Goal: Task Accomplishment & Management: Use online tool/utility

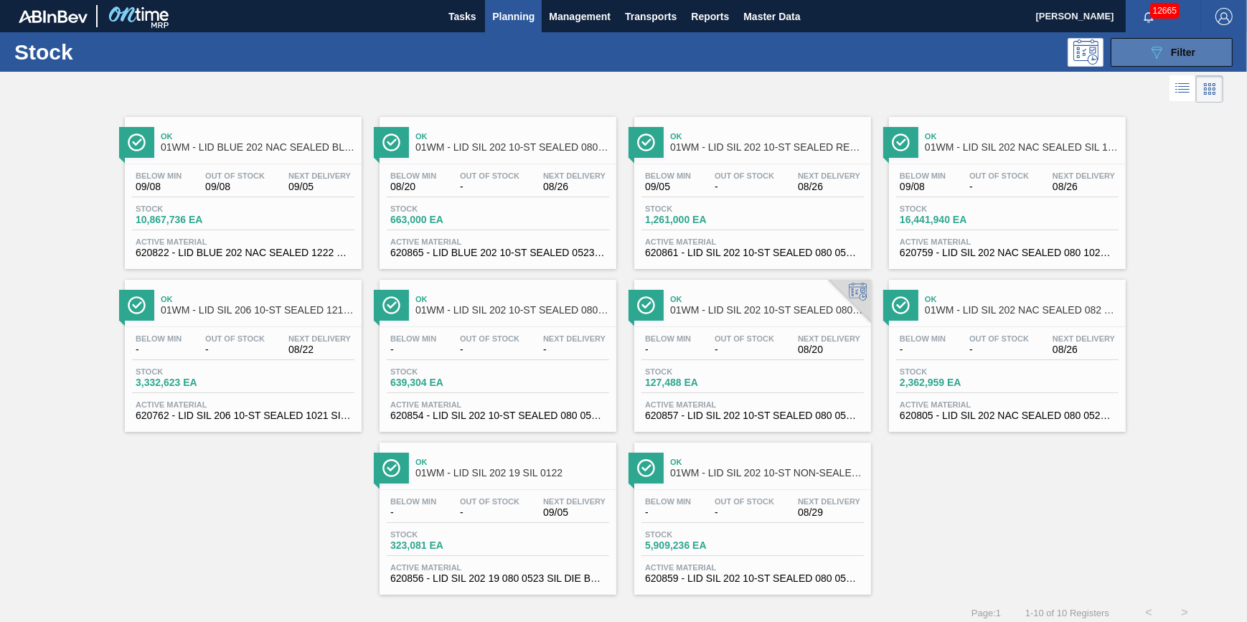
drag, startPoint x: 1181, startPoint y: 62, endPoint x: 1171, endPoint y: 65, distance: 9.6
click at [1181, 62] on button "089F7B8B-B2A5-4AFE-B5C0-19BA573D28AC Filter" at bounding box center [1171, 52] width 122 height 29
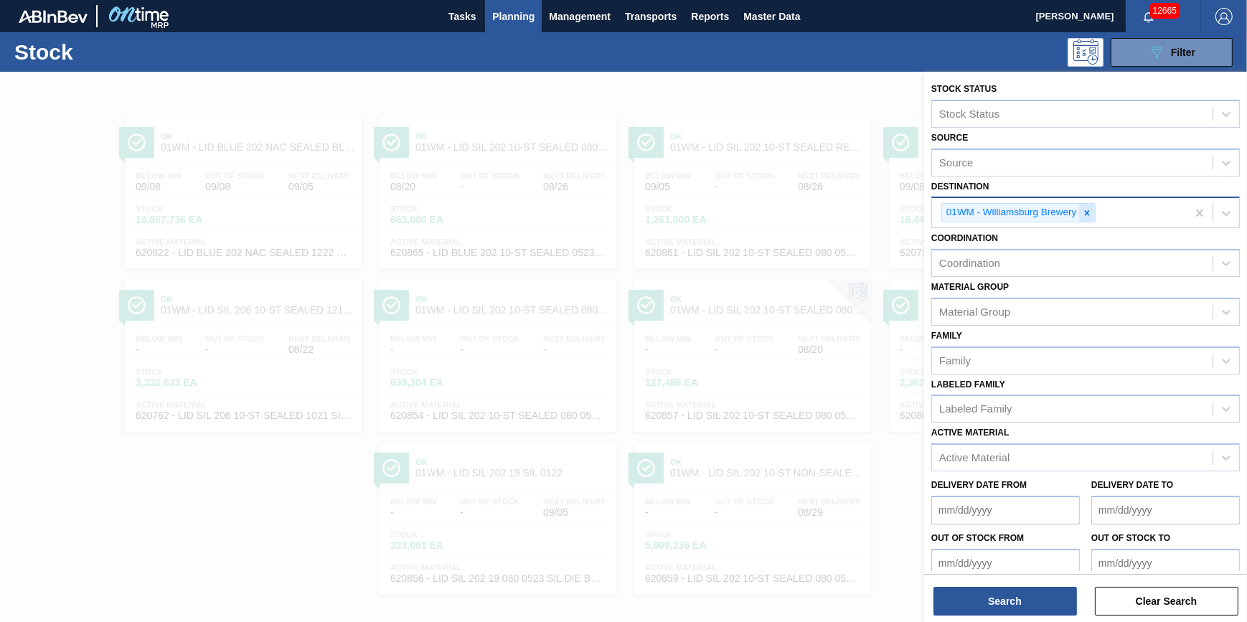
click at [1084, 211] on icon at bounding box center [1087, 213] width 10 height 10
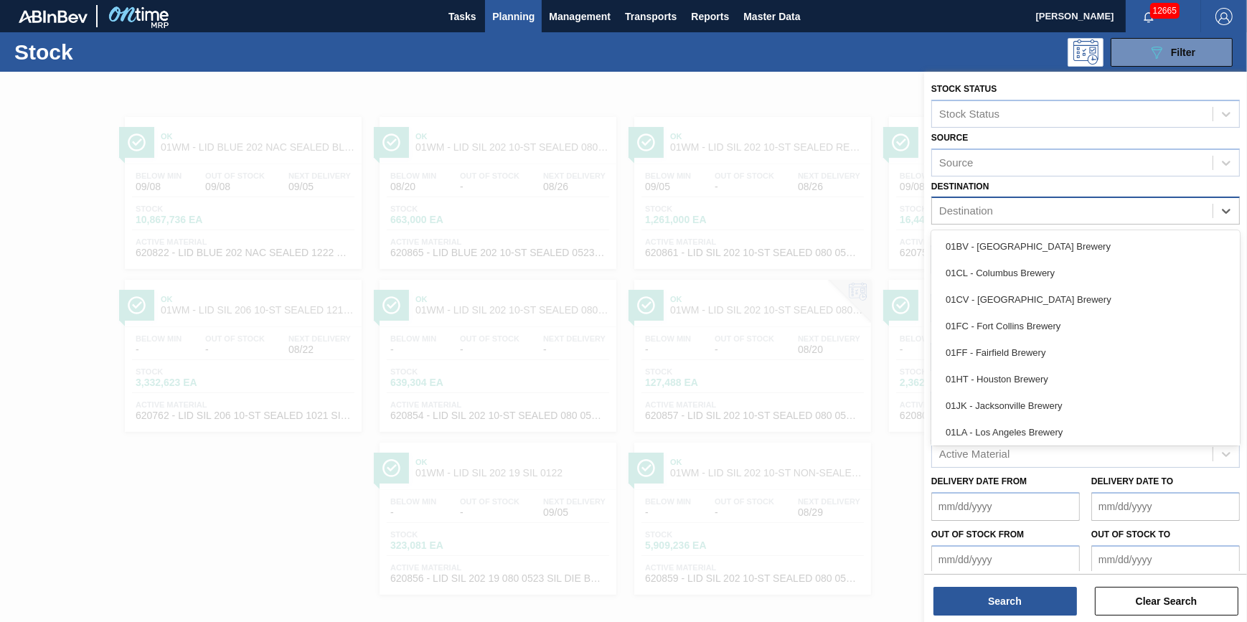
click at [1083, 212] on div "Destination" at bounding box center [1072, 211] width 280 height 21
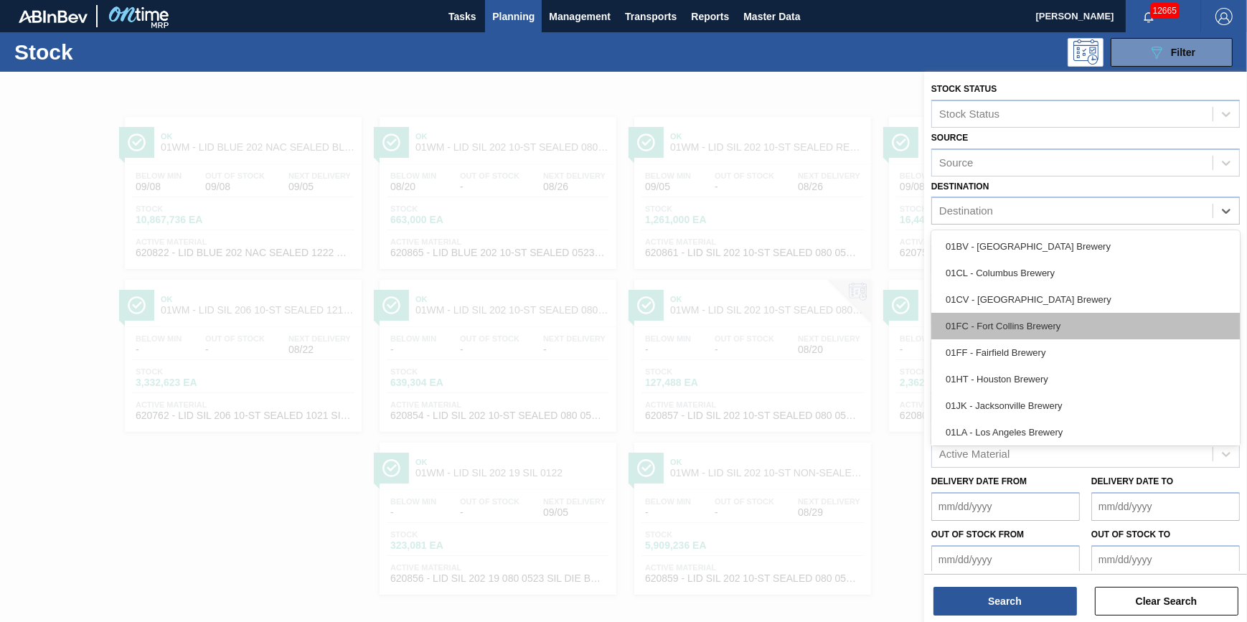
click at [1049, 315] on div "01FC - Fort Collins Brewery" at bounding box center [1085, 326] width 308 height 27
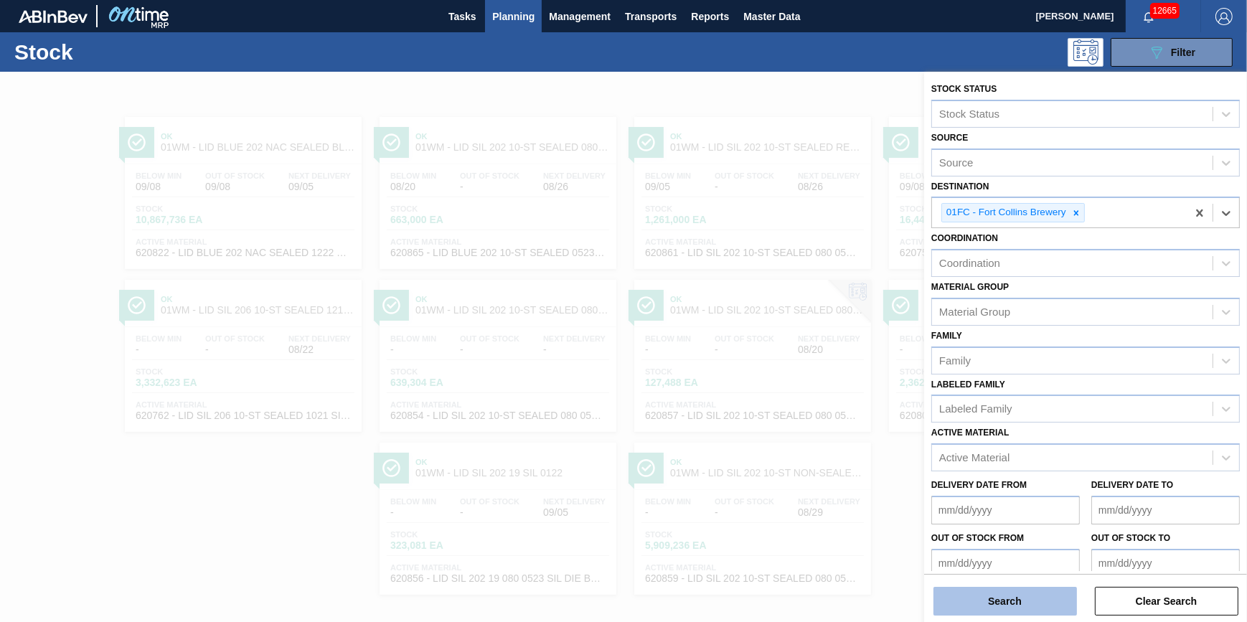
click at [1008, 599] on button "Search" at bounding box center [1004, 601] width 143 height 29
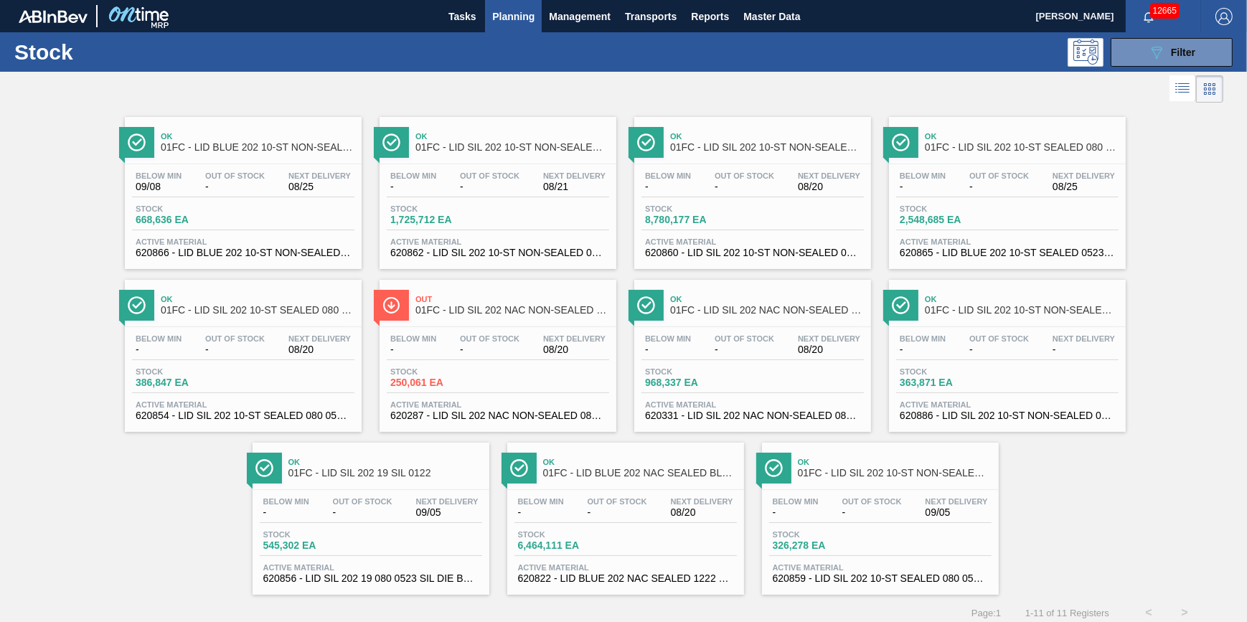
click at [285, 197] on div "Below Min 09/08 Out Of Stock - Next Delivery 08/25 Stock 668,636 EA Active Mate…" at bounding box center [243, 213] width 237 height 98
click at [722, 194] on div "Below Min - Out Of Stock - Next Delivery 08/20" at bounding box center [752, 184] width 222 height 26
click at [501, 382] on div "Stock 250,061 EA" at bounding box center [498, 380] width 222 height 26
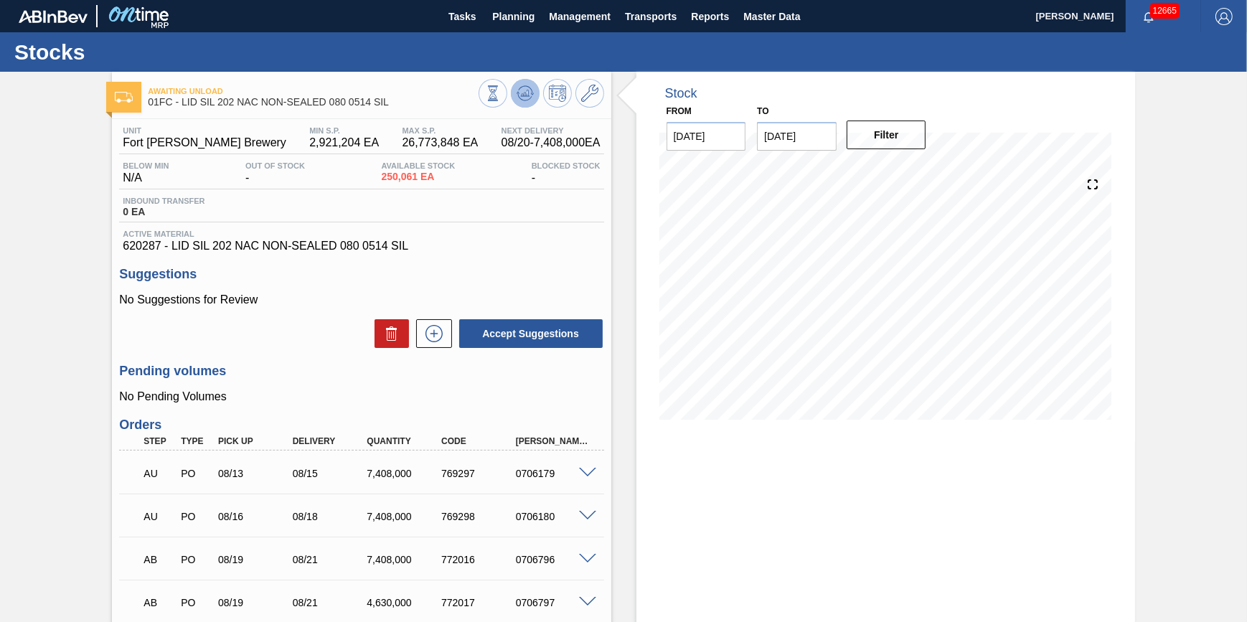
click at [519, 103] on button at bounding box center [525, 93] width 29 height 29
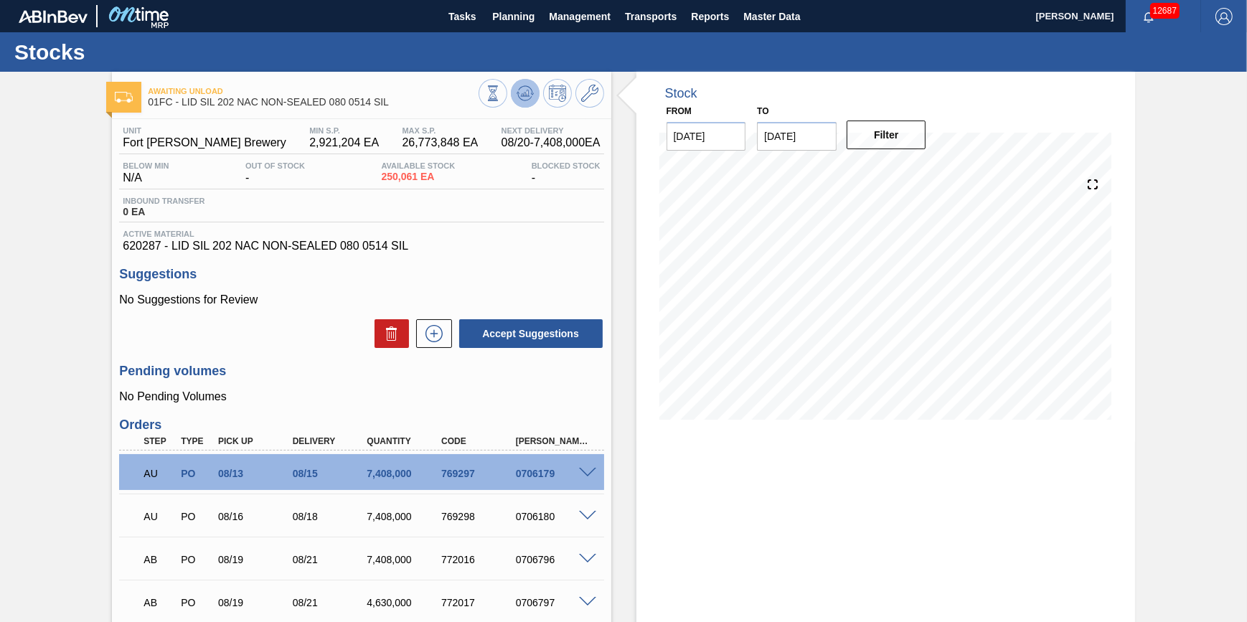
click at [501, 87] on icon at bounding box center [493, 93] width 16 height 16
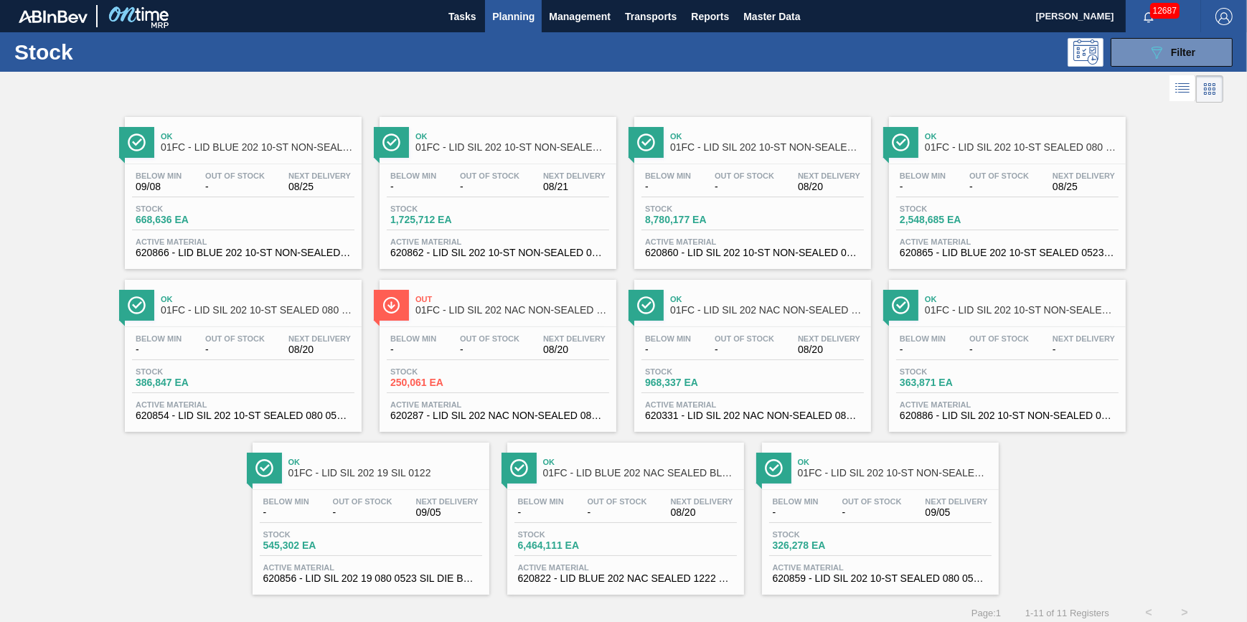
click at [222, 160] on div "Ok 01FC - LID BLUE 202 10-ST NON-SEALED BLU 0322 Below Min 09/08 Out Of Stock -…" at bounding box center [243, 193] width 237 height 152
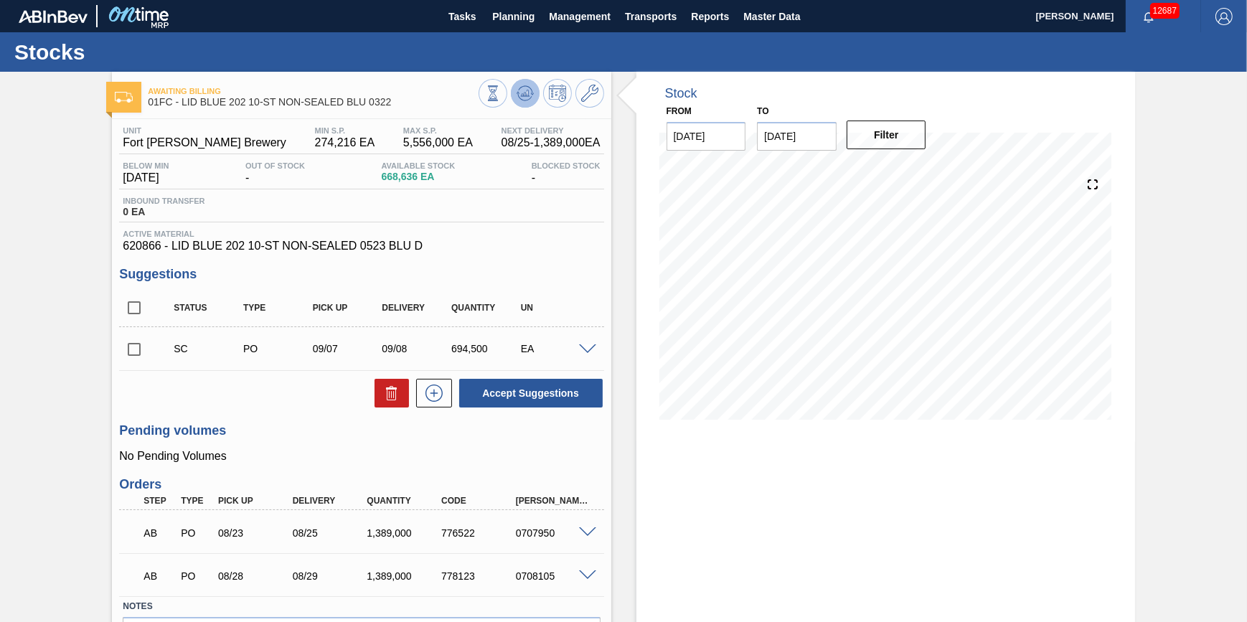
click at [501, 91] on icon at bounding box center [493, 93] width 16 height 16
click at [500, 19] on span "Planning" at bounding box center [513, 16] width 42 height 17
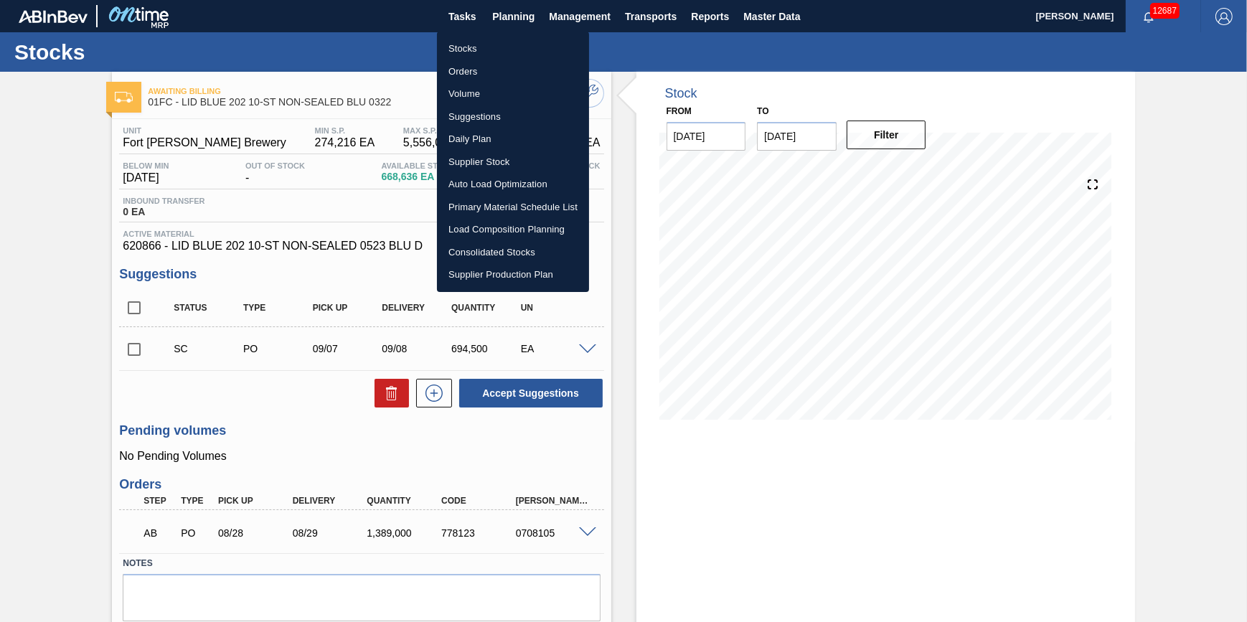
click at [490, 46] on li "Stocks" at bounding box center [513, 48] width 152 height 23
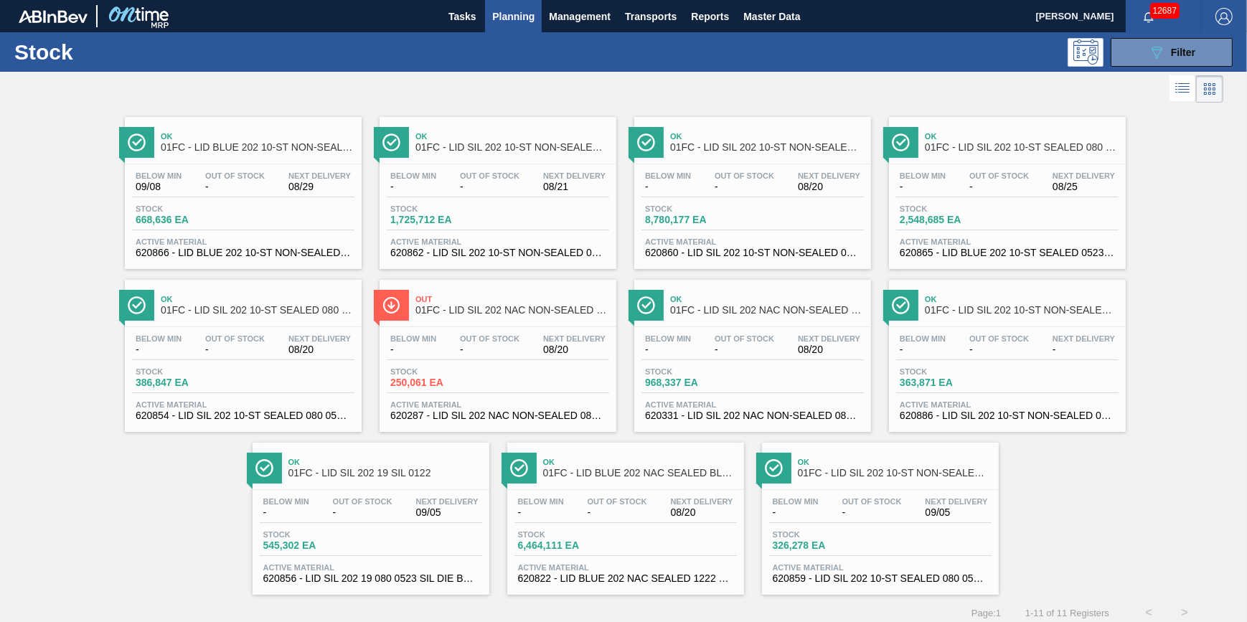
click at [523, 17] on span "Planning" at bounding box center [513, 16] width 42 height 17
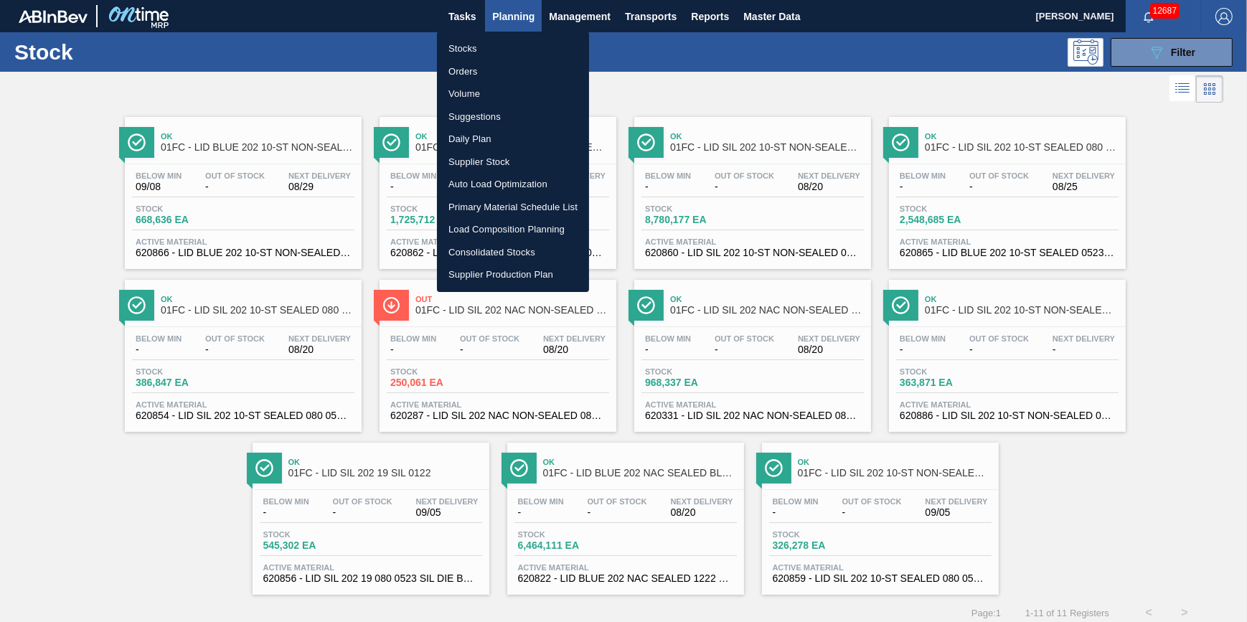
click at [532, 225] on li "Load Composition Planning" at bounding box center [513, 229] width 152 height 23
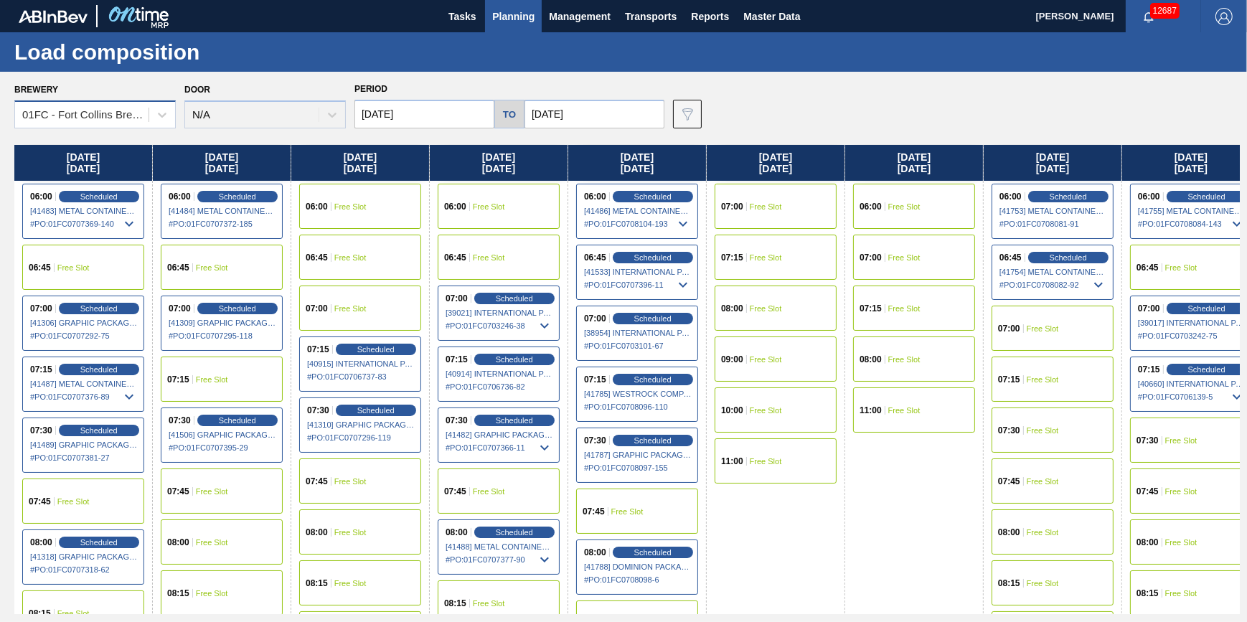
click at [142, 113] on div "01FC - Fort Collins Brewery" at bounding box center [86, 115] width 128 height 12
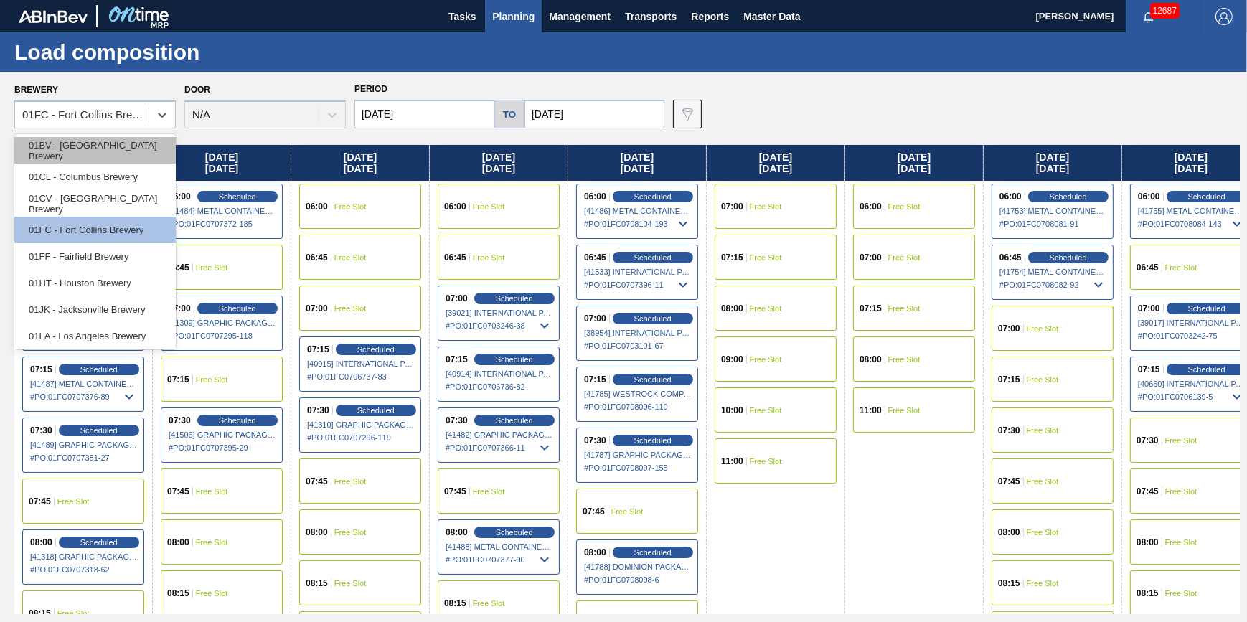
click at [134, 139] on div "01BV - Baldwinsville Brewery" at bounding box center [94, 150] width 161 height 27
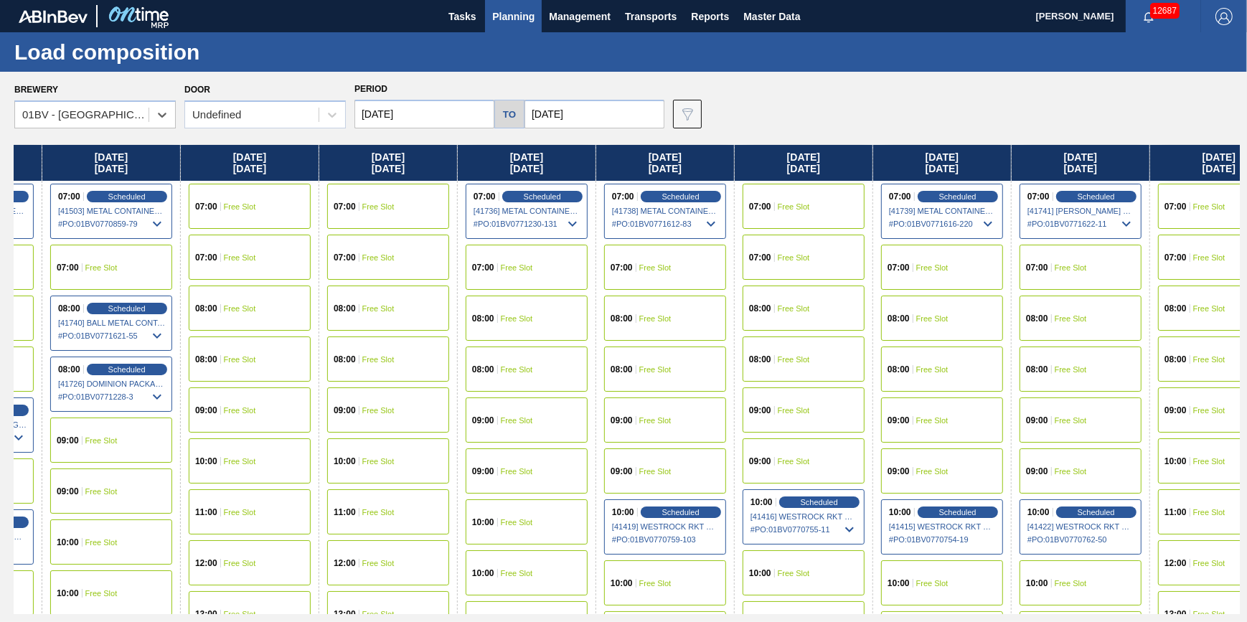
scroll to position [0, 529]
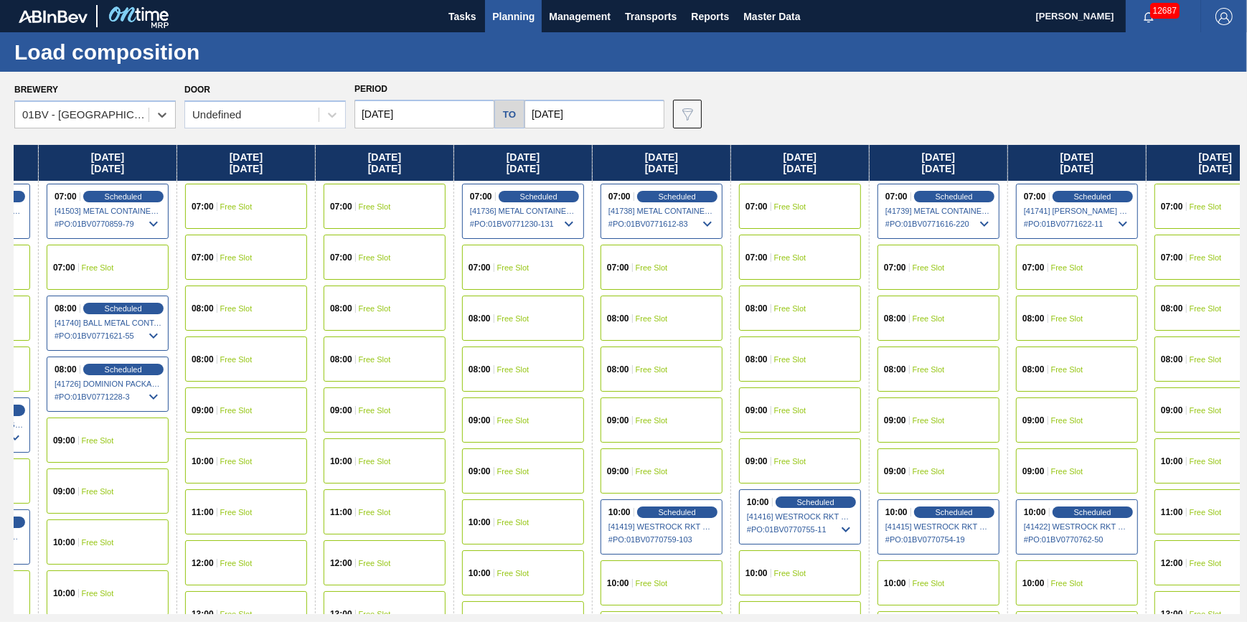
drag, startPoint x: 810, startPoint y: 293, endPoint x: 267, endPoint y: 342, distance: 545.2
click at [267, 342] on div "Monday 08/25/2025 07:00 Scheduled [41379] WESTROCK COMPANY - FOLDING CAR - 0008…" at bounding box center [626, 379] width 1225 height 469
click at [791, 207] on span "Free Slot" at bounding box center [790, 206] width 32 height 9
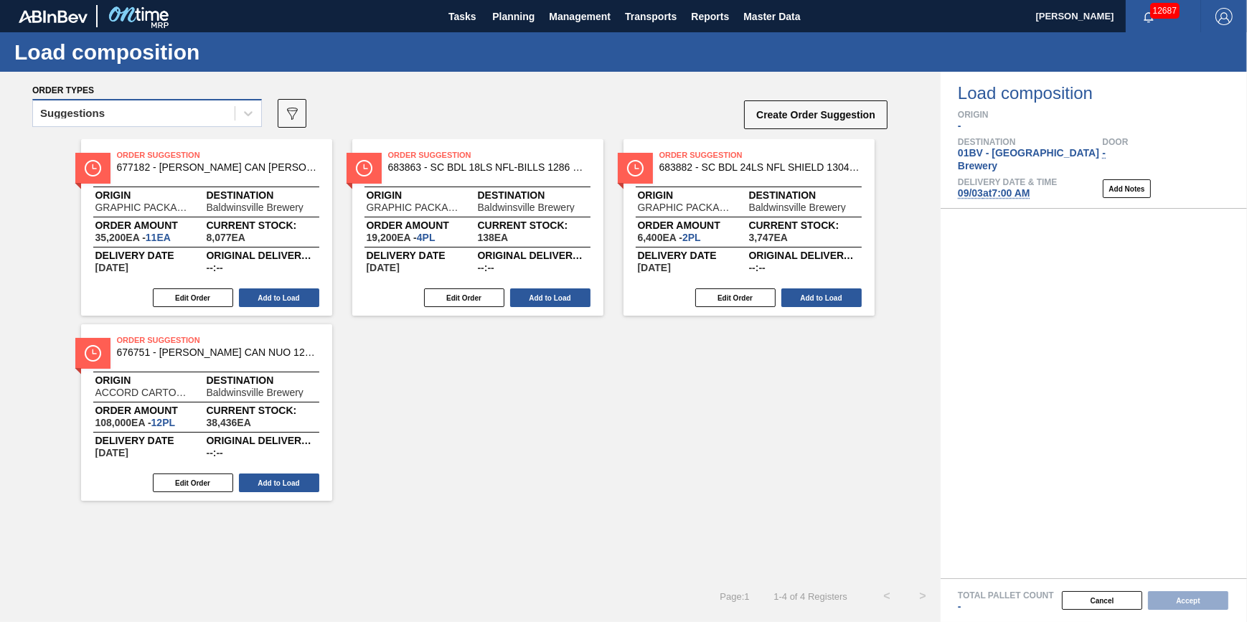
click at [194, 108] on div "Suggestions" at bounding box center [134, 113] width 202 height 21
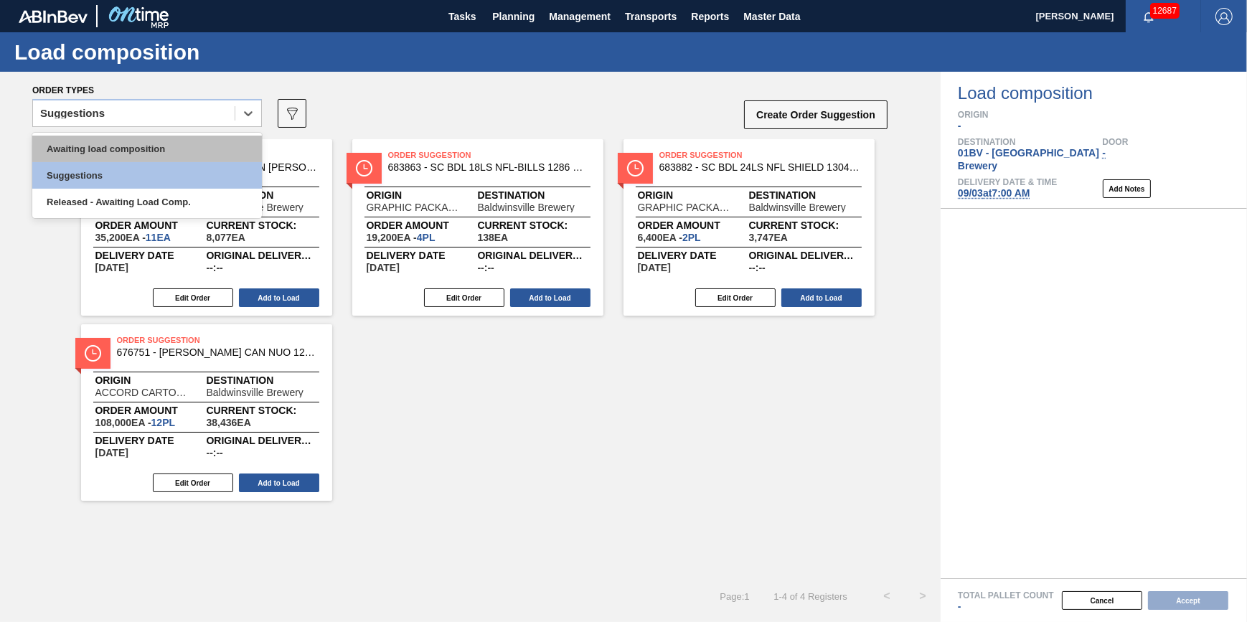
click at [188, 138] on div "Awaiting load composition" at bounding box center [147, 149] width 230 height 27
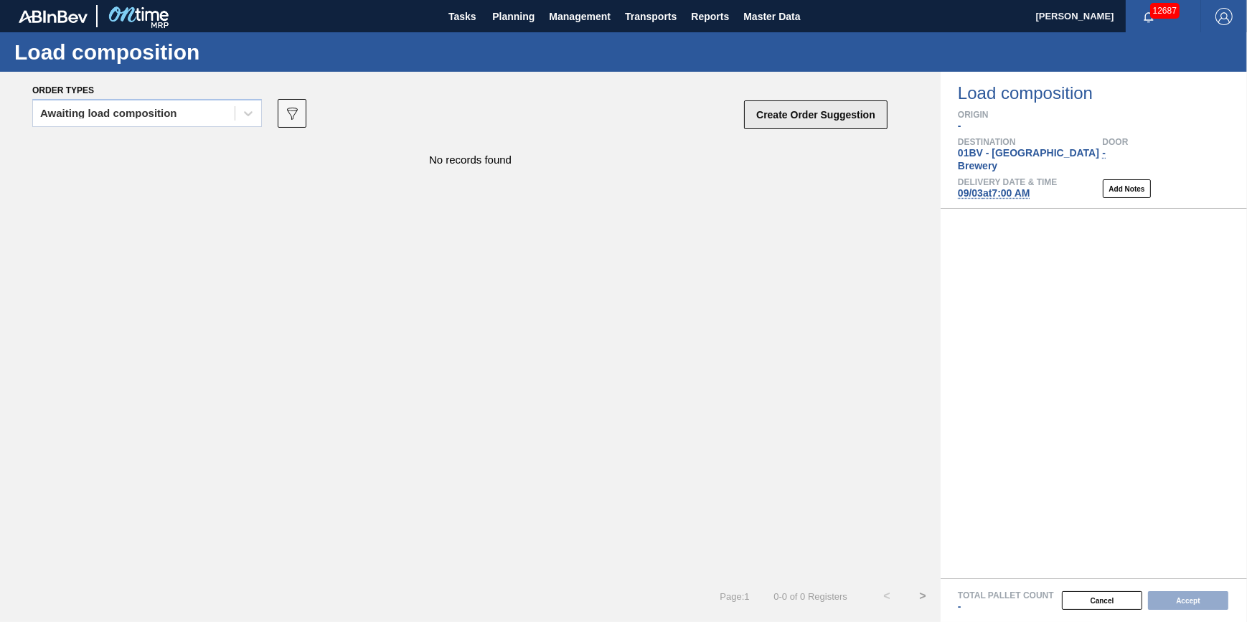
click at [820, 122] on button "Create Order Suggestion" at bounding box center [815, 114] width 143 height 29
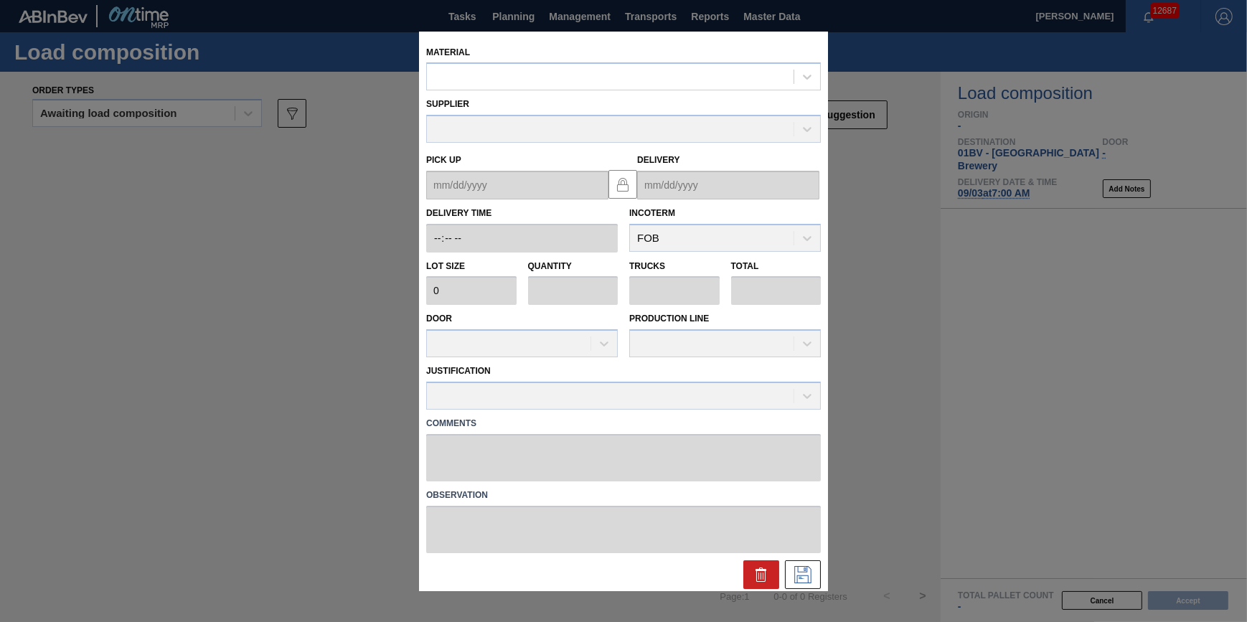
click at [699, 93] on div "Supplier" at bounding box center [623, 116] width 406 height 52
click at [684, 68] on div at bounding box center [610, 77] width 367 height 21
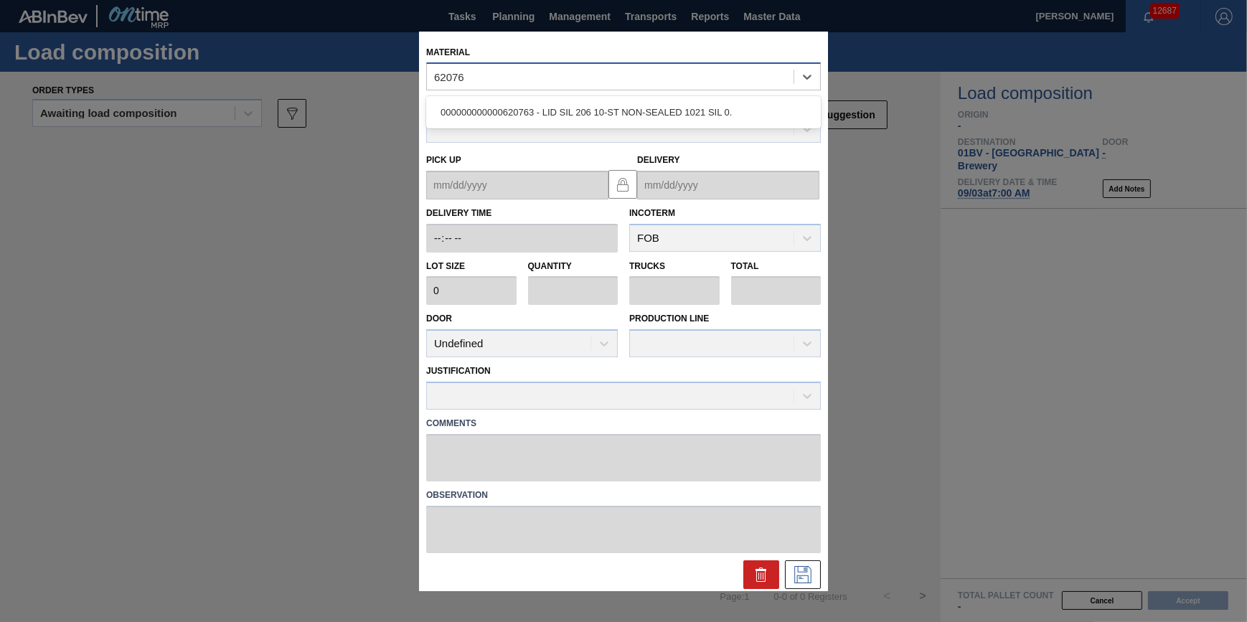
type input "620763"
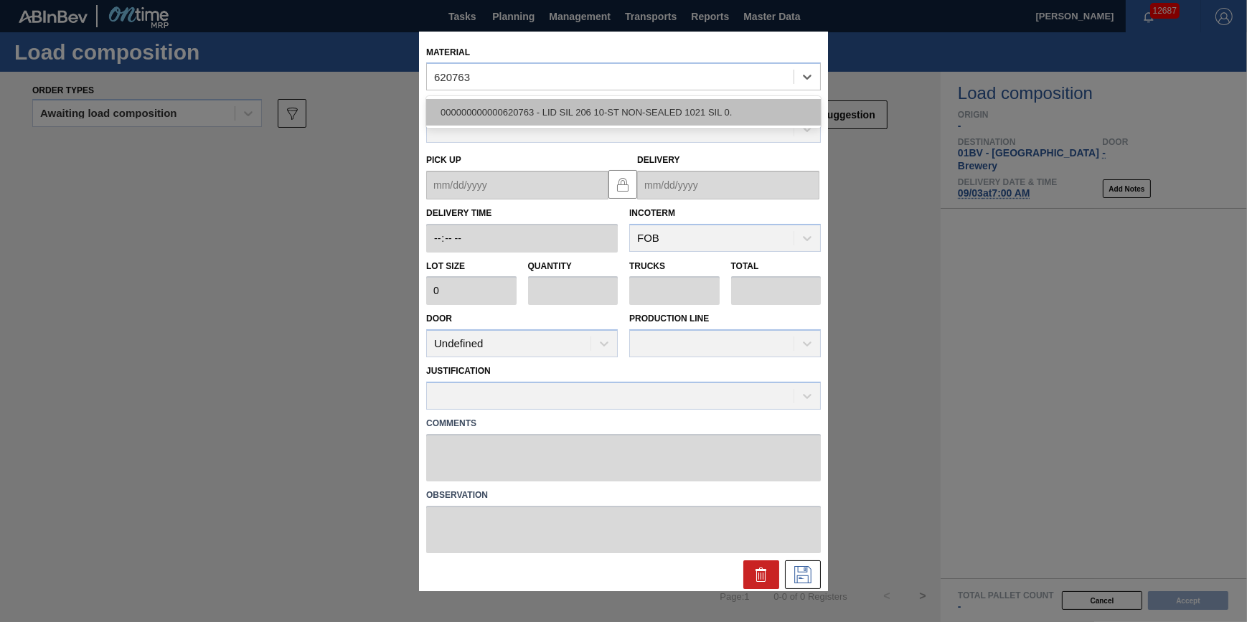
click at [608, 108] on div "000000000000620763 - LID SIL 206 10-ST NON-SEALED 1021 SIL 0." at bounding box center [623, 112] width 395 height 27
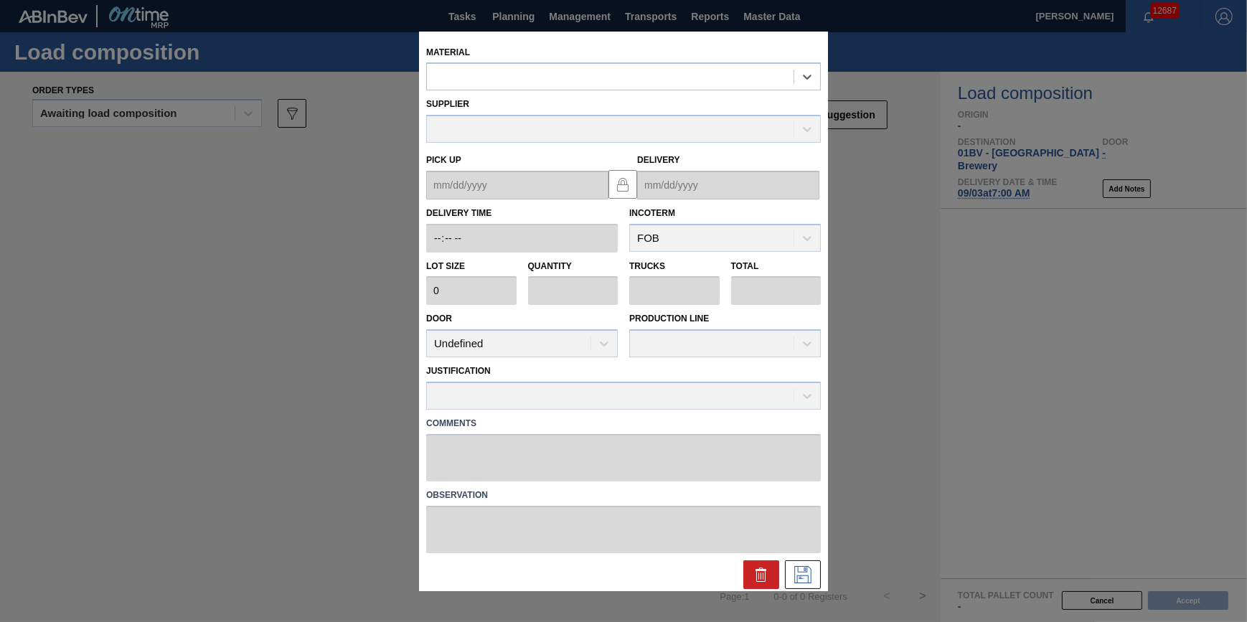
type input "187,000"
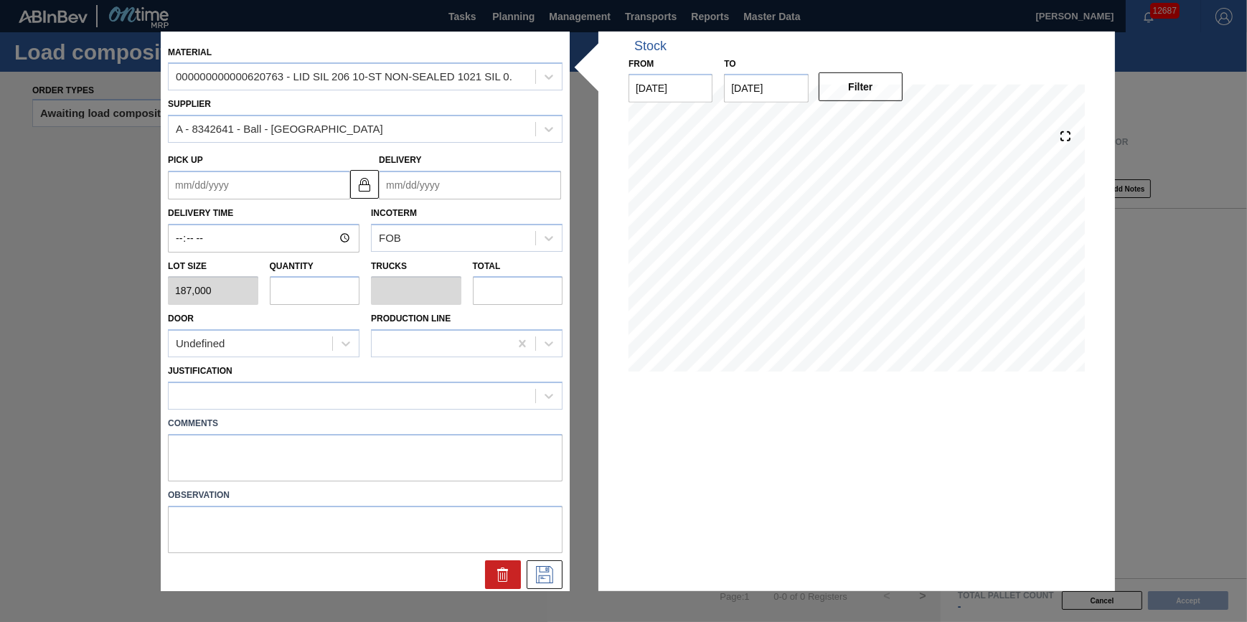
click at [308, 292] on input "text" at bounding box center [315, 290] width 90 height 29
type input "2"
type input "0.071"
type input "374,000"
type input "28"
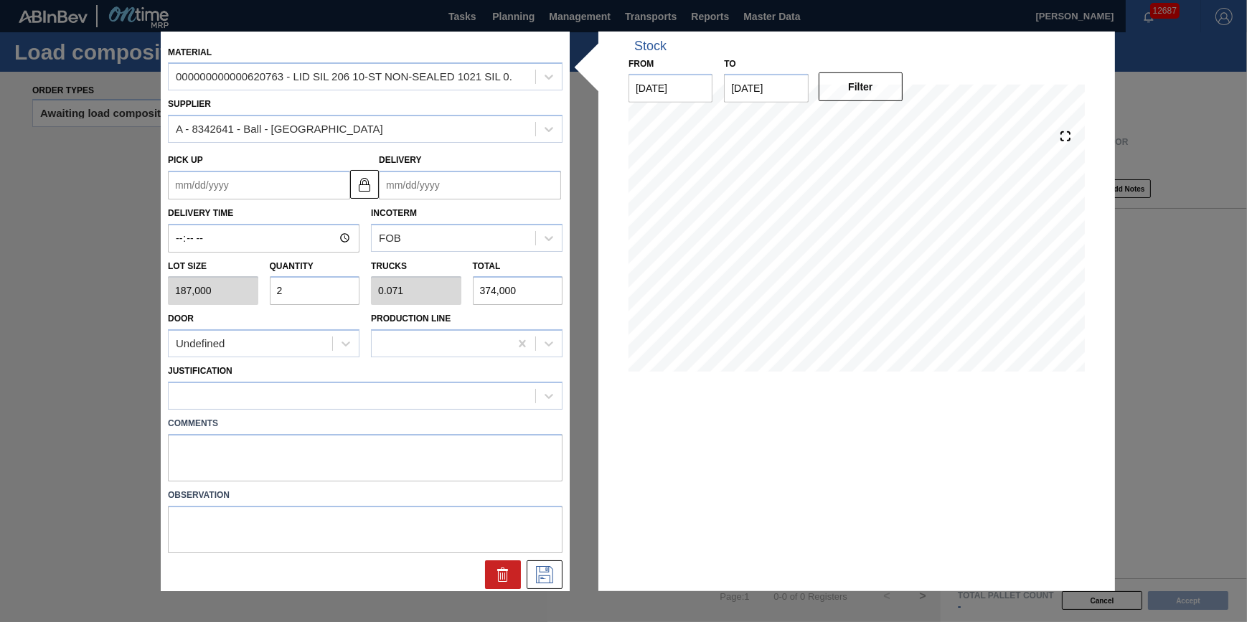
type input "1"
type input "5,236,000"
type input "28"
click at [352, 392] on div at bounding box center [352, 395] width 367 height 21
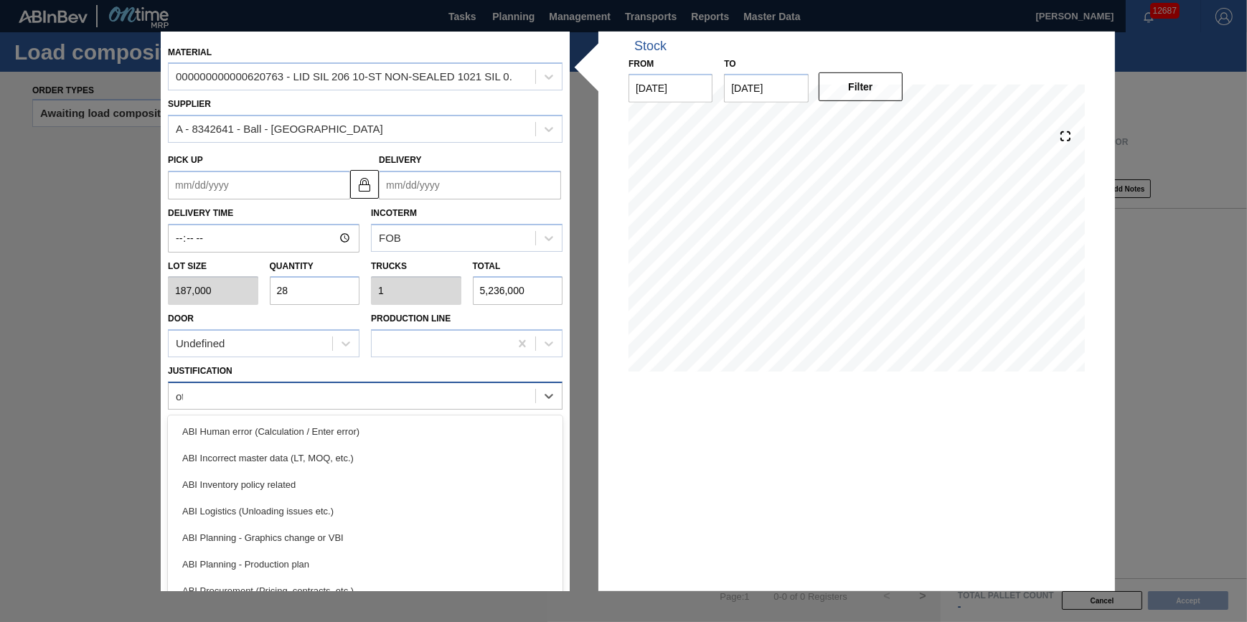
type input "other"
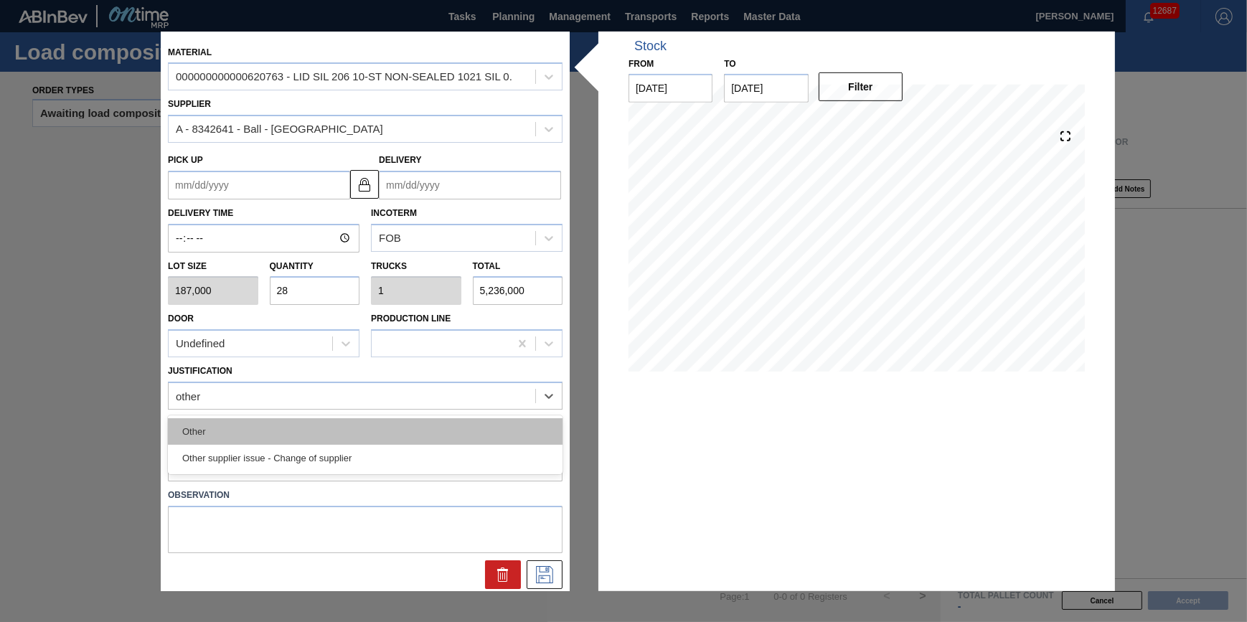
click at [344, 420] on div "Other" at bounding box center [365, 431] width 395 height 27
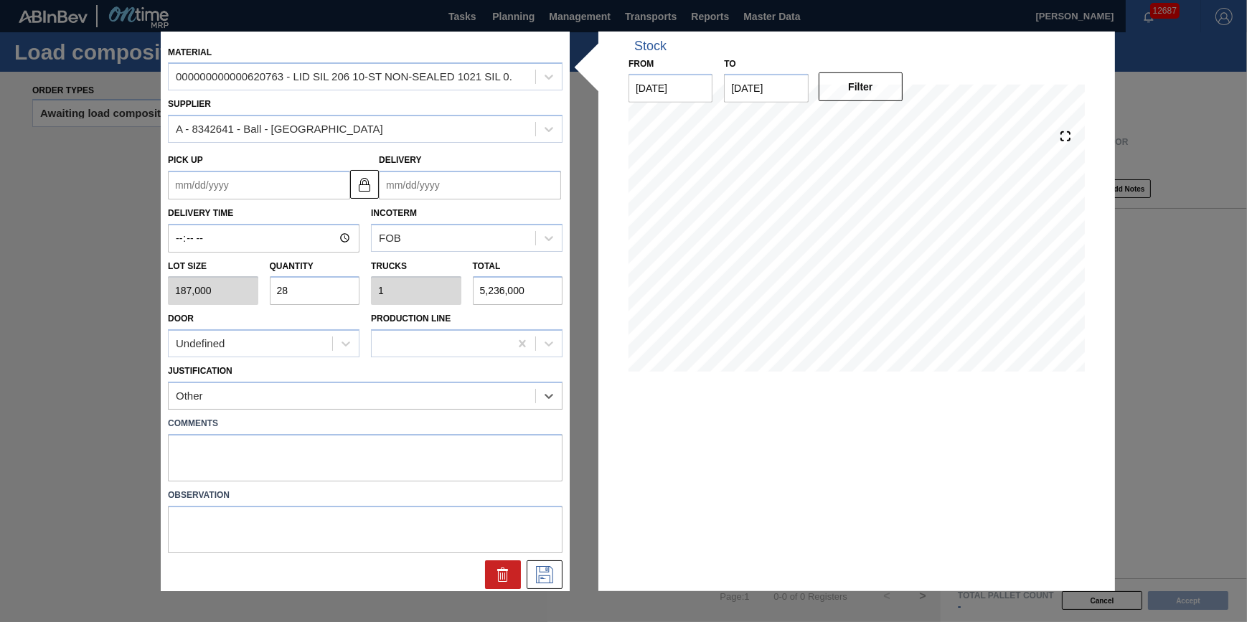
click at [434, 192] on input "Delivery" at bounding box center [470, 185] width 182 height 29
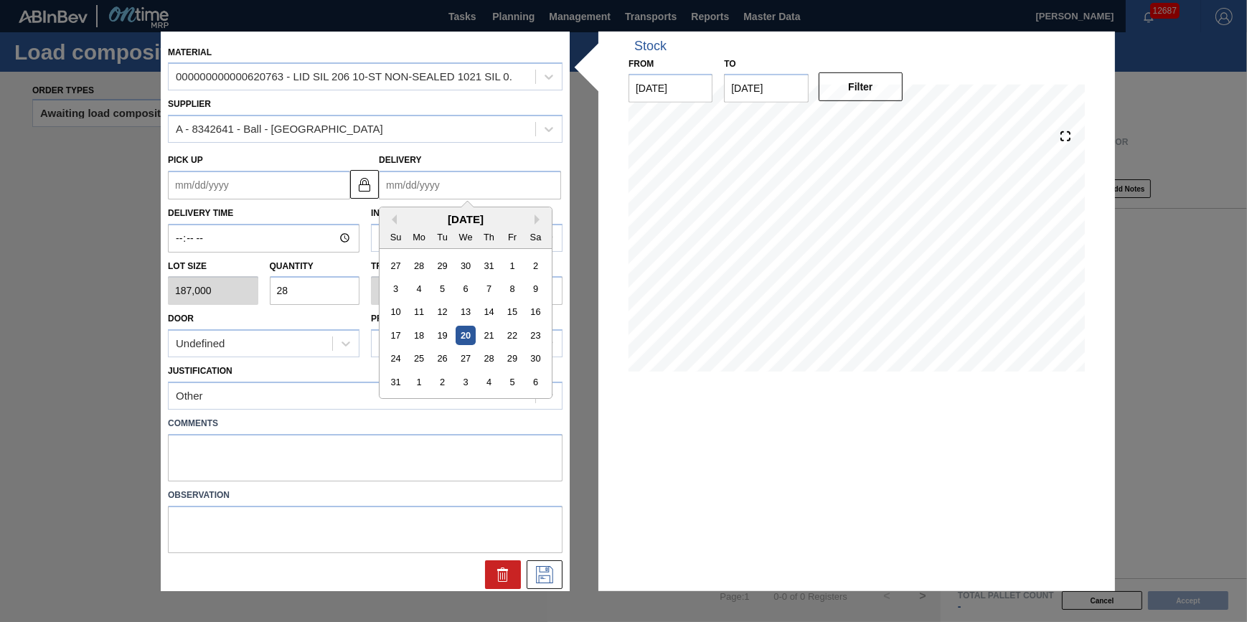
click at [529, 382] on div "6" at bounding box center [535, 381] width 19 height 19
type up "[DATE]"
type input "[DATE]"
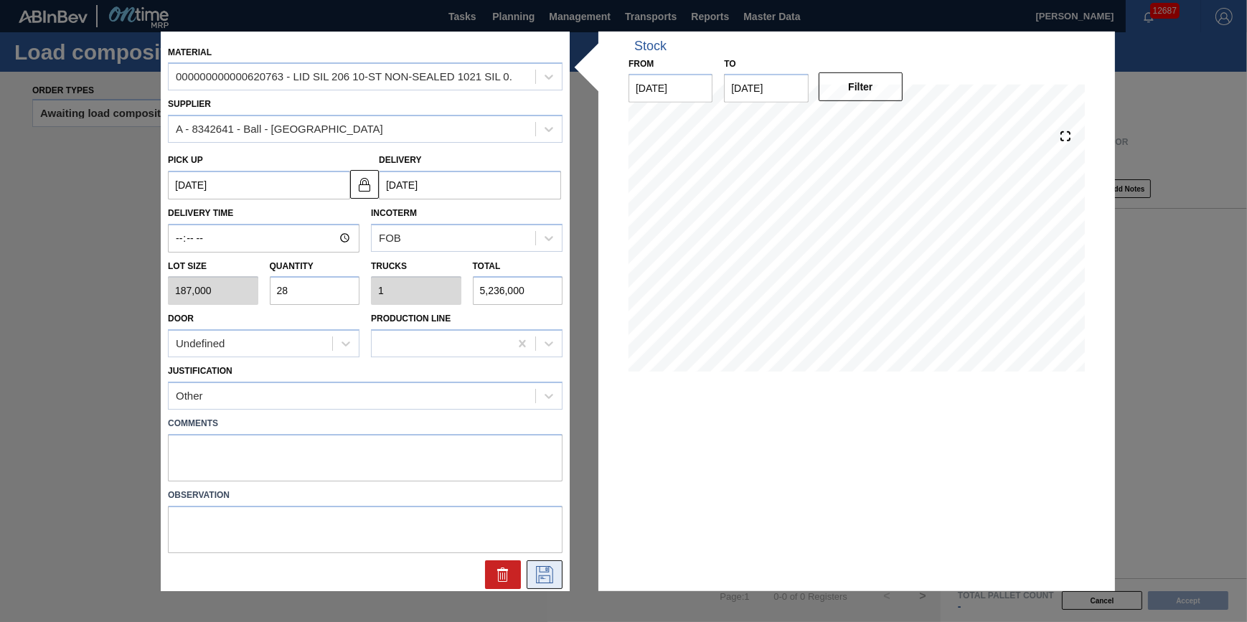
click at [549, 572] on icon at bounding box center [544, 574] width 23 height 17
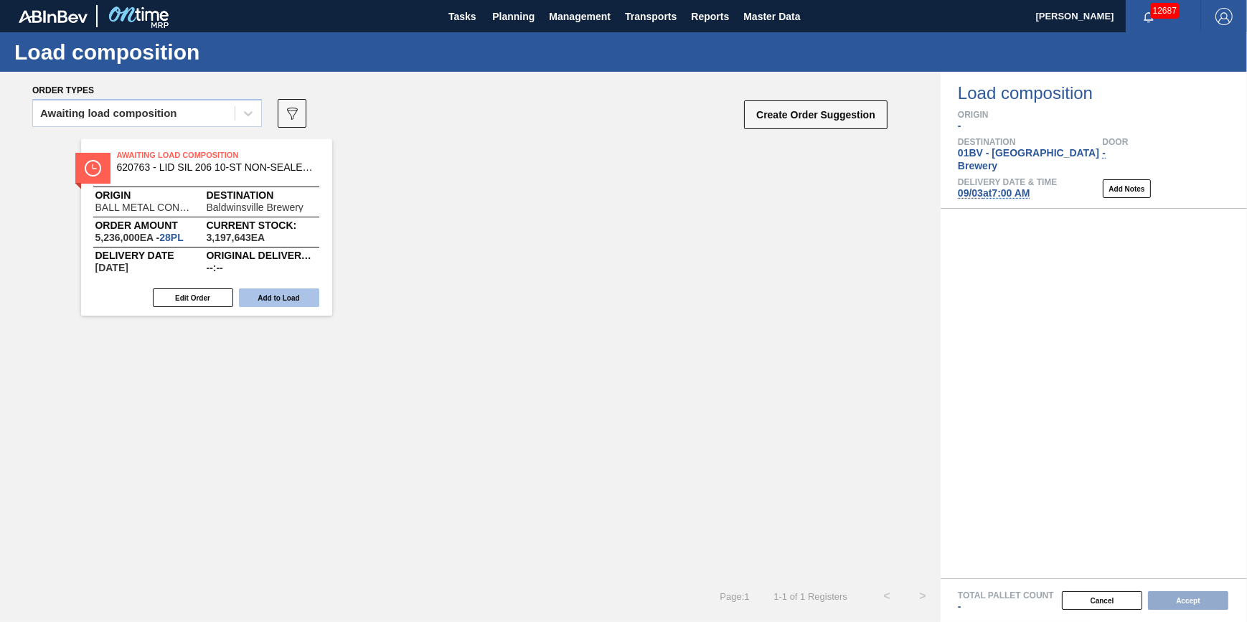
click at [265, 306] on button "Add to Load" at bounding box center [279, 297] width 80 height 19
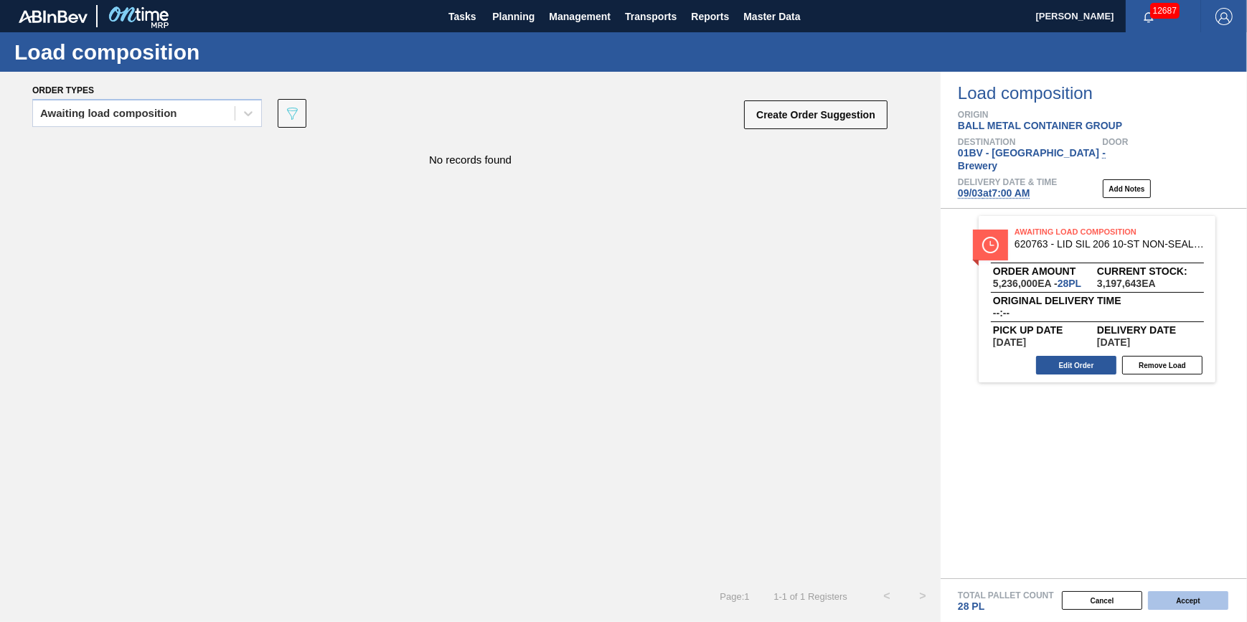
click at [1181, 605] on button "Accept" at bounding box center [1188, 600] width 80 height 19
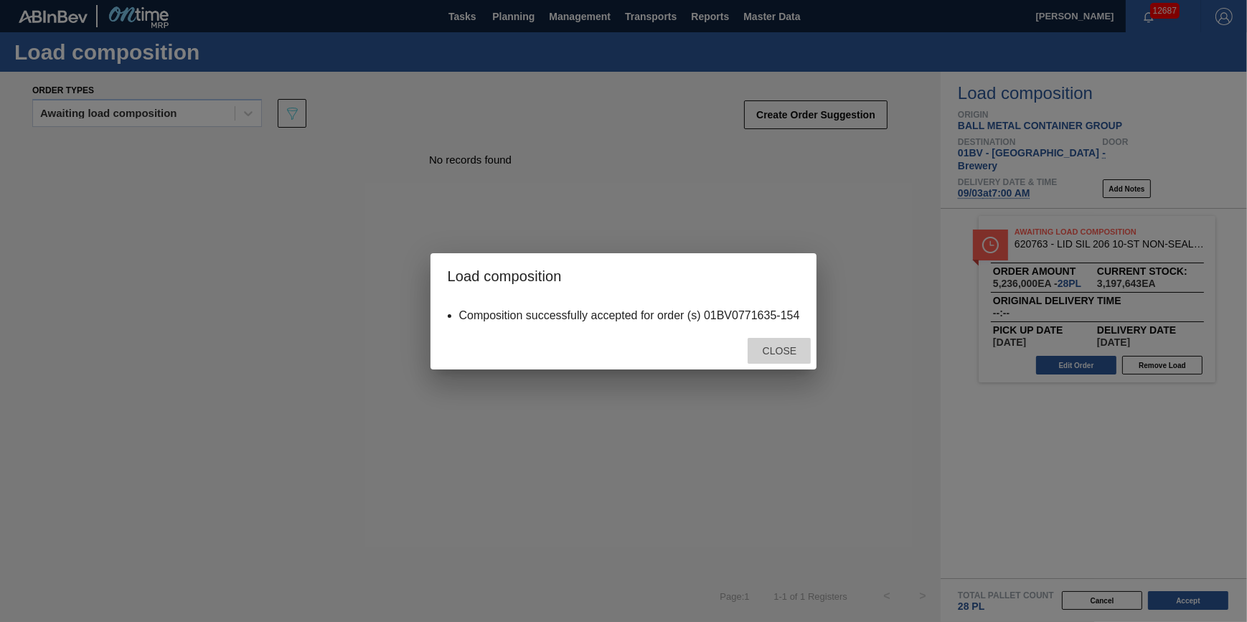
click at [768, 346] on span "Close" at bounding box center [779, 350] width 57 height 11
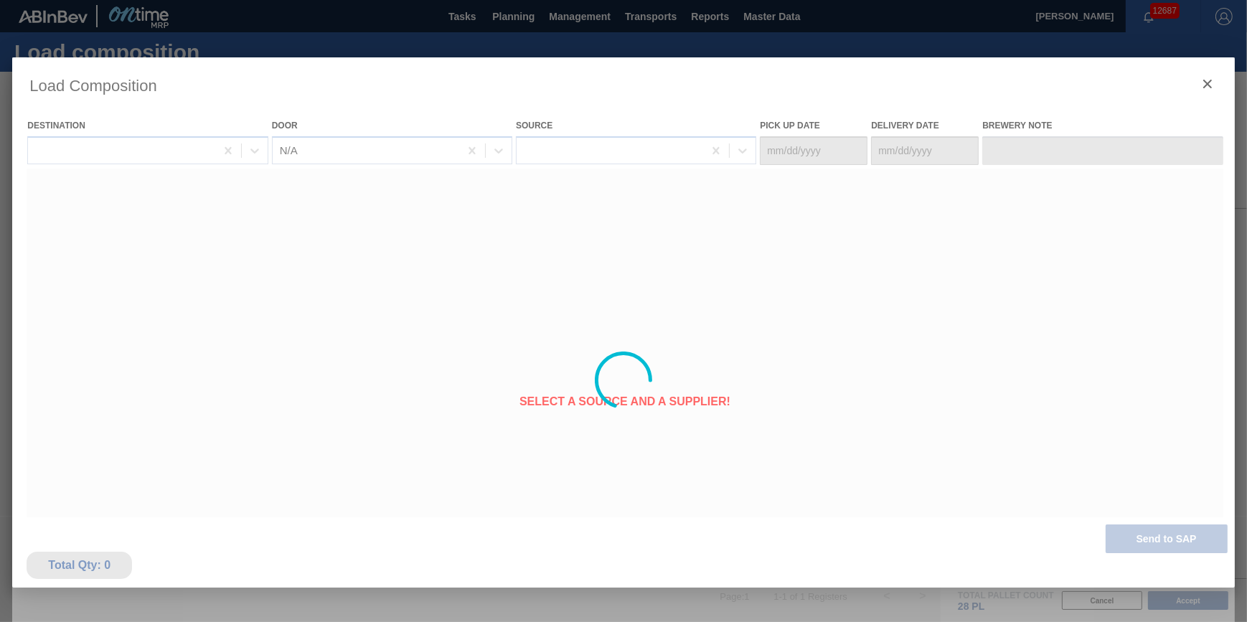
type Date "[DATE]"
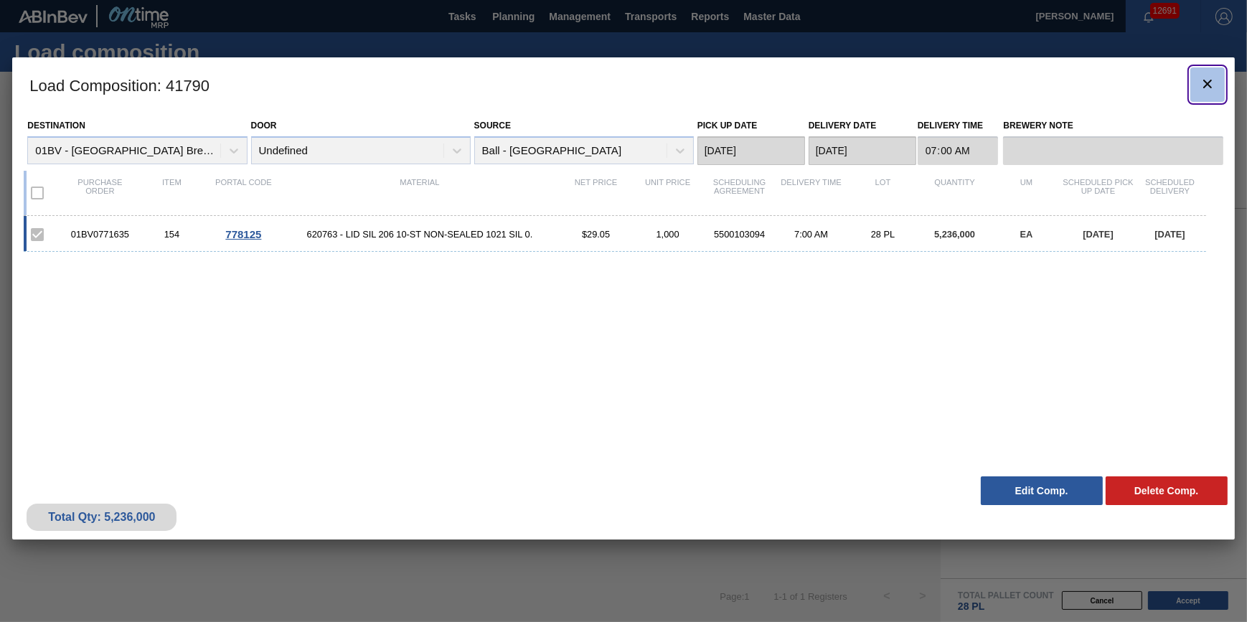
click at [1196, 86] on button "botão de ícone" at bounding box center [1207, 84] width 34 height 34
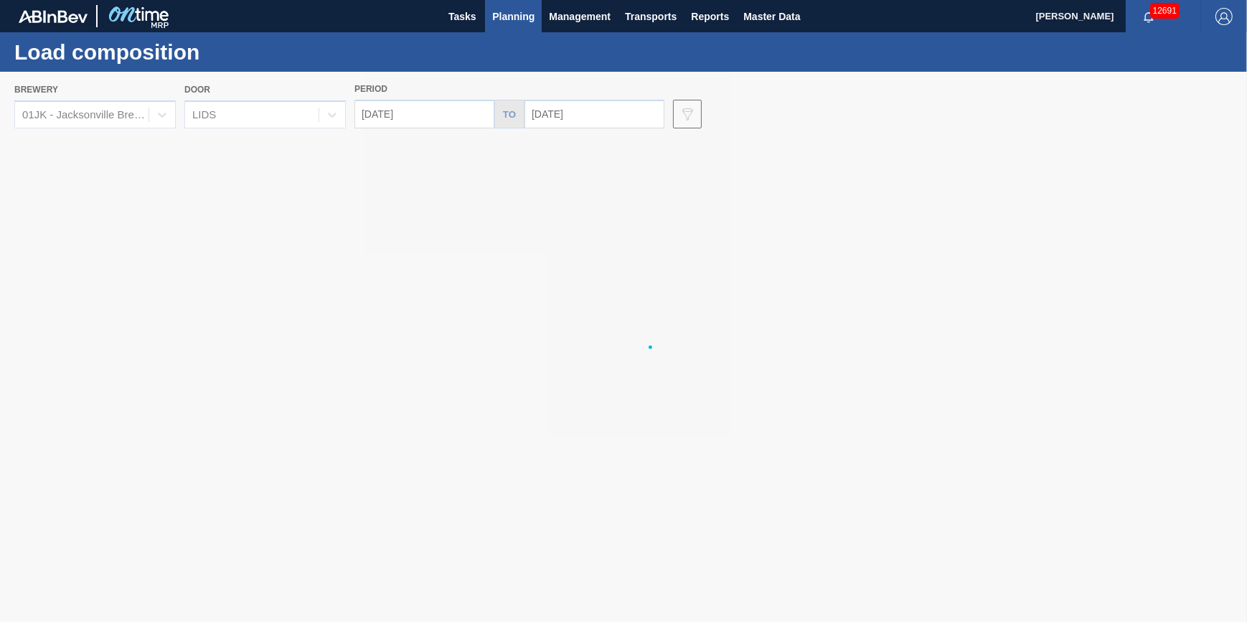
click at [506, 19] on span "Planning" at bounding box center [513, 16] width 42 height 17
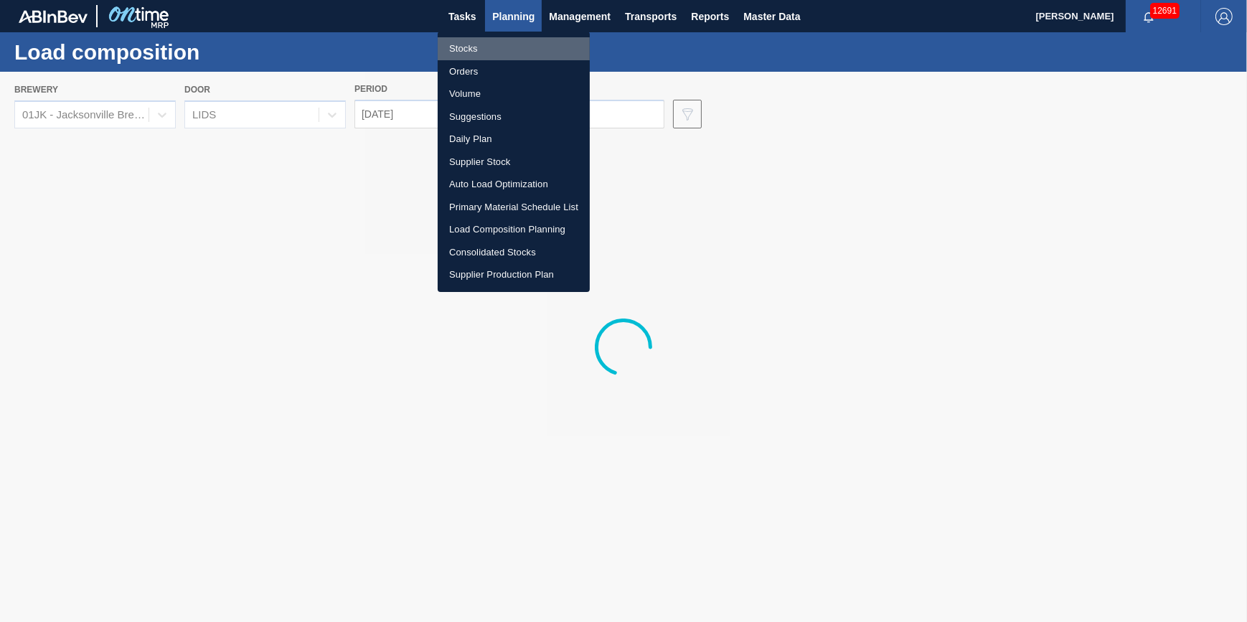
click at [504, 37] on li "Stocks" at bounding box center [514, 48] width 152 height 23
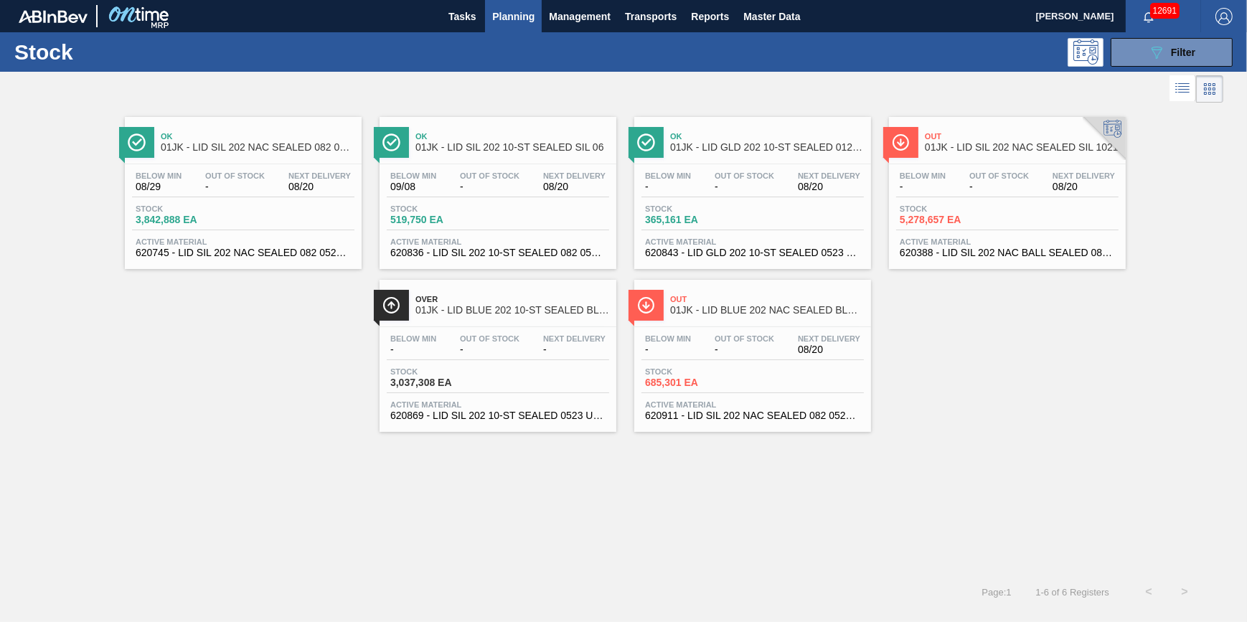
click at [952, 204] on span "Stock" at bounding box center [950, 208] width 100 height 9
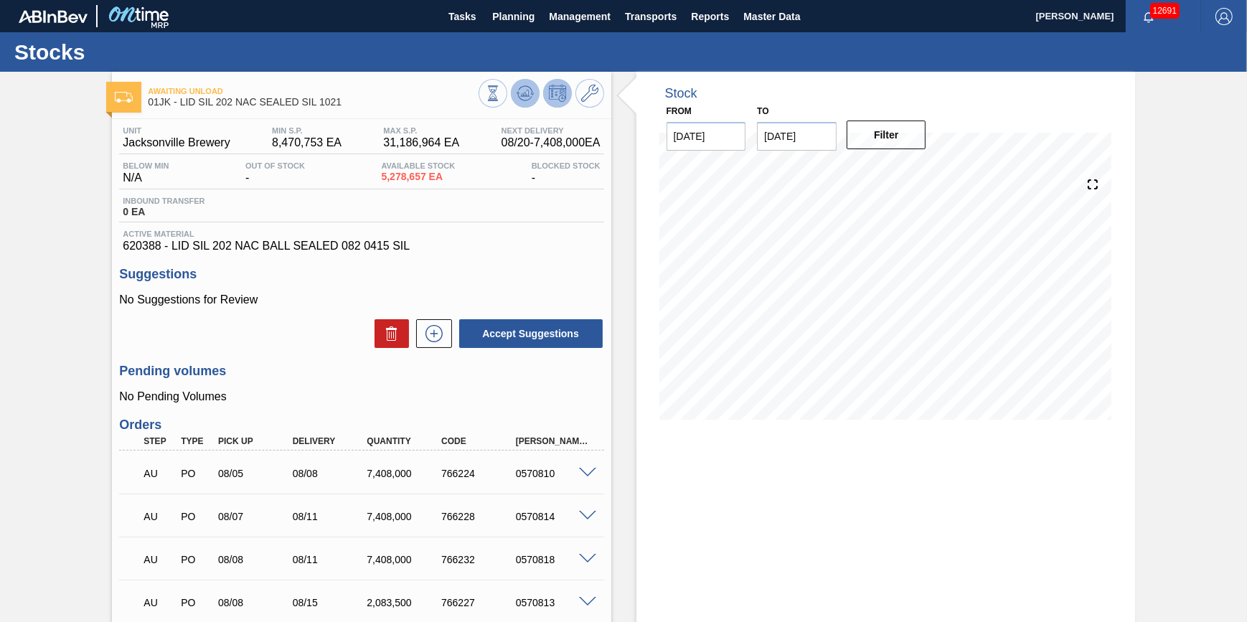
click at [501, 86] on icon at bounding box center [493, 93] width 16 height 16
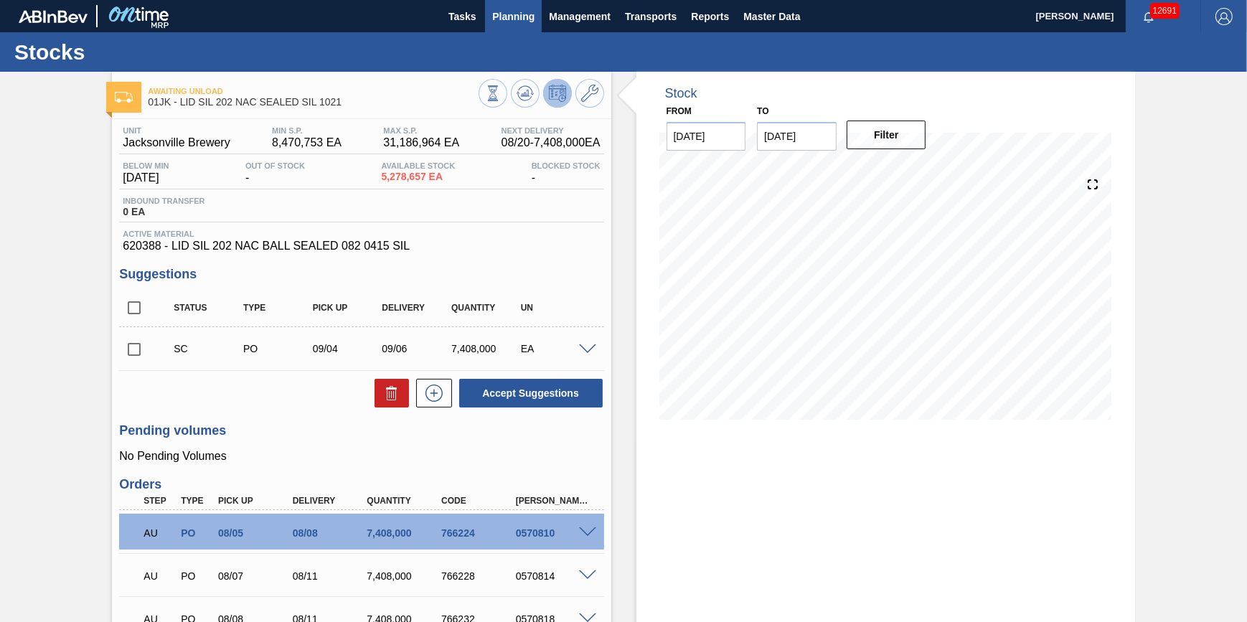
click at [499, 25] on button "Planning" at bounding box center [513, 16] width 57 height 32
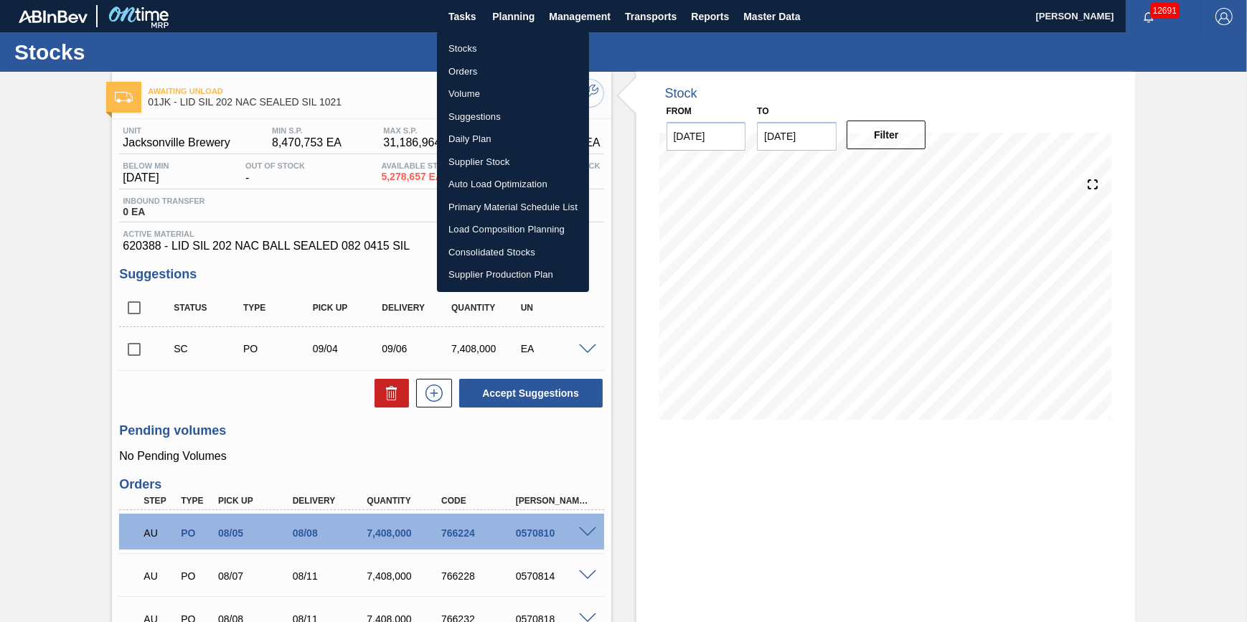
click at [494, 62] on li "Orders" at bounding box center [513, 71] width 152 height 23
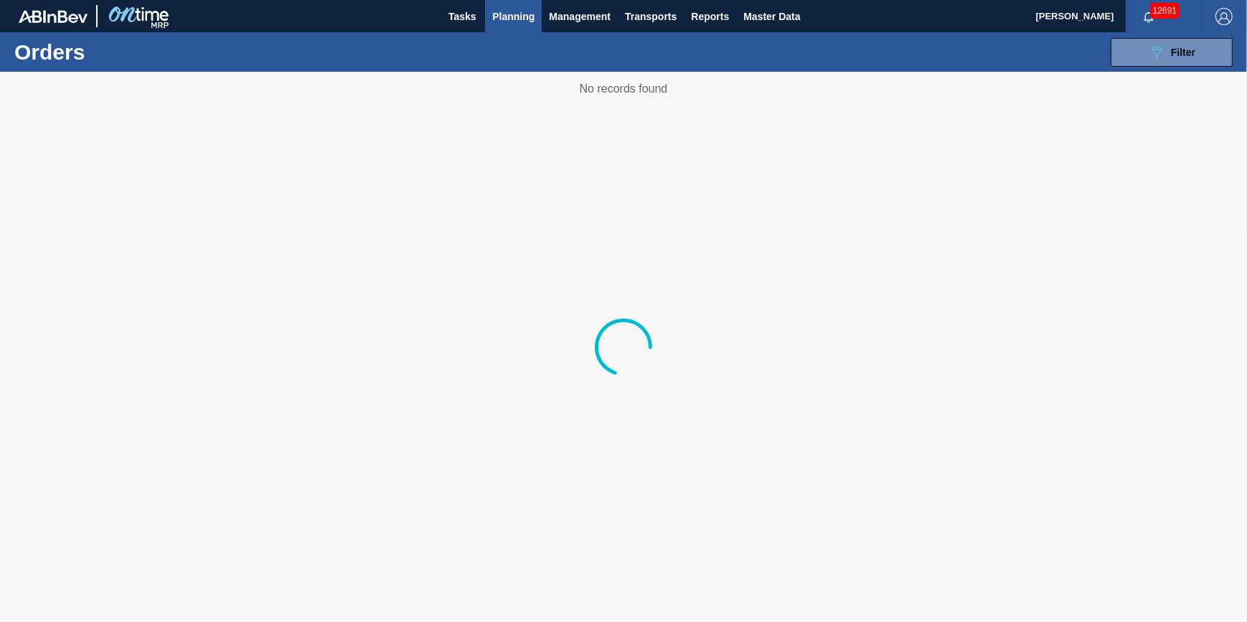
click at [502, 24] on button "Planning" at bounding box center [513, 16] width 57 height 32
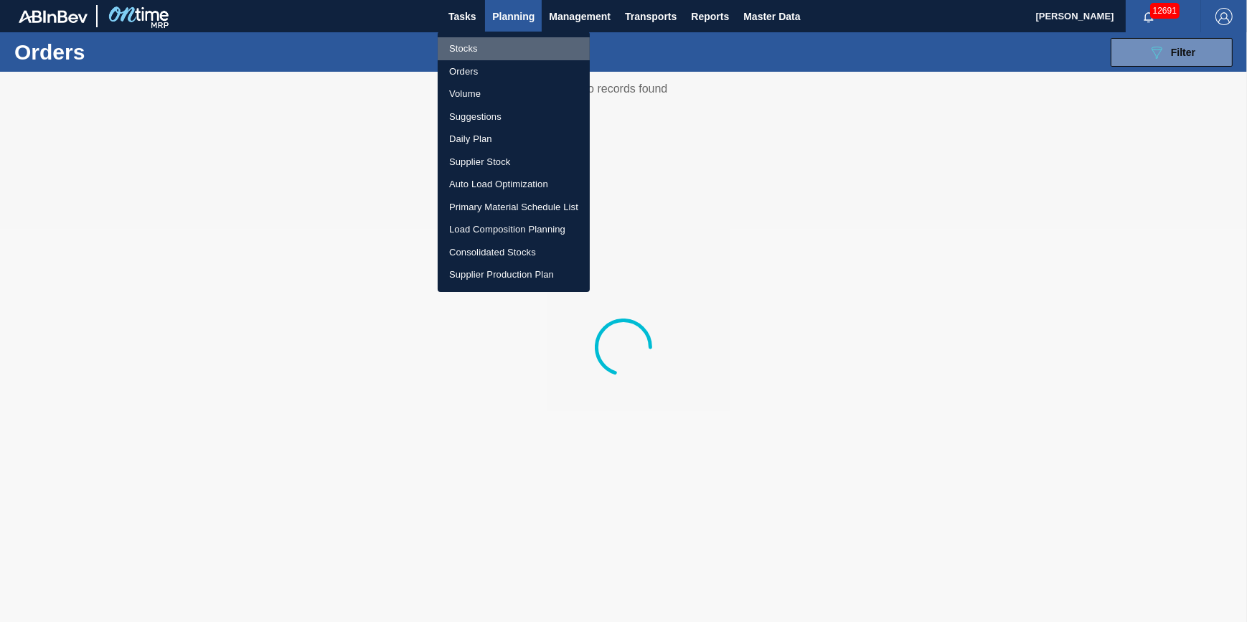
click at [493, 54] on li "Stocks" at bounding box center [514, 48] width 152 height 23
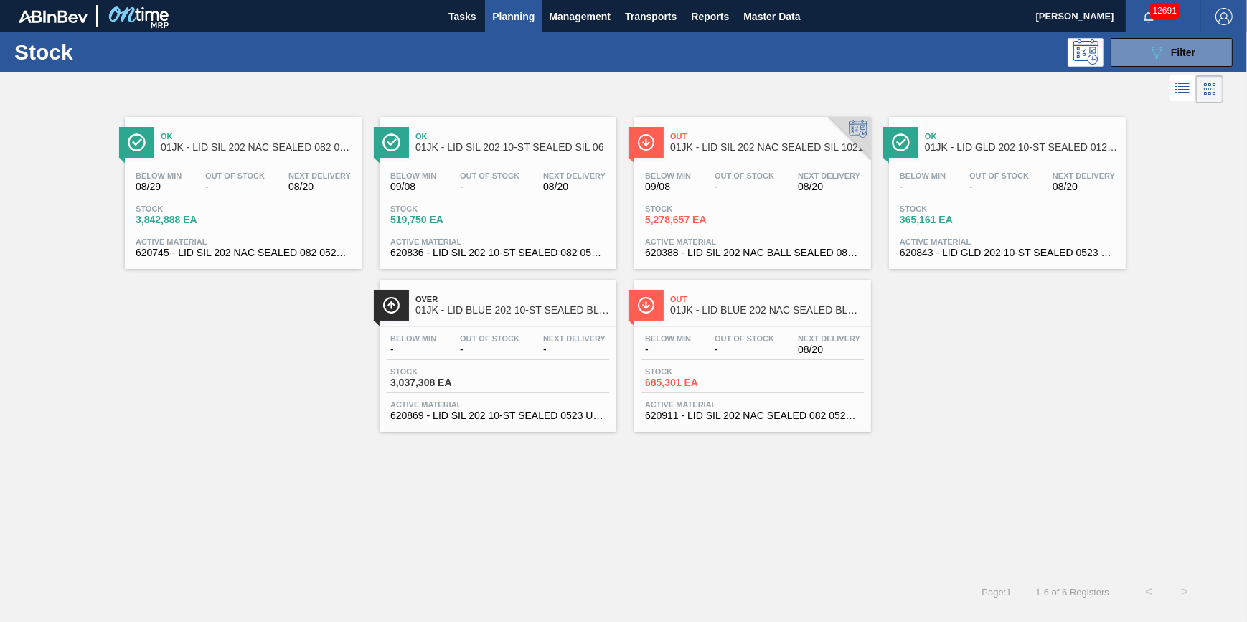
click at [301, 202] on div "Below Min 08/29 Out Of Stock - Next Delivery 08/20 Stock 3,842,888 EA Active Ma…" at bounding box center [243, 213] width 237 height 98
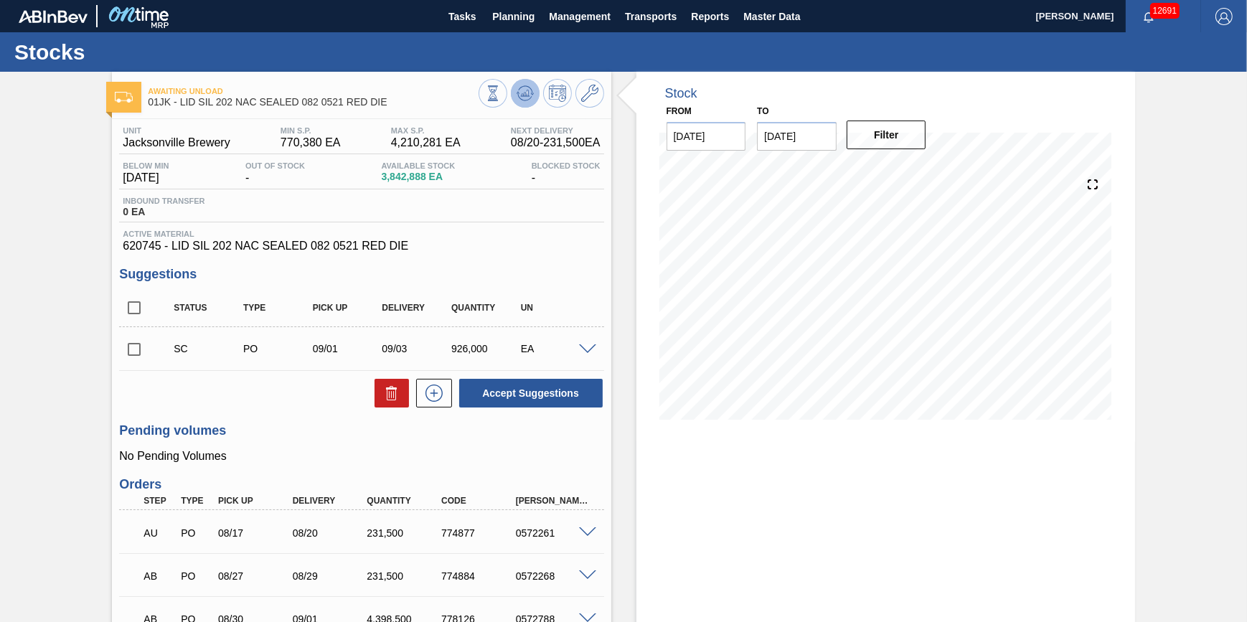
click at [501, 96] on icon at bounding box center [493, 93] width 16 height 16
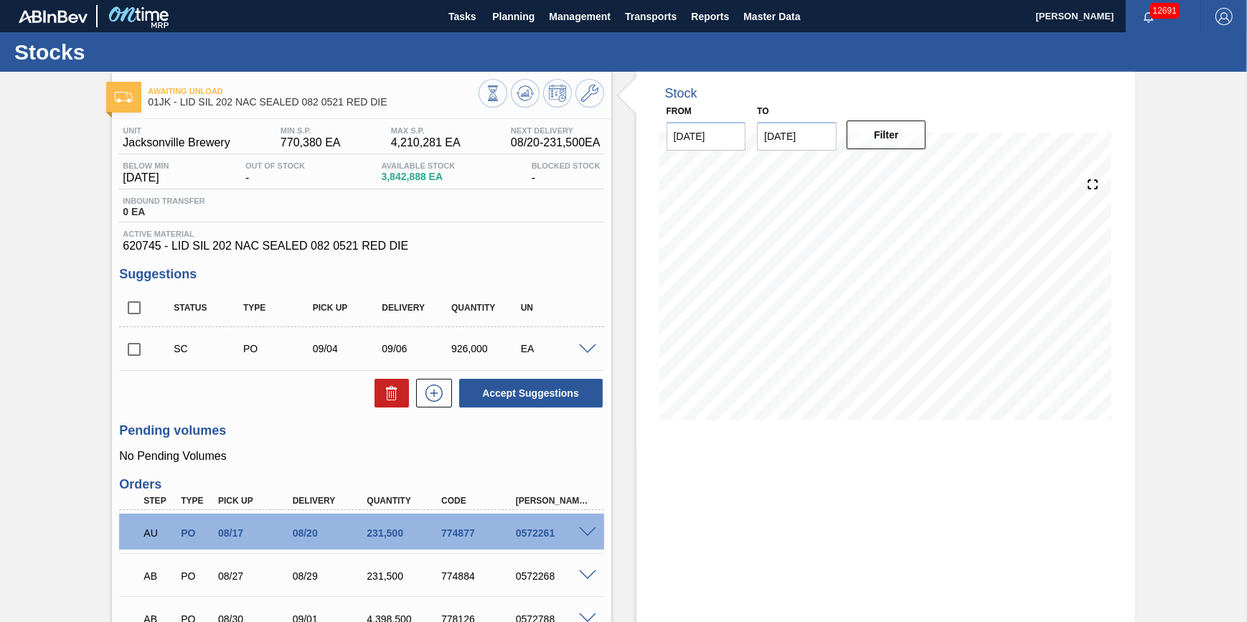
click at [148, 358] on input "checkbox" at bounding box center [134, 349] width 30 height 30
click at [387, 394] on icon at bounding box center [391, 392] width 17 height 17
checkbox input "false"
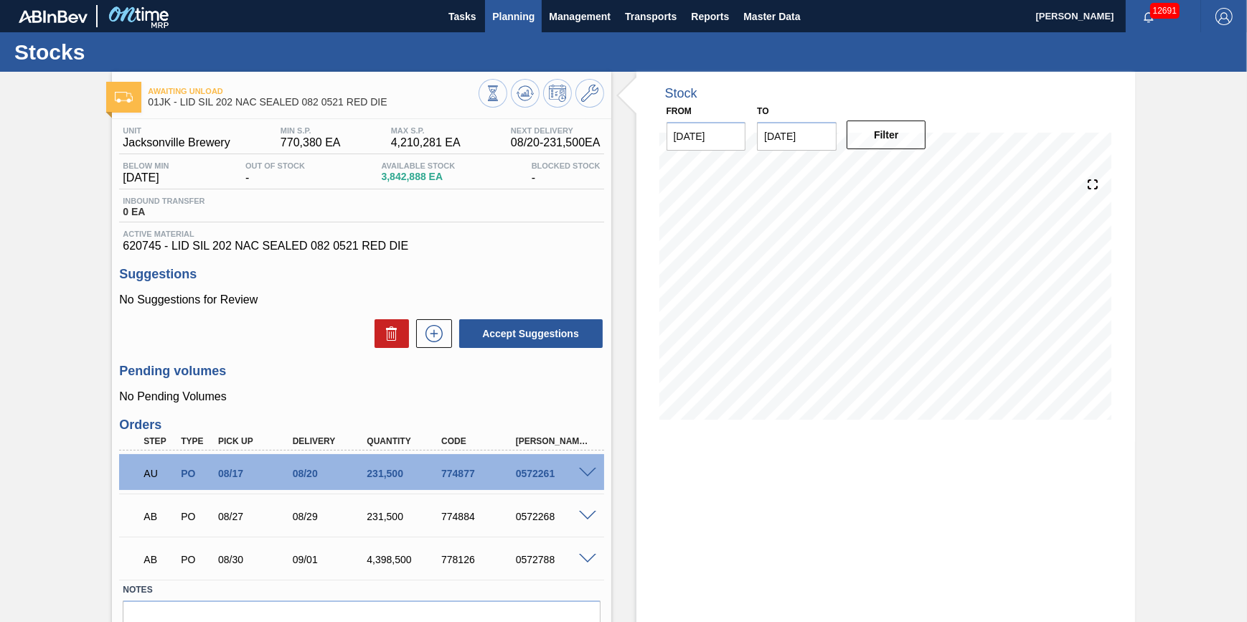
click at [513, 19] on span "Planning" at bounding box center [513, 16] width 42 height 17
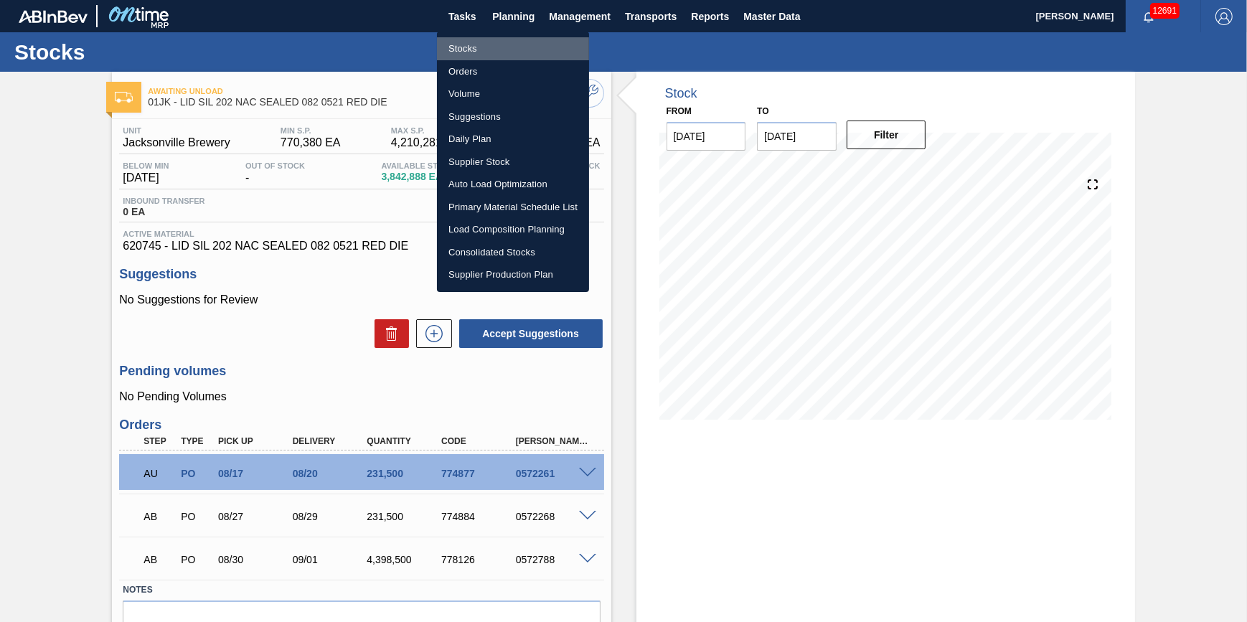
click at [510, 52] on li "Stocks" at bounding box center [513, 48] width 152 height 23
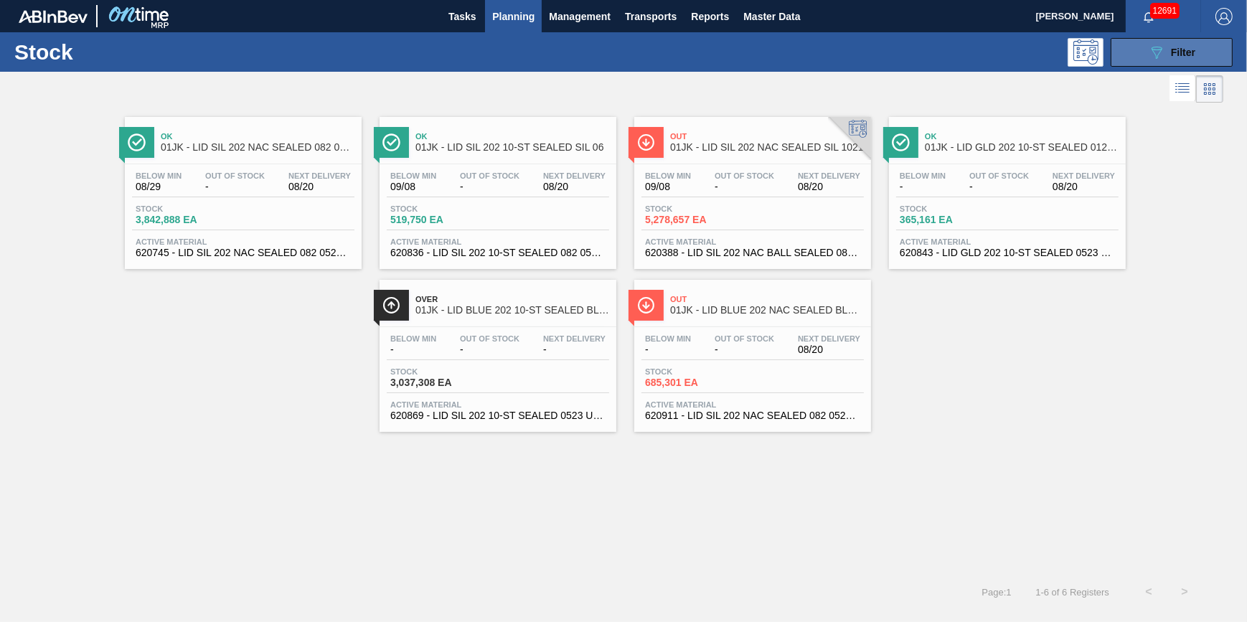
click at [1133, 42] on button "089F7B8B-B2A5-4AFE-B5C0-19BA573D28AC Filter" at bounding box center [1171, 52] width 122 height 29
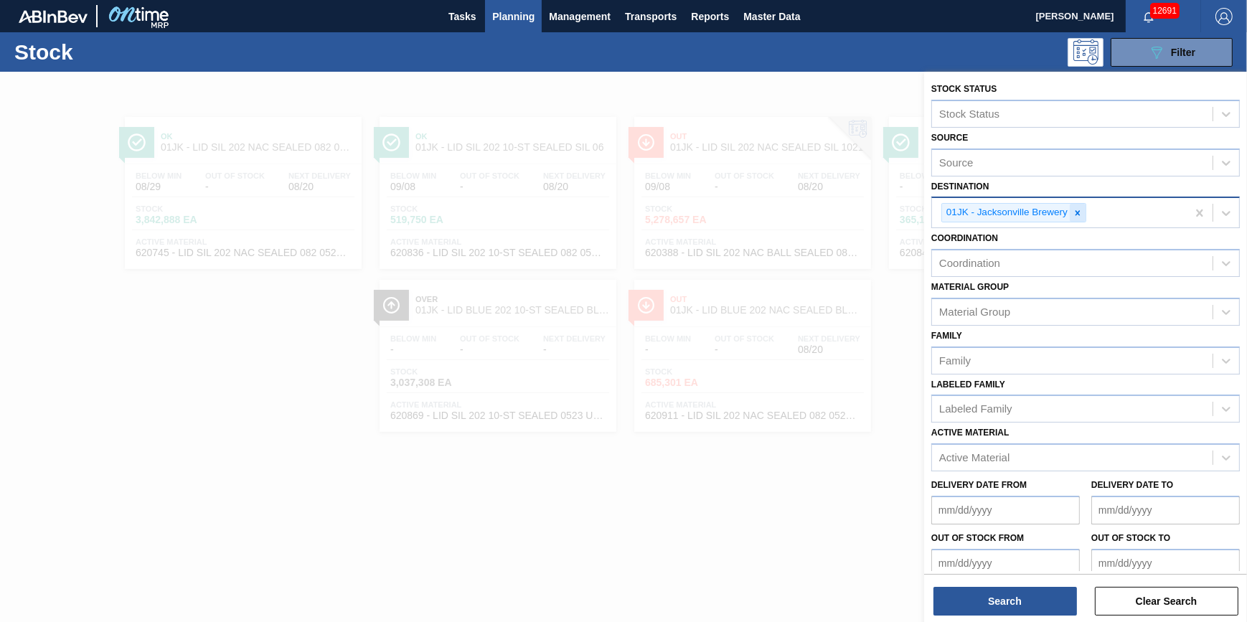
click at [1083, 207] on div at bounding box center [1078, 213] width 16 height 18
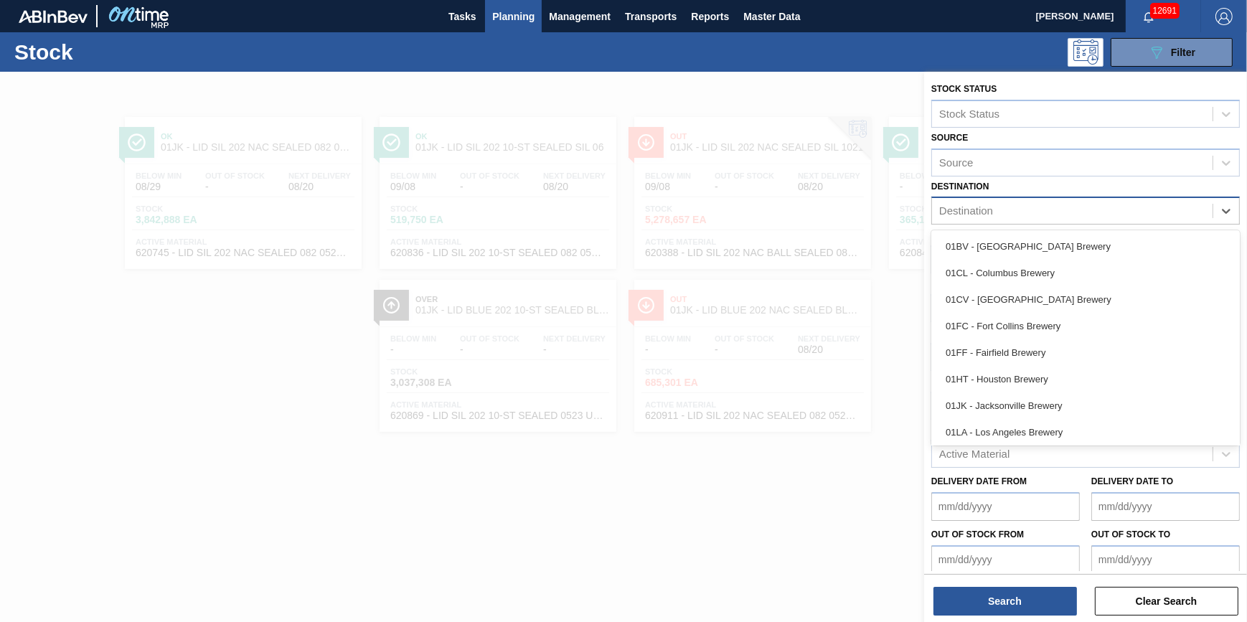
click at [1082, 209] on div "Destination" at bounding box center [1072, 211] width 280 height 21
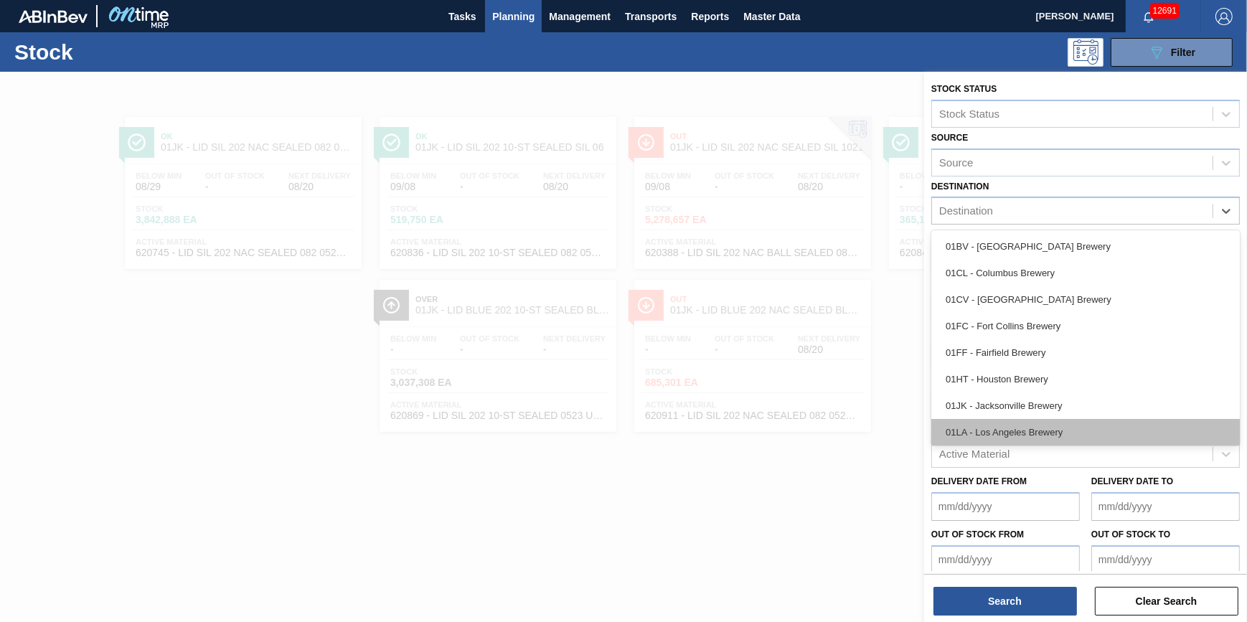
click at [1080, 430] on div "01LA - Los Angeles Brewery" at bounding box center [1085, 432] width 308 height 27
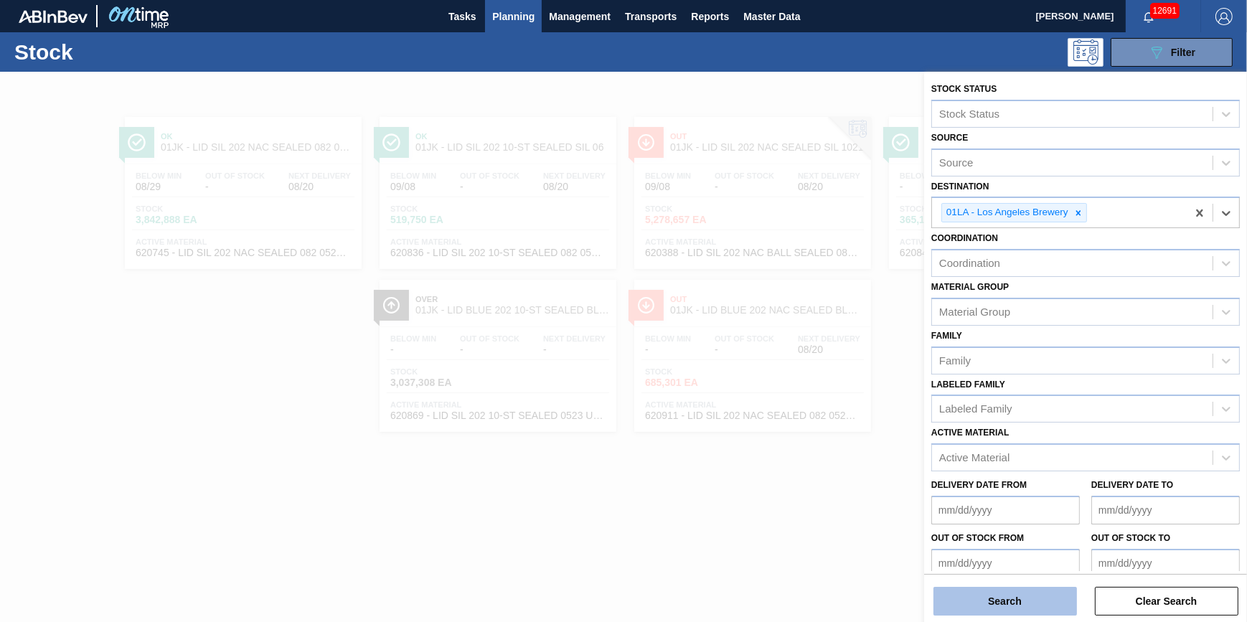
click at [1015, 604] on button "Search" at bounding box center [1004, 601] width 143 height 29
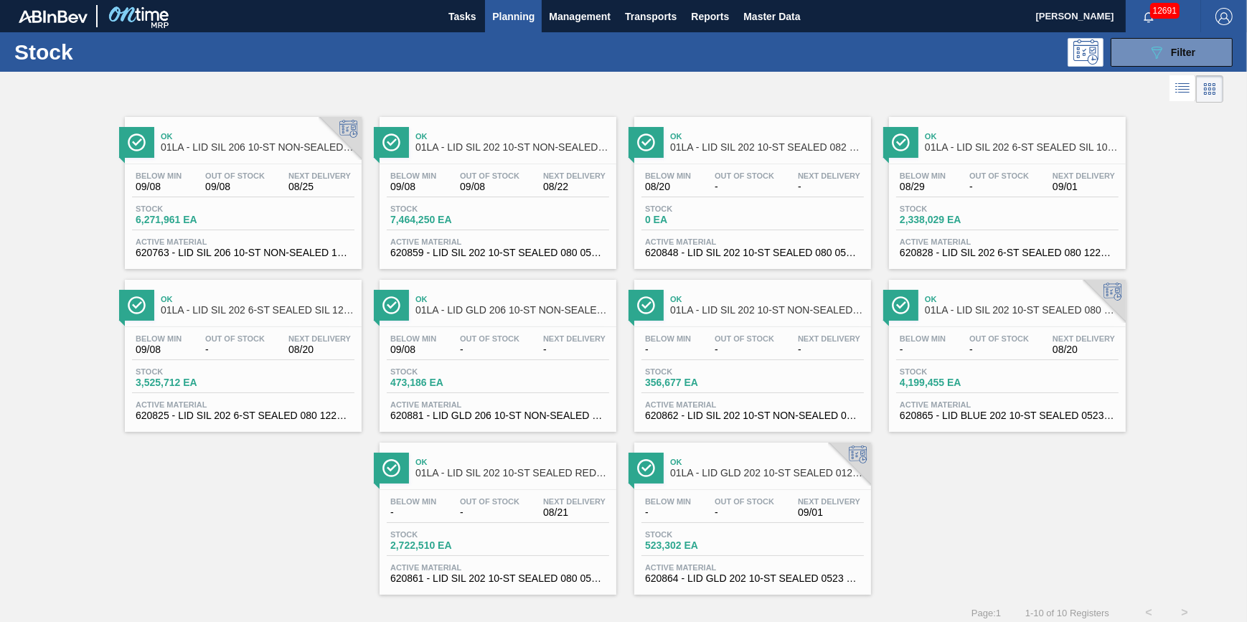
click at [276, 197] on div "Below Min 09/08 Out Of Stock 09/08 Next Delivery 08/25" at bounding box center [243, 184] width 222 height 26
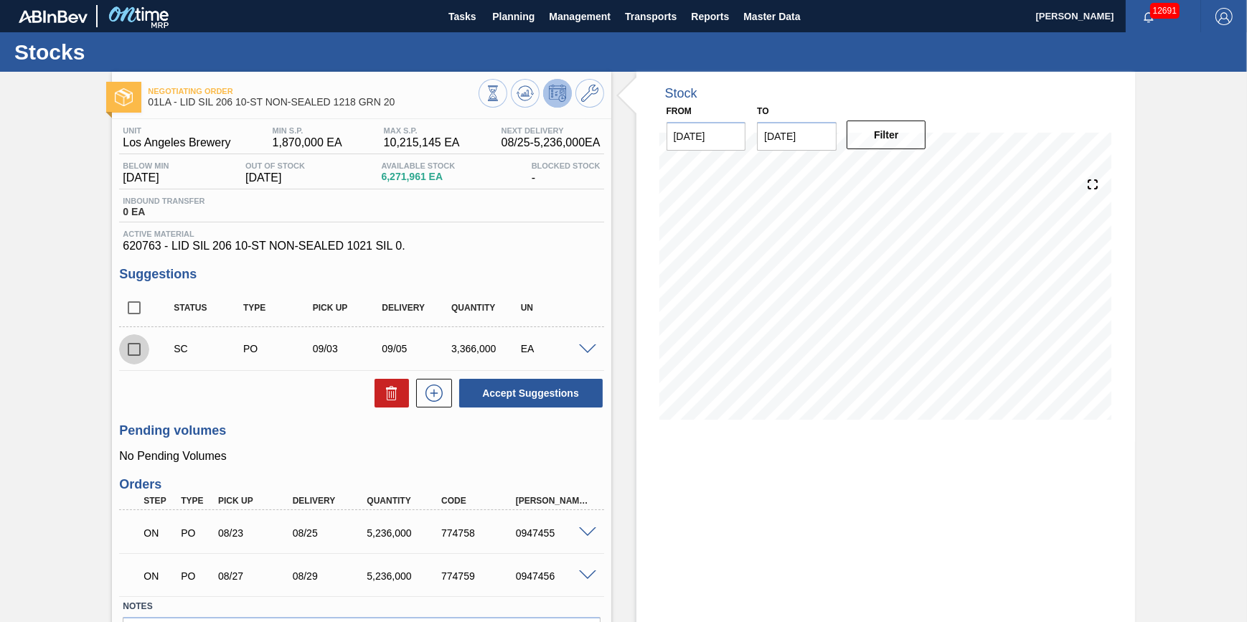
click at [133, 358] on input "checkbox" at bounding box center [134, 349] width 30 height 30
click at [395, 396] on icon at bounding box center [391, 392] width 17 height 17
checkbox input "false"
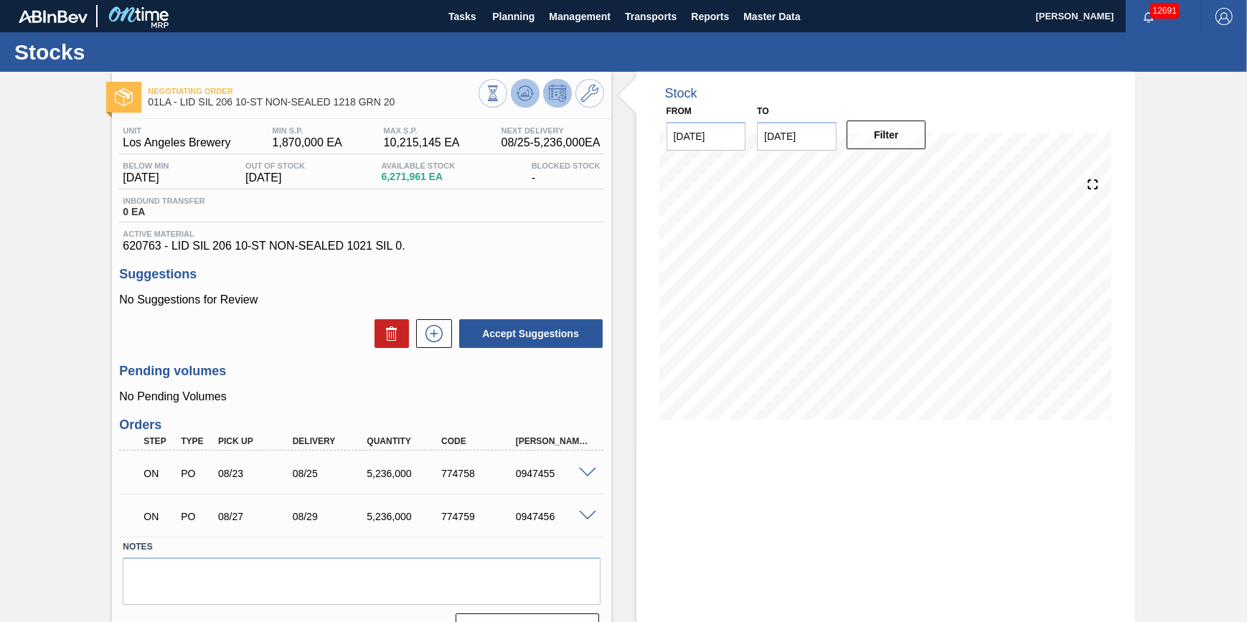
click at [517, 96] on icon at bounding box center [524, 96] width 14 height 7
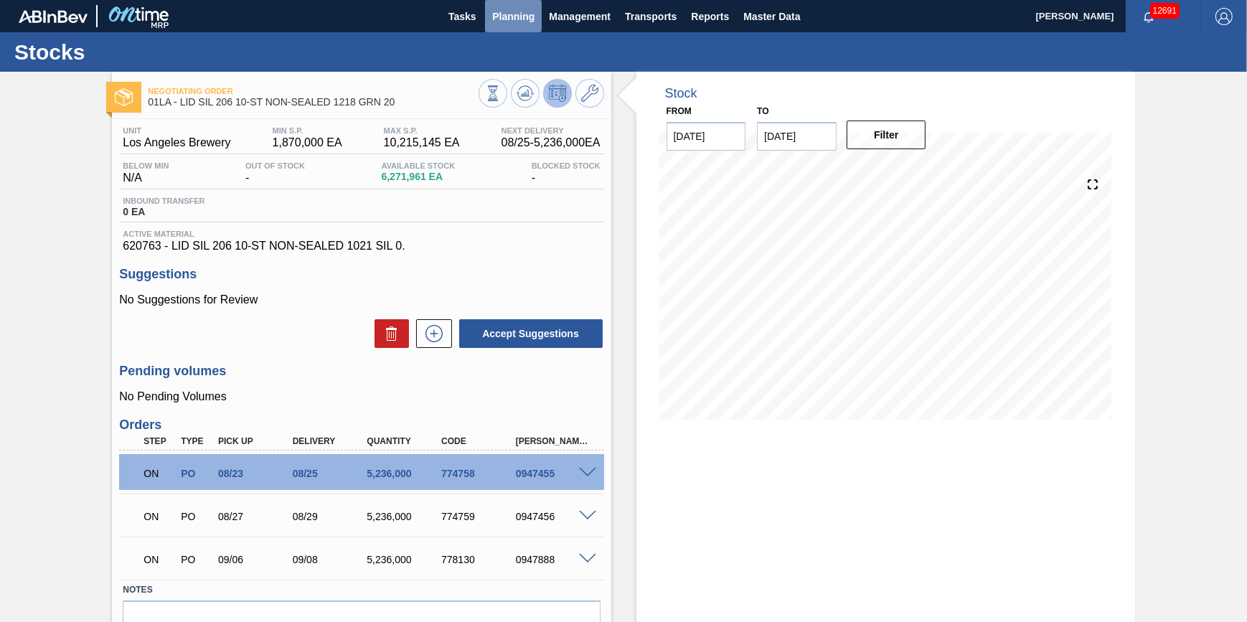
click at [512, 24] on span "Planning" at bounding box center [513, 16] width 42 height 17
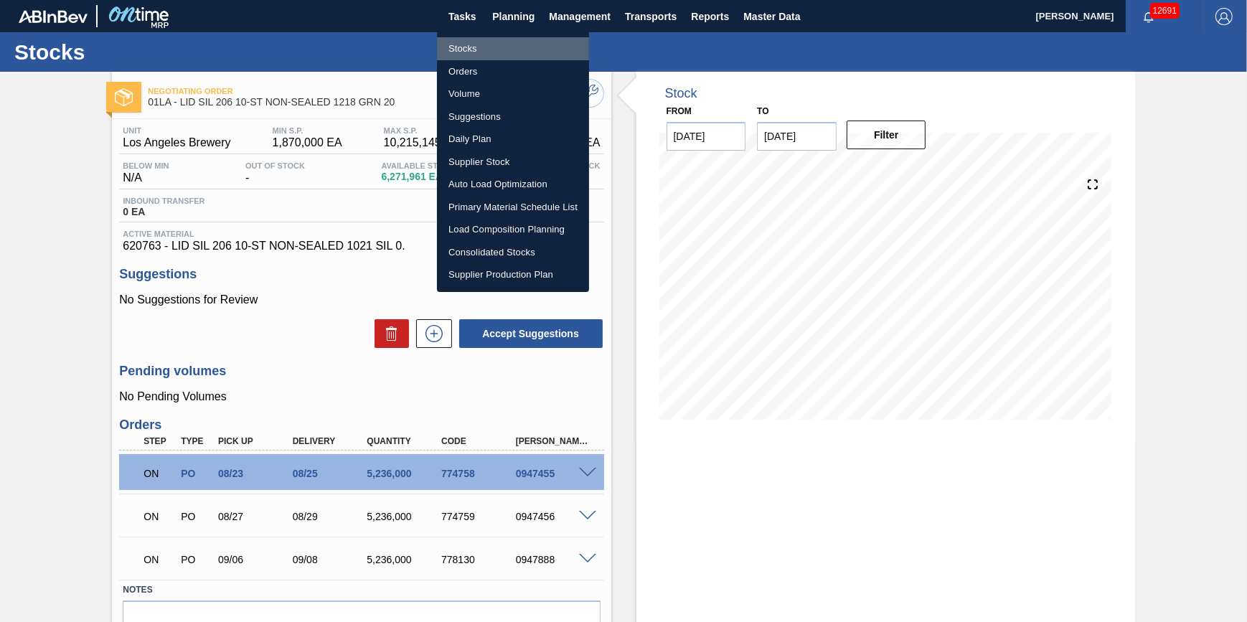
click at [512, 54] on li "Stocks" at bounding box center [513, 48] width 152 height 23
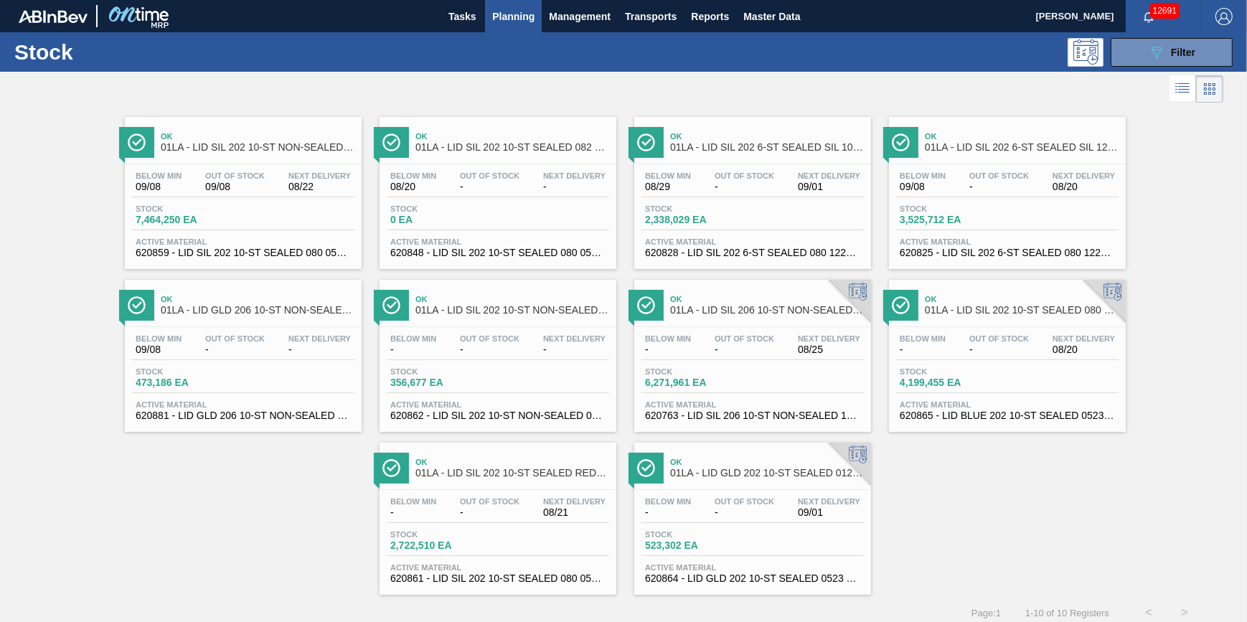
click at [273, 197] on div "Below Min 09/08 Out Of Stock 09/08 Next Delivery 08/22 Stock 7,464,250 EA Activ…" at bounding box center [243, 213] width 237 height 98
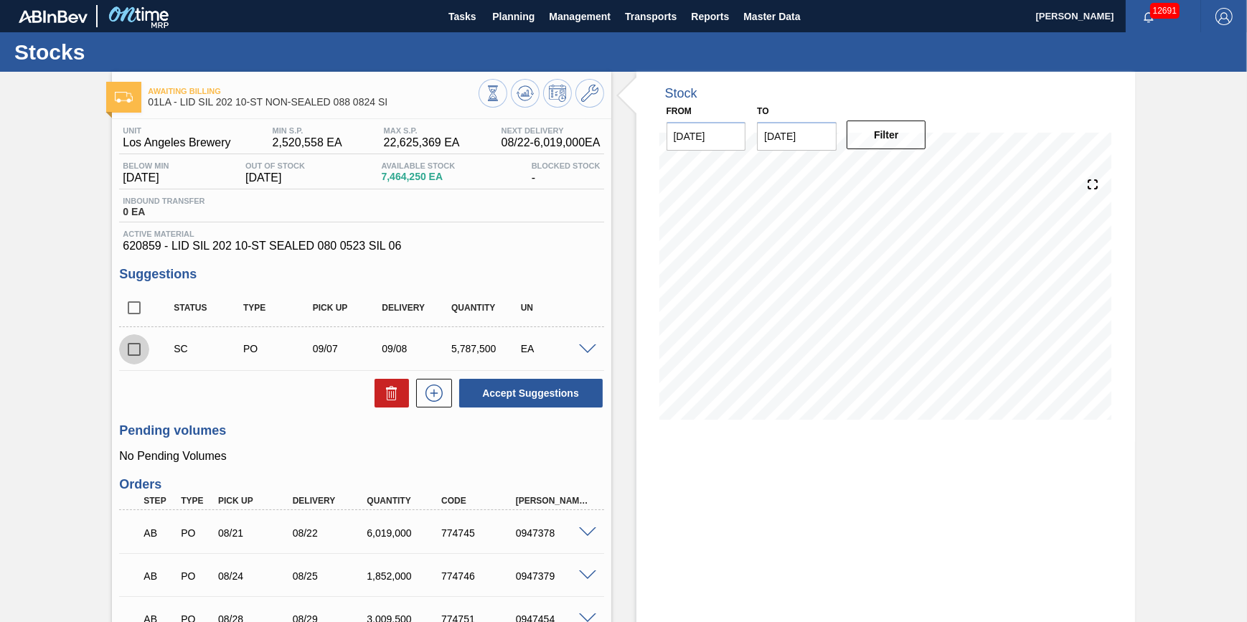
click at [119, 359] on input "checkbox" at bounding box center [134, 349] width 30 height 30
click at [0, 0] on icon at bounding box center [0, 0] width 0 height 0
checkbox input "false"
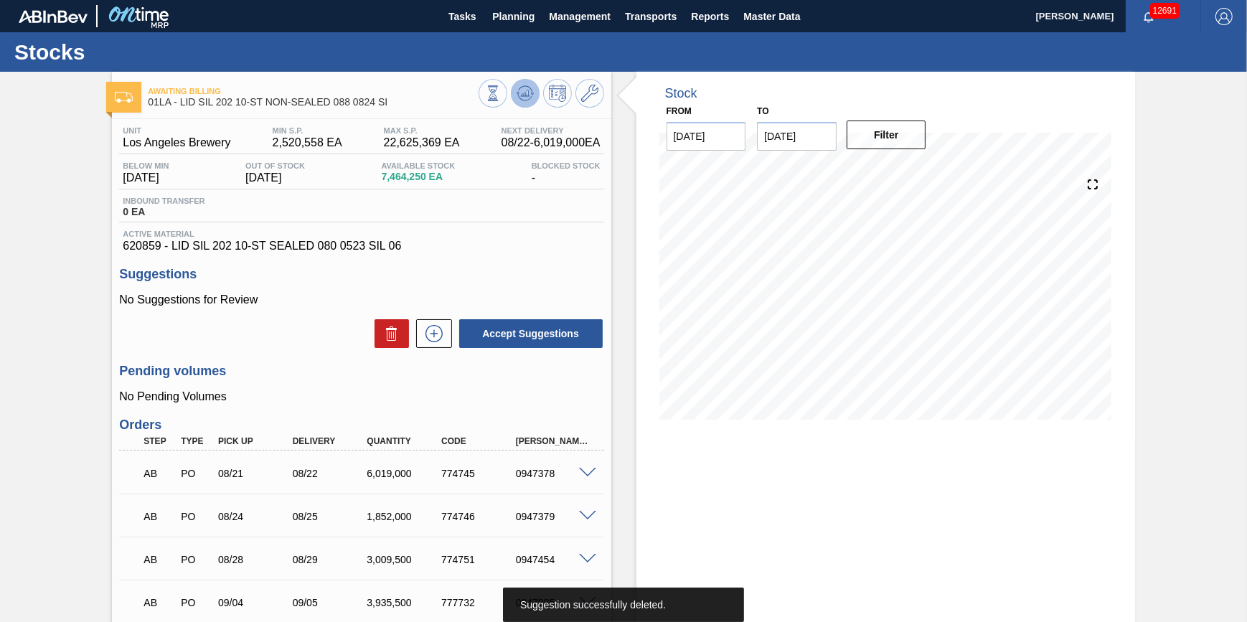
click at [501, 93] on icon at bounding box center [493, 93] width 16 height 16
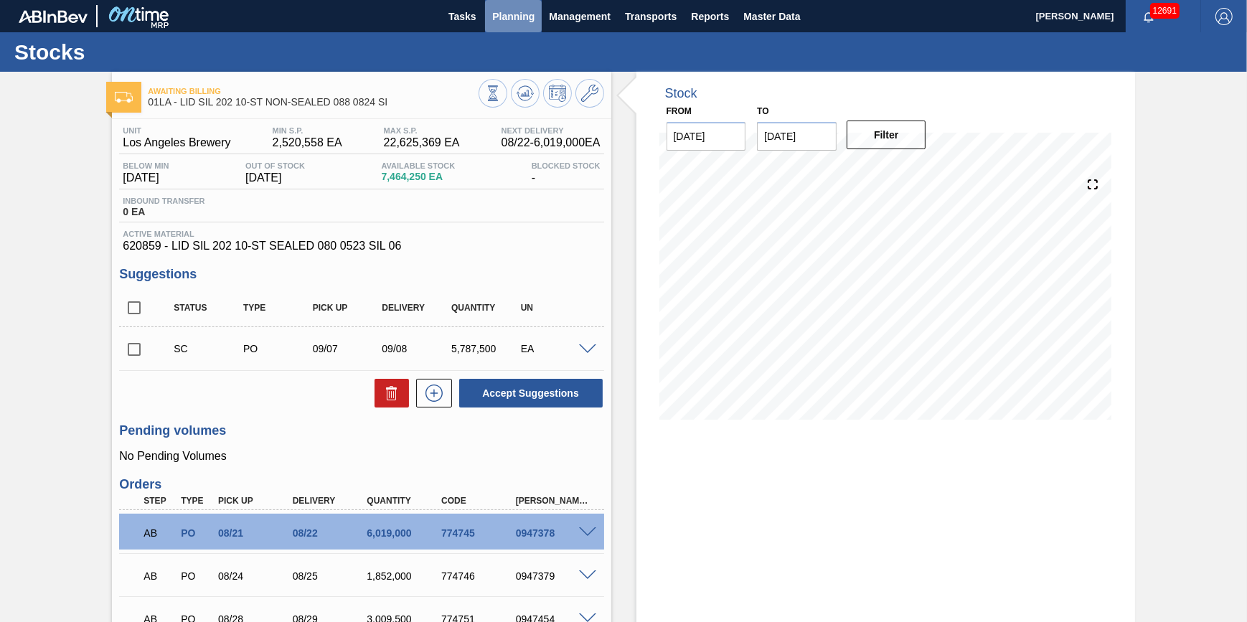
click at [511, 19] on span "Planning" at bounding box center [513, 16] width 42 height 17
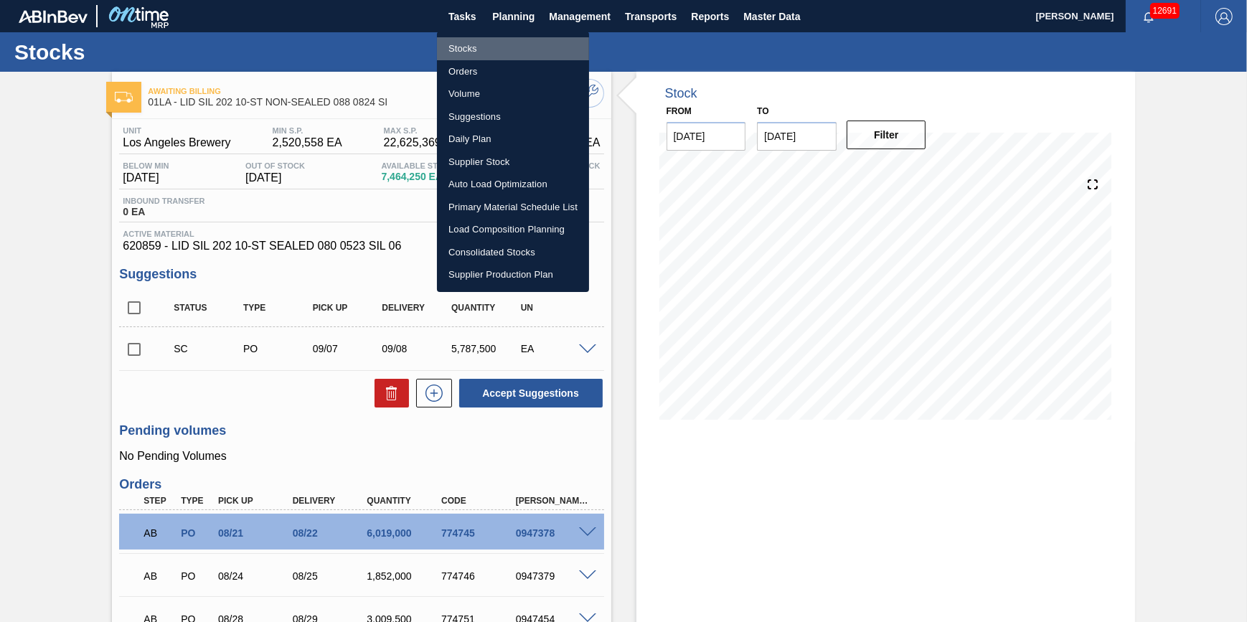
click at [503, 50] on li "Stocks" at bounding box center [513, 48] width 152 height 23
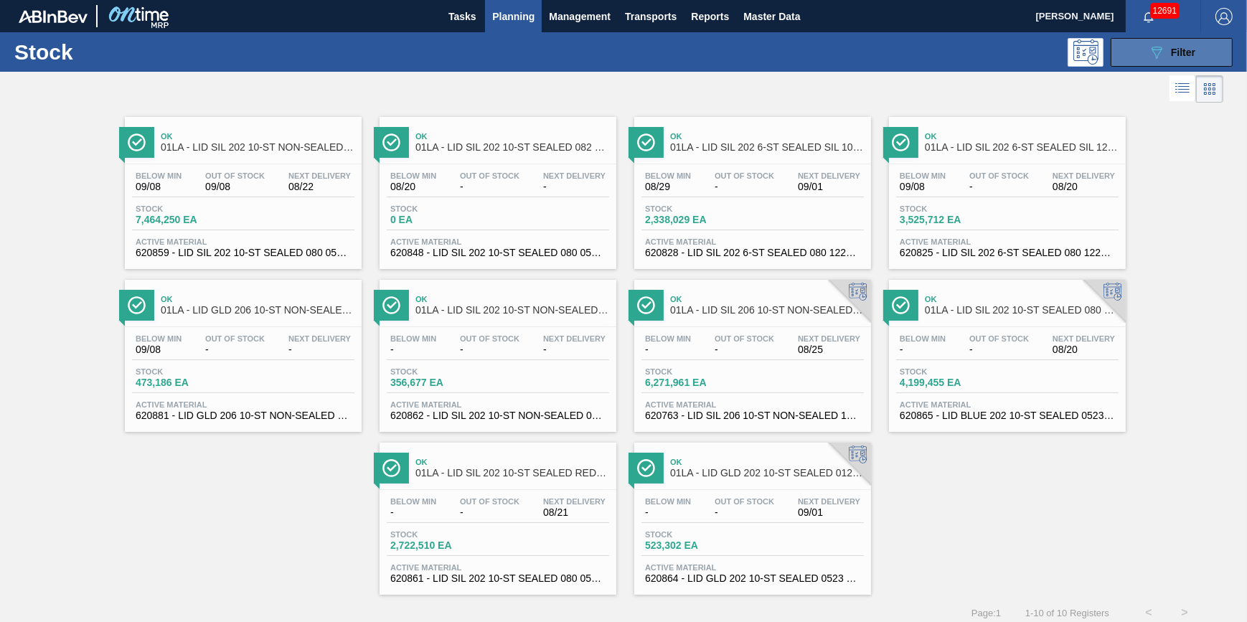
click at [1138, 56] on button "089F7B8B-B2A5-4AFE-B5C0-19BA573D28AC Filter" at bounding box center [1171, 52] width 122 height 29
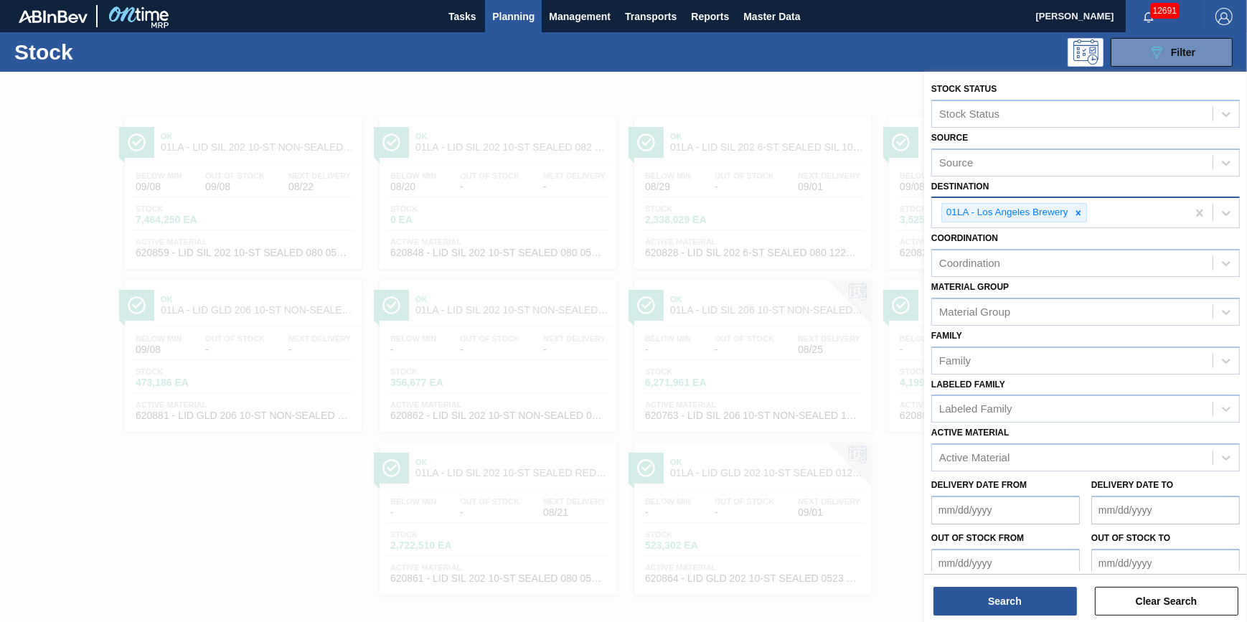
click at [1085, 214] on div "01LA - Los Angeles Brewery" at bounding box center [1014, 212] width 146 height 19
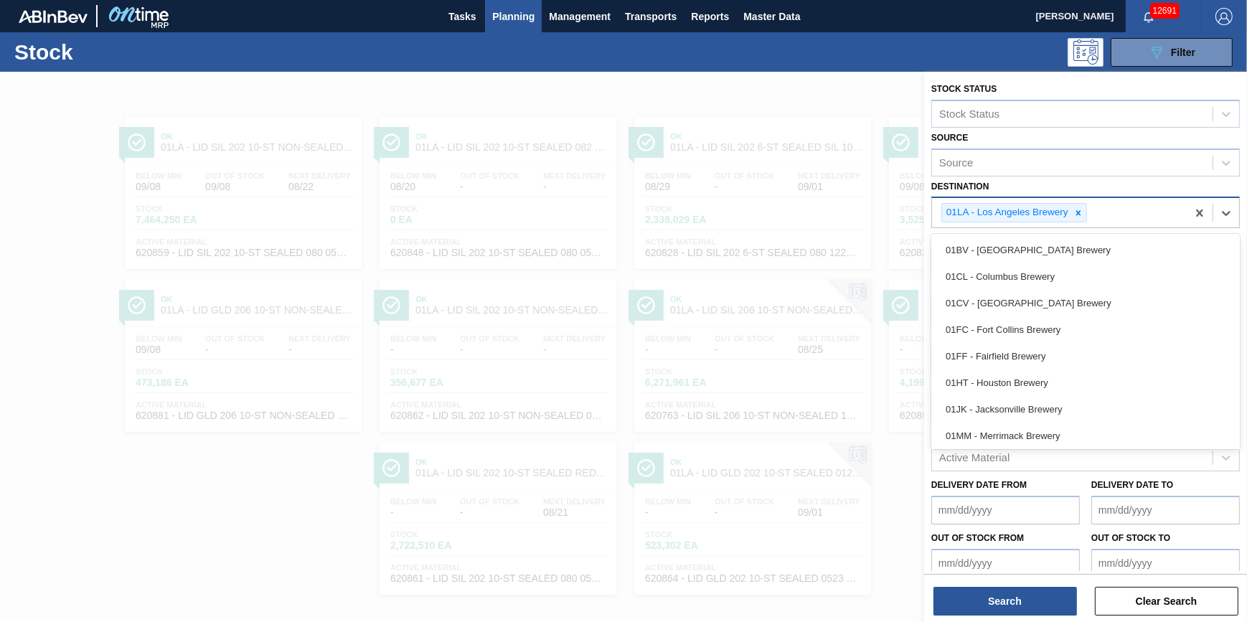
click at [1085, 214] on div "01LA - Los Angeles Brewery" at bounding box center [1014, 212] width 146 height 19
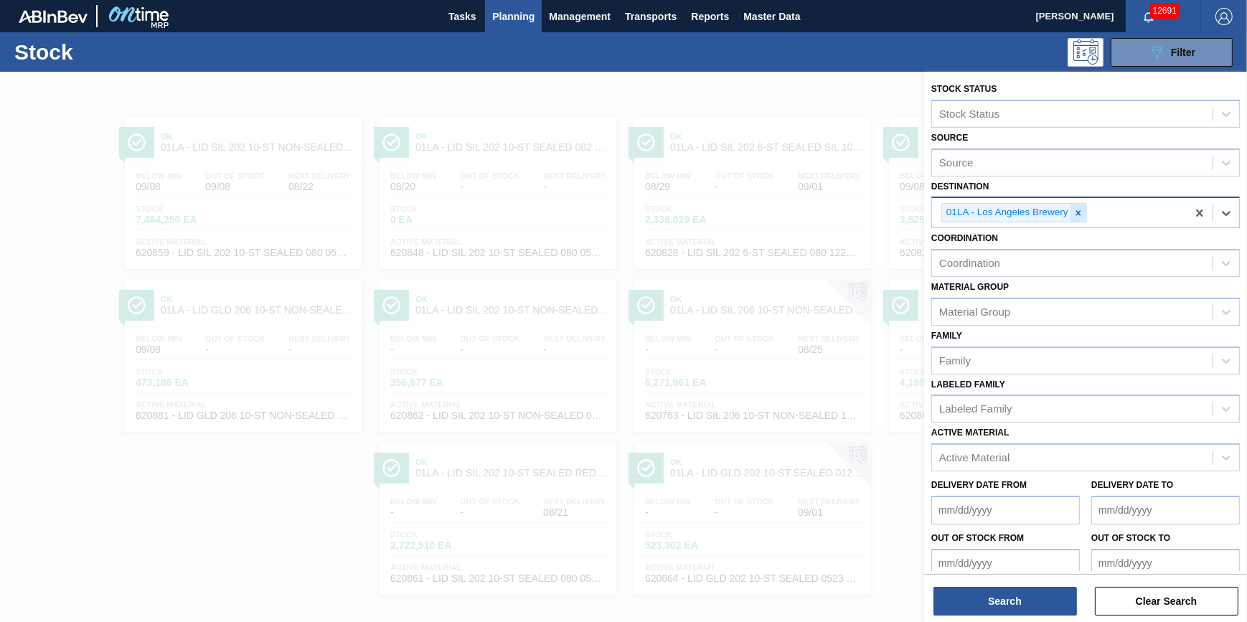
click at [1084, 215] on div at bounding box center [1078, 213] width 16 height 18
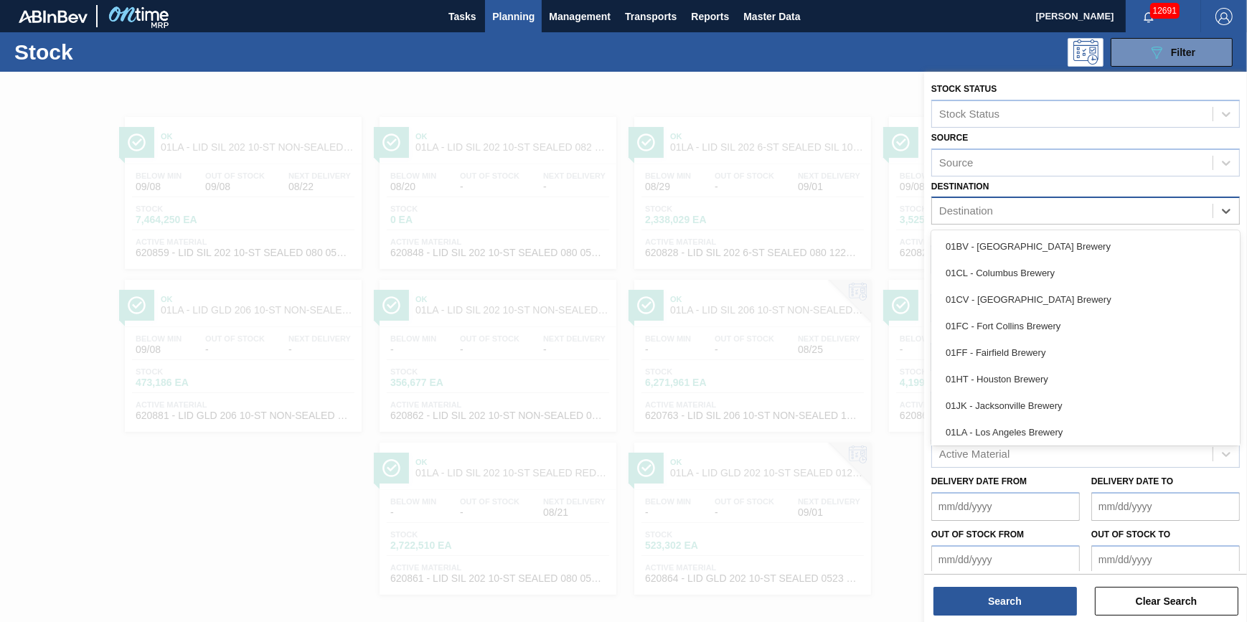
click at [1083, 215] on div "Destination" at bounding box center [1072, 211] width 280 height 21
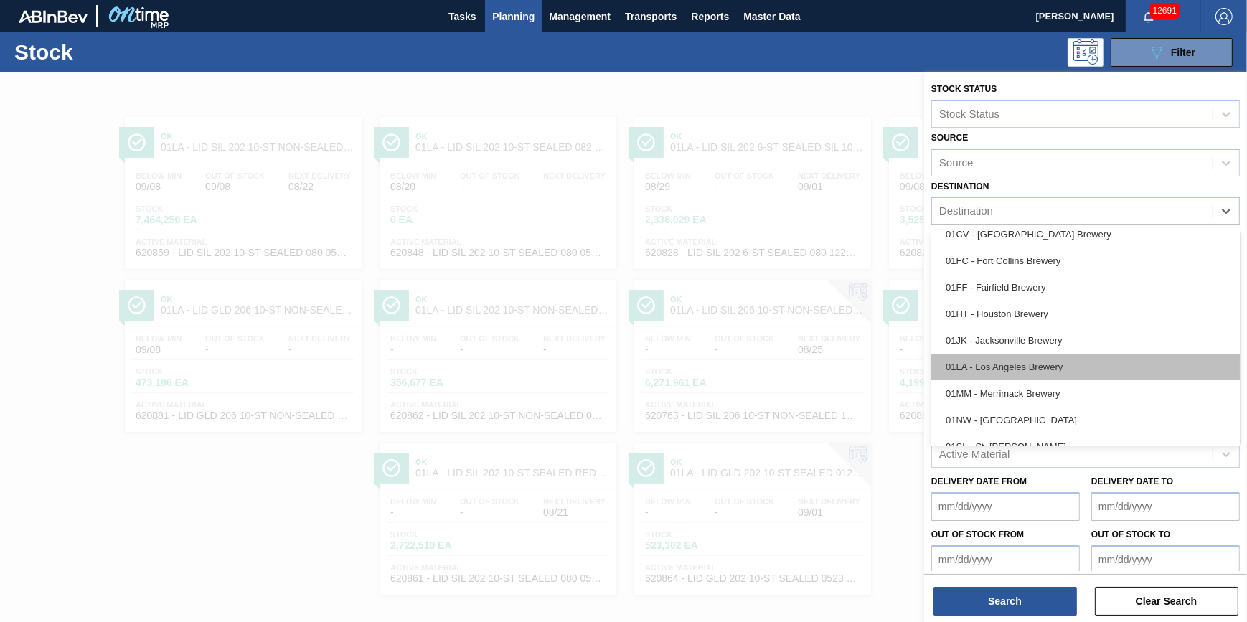
scroll to position [108, 0]
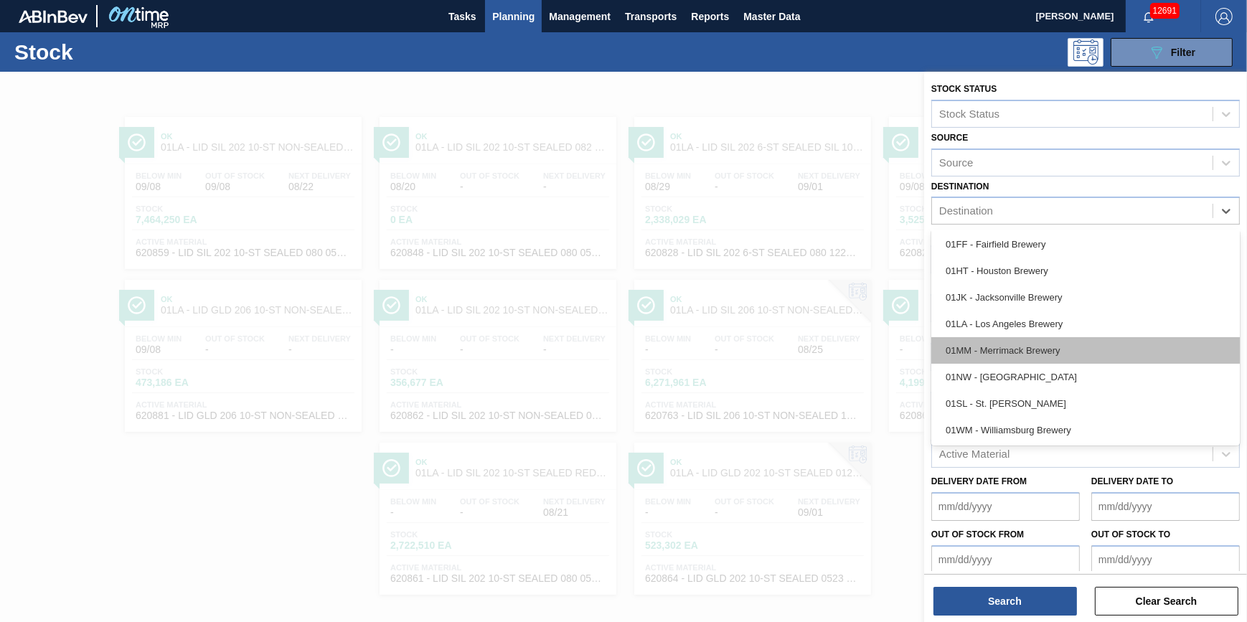
click at [1094, 348] on div "01MM - Merrimack Brewery" at bounding box center [1085, 350] width 308 height 27
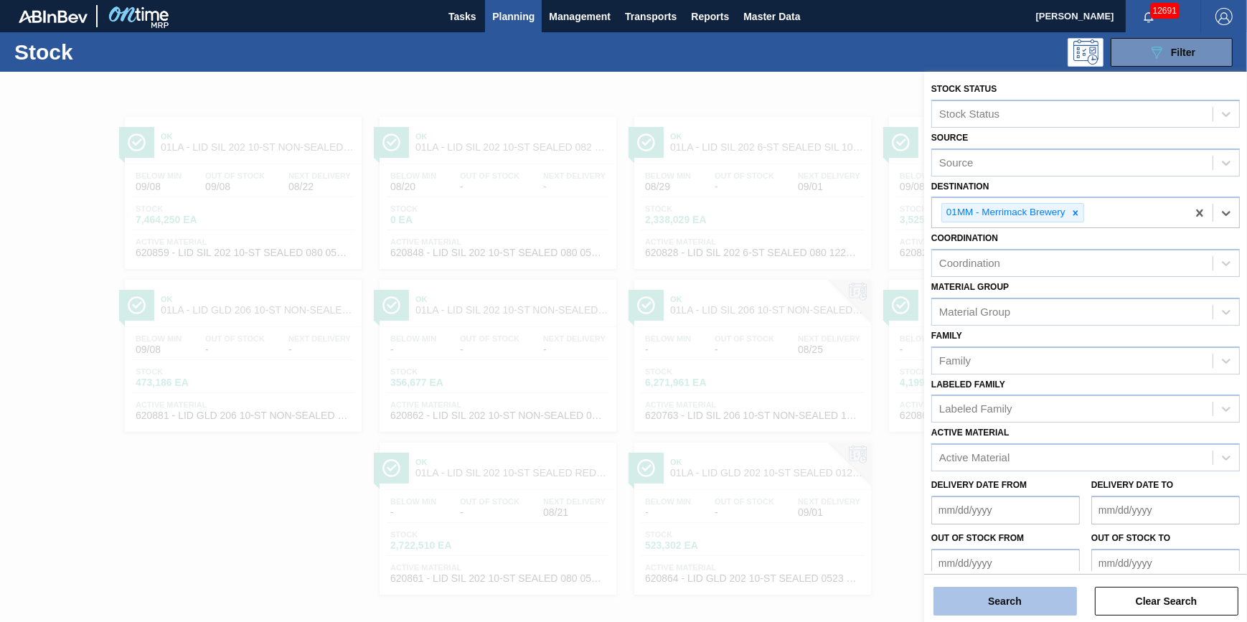
click at [1019, 603] on button "Search" at bounding box center [1004, 601] width 143 height 29
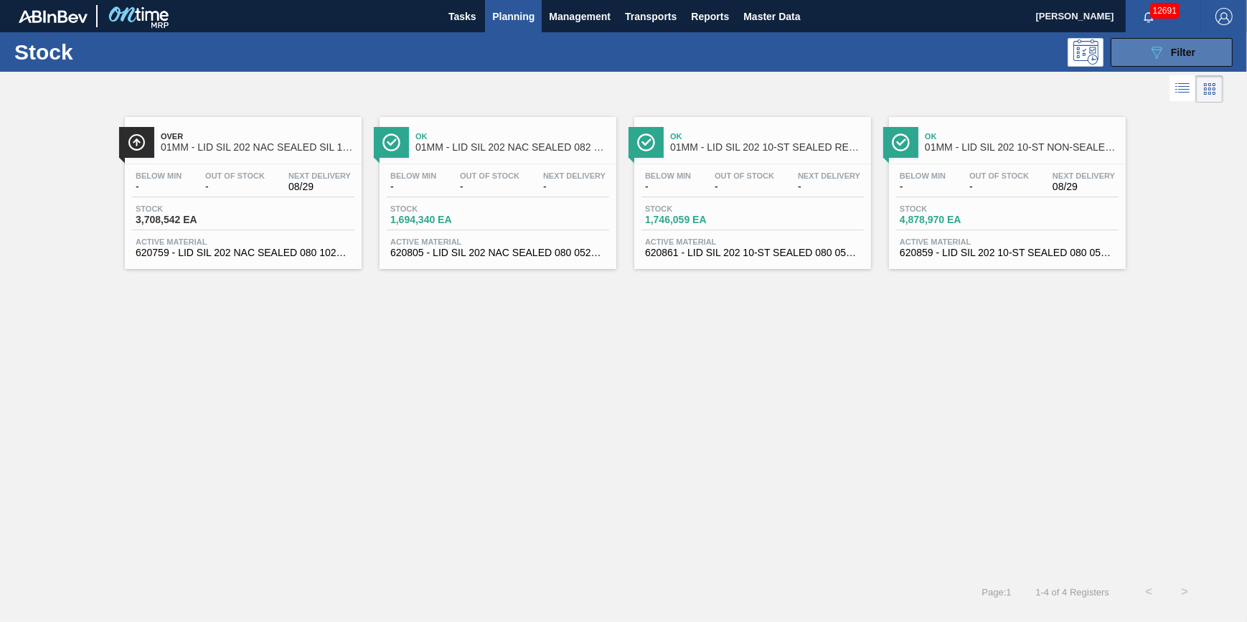
click at [1165, 48] on div "089F7B8B-B2A5-4AFE-B5C0-19BA573D28AC Filter" at bounding box center [1171, 52] width 47 height 17
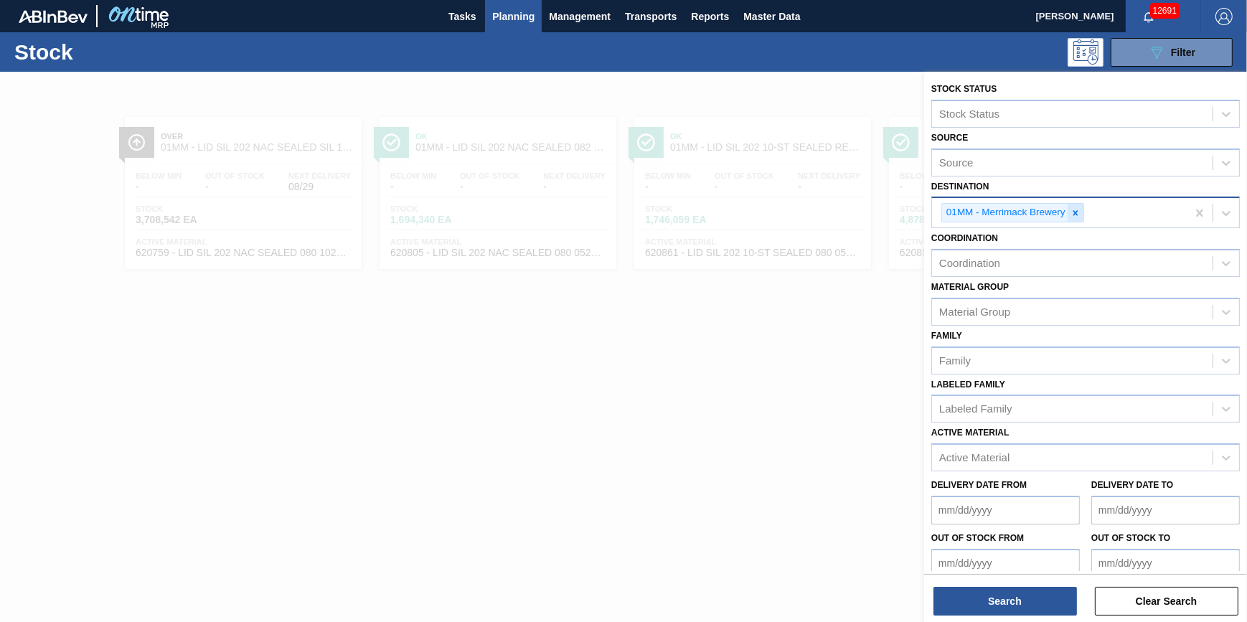
click at [1077, 210] on icon at bounding box center [1074, 212] width 5 height 5
click at [1076, 212] on div "Destination" at bounding box center [1072, 211] width 280 height 21
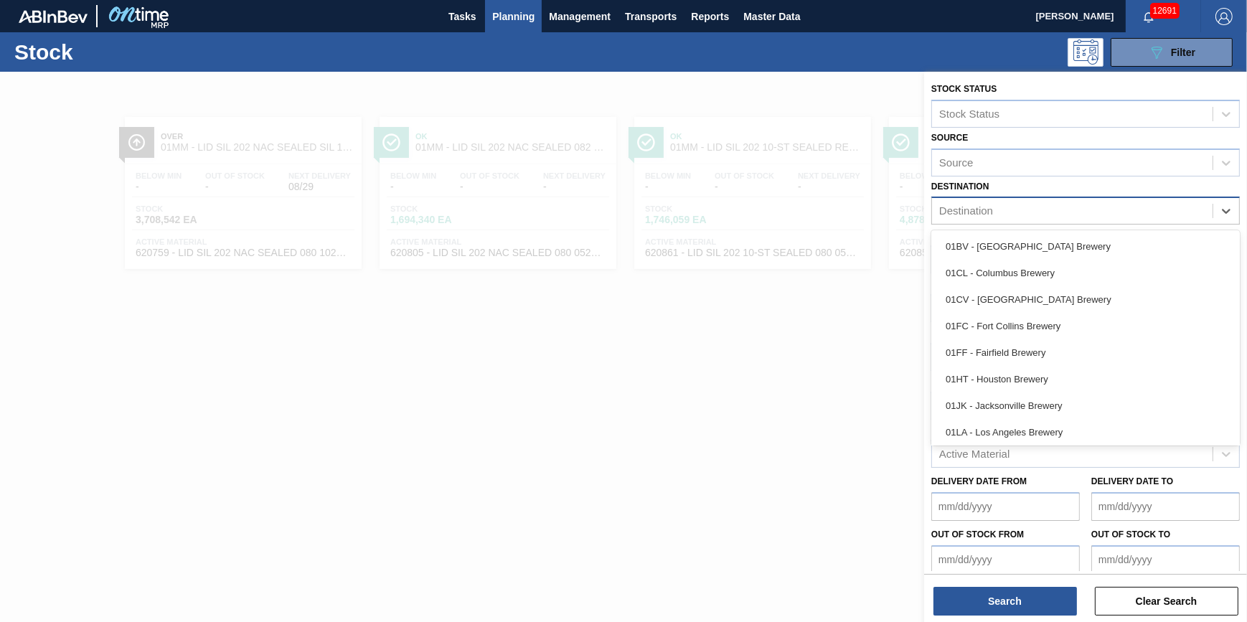
click at [1076, 212] on div "Destination" at bounding box center [1072, 211] width 280 height 21
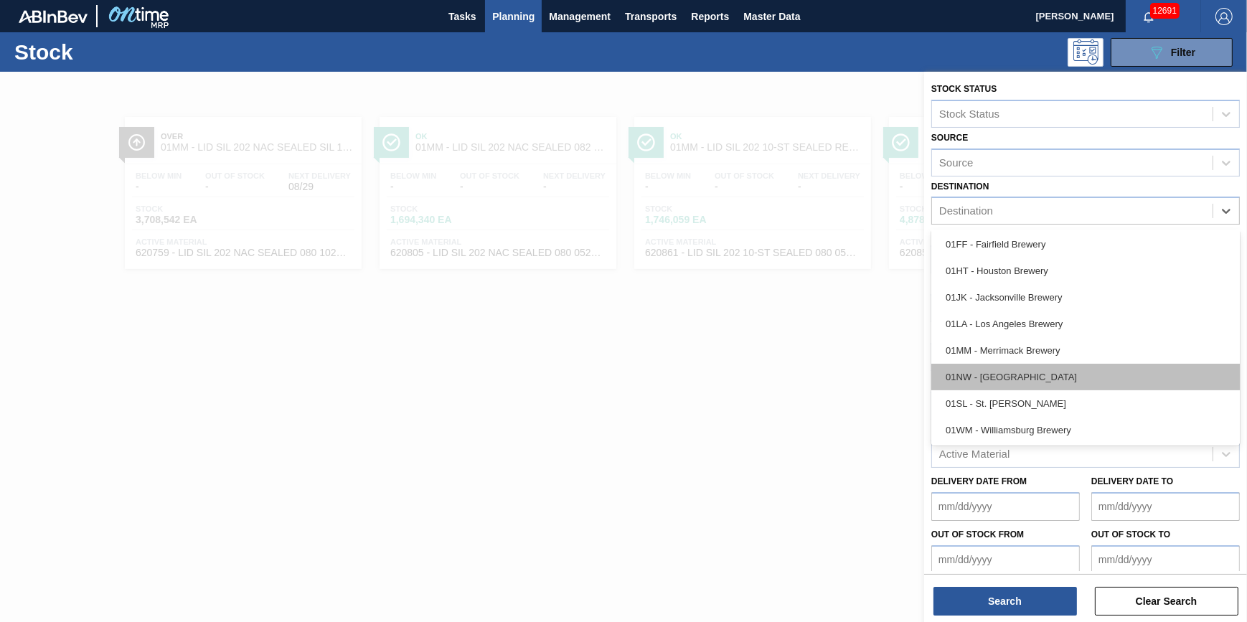
click at [1076, 373] on div "01NW - Newark Brewery" at bounding box center [1085, 377] width 308 height 27
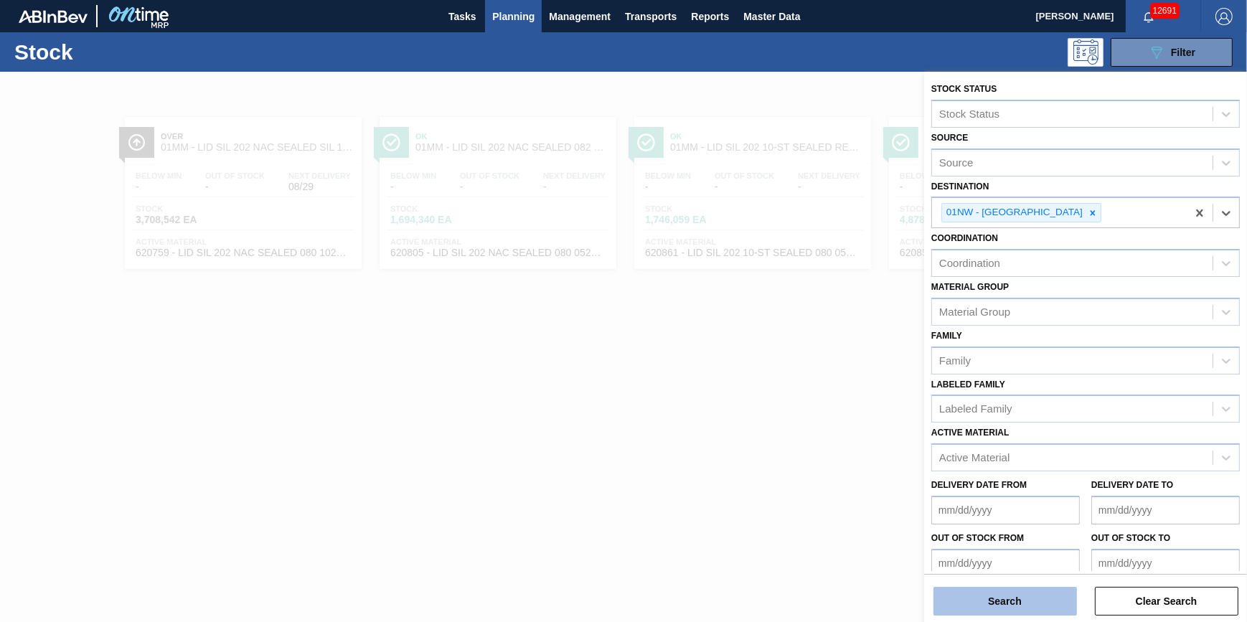
click at [1004, 603] on button "Search" at bounding box center [1004, 601] width 143 height 29
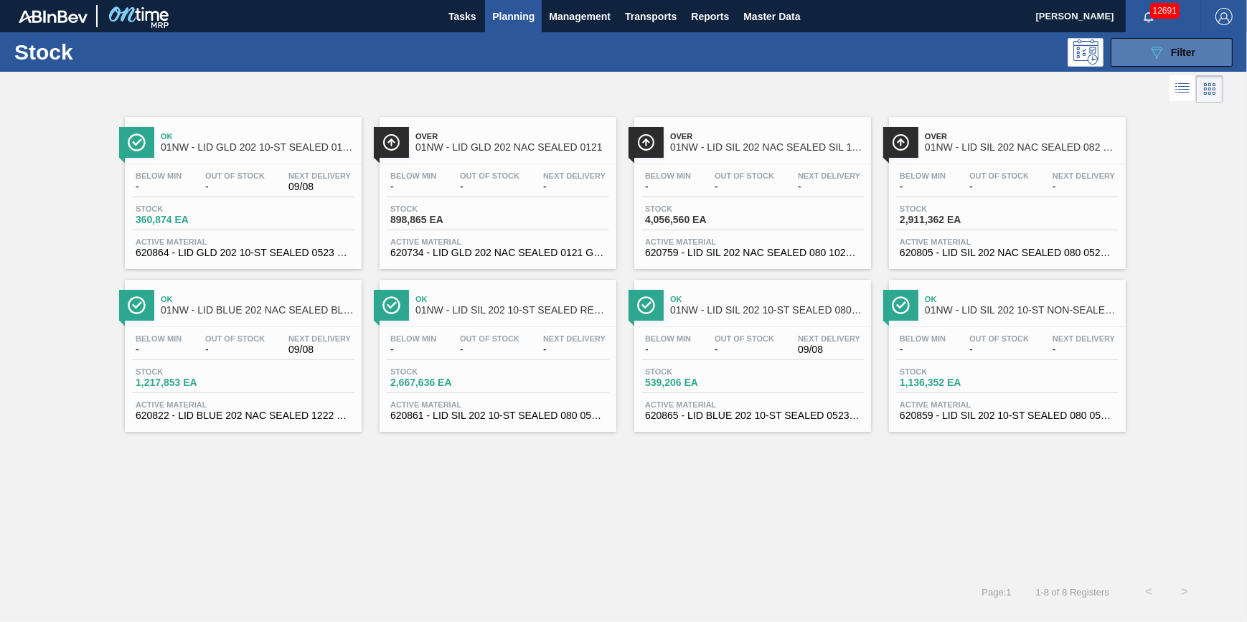
click at [1169, 53] on div "089F7B8B-B2A5-4AFE-B5C0-19BA573D28AC Filter" at bounding box center [1171, 52] width 47 height 17
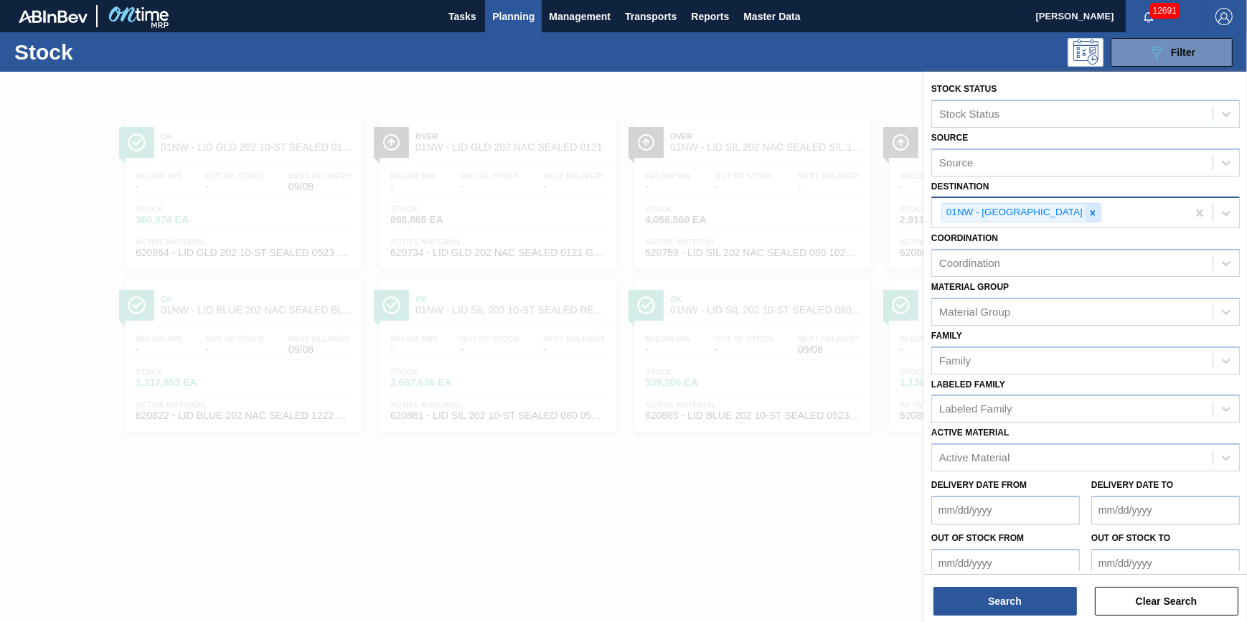
click at [1085, 209] on div at bounding box center [1093, 213] width 16 height 18
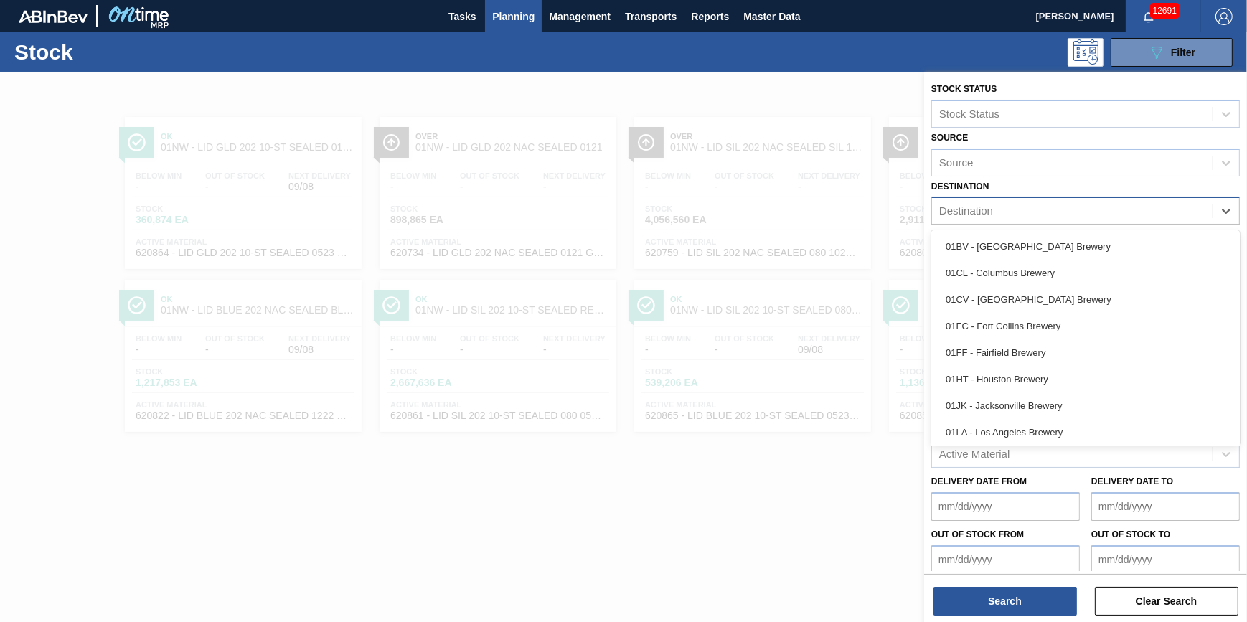
click at [1065, 212] on div "Destination" at bounding box center [1072, 211] width 280 height 21
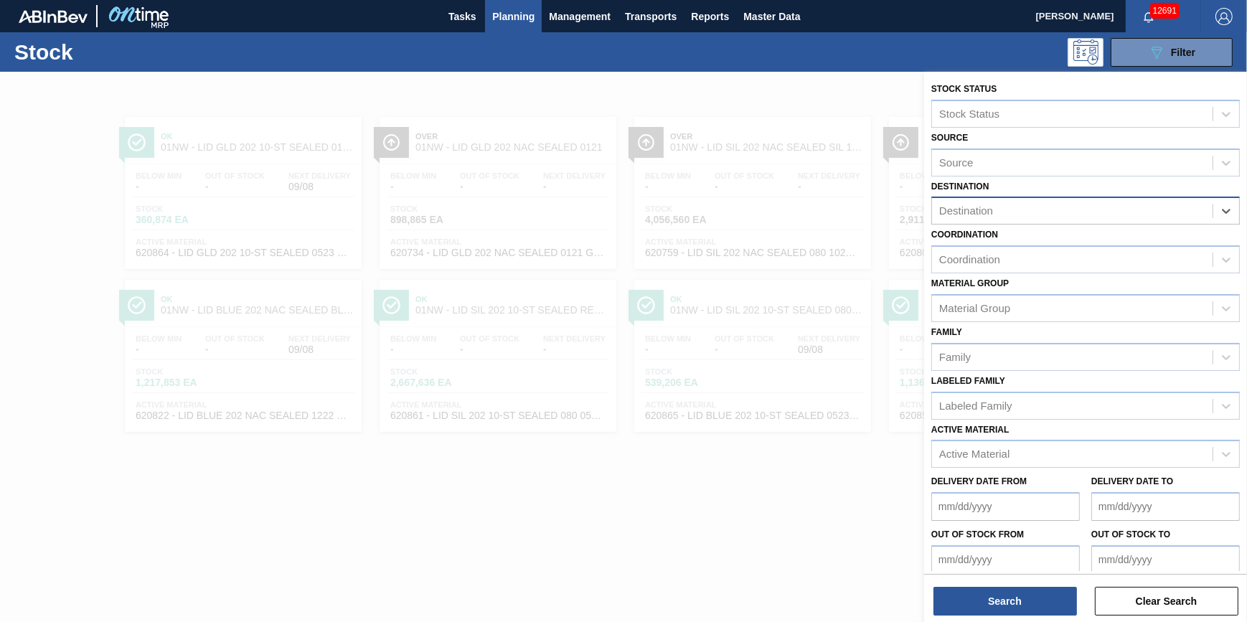
click at [1065, 212] on div "Destination" at bounding box center [1072, 211] width 280 height 21
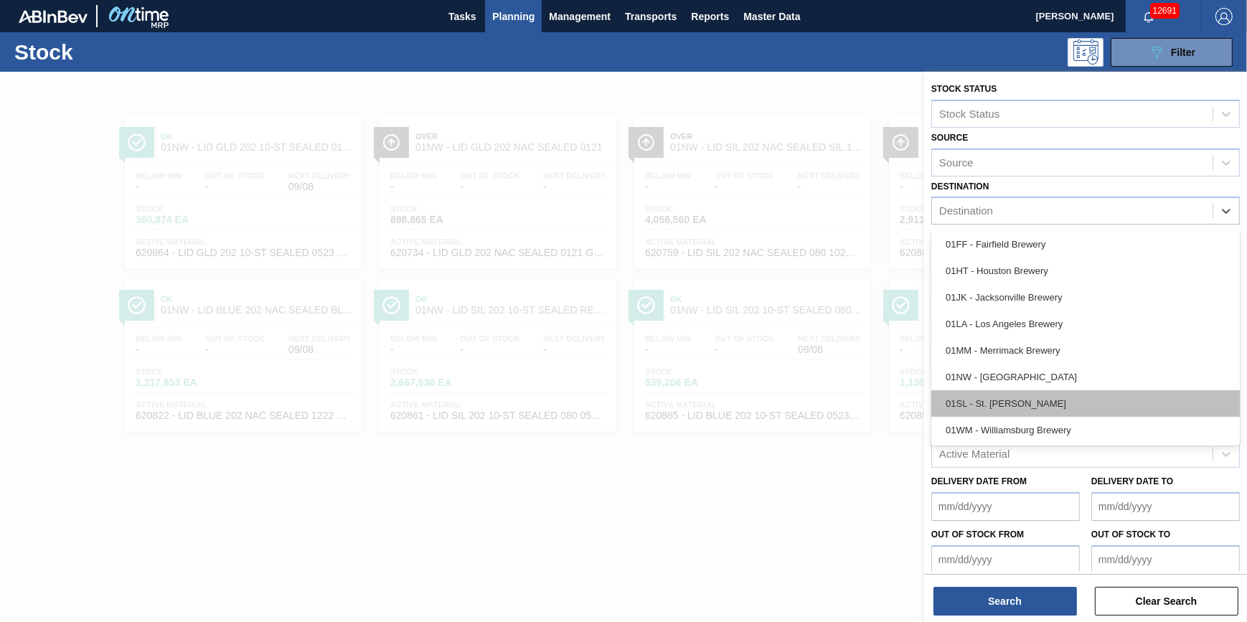
click at [1072, 410] on div "01SL - St. Louis Brewery" at bounding box center [1085, 403] width 308 height 27
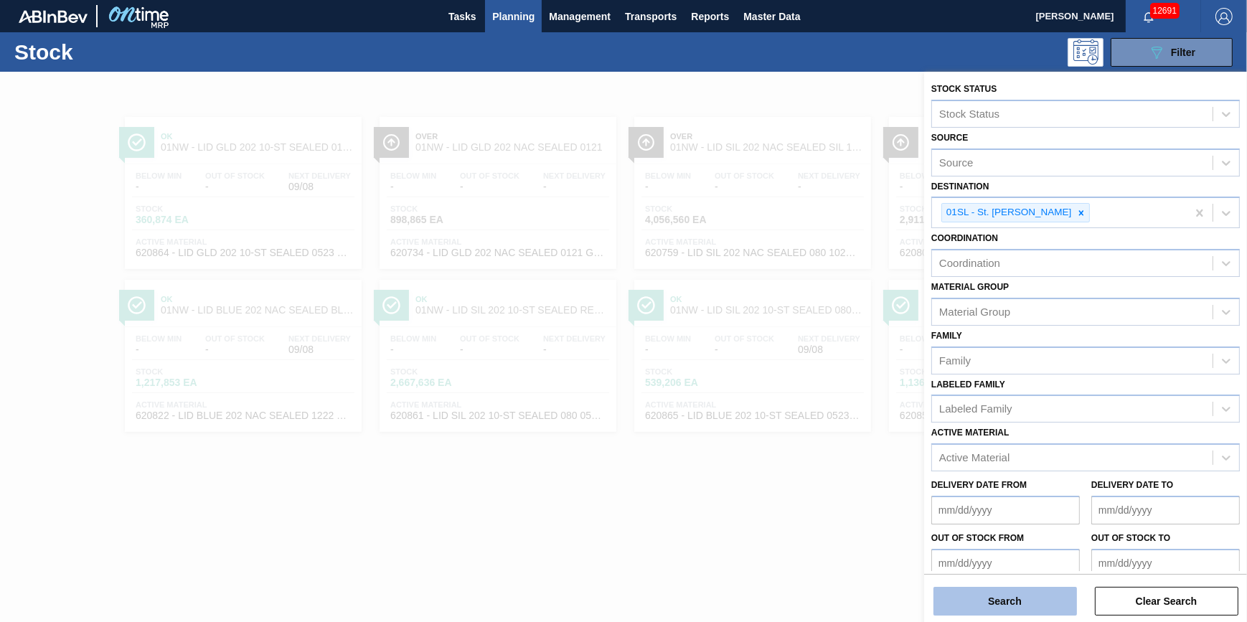
click at [1007, 604] on button "Search" at bounding box center [1004, 601] width 143 height 29
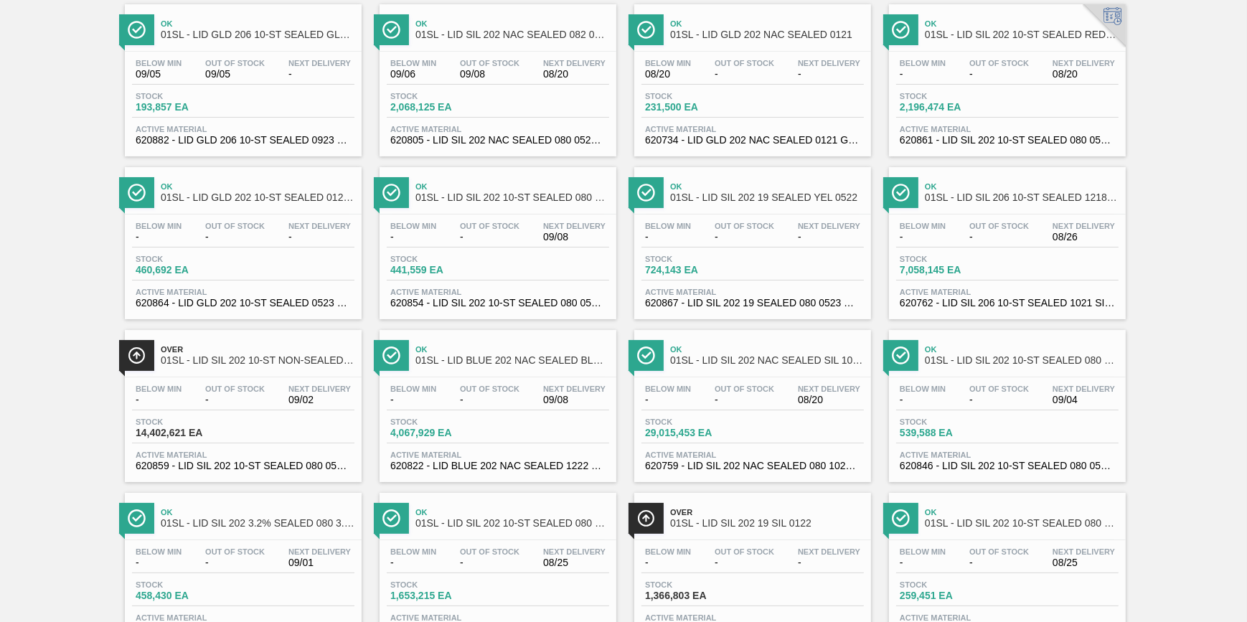
scroll to position [0, 0]
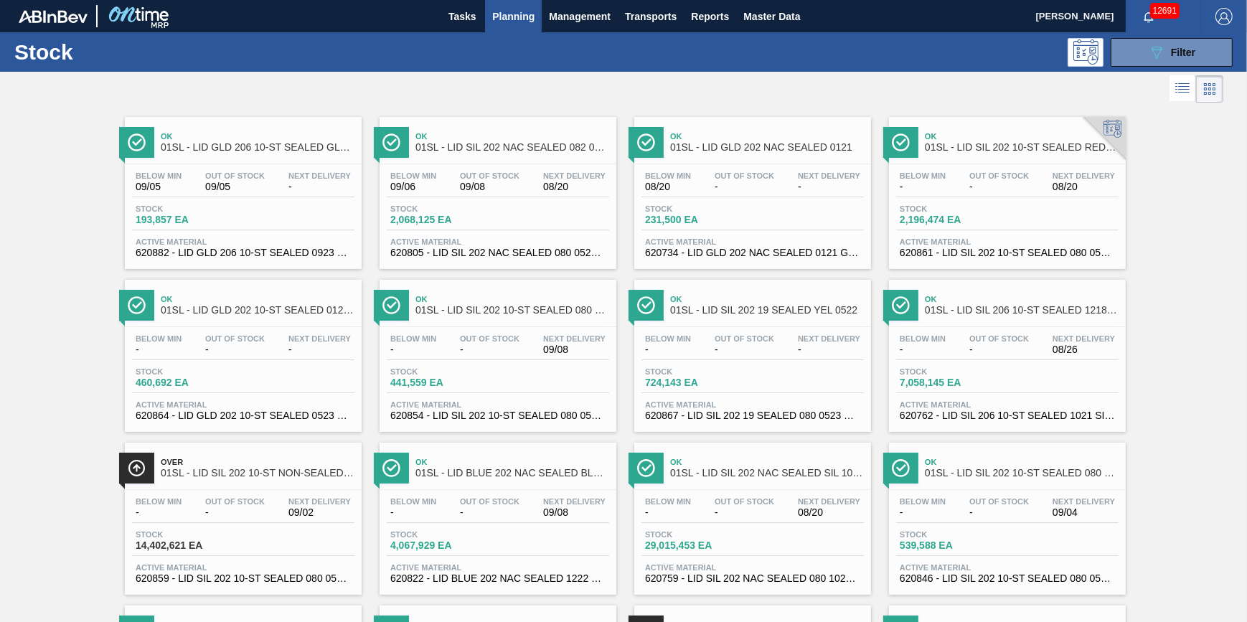
click at [319, 220] on div "Stock 193,857 EA" at bounding box center [243, 217] width 222 height 26
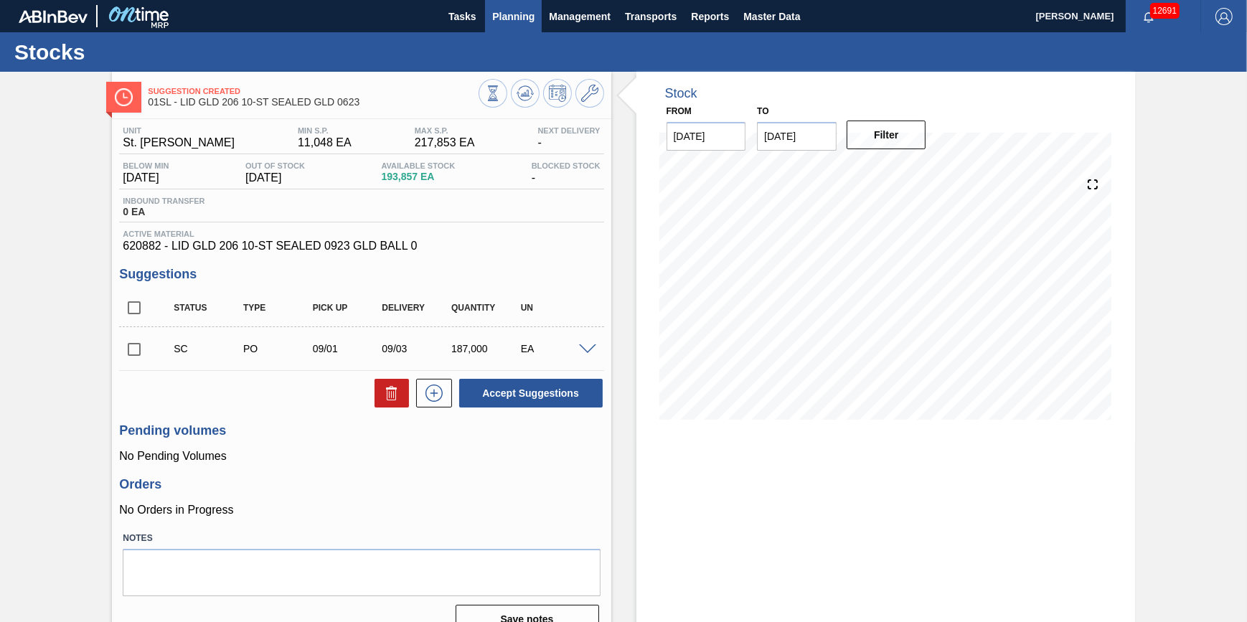
click at [516, 17] on span "Planning" at bounding box center [513, 16] width 42 height 17
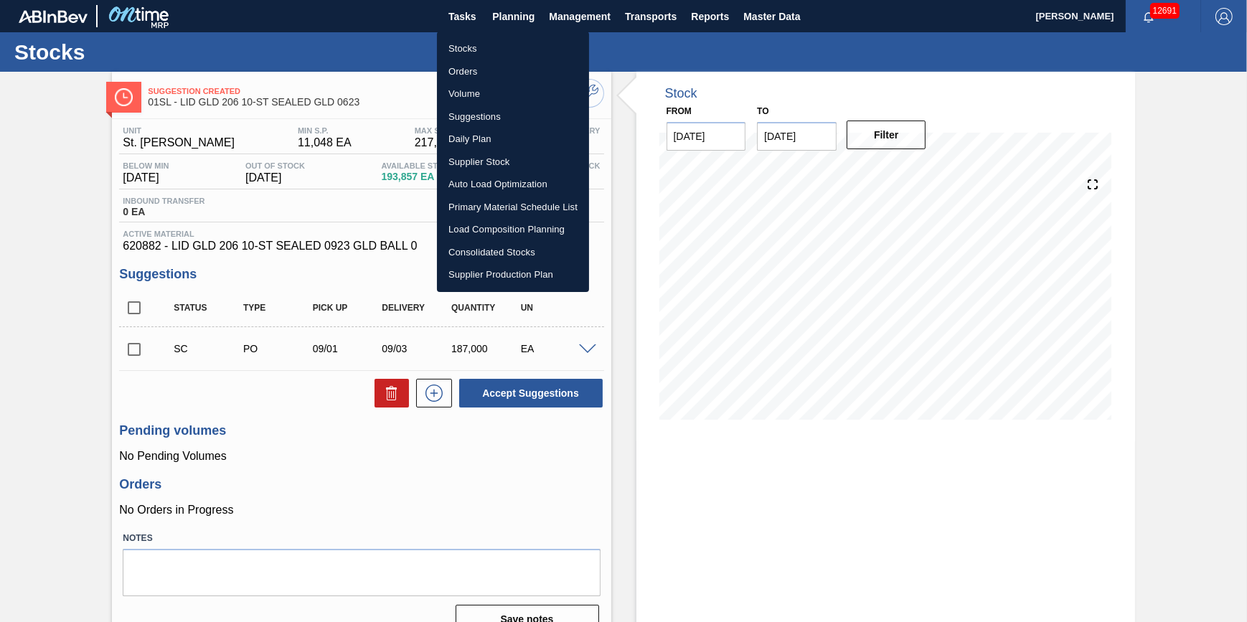
click at [502, 43] on li "Stocks" at bounding box center [513, 48] width 152 height 23
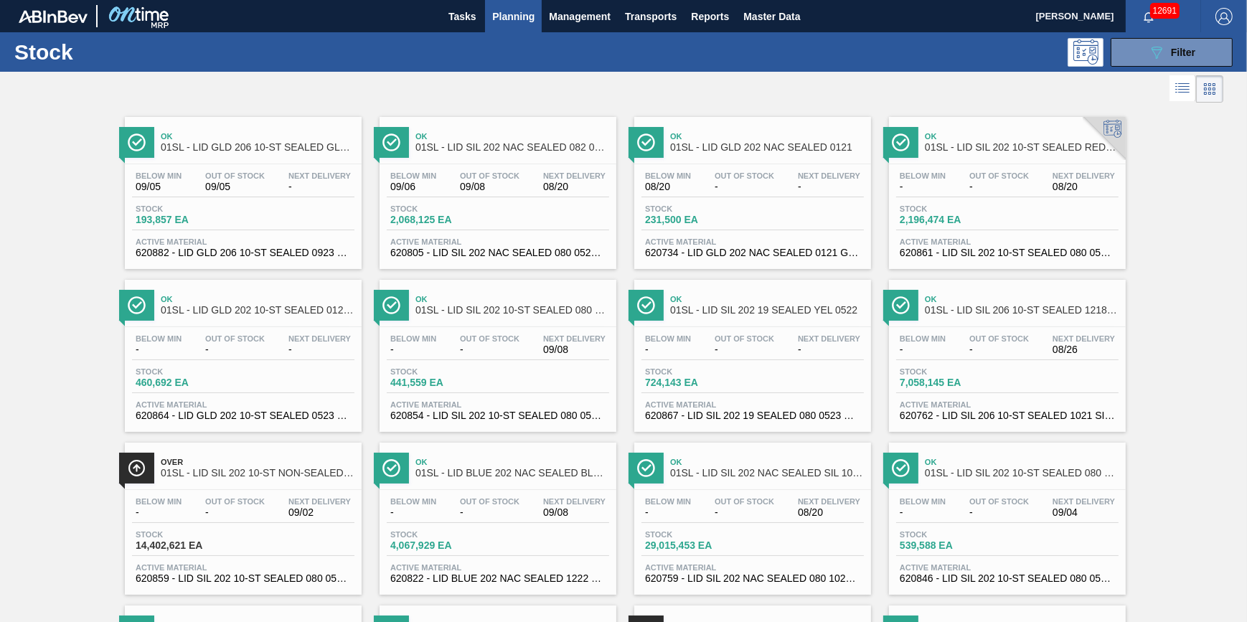
click at [498, 27] on button "Planning" at bounding box center [513, 16] width 57 height 32
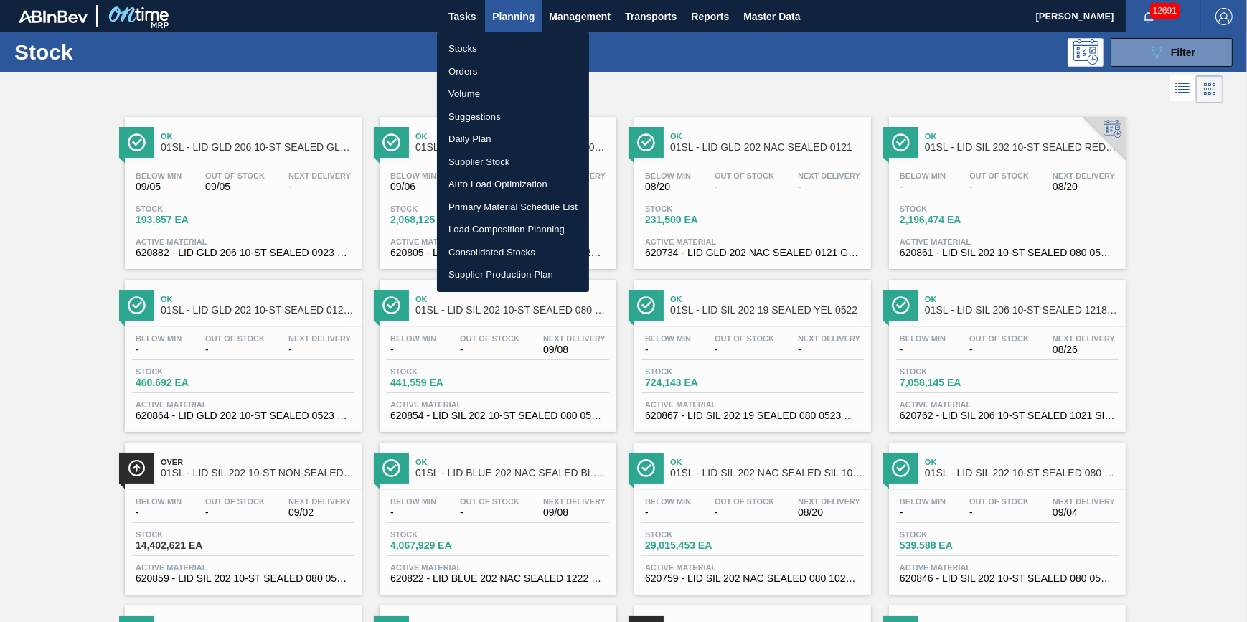
click at [496, 93] on li "Volume" at bounding box center [513, 93] width 152 height 23
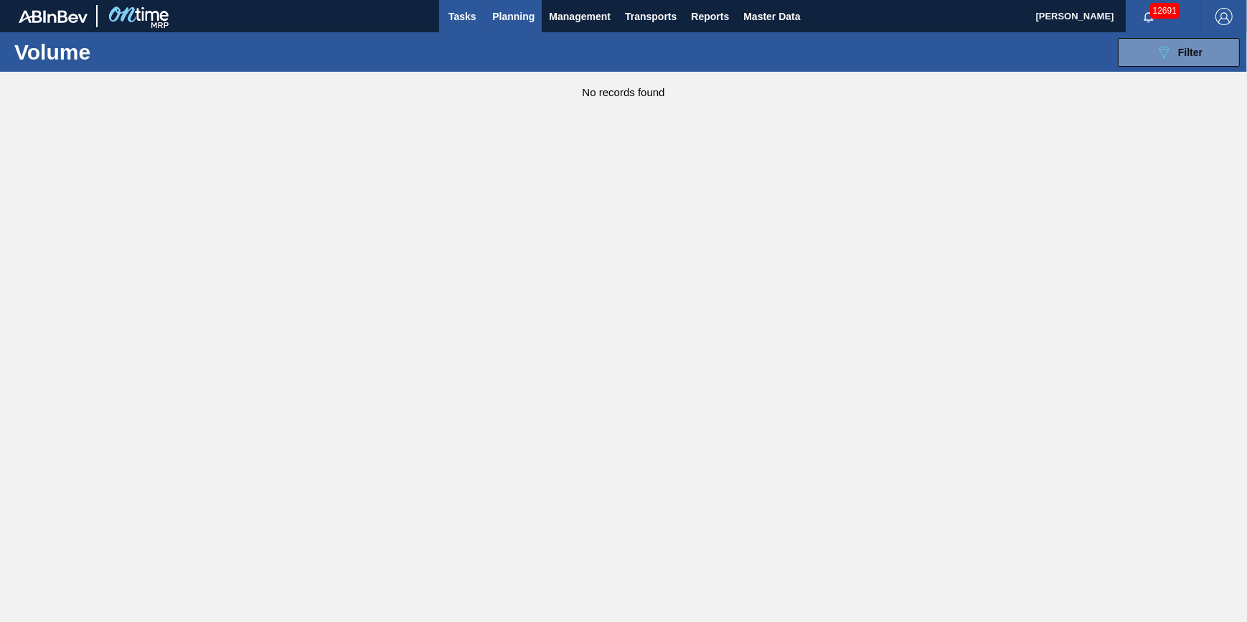
click at [478, 20] on button "Tasks" at bounding box center [462, 16] width 46 height 32
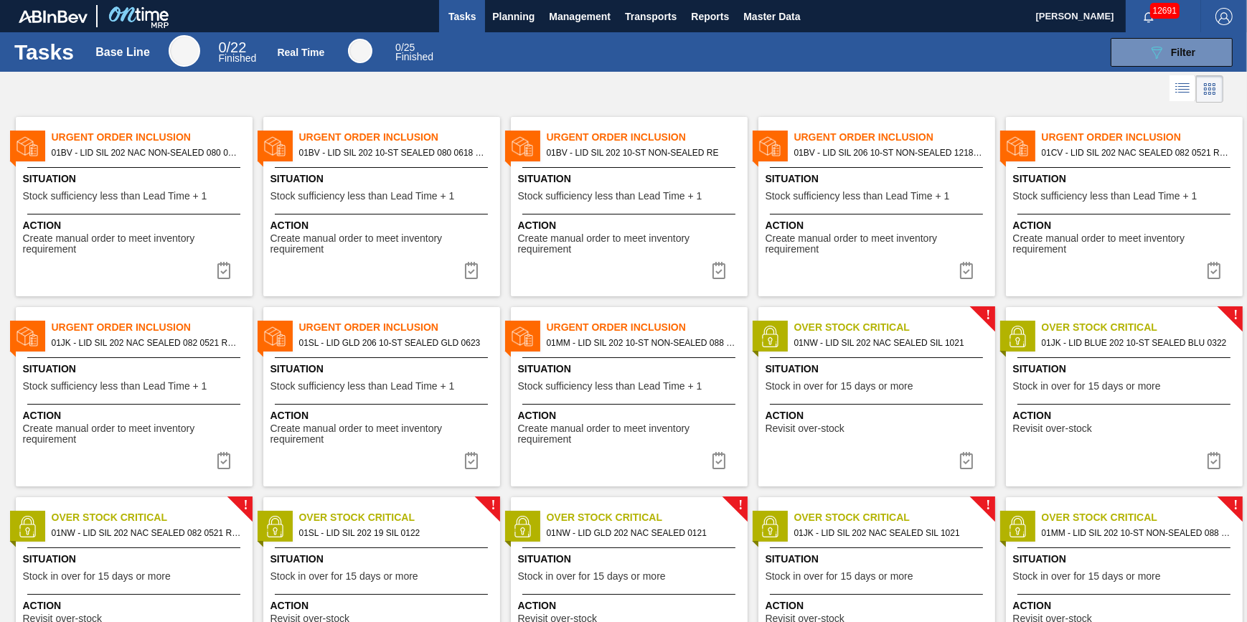
click at [57, 191] on span "Stock sufficiency less than Lead Time + 1" at bounding box center [115, 196] width 184 height 11
drag, startPoint x: 226, startPoint y: 274, endPoint x: 235, endPoint y: 270, distance: 10.0
click at [226, 274] on img at bounding box center [223, 270] width 17 height 17
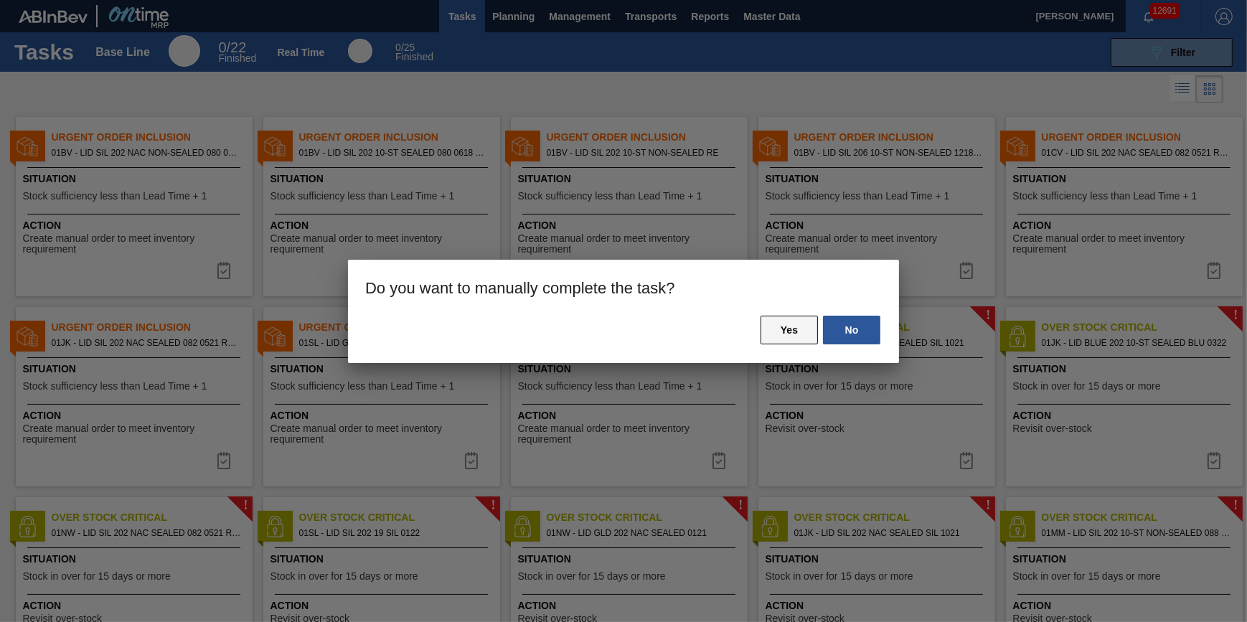
click at [763, 323] on button "Yes" at bounding box center [788, 330] width 57 height 29
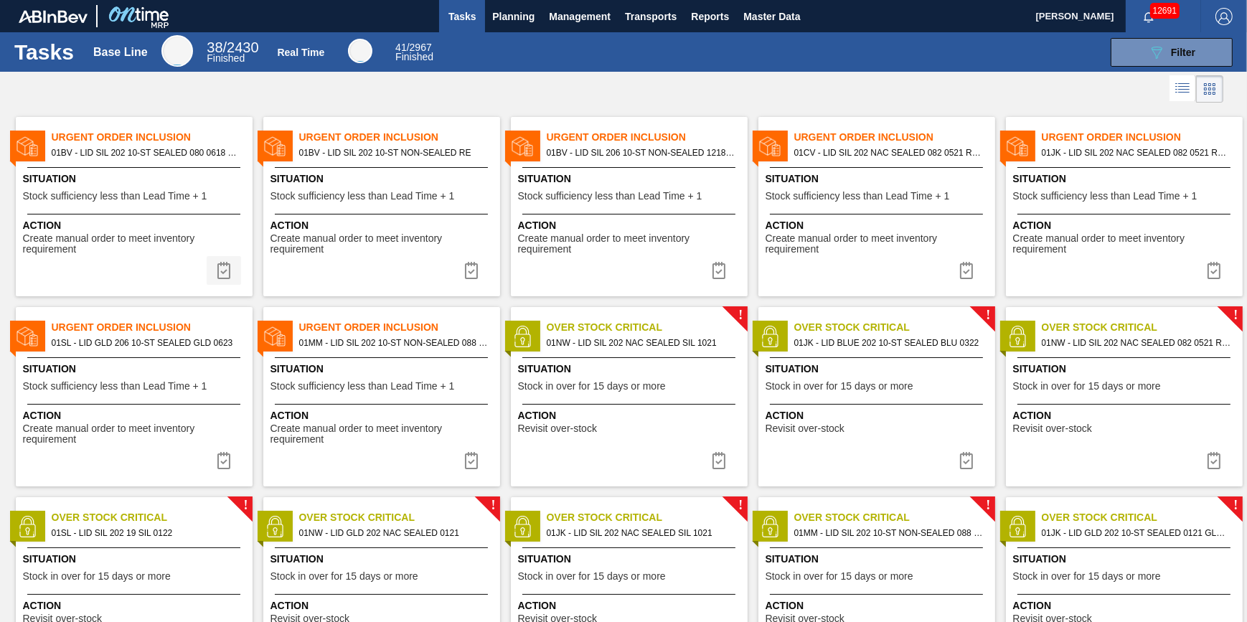
click at [228, 268] on img at bounding box center [223, 270] width 17 height 17
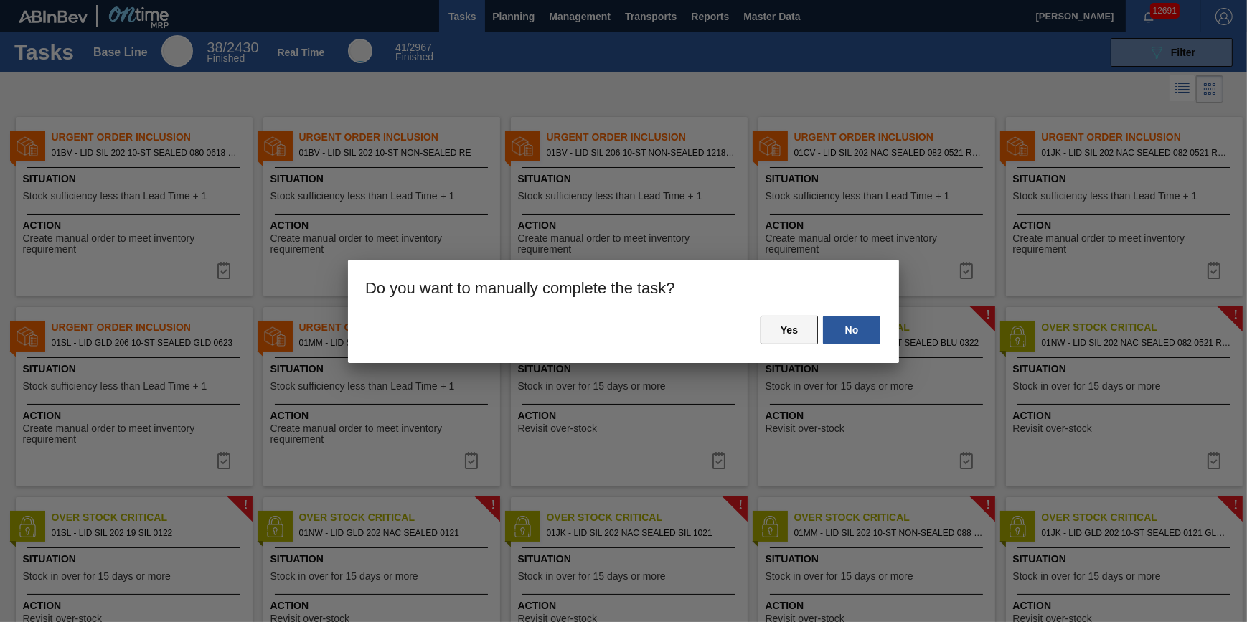
click at [779, 325] on button "Yes" at bounding box center [788, 330] width 57 height 29
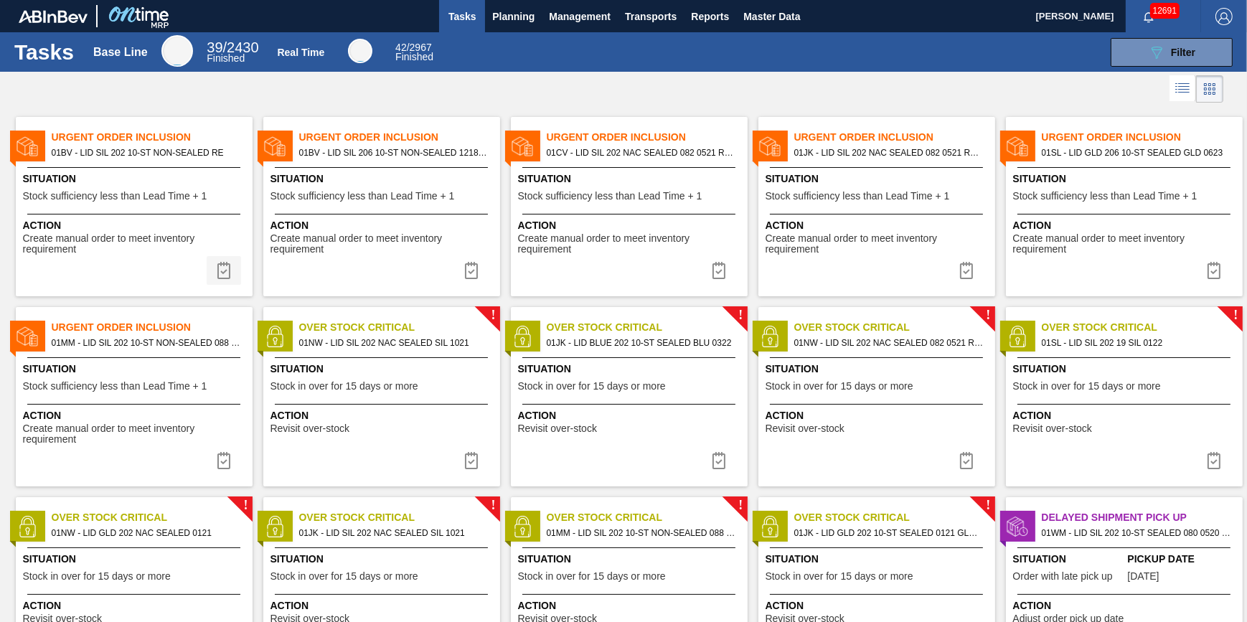
click at [220, 270] on img at bounding box center [223, 270] width 17 height 17
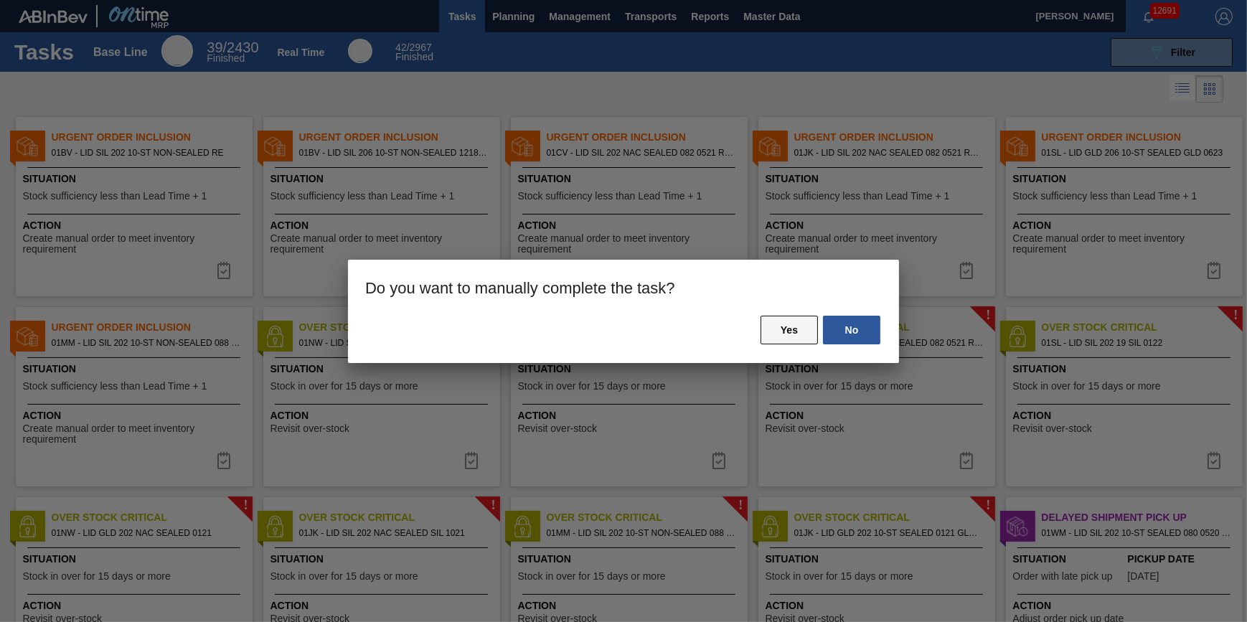
click at [785, 336] on button "Yes" at bounding box center [788, 330] width 57 height 29
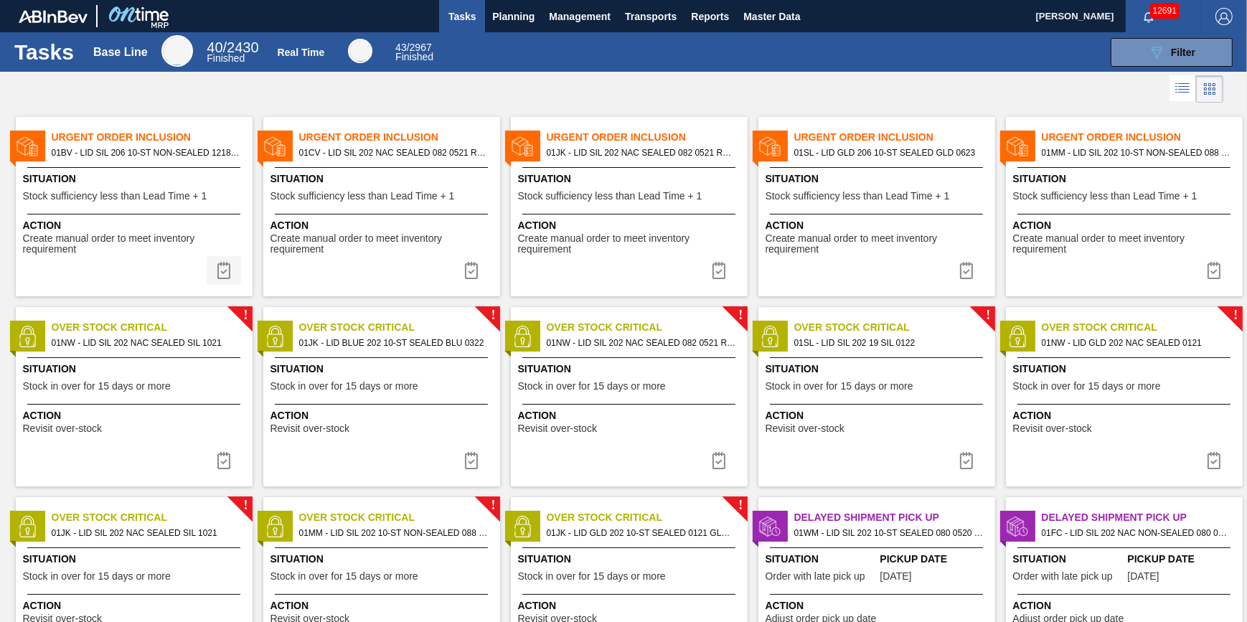
click at [225, 270] on img at bounding box center [223, 270] width 17 height 17
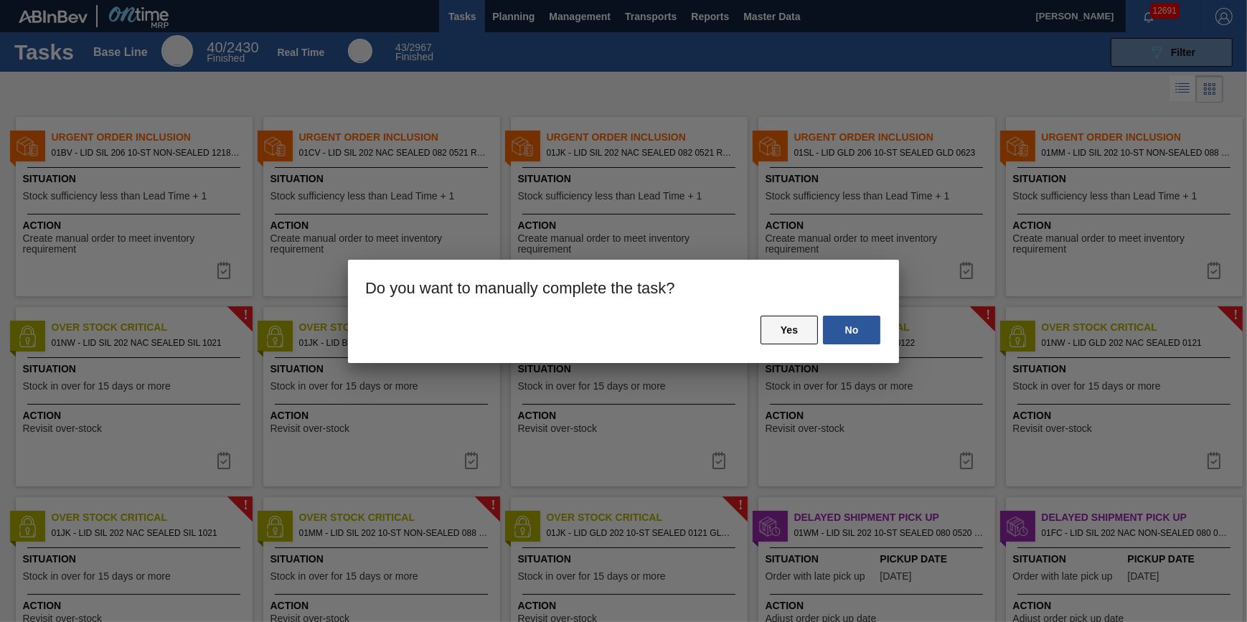
click at [785, 317] on button "Yes" at bounding box center [788, 330] width 57 height 29
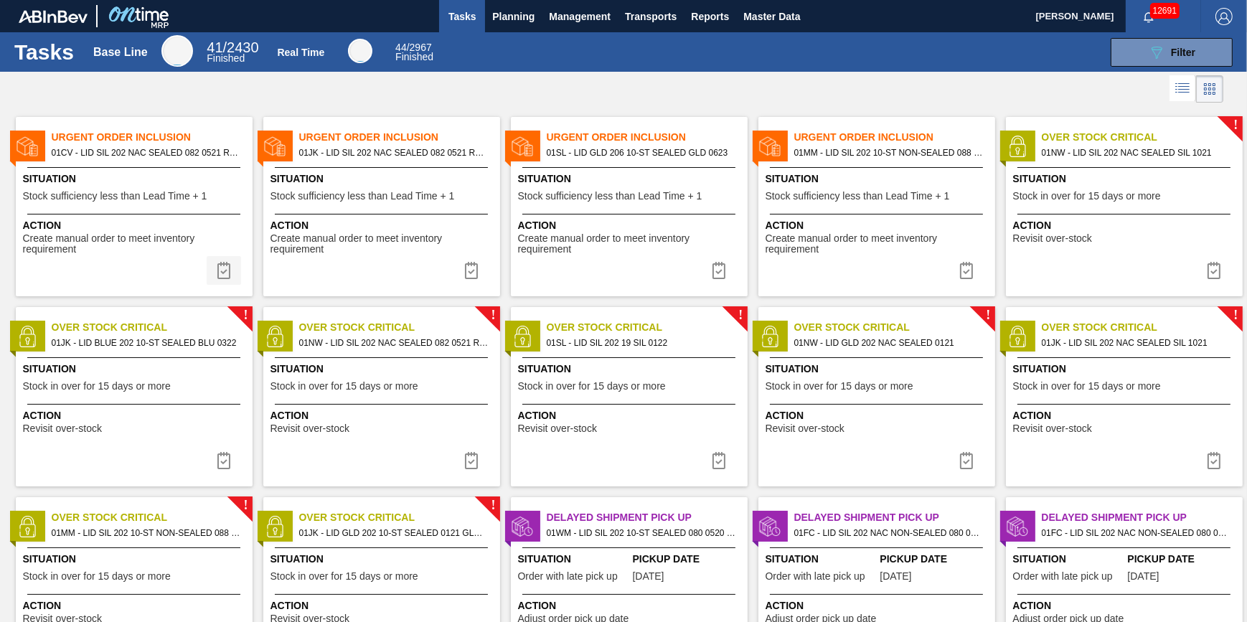
click at [223, 277] on img at bounding box center [223, 270] width 17 height 17
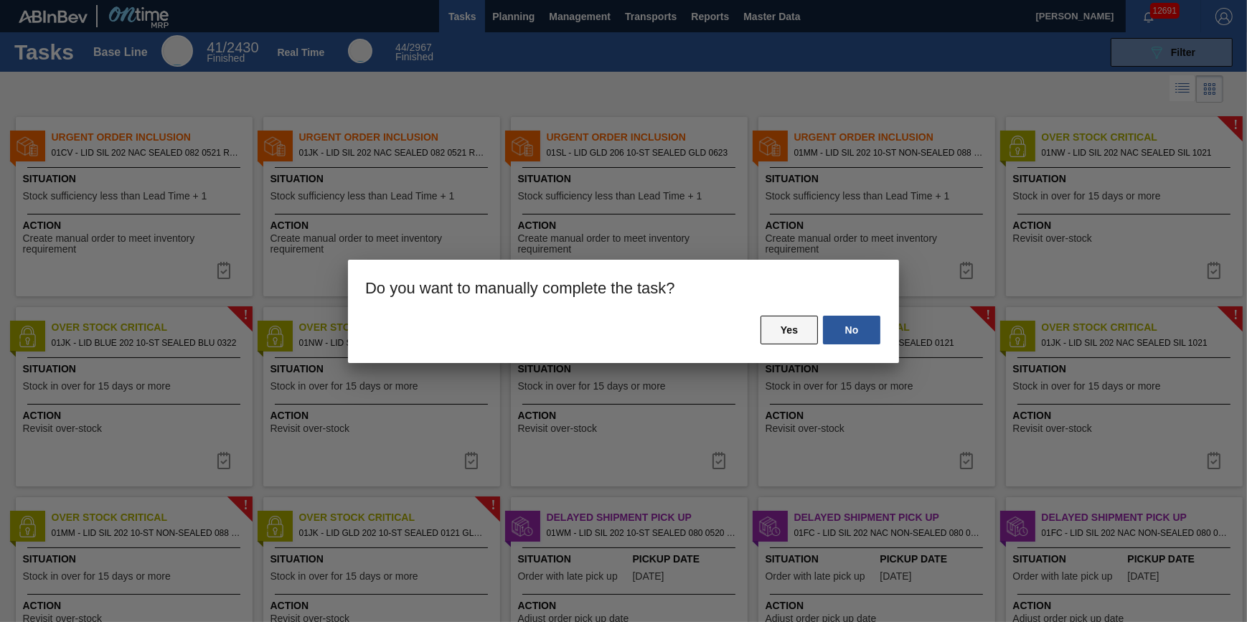
click at [765, 324] on button "Yes" at bounding box center [788, 330] width 57 height 29
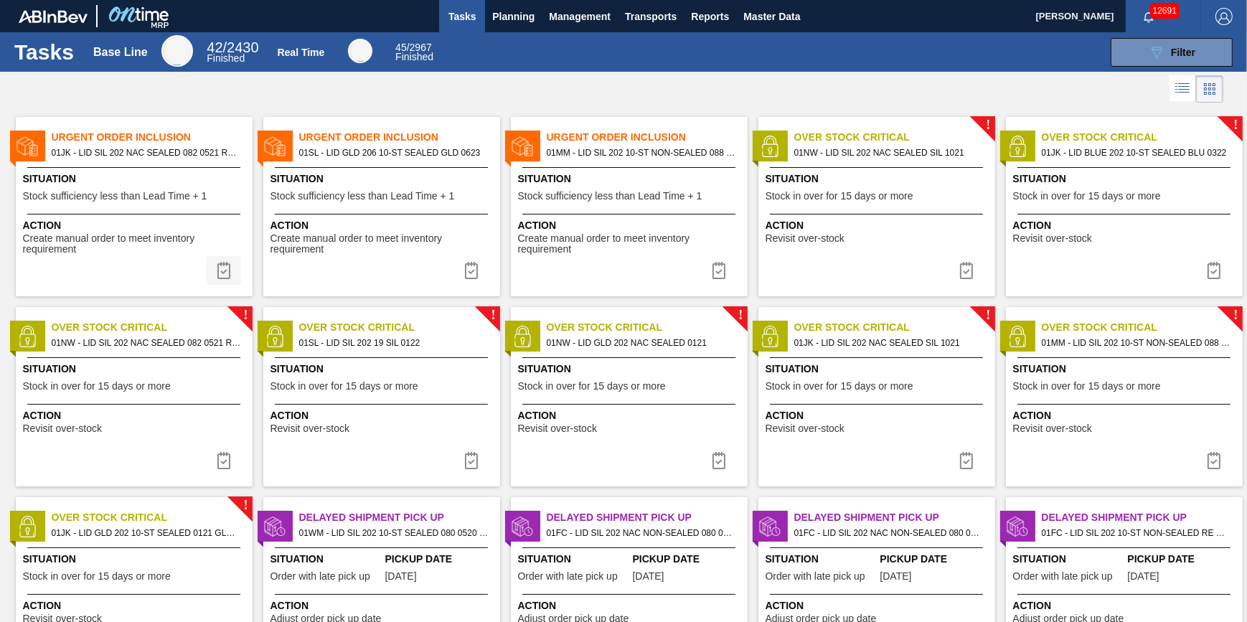
click at [220, 271] on img at bounding box center [223, 270] width 17 height 17
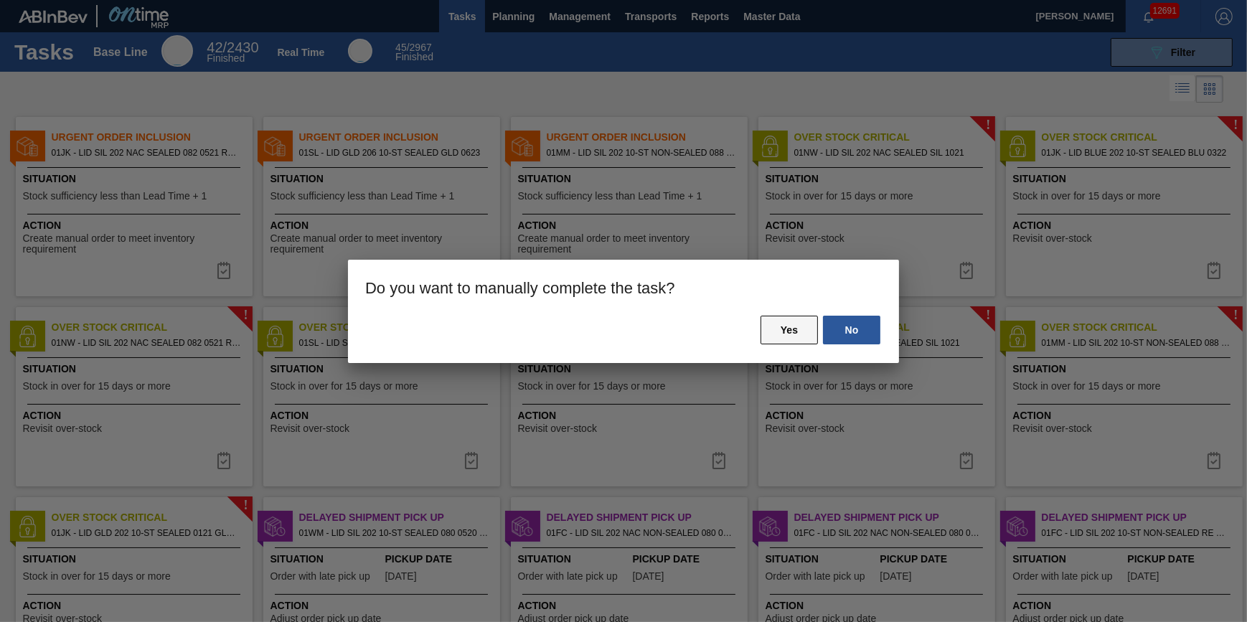
click at [772, 321] on button "Yes" at bounding box center [788, 330] width 57 height 29
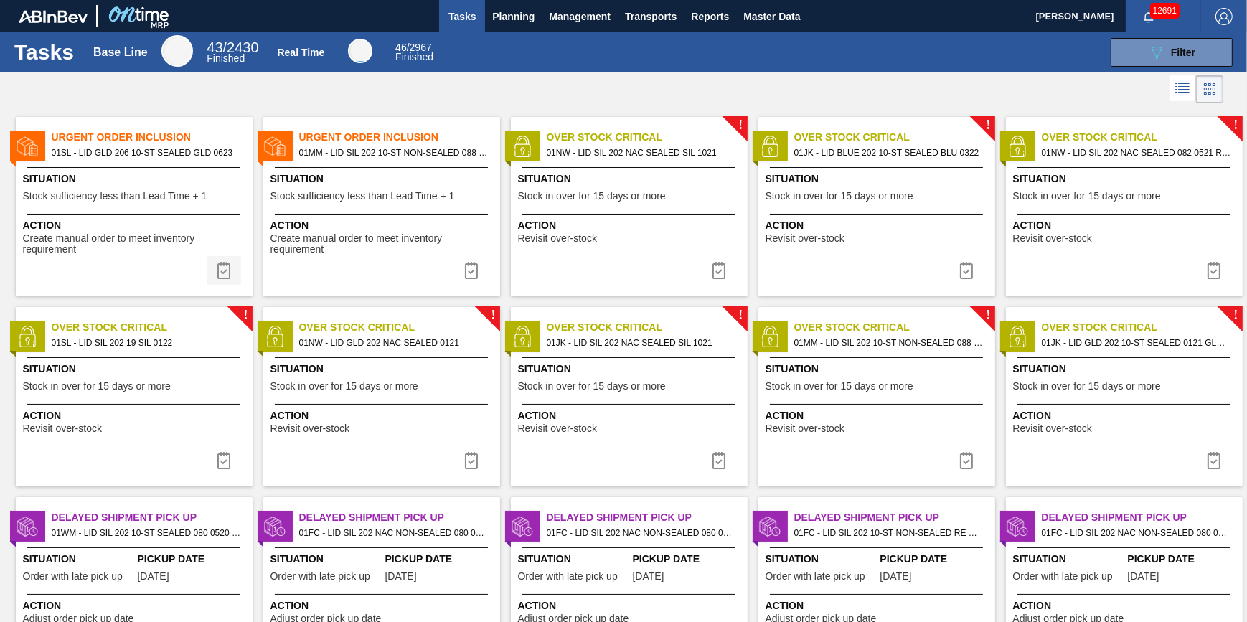
click at [217, 272] on img at bounding box center [223, 270] width 17 height 17
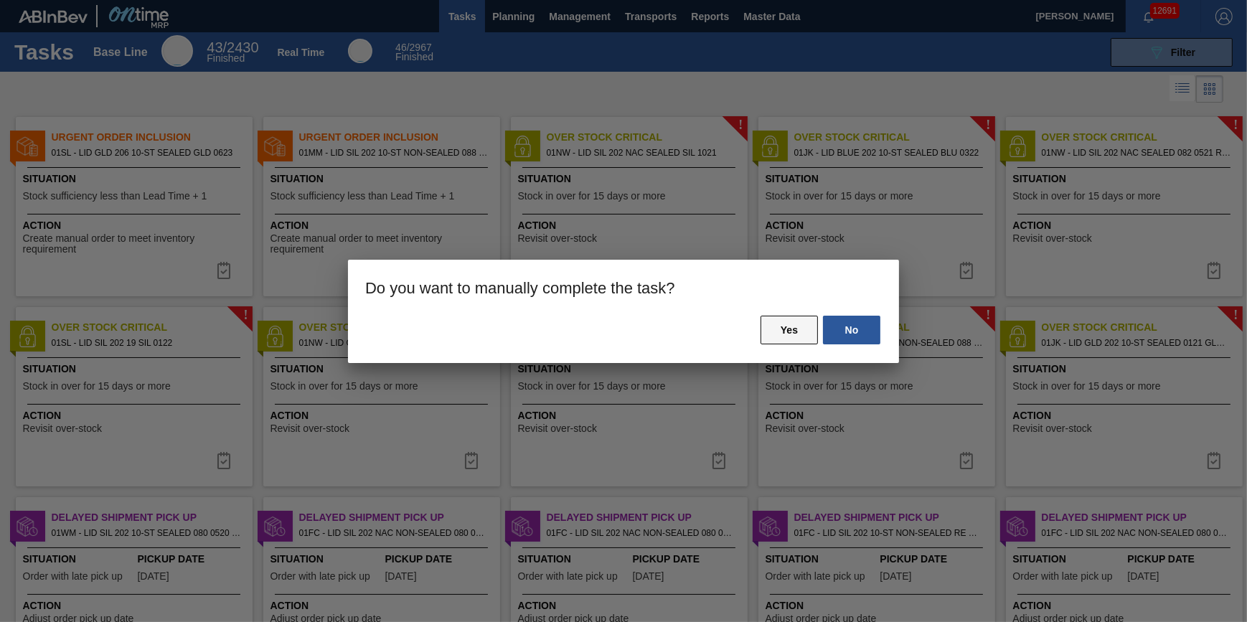
click at [803, 342] on button "Yes" at bounding box center [788, 330] width 57 height 29
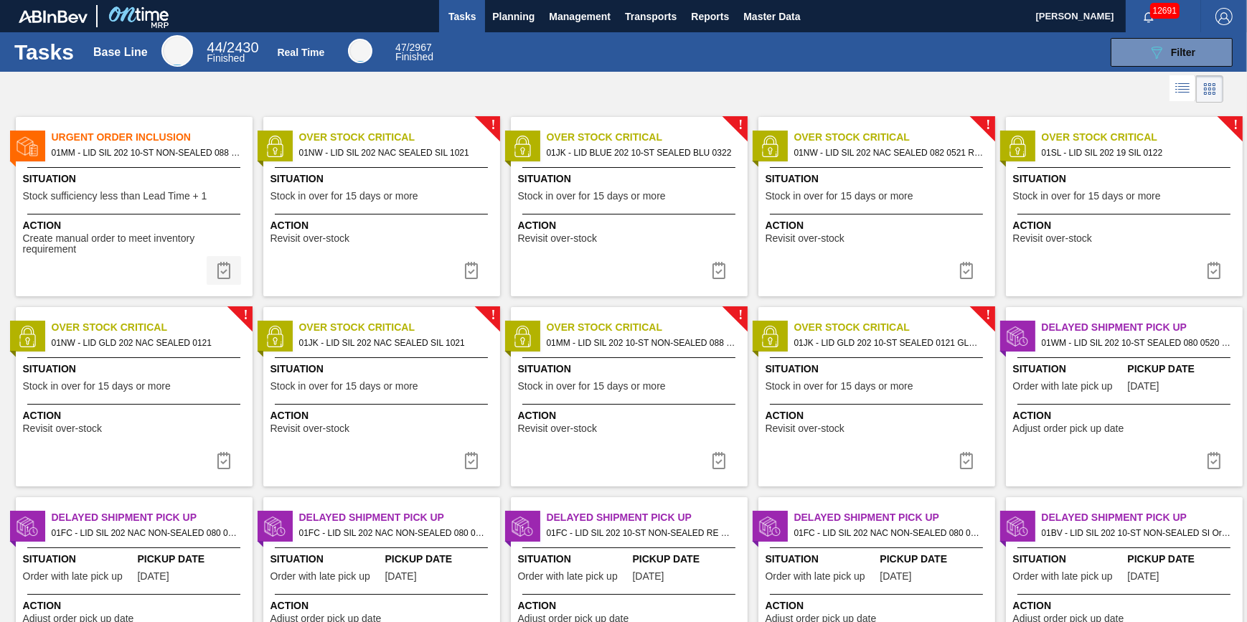
click at [230, 278] on img at bounding box center [223, 270] width 17 height 17
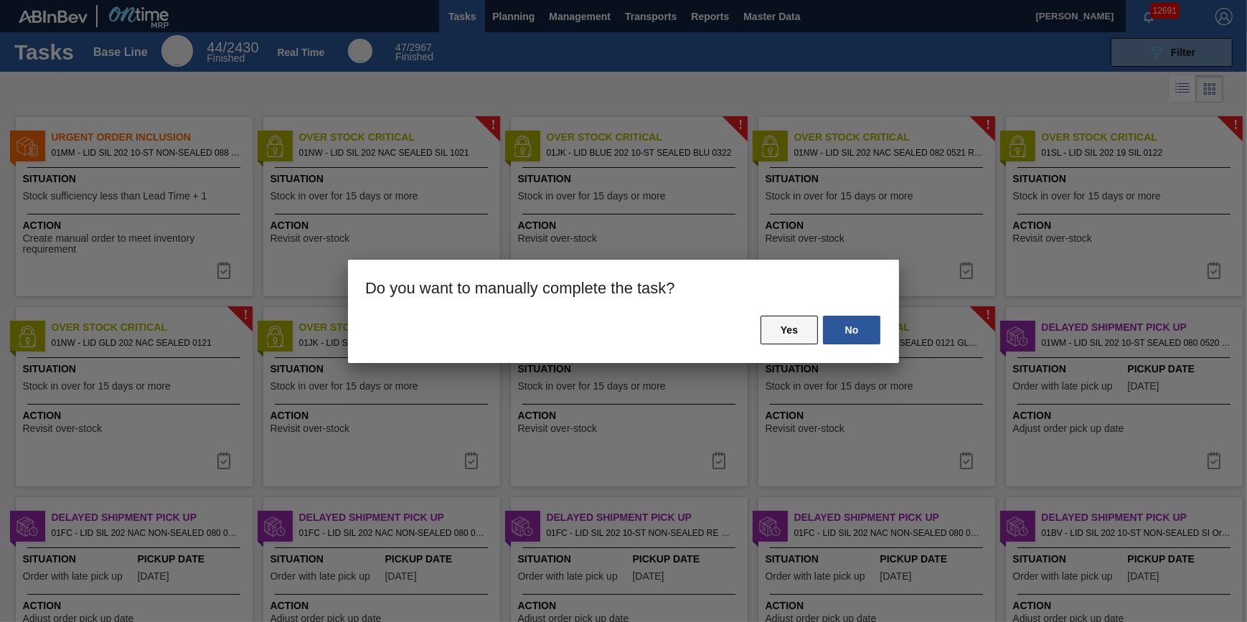
click at [770, 336] on button "Yes" at bounding box center [788, 330] width 57 height 29
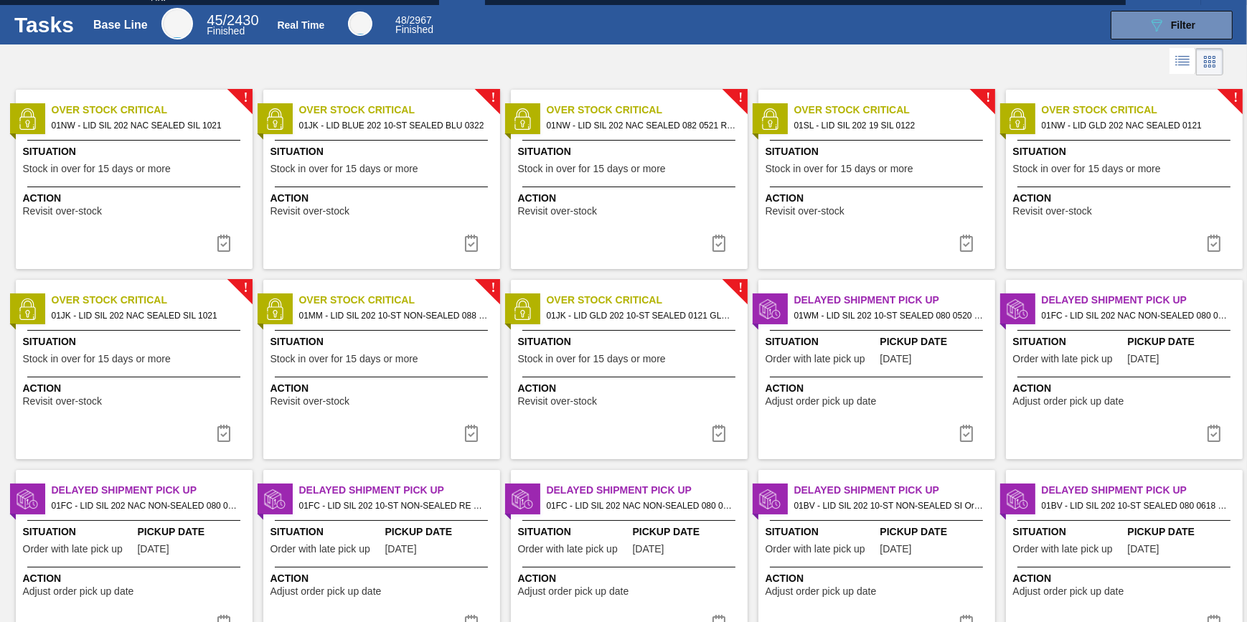
scroll to position [19, 0]
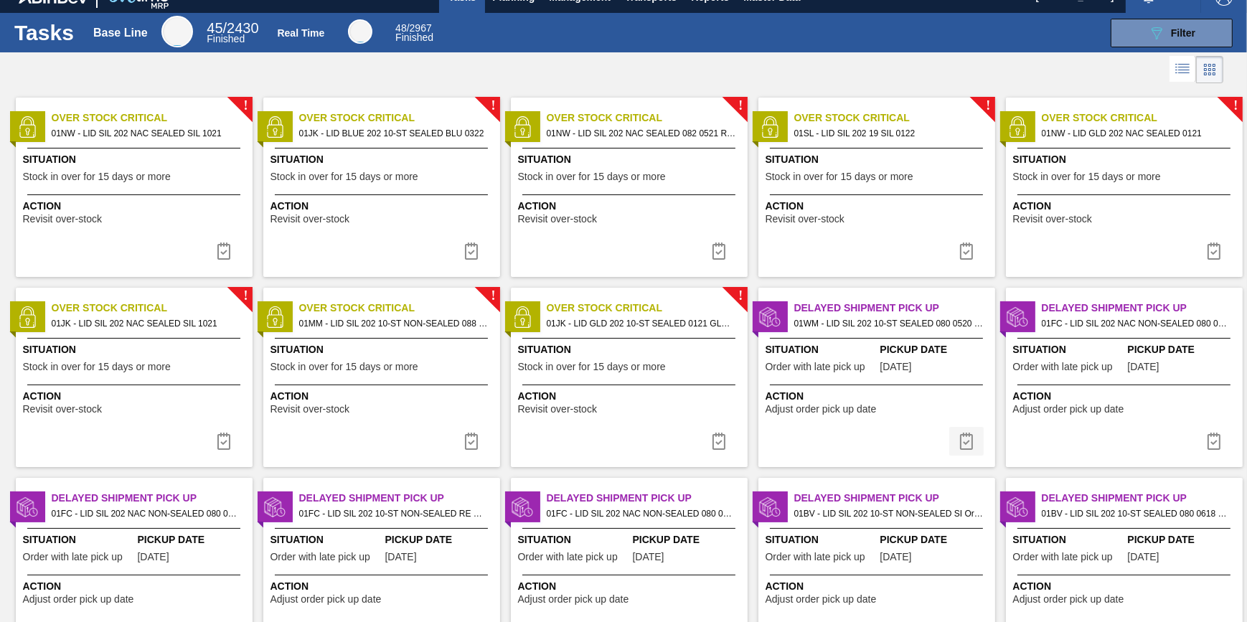
click at [969, 440] on img at bounding box center [966, 441] width 17 height 17
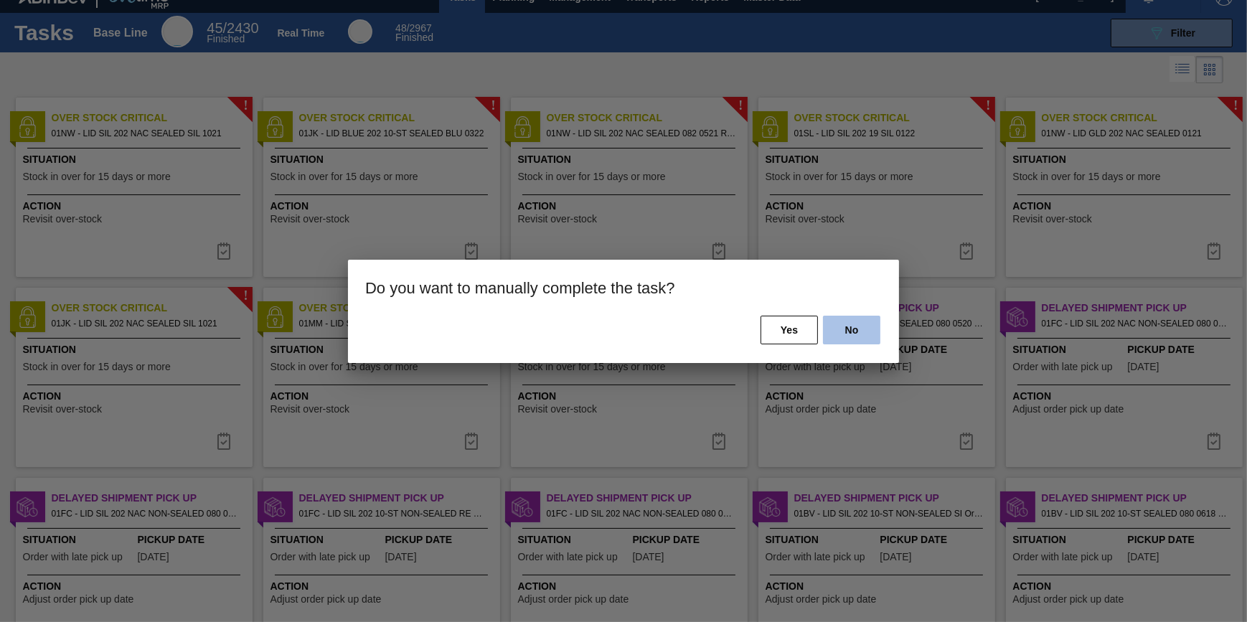
click at [845, 329] on button "No" at bounding box center [851, 330] width 57 height 29
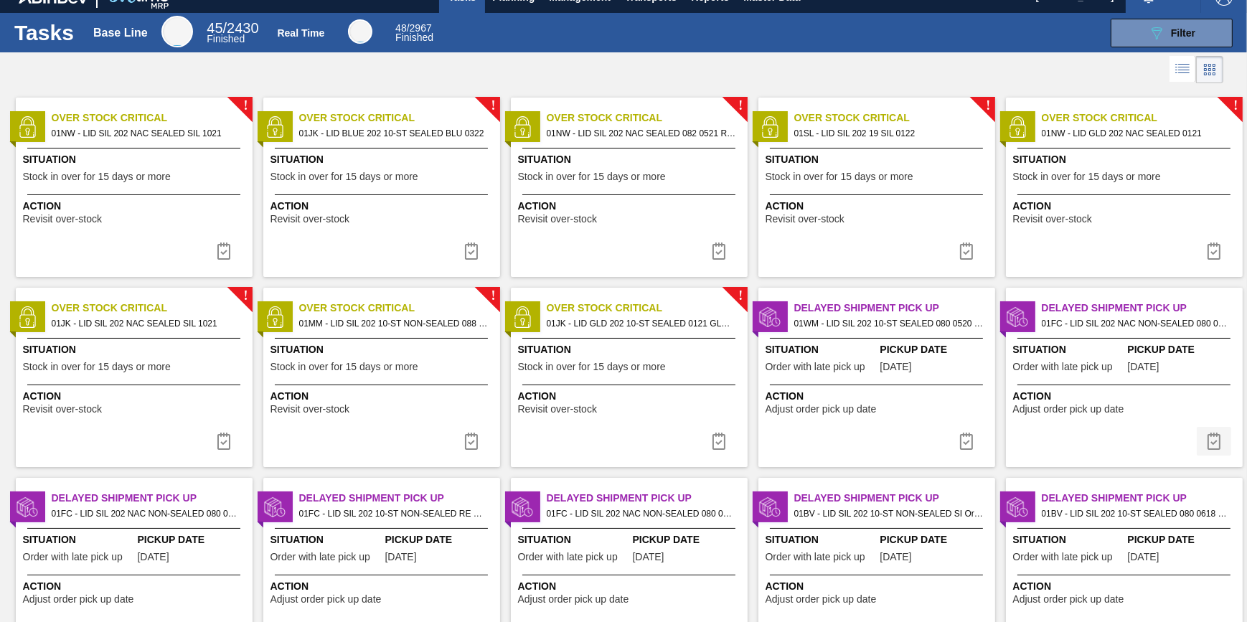
click at [1208, 440] on img at bounding box center [1213, 441] width 17 height 17
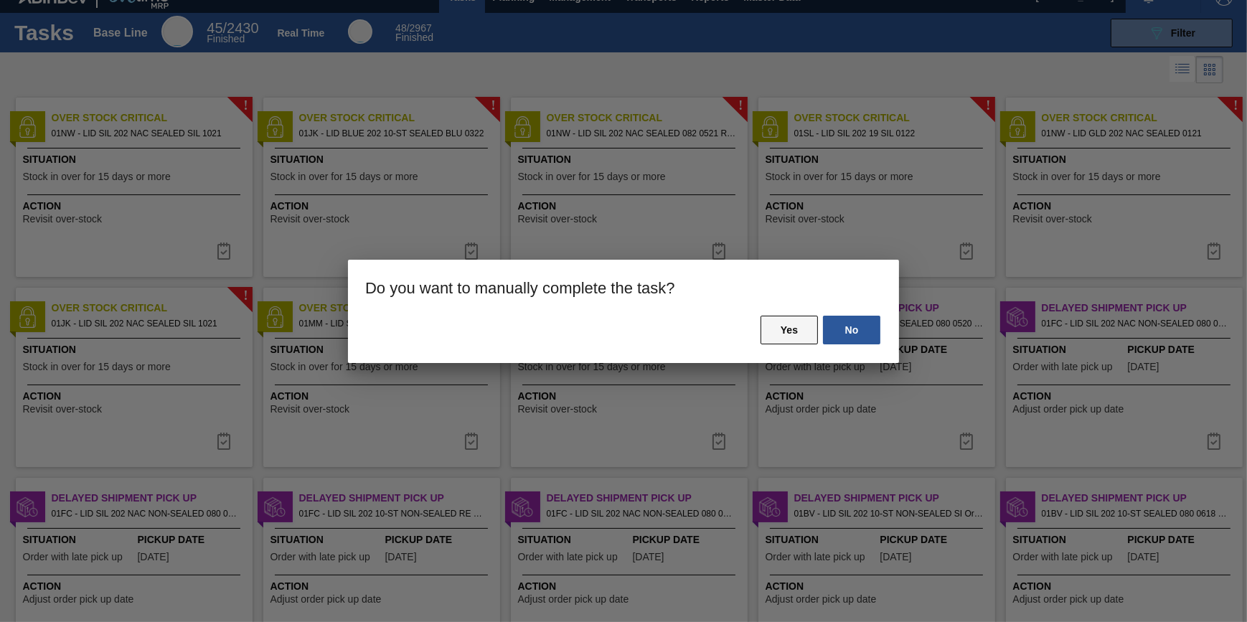
click at [788, 333] on button "Yes" at bounding box center [788, 330] width 57 height 29
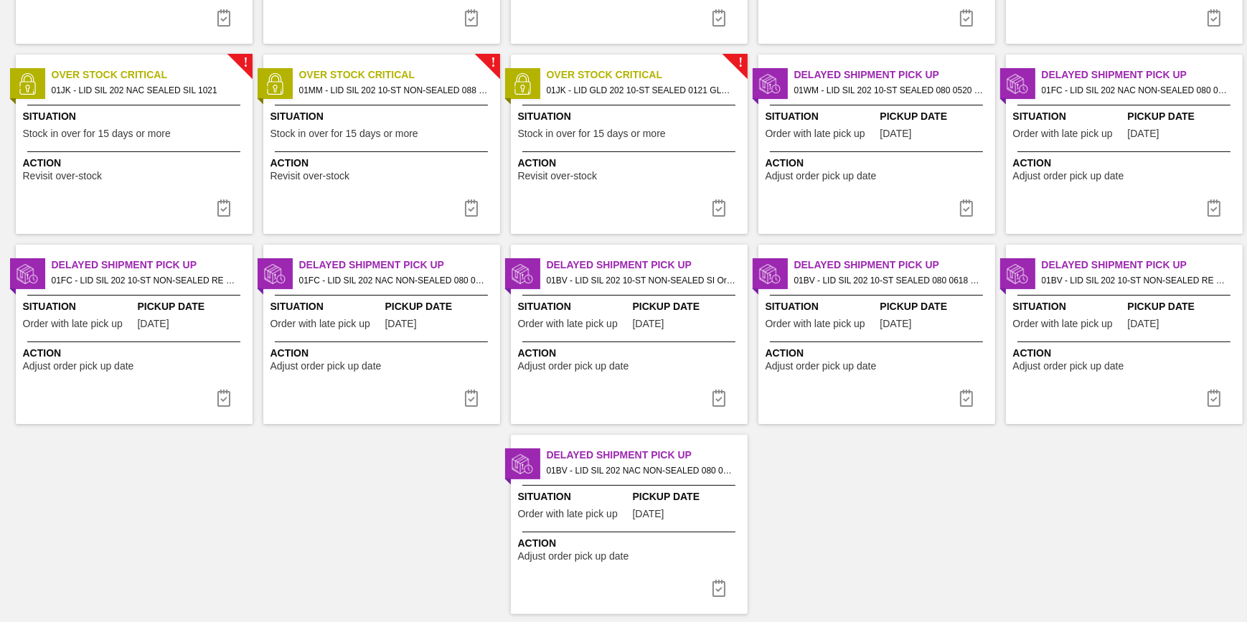
scroll to position [260, 0]
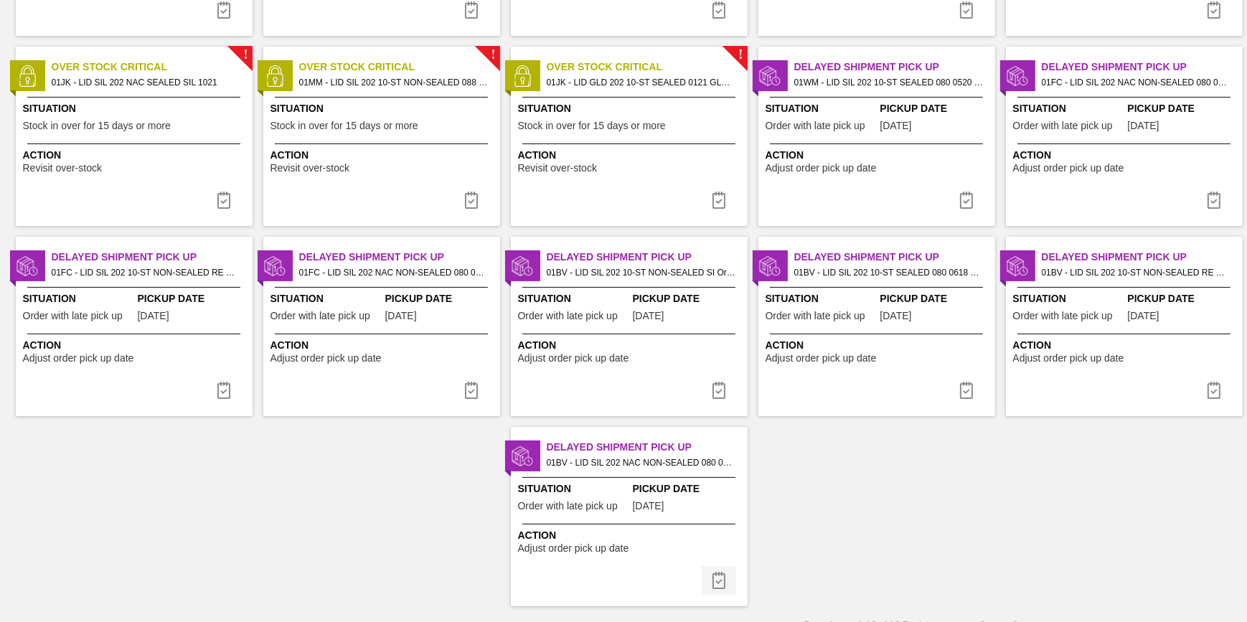
click at [717, 580] on img at bounding box center [718, 580] width 17 height 17
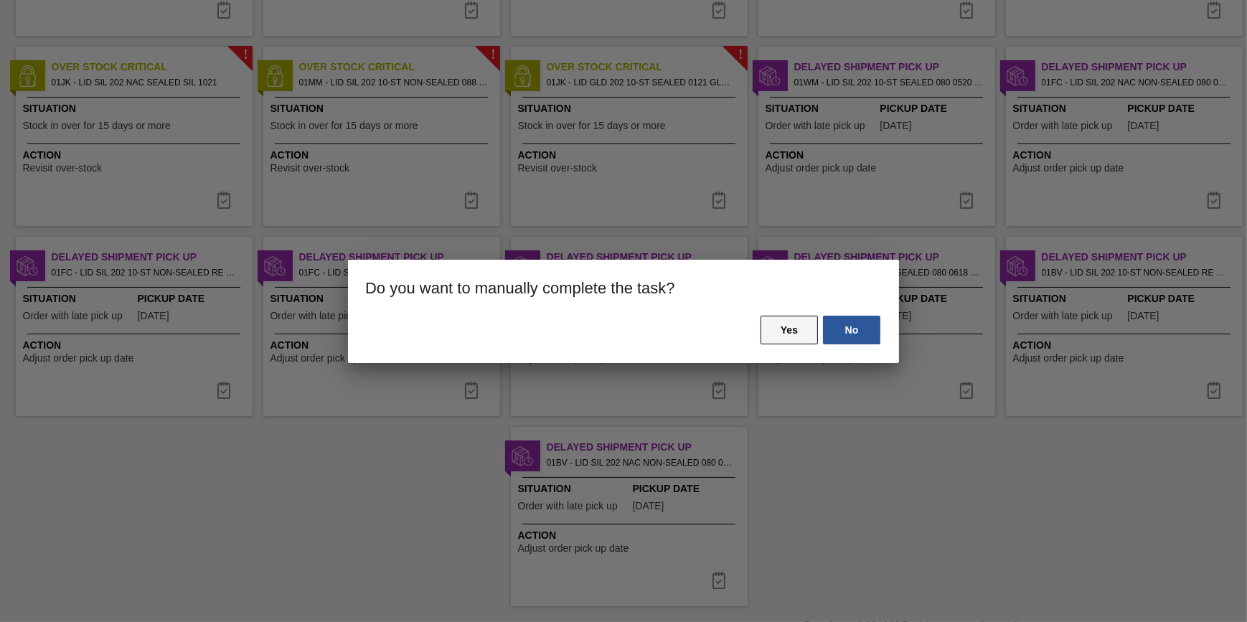
click at [791, 335] on button "Yes" at bounding box center [788, 330] width 57 height 29
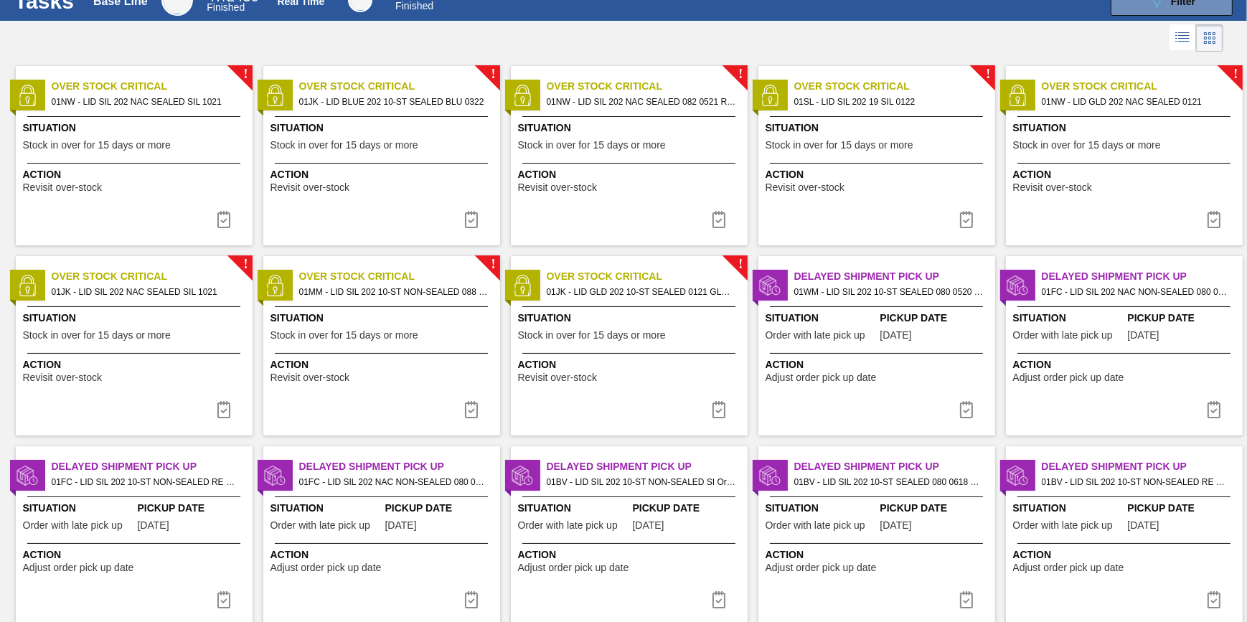
scroll to position [90, 0]
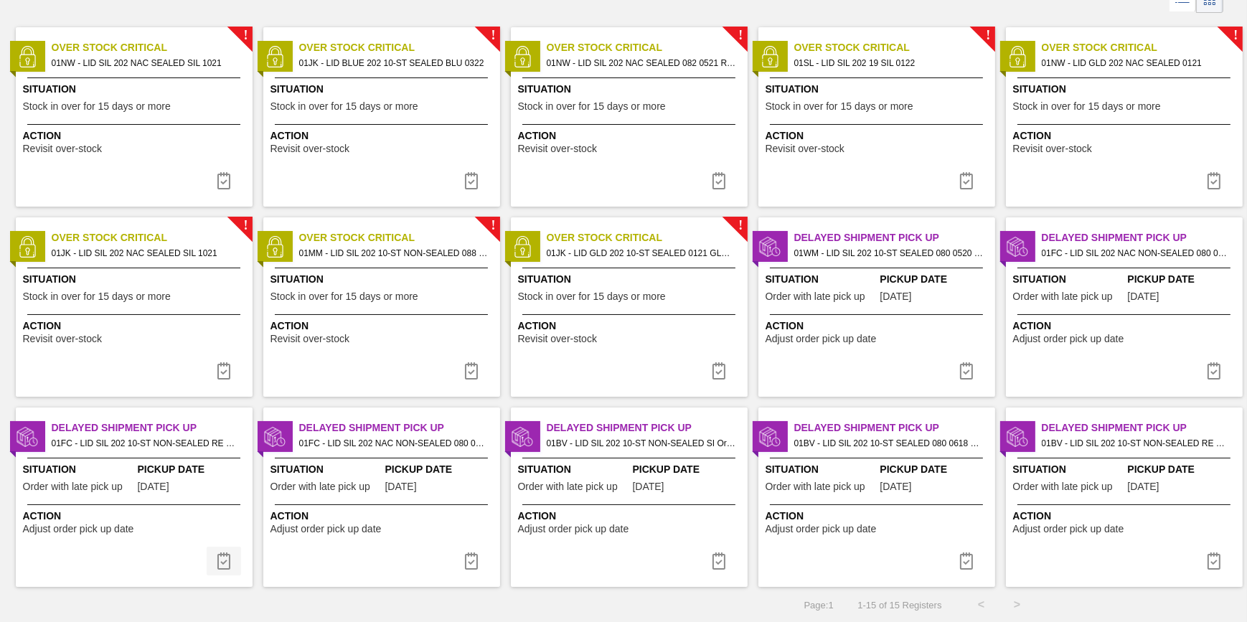
click at [222, 560] on img at bounding box center [223, 560] width 17 height 17
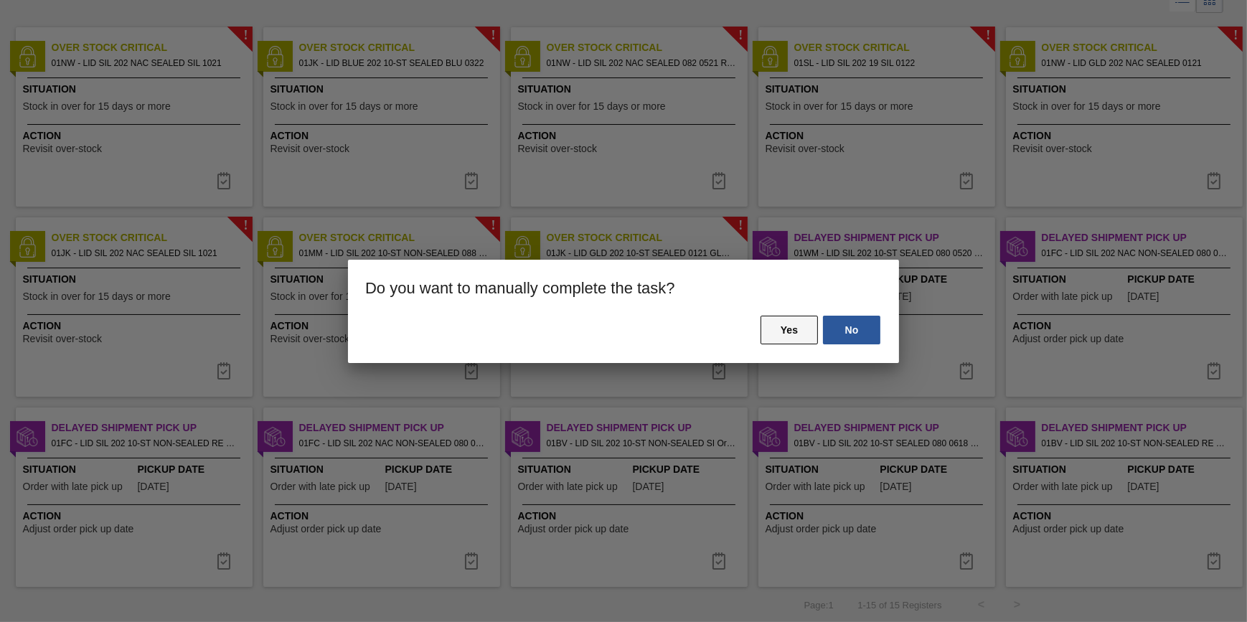
click at [767, 328] on button "Yes" at bounding box center [788, 330] width 57 height 29
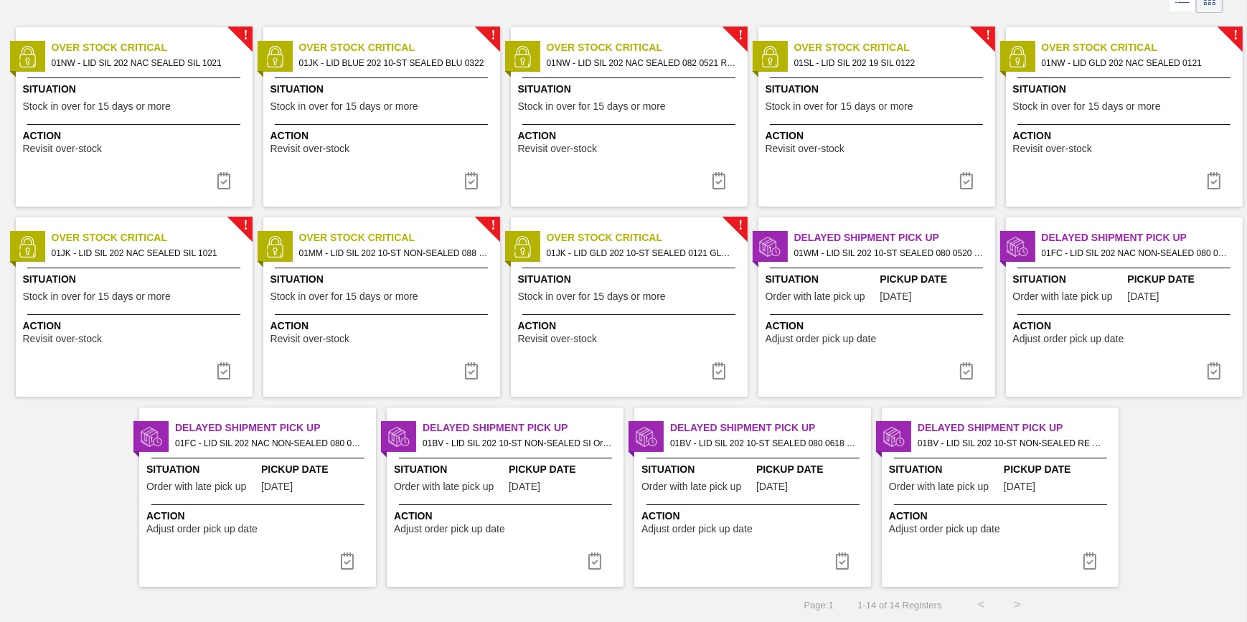
drag, startPoint x: 344, startPoint y: 557, endPoint x: 425, endPoint y: 531, distance: 85.3
click at [344, 558] on img at bounding box center [347, 560] width 17 height 17
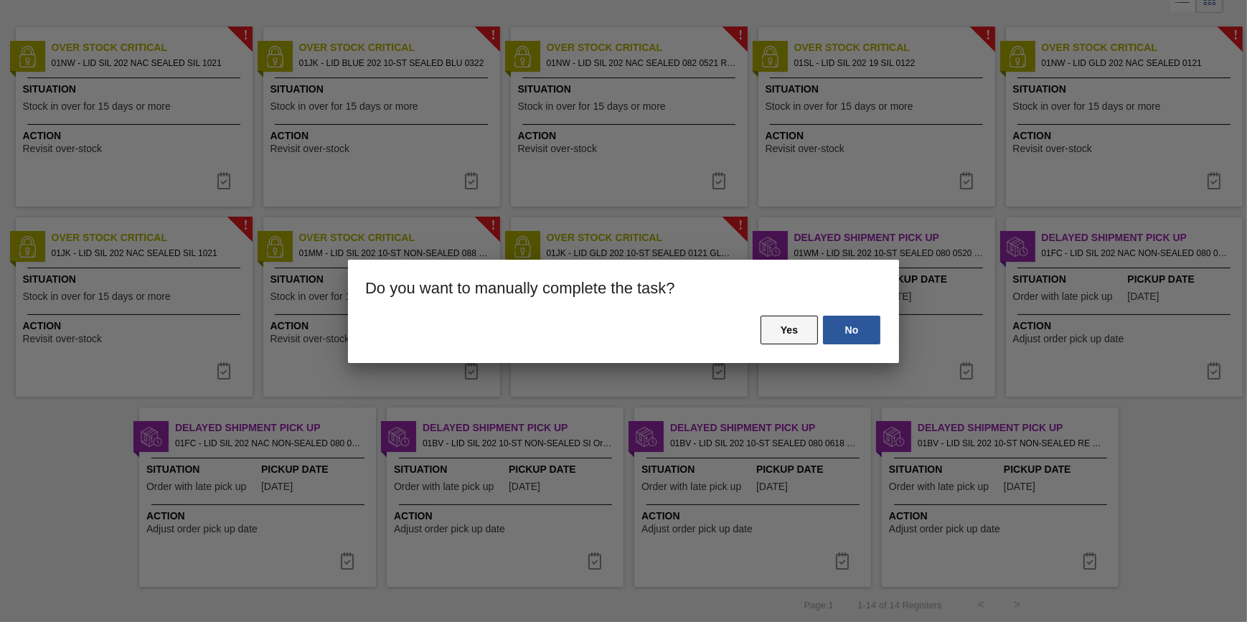
click at [775, 326] on button "Yes" at bounding box center [788, 330] width 57 height 29
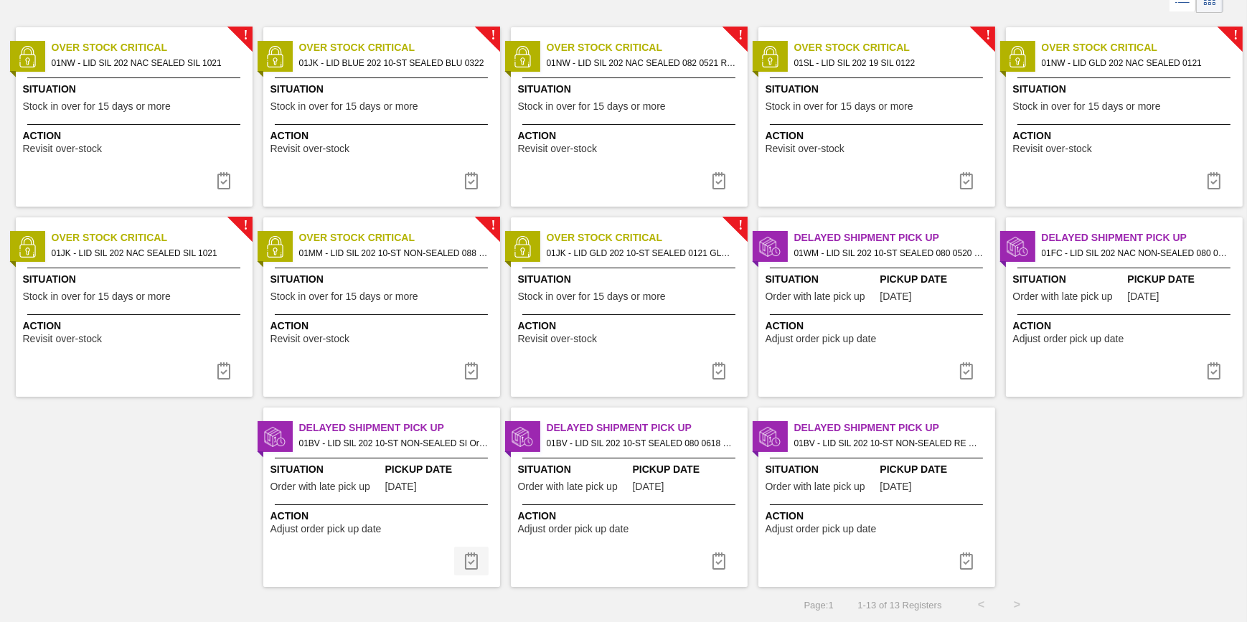
click at [465, 560] on img at bounding box center [471, 560] width 17 height 17
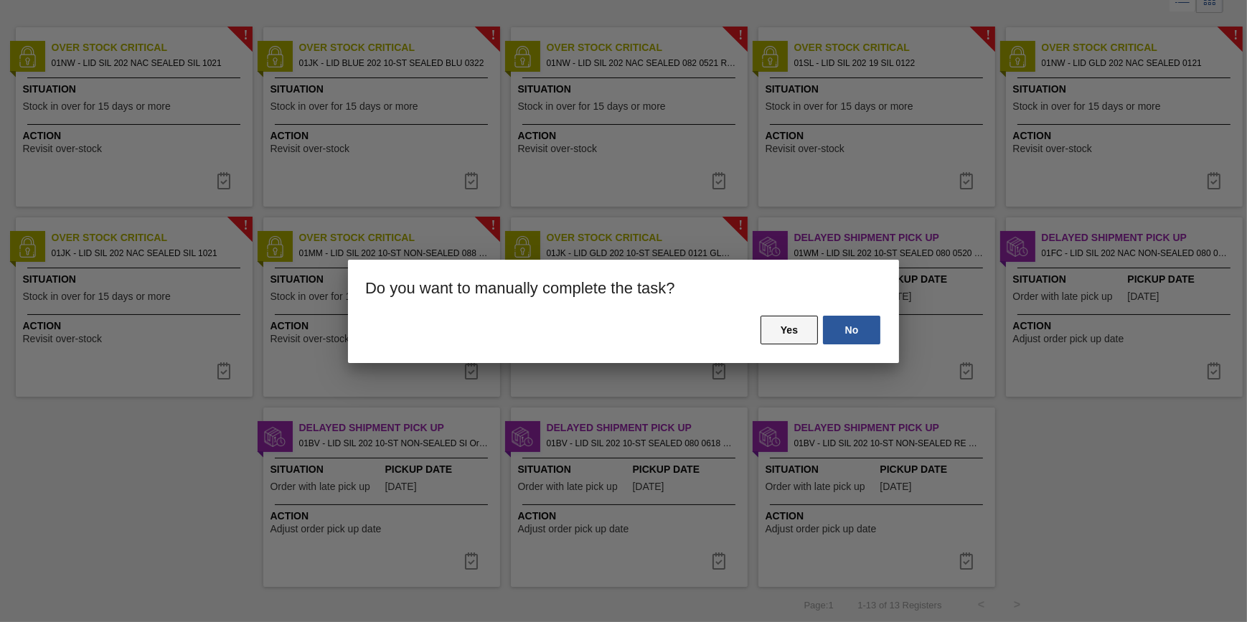
click at [783, 338] on button "Yes" at bounding box center [788, 330] width 57 height 29
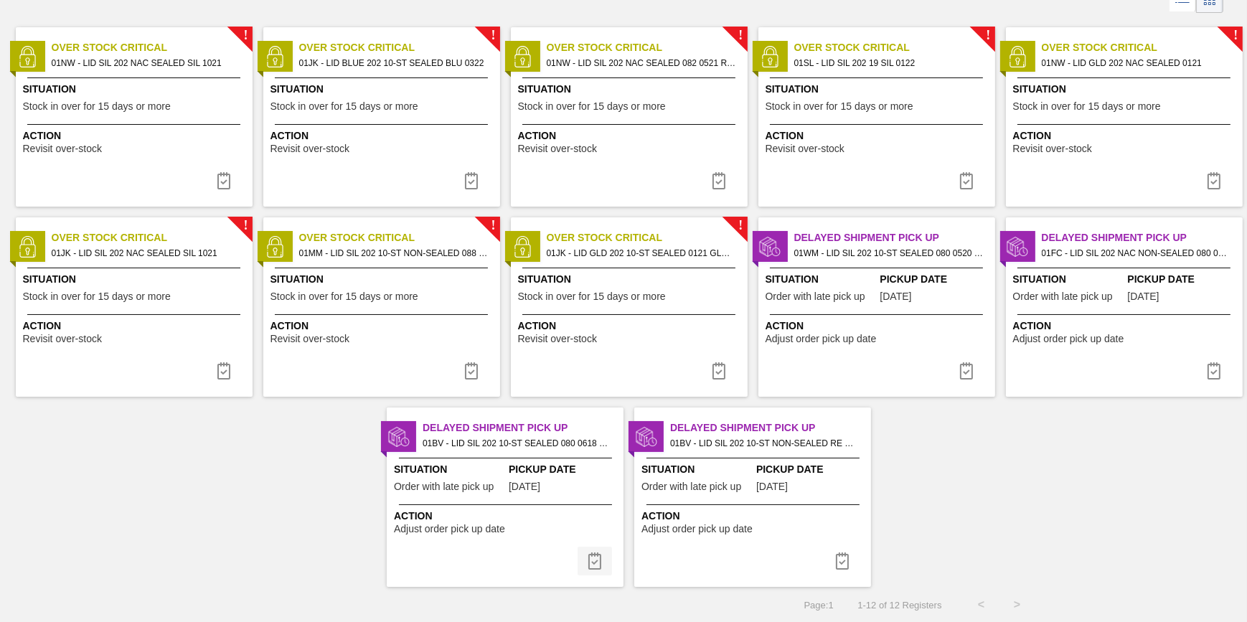
click at [595, 555] on img at bounding box center [594, 560] width 17 height 17
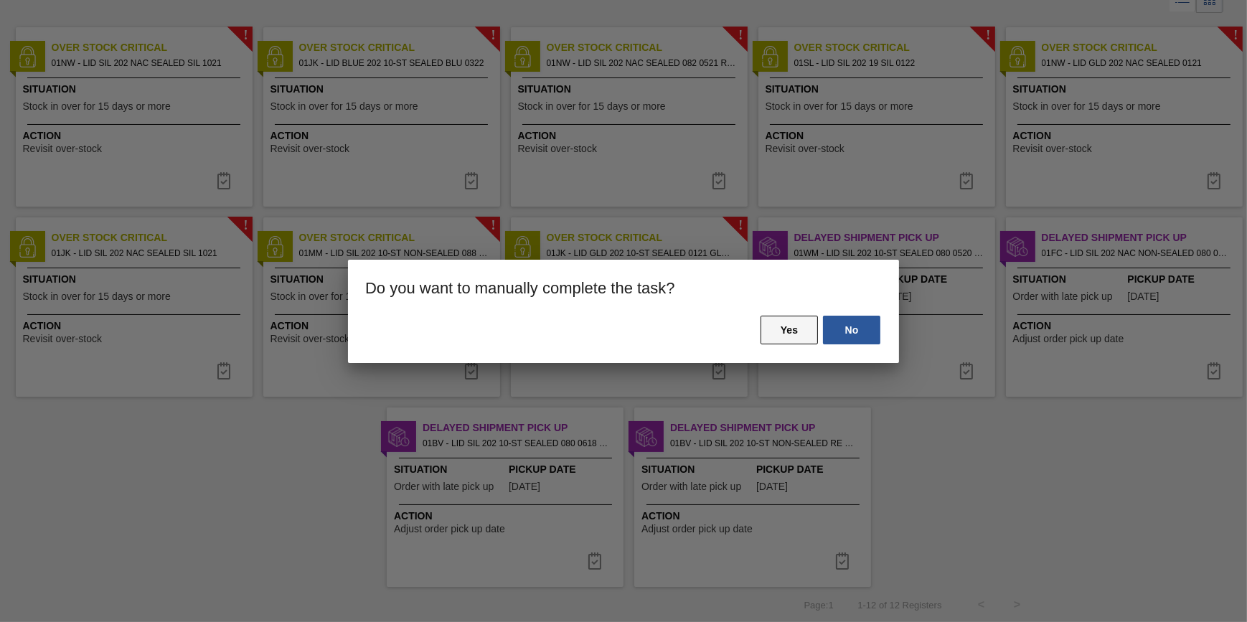
click at [799, 336] on button "Yes" at bounding box center [788, 330] width 57 height 29
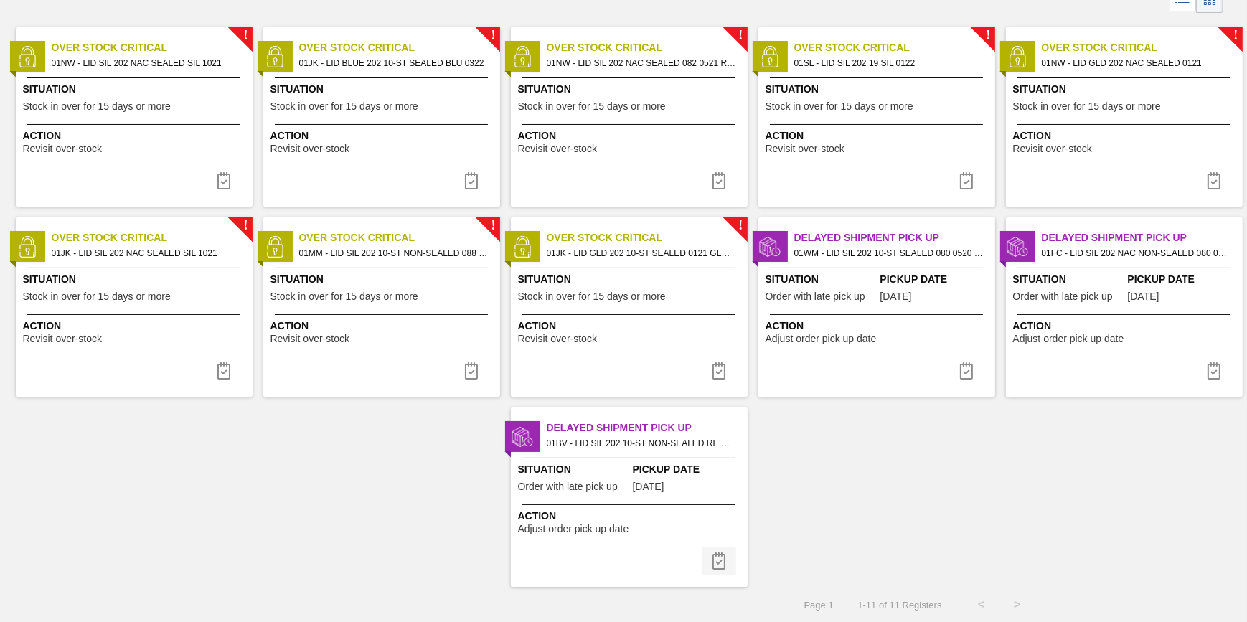
click at [710, 560] on img at bounding box center [718, 560] width 17 height 17
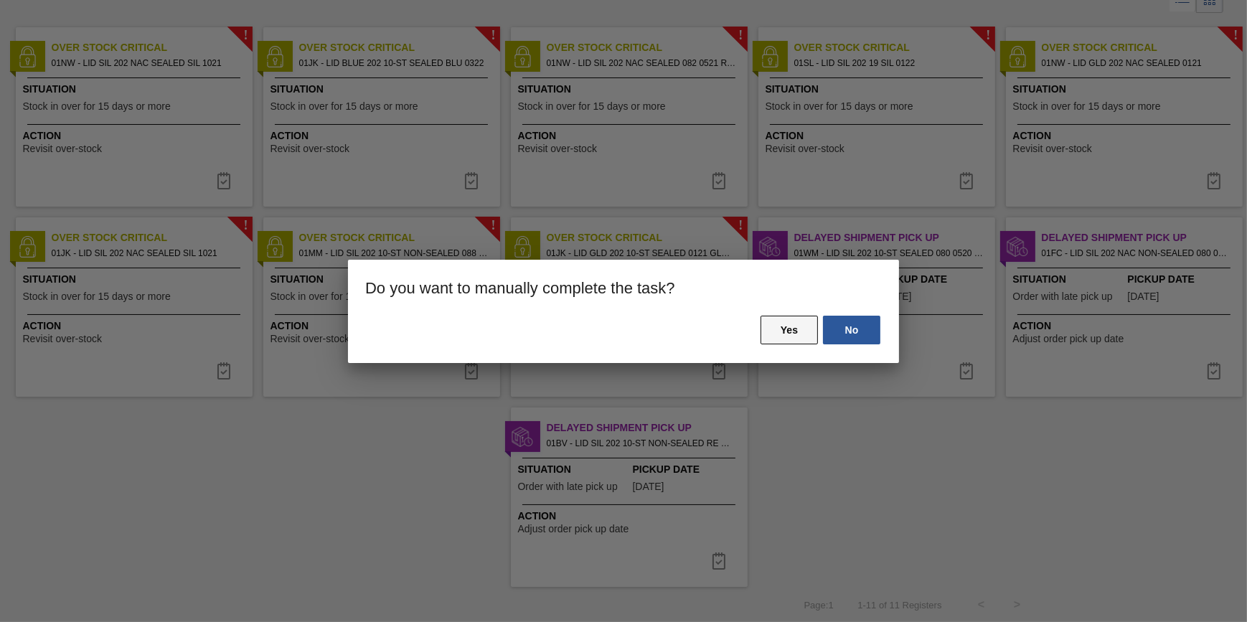
click at [769, 336] on button "Yes" at bounding box center [788, 330] width 57 height 29
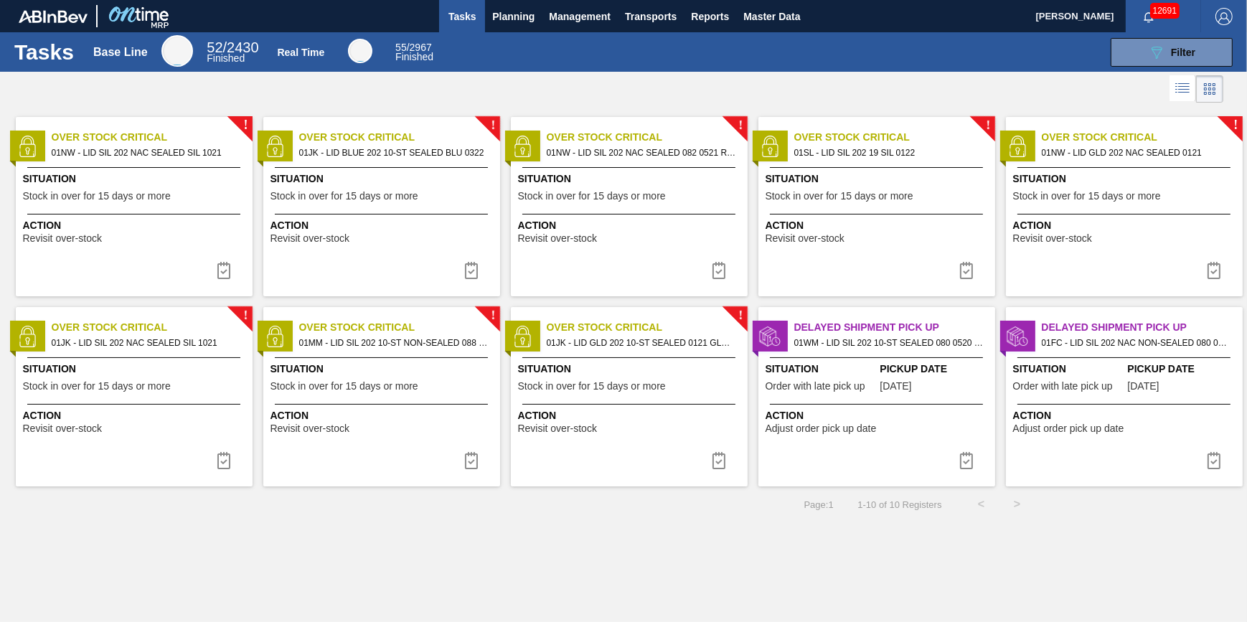
scroll to position [0, 0]
click at [1209, 462] on img at bounding box center [1213, 460] width 17 height 17
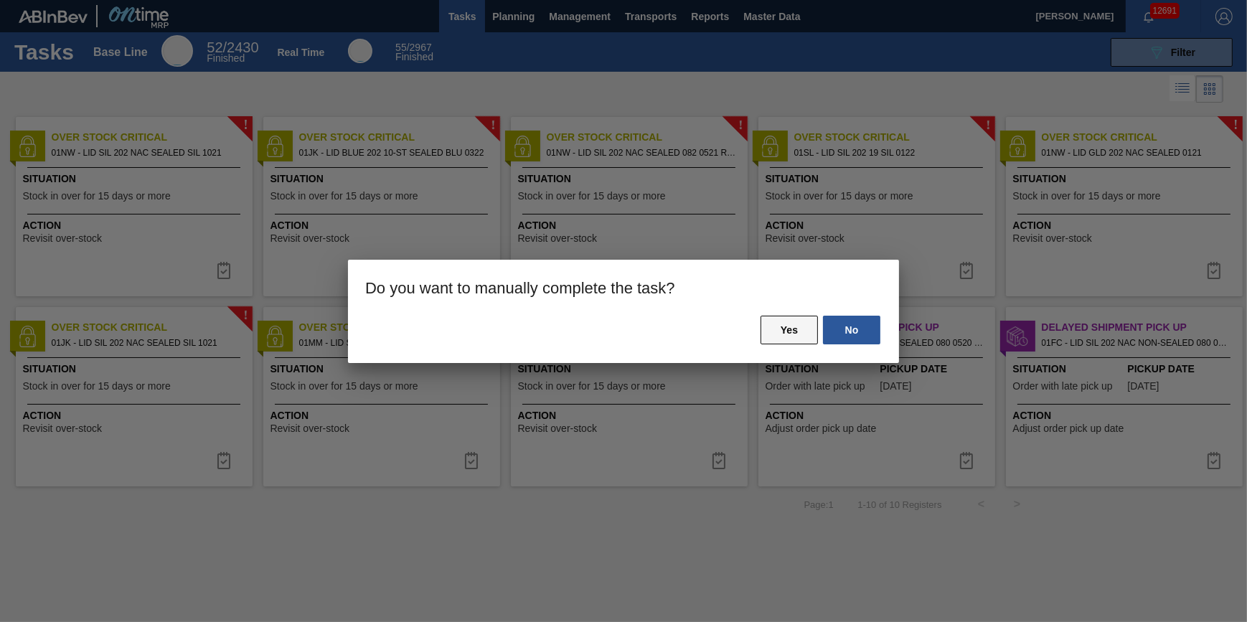
click at [787, 324] on button "Yes" at bounding box center [788, 330] width 57 height 29
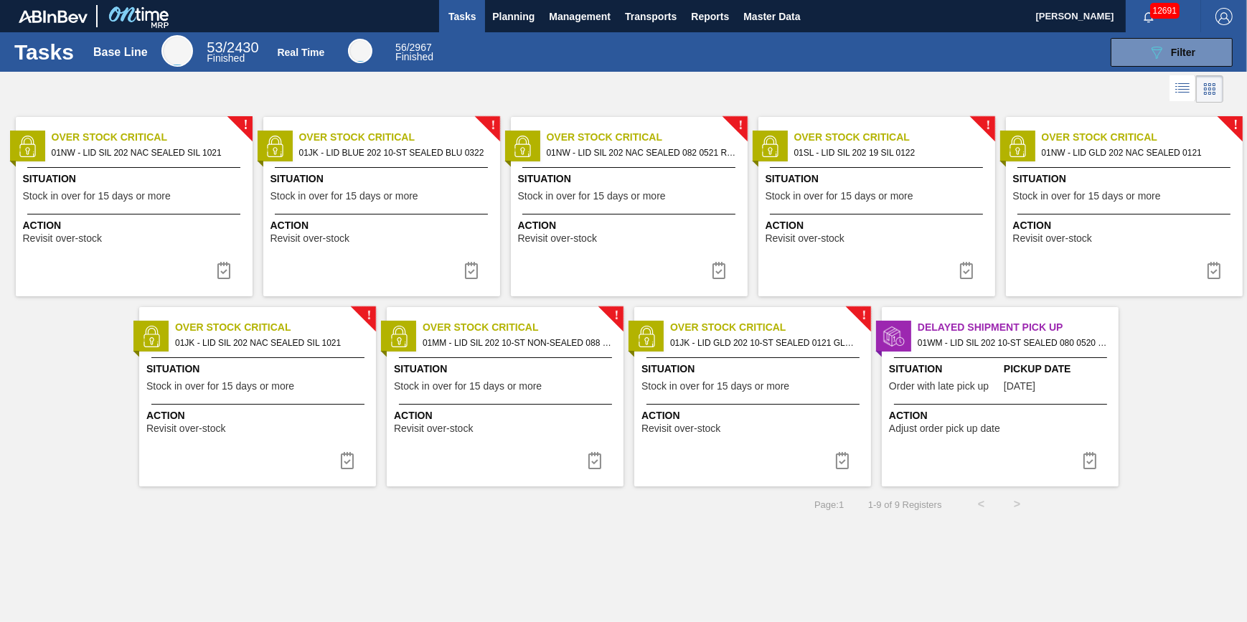
click at [189, 225] on span "Action" at bounding box center [136, 225] width 226 height 15
click at [236, 273] on button at bounding box center [224, 270] width 34 height 29
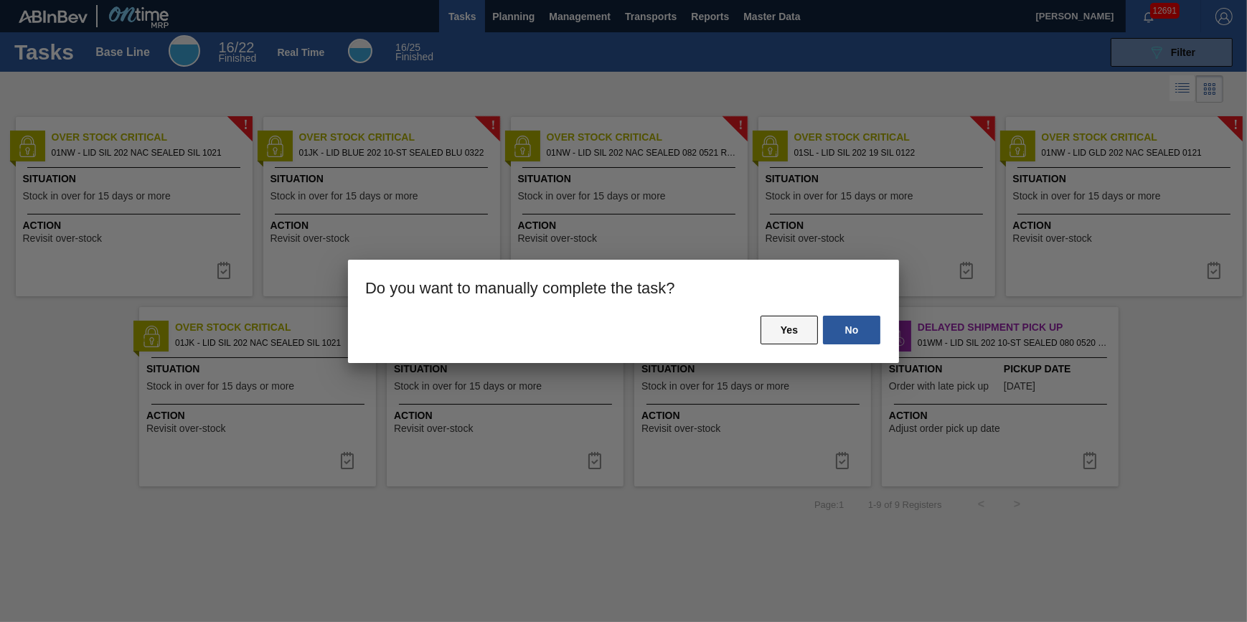
click at [768, 339] on button "Yes" at bounding box center [788, 330] width 57 height 29
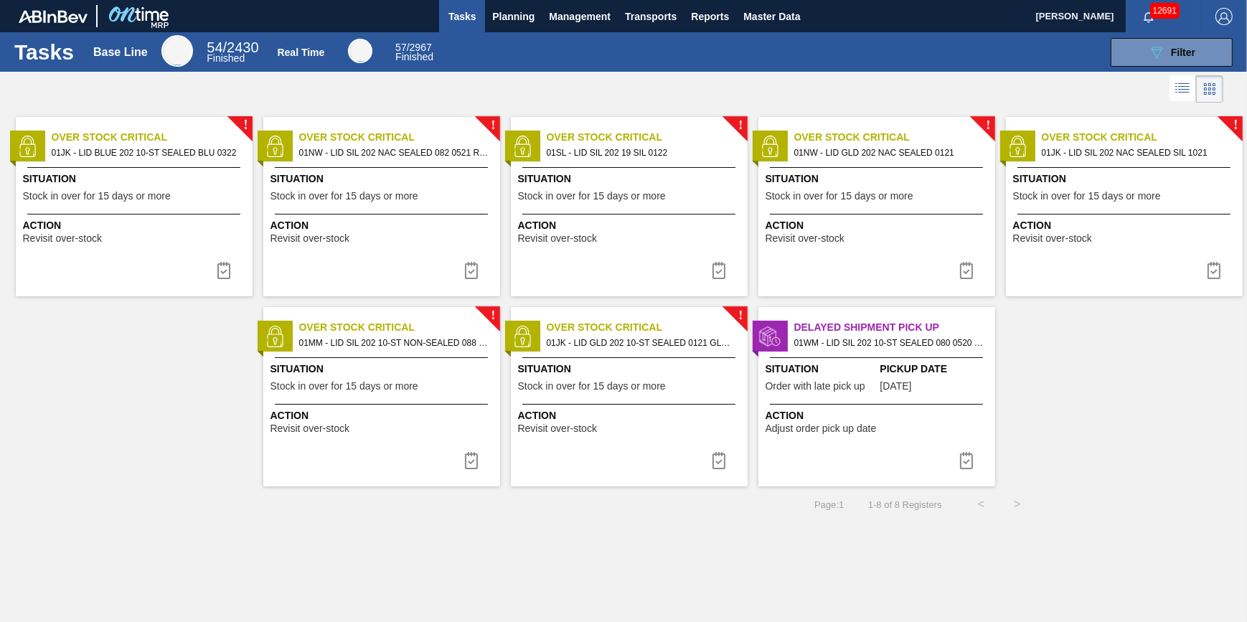
click at [179, 222] on span "Action" at bounding box center [136, 225] width 226 height 15
click at [215, 270] on img at bounding box center [223, 270] width 17 height 17
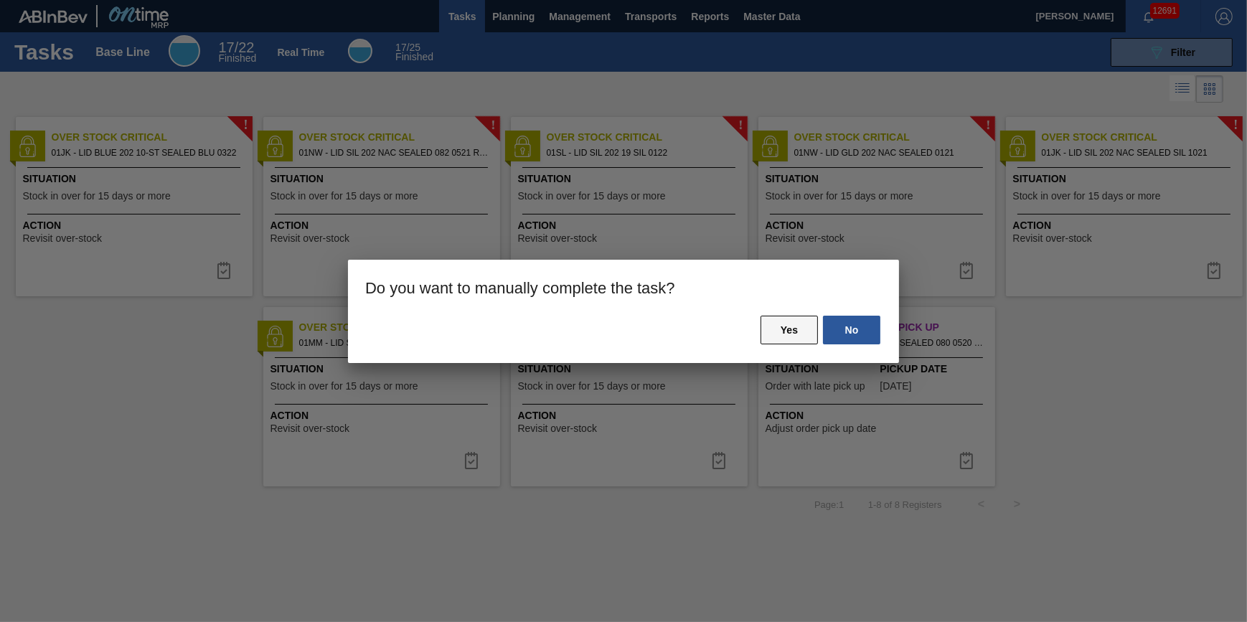
click at [796, 336] on button "Yes" at bounding box center [788, 330] width 57 height 29
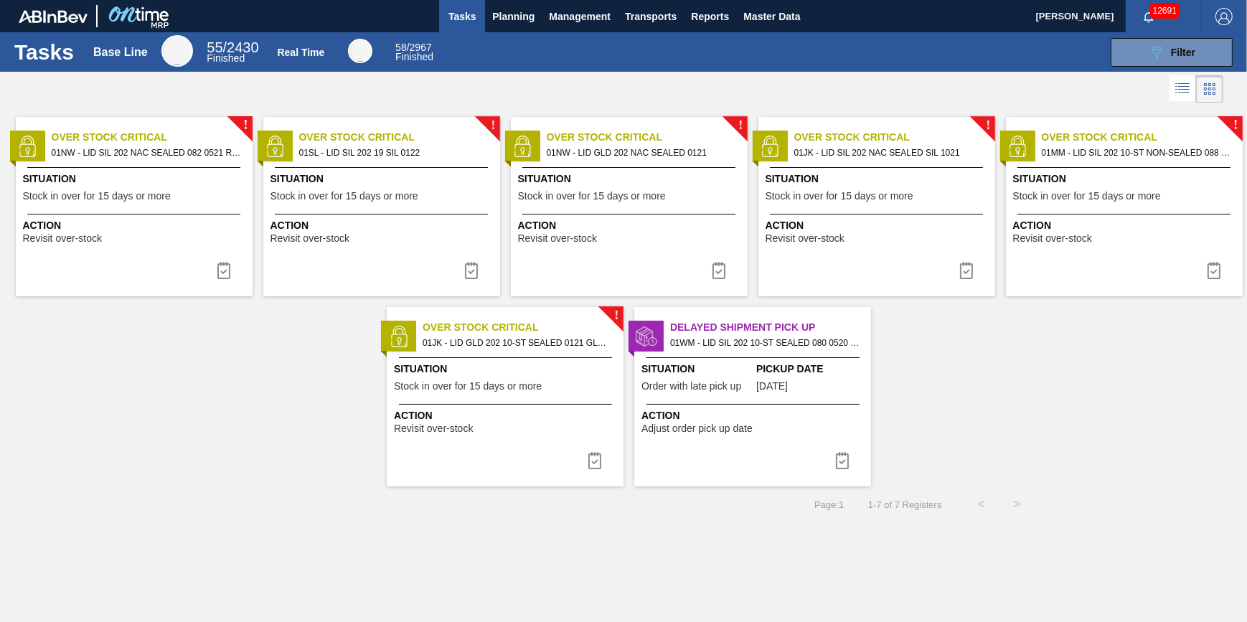
click at [180, 249] on div "! Over Stock Critical 01NW - LID SIL 202 NAC SEALED 082 0521 RED DIE Situation …" at bounding box center [134, 206] width 237 height 179
click at [208, 273] on button at bounding box center [224, 270] width 34 height 29
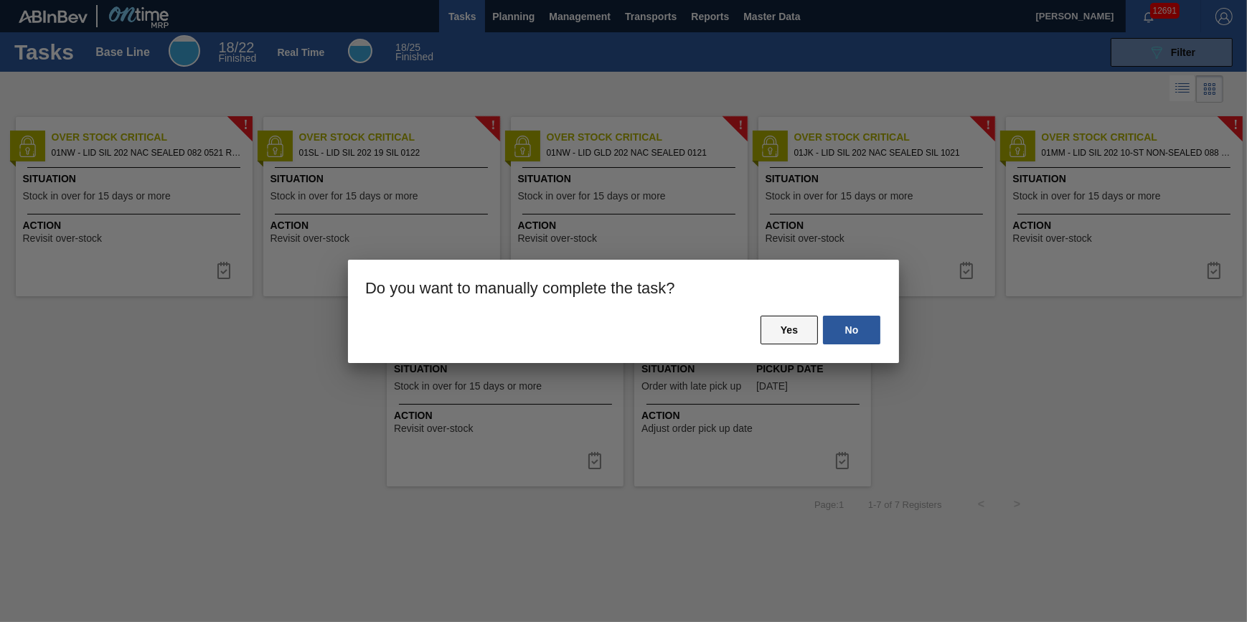
click at [777, 324] on button "Yes" at bounding box center [788, 330] width 57 height 29
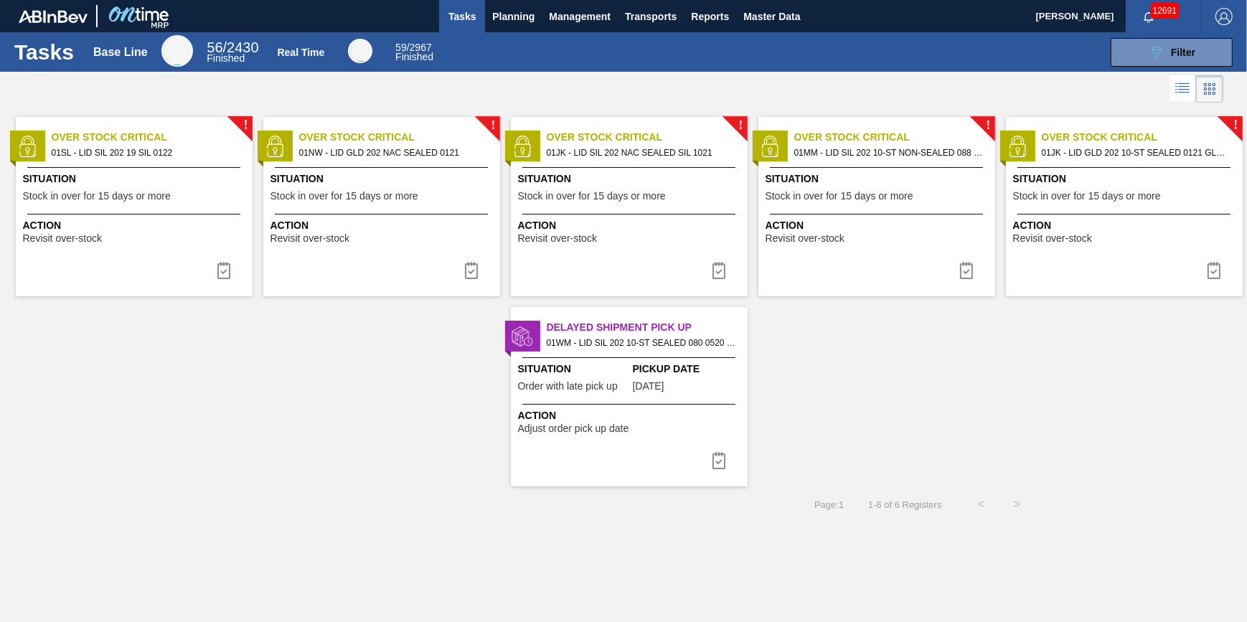
click at [161, 209] on div "! Over Stock Critical 01SL - LID SIL 202 19 SIL 0122 Situation Stock in over fo…" at bounding box center [134, 206] width 237 height 179
click at [225, 263] on img at bounding box center [223, 270] width 17 height 17
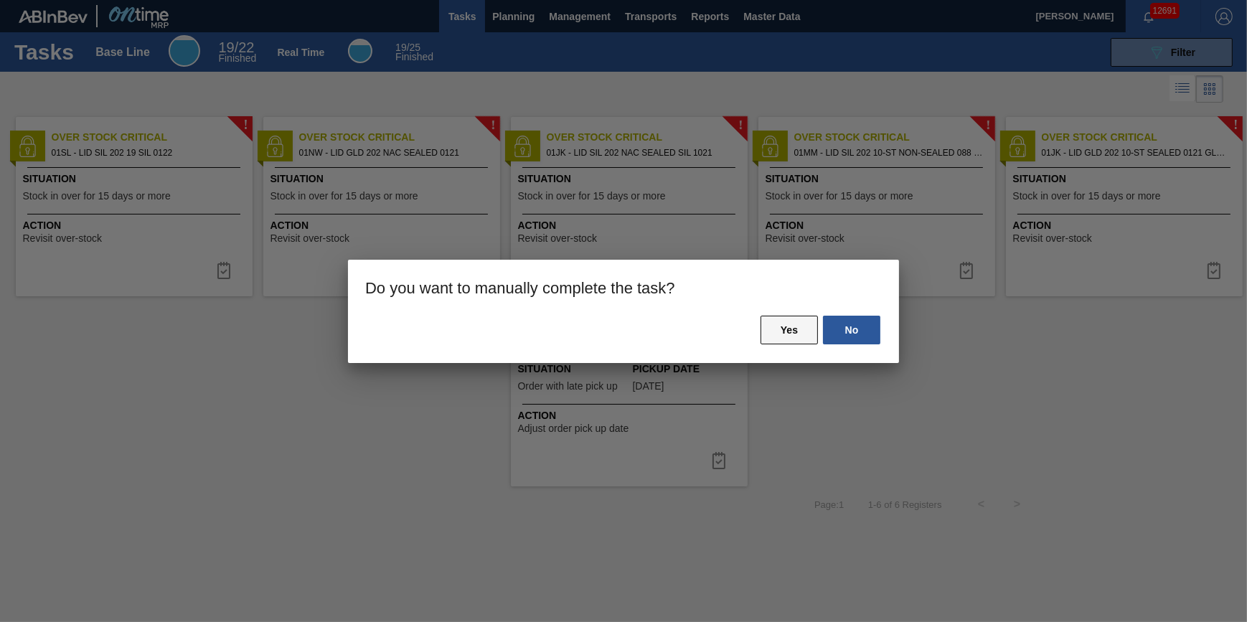
click at [801, 336] on button "Yes" at bounding box center [788, 330] width 57 height 29
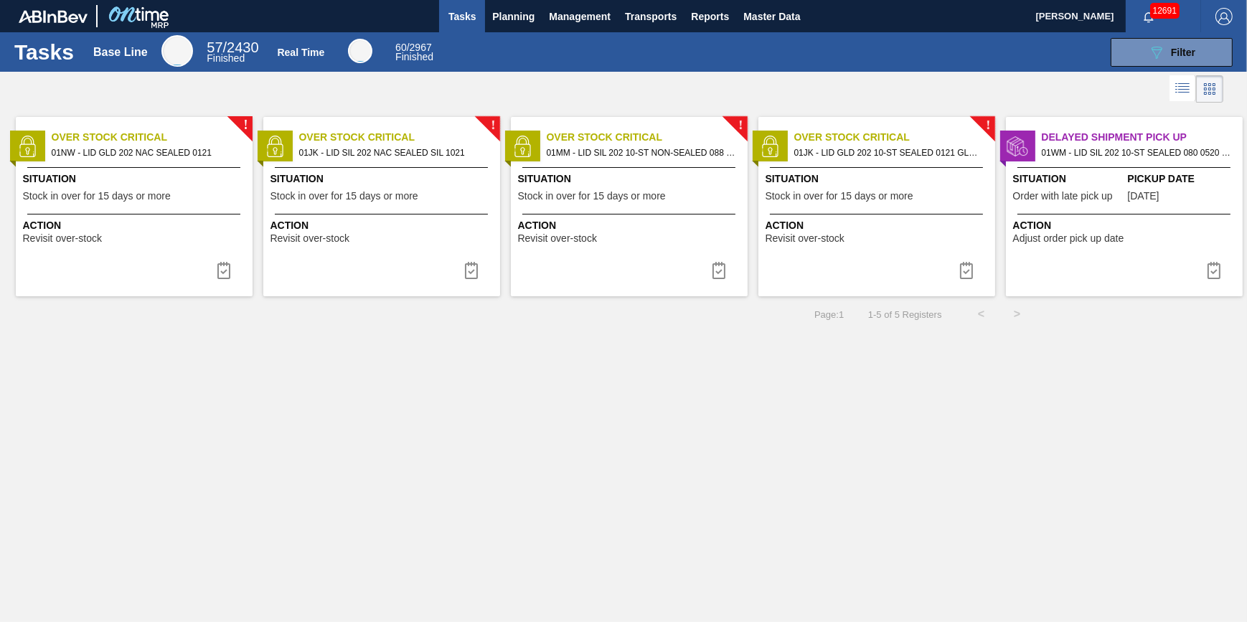
click at [141, 194] on span "Stock in over for 15 days or more" at bounding box center [97, 196] width 148 height 11
click at [225, 271] on img at bounding box center [223, 270] width 17 height 17
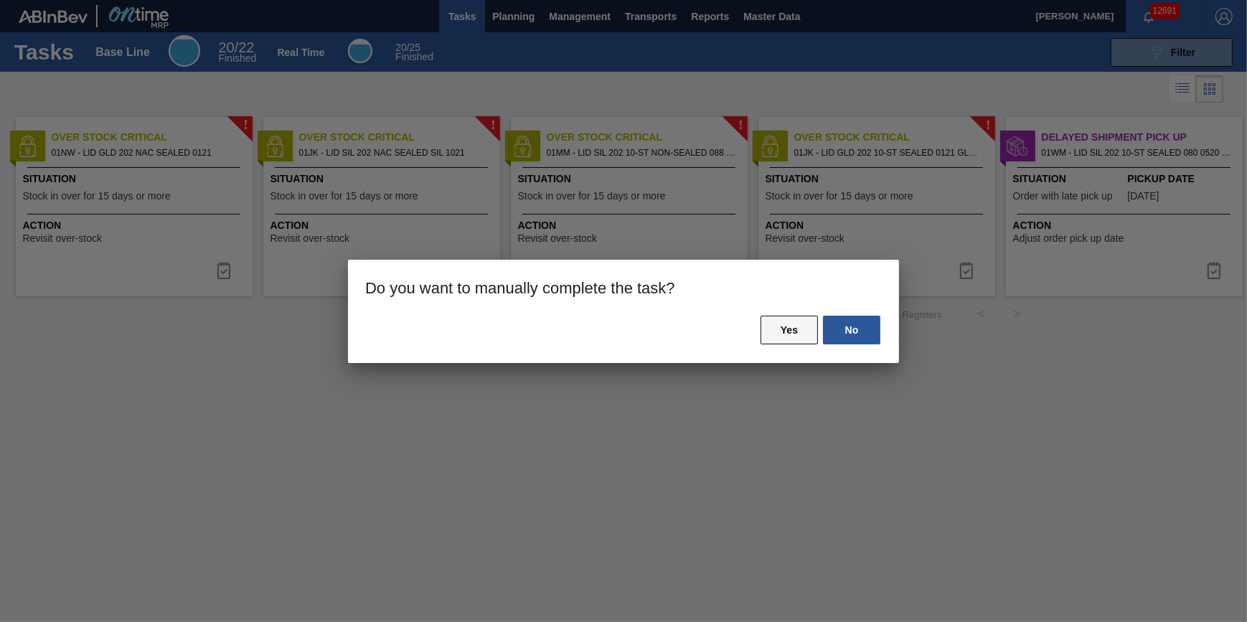
click at [775, 326] on button "Yes" at bounding box center [788, 330] width 57 height 29
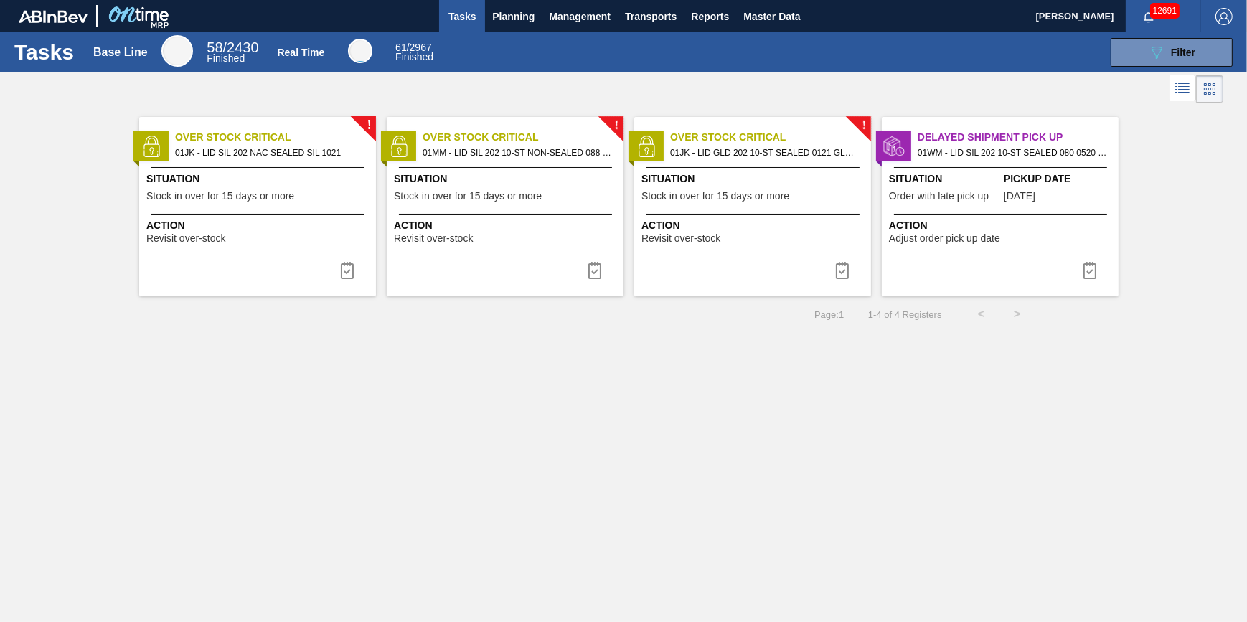
click at [244, 217] on div "Action Revisit over-stock" at bounding box center [257, 229] width 237 height 30
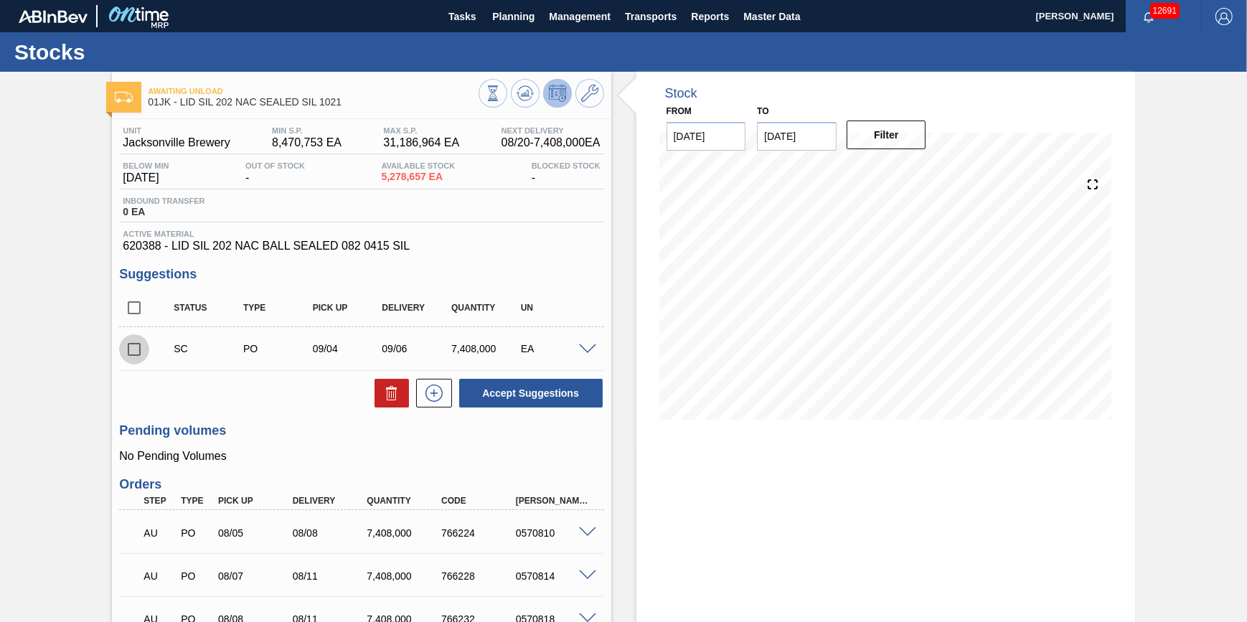
click at [143, 352] on input "checkbox" at bounding box center [134, 349] width 30 height 30
click at [380, 391] on button at bounding box center [391, 393] width 34 height 29
checkbox input "false"
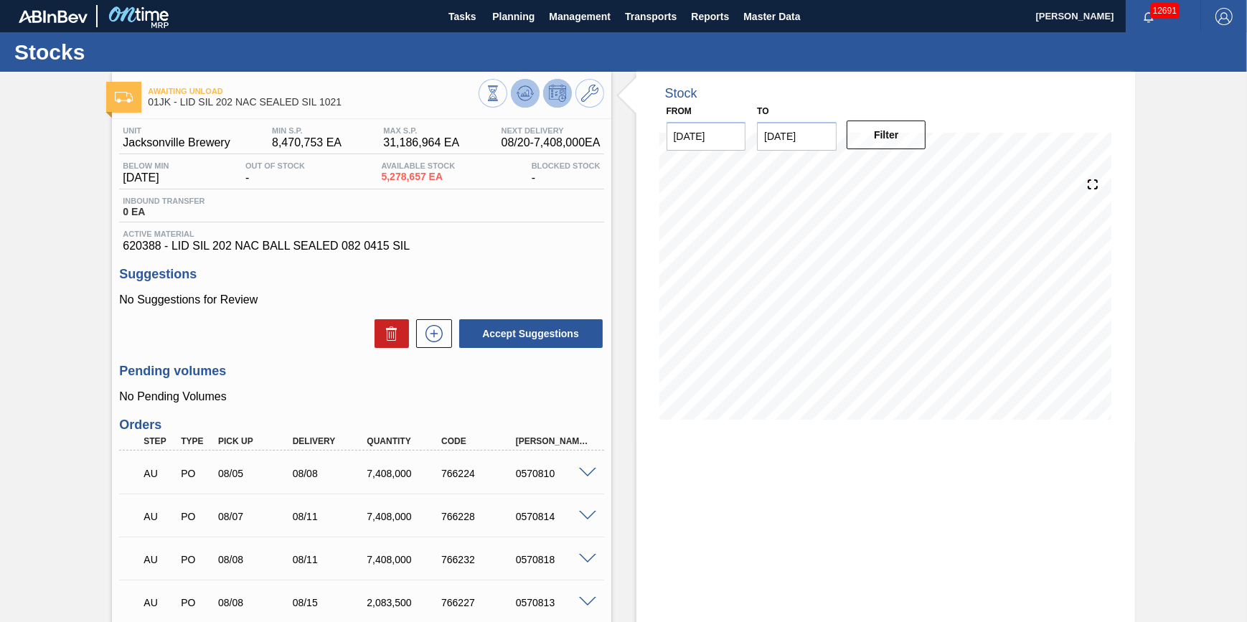
click at [501, 87] on icon at bounding box center [493, 93] width 16 height 16
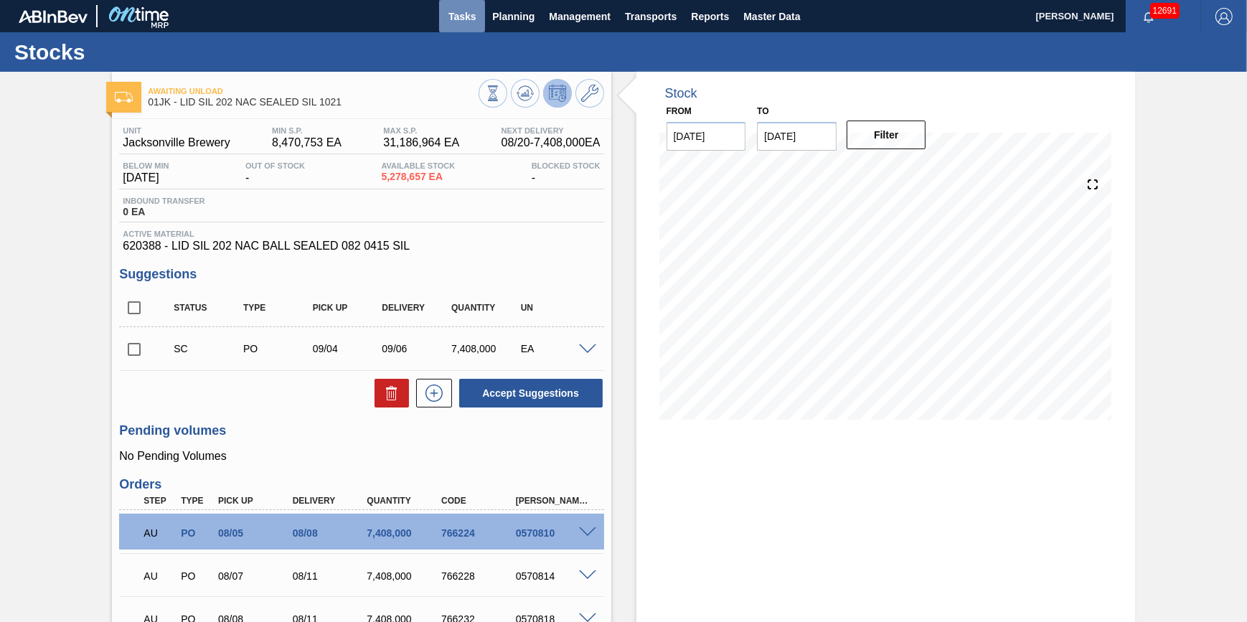
click at [458, 18] on span "Tasks" at bounding box center [462, 16] width 32 height 17
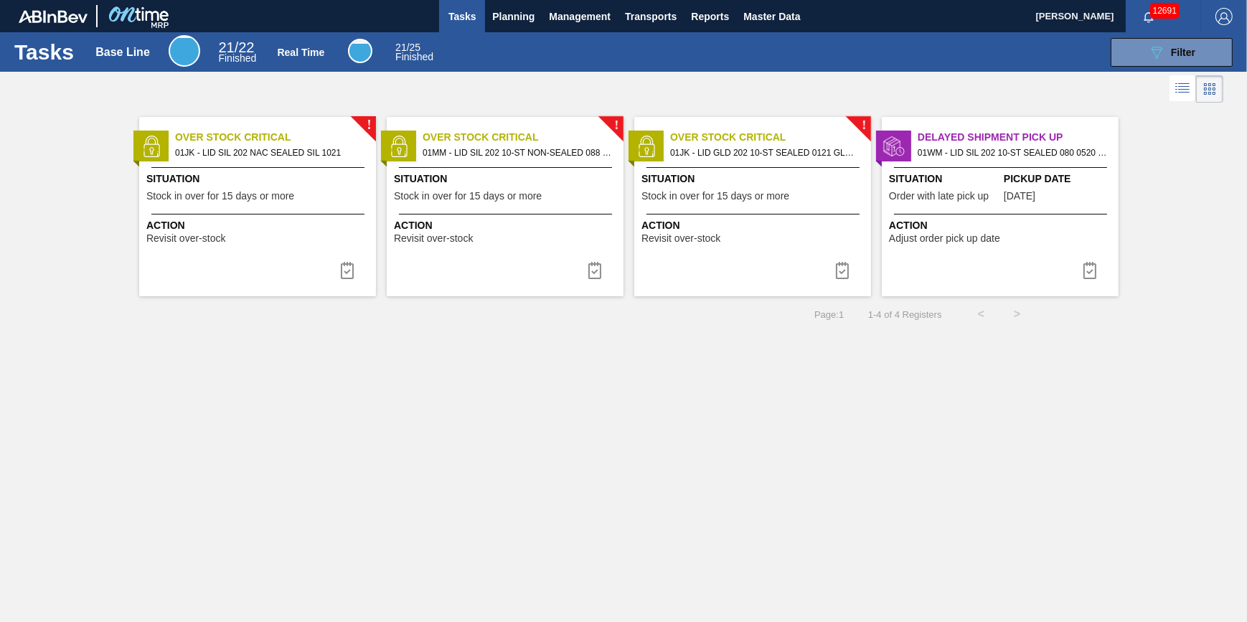
click at [292, 202] on div "Situation Stock in over for 15 days or more" at bounding box center [259, 188] width 226 height 35
click at [363, 273] on button at bounding box center [347, 270] width 34 height 29
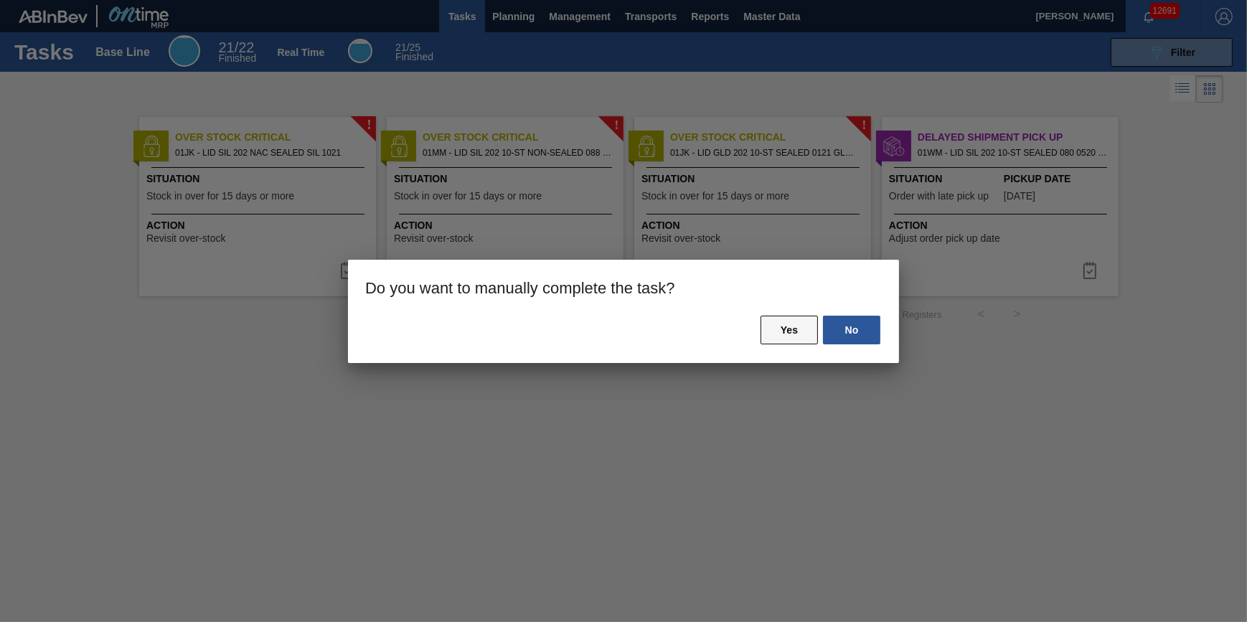
click at [782, 326] on button "Yes" at bounding box center [788, 330] width 57 height 29
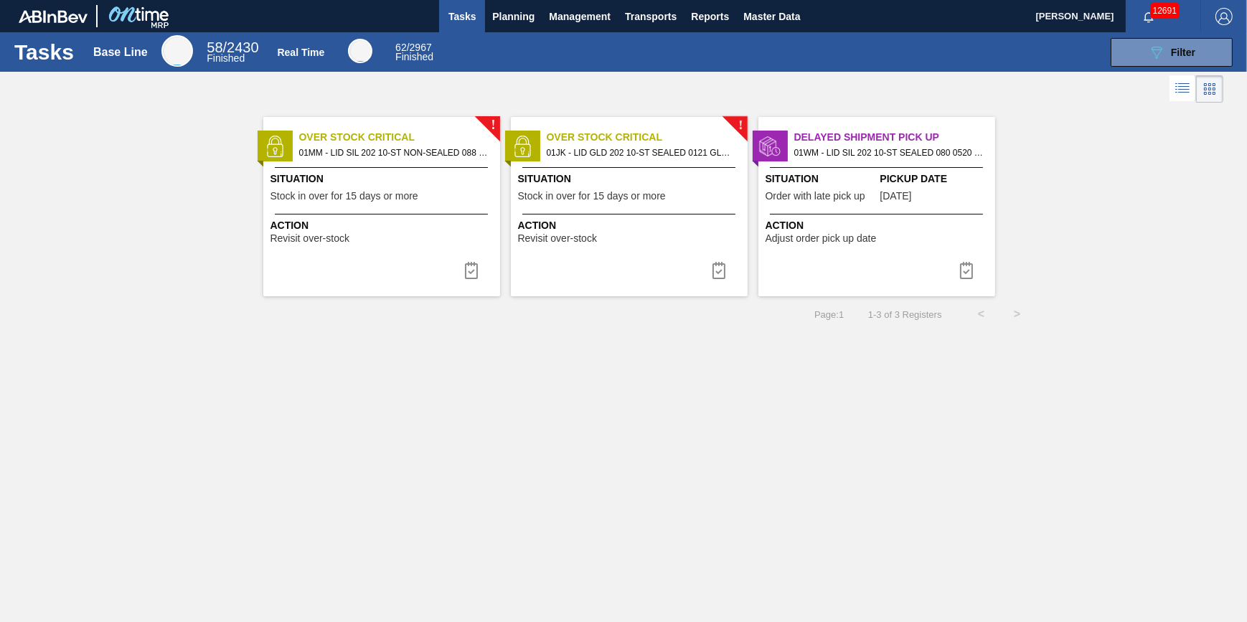
click at [320, 222] on span "Action" at bounding box center [383, 225] width 226 height 15
click at [470, 272] on img at bounding box center [471, 270] width 17 height 17
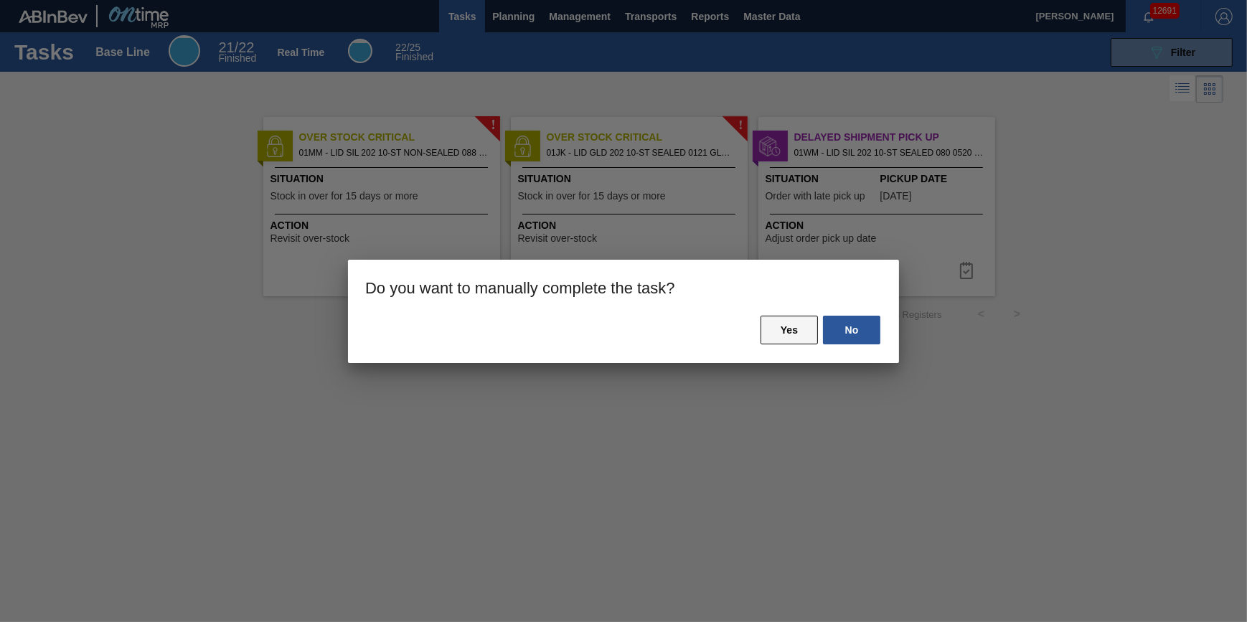
click at [794, 337] on button "Yes" at bounding box center [788, 330] width 57 height 29
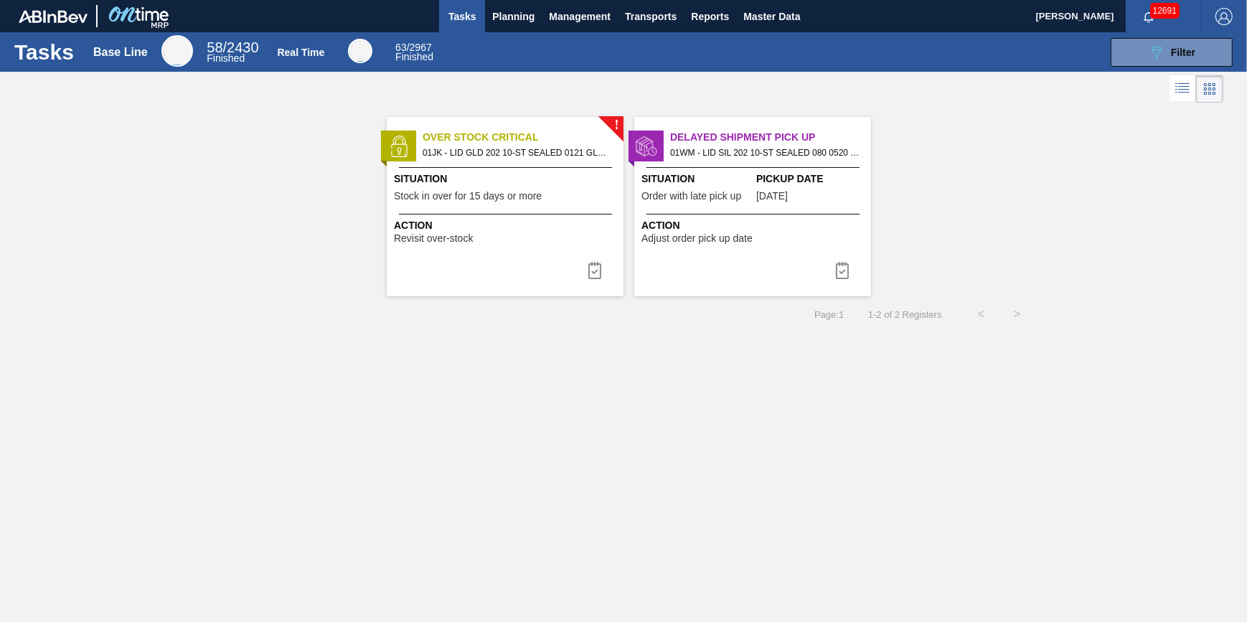
click at [422, 206] on div "Situation Stock in over for 15 days or more" at bounding box center [507, 188] width 226 height 35
click at [542, 14] on button "Management" at bounding box center [580, 16] width 76 height 32
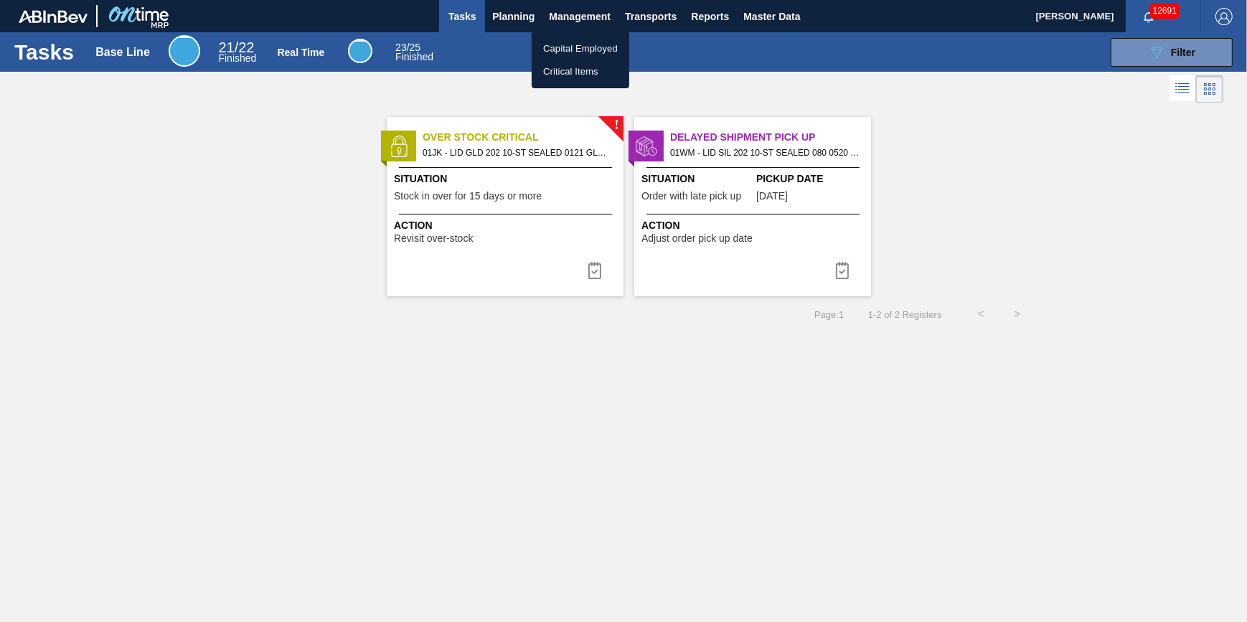
click at [519, 22] on div at bounding box center [623, 311] width 1247 height 622
click at [511, 24] on button "Planning" at bounding box center [513, 16] width 57 height 32
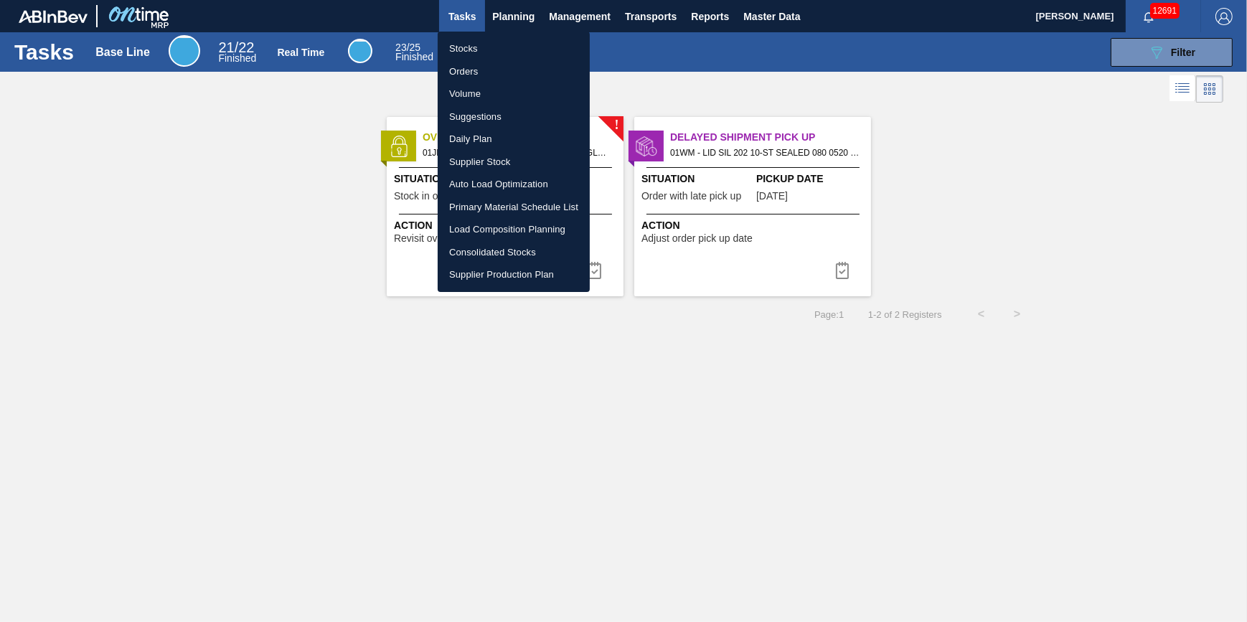
click at [501, 47] on li "Stocks" at bounding box center [514, 48] width 152 height 23
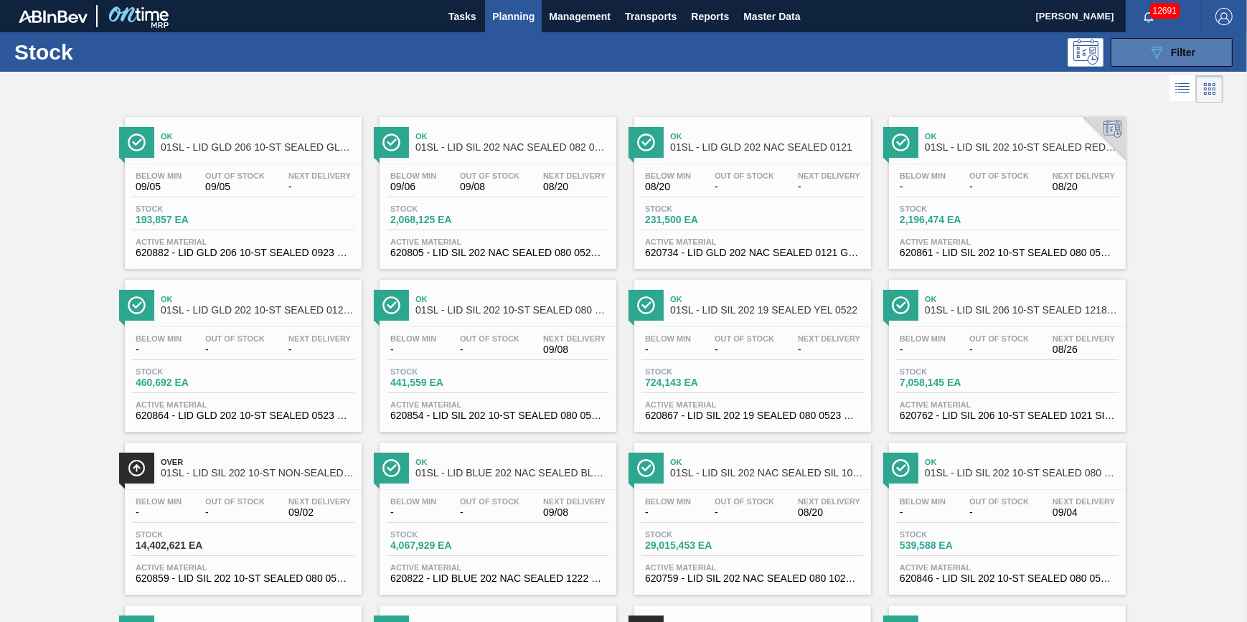
click at [1136, 55] on button "089F7B8B-B2A5-4AFE-B5C0-19BA573D28AC Filter" at bounding box center [1171, 52] width 122 height 29
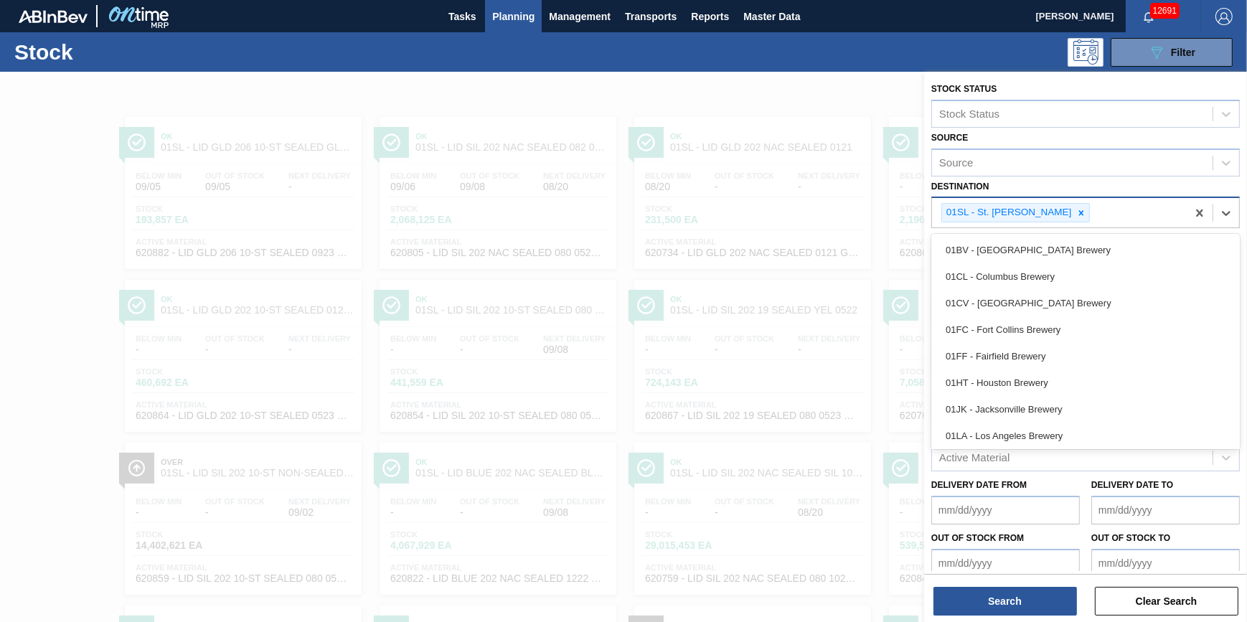
click at [1078, 207] on div "01SL - St. Louis Brewery" at bounding box center [1059, 212] width 255 height 29
click at [1093, 210] on input "Destination" at bounding box center [1093, 213] width 1 height 12
click at [1072, 213] on div "01SL - St. Louis Brewery" at bounding box center [1059, 212] width 255 height 29
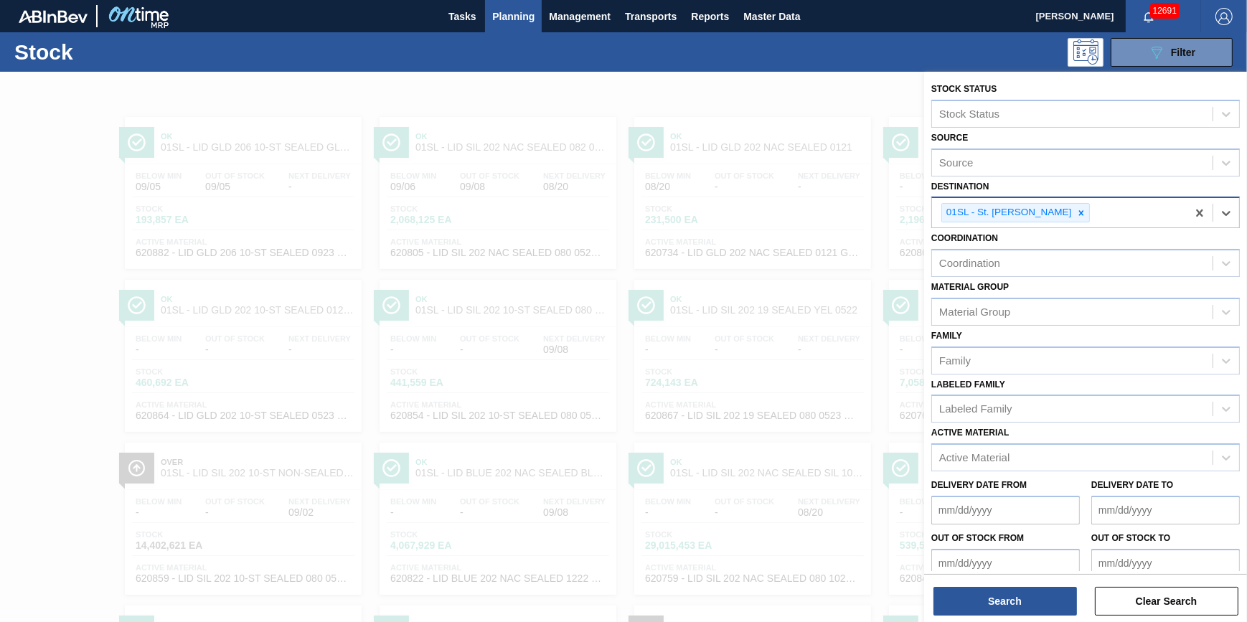
click at [1072, 214] on div "01SL - St. Louis Brewery" at bounding box center [1059, 212] width 255 height 29
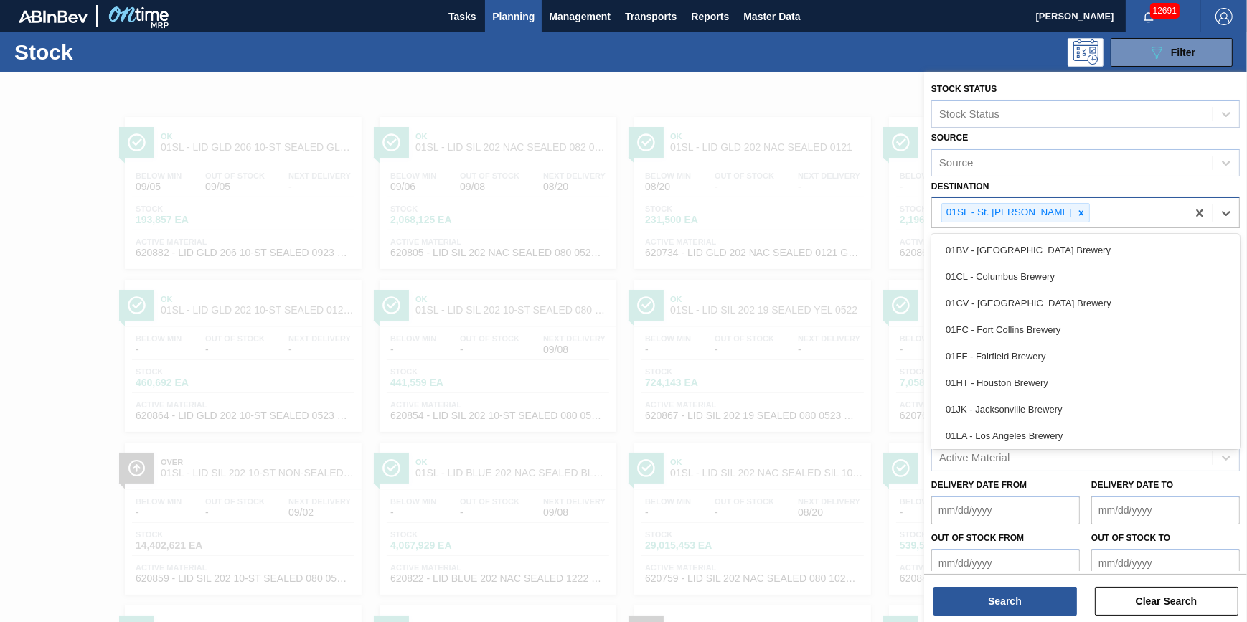
click at [1072, 214] on div "01SL - St. Louis Brewery" at bounding box center [1059, 212] width 255 height 29
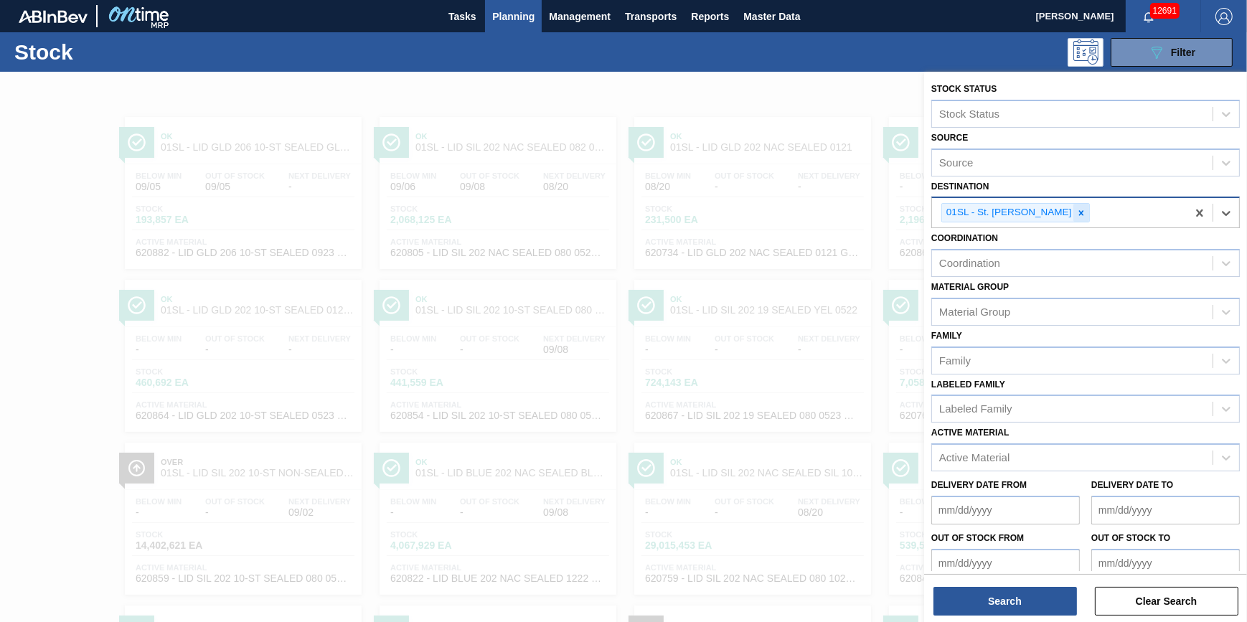
click at [1076, 214] on icon at bounding box center [1081, 213] width 10 height 10
click at [1066, 214] on div "Destination" at bounding box center [1072, 211] width 280 height 21
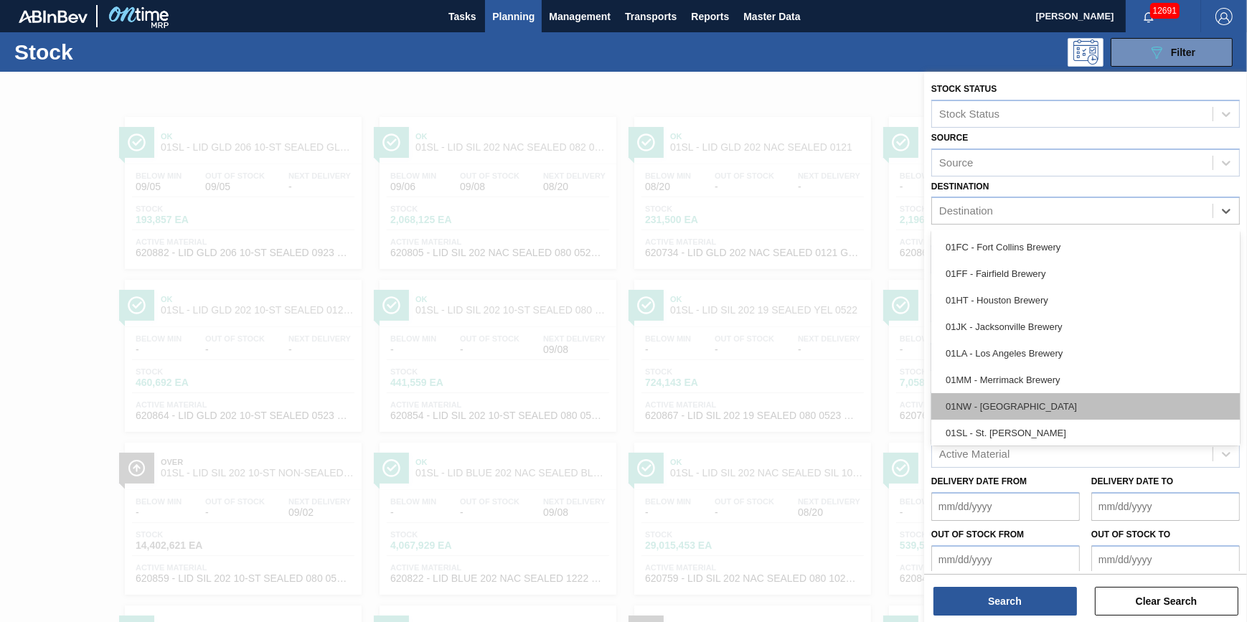
scroll to position [108, 0]
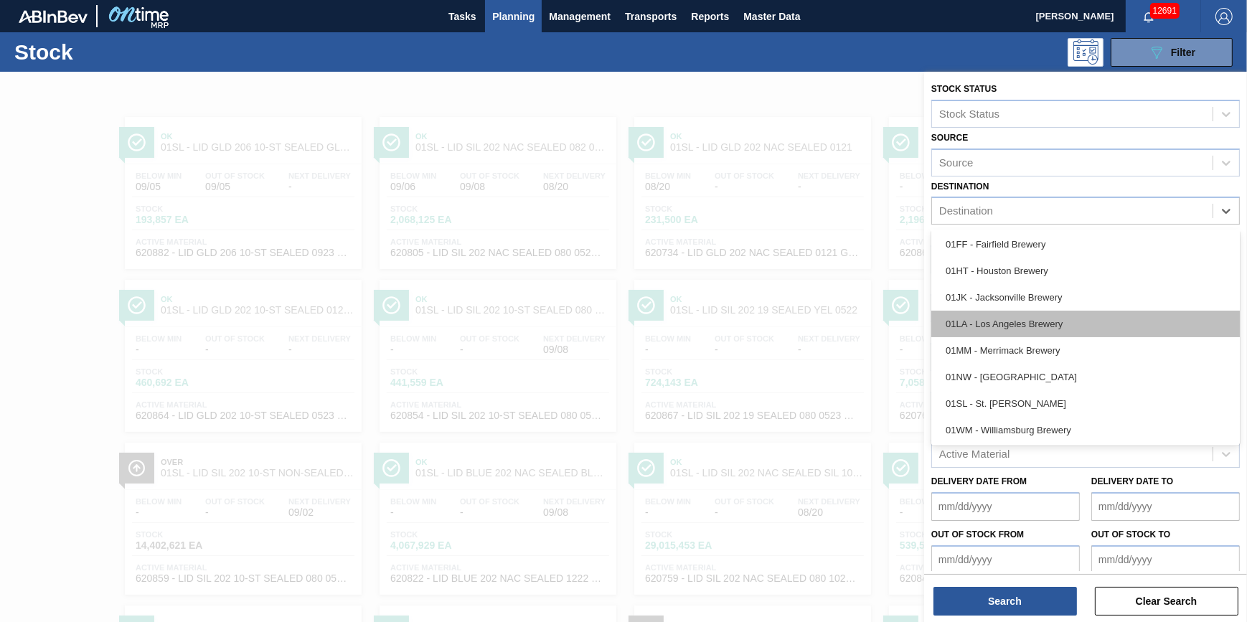
click at [1060, 331] on div "01LA - Los Angeles Brewery" at bounding box center [1085, 324] width 308 height 27
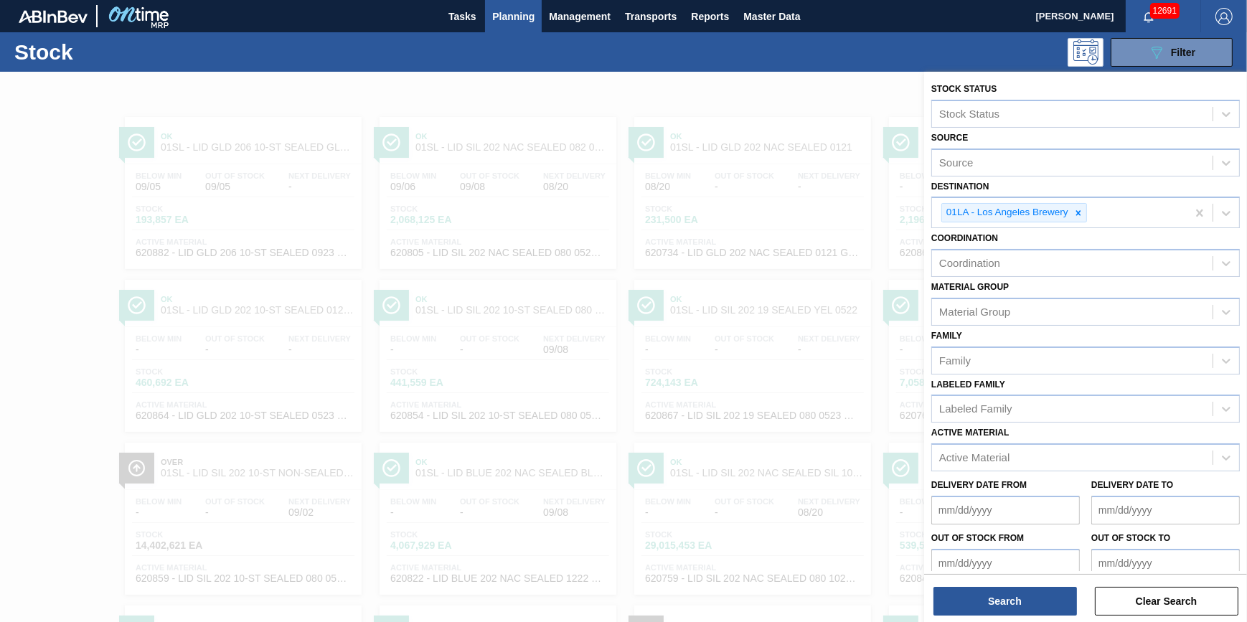
click at [1001, 585] on div "Search Clear Search" at bounding box center [1085, 594] width 323 height 40
click at [1004, 596] on button "Search" at bounding box center [1004, 601] width 143 height 29
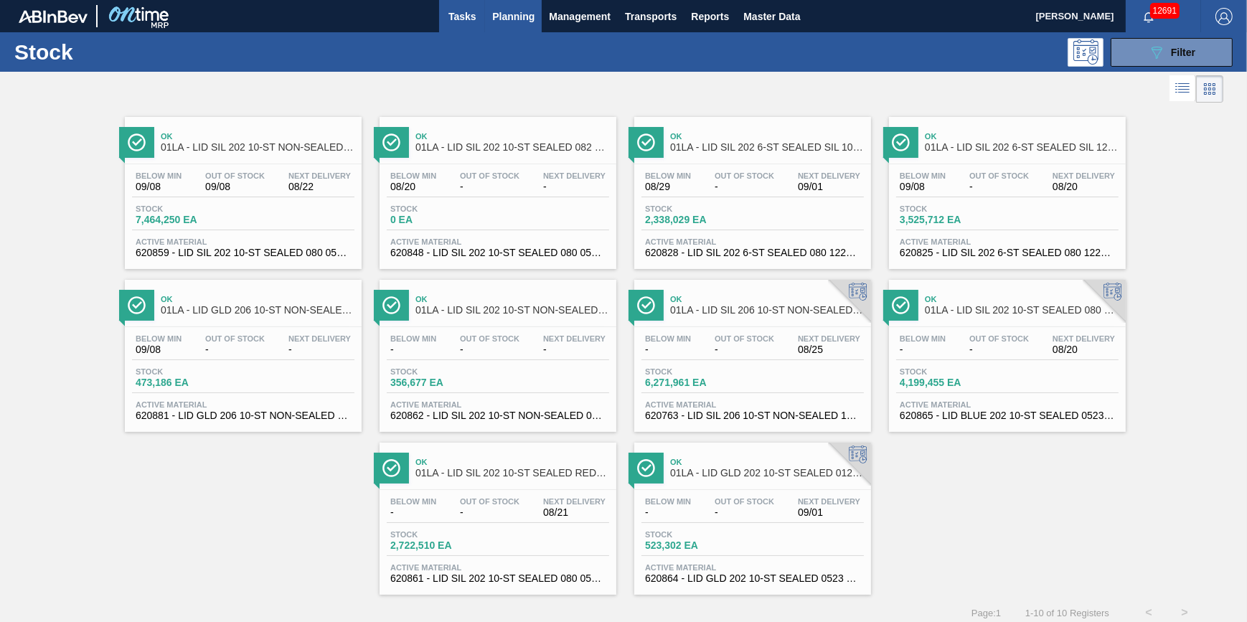
click at [470, 8] on span "Tasks" at bounding box center [462, 16] width 32 height 17
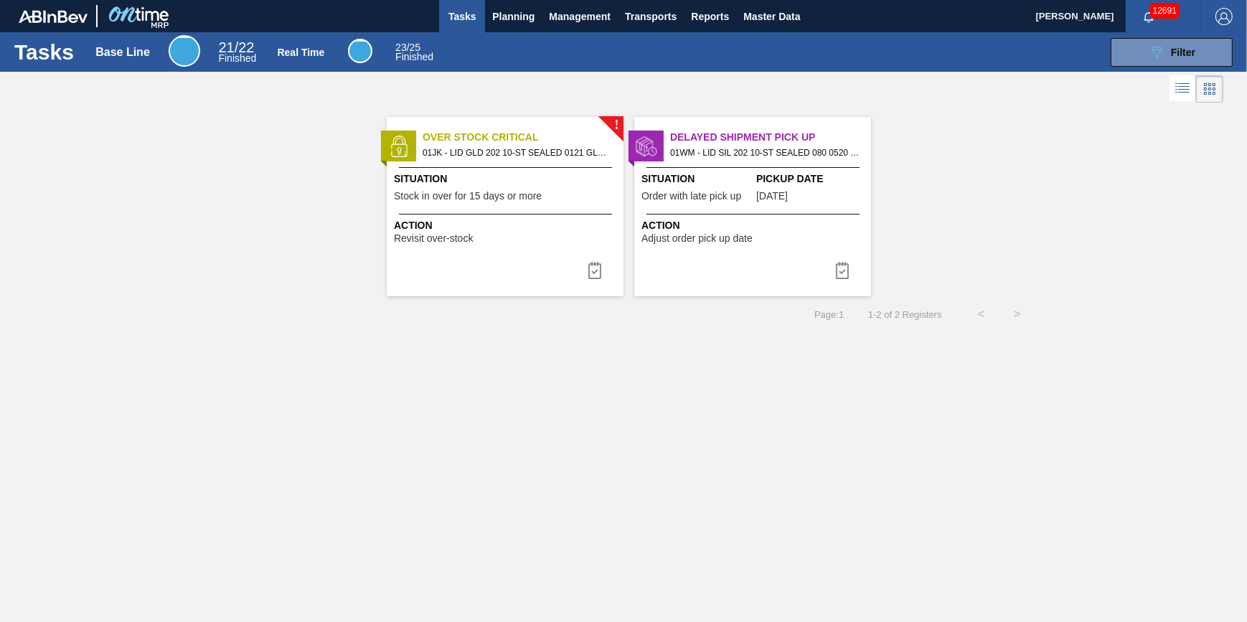
click at [463, 27] on button "Tasks" at bounding box center [462, 16] width 46 height 32
click at [496, 14] on span "Planning" at bounding box center [513, 16] width 42 height 17
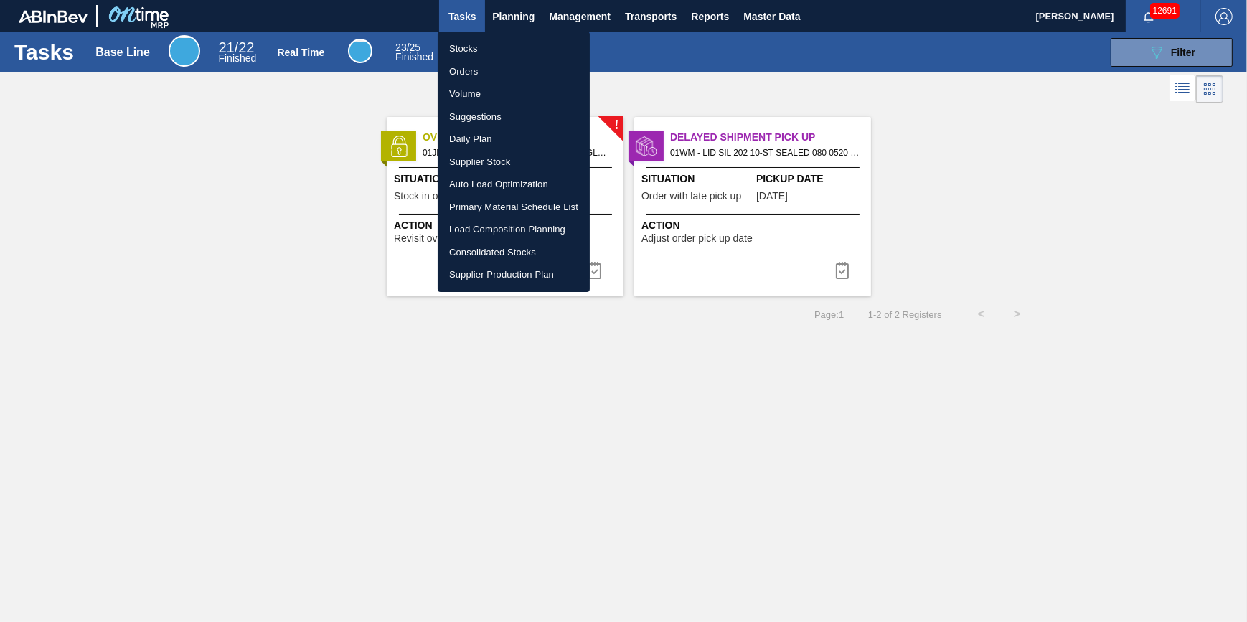
click at [489, 42] on li "Stocks" at bounding box center [514, 48] width 152 height 23
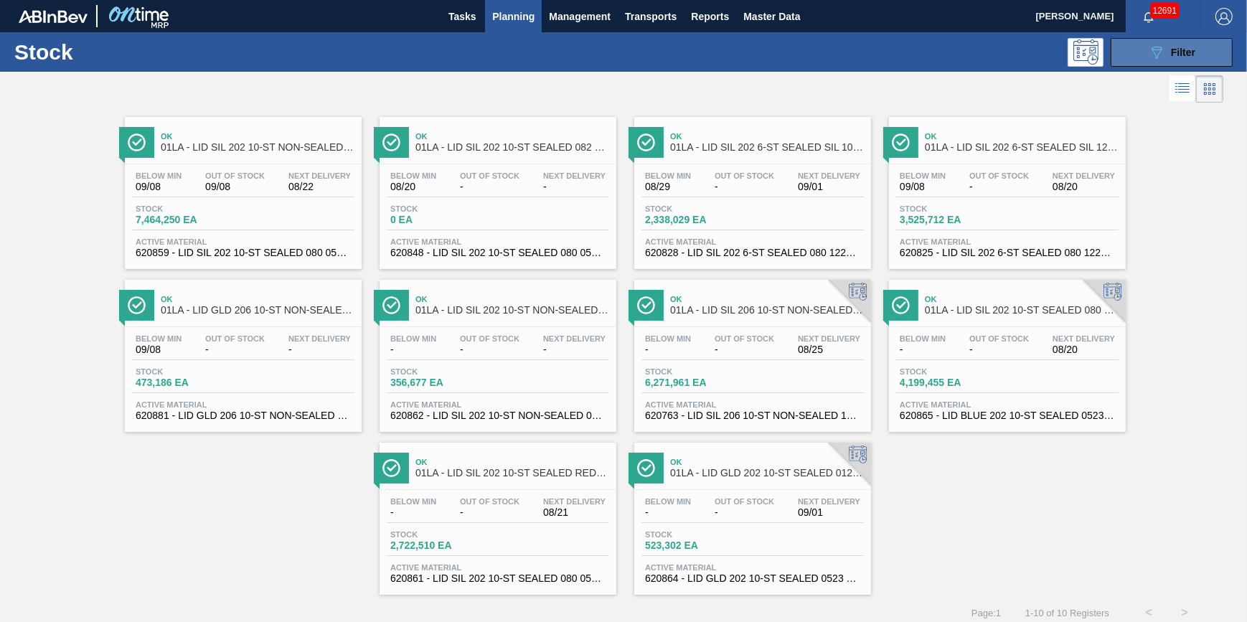
click at [1138, 60] on button "089F7B8B-B2A5-4AFE-B5C0-19BA573D28AC Filter" at bounding box center [1171, 52] width 122 height 29
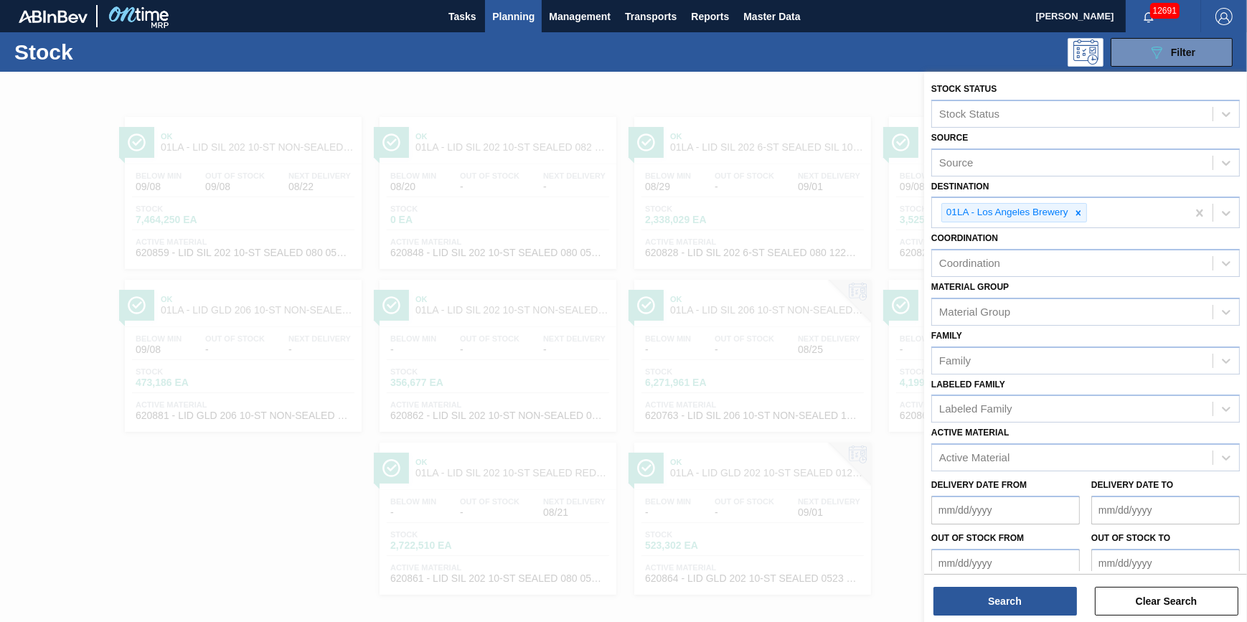
click at [287, 470] on div at bounding box center [623, 383] width 1247 height 622
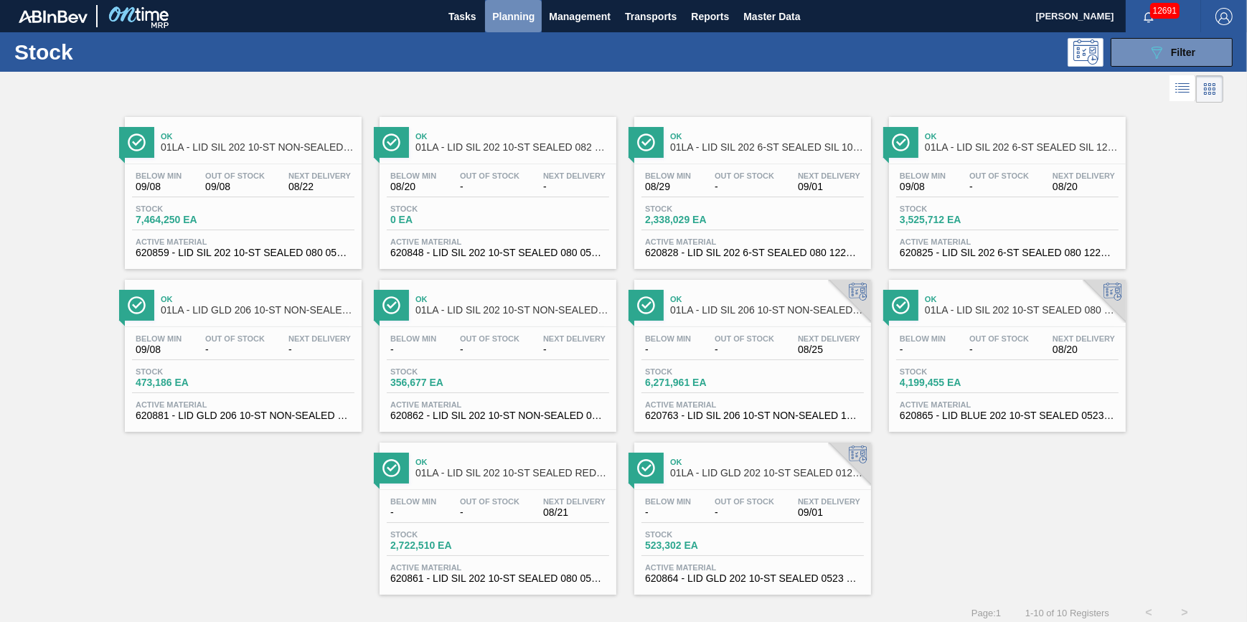
click at [505, 19] on span "Planning" at bounding box center [513, 16] width 42 height 17
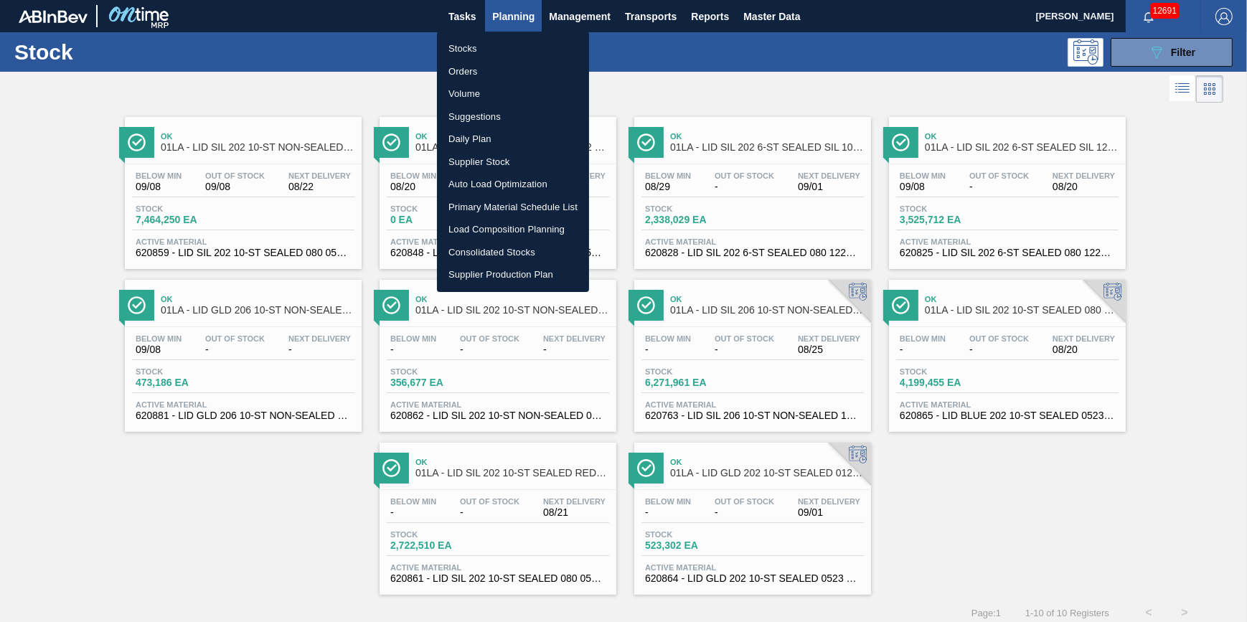
click at [505, 49] on li "Stocks" at bounding box center [513, 48] width 152 height 23
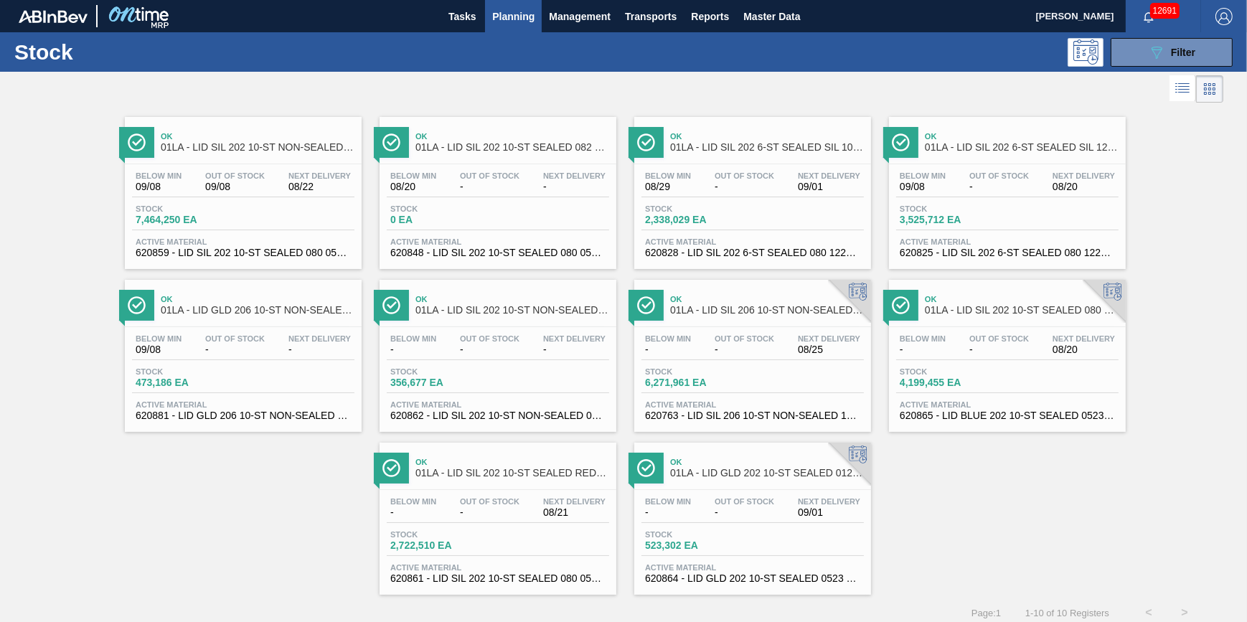
click at [435, 7] on div "Tasks Planning Management Transports Reports Master Data" at bounding box center [623, 16] width 1247 height 32
click at [450, 13] on span "Tasks" at bounding box center [462, 16] width 32 height 17
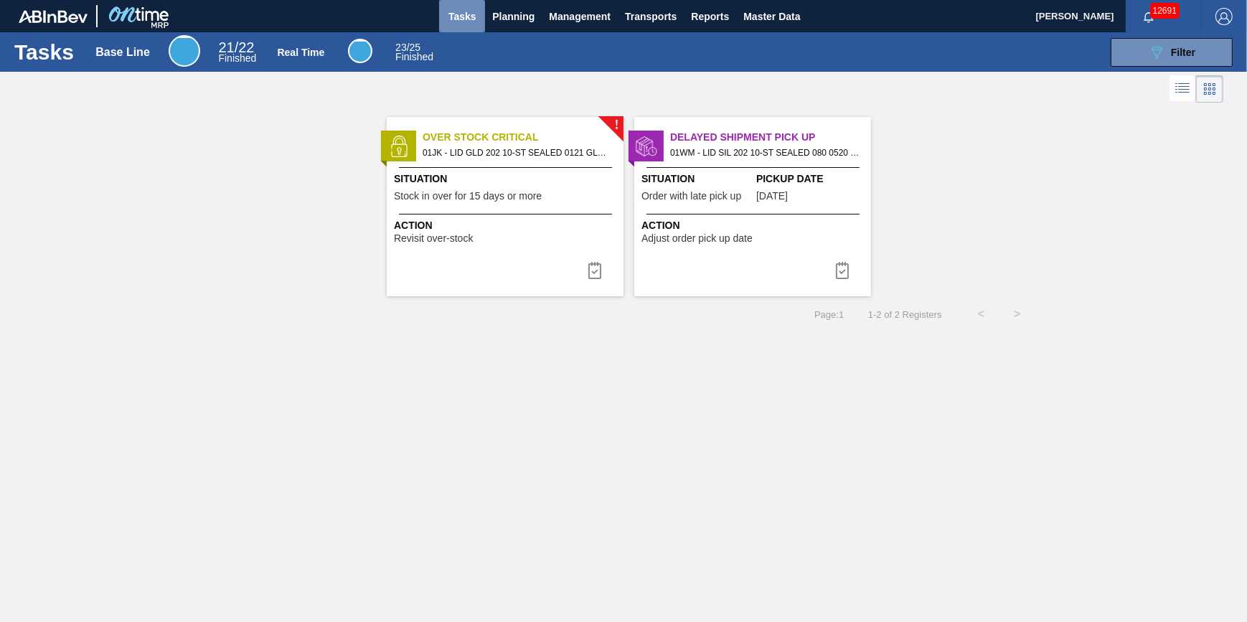
click at [460, 11] on span "Tasks" at bounding box center [462, 16] width 32 height 17
click at [524, 20] on span "Planning" at bounding box center [513, 16] width 42 height 17
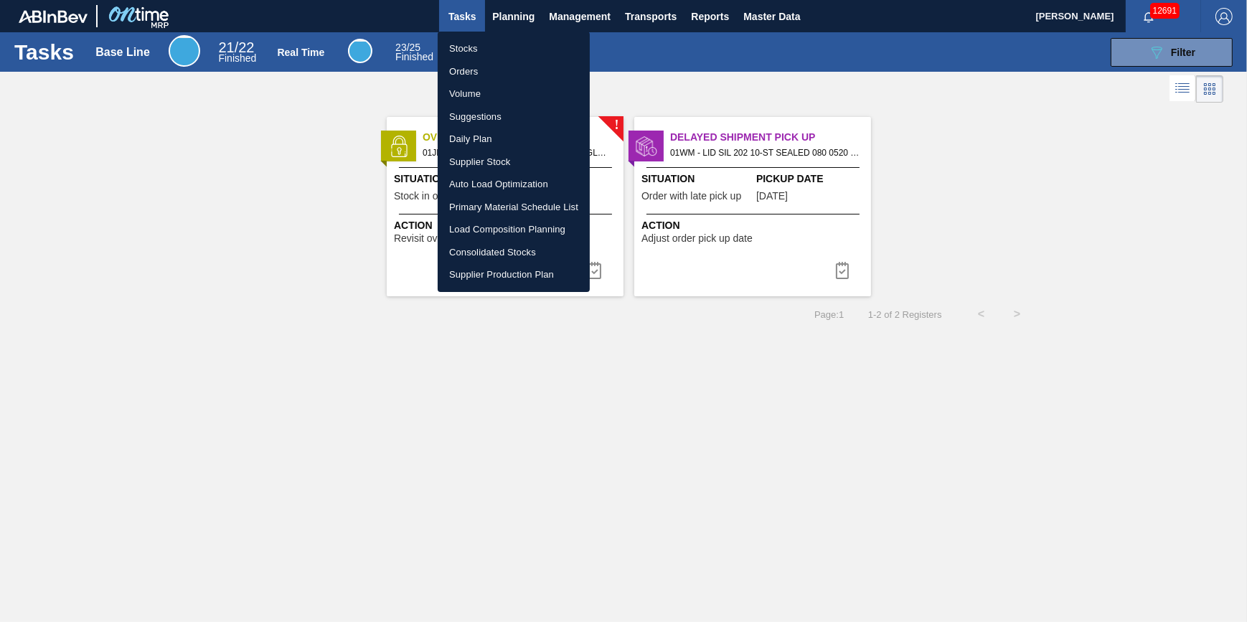
click at [488, 52] on li "Stocks" at bounding box center [514, 48] width 152 height 23
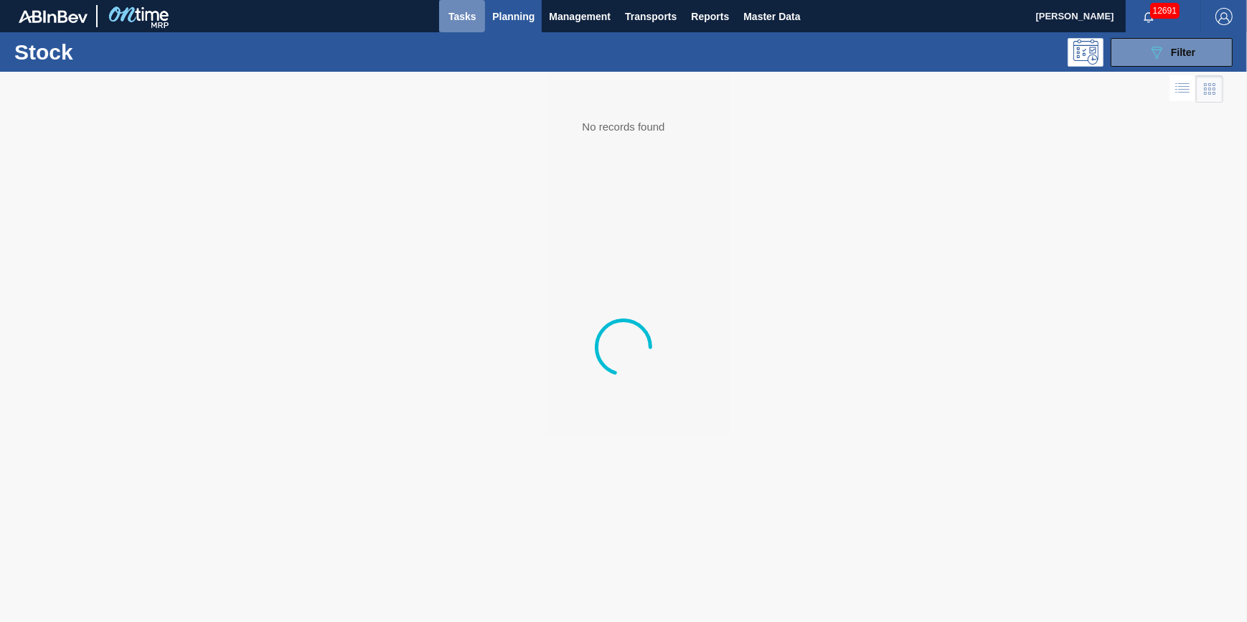
click at [466, 21] on span "Tasks" at bounding box center [462, 16] width 32 height 17
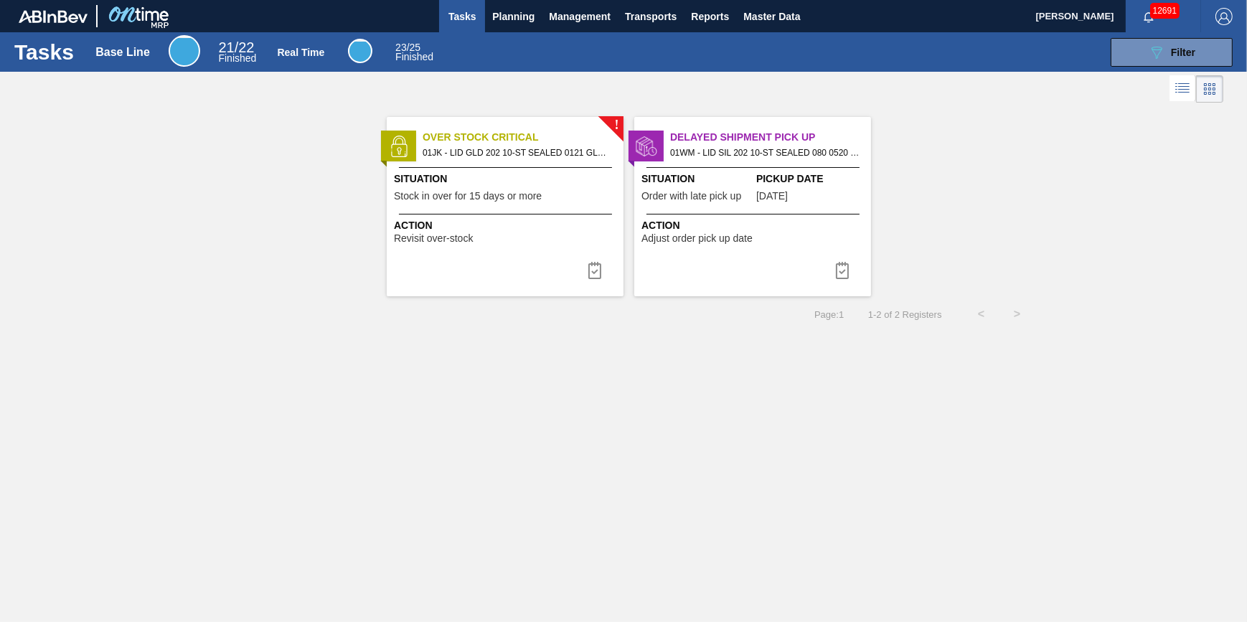
click at [579, 231] on span "Action" at bounding box center [507, 225] width 226 height 15
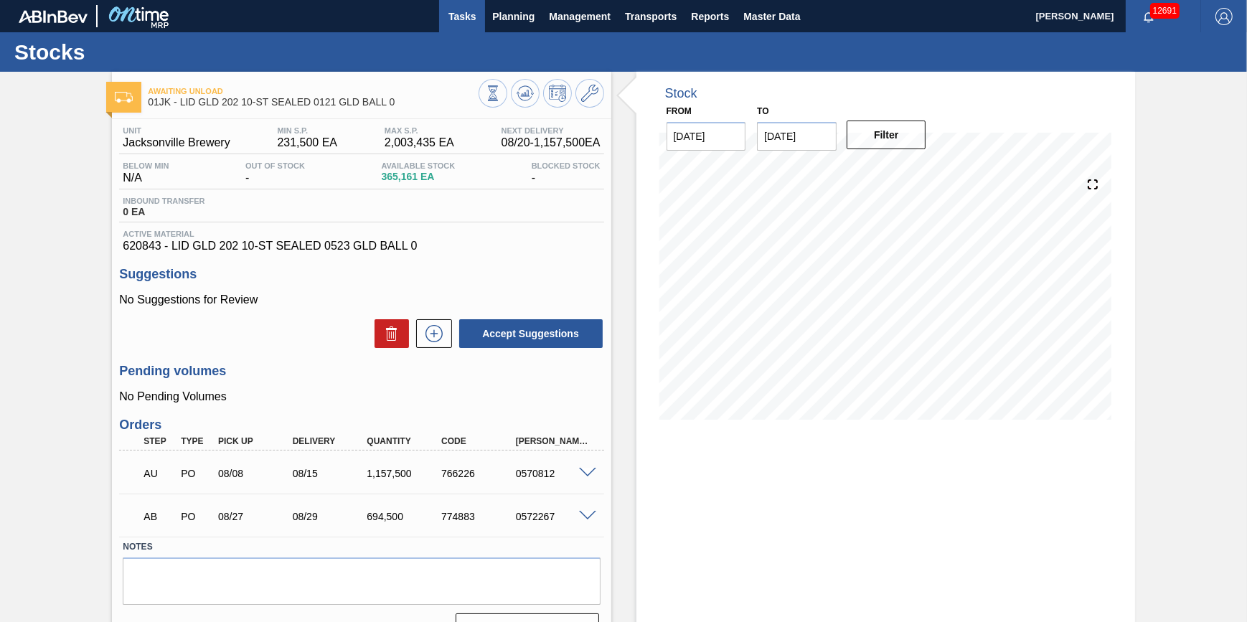
click at [464, 23] on span "Tasks" at bounding box center [462, 16] width 32 height 17
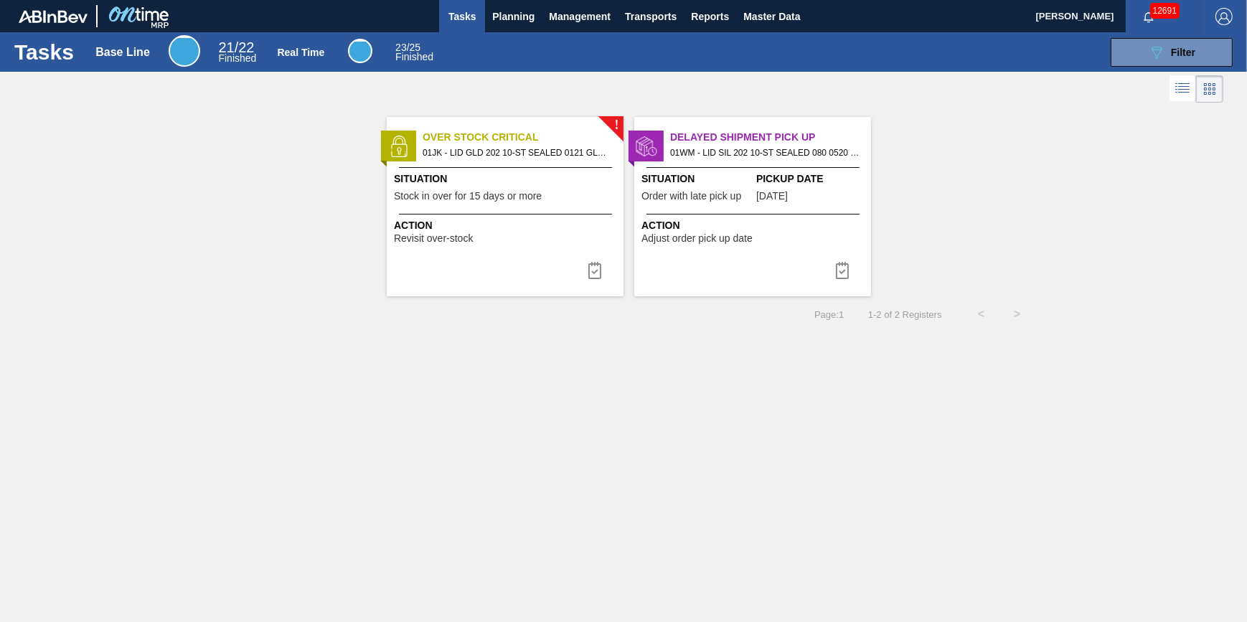
click at [453, 22] on span "Tasks" at bounding box center [462, 16] width 32 height 17
click at [496, 211] on div "! Over Stock Critical 01JK - LID GLD 202 10-ST SEALED 0121 GLD BALL 0 Situation…" at bounding box center [505, 206] width 237 height 179
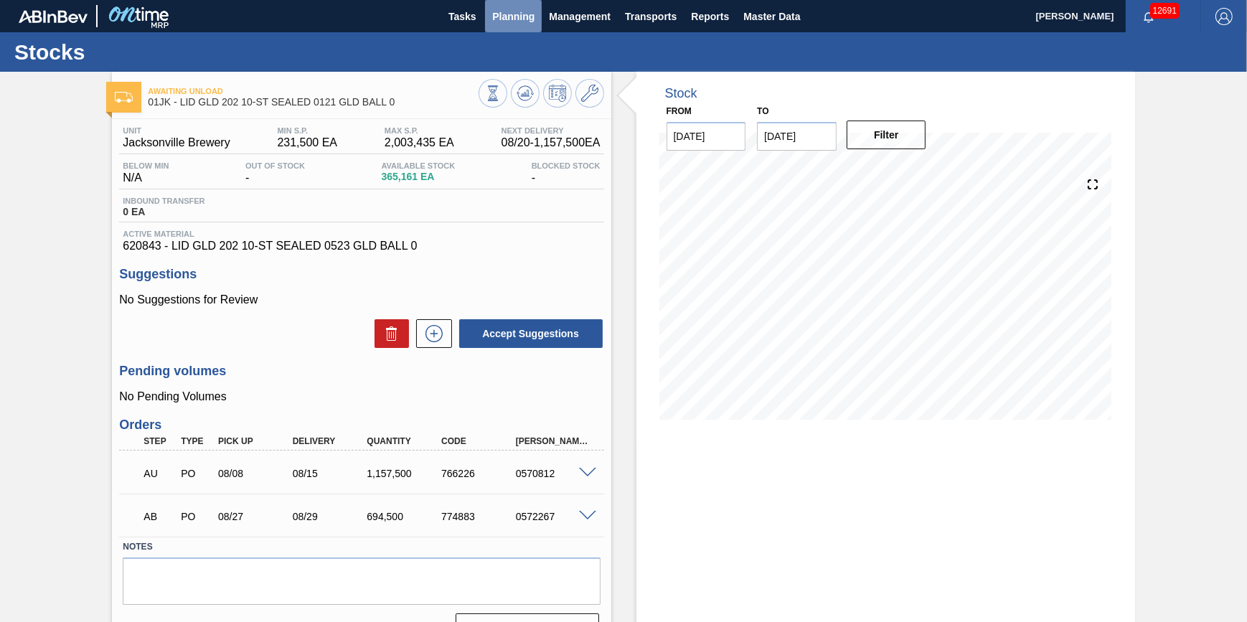
click at [517, 12] on span "Planning" at bounding box center [513, 16] width 42 height 17
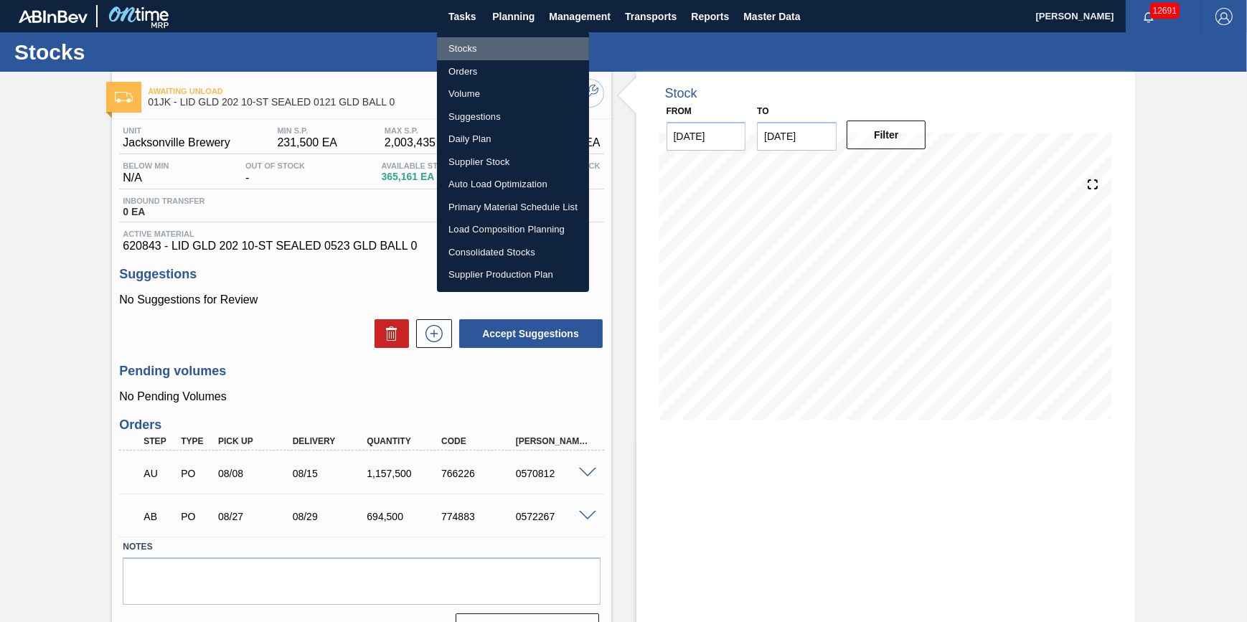
click at [494, 46] on li "Stocks" at bounding box center [513, 48] width 152 height 23
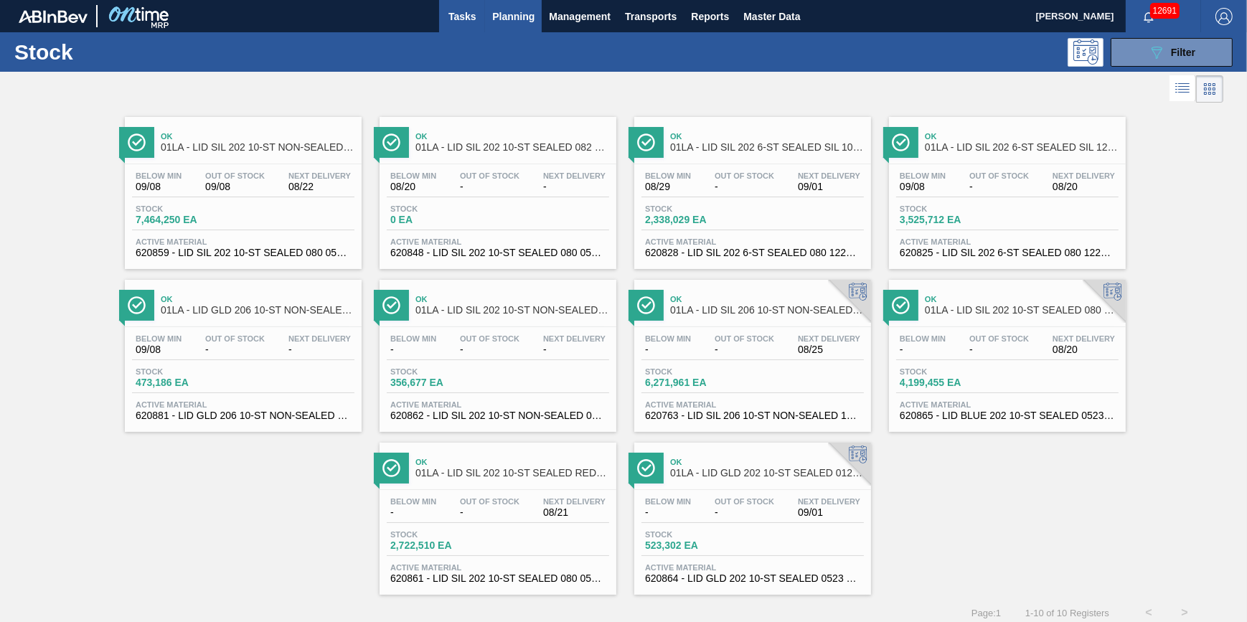
click at [459, 17] on span "Tasks" at bounding box center [462, 16] width 32 height 17
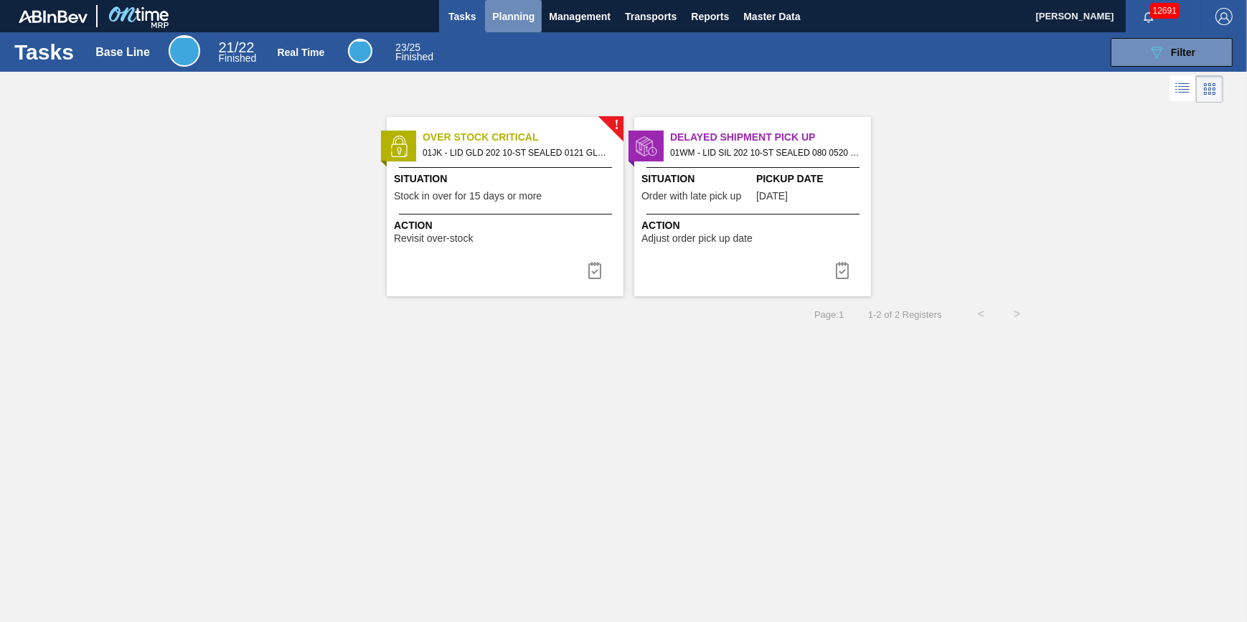
click at [504, 22] on span "Planning" at bounding box center [513, 16] width 42 height 17
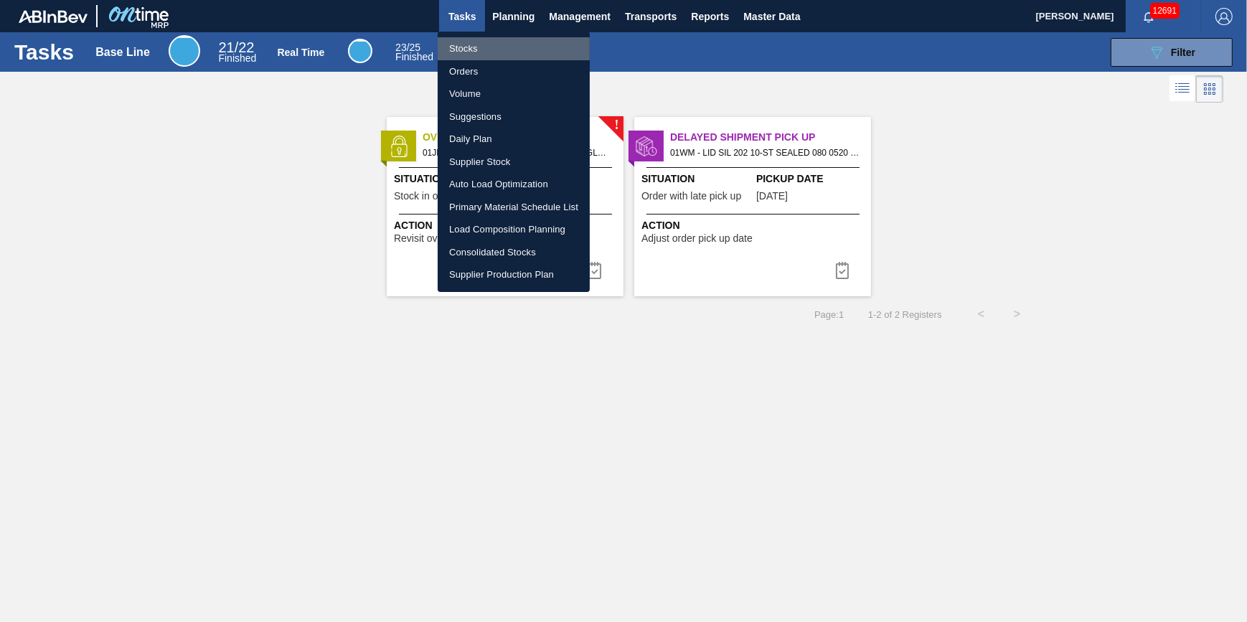
click at [501, 42] on li "Stocks" at bounding box center [514, 48] width 152 height 23
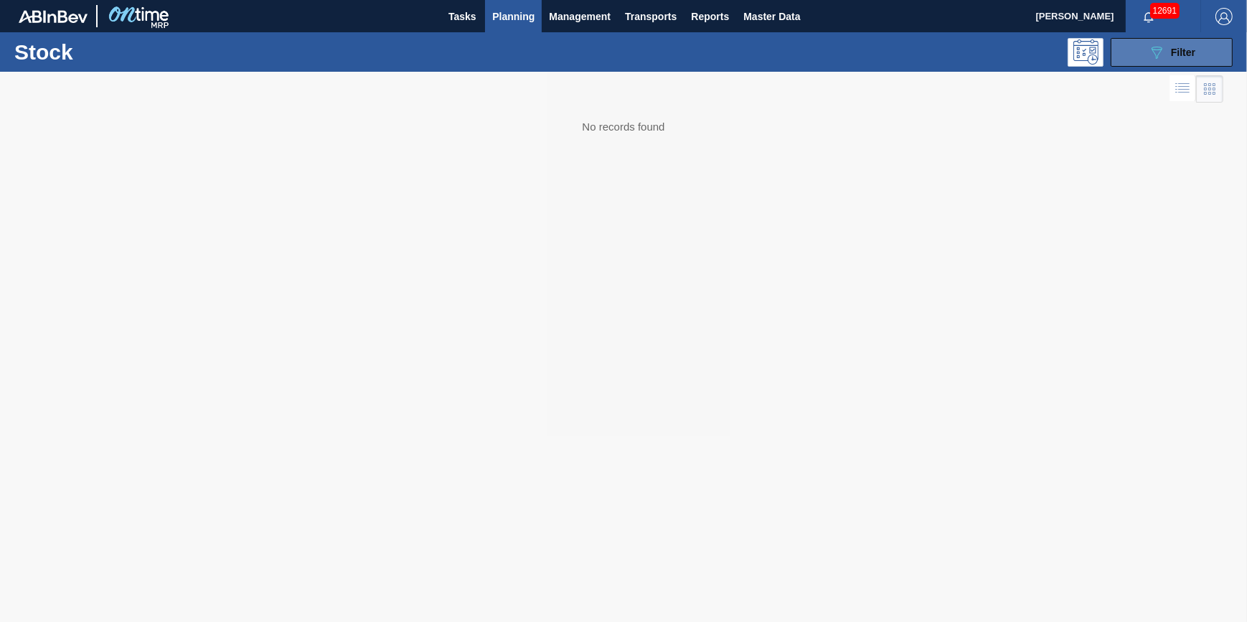
click at [1146, 45] on button "089F7B8B-B2A5-4AFE-B5C0-19BA573D28AC Filter" at bounding box center [1171, 52] width 122 height 29
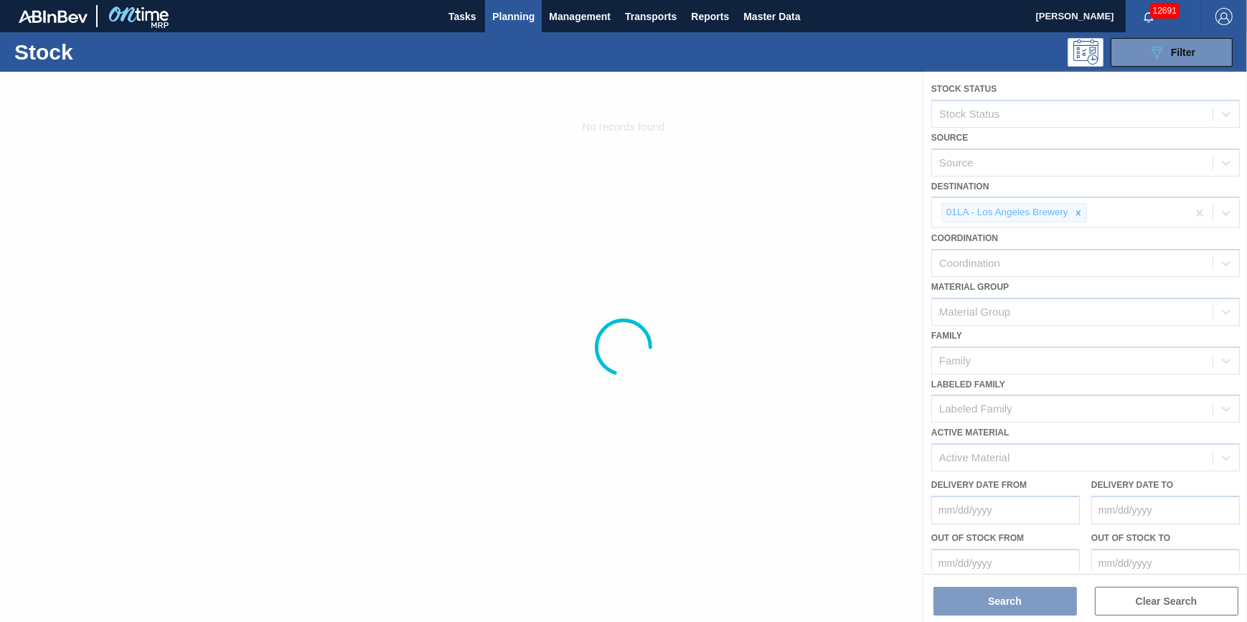
click at [1077, 214] on div at bounding box center [623, 347] width 1247 height 550
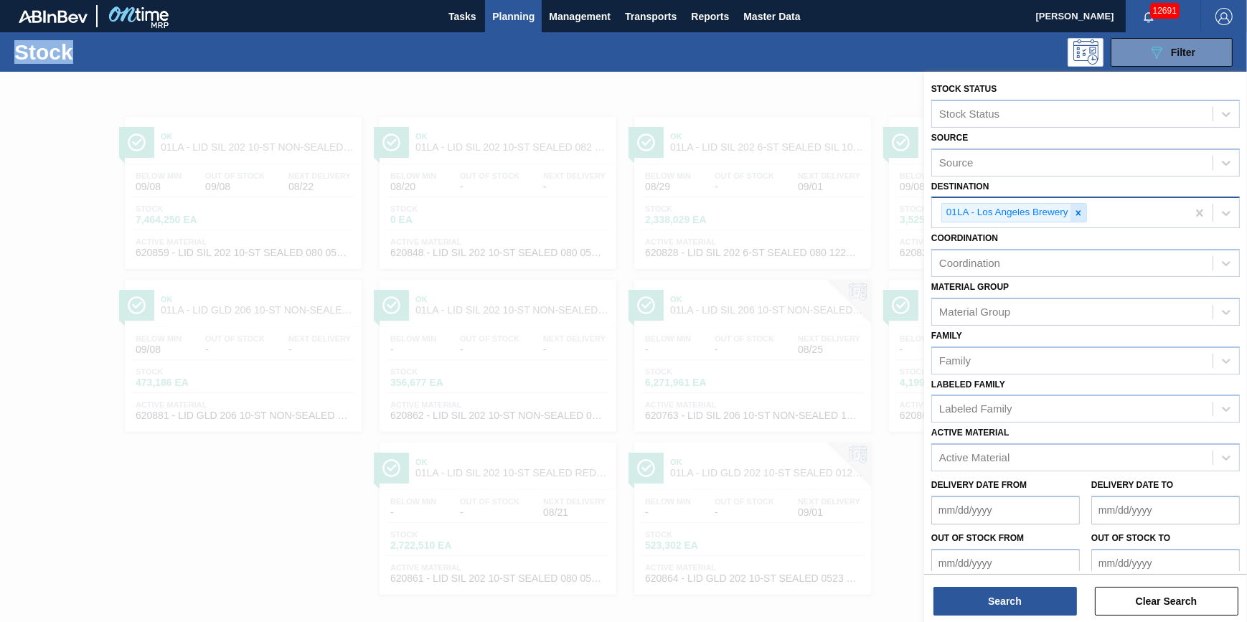
click at [1077, 214] on icon at bounding box center [1078, 213] width 10 height 10
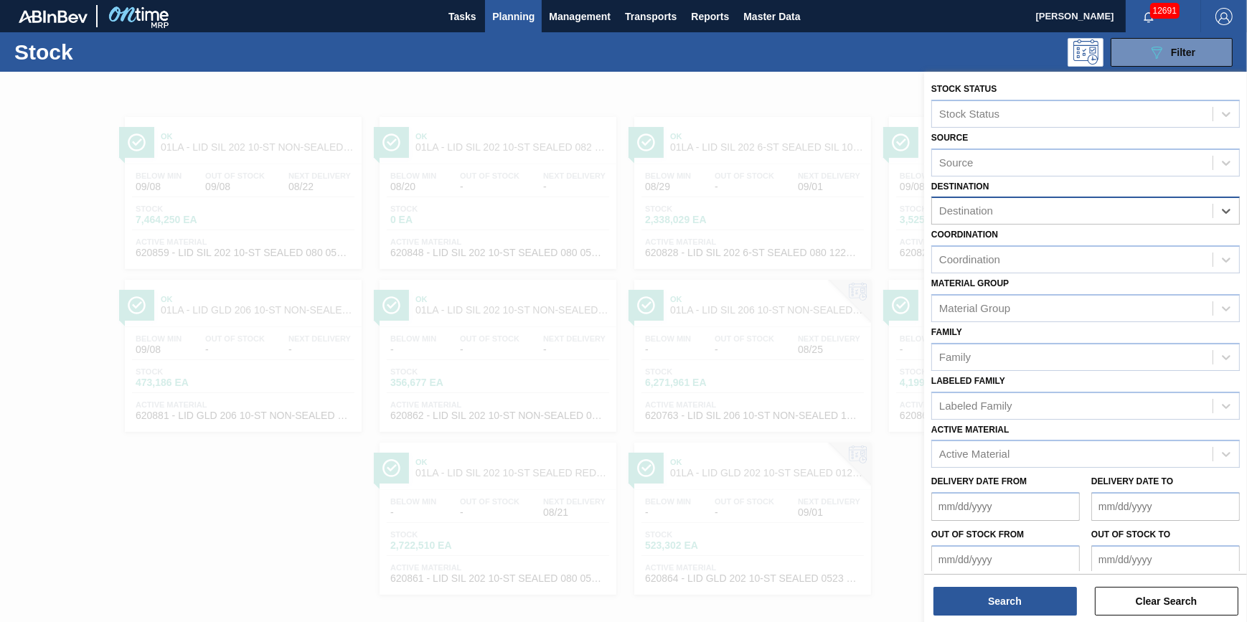
click at [1077, 214] on div "Destination" at bounding box center [1072, 211] width 280 height 21
drag, startPoint x: 1076, startPoint y: 228, endPoint x: 1070, endPoint y: 244, distance: 16.8
click at [1075, 229] on div "Coordination Coordination" at bounding box center [1085, 249] width 308 height 49
click at [1071, 209] on div "Destination" at bounding box center [1072, 211] width 280 height 21
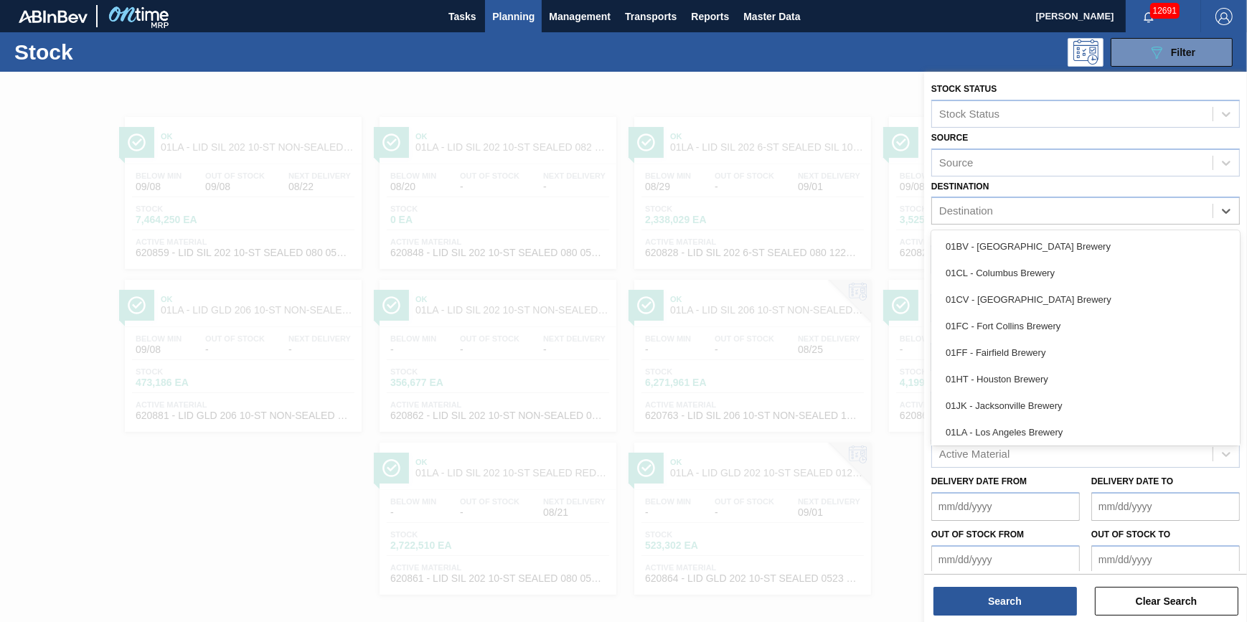
click at [1068, 235] on div "01BV - Baldwinsville Brewery" at bounding box center [1085, 246] width 308 height 27
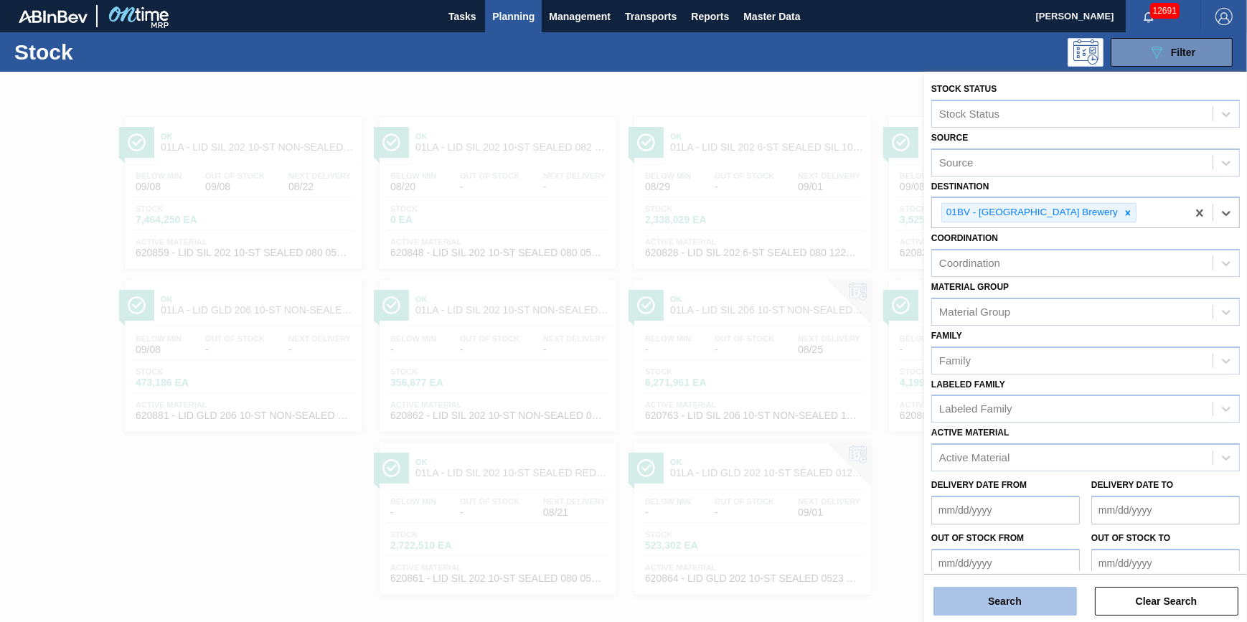
click at [1004, 590] on button "Search" at bounding box center [1004, 601] width 143 height 29
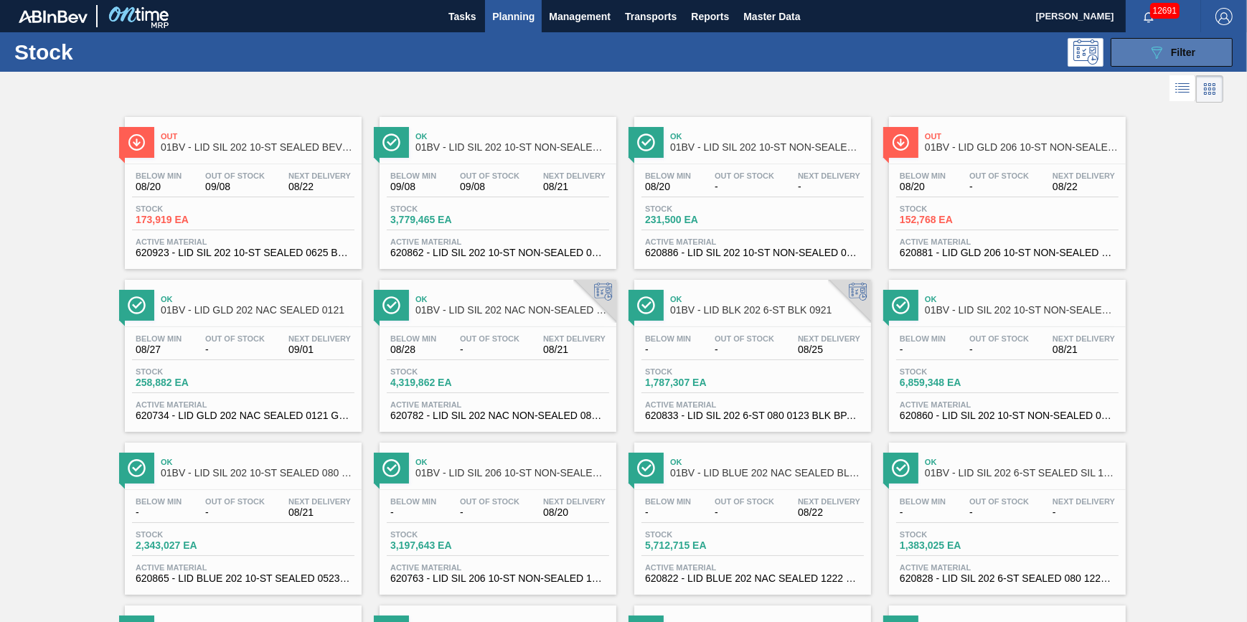
click at [1167, 57] on div "089F7B8B-B2A5-4AFE-B5C0-19BA573D28AC Filter" at bounding box center [1171, 52] width 47 height 17
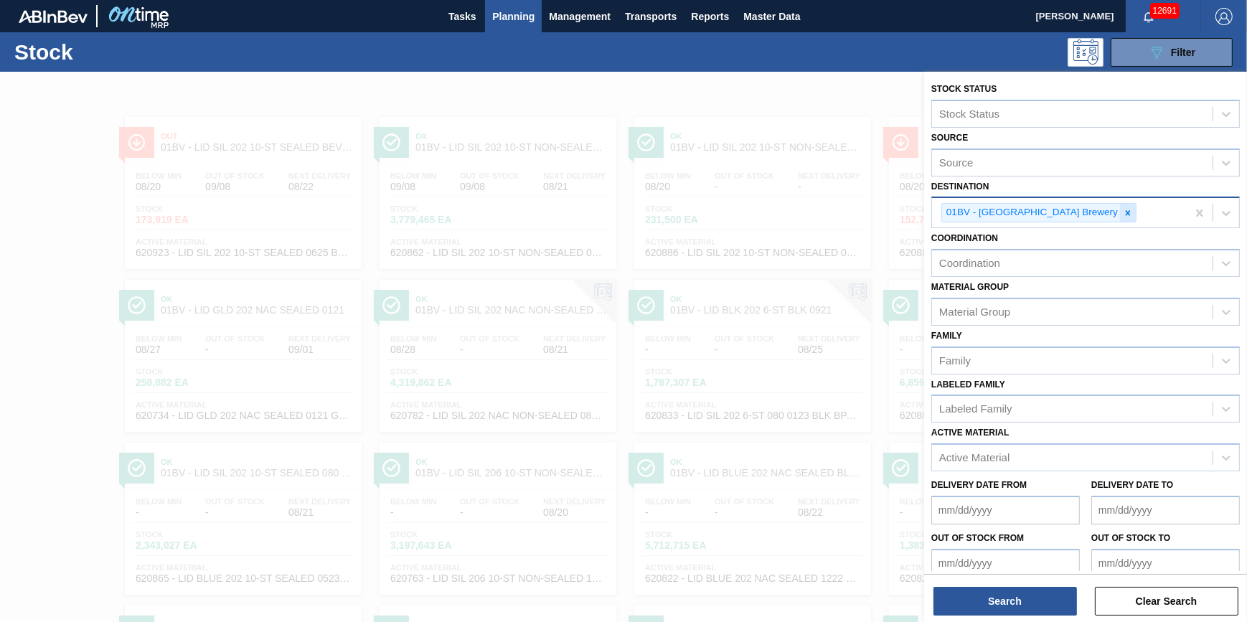
click at [1123, 216] on icon at bounding box center [1128, 213] width 10 height 10
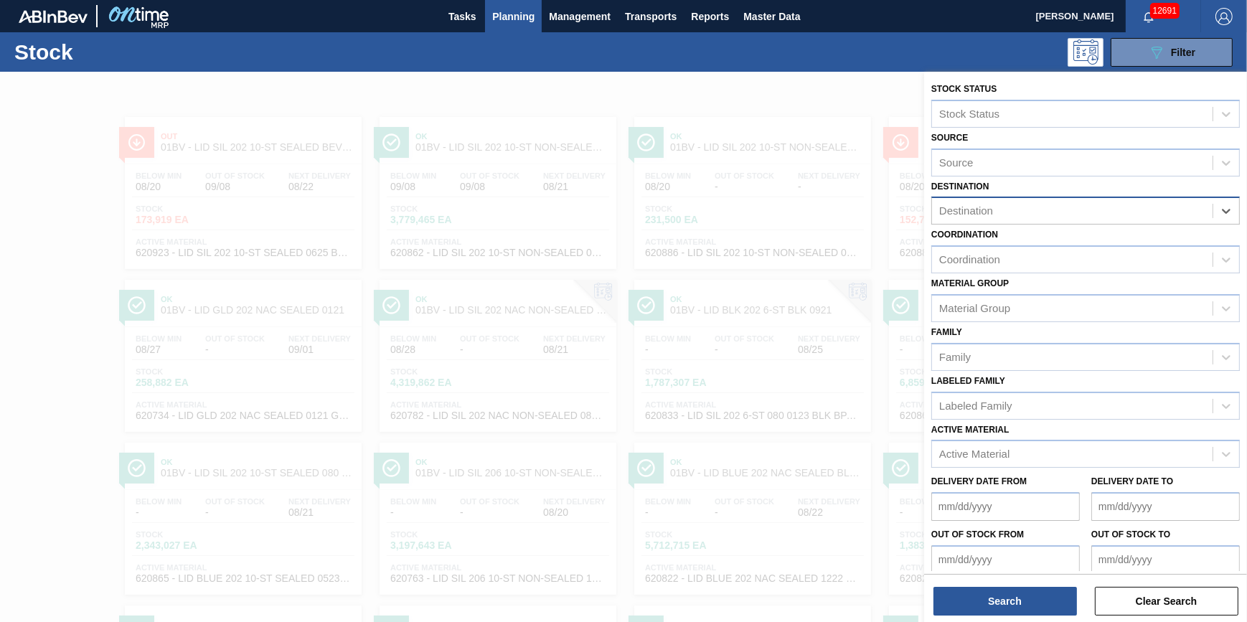
click at [1087, 216] on div "Destination" at bounding box center [1072, 211] width 280 height 21
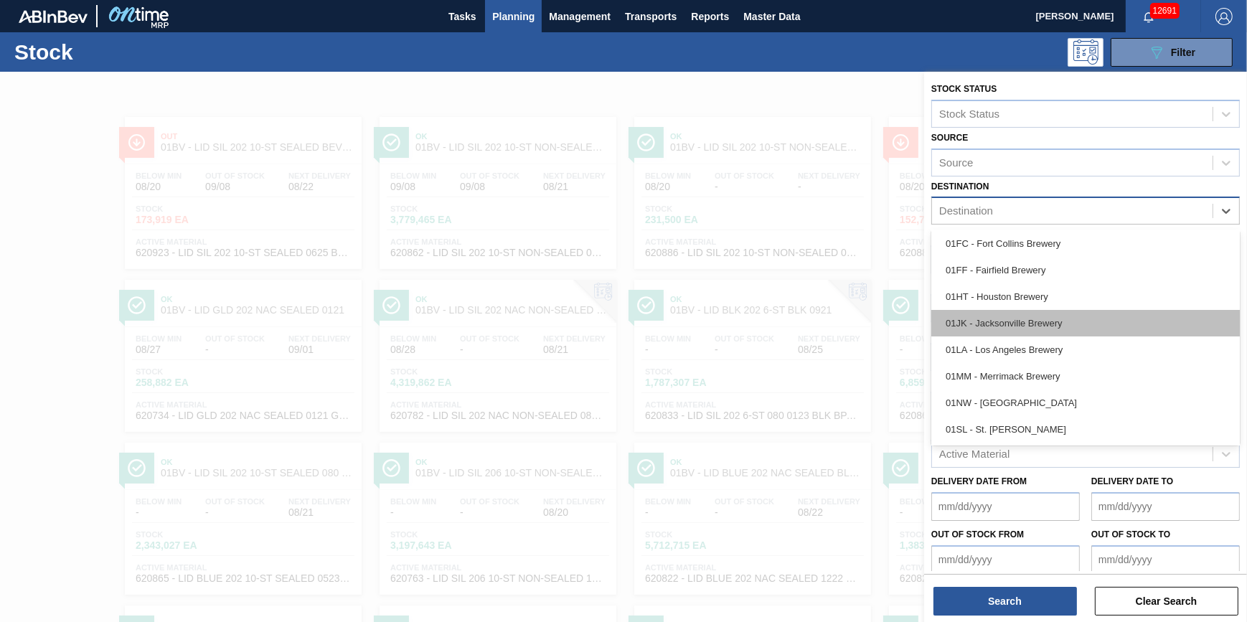
scroll to position [108, 0]
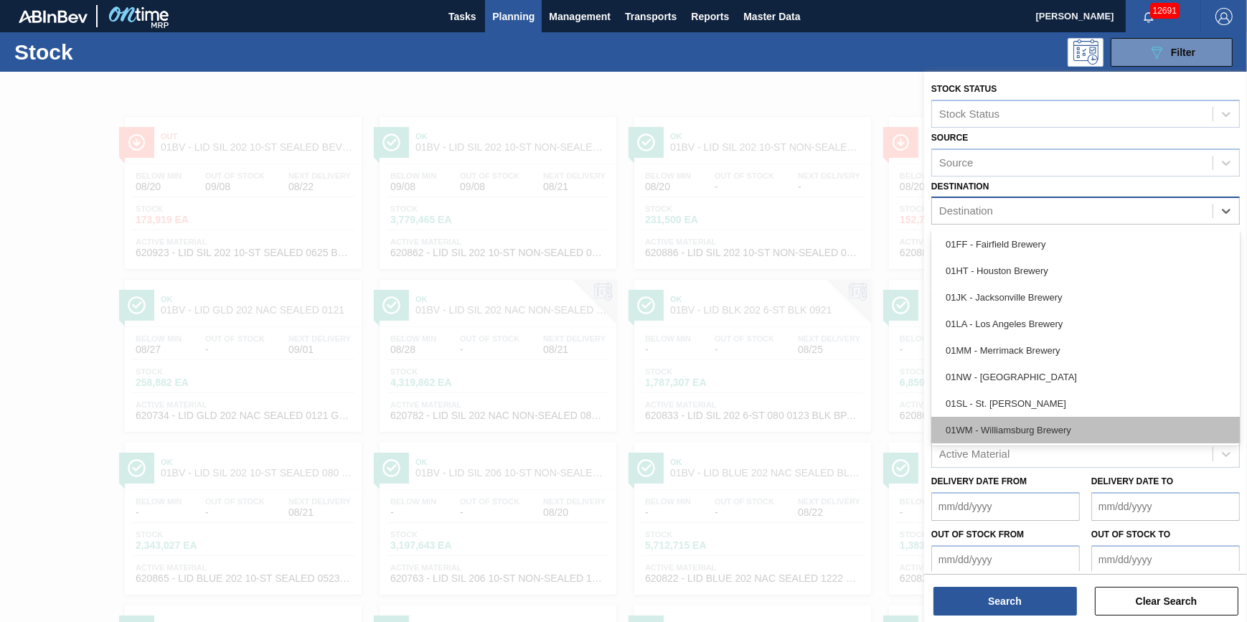
click at [1072, 429] on div "01WM - Williamsburg Brewery" at bounding box center [1085, 430] width 308 height 27
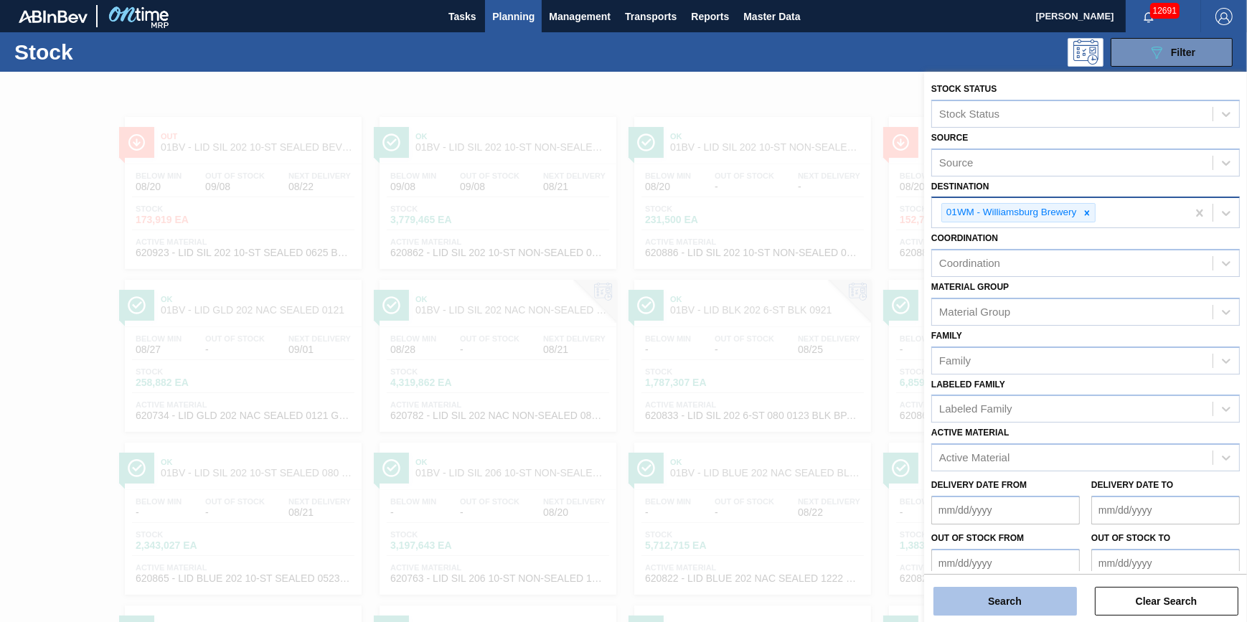
click at [1019, 593] on button "Search" at bounding box center [1004, 601] width 143 height 29
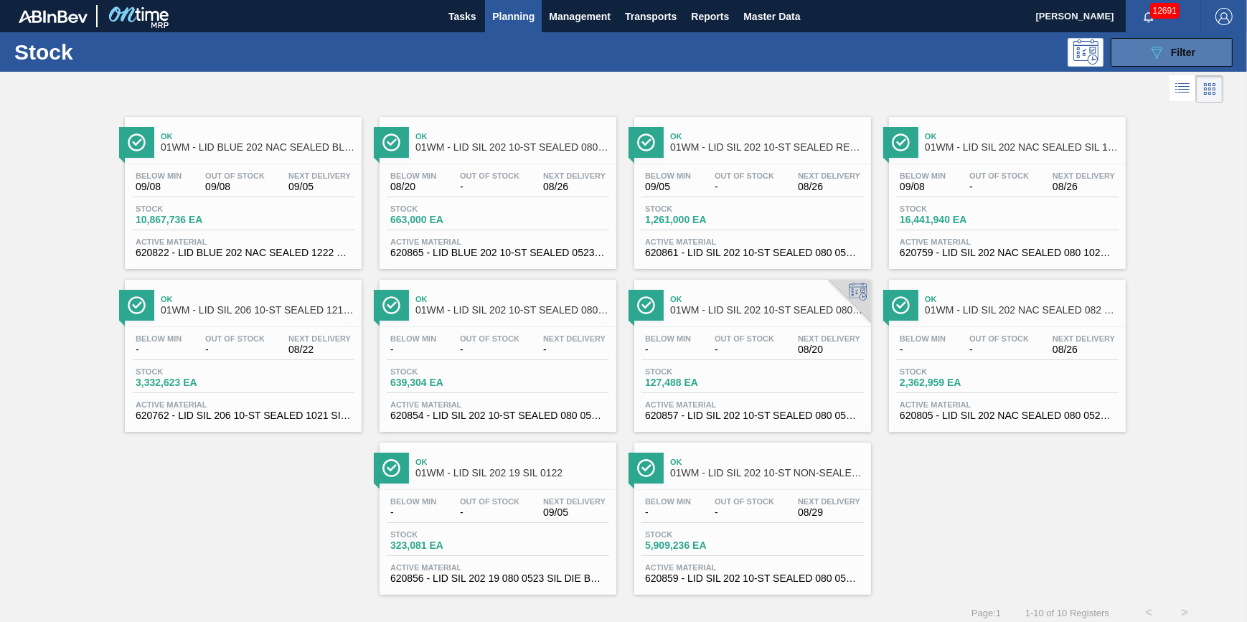
click at [1156, 63] on button "089F7B8B-B2A5-4AFE-B5C0-19BA573D28AC Filter" at bounding box center [1171, 52] width 122 height 29
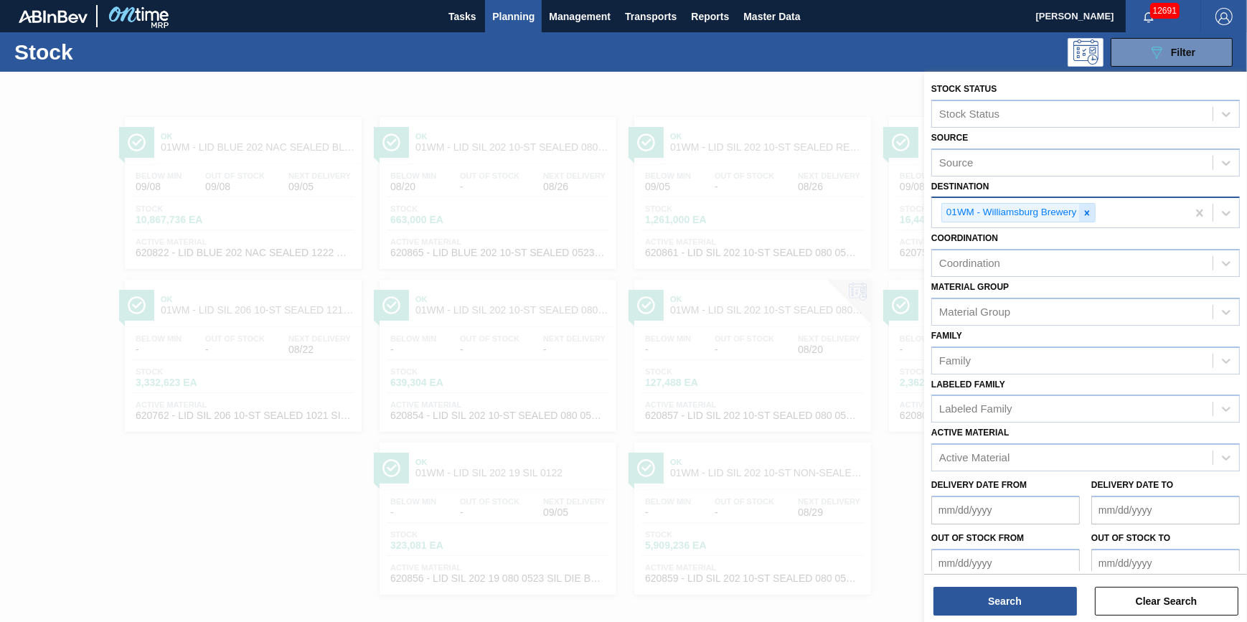
click at [1085, 212] on icon at bounding box center [1087, 213] width 10 height 10
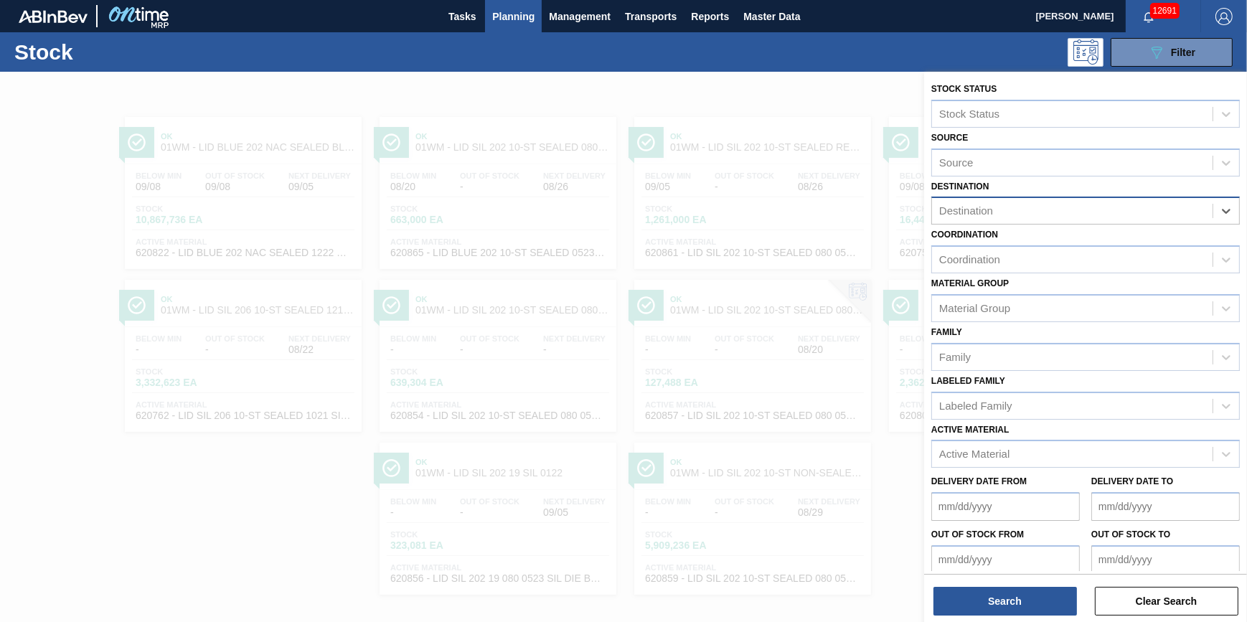
click at [1085, 212] on div "Destination" at bounding box center [1072, 211] width 280 height 21
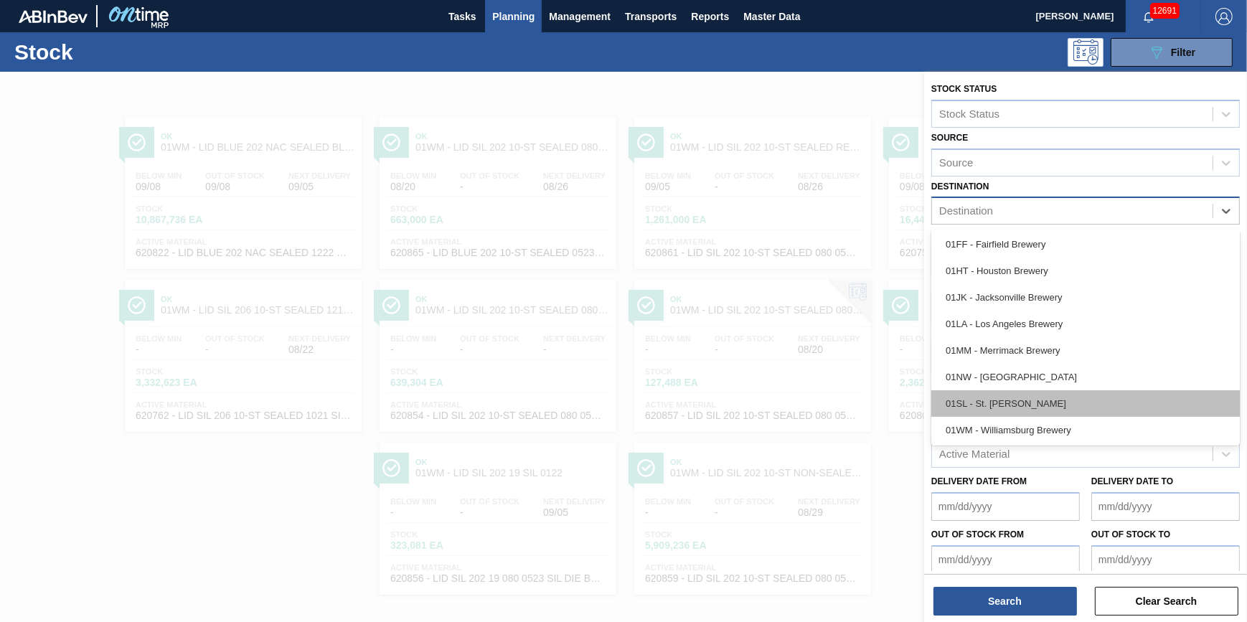
click at [1088, 400] on div "01SL - St. Louis Brewery" at bounding box center [1085, 403] width 308 height 27
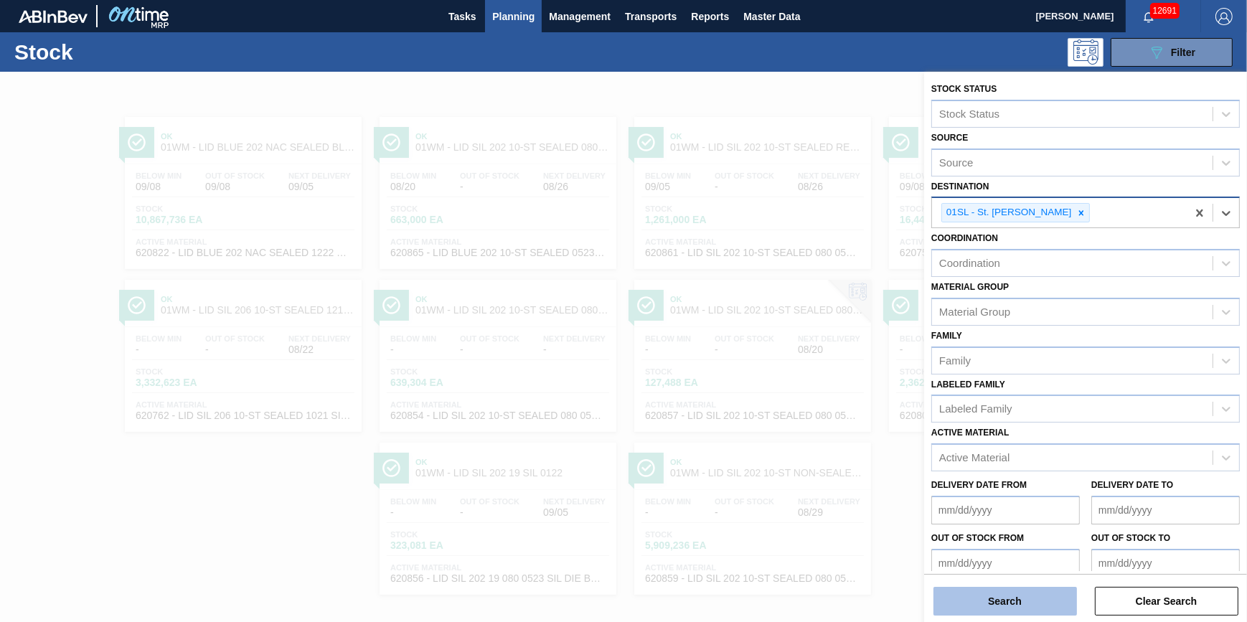
click at [1001, 599] on button "Search" at bounding box center [1004, 601] width 143 height 29
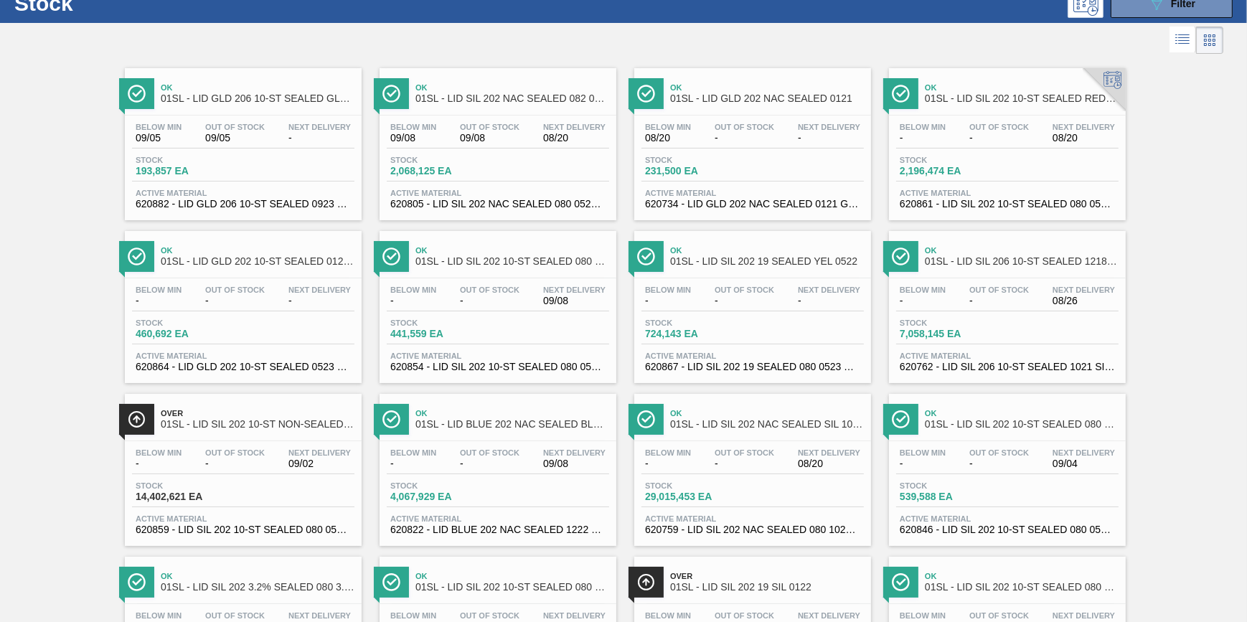
scroll to position [0, 0]
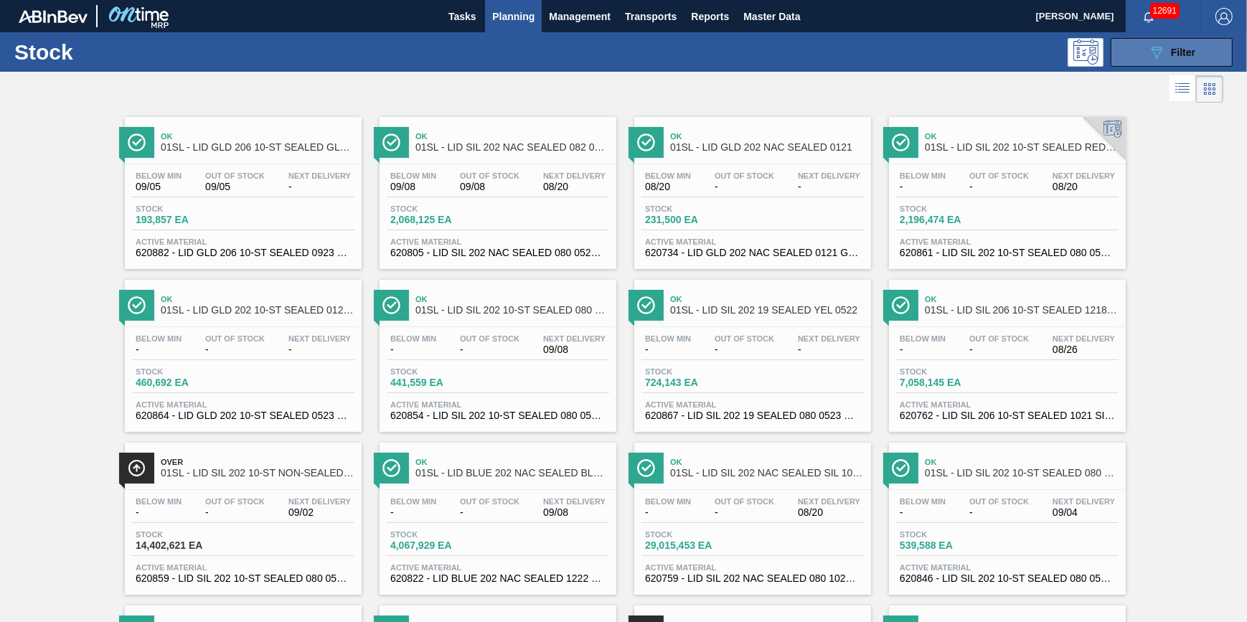
click at [1145, 51] on button "089F7B8B-B2A5-4AFE-B5C0-19BA573D28AC Filter" at bounding box center [1171, 52] width 122 height 29
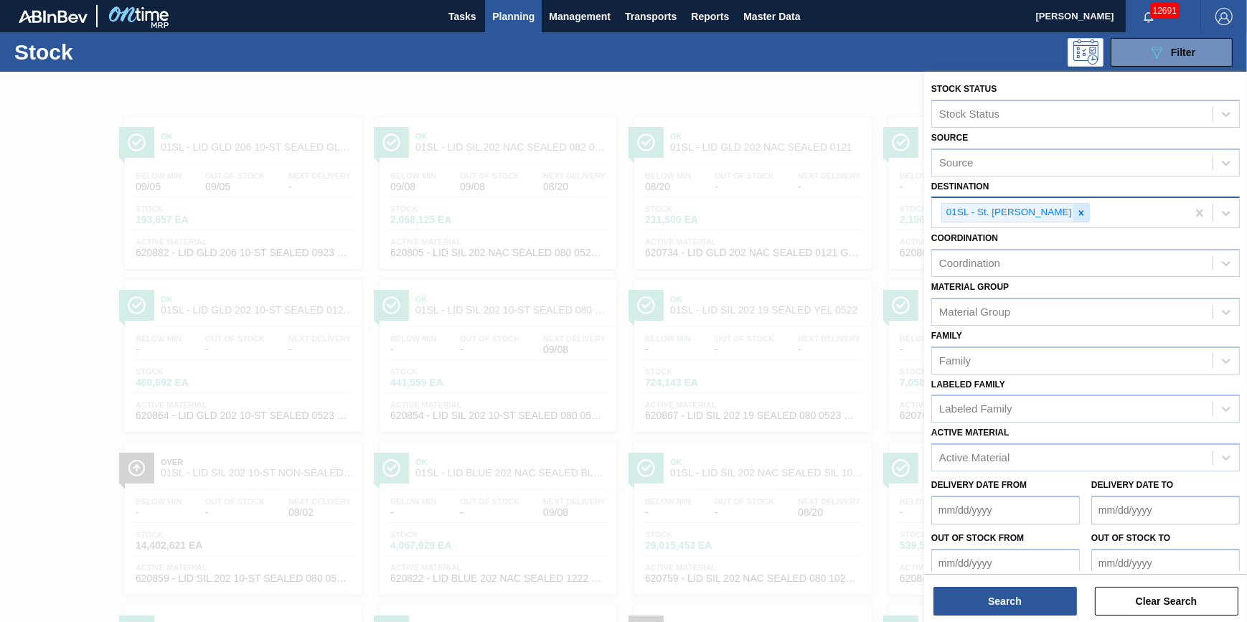
click at [1076, 215] on icon at bounding box center [1081, 213] width 10 height 10
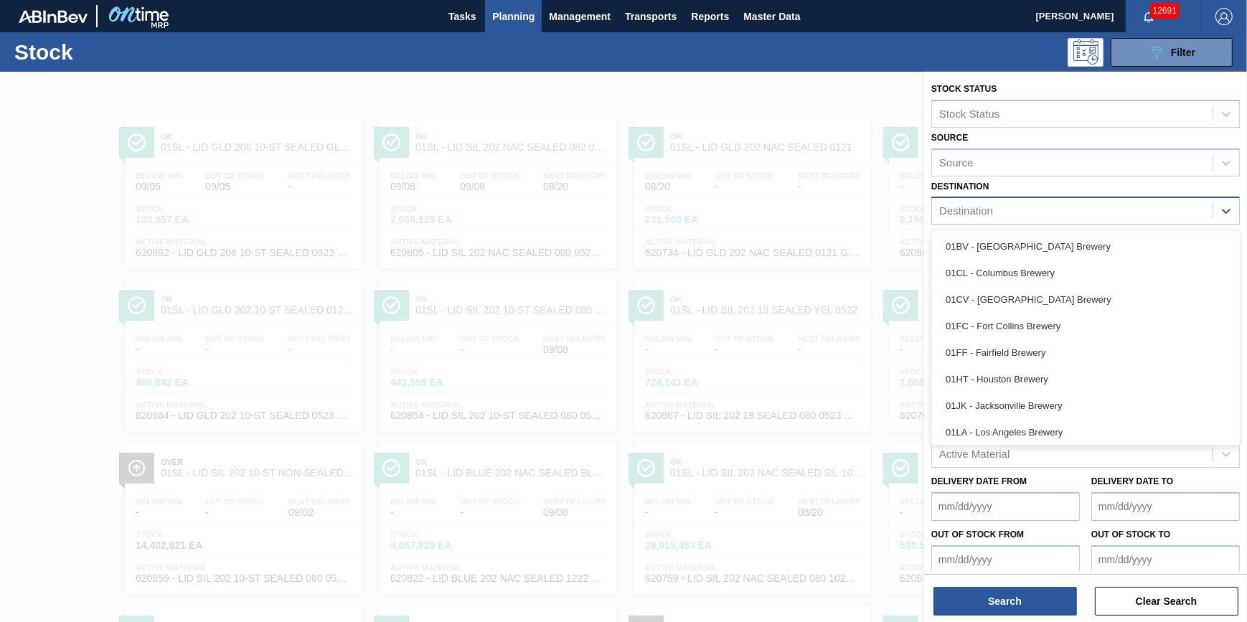
click at [1065, 215] on div "Destination" at bounding box center [1072, 211] width 280 height 21
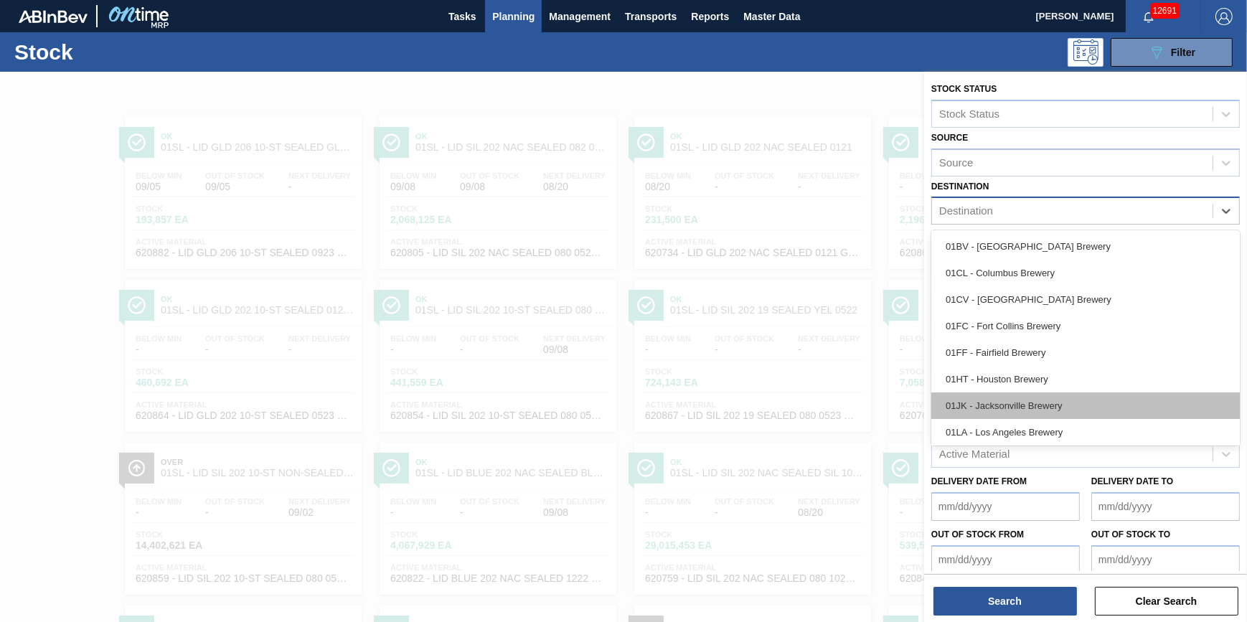
scroll to position [108, 0]
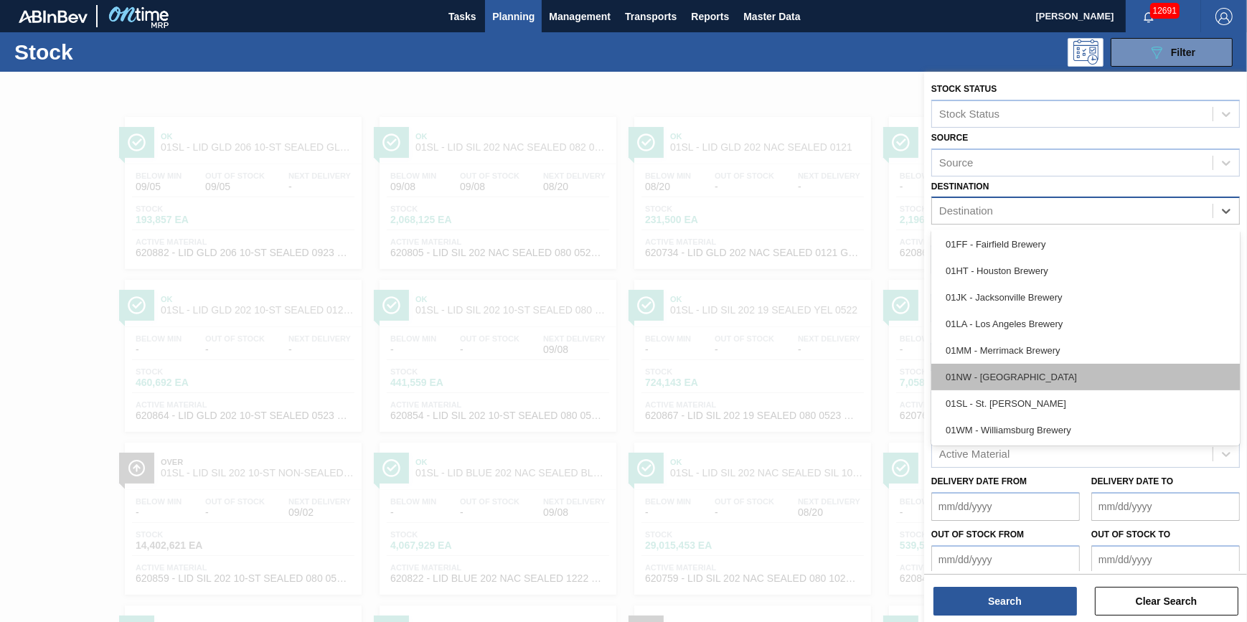
click at [1069, 374] on div "01NW - Newark Brewery" at bounding box center [1085, 377] width 308 height 27
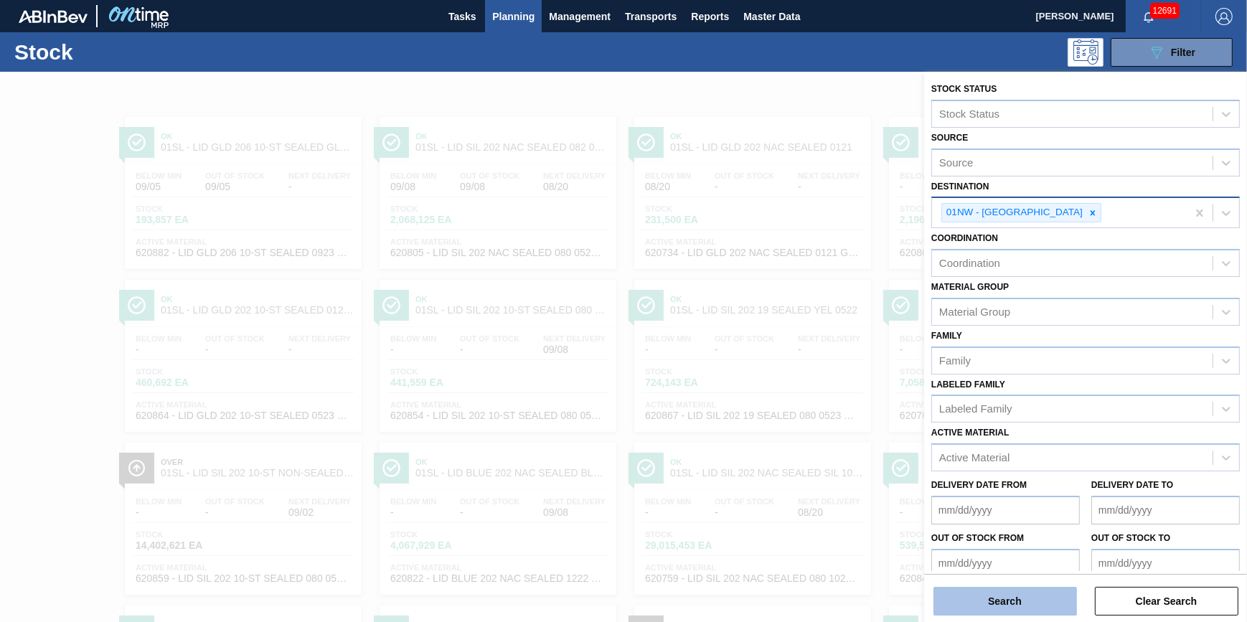
click at [996, 590] on button "Search" at bounding box center [1004, 601] width 143 height 29
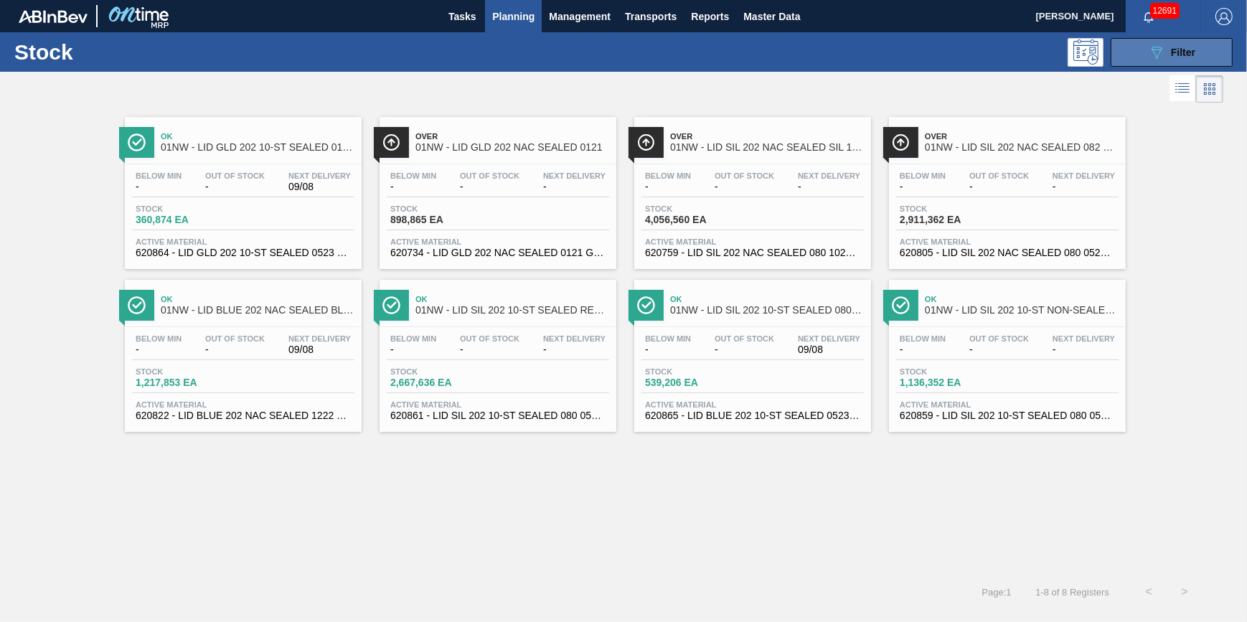
click at [1186, 59] on div "089F7B8B-B2A5-4AFE-B5C0-19BA573D28AC Filter" at bounding box center [1171, 52] width 47 height 17
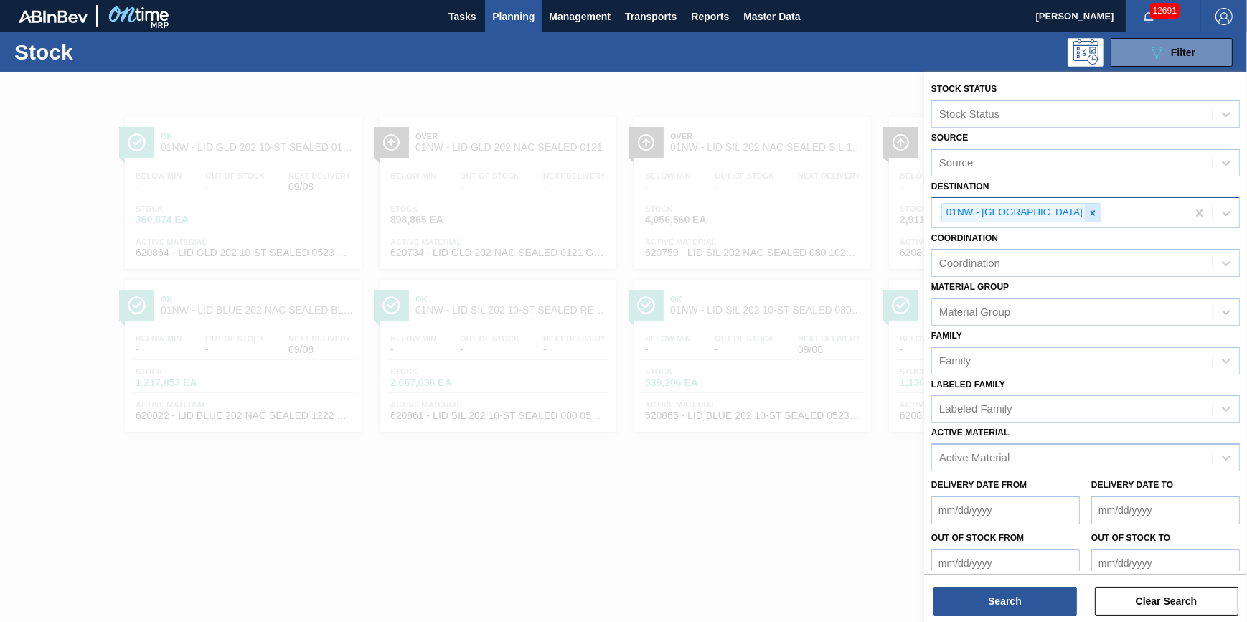
click at [1090, 213] on icon at bounding box center [1092, 212] width 5 height 5
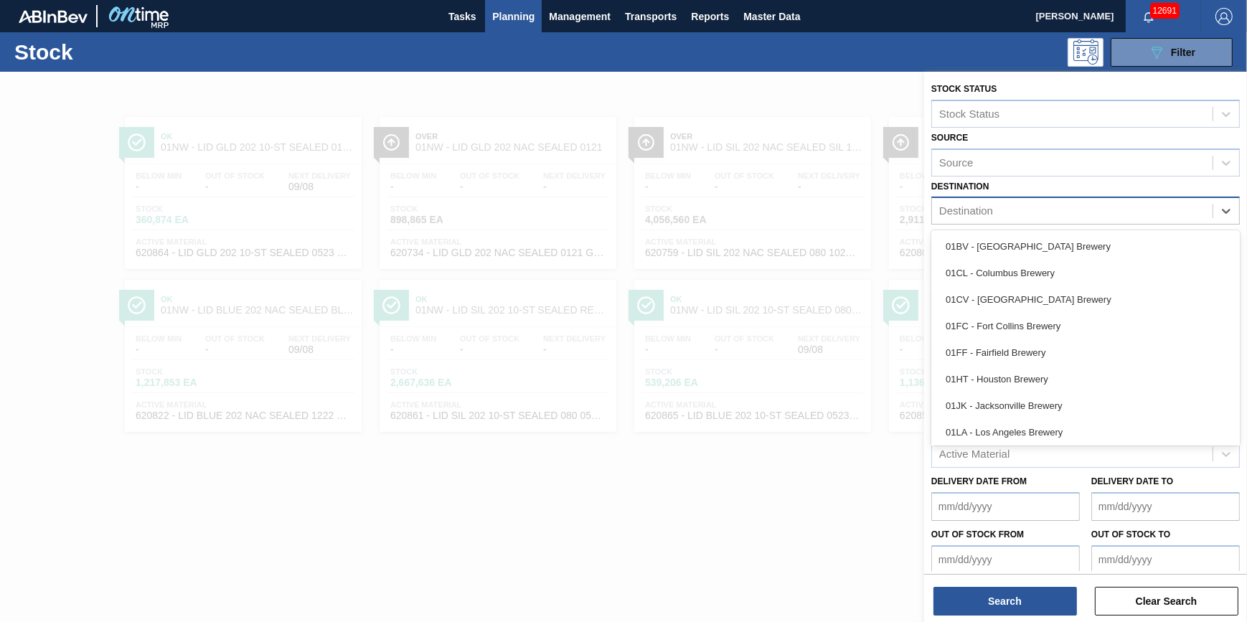
click at [1062, 213] on div "Destination" at bounding box center [1072, 211] width 280 height 21
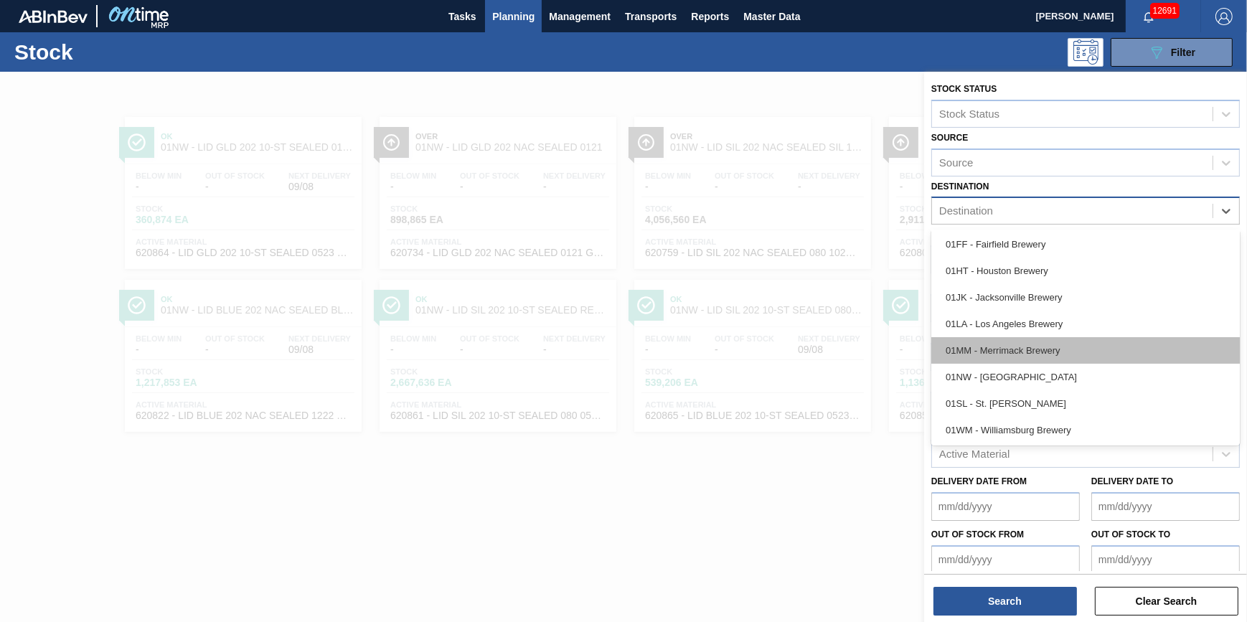
click at [1075, 352] on div "01MM - Merrimack Brewery" at bounding box center [1085, 350] width 308 height 27
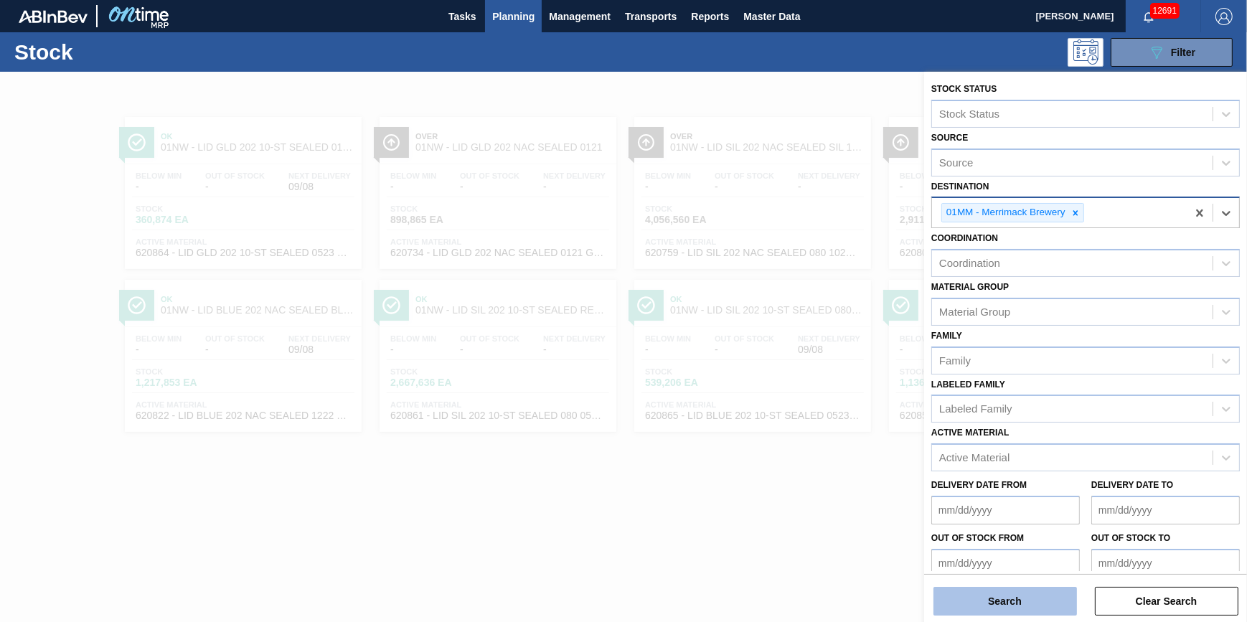
click at [1021, 610] on button "Search" at bounding box center [1004, 601] width 143 height 29
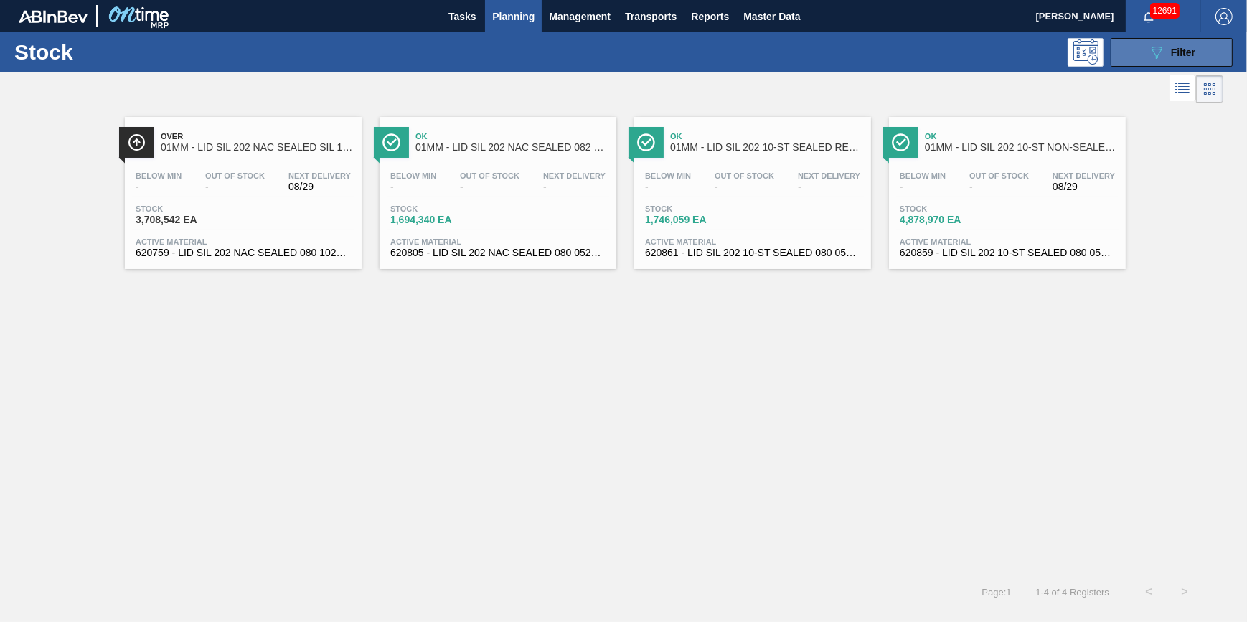
click at [1162, 55] on icon "089F7B8B-B2A5-4AFE-B5C0-19BA573D28AC" at bounding box center [1156, 52] width 17 height 17
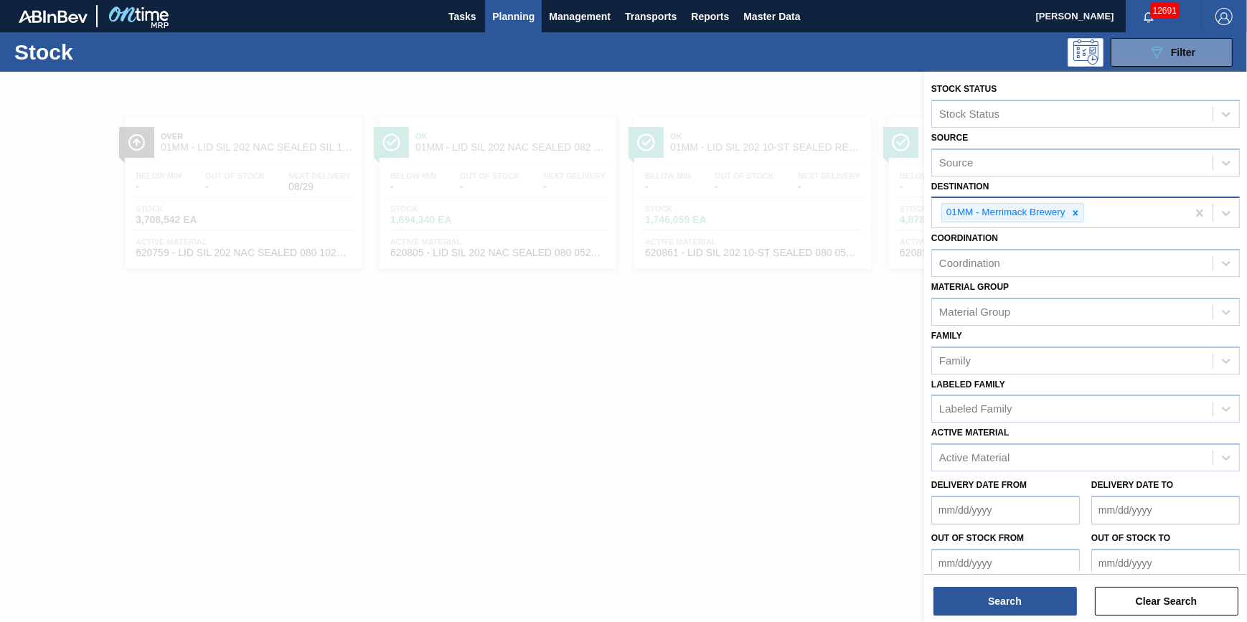
click at [1083, 213] on div "01MM - Merrimack Brewery" at bounding box center [1012, 212] width 143 height 19
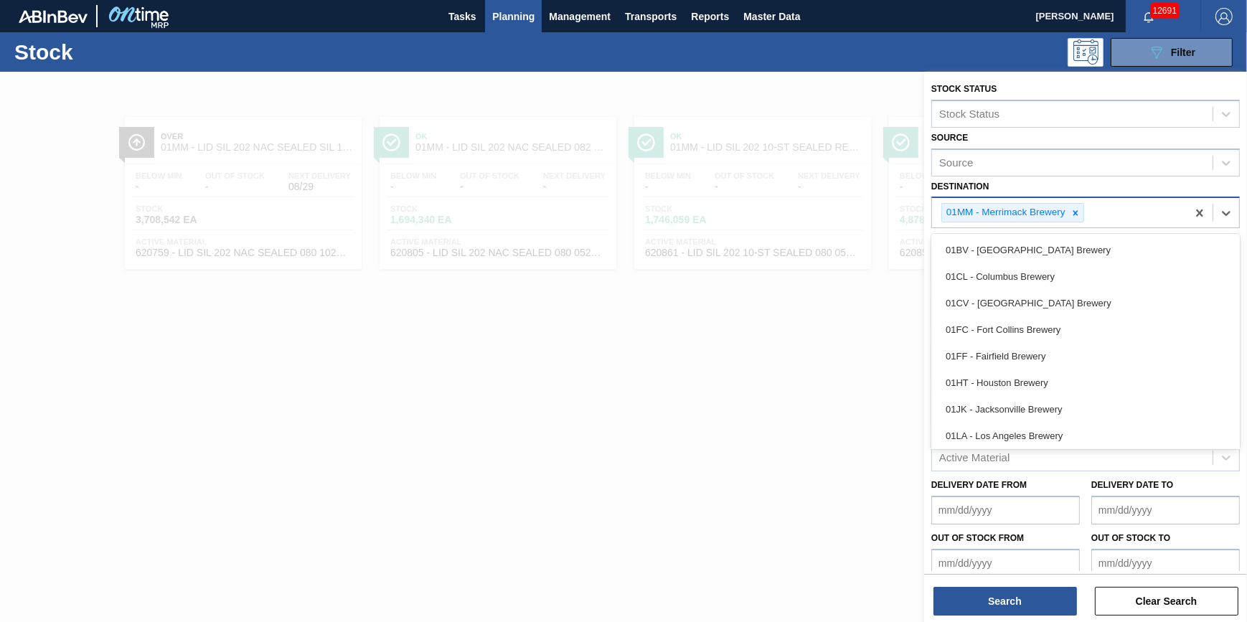
click at [1083, 213] on div "01MM - Merrimack Brewery" at bounding box center [1012, 212] width 143 height 19
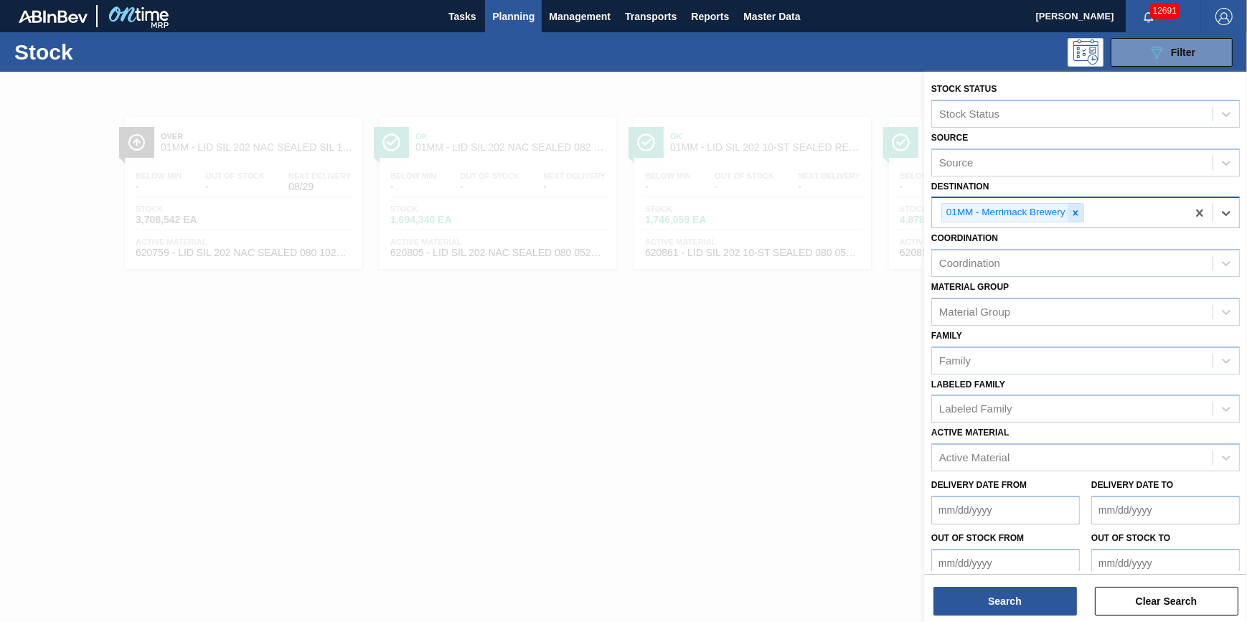
click at [1082, 212] on div at bounding box center [1075, 213] width 16 height 18
click at [1080, 213] on div "Destination" at bounding box center [1072, 211] width 280 height 21
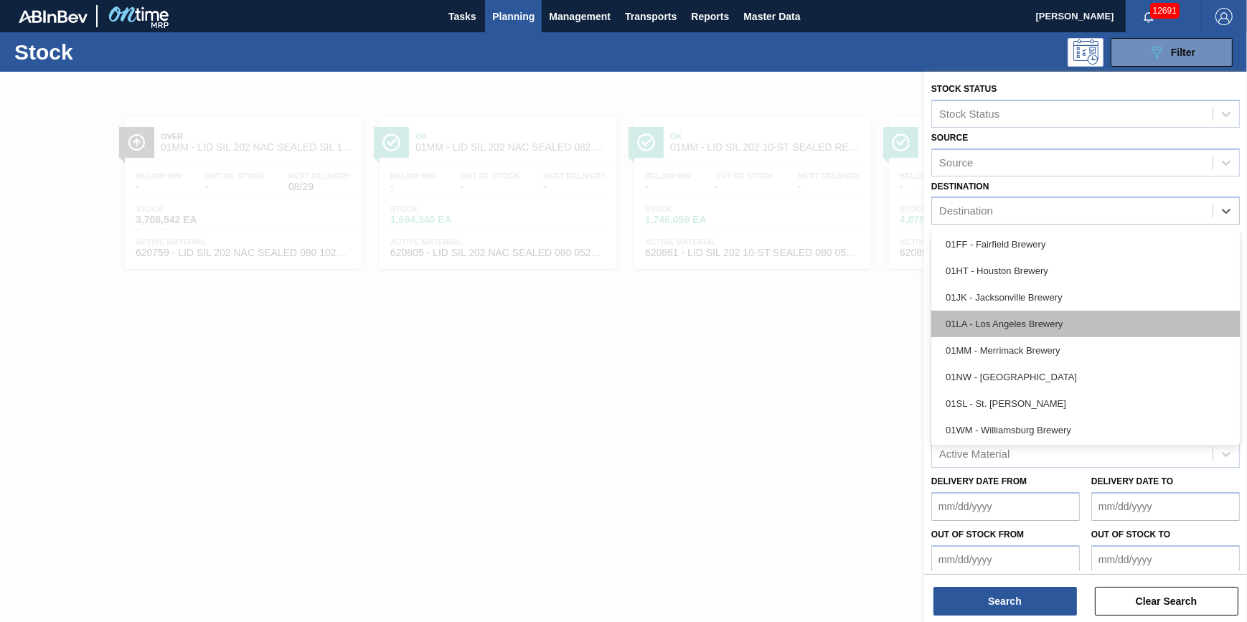
click at [1077, 326] on div "01LA - Los Angeles Brewery" at bounding box center [1085, 324] width 308 height 27
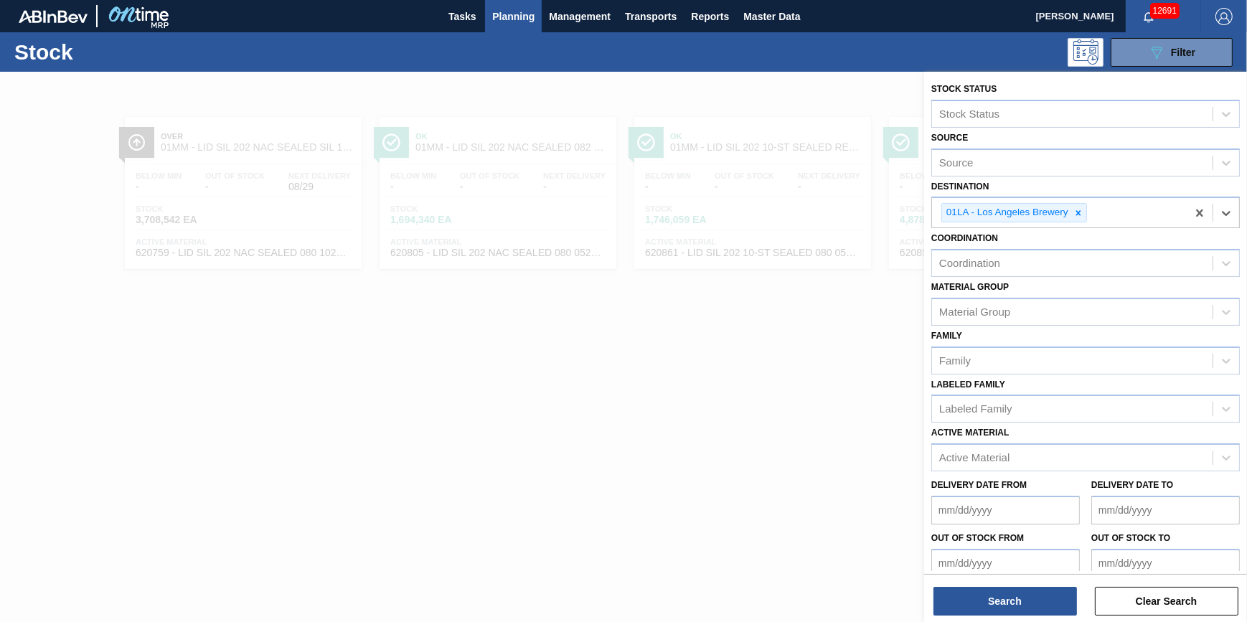
click at [1019, 585] on div "Search Clear Search" at bounding box center [1085, 594] width 323 height 40
click at [1019, 598] on button "Search" at bounding box center [1004, 601] width 143 height 29
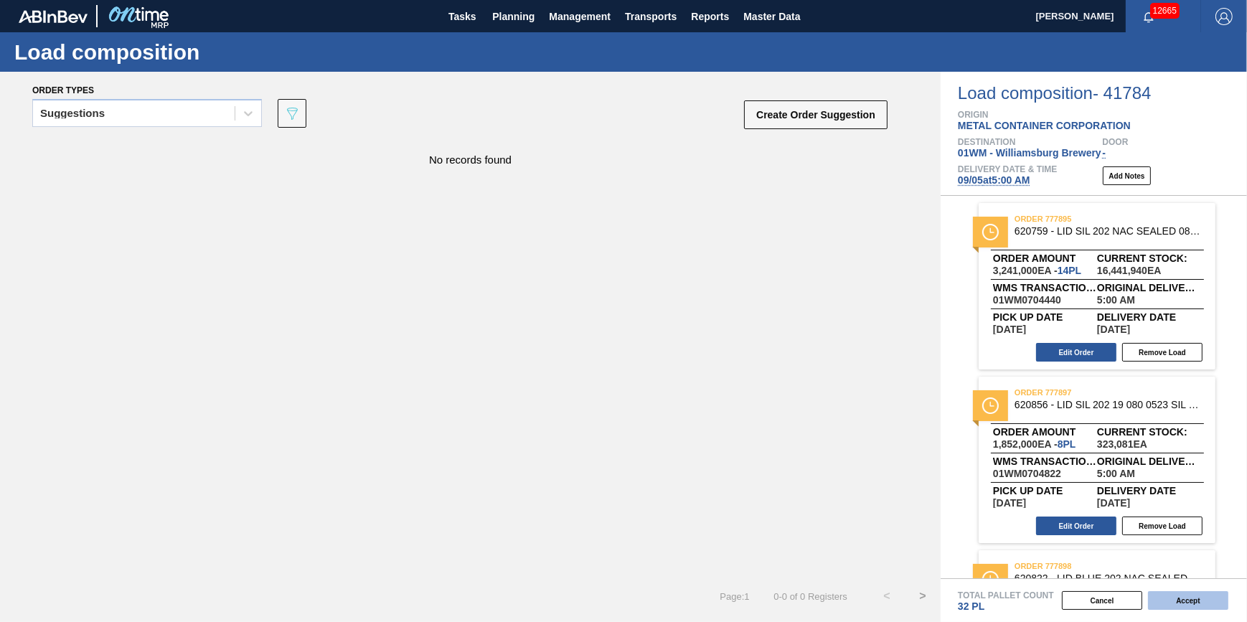
click at [983, 585] on button "Accept" at bounding box center [1188, 600] width 80 height 19
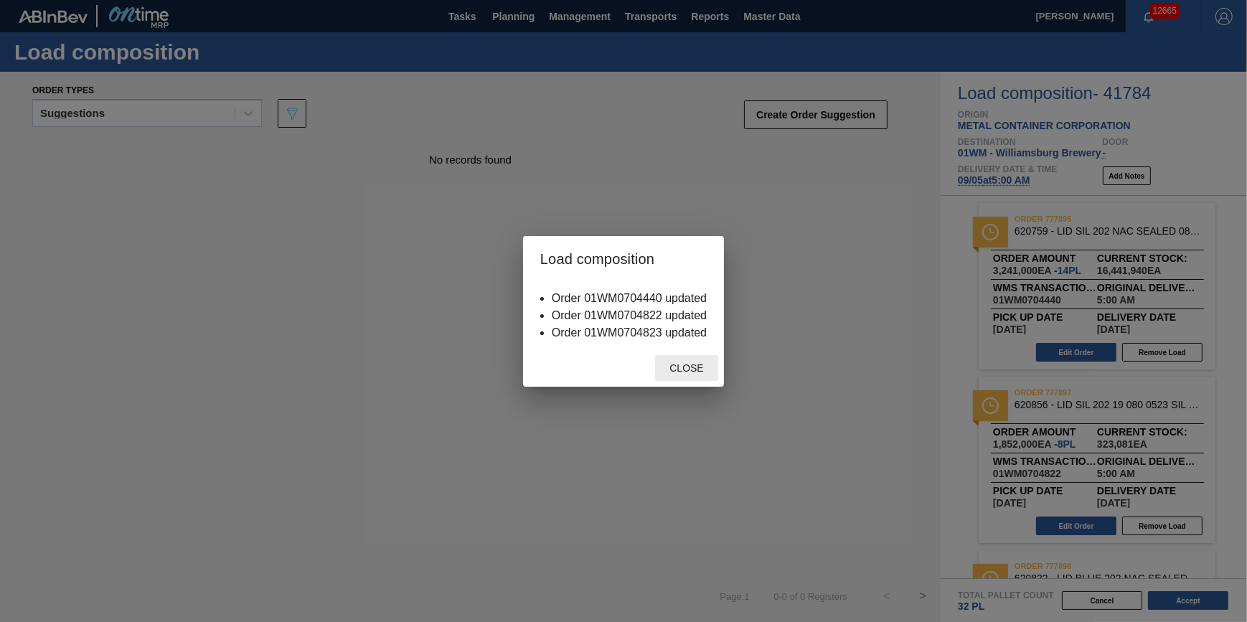
click at [715, 379] on div "Close" at bounding box center [686, 368] width 63 height 27
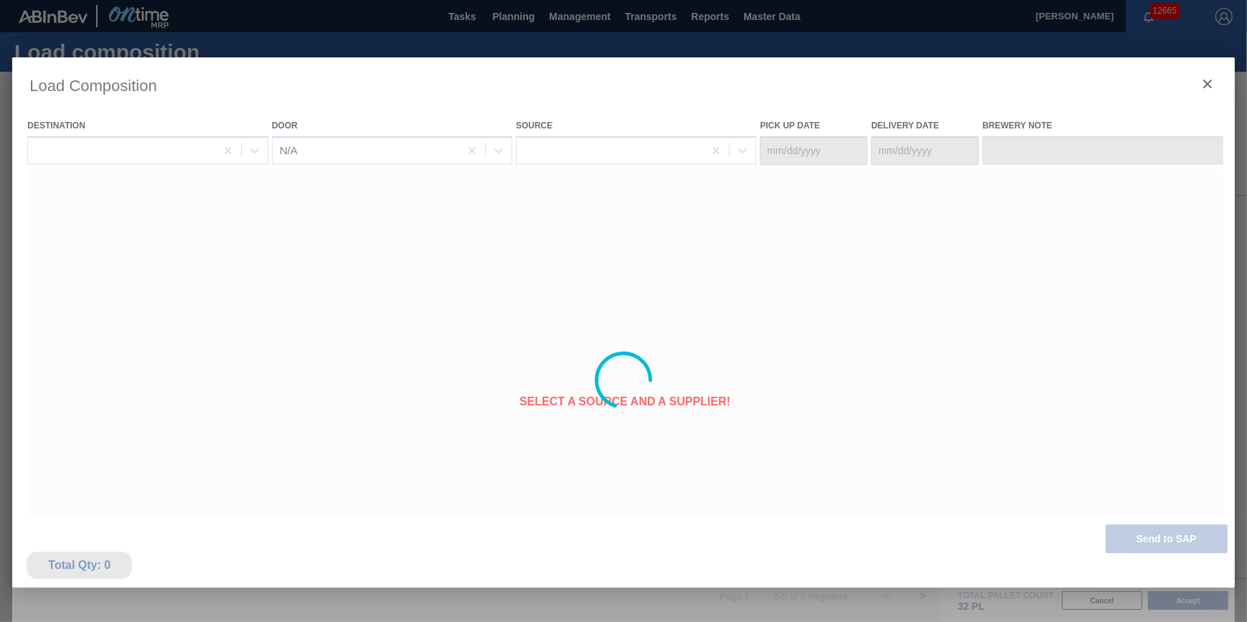
type Date "[DATE]"
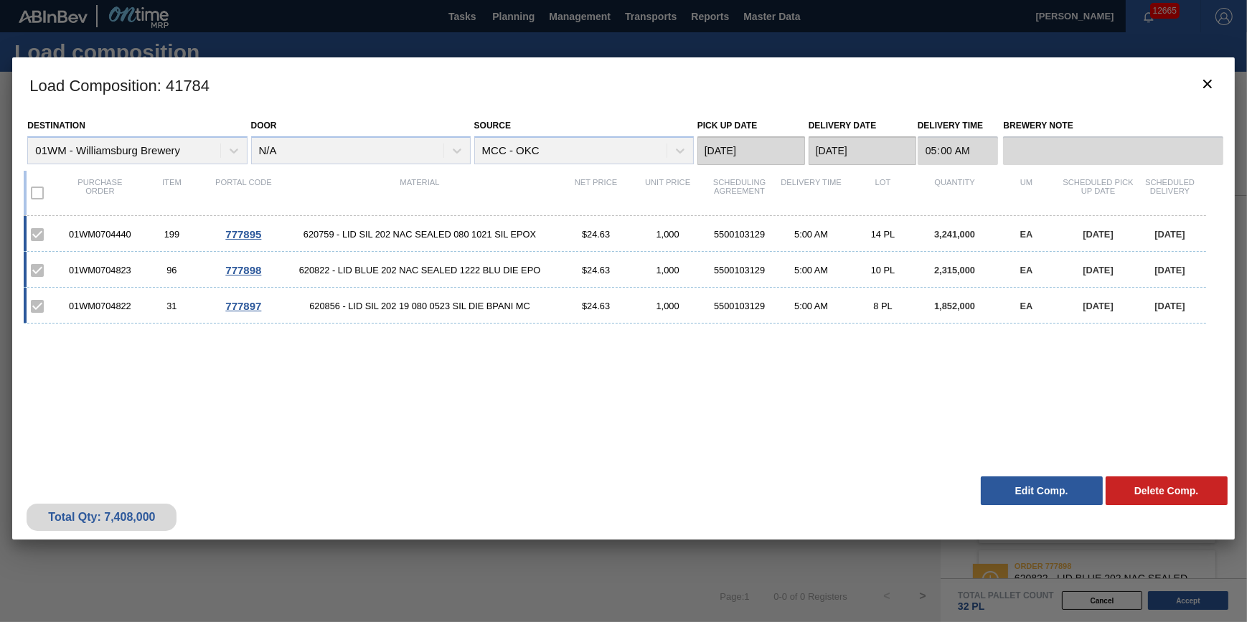
click at [732, 585] on div "Load Composition : 41784 Destination 01WM - Williamsburg Brewery Door N/A Sourc…" at bounding box center [623, 380] width 1222 height 646
click at [983, 85] on icon "botão de ícone" at bounding box center [1207, 83] width 17 height 17
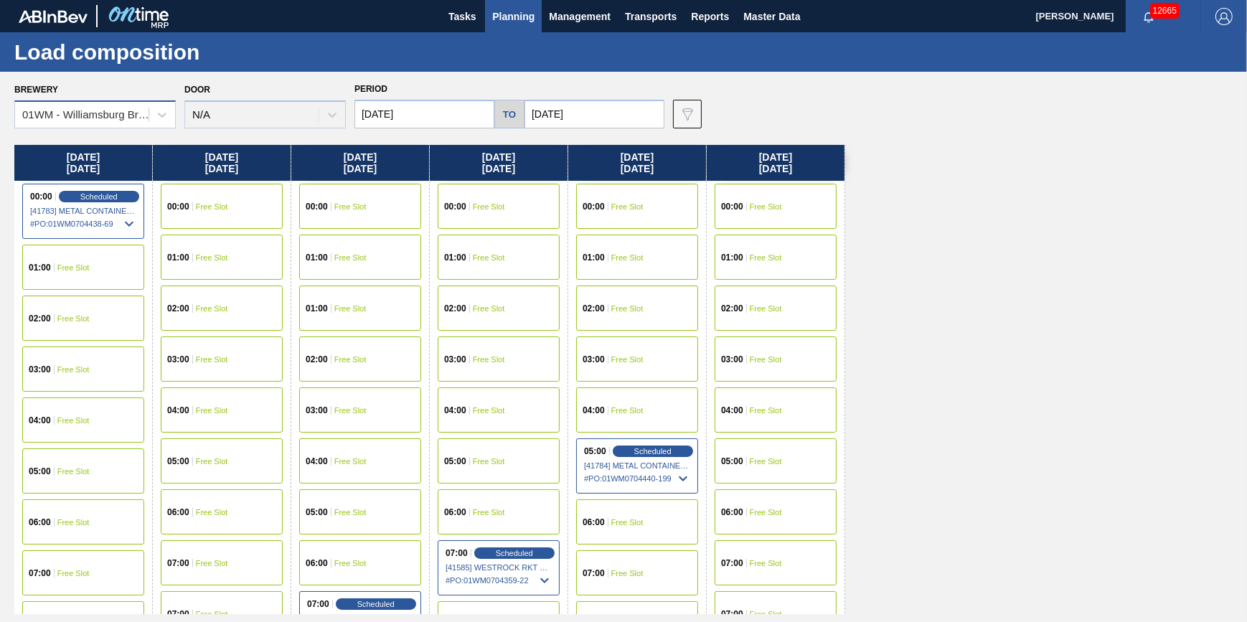
click at [102, 115] on div "01WM - Williamsburg Brewery" at bounding box center [86, 115] width 128 height 12
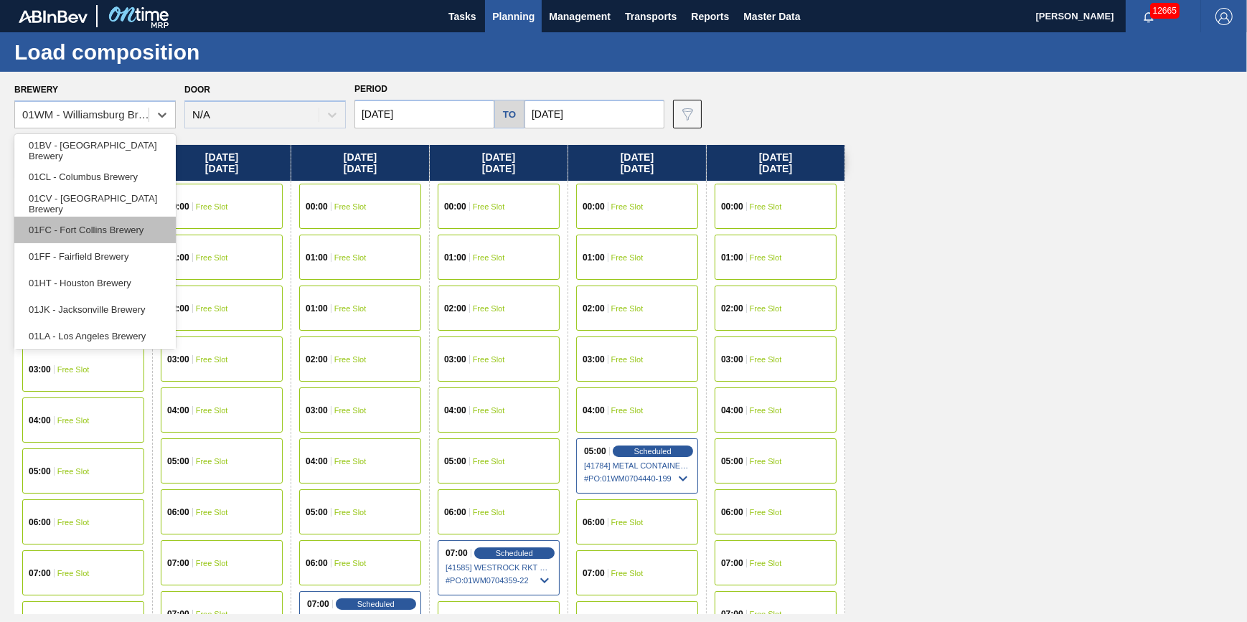
click at [115, 235] on div "01FC - Fort Collins Brewery" at bounding box center [94, 230] width 161 height 27
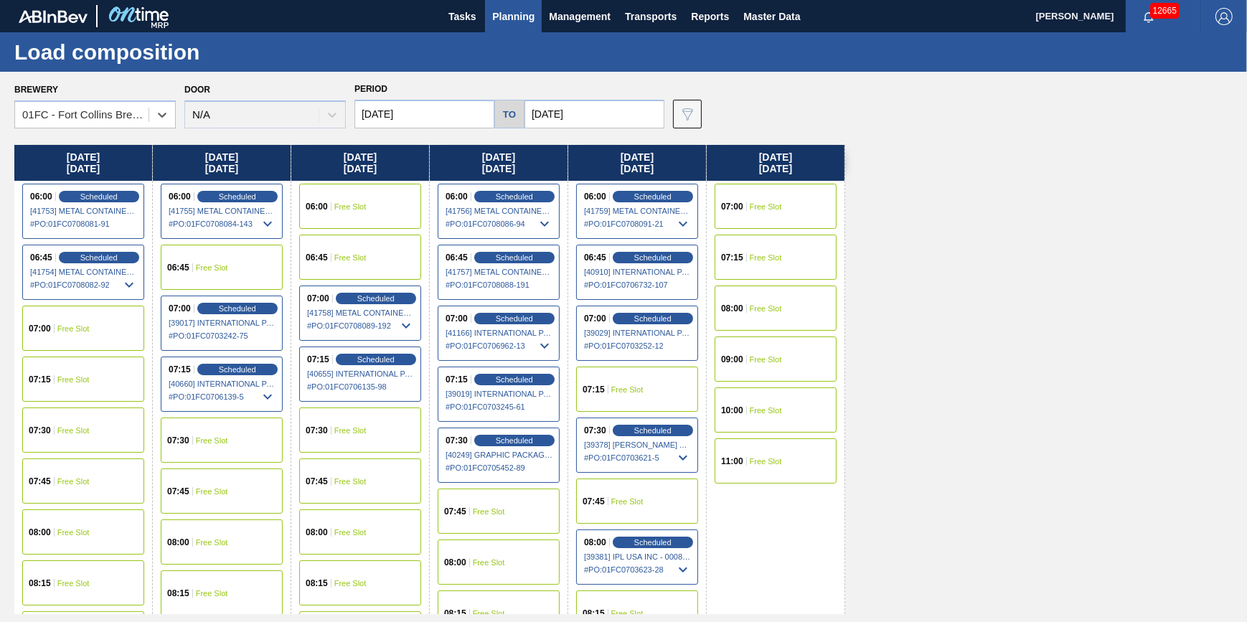
click at [471, 112] on input "[DATE]" at bounding box center [424, 114] width 140 height 29
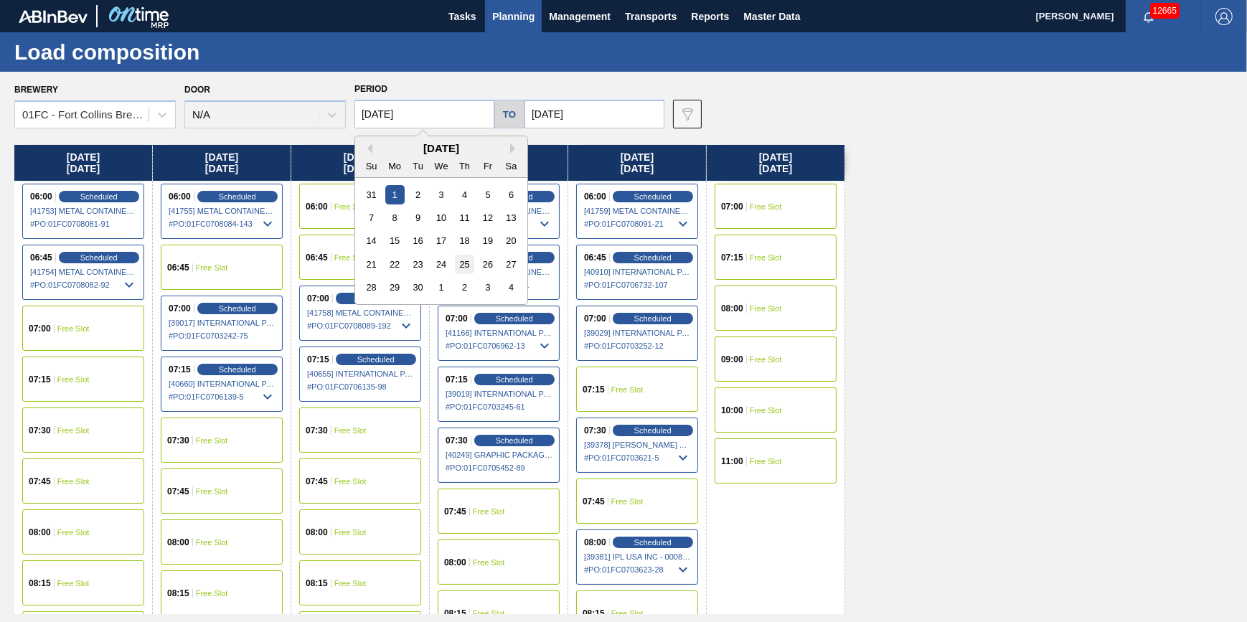
click at [466, 265] on div "25" at bounding box center [464, 264] width 19 height 19
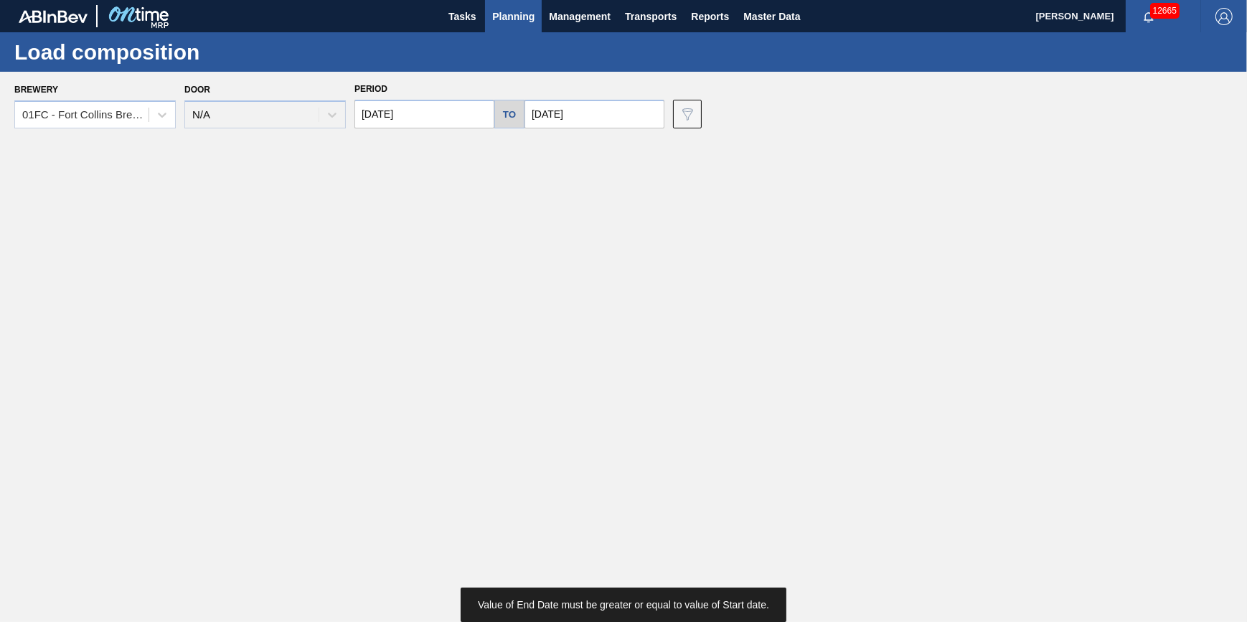
click at [458, 118] on input "09/25/2025" at bounding box center [424, 114] width 140 height 29
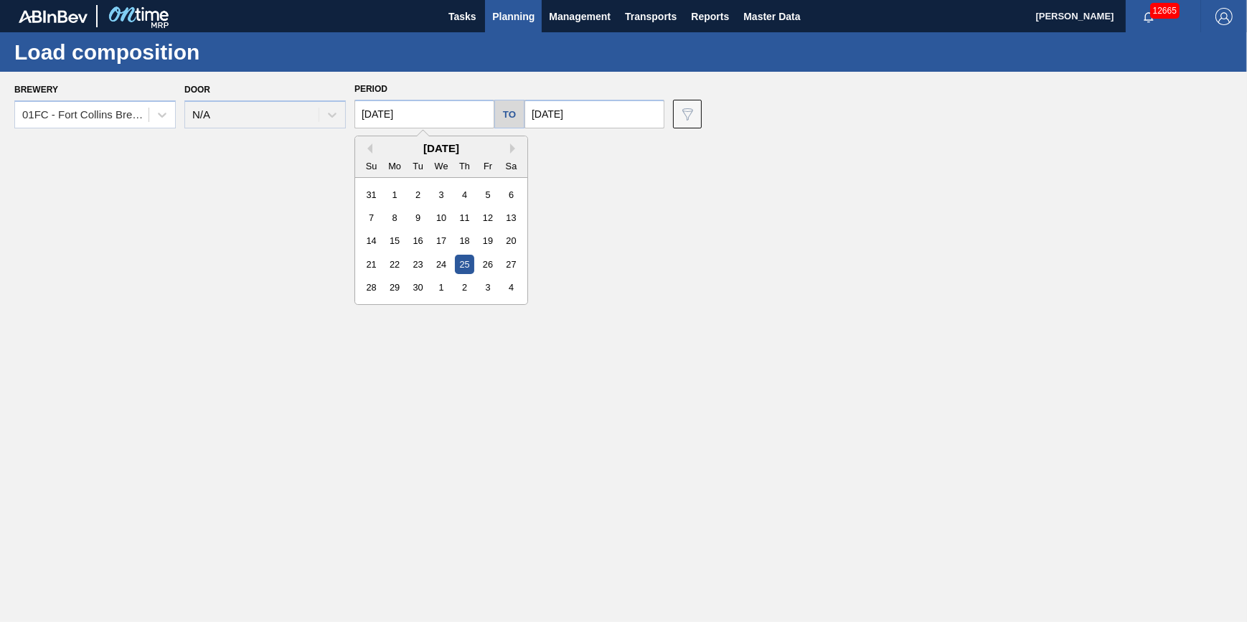
click at [364, 152] on div "September 2025" at bounding box center [441, 148] width 172 height 12
click at [369, 147] on button "Previous Month" at bounding box center [367, 148] width 10 height 10
click at [398, 287] on div "25" at bounding box center [394, 287] width 19 height 19
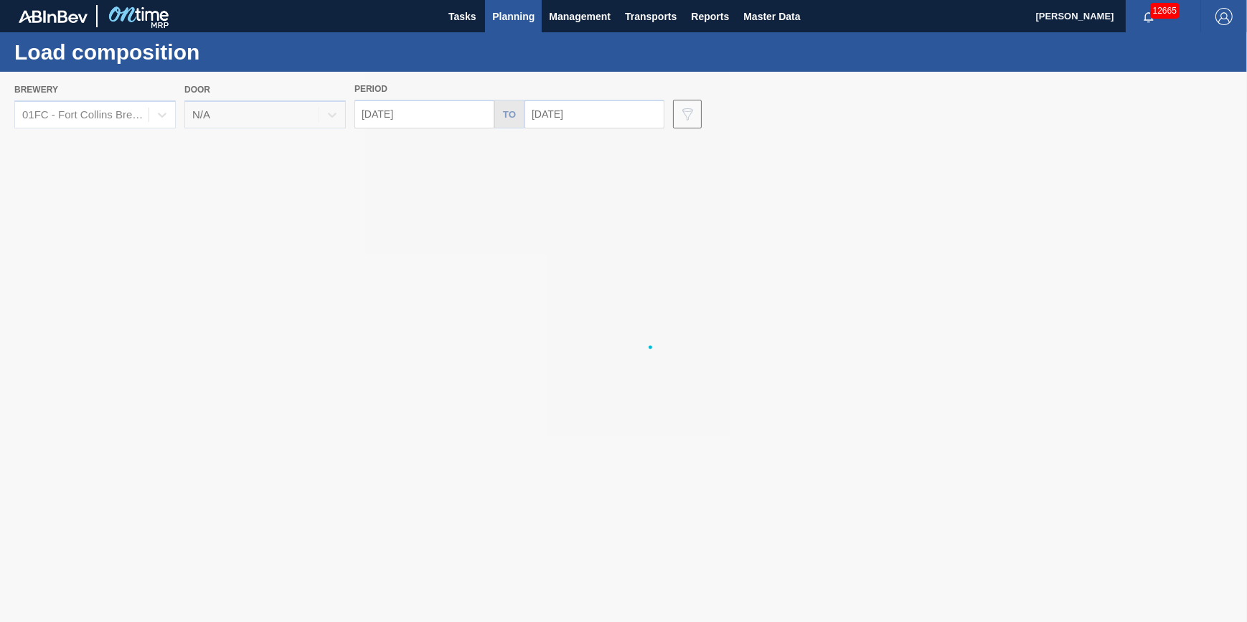
type input "08/25/2025"
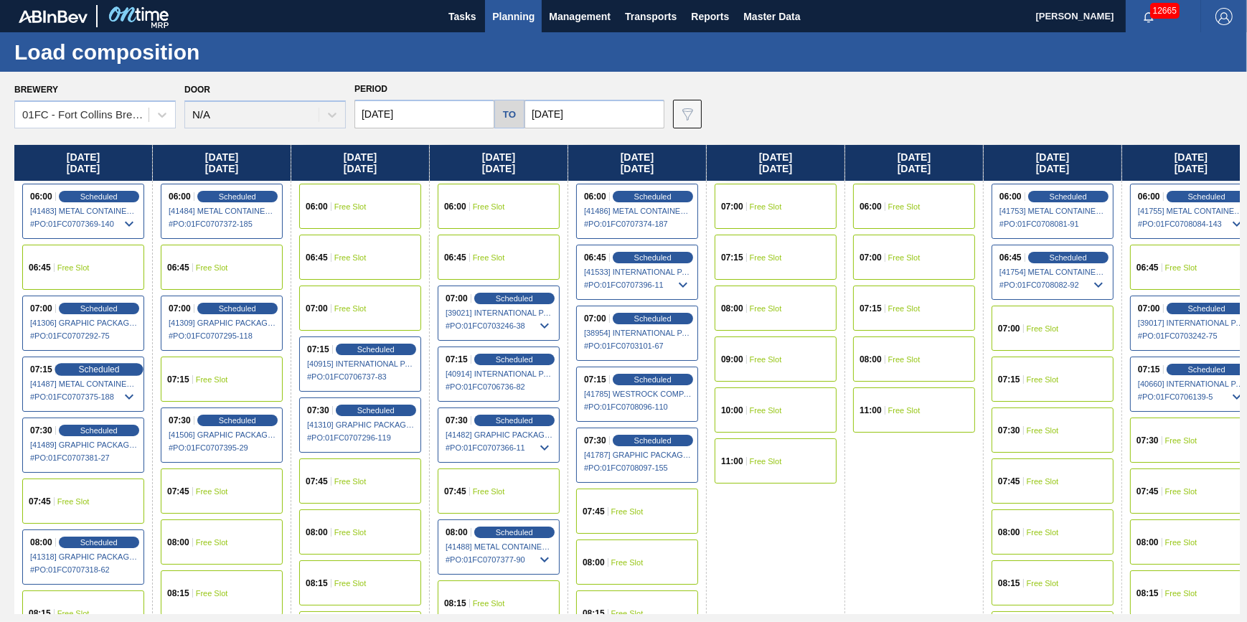
click at [103, 372] on span "Scheduled" at bounding box center [98, 368] width 41 height 9
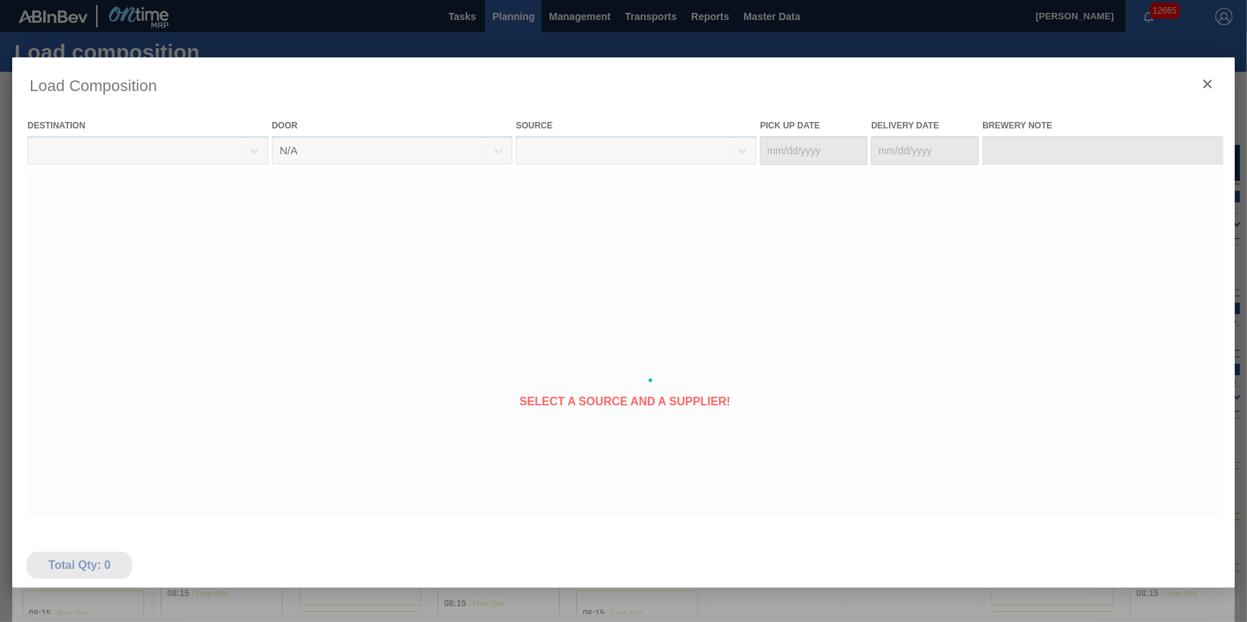
type Date "08/23/2025"
type Date "08/25/2025"
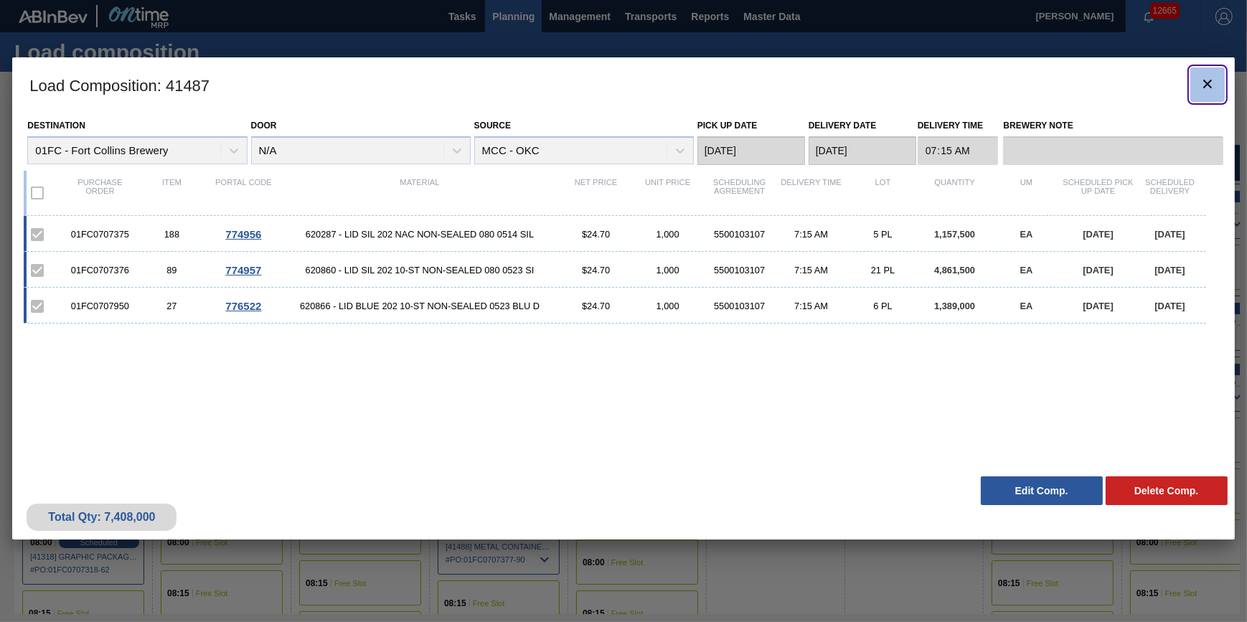
click at [983, 85] on icon "botão de ícone" at bounding box center [1207, 84] width 9 height 9
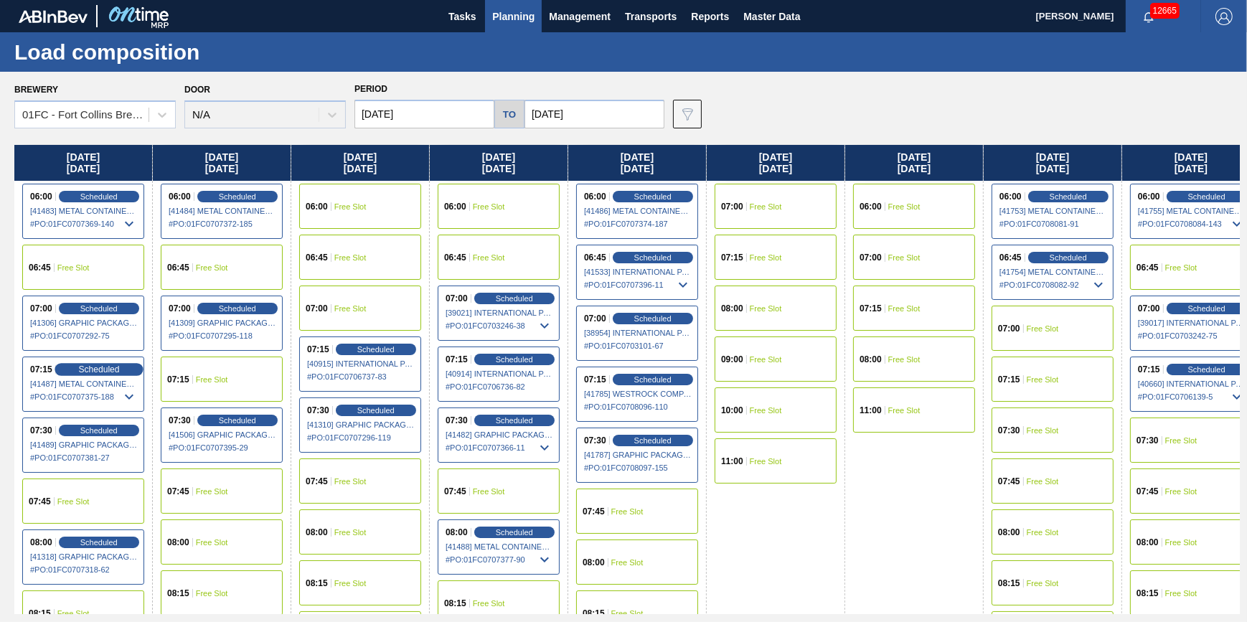
click at [97, 371] on span "Scheduled" at bounding box center [98, 368] width 41 height 9
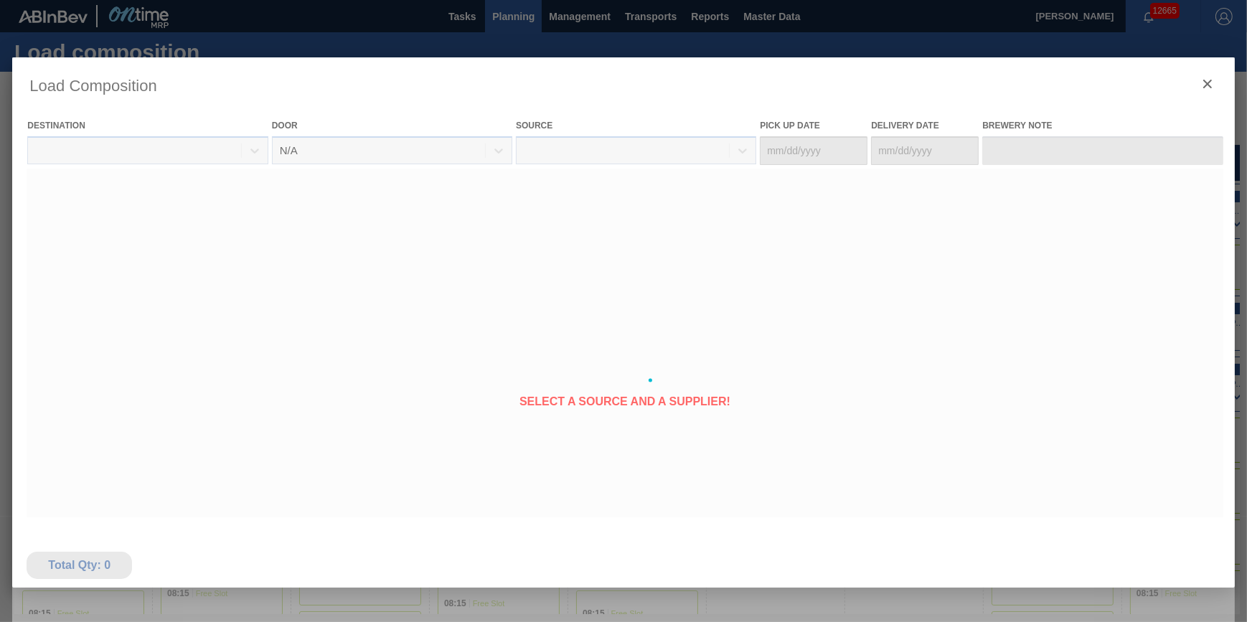
click at [122, 383] on div at bounding box center [623, 380] width 1222 height 646
type Date "08/23/2025"
type Date "08/25/2025"
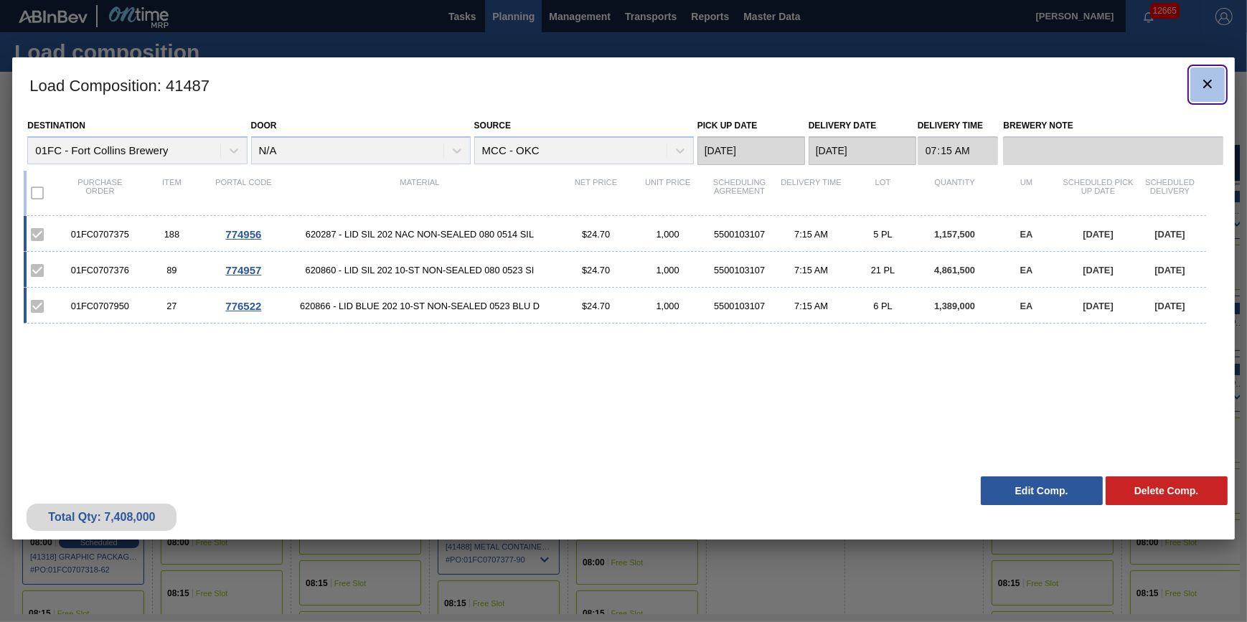
click at [983, 83] on icon "botão de ícone" at bounding box center [1207, 83] width 17 height 17
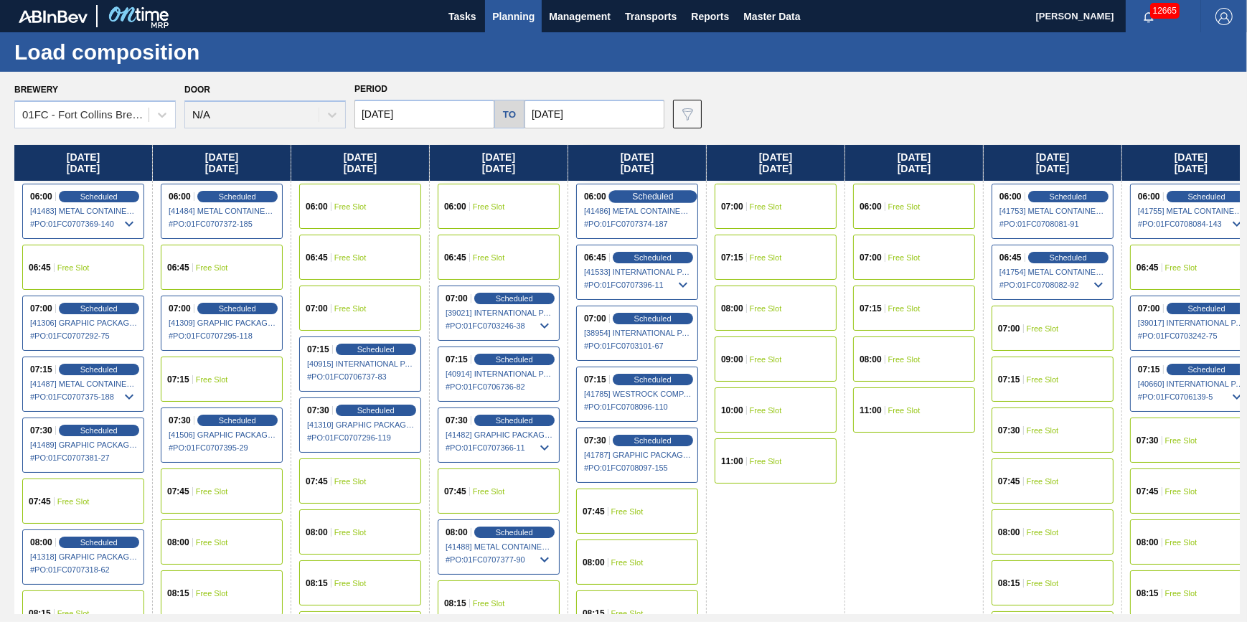
click at [659, 194] on span "Scheduled" at bounding box center [652, 196] width 41 height 9
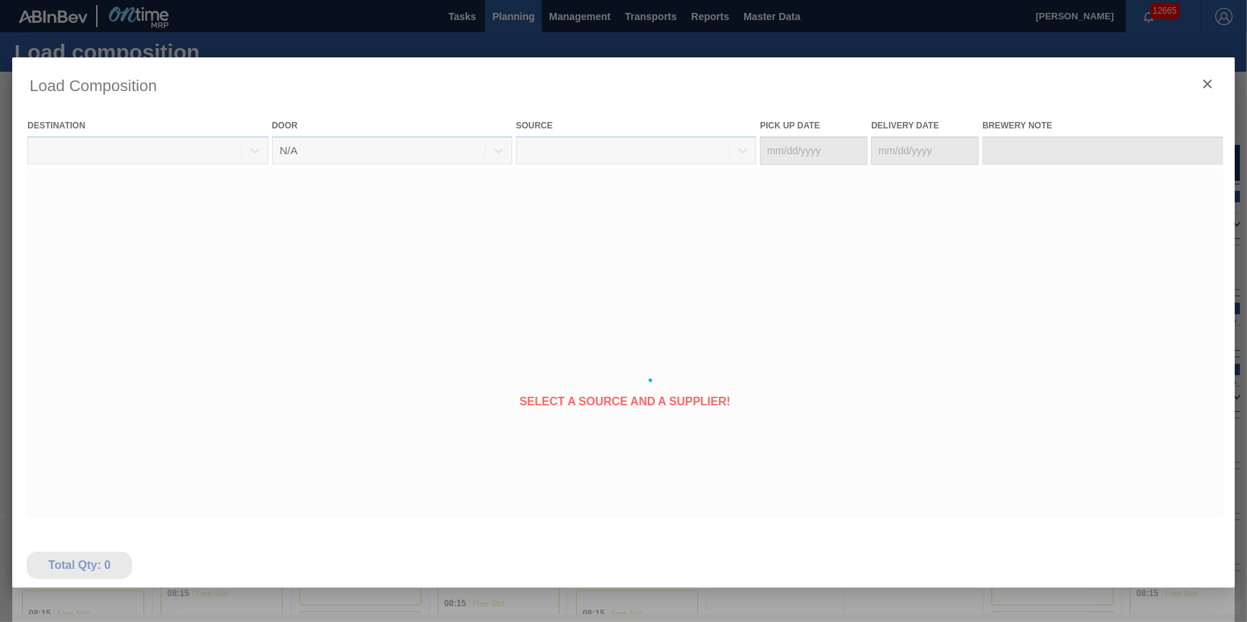
type Date "08/28/2025"
type Date "08/29/2025"
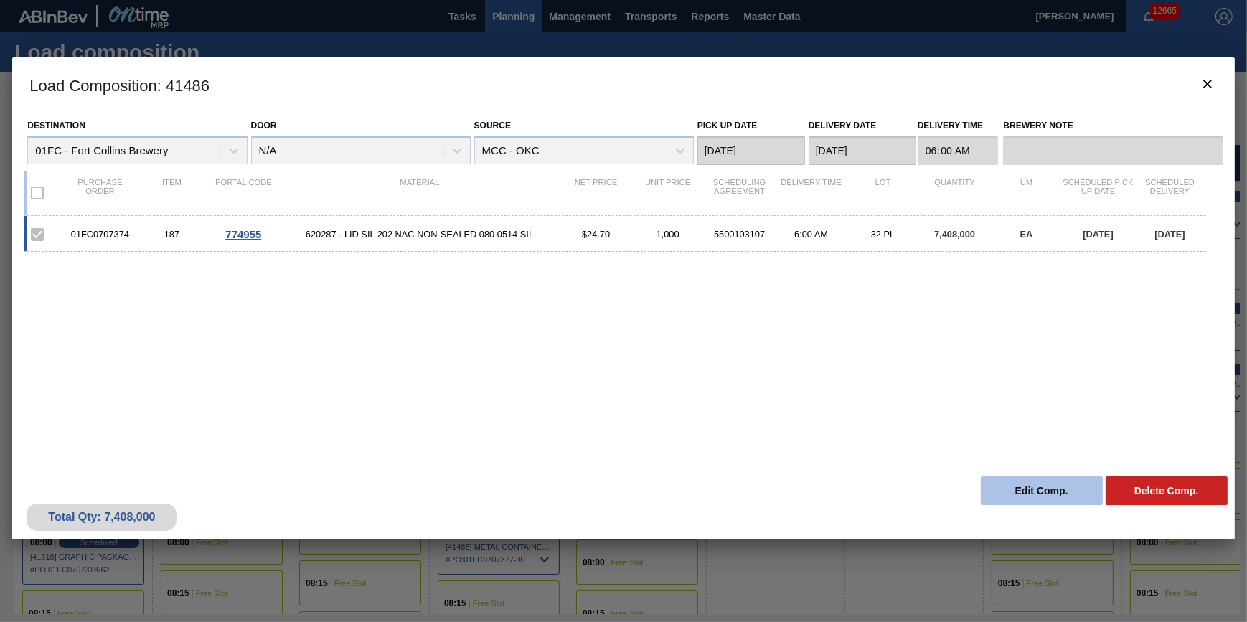
click at [983, 489] on button "Edit Comp." at bounding box center [1042, 490] width 122 height 29
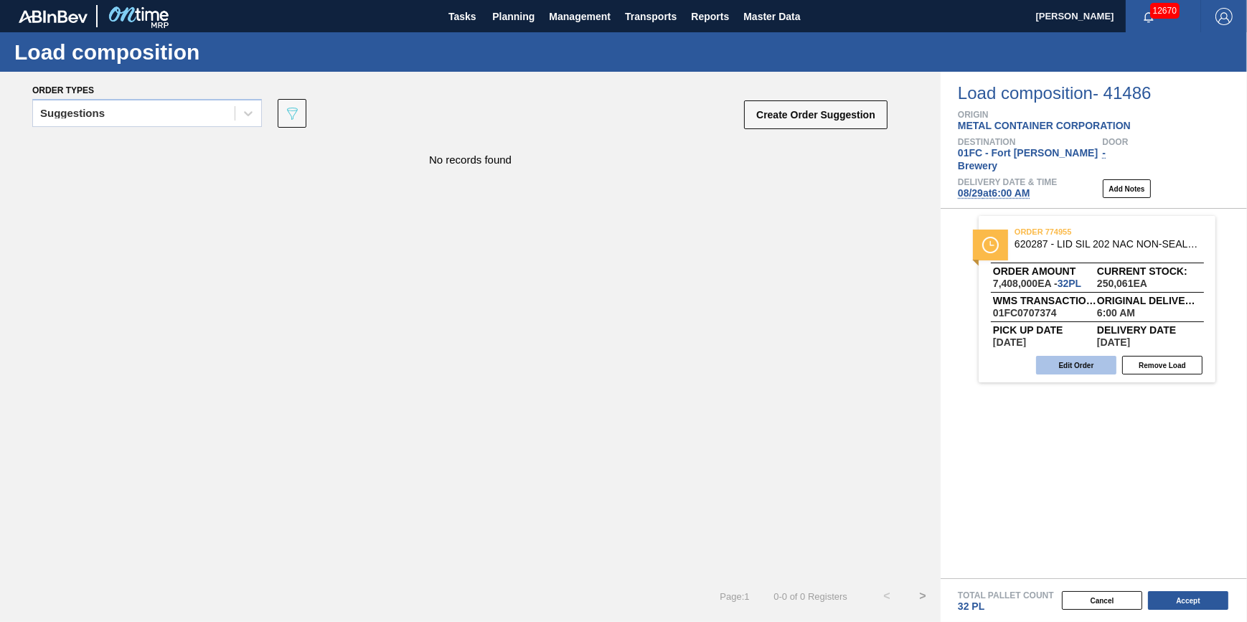
click at [983, 356] on button "Edit Order" at bounding box center [1076, 365] width 80 height 19
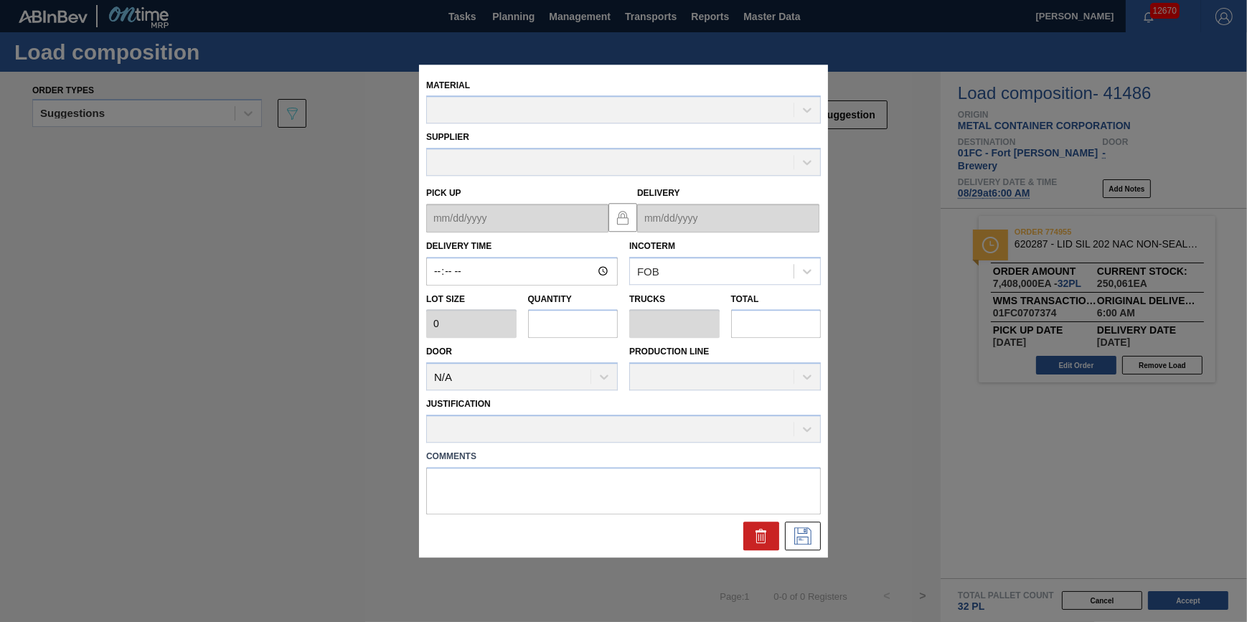
type input "06:00:00"
type input "231,500"
type input "32"
type input "1"
type input "7,408,000"
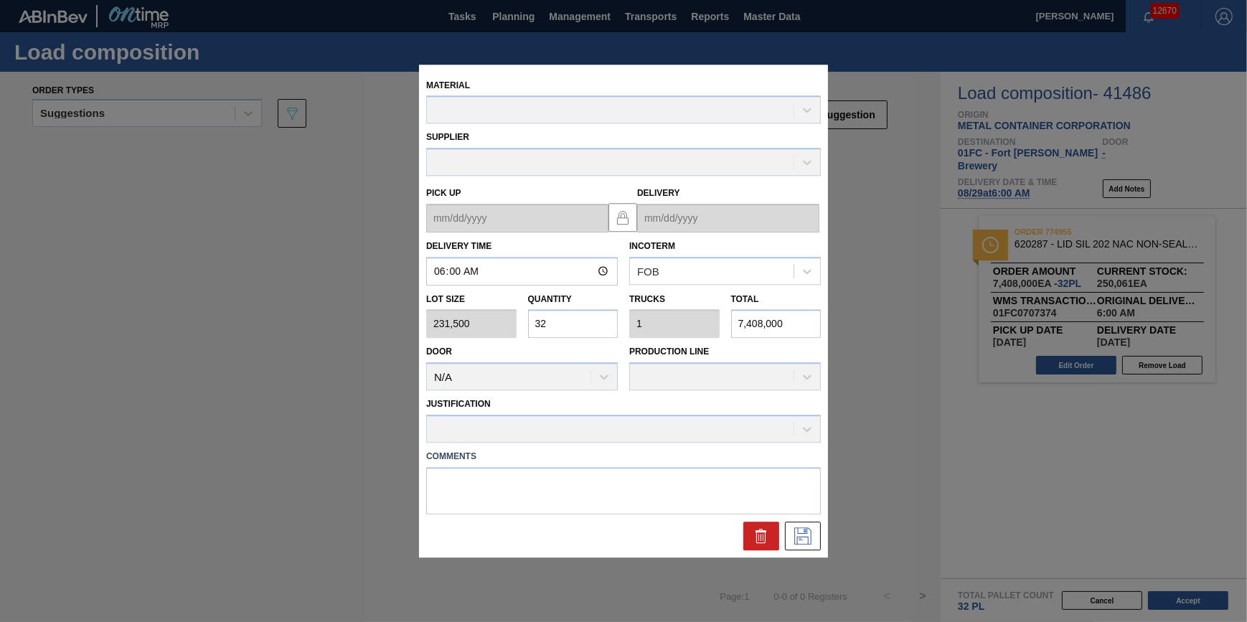
type up "08/28/2025"
type input "08/29/2025"
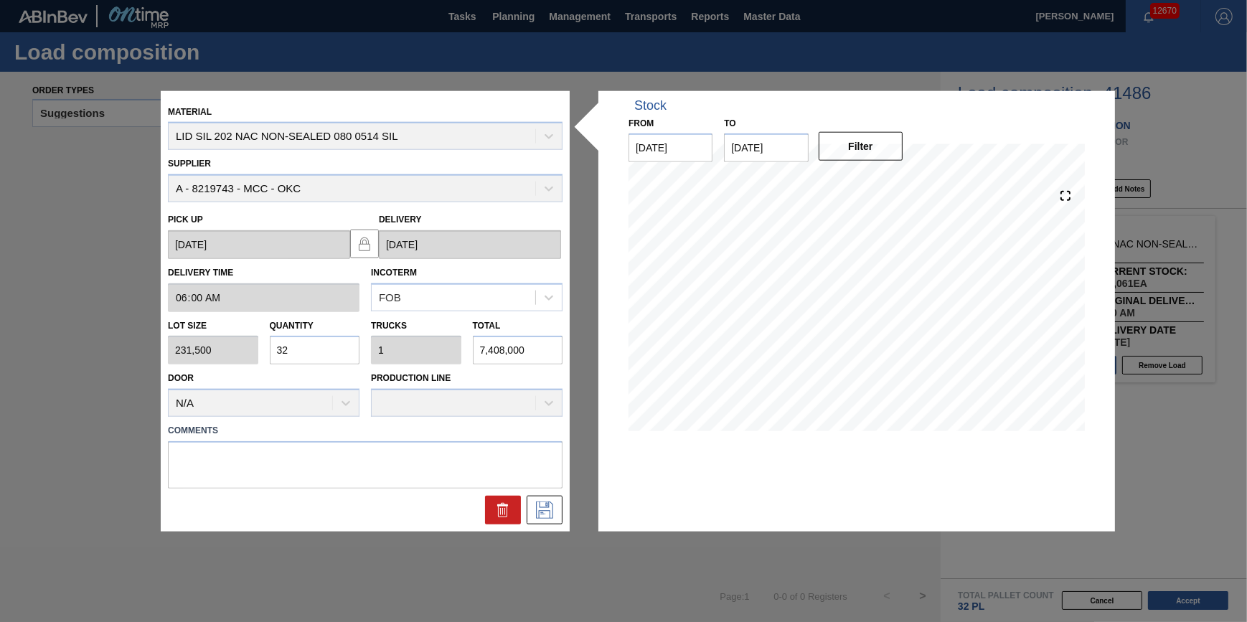
click at [339, 363] on input "32" at bounding box center [315, 350] width 90 height 29
type input "3"
type input "0.094"
type input "694,500"
type input "0"
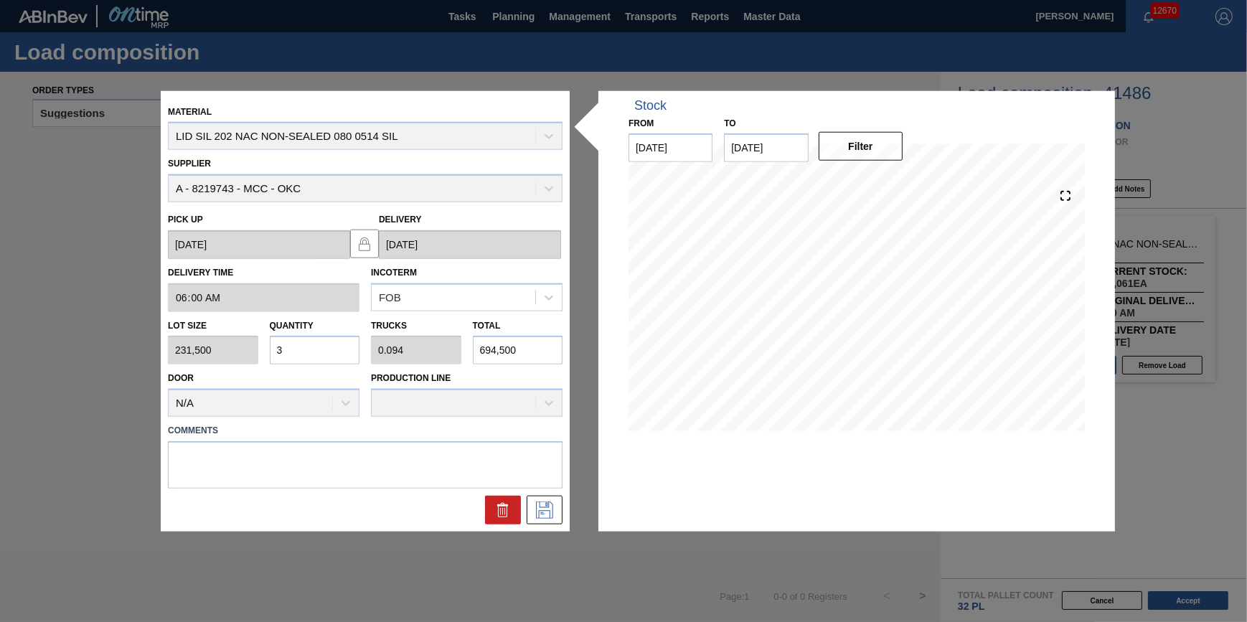
type input "0"
type input "2"
type input "0.063"
type input "463,000"
type input "26"
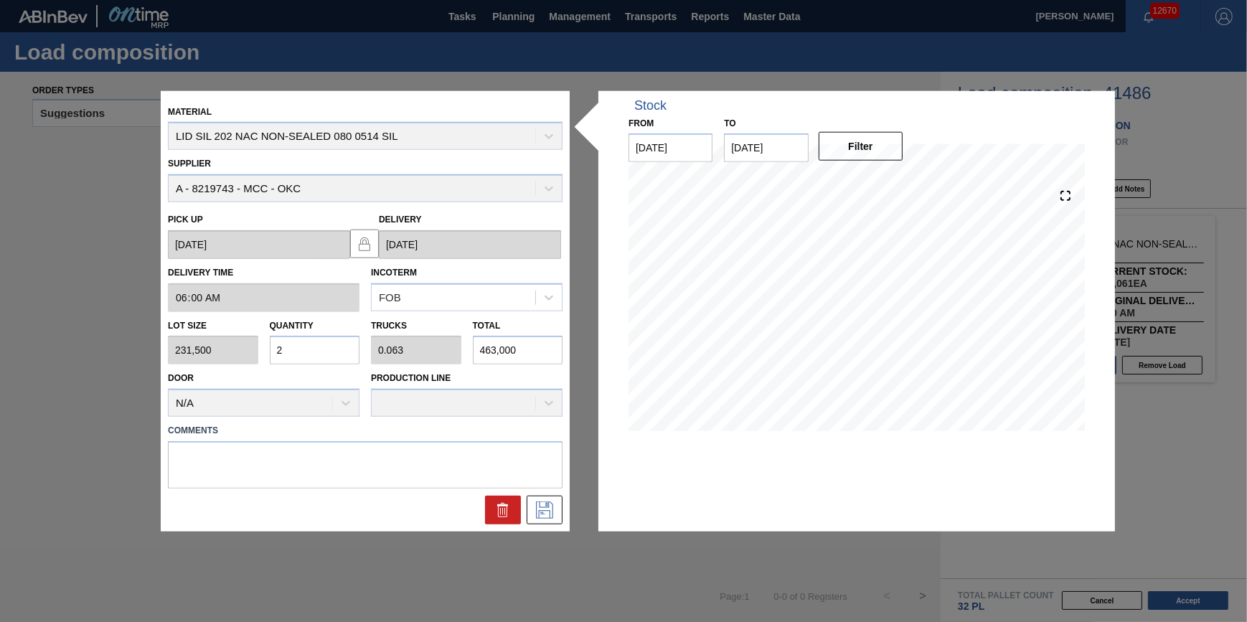
type input "0.813"
type input "6,019,000"
type input "26"
click at [545, 506] on icon at bounding box center [544, 509] width 17 height 17
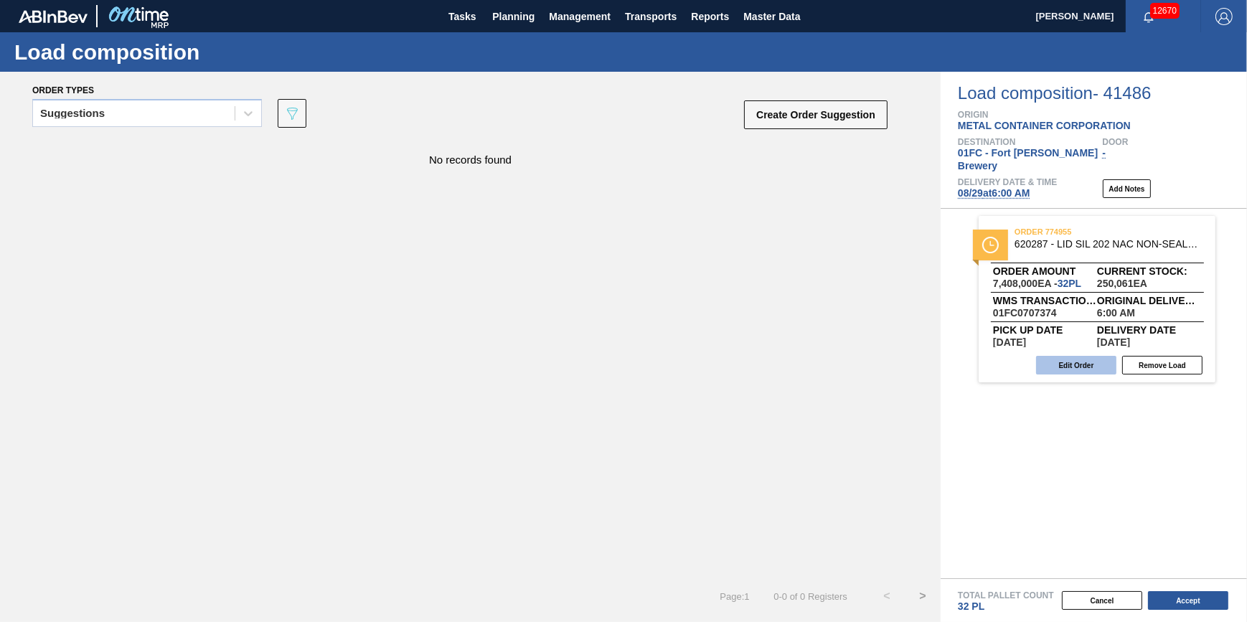
click at [983, 357] on button "Edit Order" at bounding box center [1076, 365] width 80 height 19
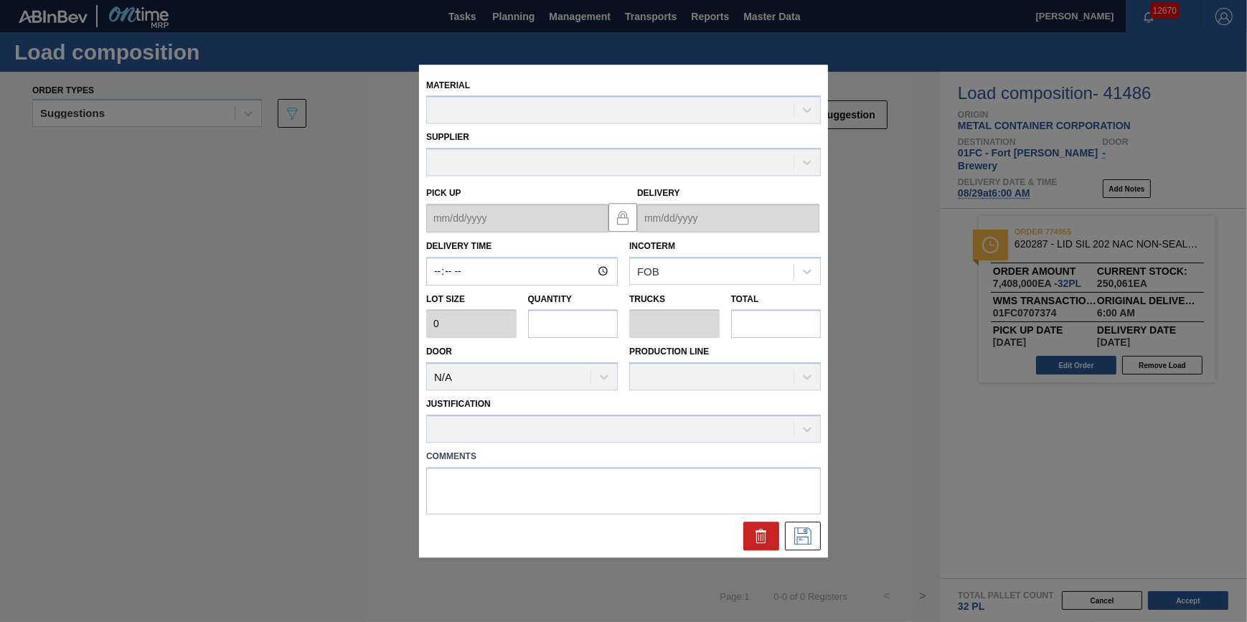
type input "06:00:00"
type input "231,500"
type input "32"
type input "1"
type input "7,408,000"
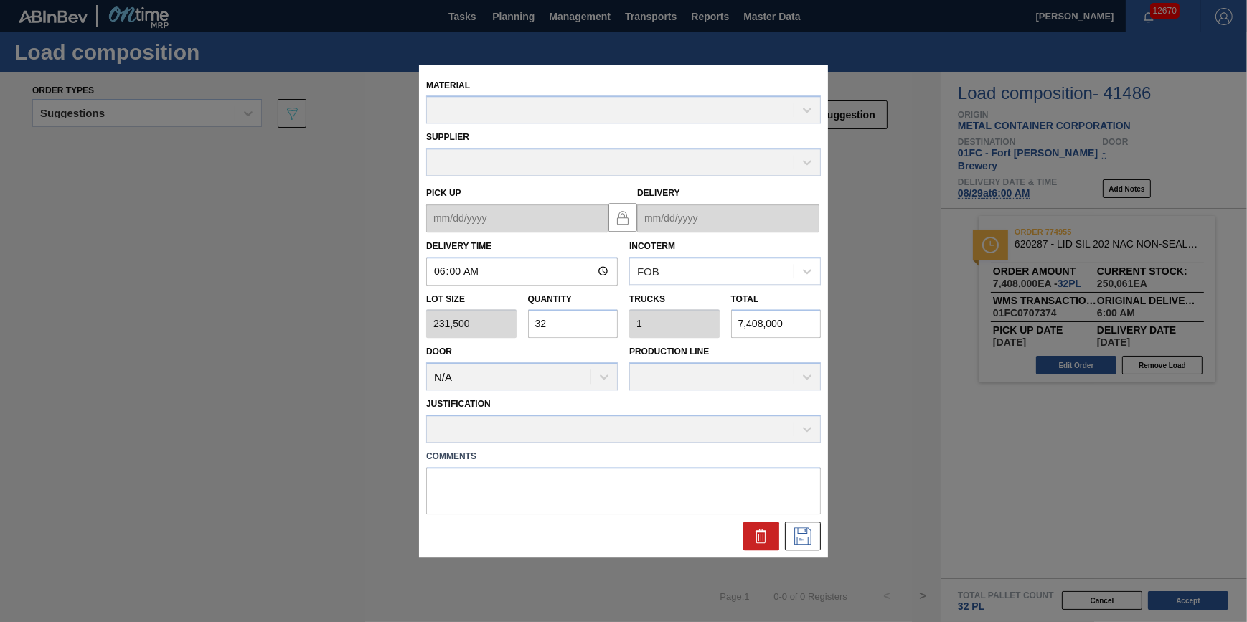
type up "08/28/2025"
type input "08/29/2025"
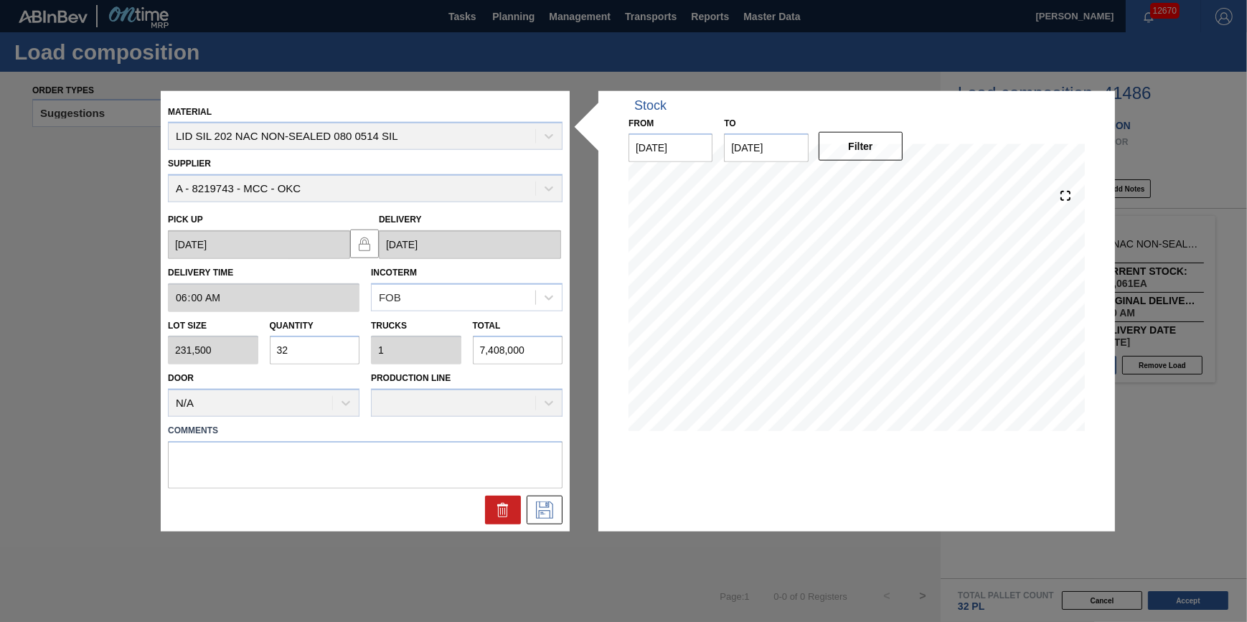
click at [314, 352] on input "32" at bounding box center [315, 350] width 90 height 29
type input "3"
type input "0.094"
type input "694,500"
type input "0"
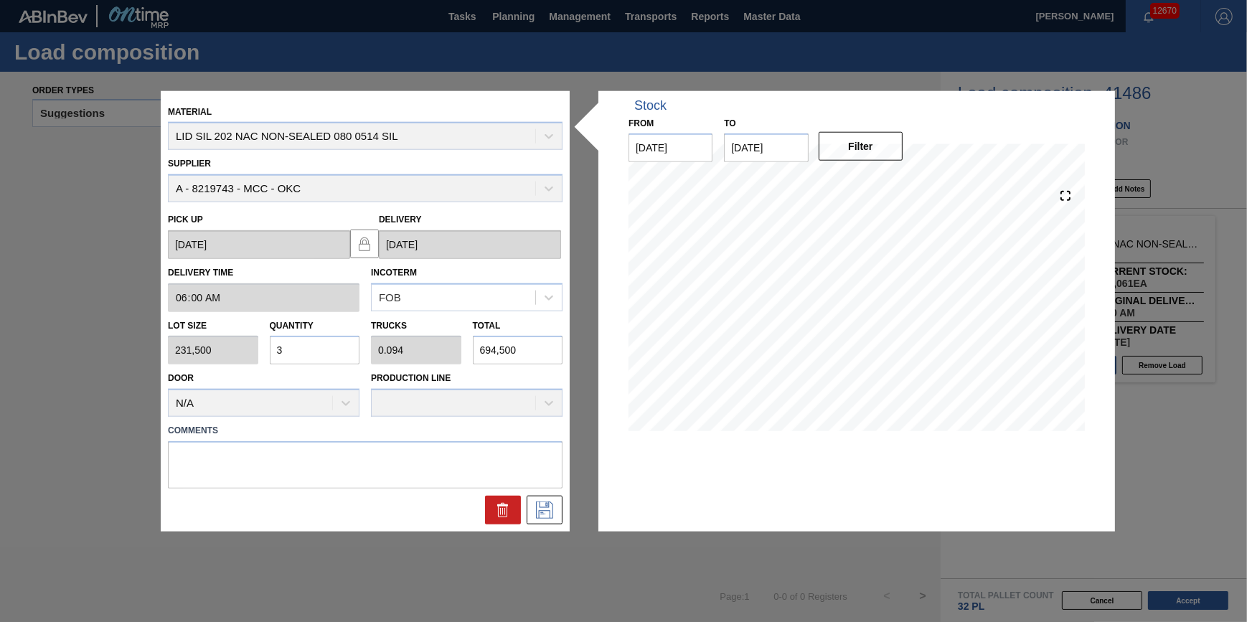
type input "0"
type input "2"
type input "0.063"
type input "463,000"
type input "26"
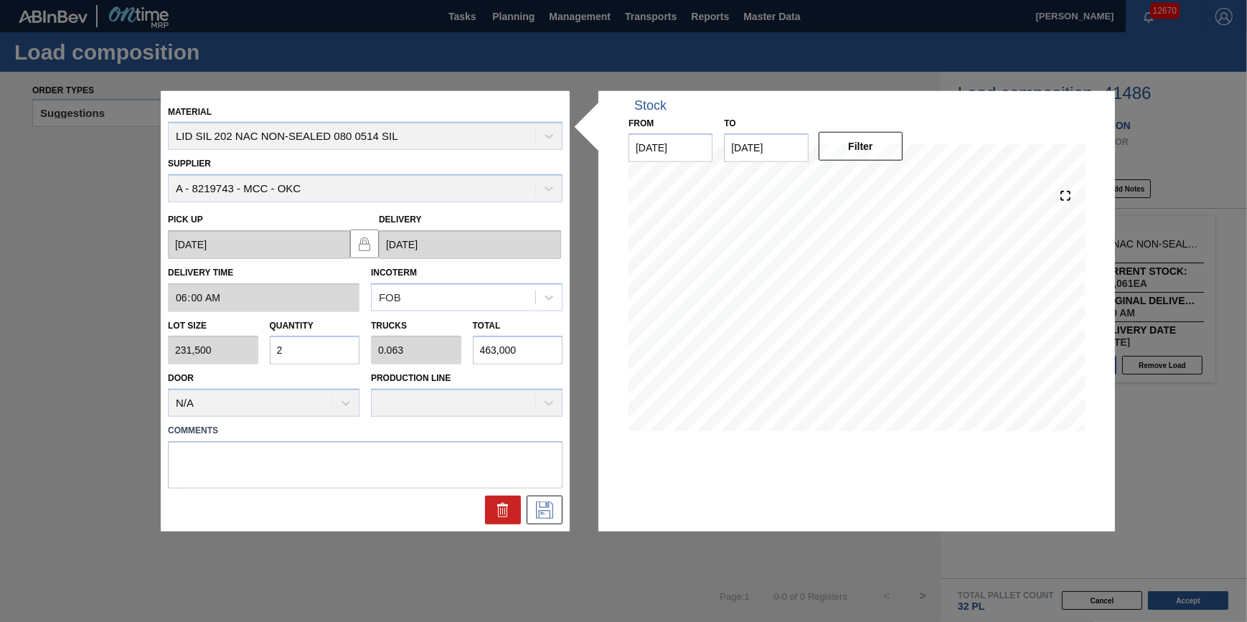
type input "0.813"
type input "6,019,000"
type input "26"
click at [534, 519] on button at bounding box center [545, 510] width 36 height 29
click at [546, 509] on icon at bounding box center [544, 509] width 23 height 17
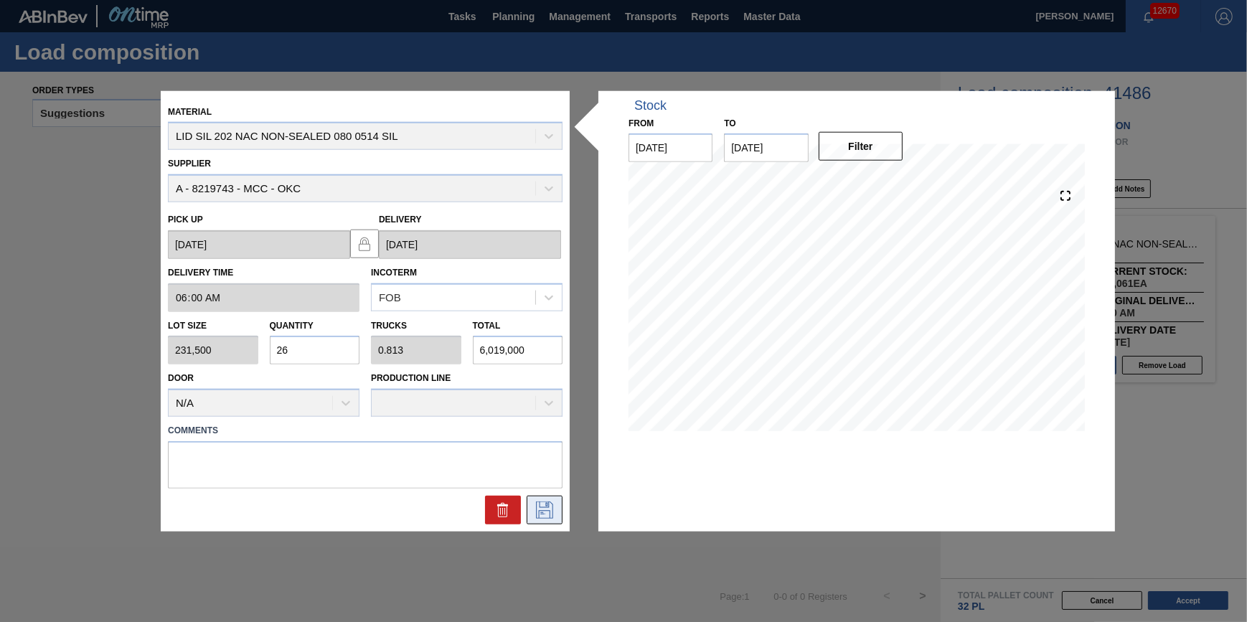
click at [538, 518] on button at bounding box center [545, 510] width 36 height 29
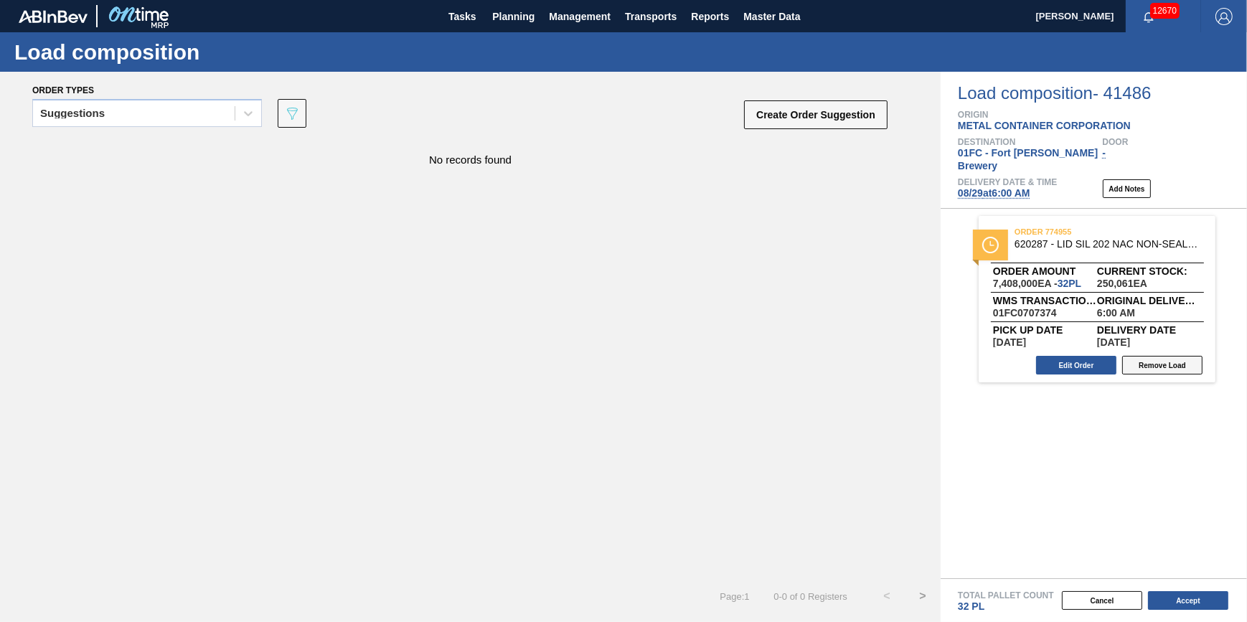
click at [983, 357] on button "Remove Load" at bounding box center [1162, 365] width 80 height 19
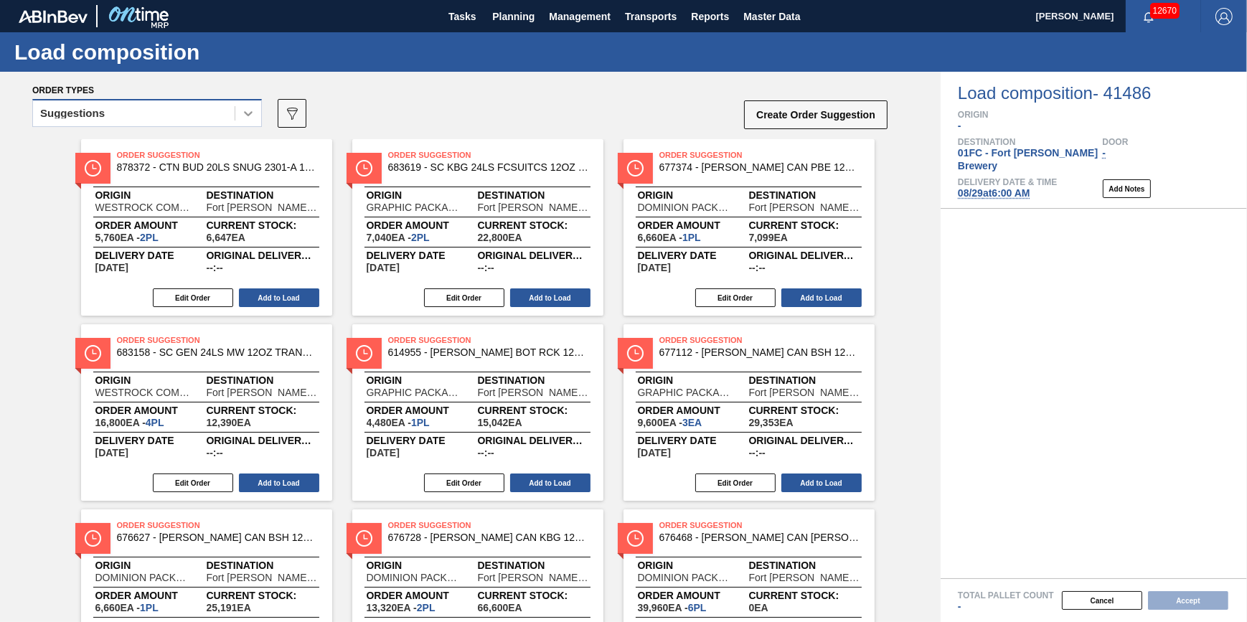
click at [238, 110] on div at bounding box center [248, 113] width 26 height 26
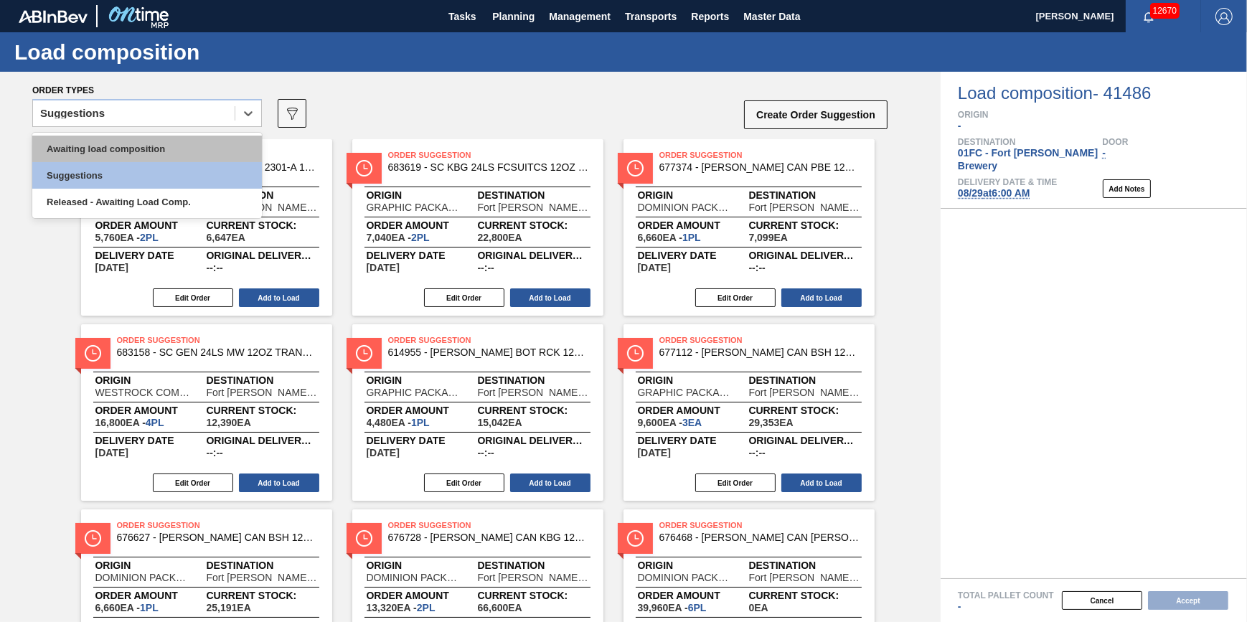
click at [208, 140] on div "Awaiting load composition" at bounding box center [147, 149] width 230 height 27
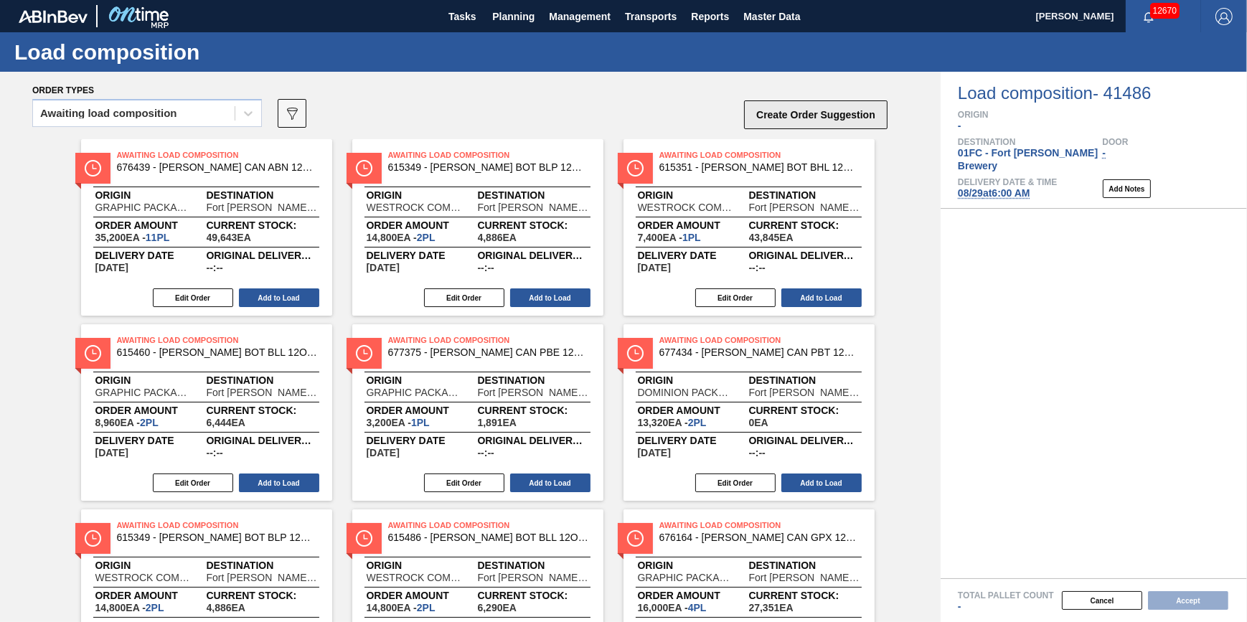
click at [766, 110] on button "Create Order Suggestion" at bounding box center [815, 114] width 143 height 29
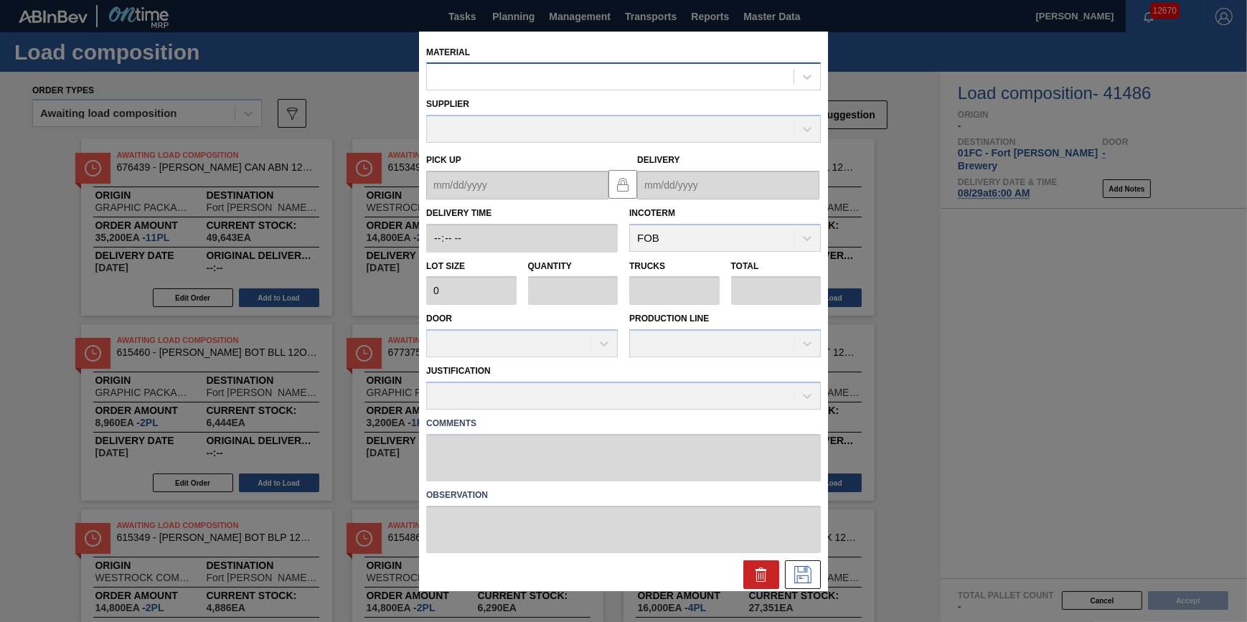
click at [572, 79] on div at bounding box center [610, 77] width 367 height 21
type input "620287"
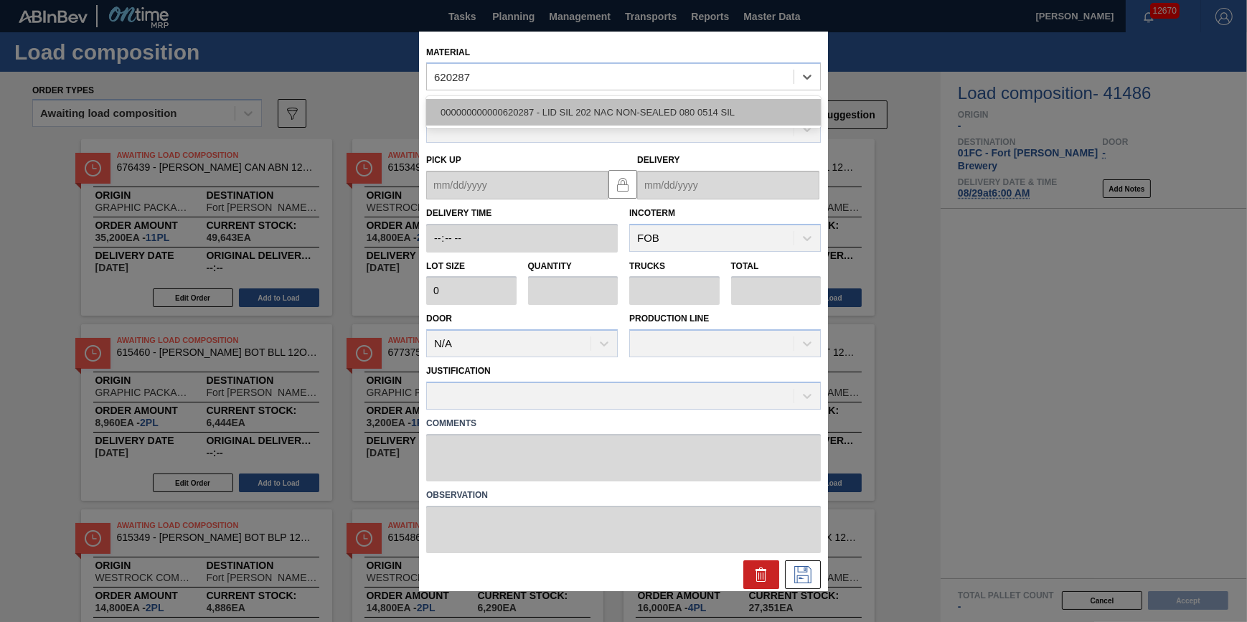
click at [571, 100] on div "000000000000620287 - LID SIL 202 NAC NON-SEALED 080 0514 SIL" at bounding box center [623, 112] width 395 height 27
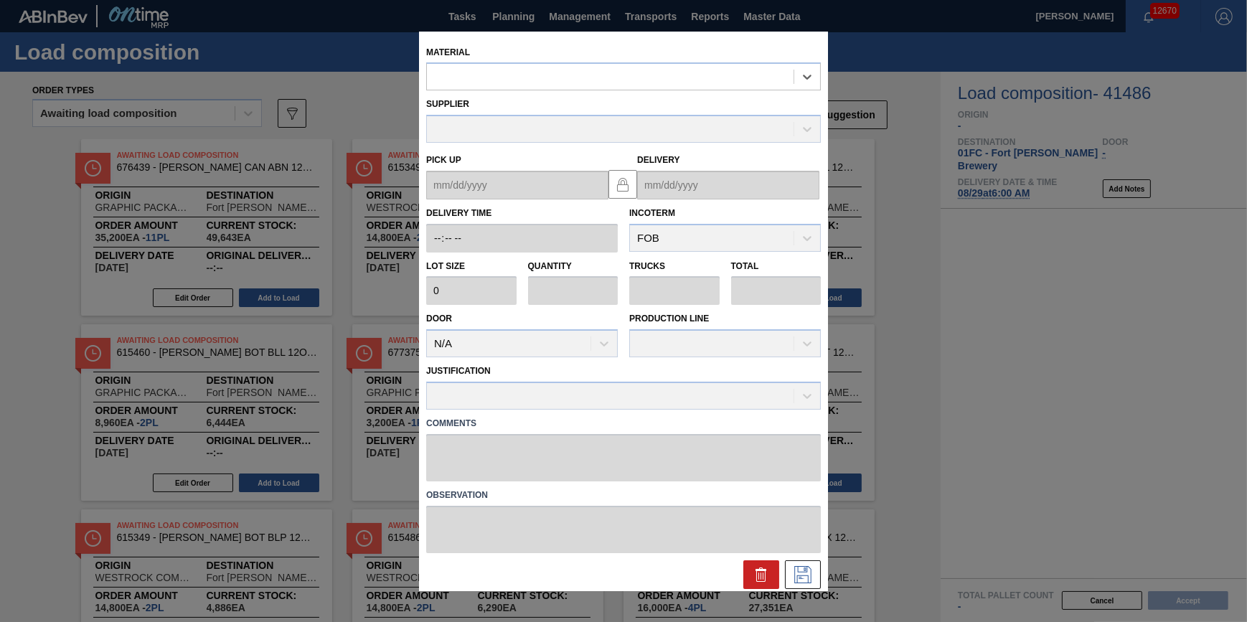
type input "231,500"
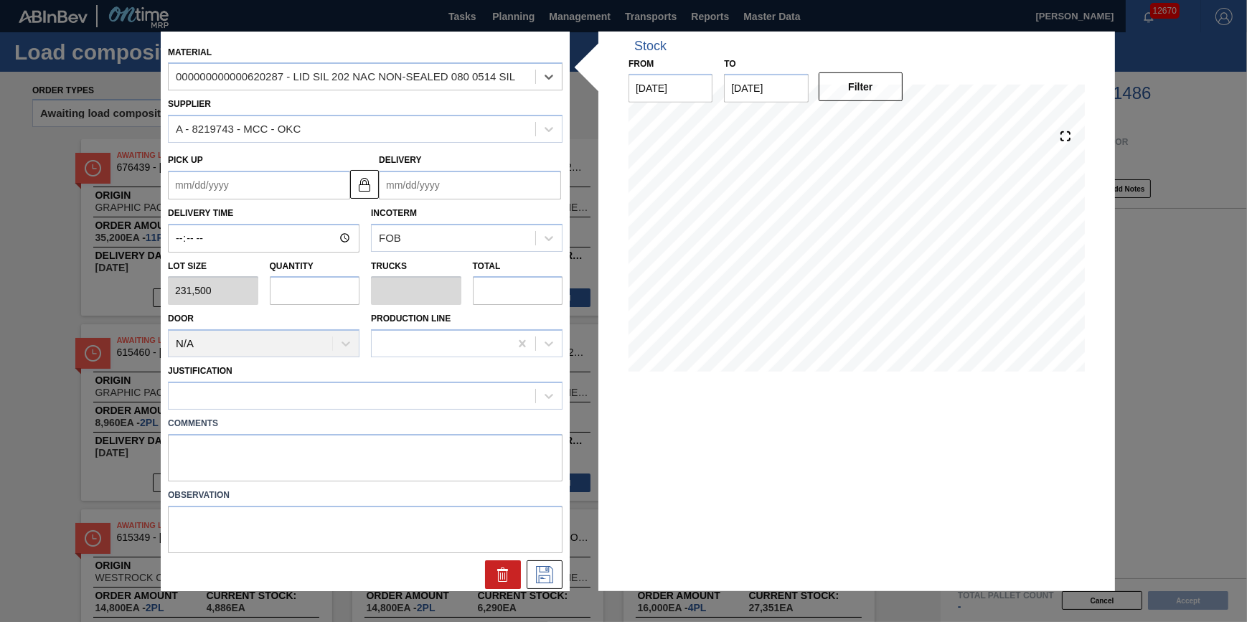
click at [327, 294] on input "text" at bounding box center [315, 290] width 90 height 29
type input "2"
type input "0.063"
type input "463,000"
type input "26"
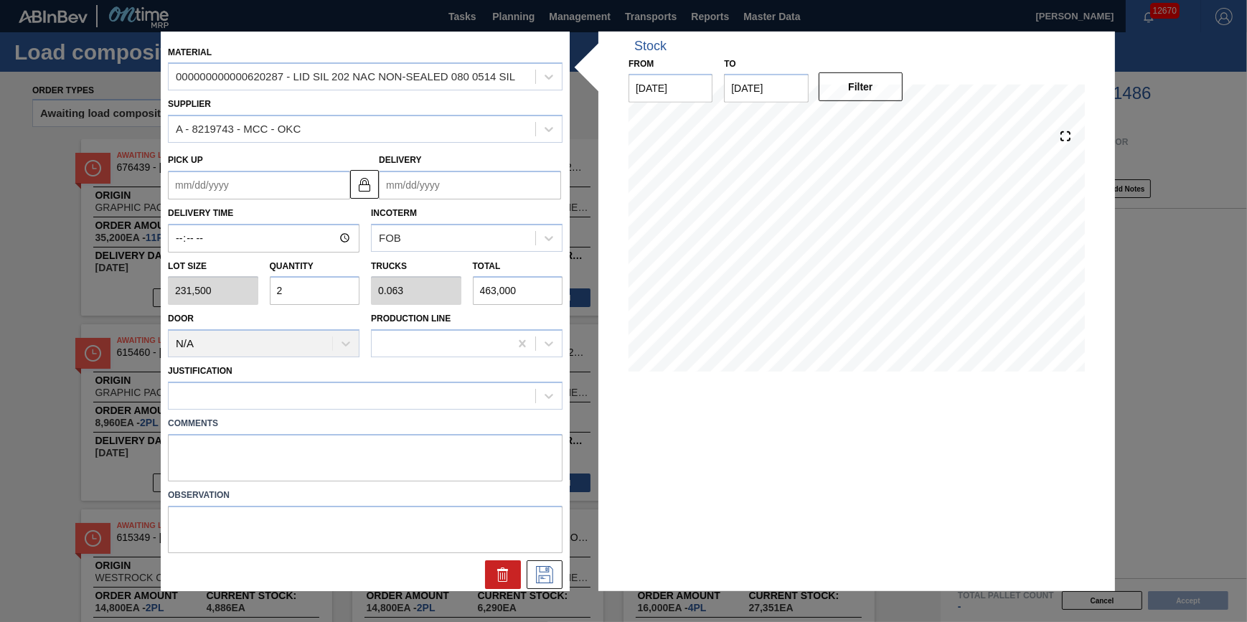
type input "0.813"
type input "6,019,000"
type input "26"
click at [536, 571] on icon at bounding box center [544, 574] width 17 height 17
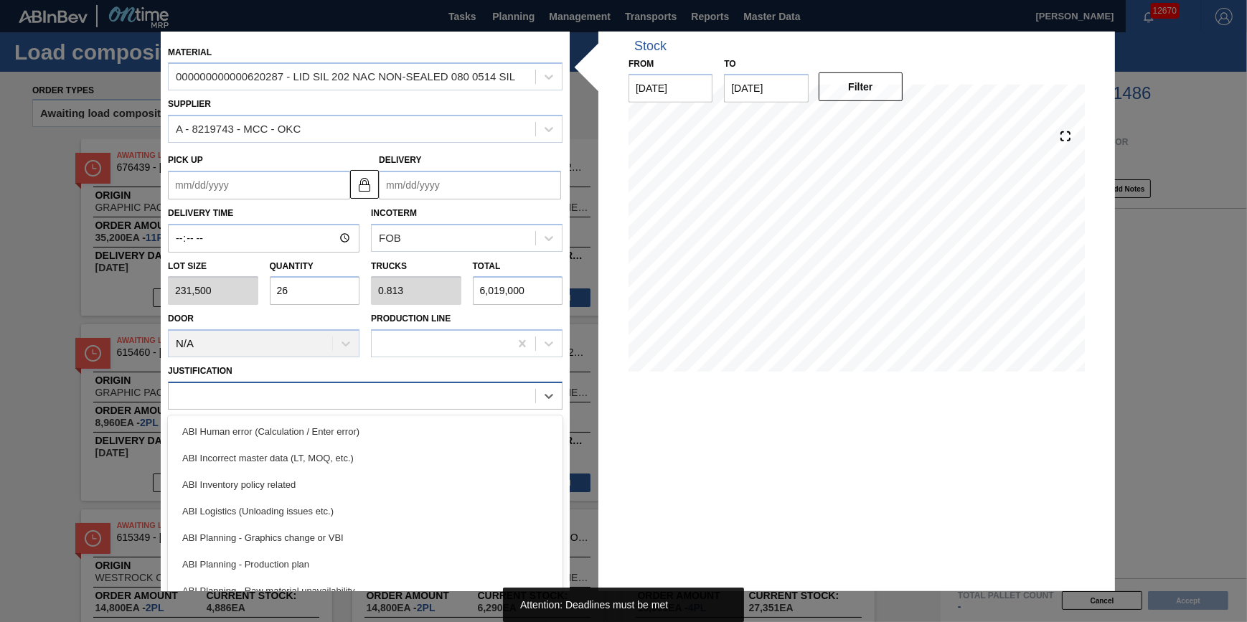
click at [404, 397] on div at bounding box center [352, 395] width 367 height 21
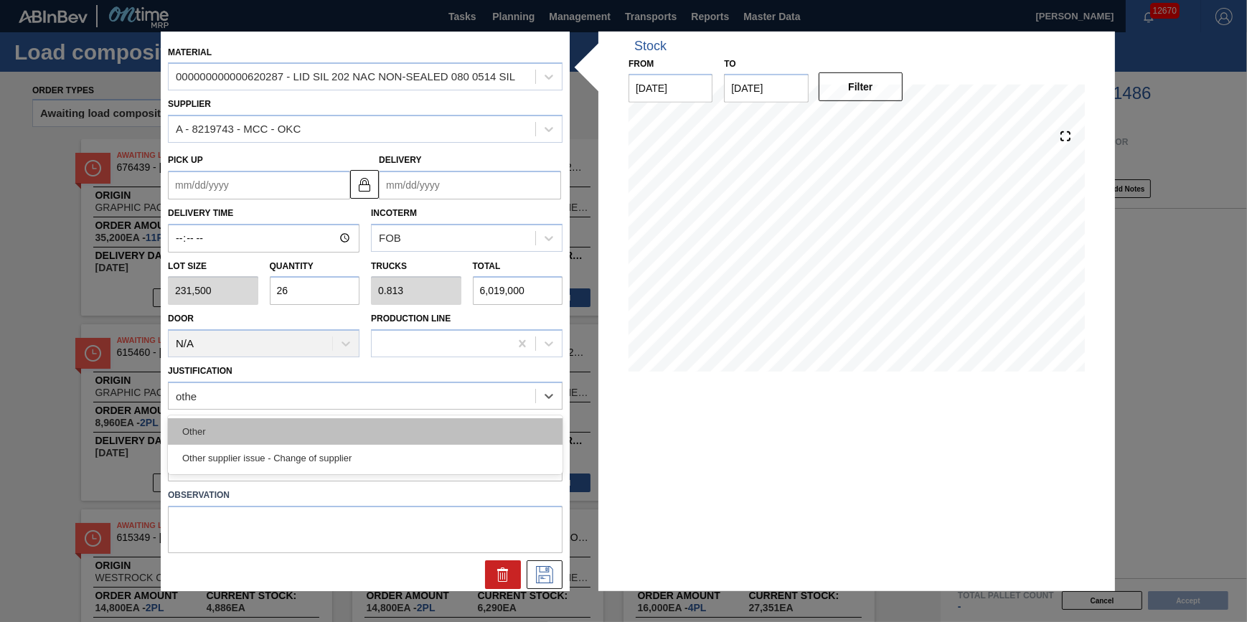
type input "other"
click at [388, 443] on div "Other" at bounding box center [365, 431] width 395 height 27
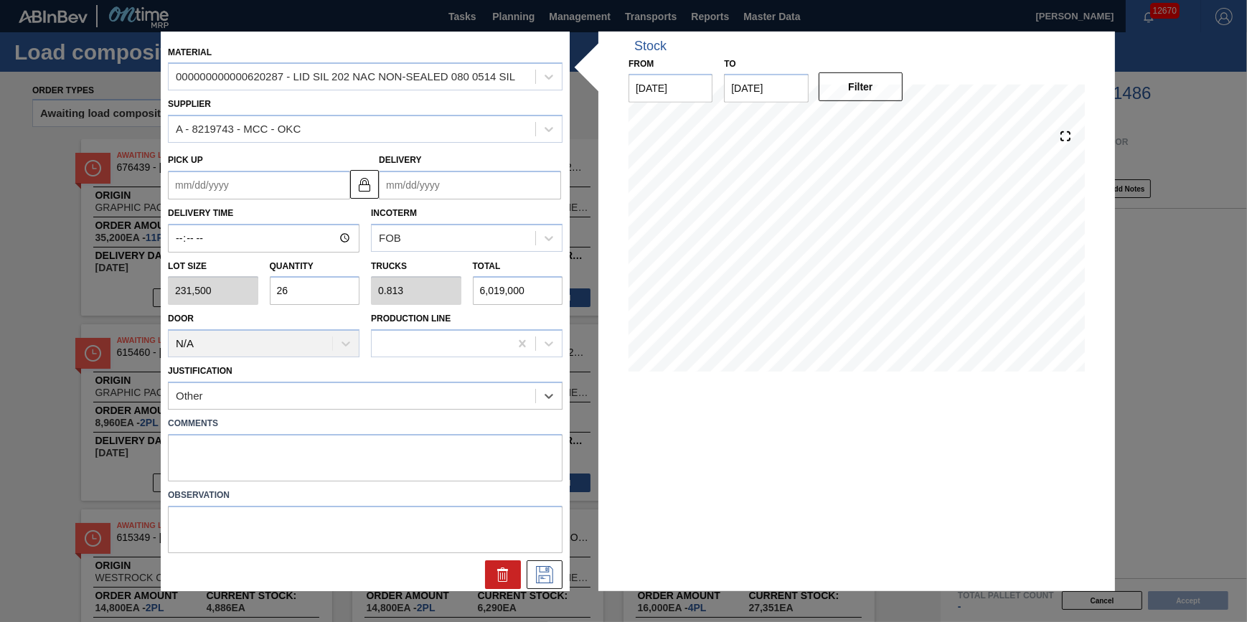
click at [453, 187] on input "Delivery" at bounding box center [470, 185] width 182 height 29
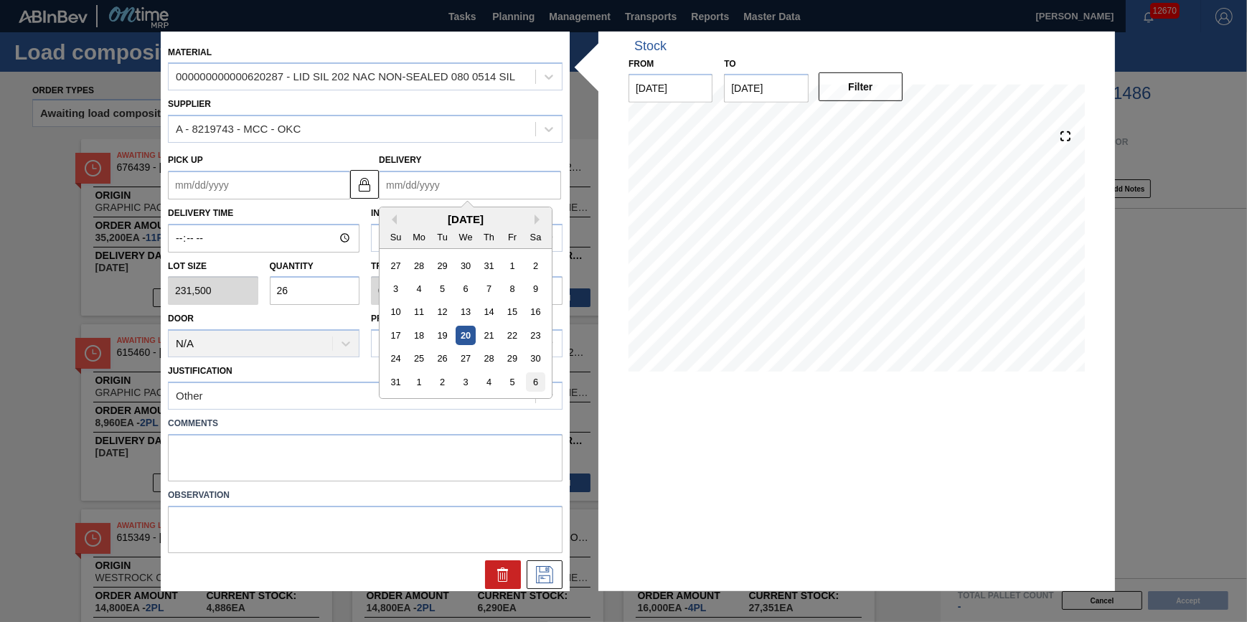
click at [535, 384] on div "6" at bounding box center [535, 381] width 19 height 19
type up "[DATE]"
type input "[DATE]"
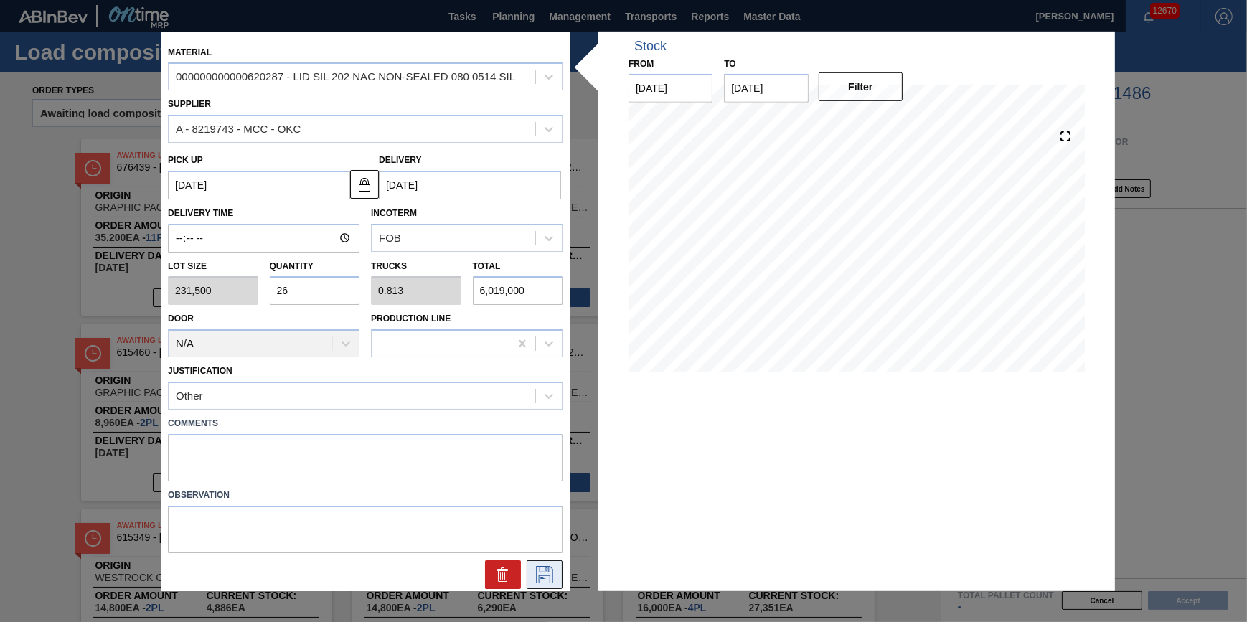
click at [547, 562] on button at bounding box center [545, 574] width 36 height 29
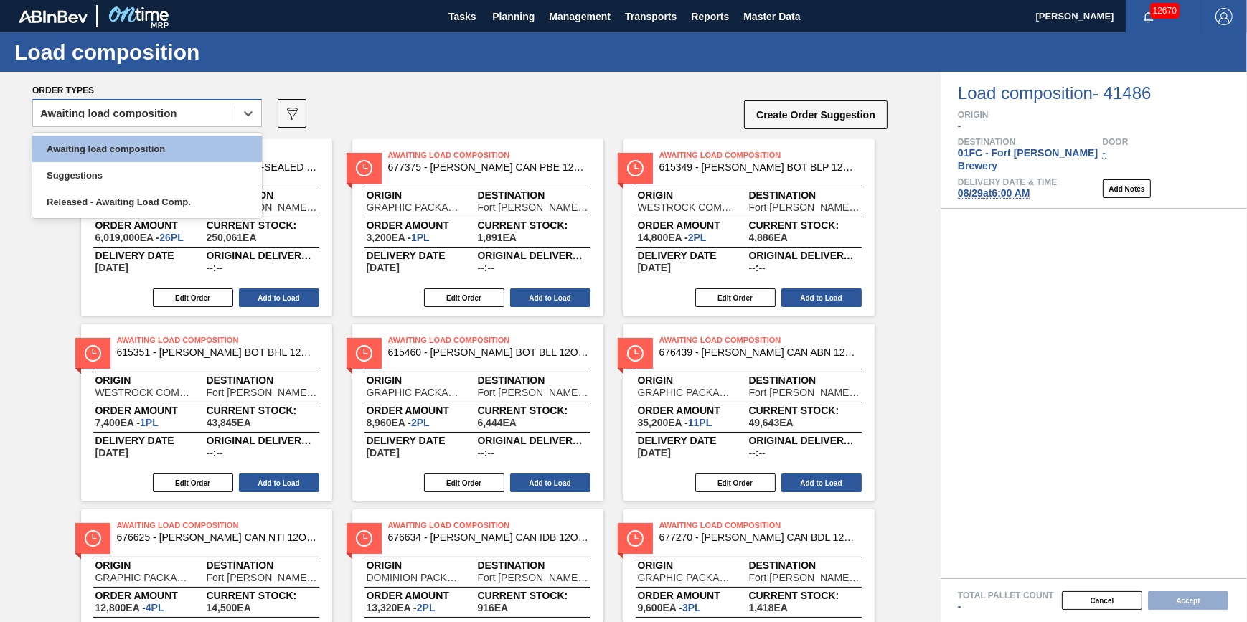
click at [193, 109] on div "Awaiting load composition" at bounding box center [134, 113] width 202 height 21
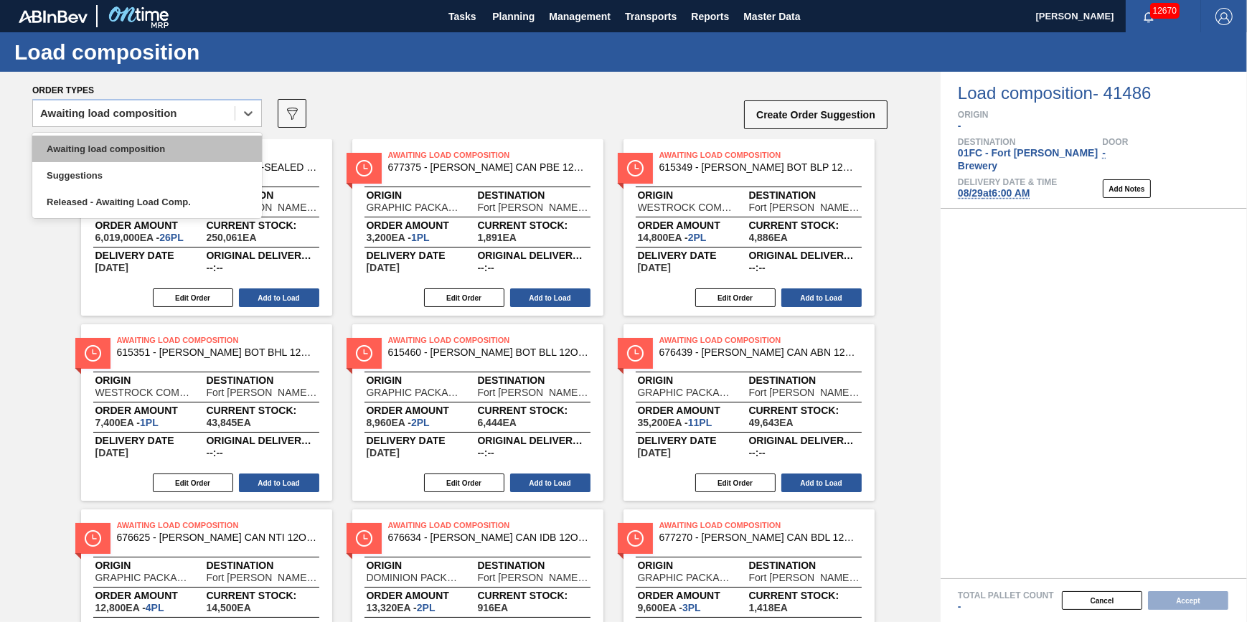
click at [189, 148] on div "Awaiting load composition" at bounding box center [147, 149] width 230 height 27
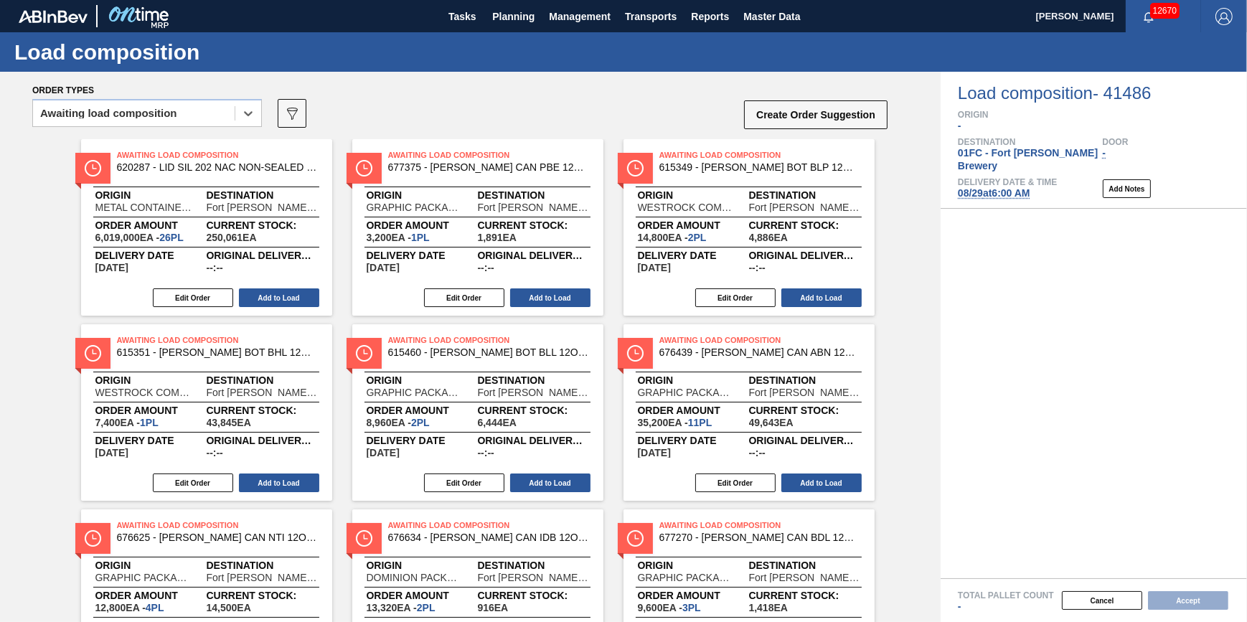
drag, startPoint x: 284, startPoint y: 110, endPoint x: 293, endPoint y: 109, distance: 9.4
click at [285, 110] on icon "089F7B8B-B2A5-4AFE-B5C0-19BA573D28AC" at bounding box center [291, 113] width 17 height 17
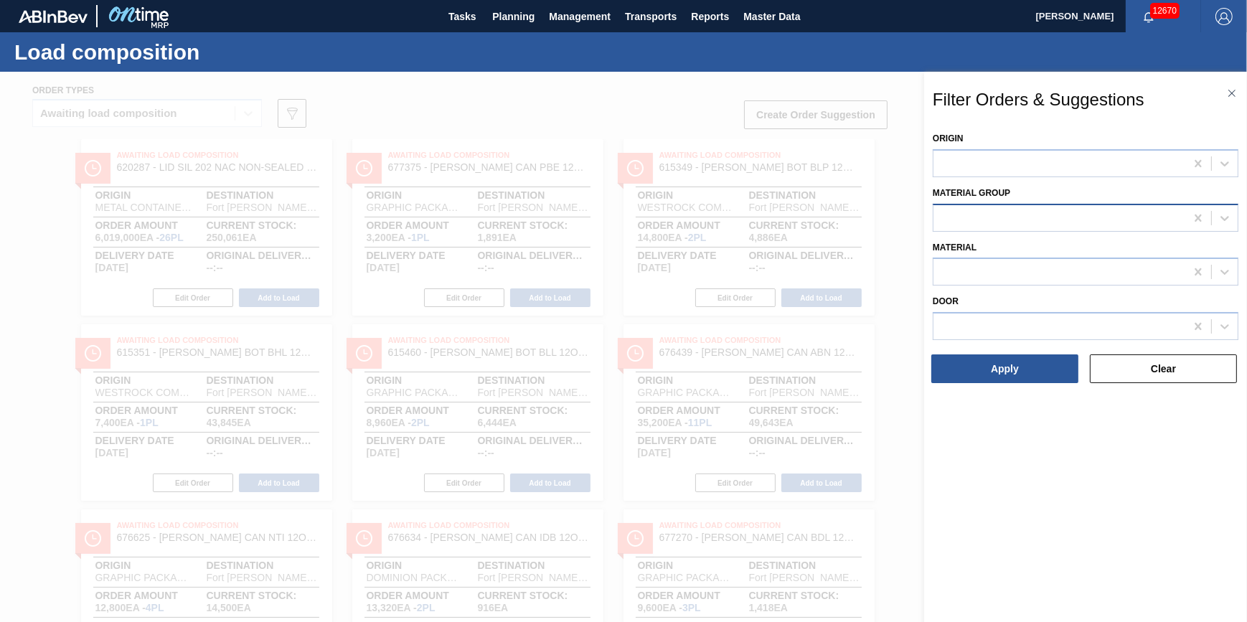
click at [983, 230] on div at bounding box center [1086, 218] width 306 height 28
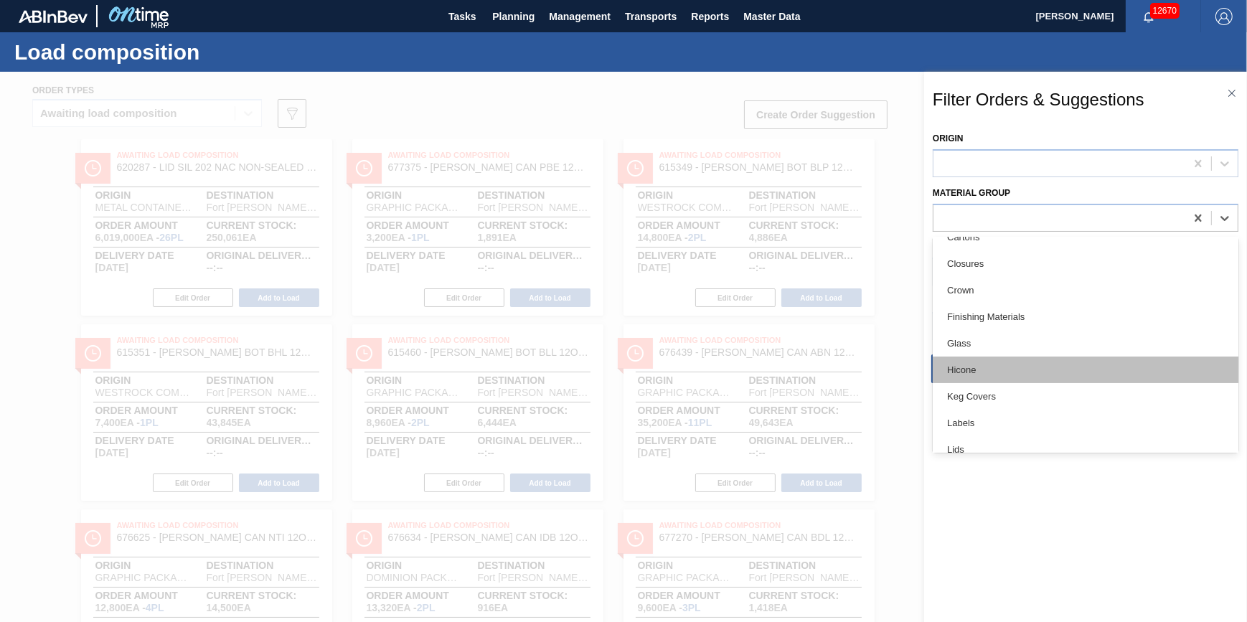
scroll to position [195, 0]
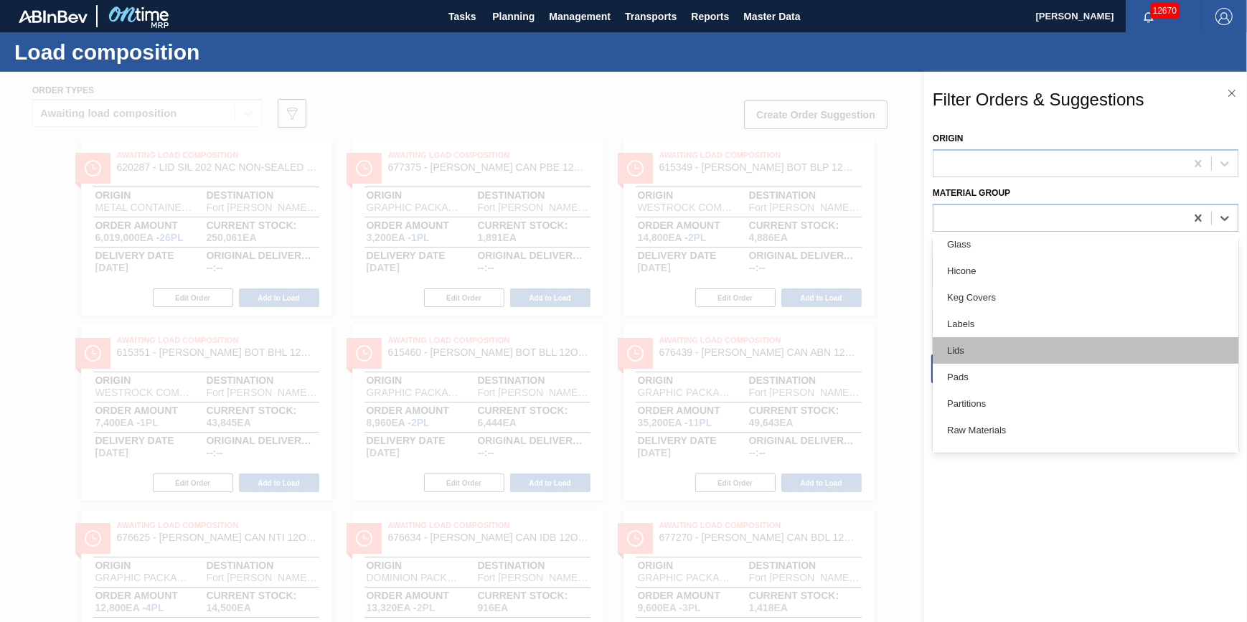
click at [983, 354] on div "Lids" at bounding box center [1086, 350] width 306 height 27
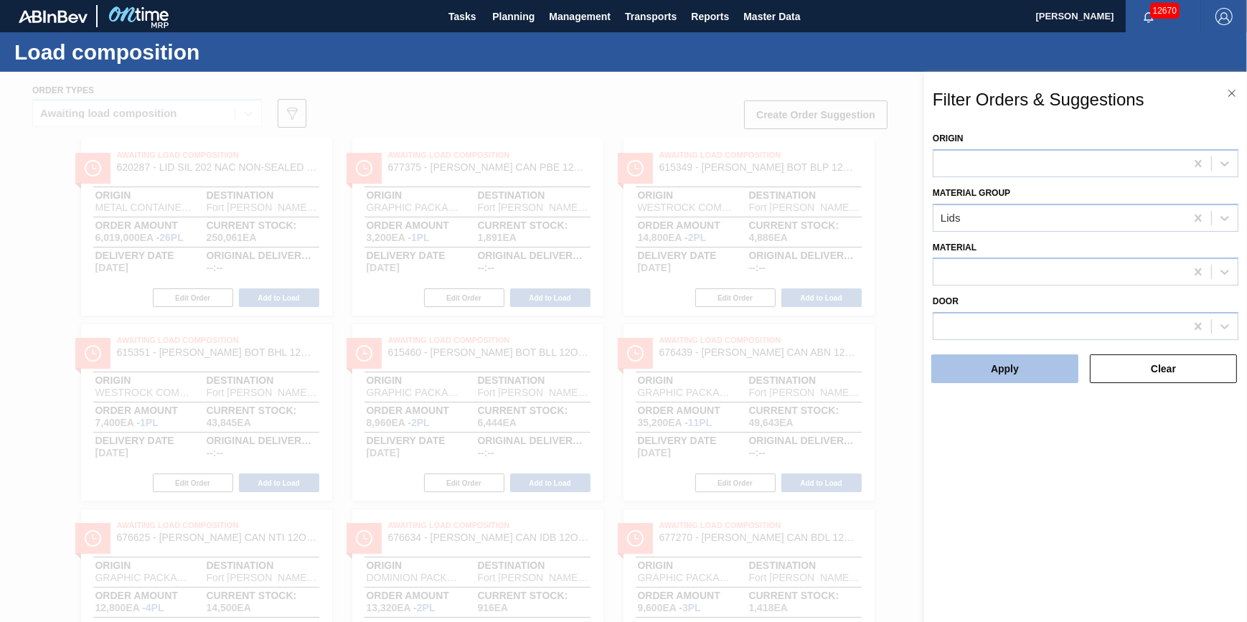
click at [983, 373] on button "Apply" at bounding box center [1004, 368] width 147 height 29
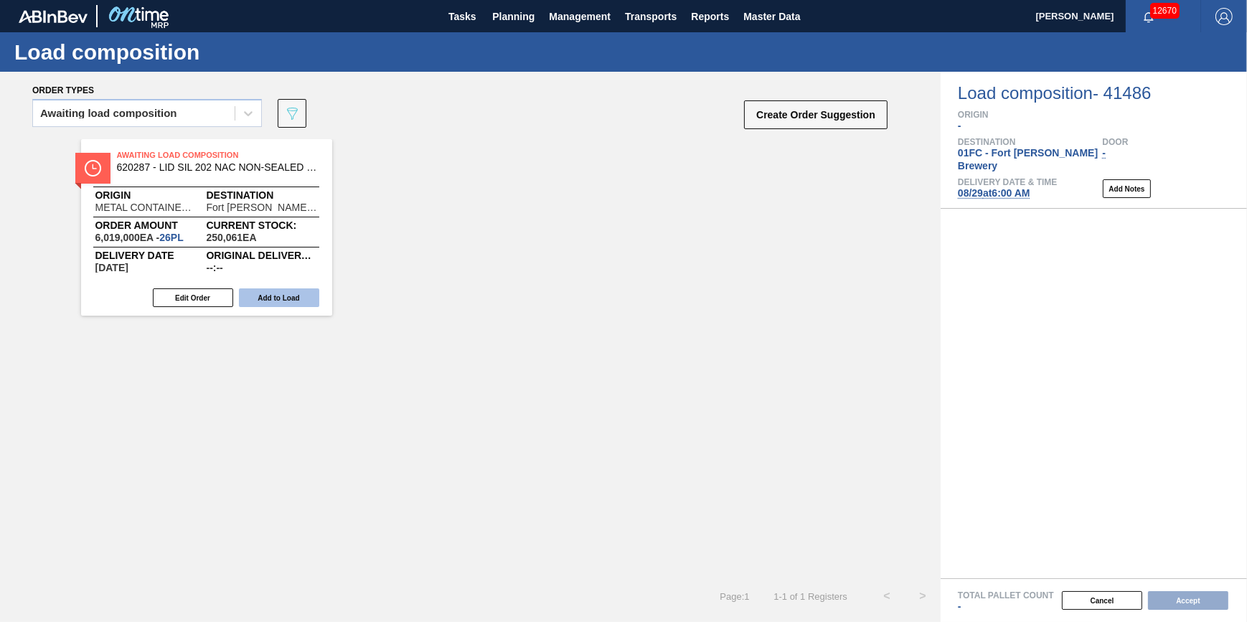
click at [298, 300] on button "Add to Load" at bounding box center [279, 297] width 80 height 19
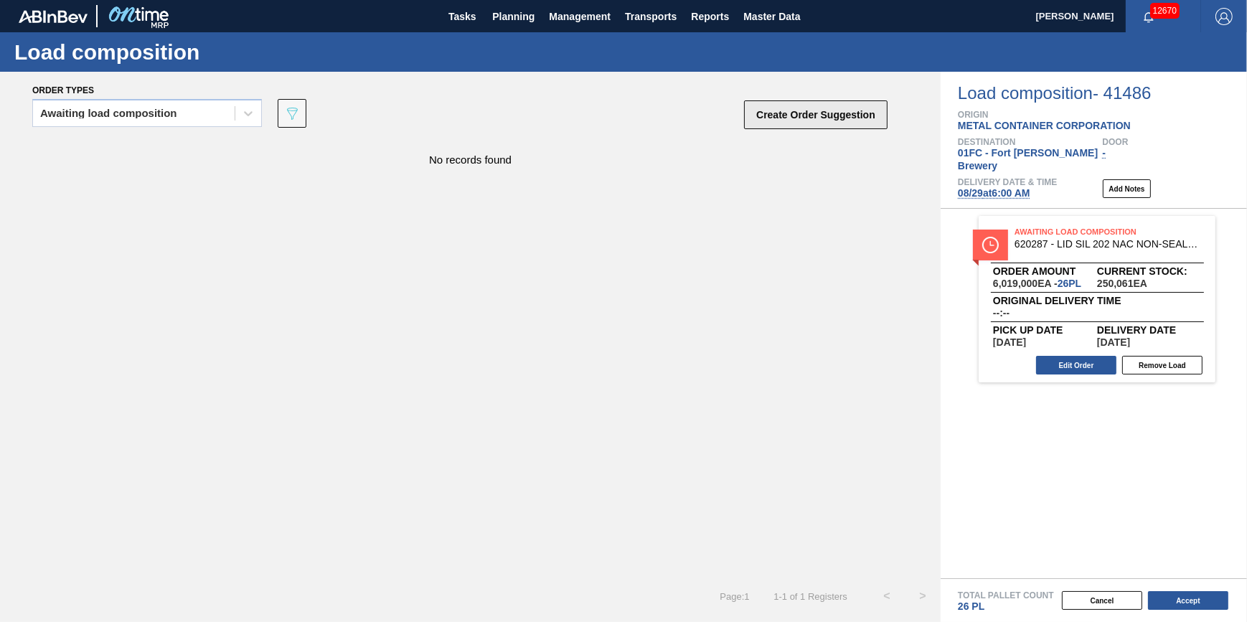
click at [875, 111] on button "Create Order Suggestion" at bounding box center [815, 114] width 143 height 29
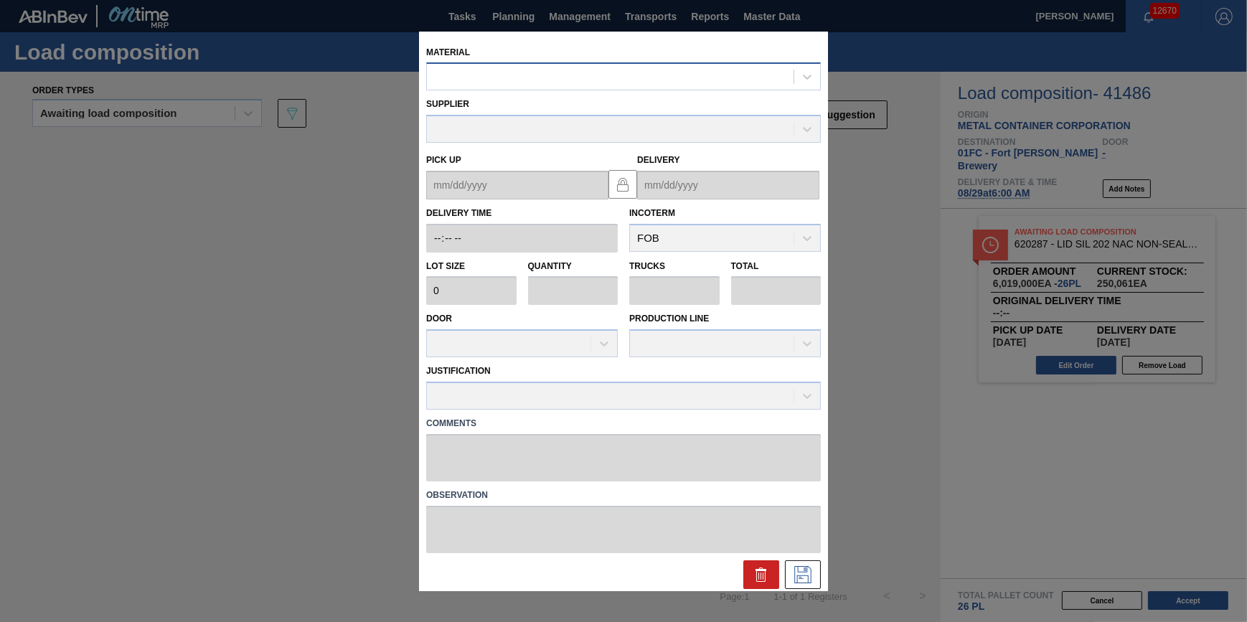
click at [610, 79] on div at bounding box center [610, 77] width 367 height 21
type input "620866"
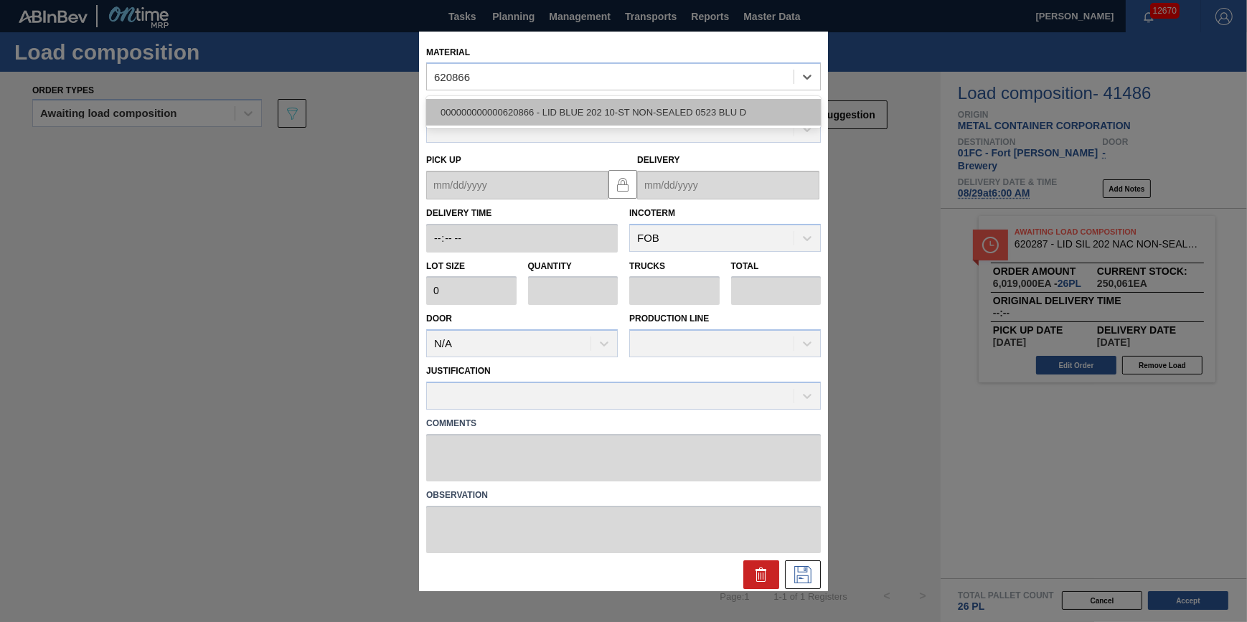
click at [586, 113] on div "000000000000620866 - LID BLUE 202 10-ST NON-SEALED 0523 BLU D" at bounding box center [623, 112] width 395 height 27
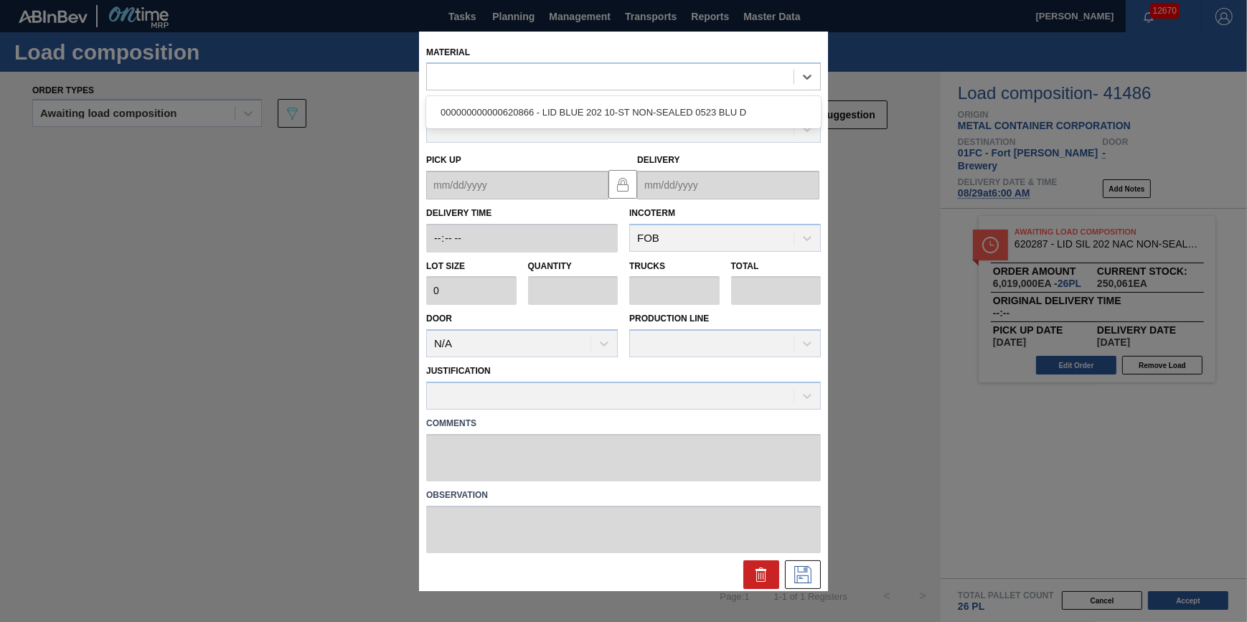
type input "231,500"
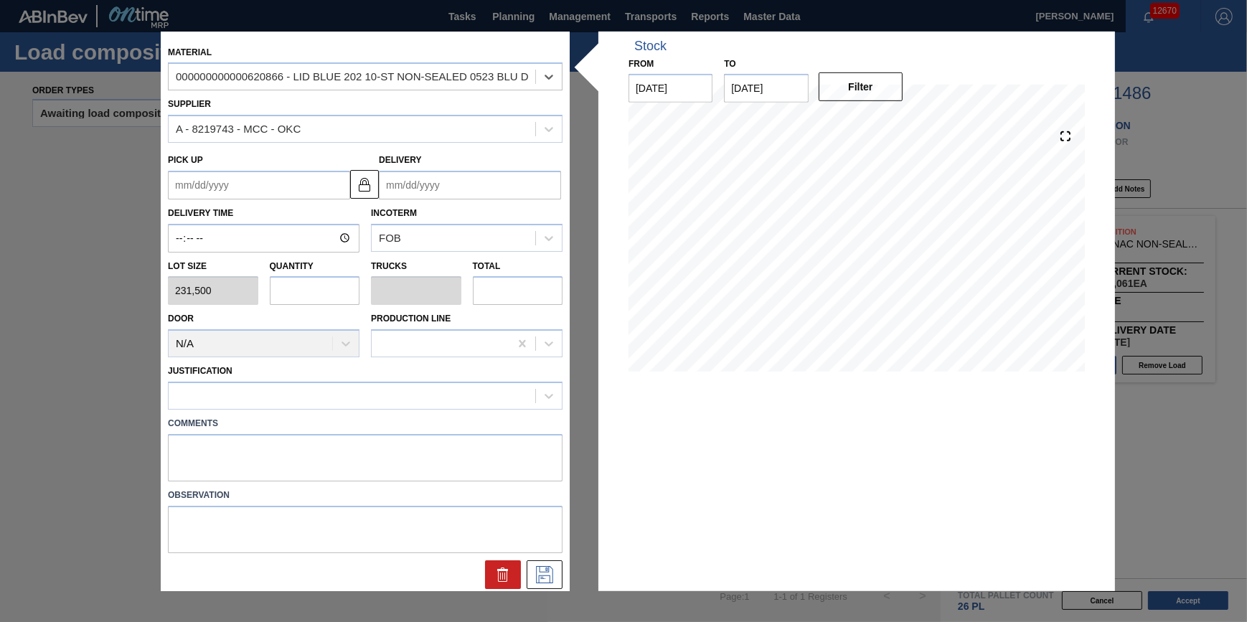
click at [309, 288] on input "text" at bounding box center [315, 290] width 90 height 29
type input "6"
type input "0.188"
type input "1,389,000"
type input "6"
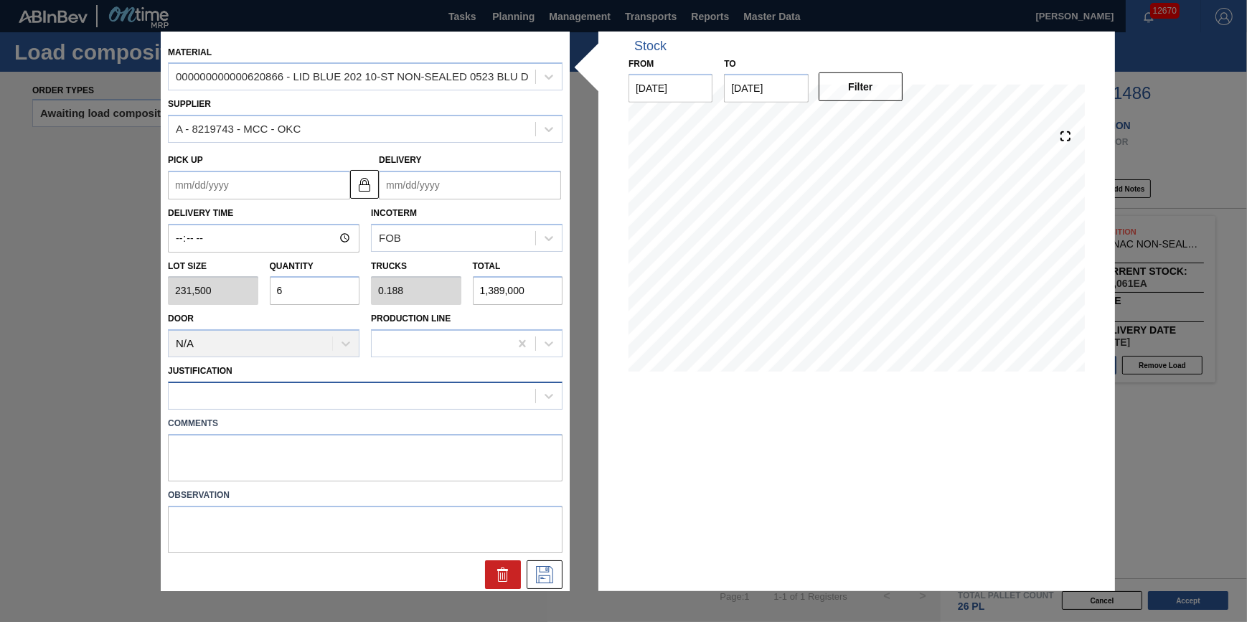
click at [334, 397] on div at bounding box center [352, 395] width 367 height 21
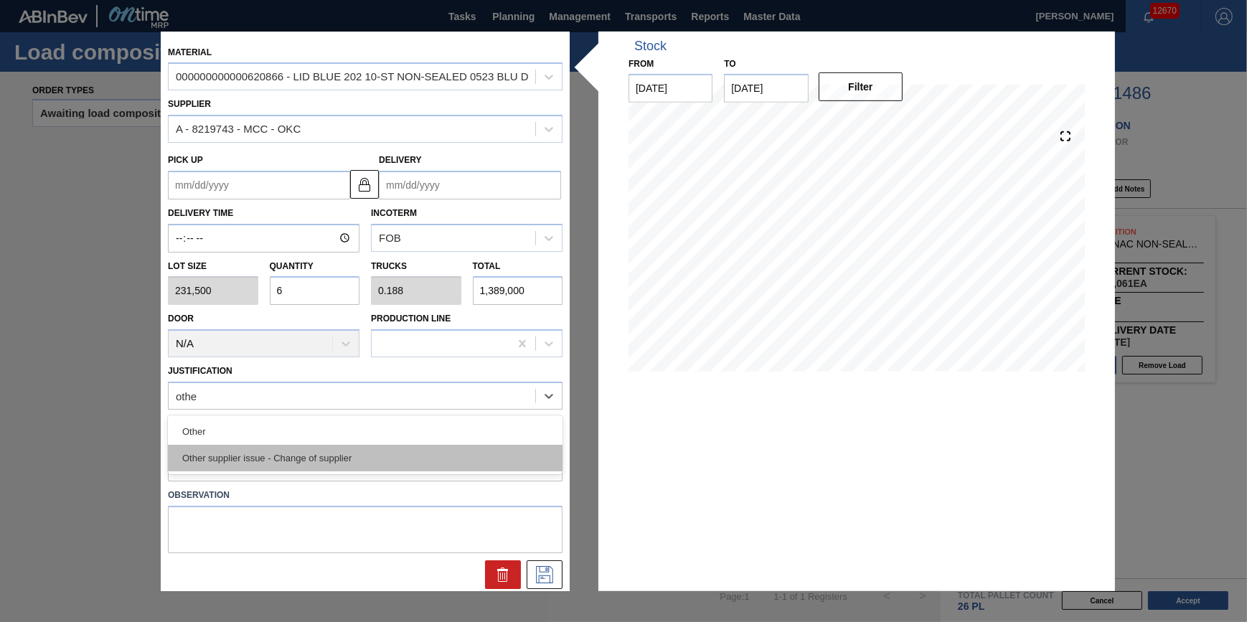
type input "other"
click at [301, 446] on div "Other supplier issue - Change of supplier" at bounding box center [365, 458] width 395 height 27
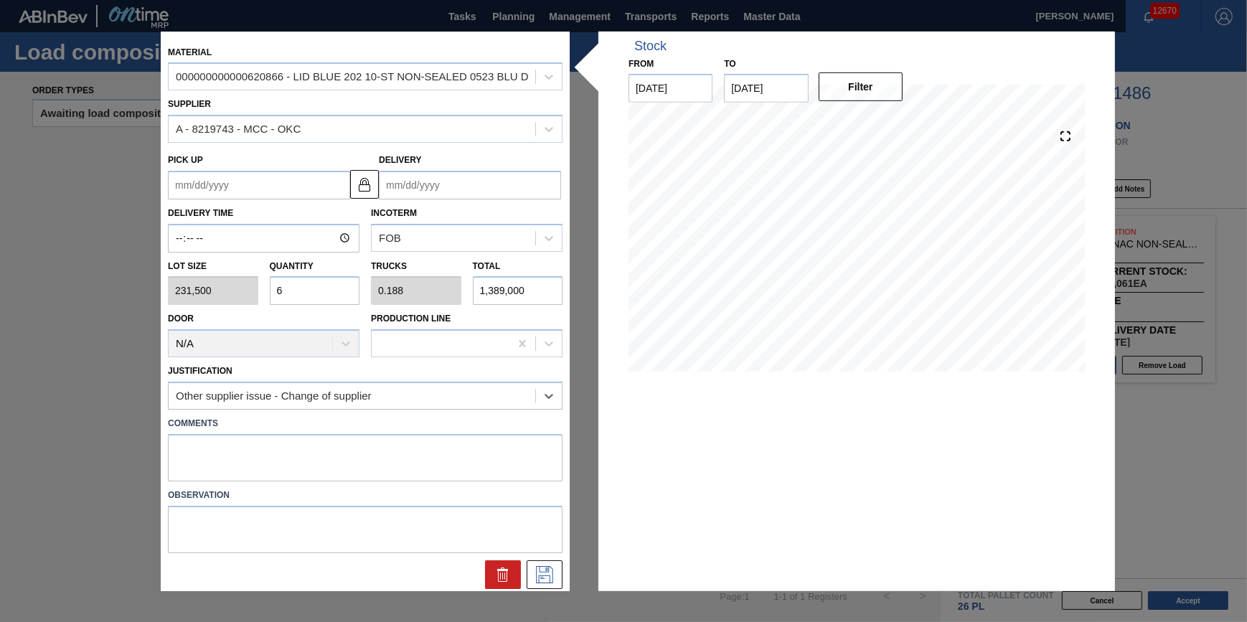
click at [469, 172] on input "Delivery" at bounding box center [470, 185] width 182 height 29
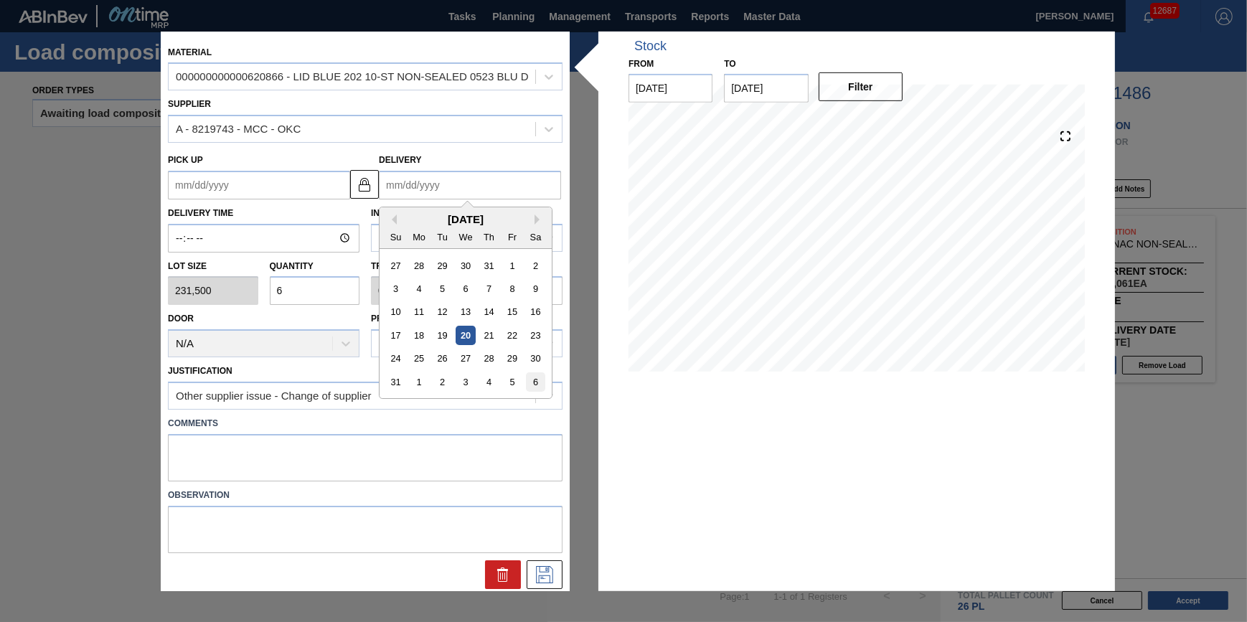
click at [534, 380] on div "6" at bounding box center [535, 381] width 19 height 19
type up "[DATE]"
type input "[DATE]"
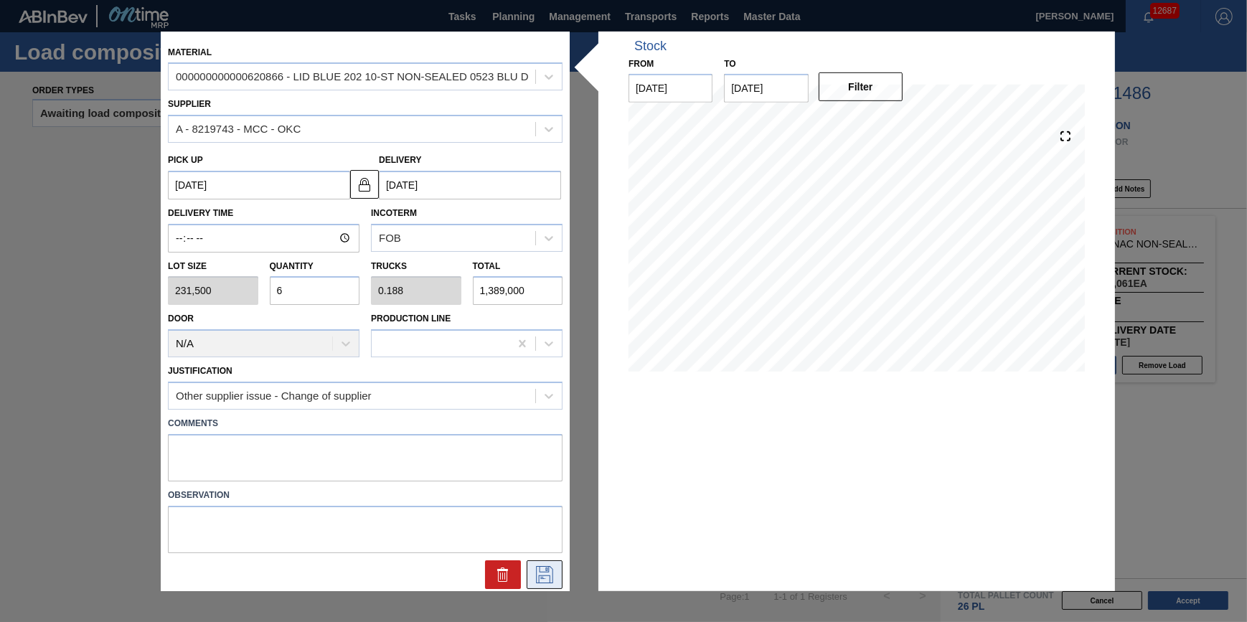
click at [542, 574] on icon at bounding box center [544, 574] width 17 height 17
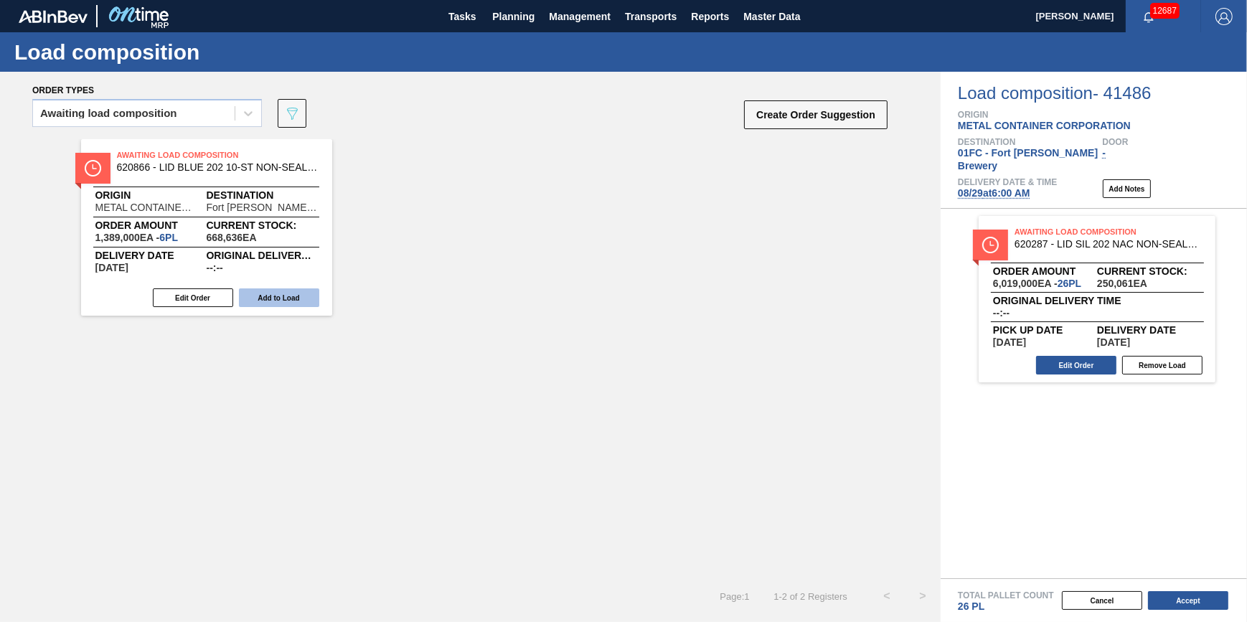
click at [303, 302] on button "Add to Load" at bounding box center [279, 297] width 80 height 19
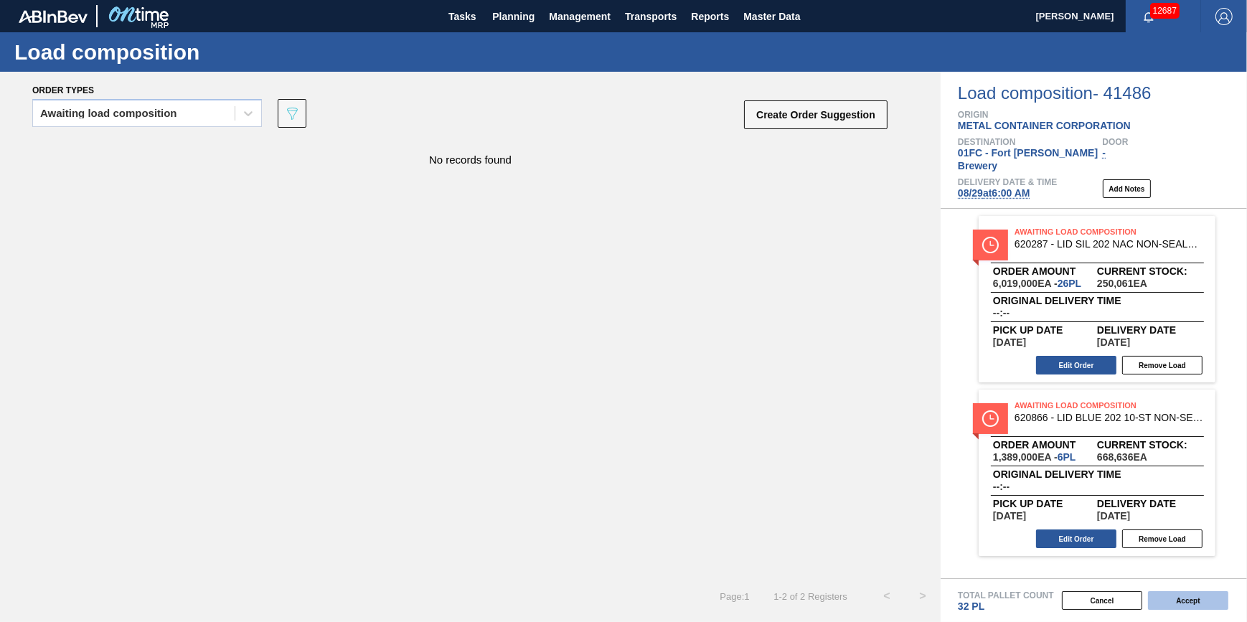
click at [983, 585] on button "Accept" at bounding box center [1188, 600] width 80 height 19
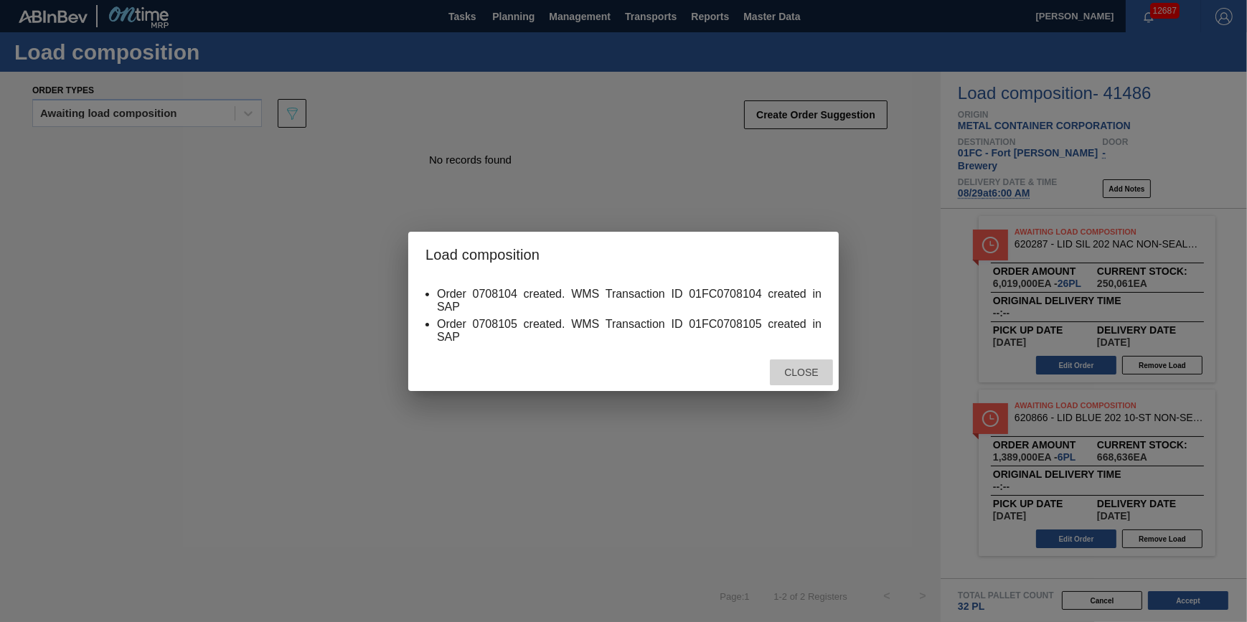
click at [771, 367] on div "Close" at bounding box center [801, 372] width 63 height 27
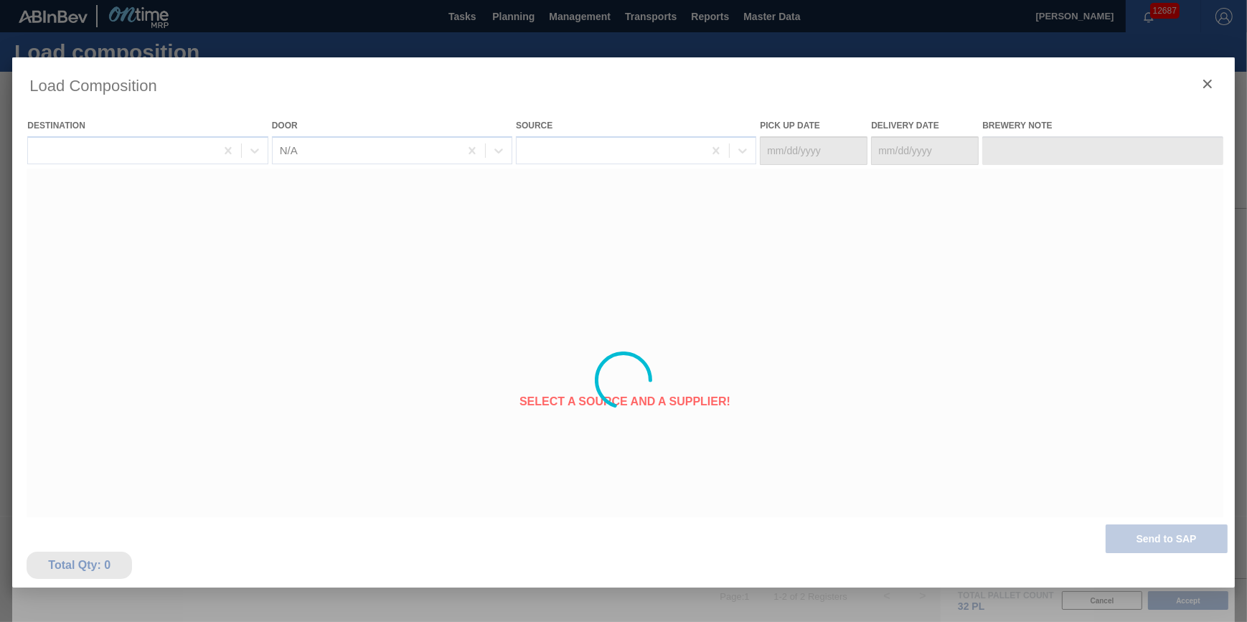
type Date "08/28/2025"
type Date "08/29/2025"
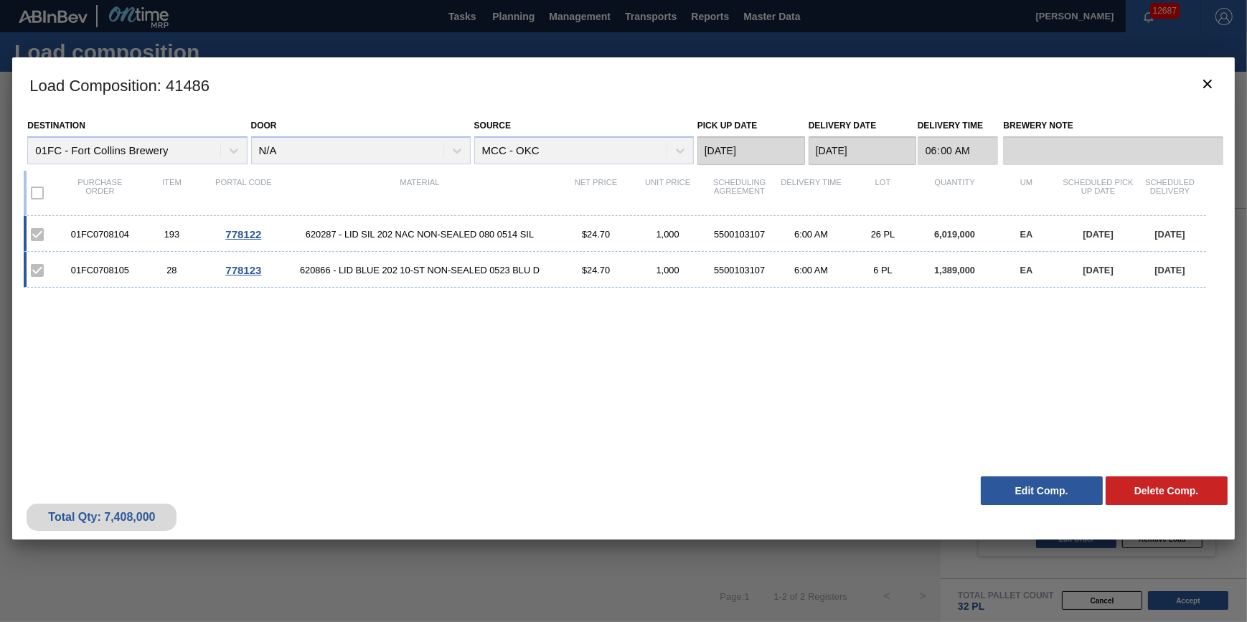
click at [599, 564] on div "Load Composition : 41486 Destination 01FC - Fort Collins Brewery Door N/A Sourc…" at bounding box center [623, 380] width 1222 height 646
click at [983, 78] on icon "botão de ícone" at bounding box center [1207, 83] width 17 height 17
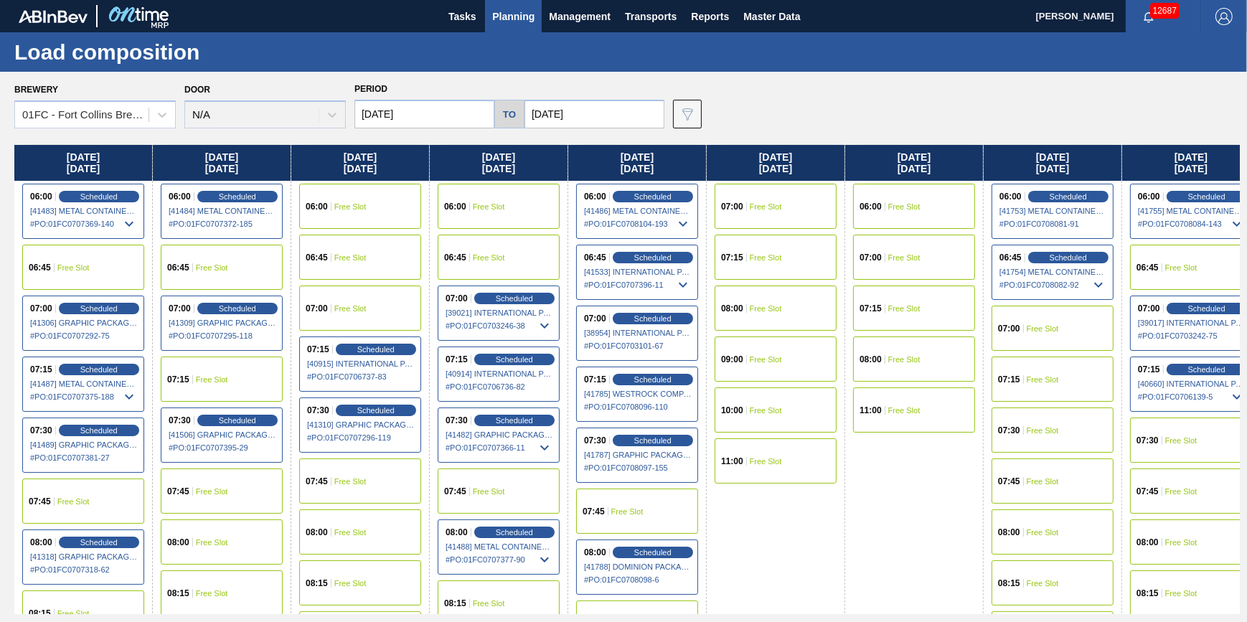
click at [603, 503] on div "07:45 Free Slot" at bounding box center [637, 511] width 122 height 45
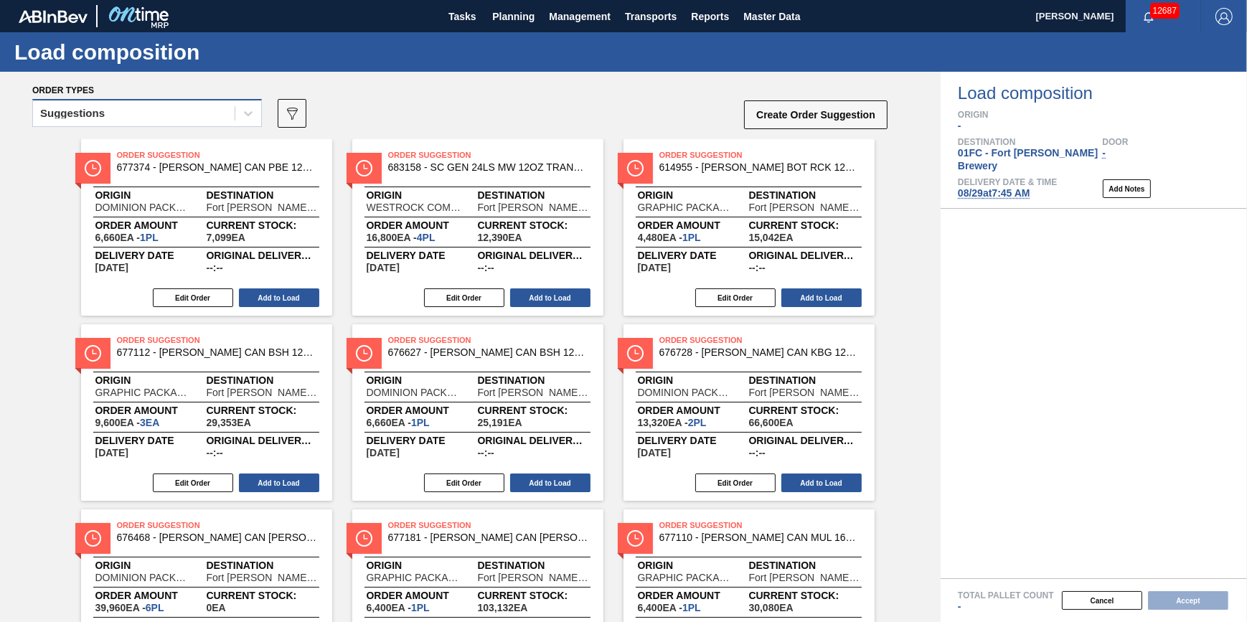
click at [180, 117] on div "Suggestions" at bounding box center [134, 113] width 202 height 21
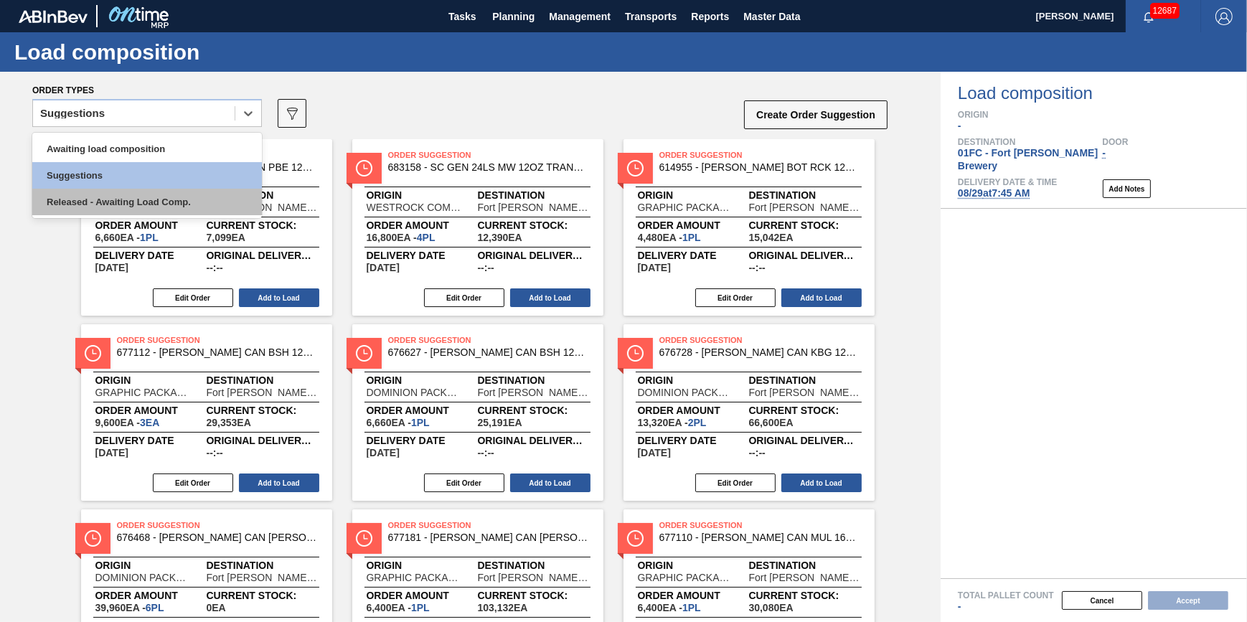
click at [171, 202] on div "Released - Awaiting Load Comp." at bounding box center [147, 202] width 230 height 27
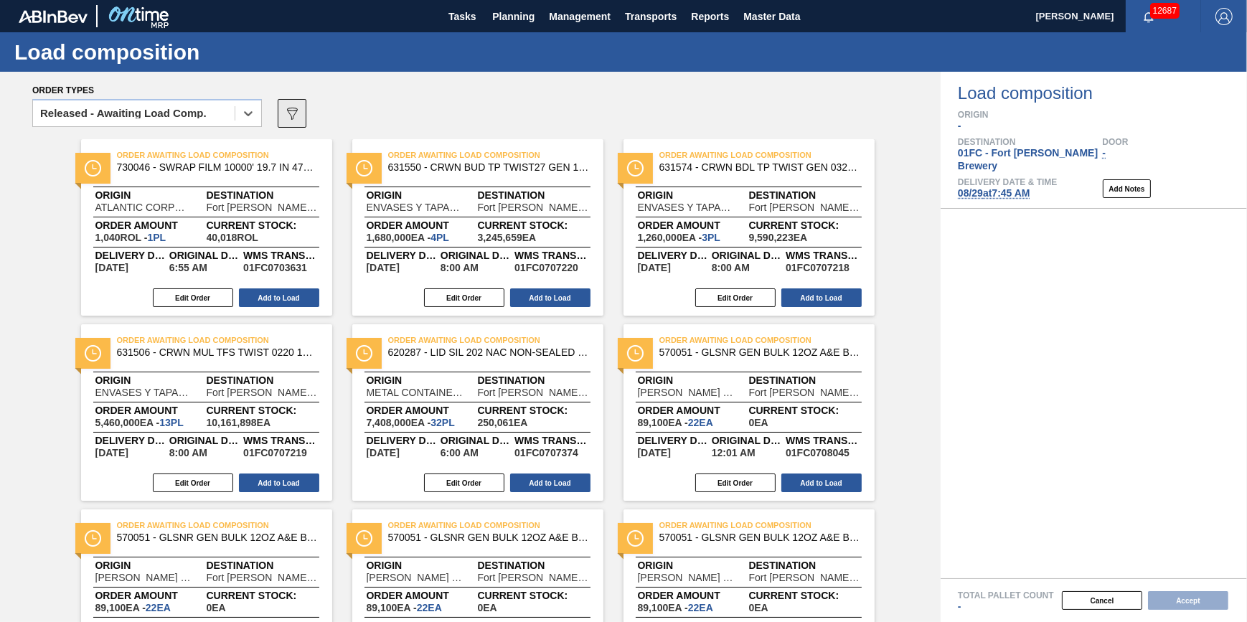
click at [291, 113] on icon "089F7B8B-B2A5-4AFE-B5C0-19BA573D28AC" at bounding box center [291, 113] width 17 height 17
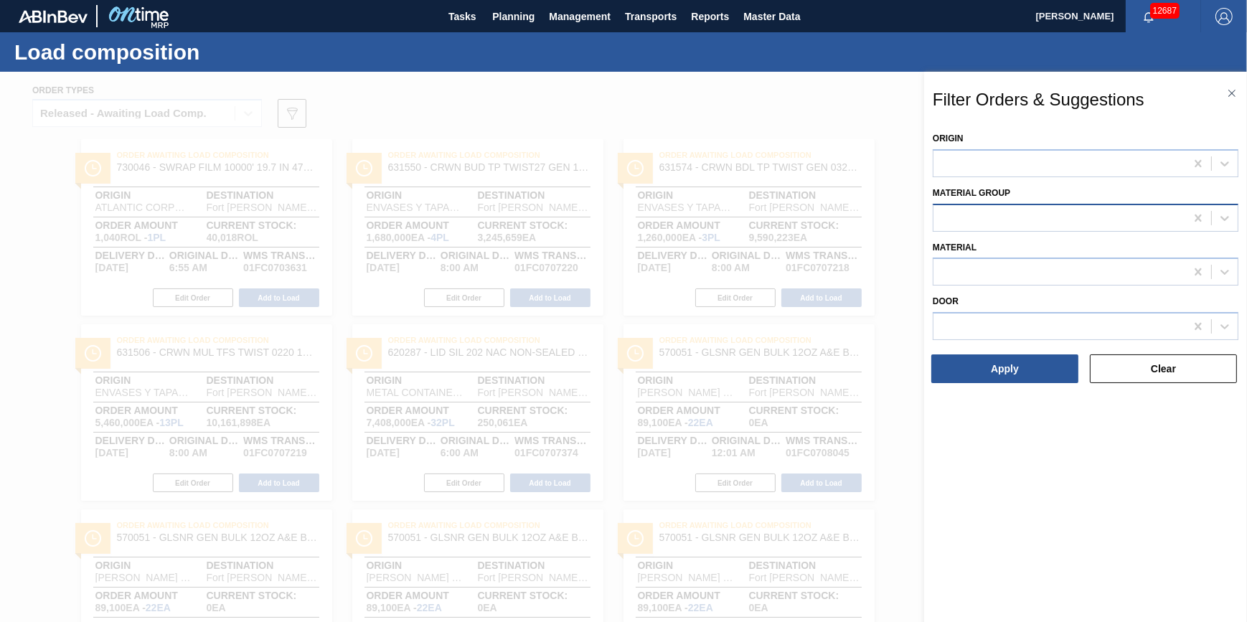
click at [983, 228] on div at bounding box center [1086, 218] width 306 height 28
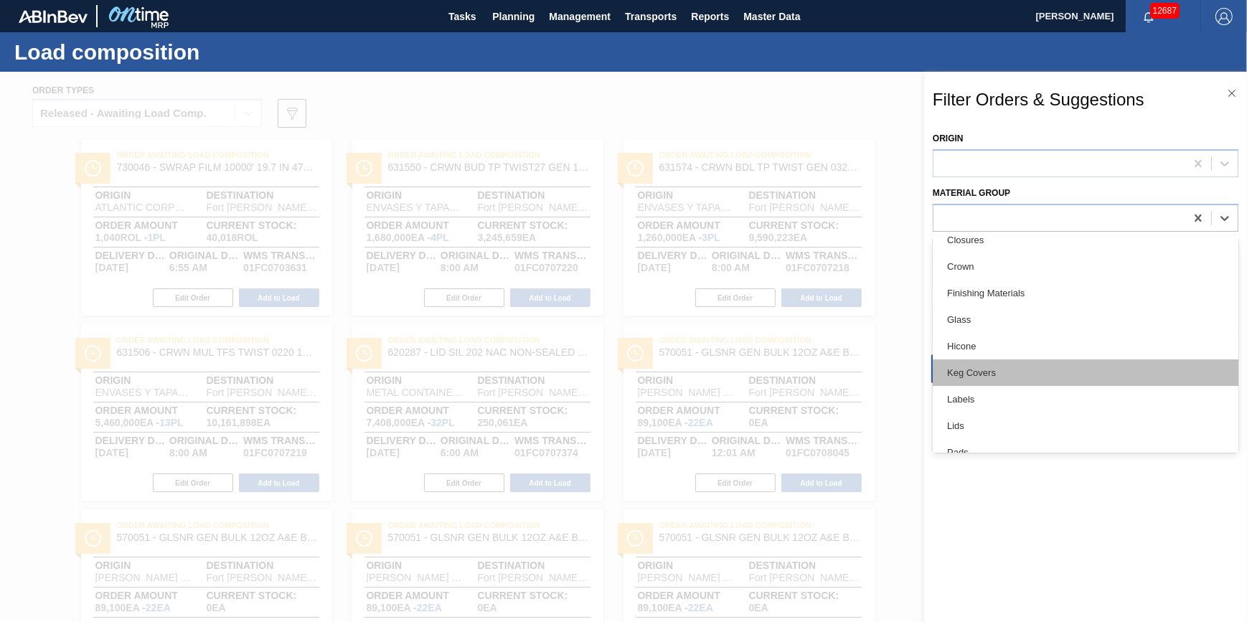
scroll to position [195, 0]
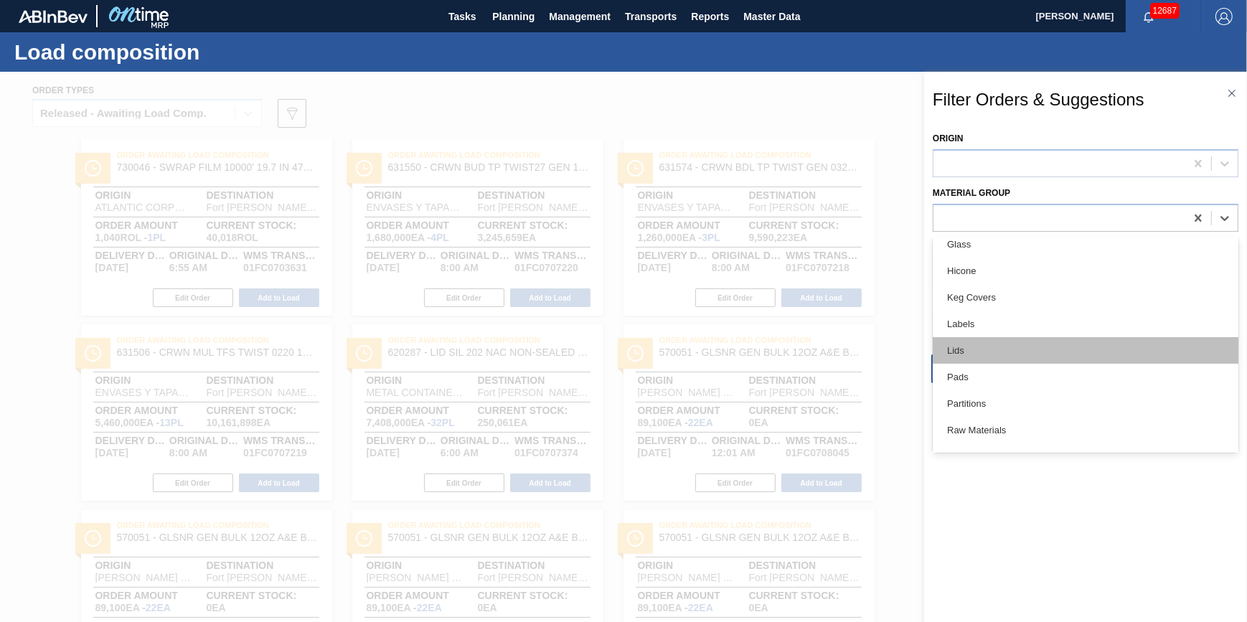
click at [983, 341] on div "Lids" at bounding box center [1086, 350] width 306 height 27
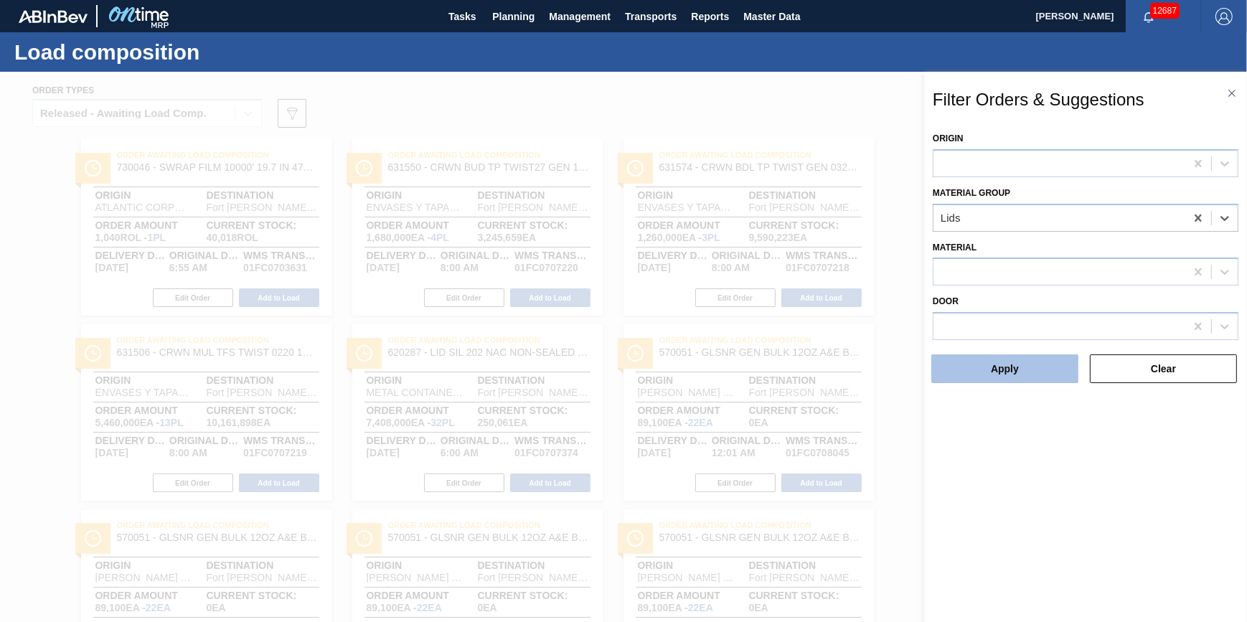
click at [983, 358] on button "Apply" at bounding box center [1004, 368] width 147 height 29
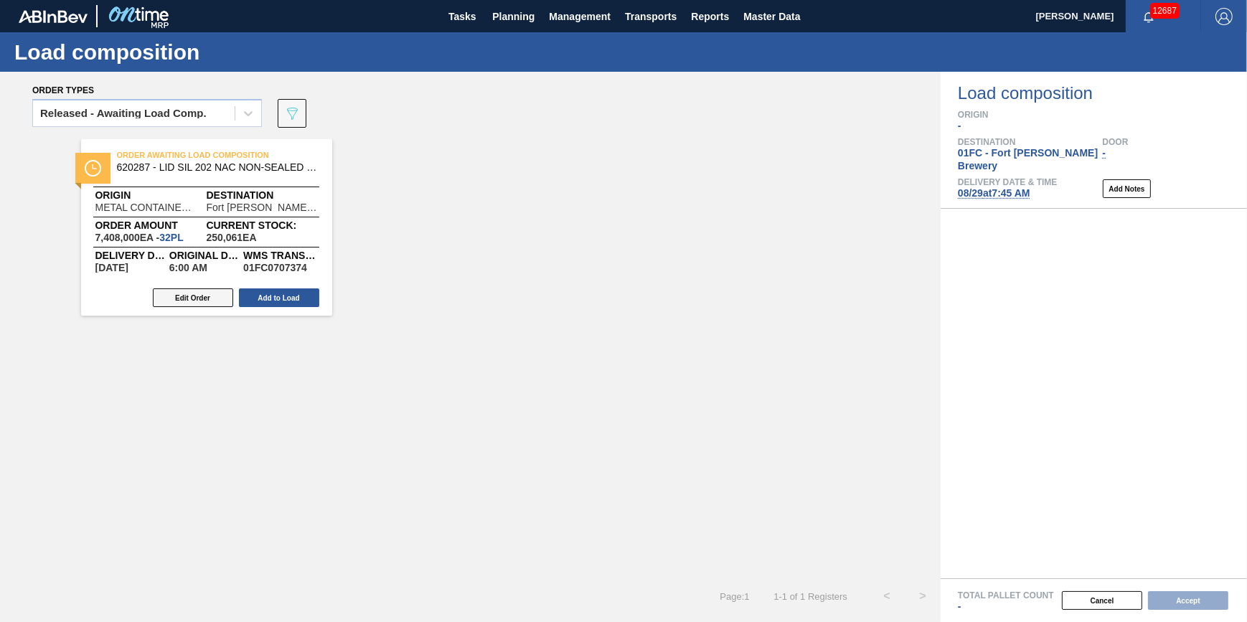
click at [217, 298] on button "Edit Order" at bounding box center [193, 297] width 80 height 19
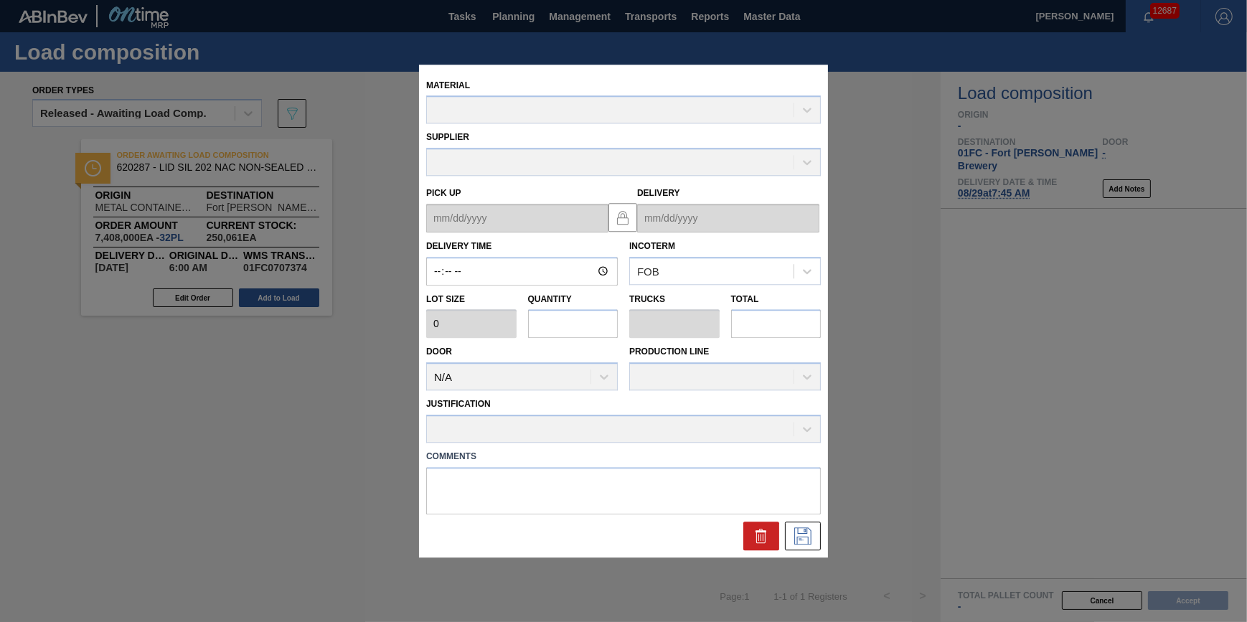
type input "06:00:00"
type input "231,500"
type input "32"
type input "1"
type input "7,408,000"
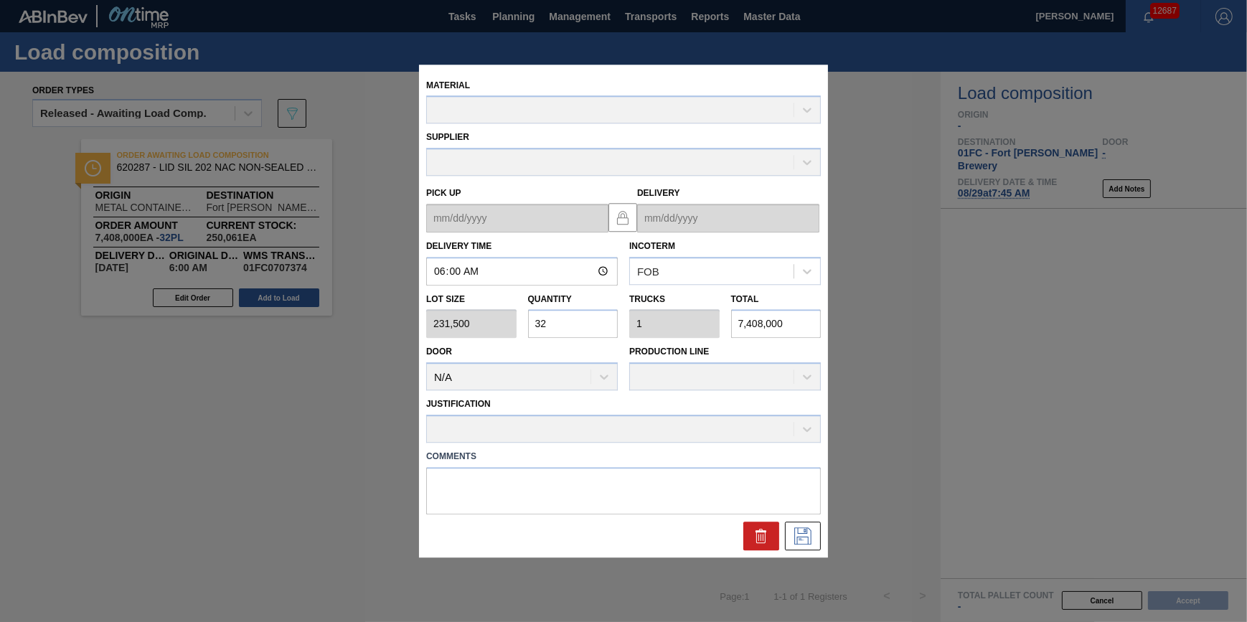
type up "08/28/2025"
type input "08/29/2025"
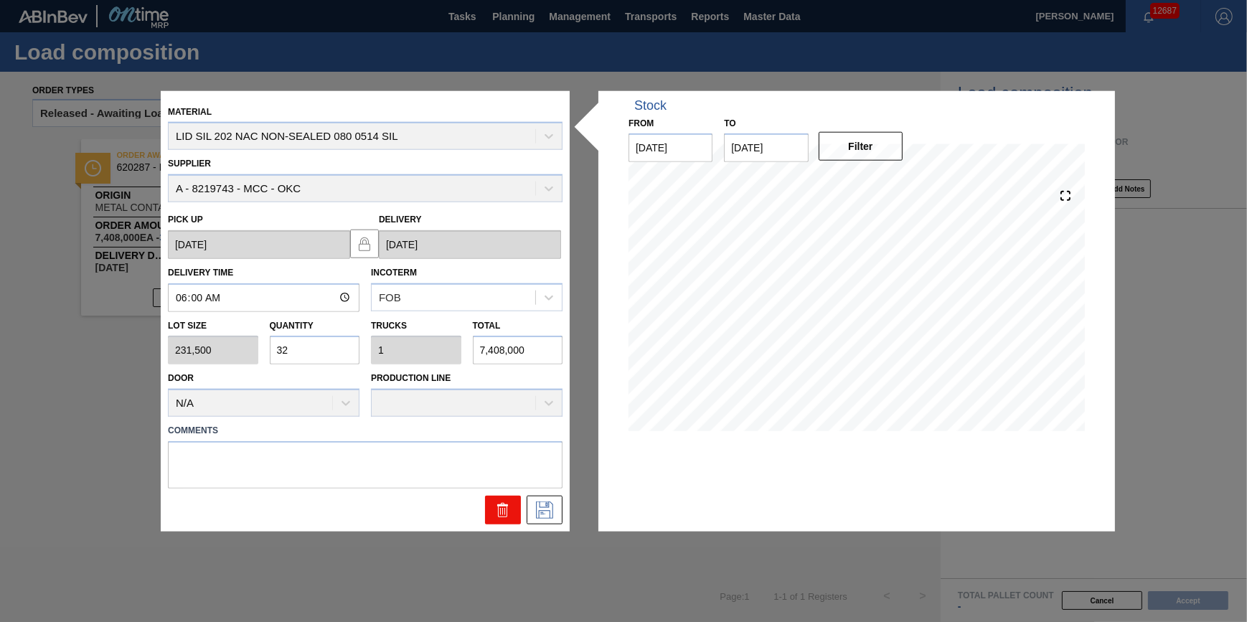
click at [507, 505] on icon at bounding box center [502, 505] width 11 height 2
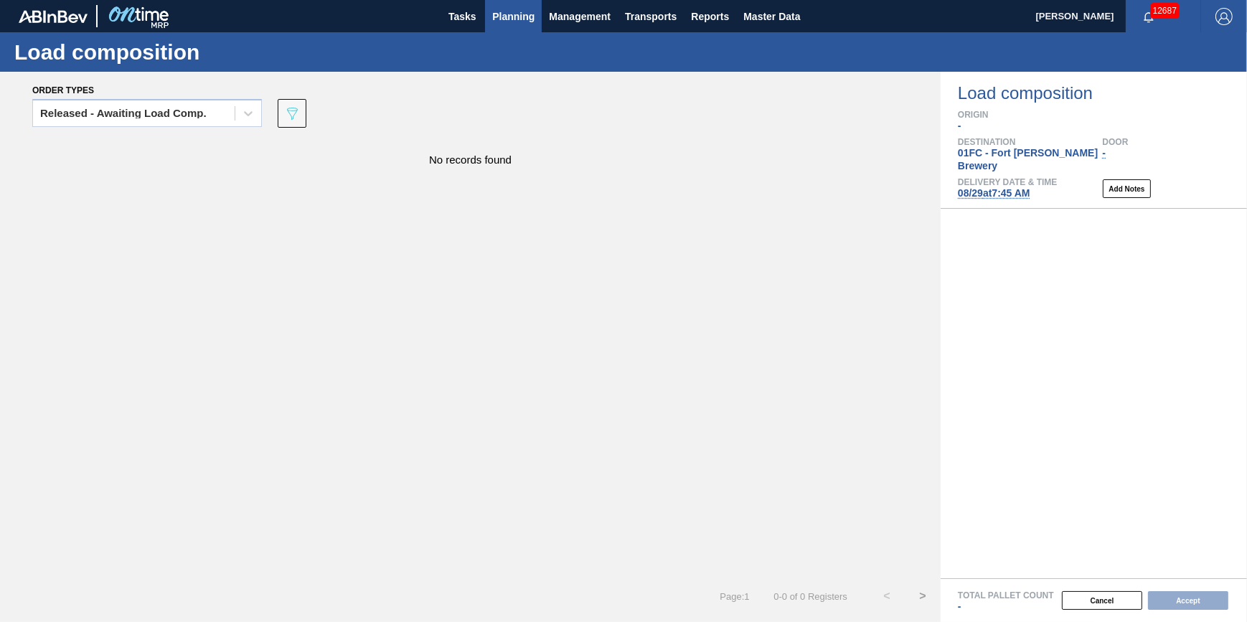
click at [516, 20] on span "Planning" at bounding box center [513, 16] width 42 height 17
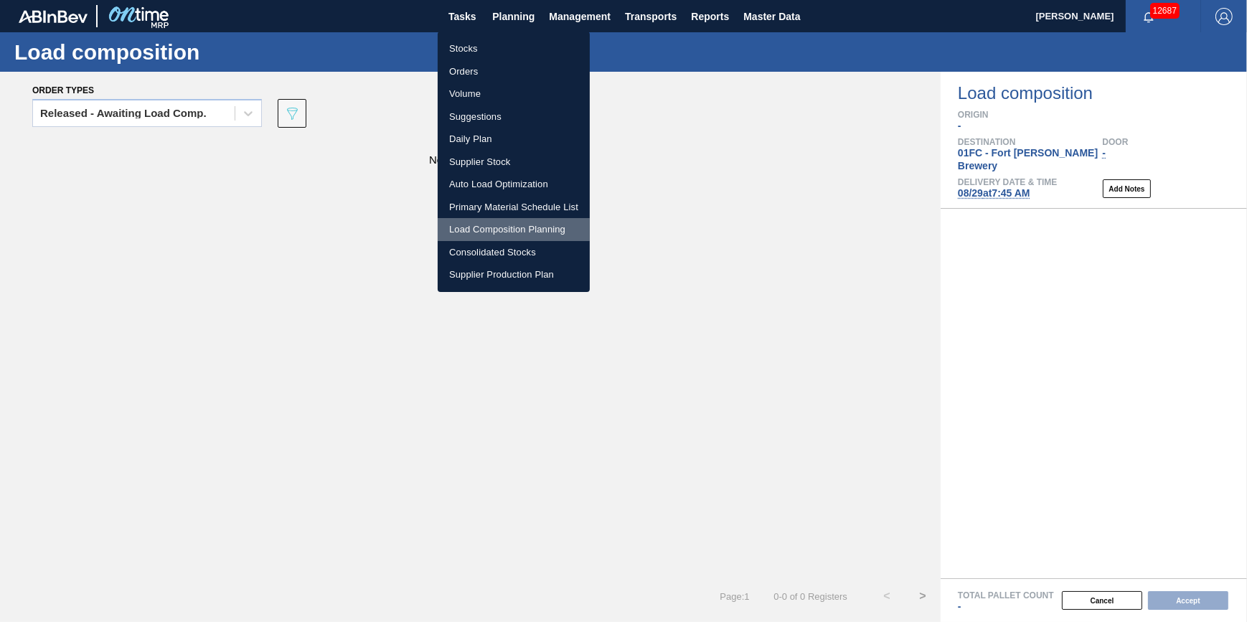
click at [505, 231] on li "Load Composition Planning" at bounding box center [514, 229] width 152 height 23
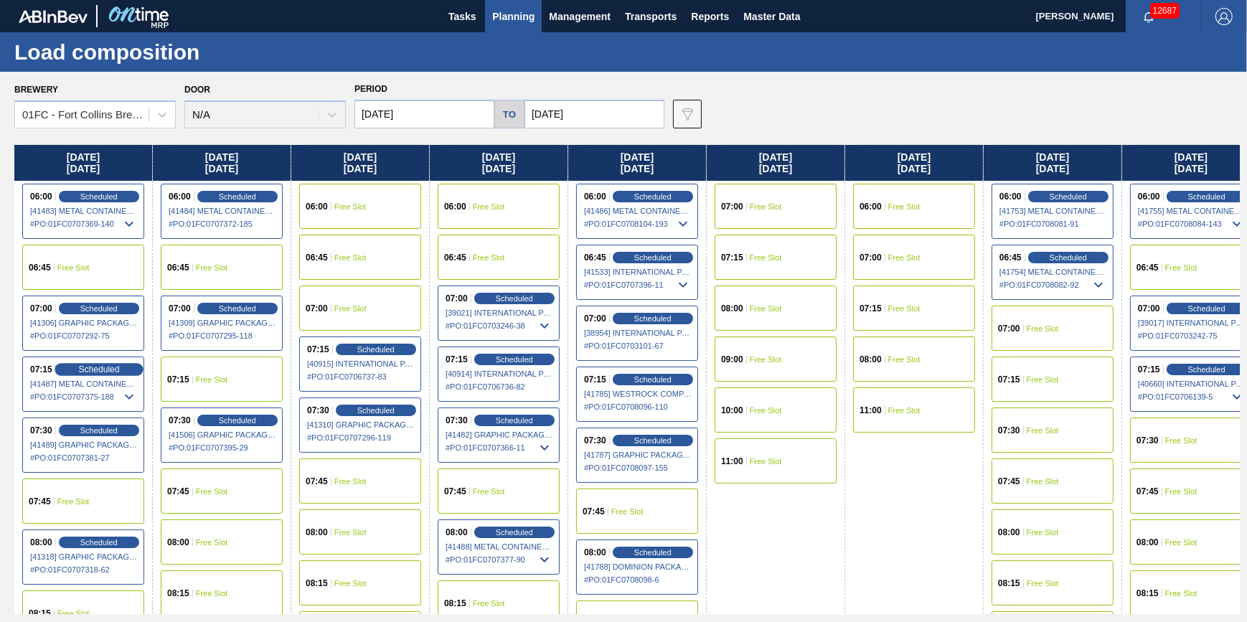
click at [115, 369] on span "Scheduled" at bounding box center [98, 368] width 41 height 9
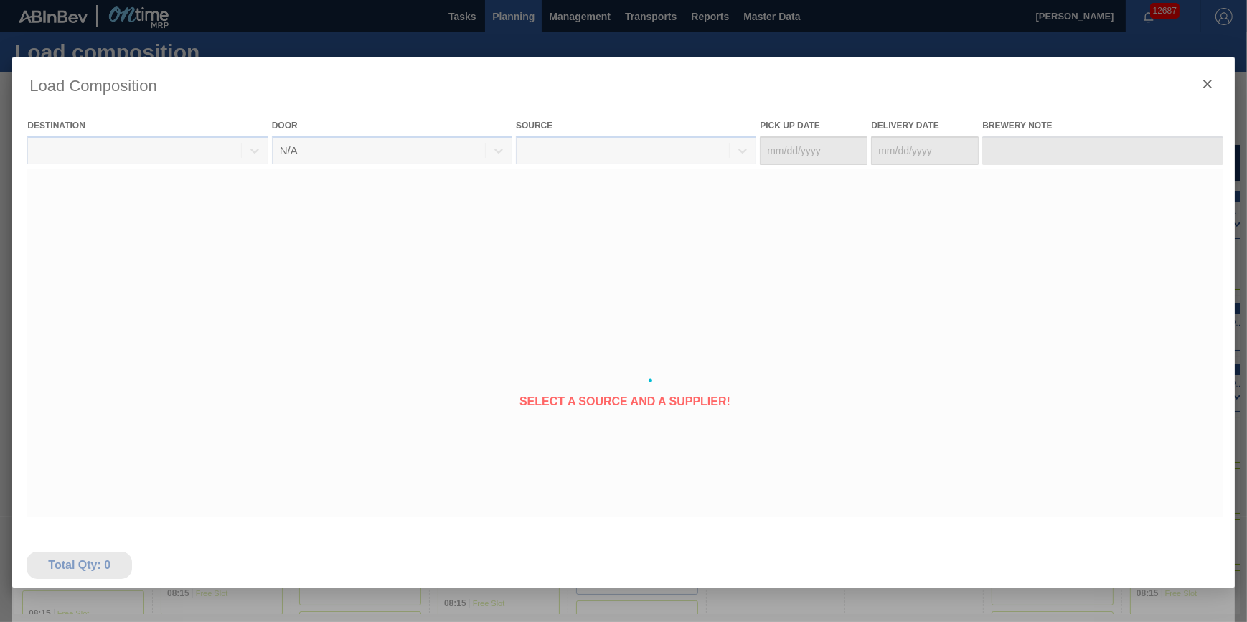
type Date "08/23/2025"
type Date "08/25/2025"
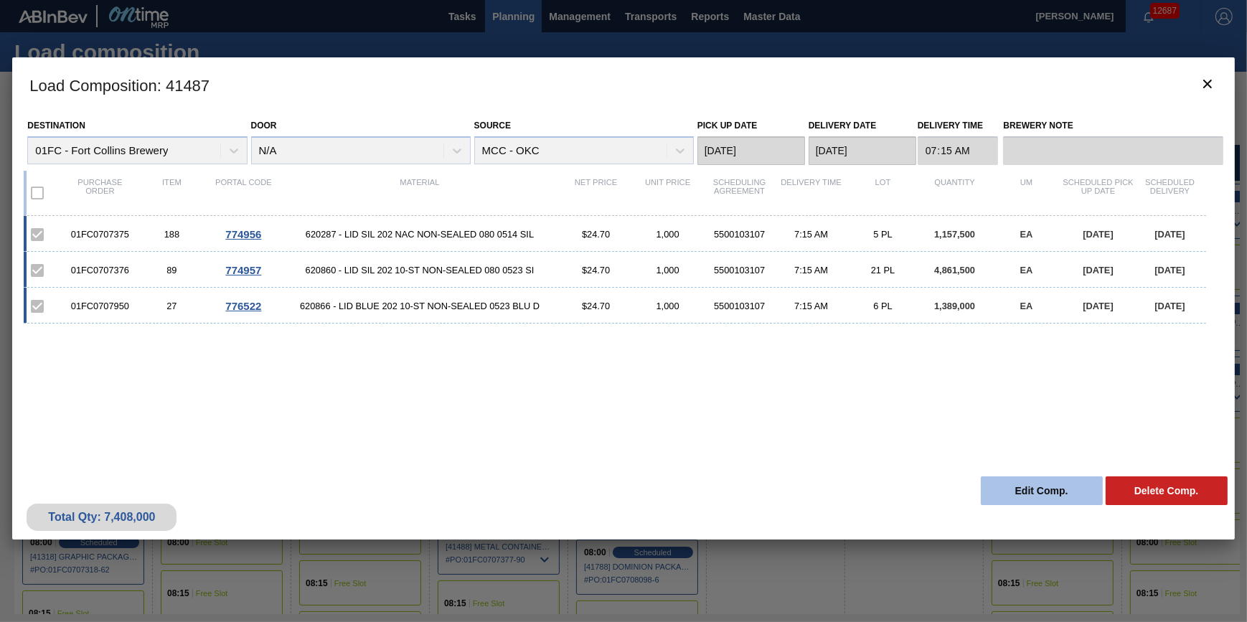
click at [983, 491] on button "Edit Comp." at bounding box center [1042, 490] width 122 height 29
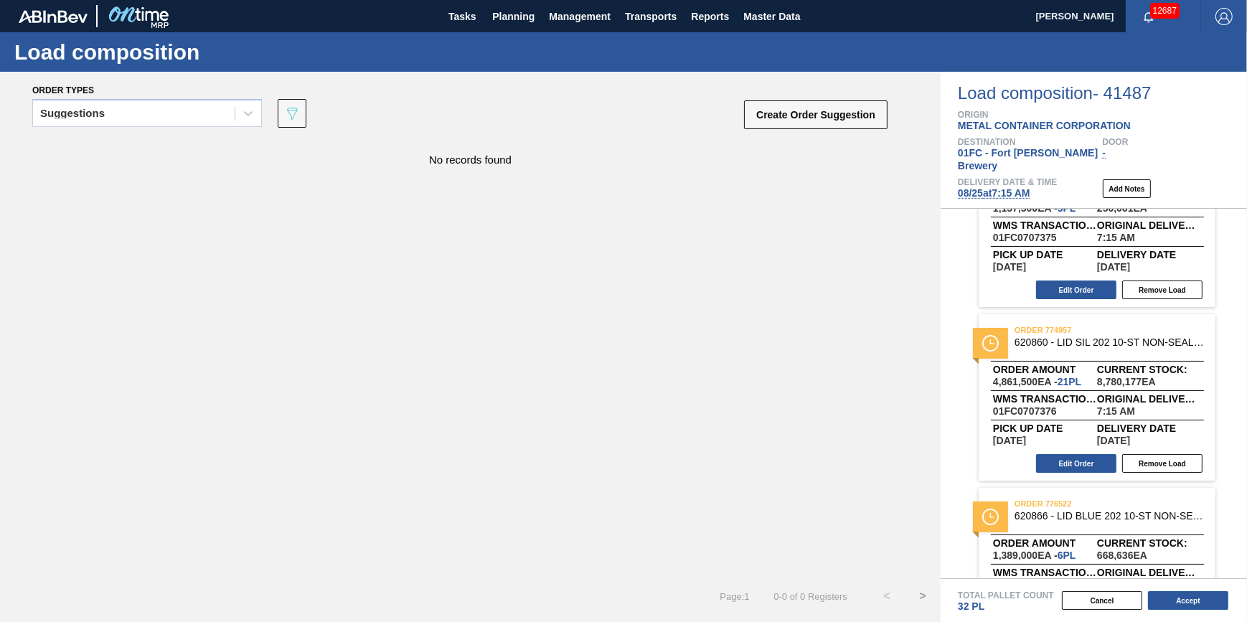
scroll to position [147, 0]
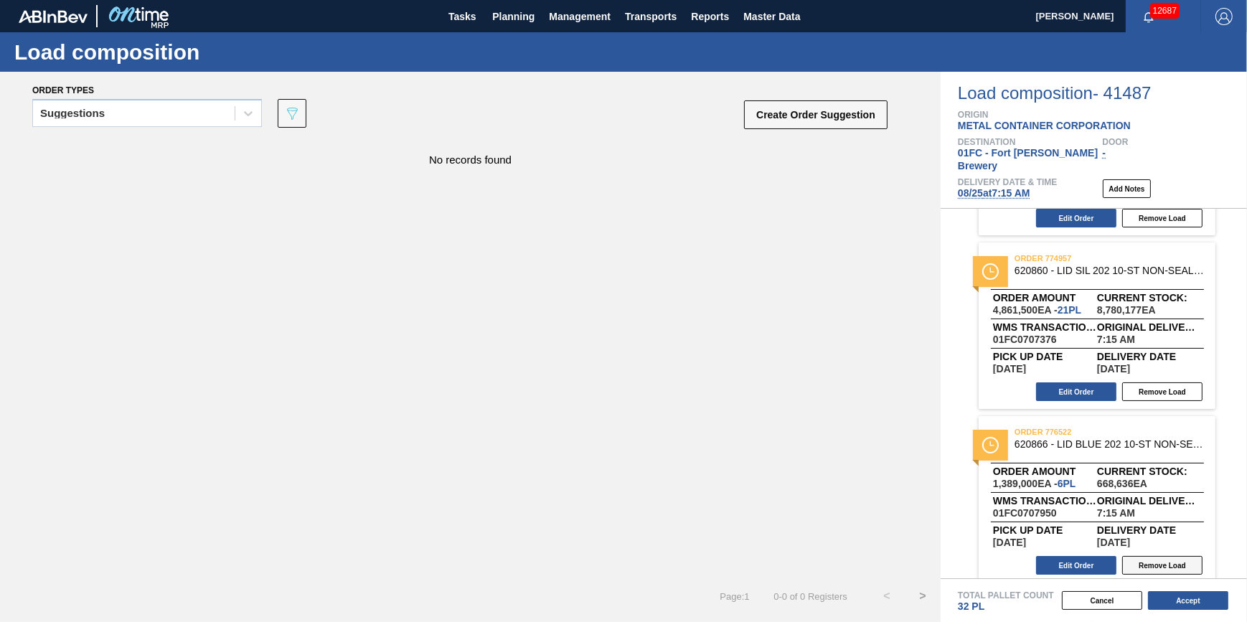
click at [983, 556] on button "Remove Load" at bounding box center [1162, 565] width 80 height 19
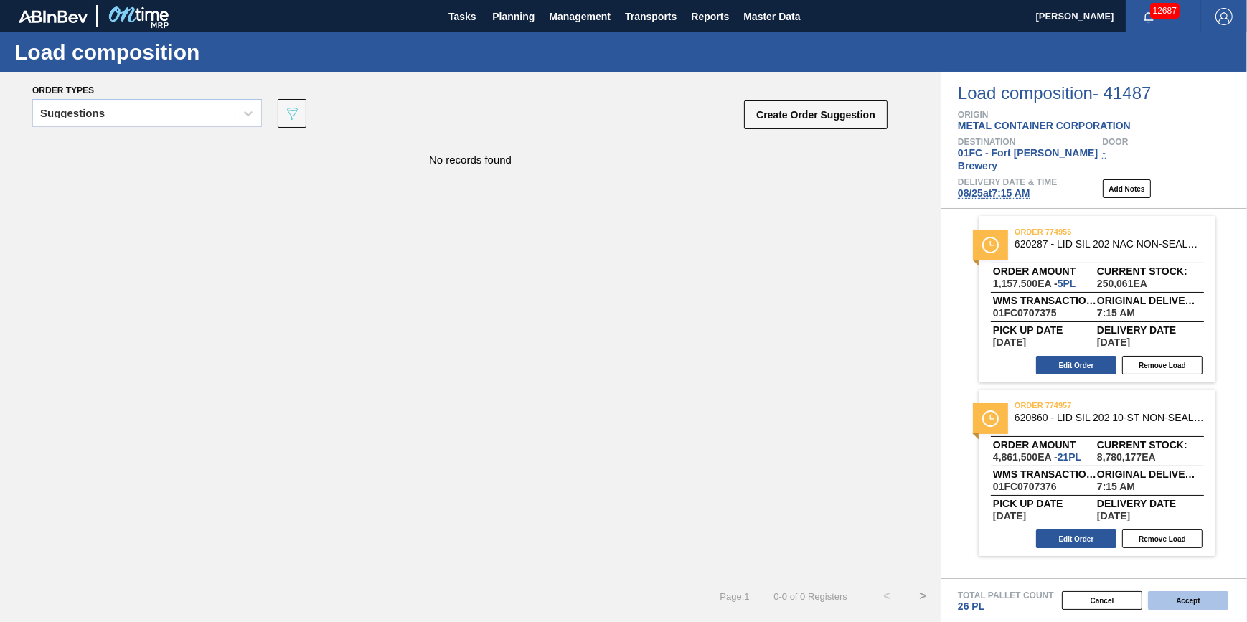
click at [983, 585] on button "Accept" at bounding box center [1188, 600] width 80 height 19
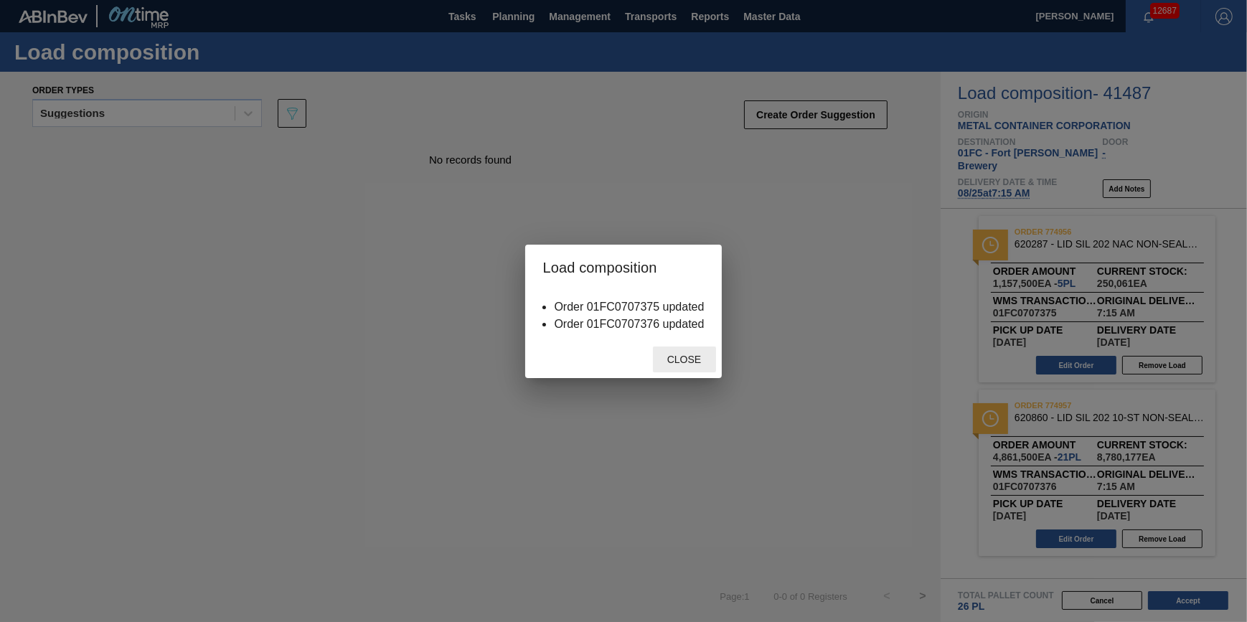
click at [685, 362] on span "Close" at bounding box center [684, 359] width 57 height 11
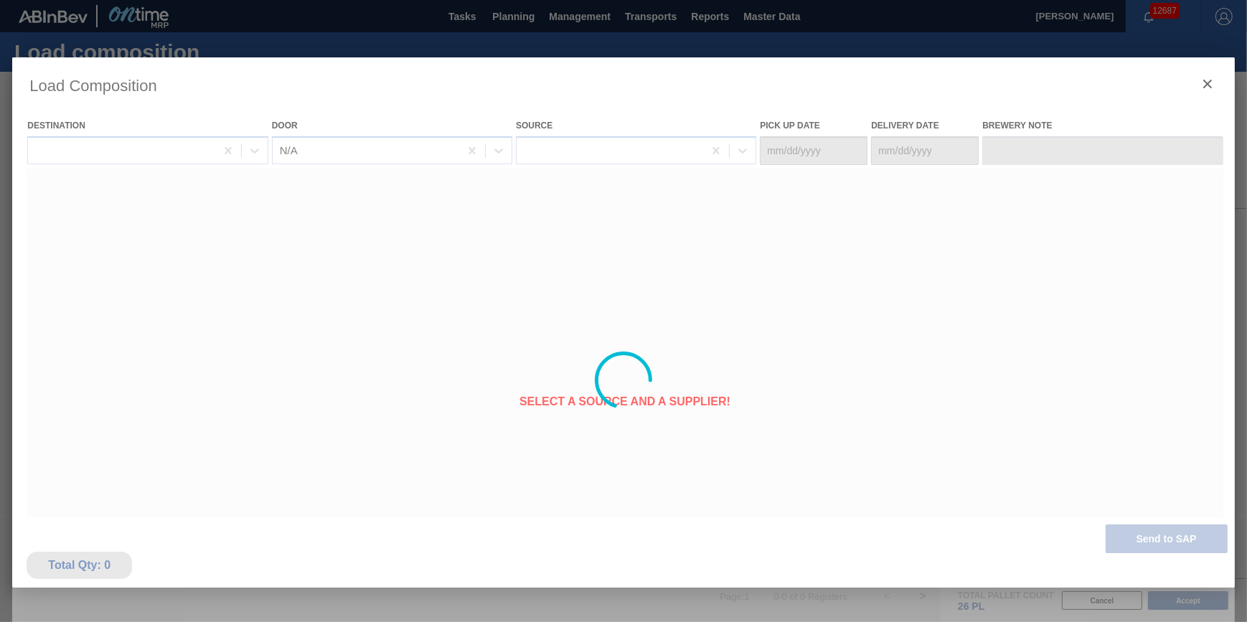
type Date "08/23/2025"
type Date "08/25/2025"
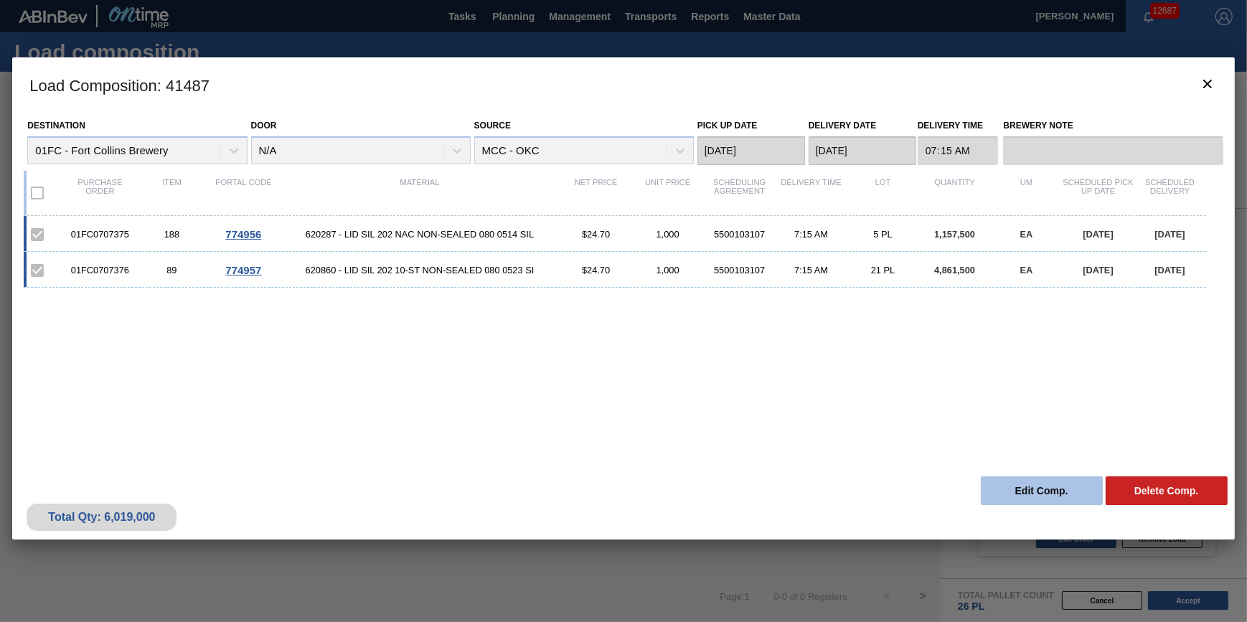
click at [983, 488] on button "Edit Comp." at bounding box center [1042, 490] width 122 height 29
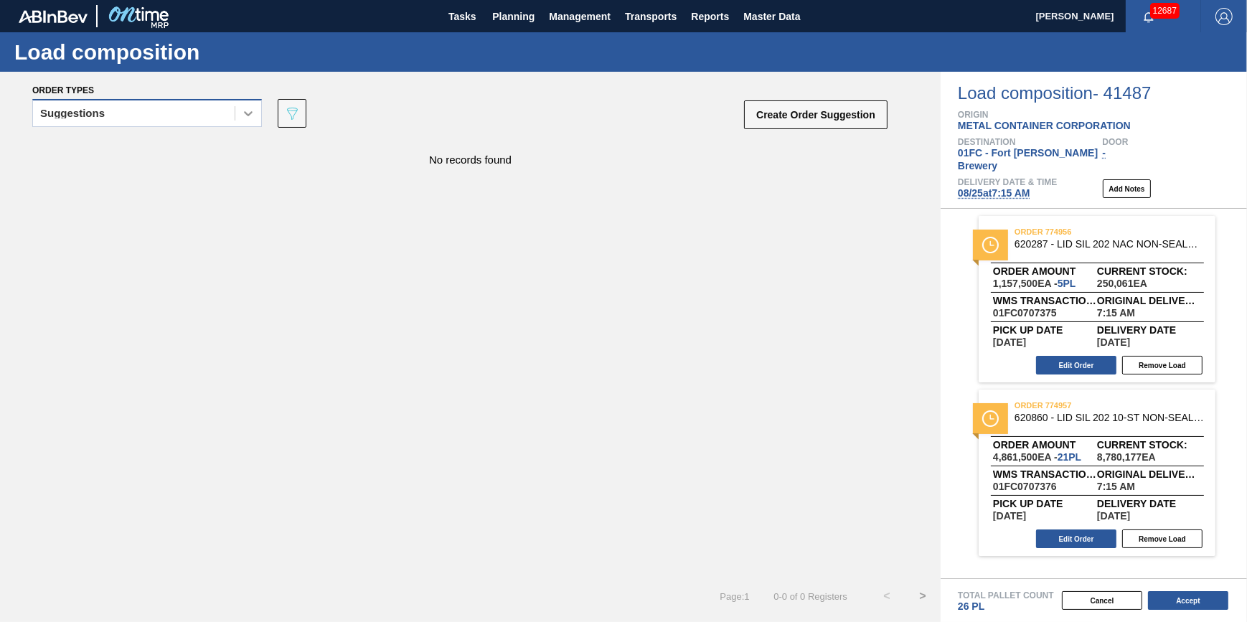
click at [240, 108] on div at bounding box center [248, 113] width 26 height 26
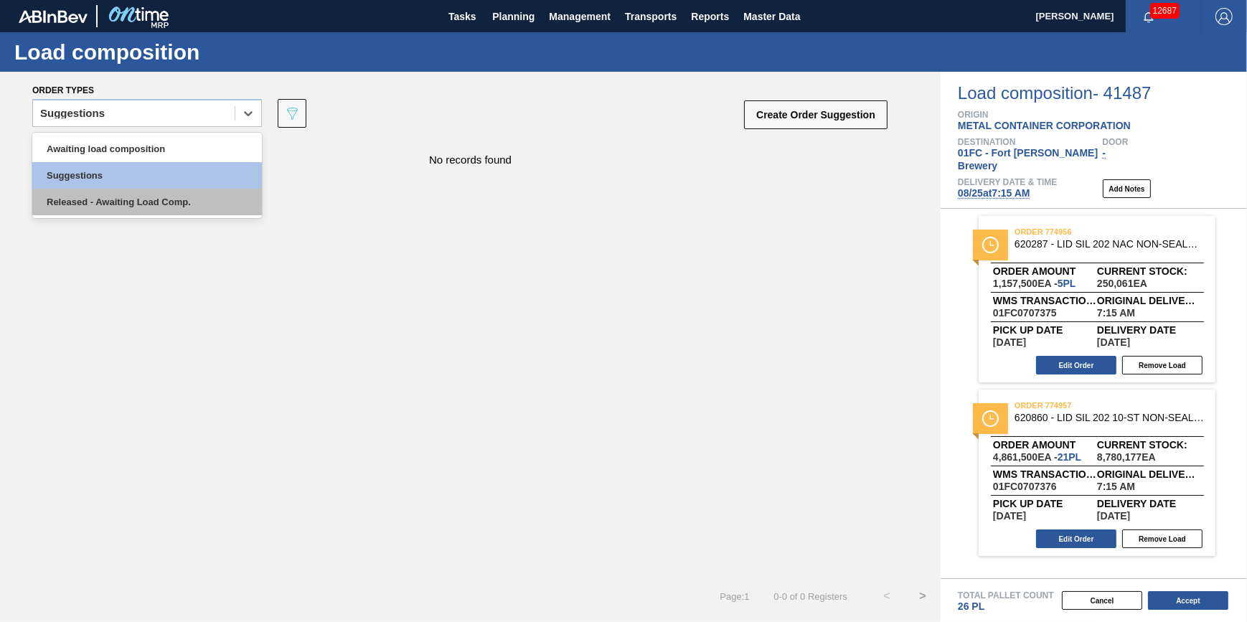
click at [219, 192] on div "Released - Awaiting Load Comp." at bounding box center [147, 202] width 230 height 27
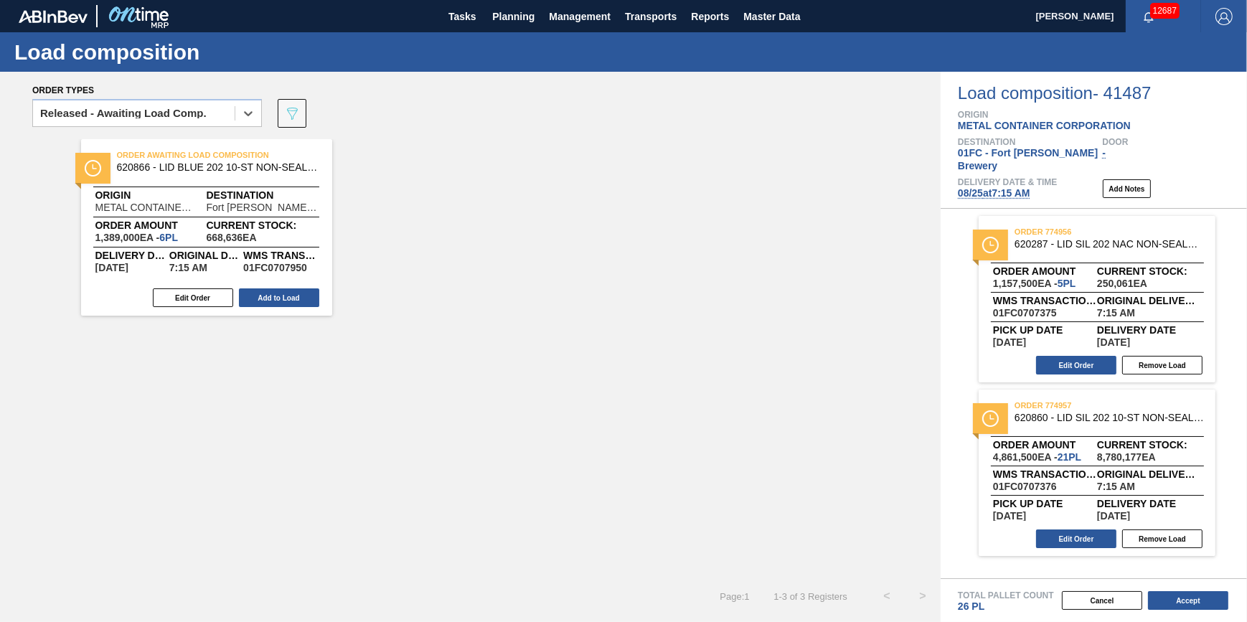
click at [209, 278] on div "Order Awaiting Load Composition 620866 - LID BLUE 202 10-ST NON-SEALED 0523 BLU…" at bounding box center [206, 227] width 251 height 176
click at [209, 295] on button "Edit Order" at bounding box center [193, 297] width 80 height 19
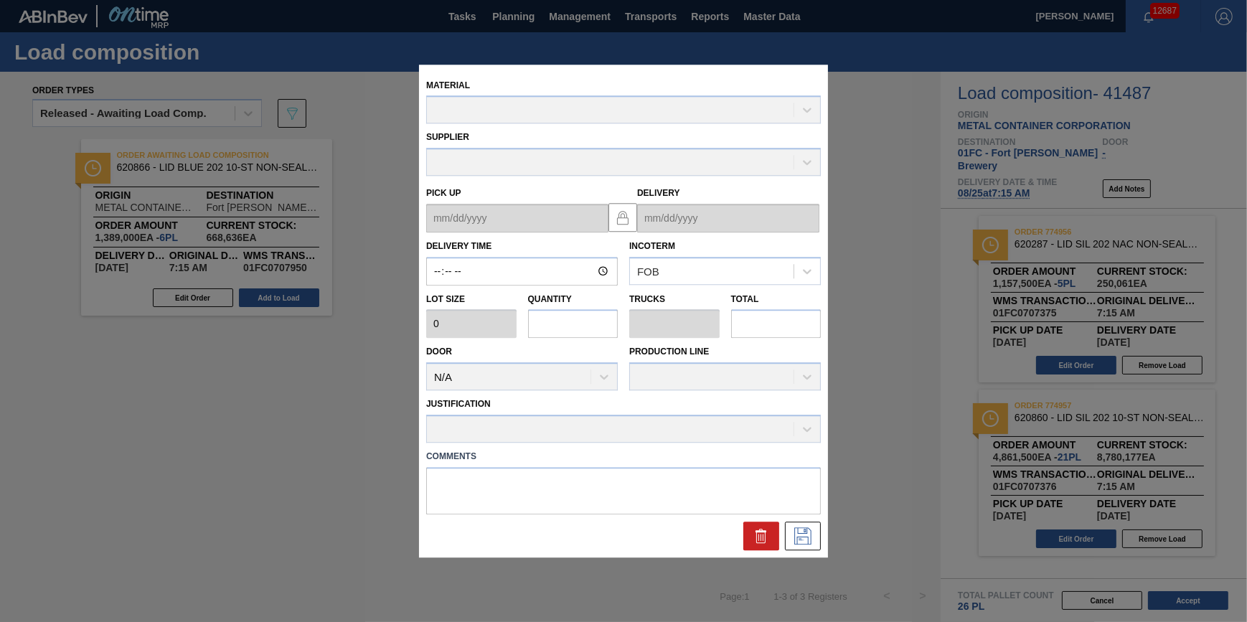
type input "07:15:00"
type input "231,500"
type input "6"
type input "0.188"
type input "1,389,000"
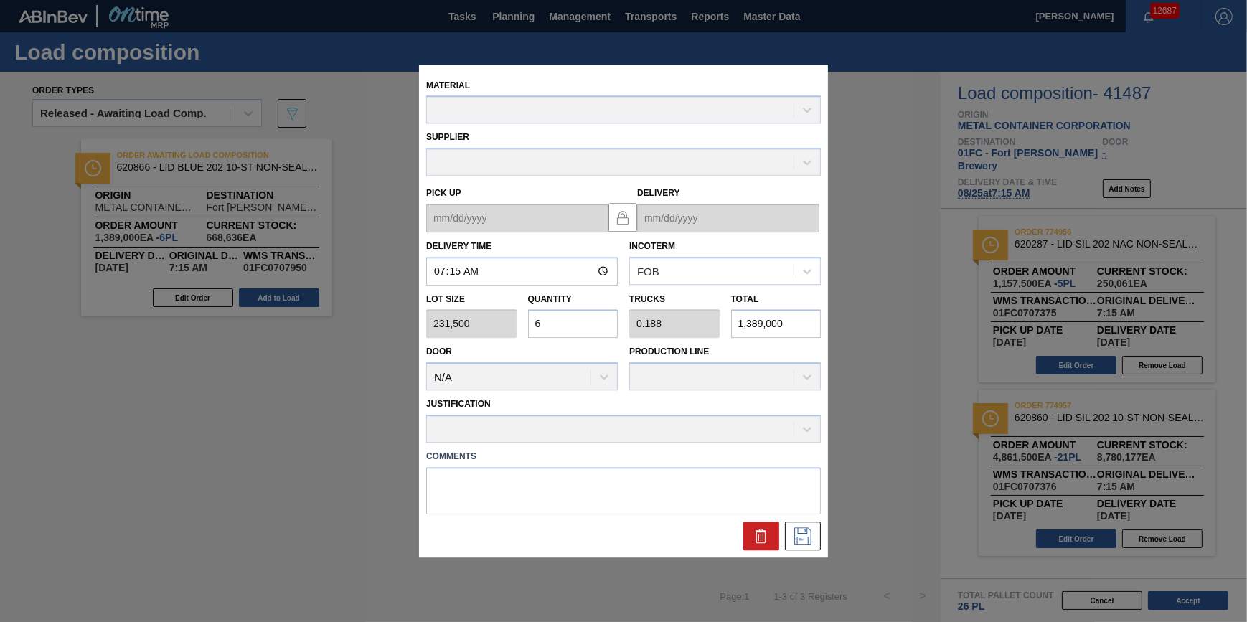
type up "08/23/2025"
type input "08/25/2025"
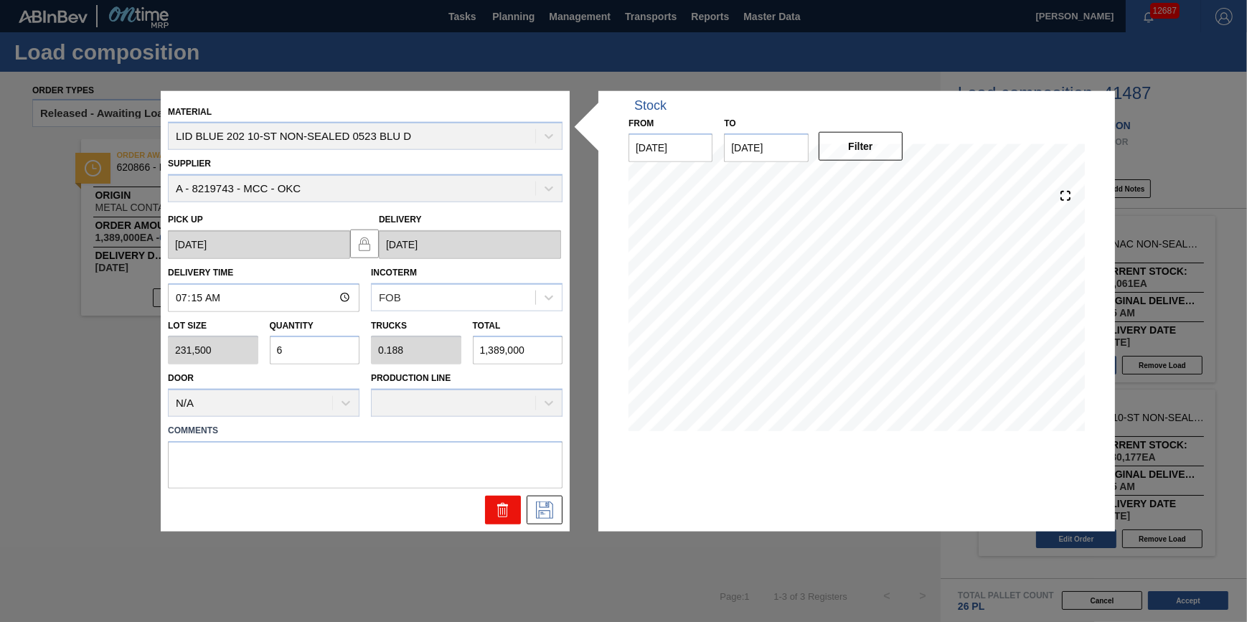
click at [503, 509] on icon at bounding box center [502, 509] width 17 height 17
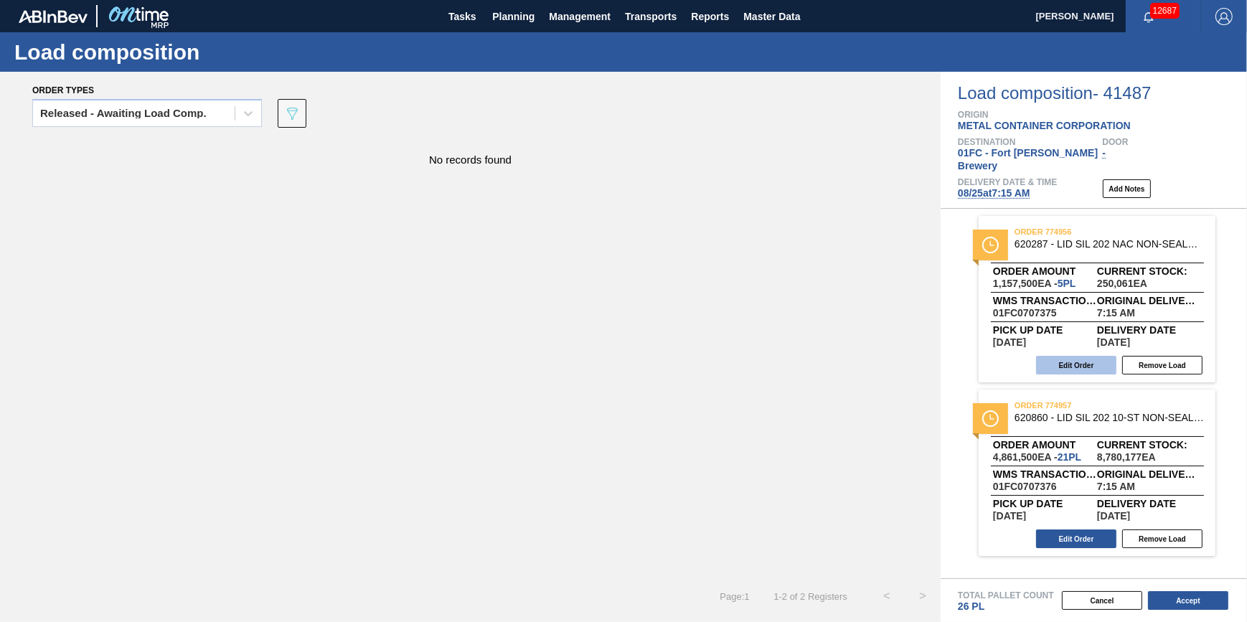
click at [983, 358] on button "Edit Order" at bounding box center [1076, 365] width 80 height 19
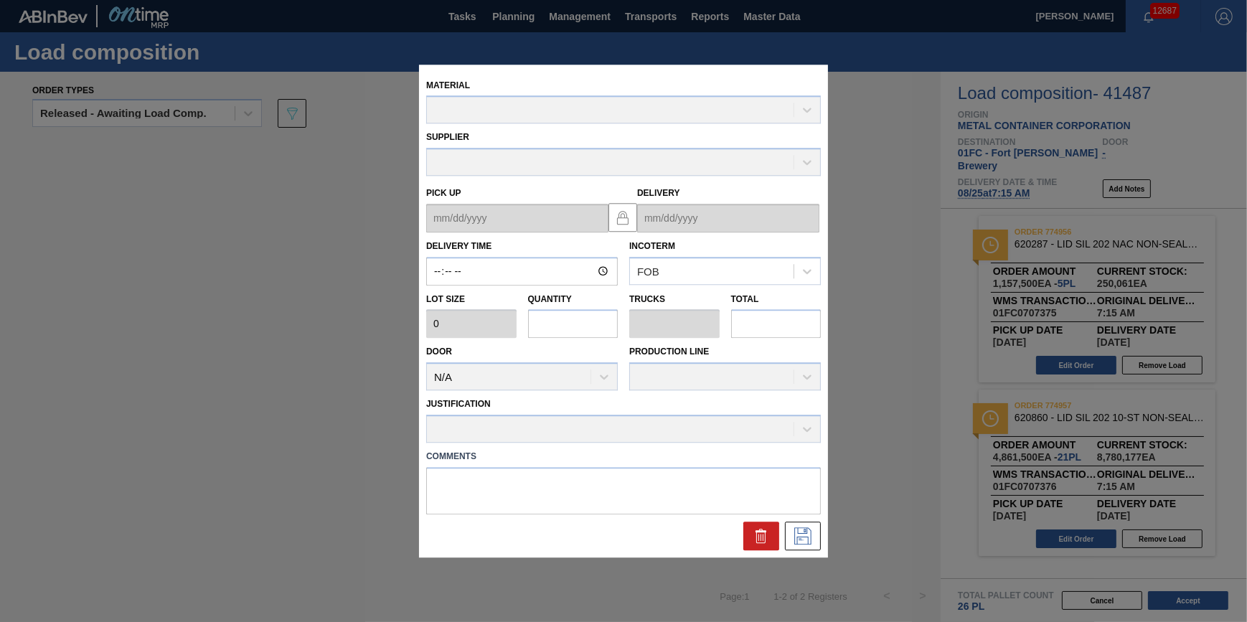
type input "07:15:00"
type input "231,500"
type input "5"
type input "0.156"
type input "1,157,500"
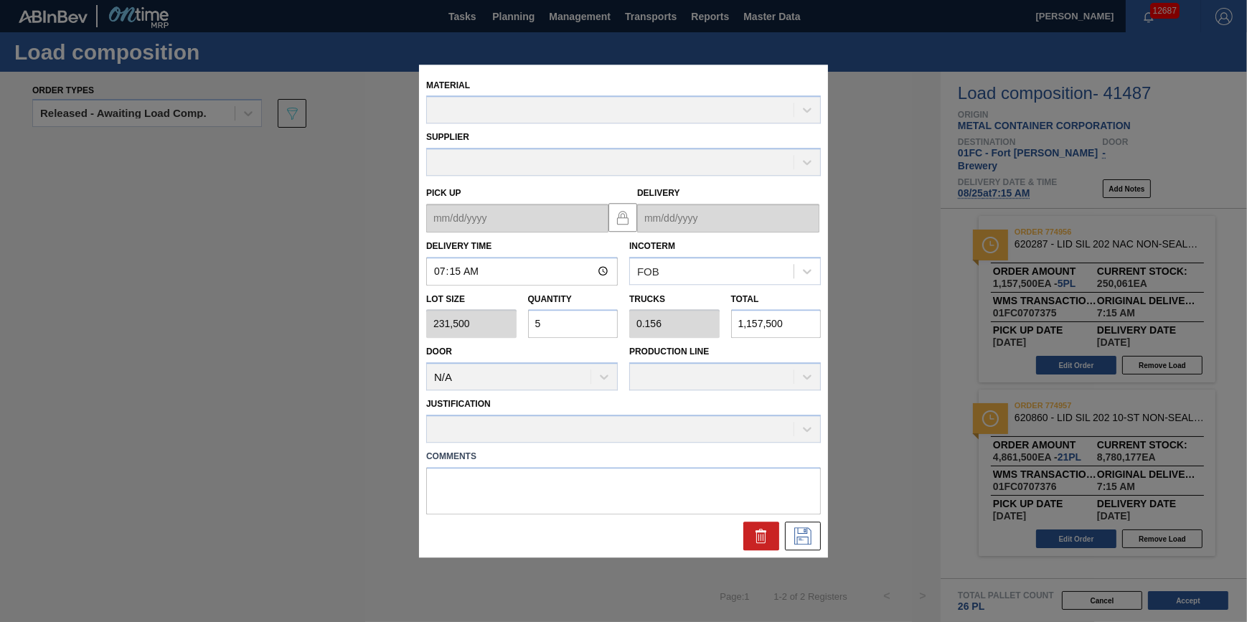
type up "08/23/2025"
type input "08/25/2025"
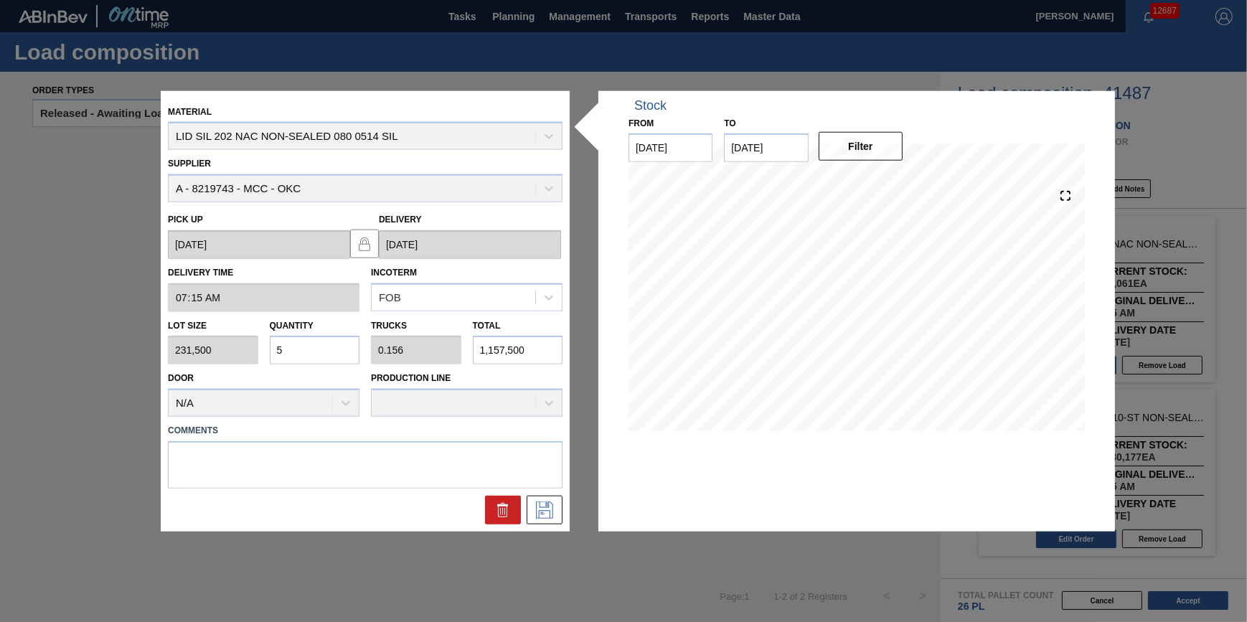
click at [324, 344] on input "5" at bounding box center [315, 350] width 90 height 29
type input "0"
type input "1"
type input "0.031"
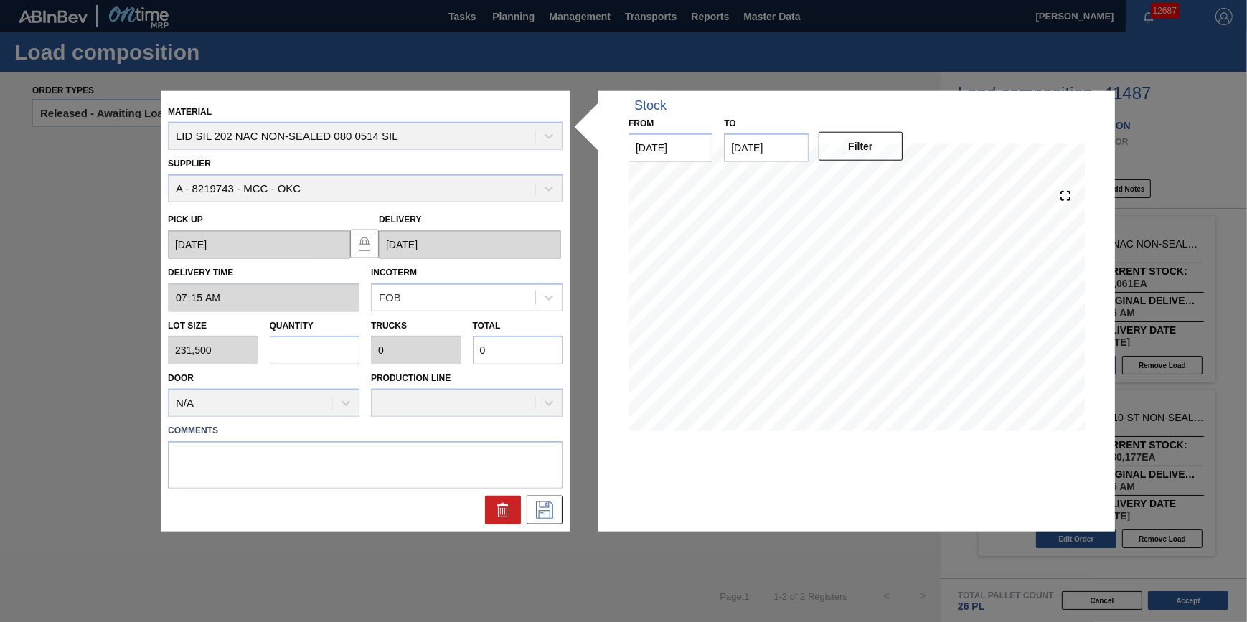
type input "231,500"
type input "11"
type input "0.344"
type input "2,546,500"
type input "11"
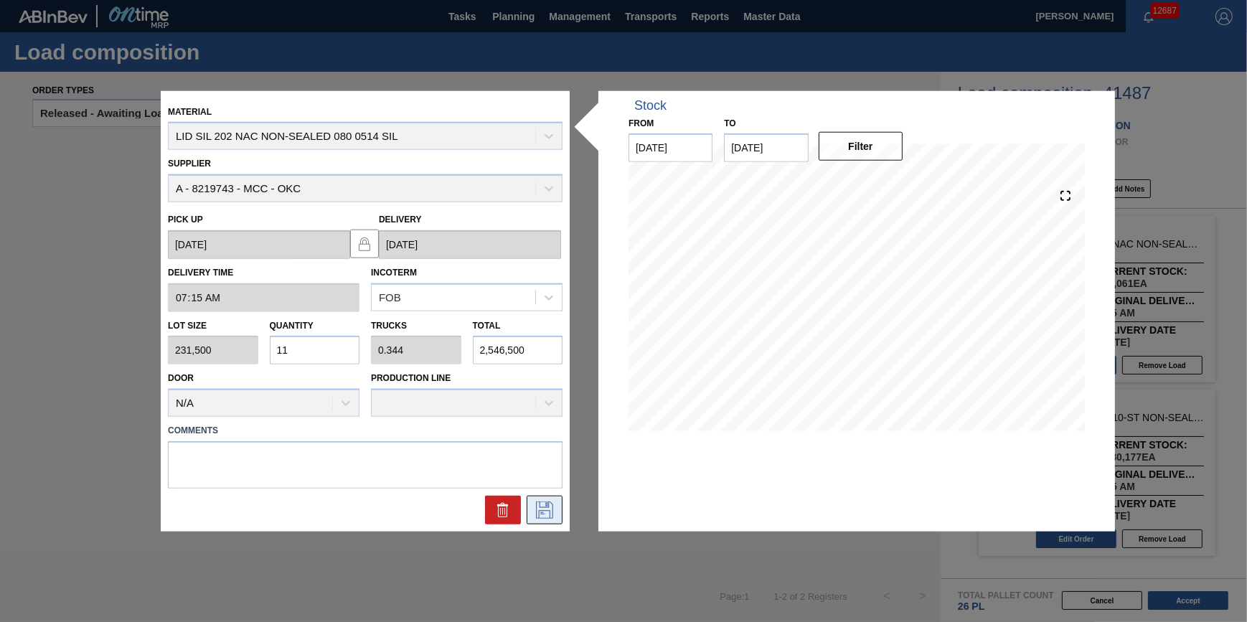
click at [542, 499] on button at bounding box center [545, 510] width 36 height 29
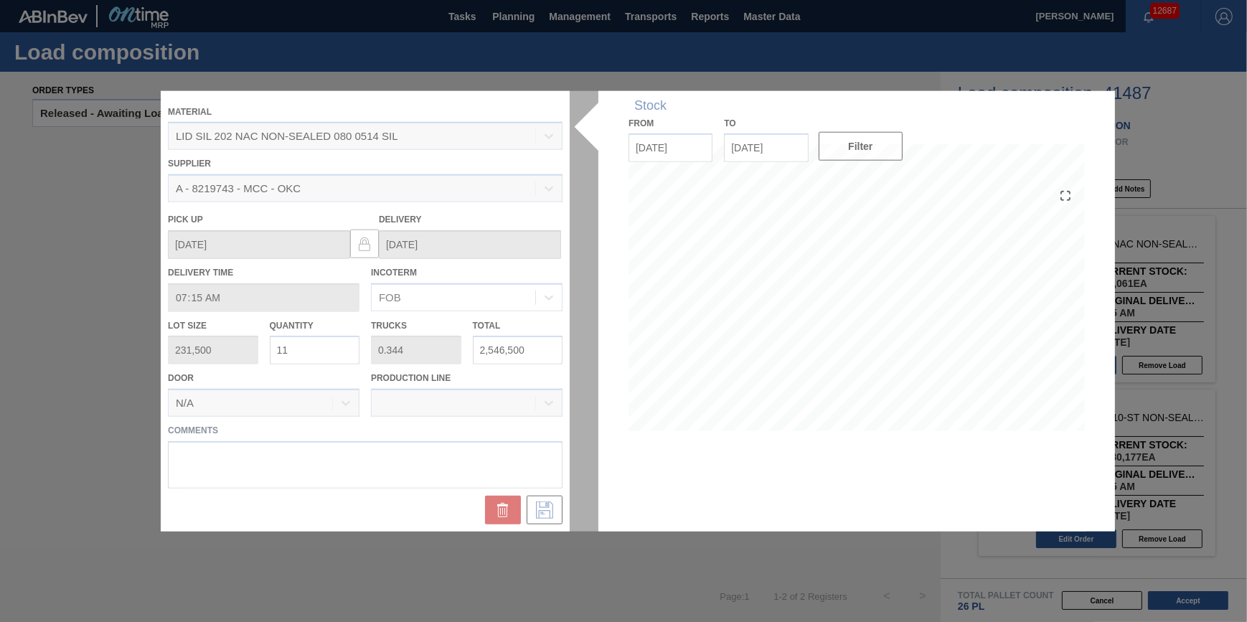
click at [591, 527] on div at bounding box center [623, 310] width 925 height 441
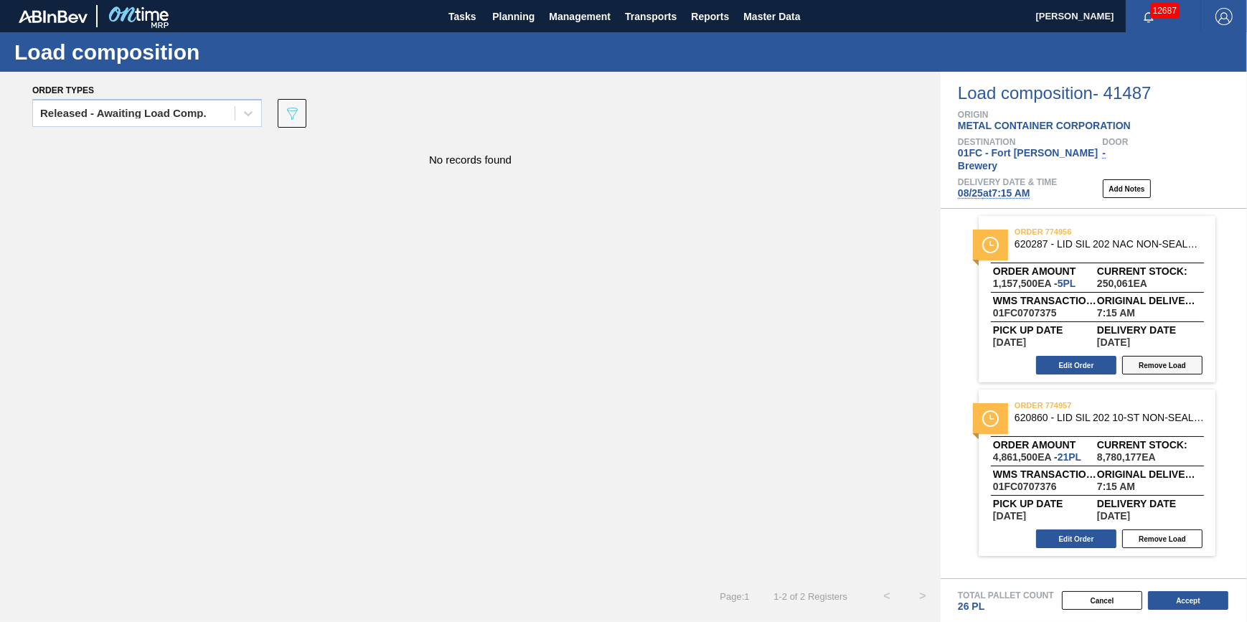
click at [983, 356] on button "Remove Load" at bounding box center [1162, 365] width 80 height 19
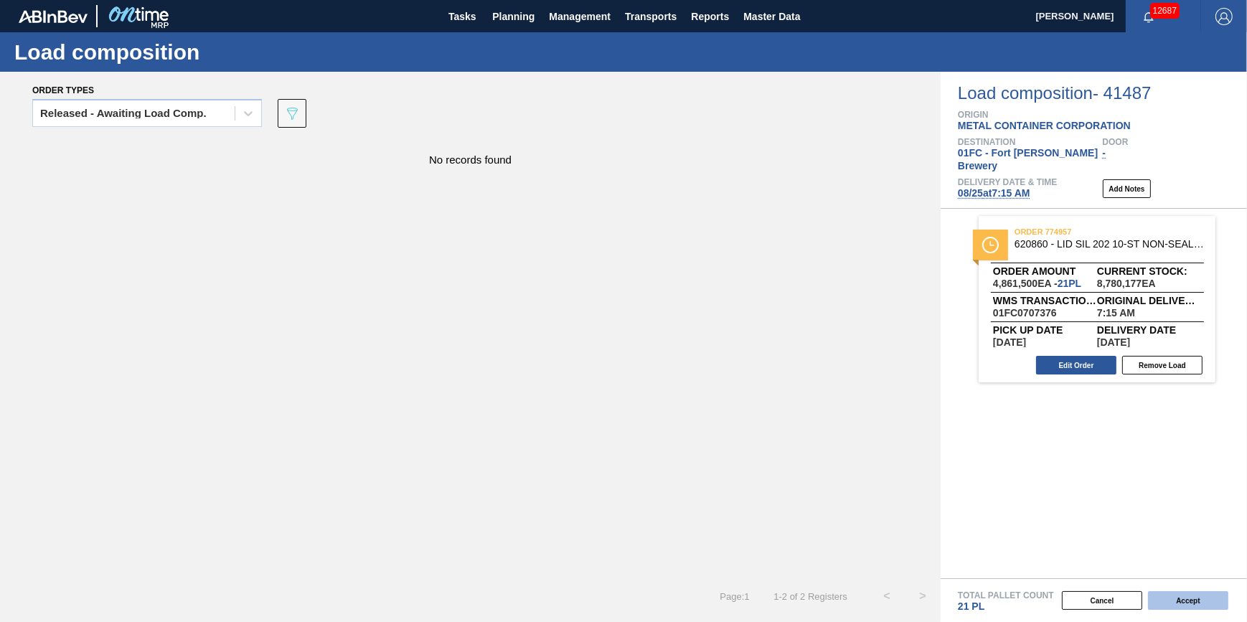
click at [983, 585] on button "Accept" at bounding box center [1188, 600] width 80 height 19
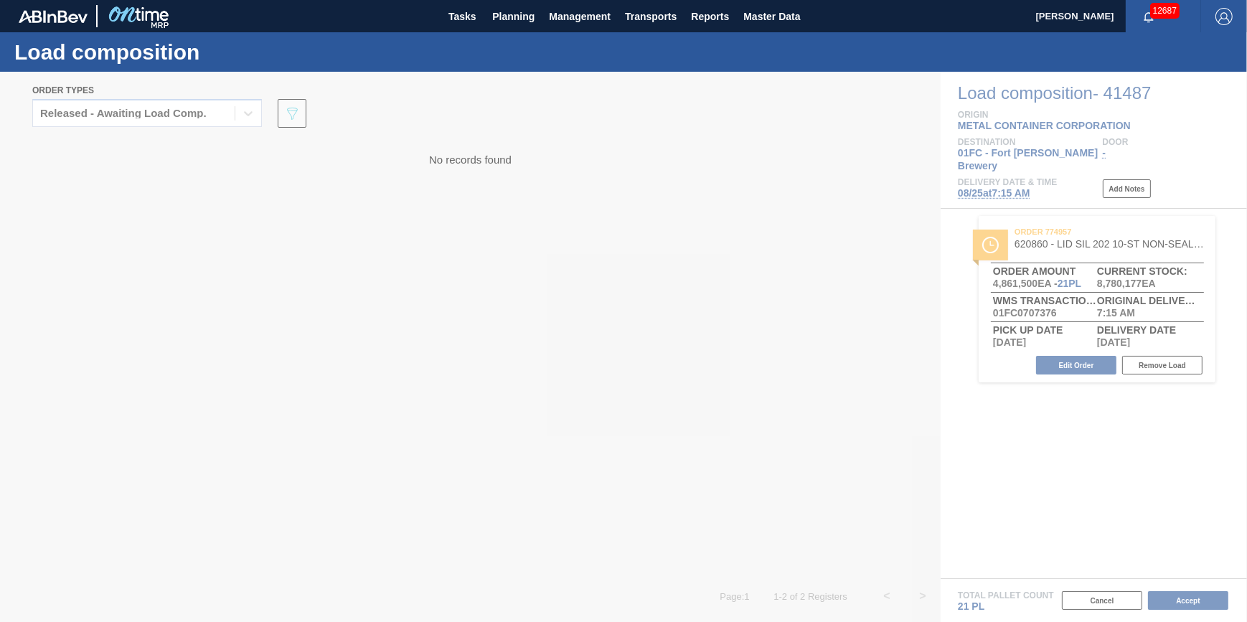
click at [713, 453] on div at bounding box center [623, 347] width 1247 height 550
click at [983, 585] on div at bounding box center [623, 347] width 1247 height 550
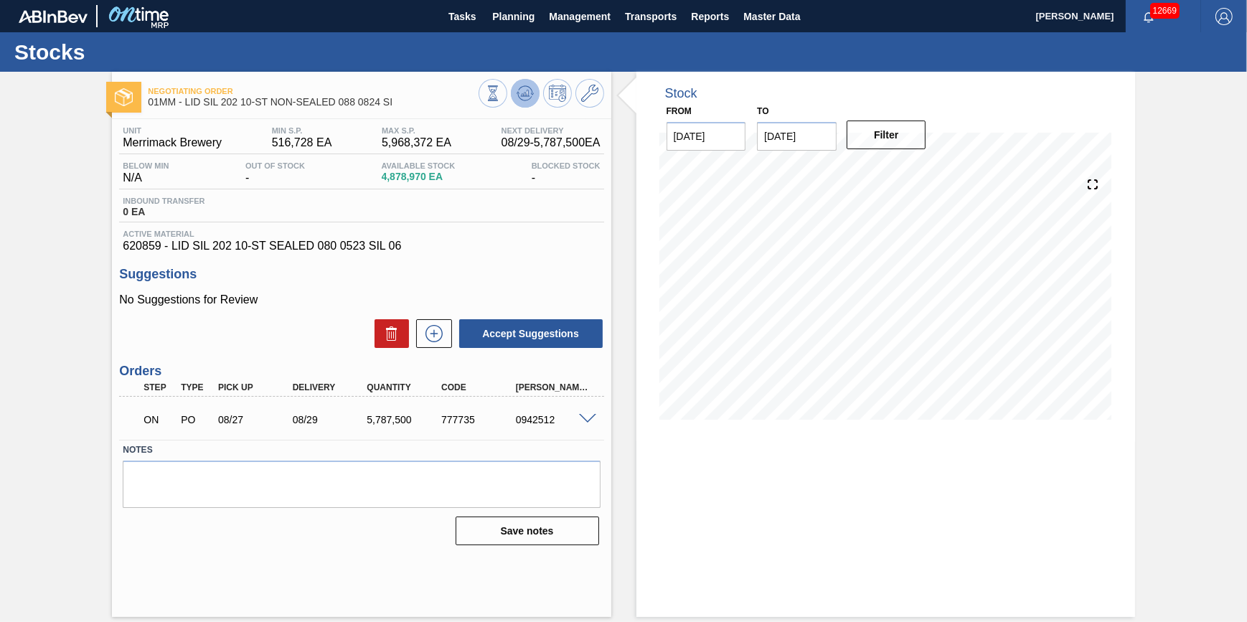
click at [532, 82] on button at bounding box center [525, 93] width 29 height 29
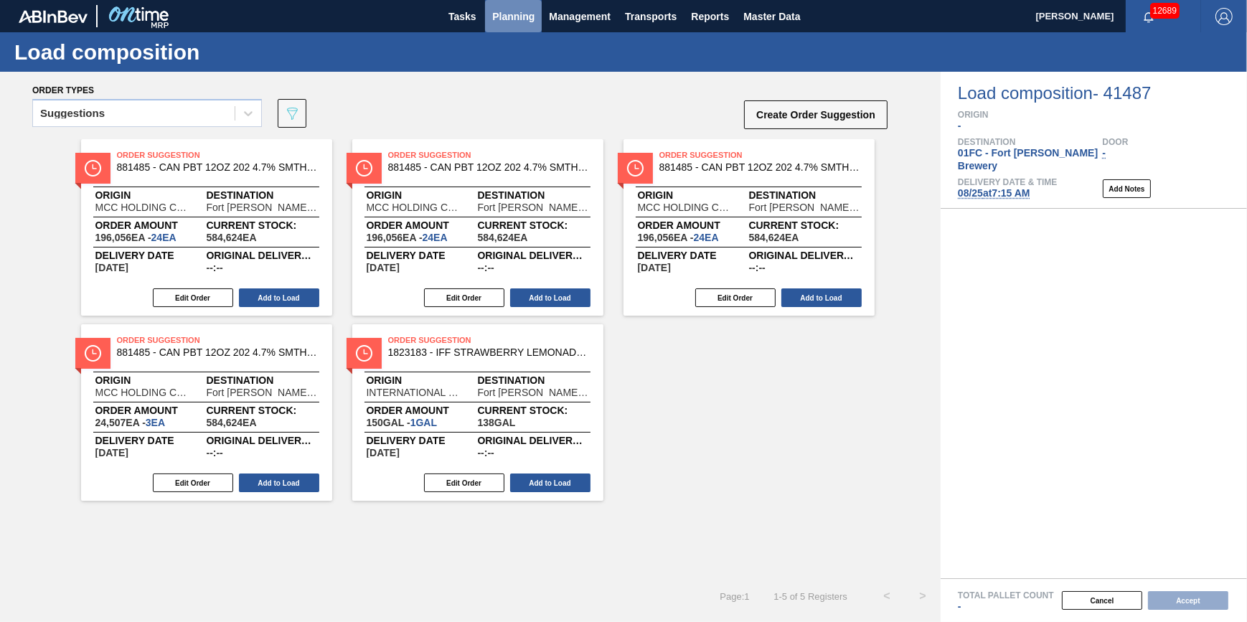
click at [508, 28] on button "Planning" at bounding box center [513, 16] width 57 height 32
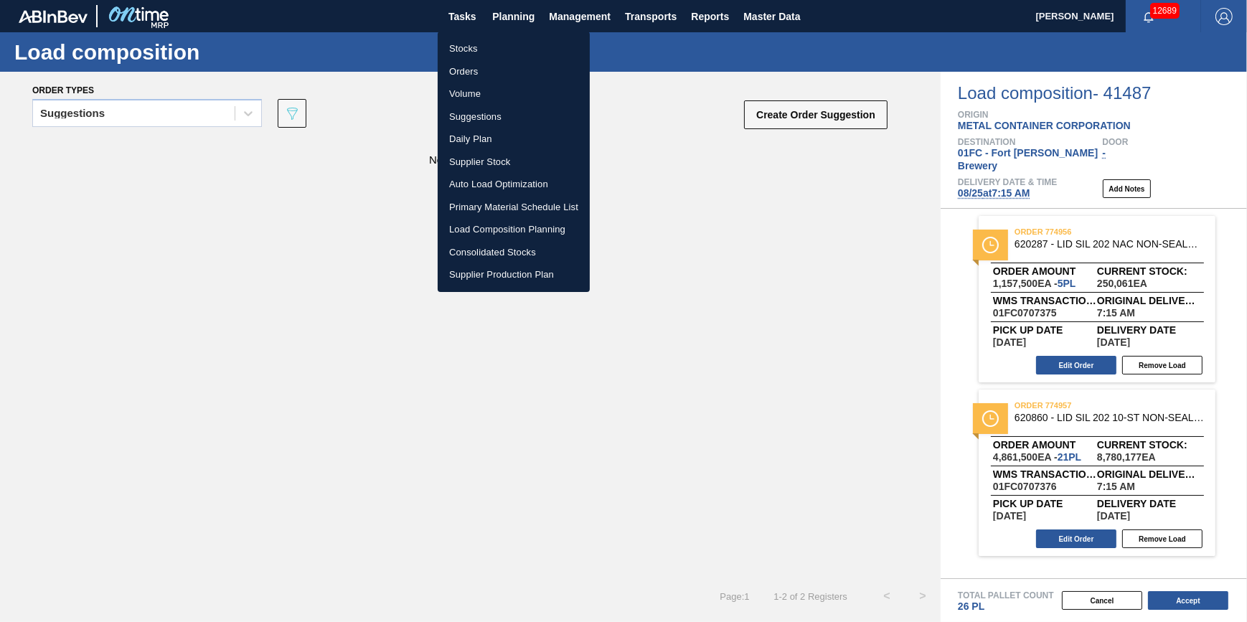
click at [730, 293] on div at bounding box center [623, 311] width 1247 height 622
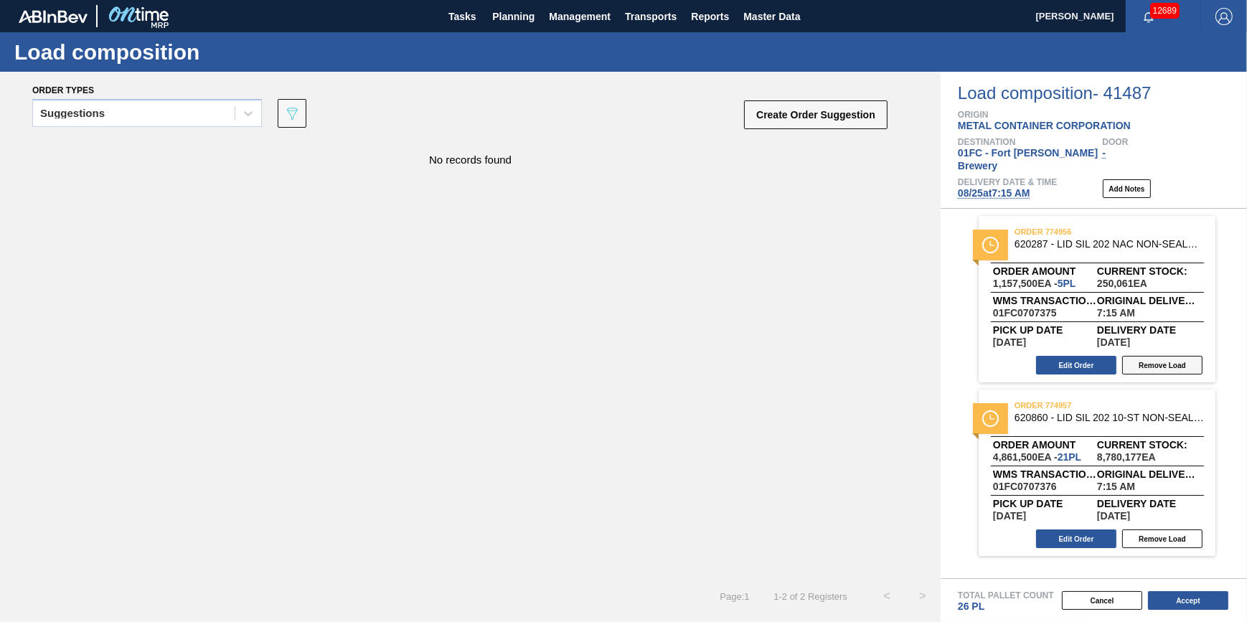
click at [1162, 356] on button "Remove Load" at bounding box center [1162, 365] width 80 height 19
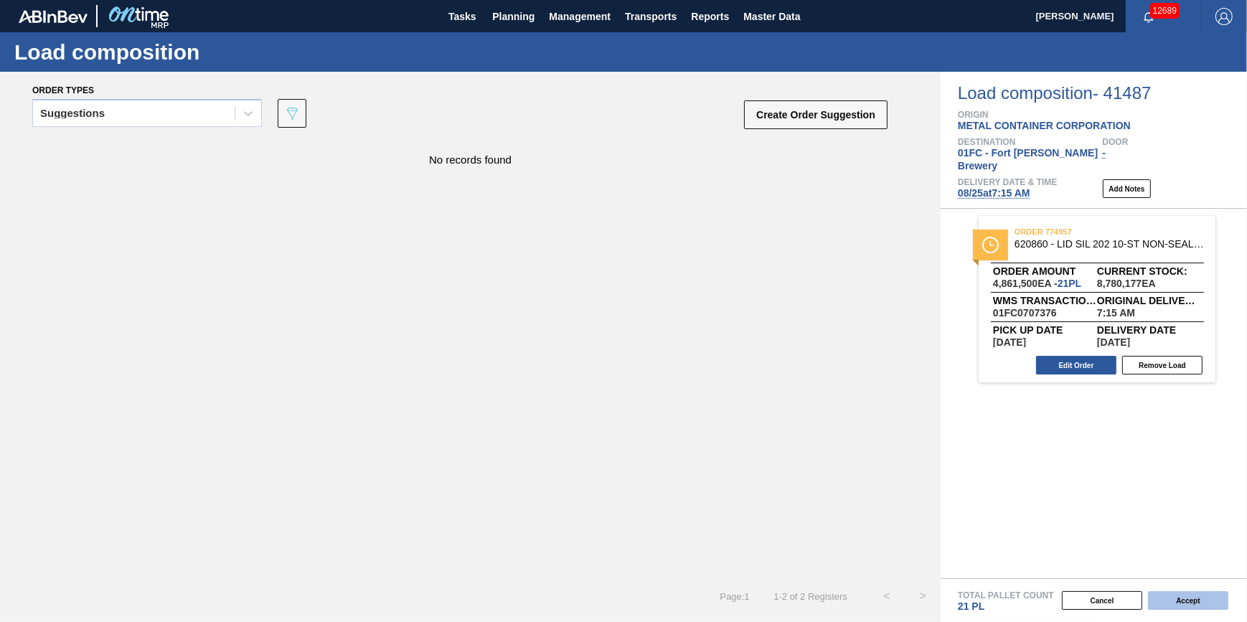
click at [1211, 600] on button "Accept" at bounding box center [1188, 600] width 80 height 19
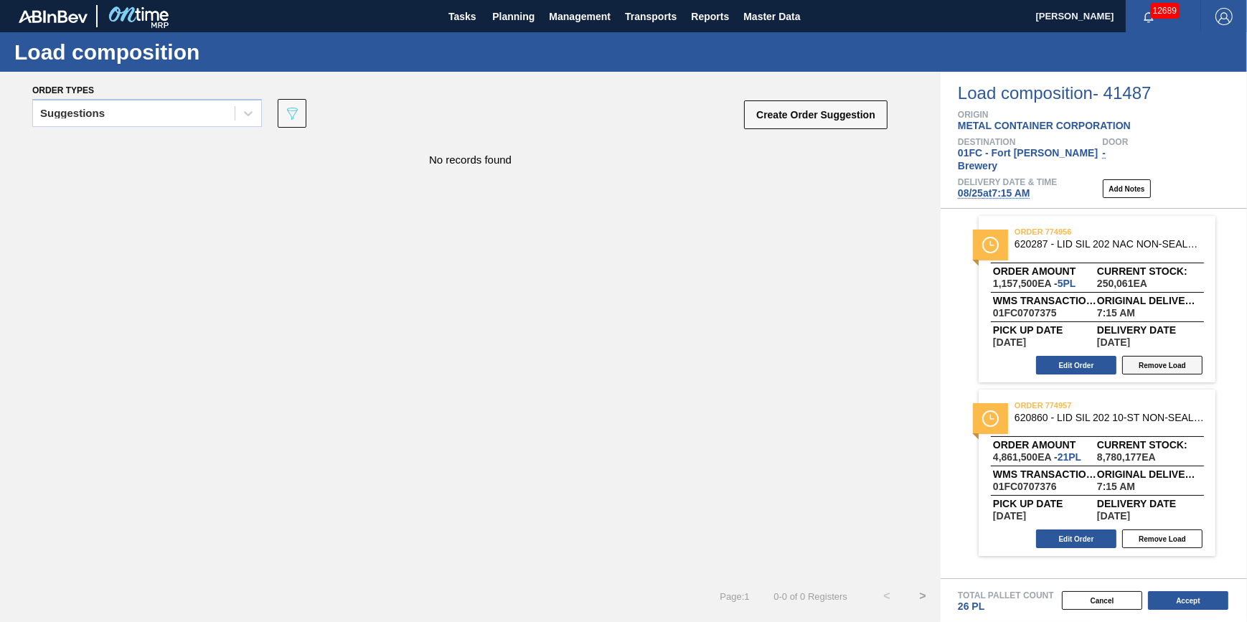
click at [1126, 356] on button "Remove Load" at bounding box center [1162, 365] width 80 height 19
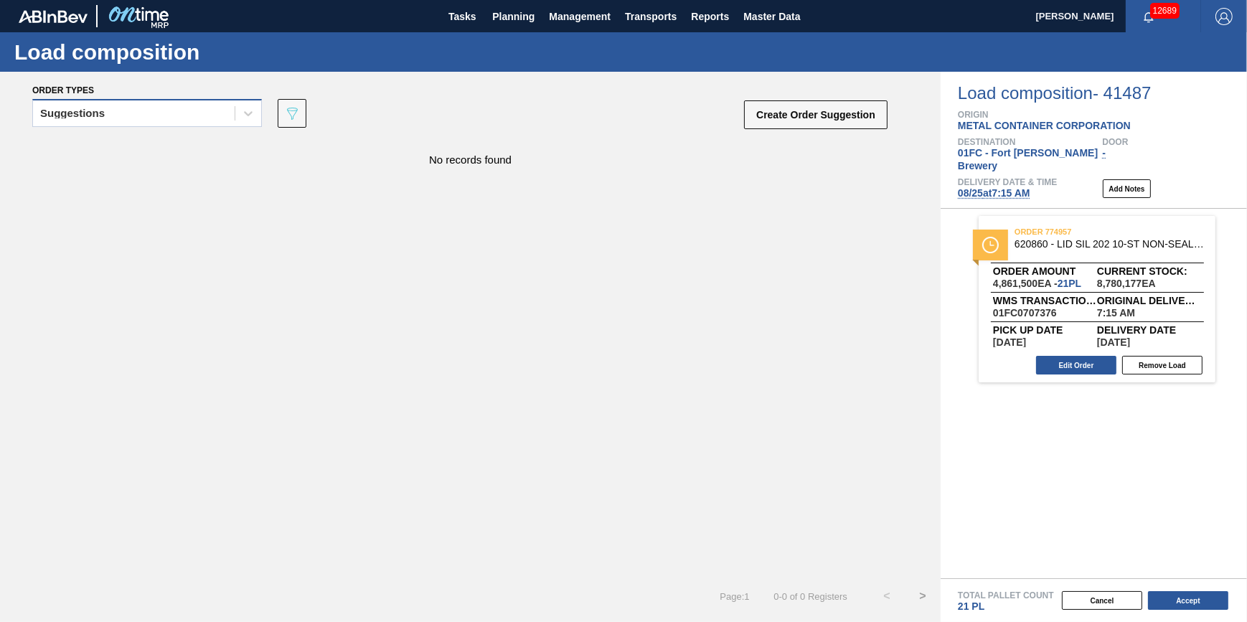
click at [221, 100] on div "Suggestions" at bounding box center [147, 113] width 230 height 28
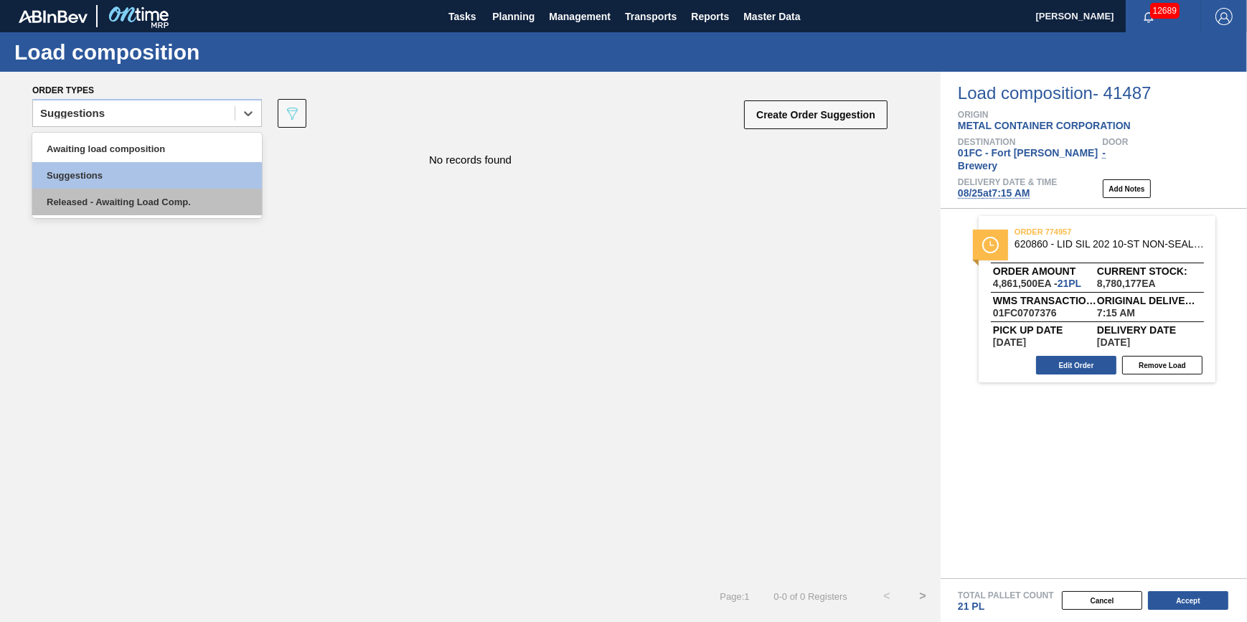
click at [216, 193] on div "Released - Awaiting Load Comp." at bounding box center [147, 202] width 230 height 27
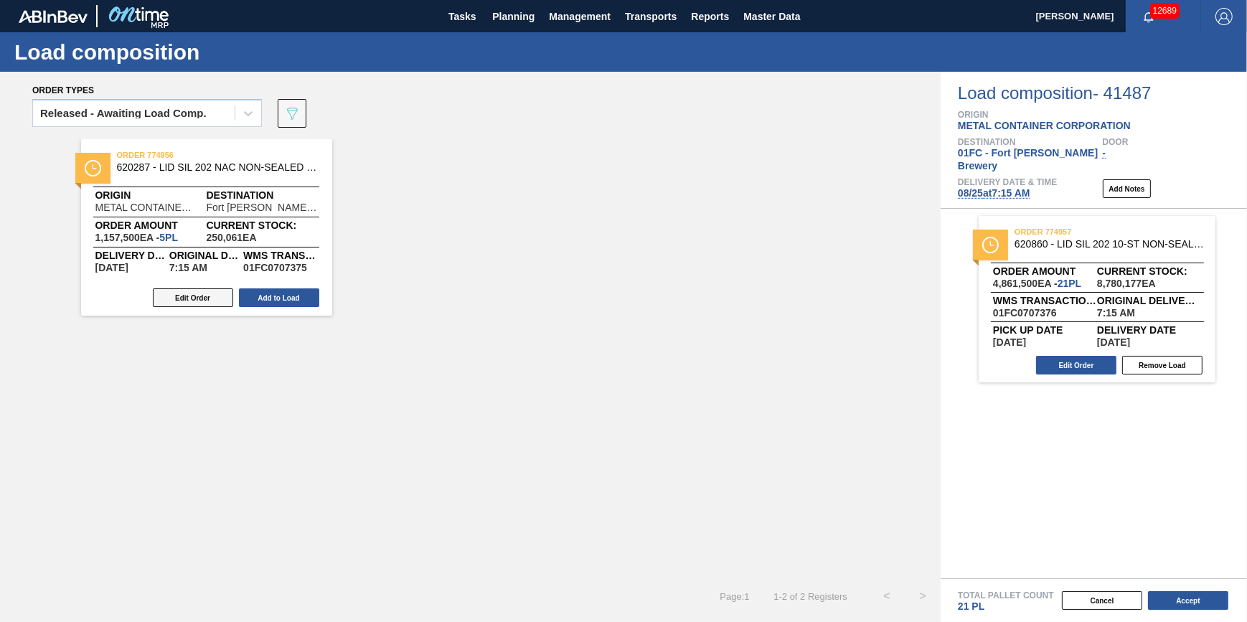
click at [224, 303] on button "Edit Order" at bounding box center [193, 297] width 80 height 19
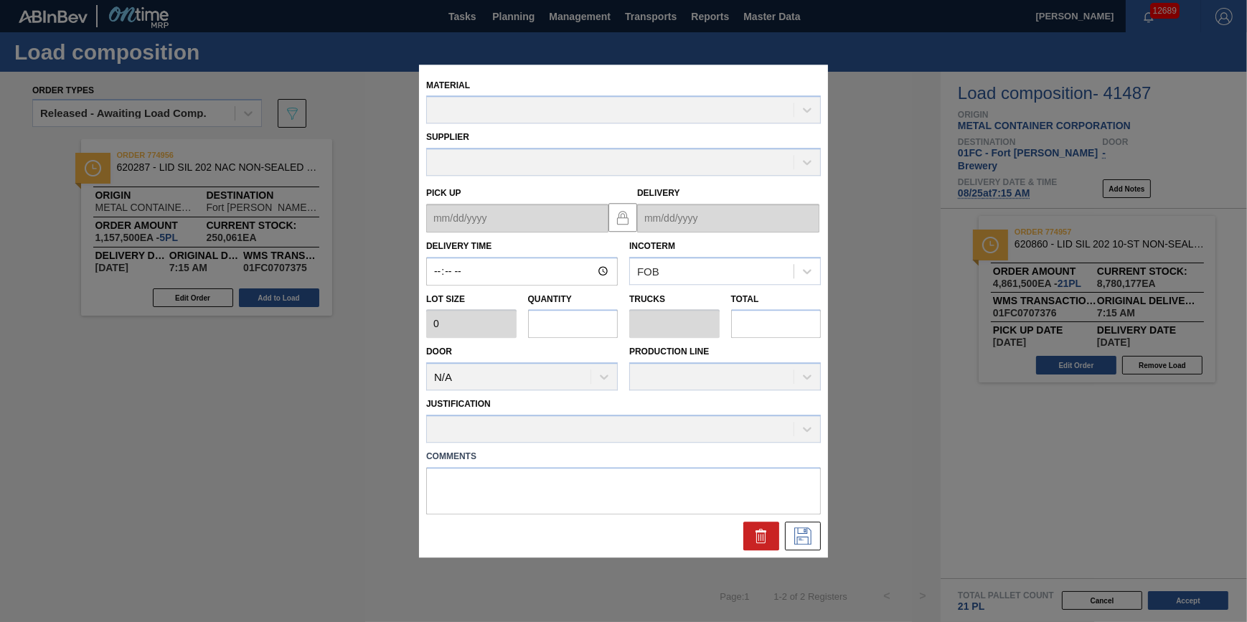
type input "07:15:00"
type input "231,500"
type input "5"
type input "0.156"
type input "1,157,500"
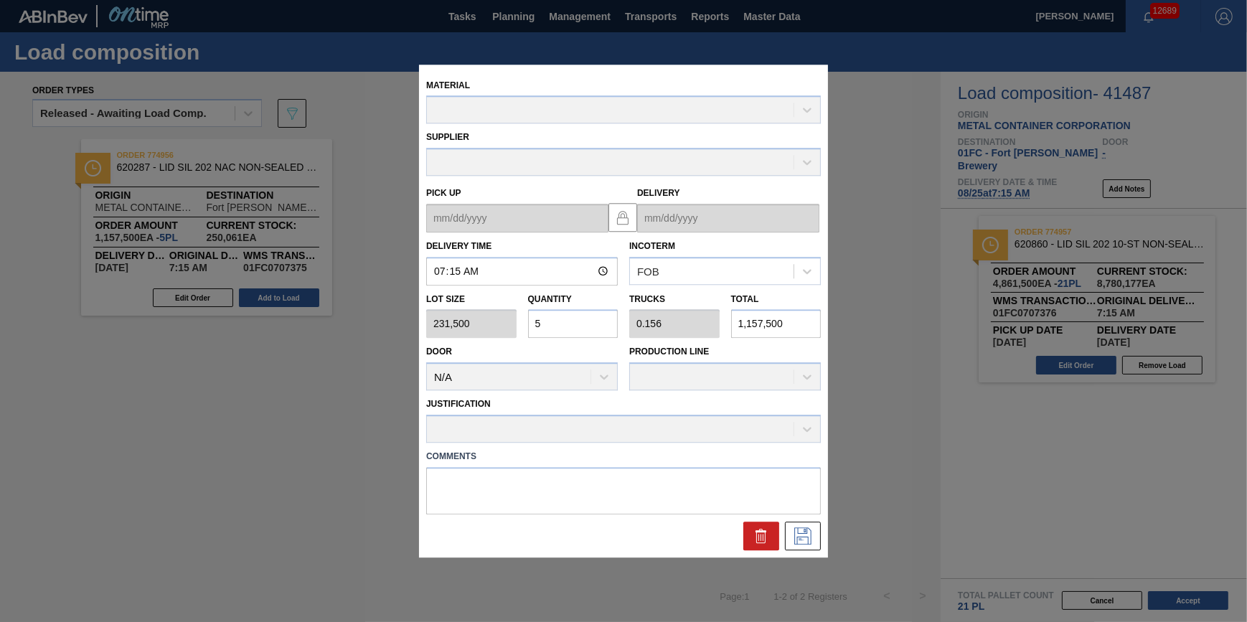
type up "08/23/2025"
type input "08/25/2025"
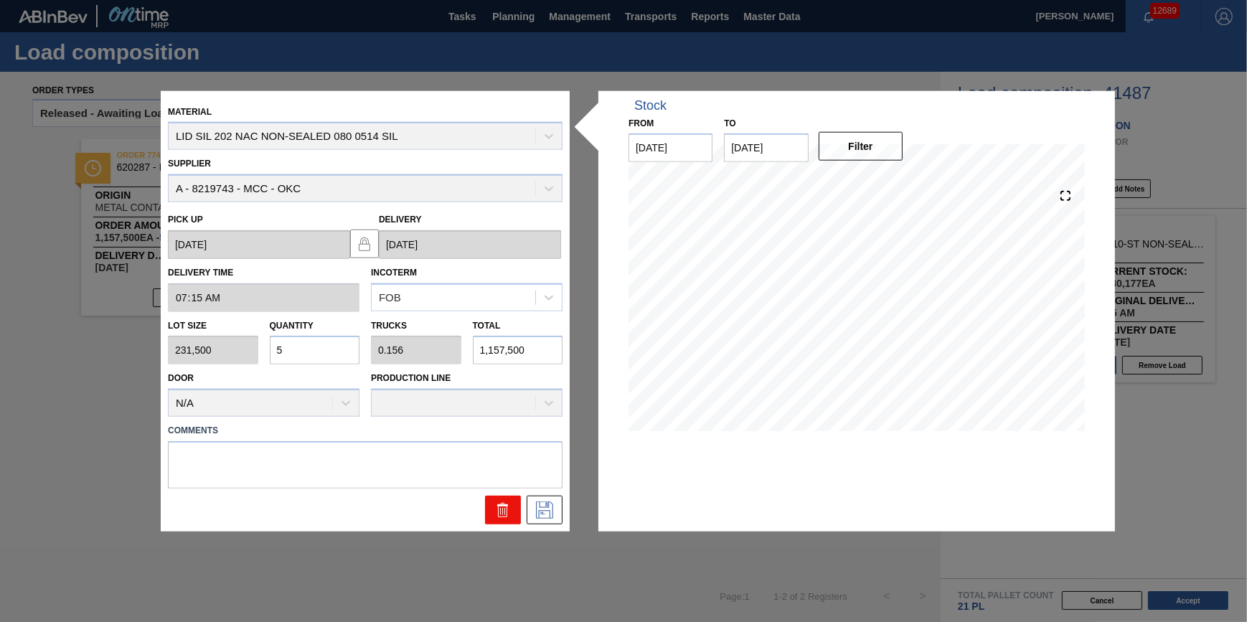
click at [504, 506] on icon at bounding box center [502, 509] width 17 height 17
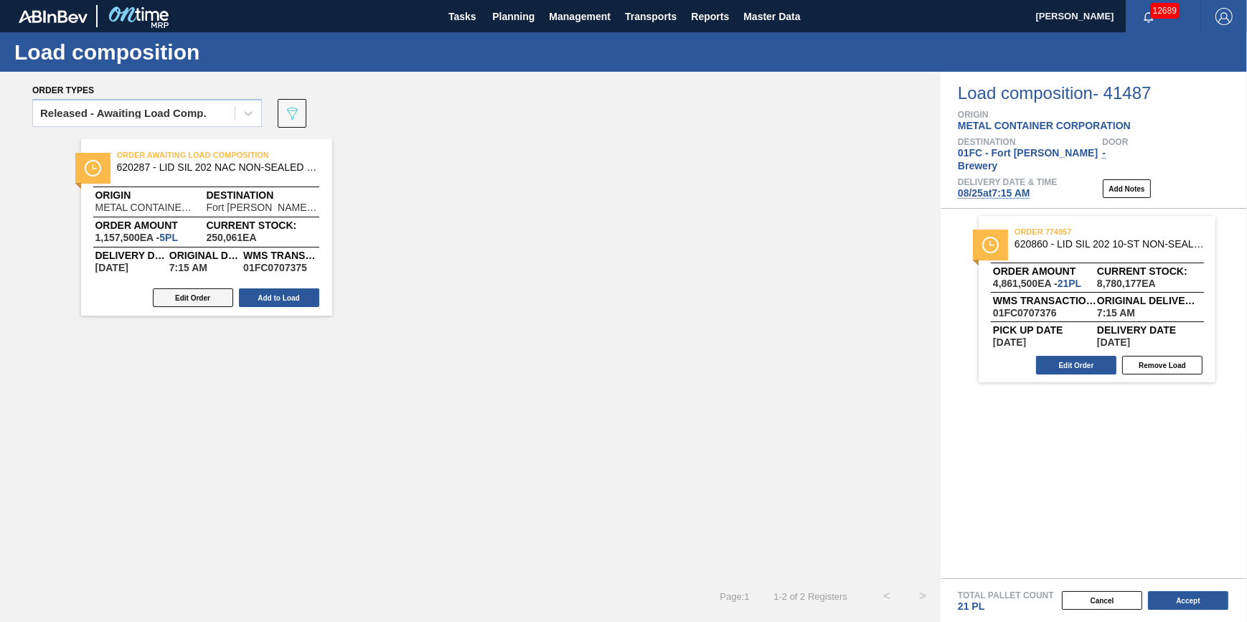
click at [215, 296] on button "Edit Order" at bounding box center [193, 297] width 80 height 19
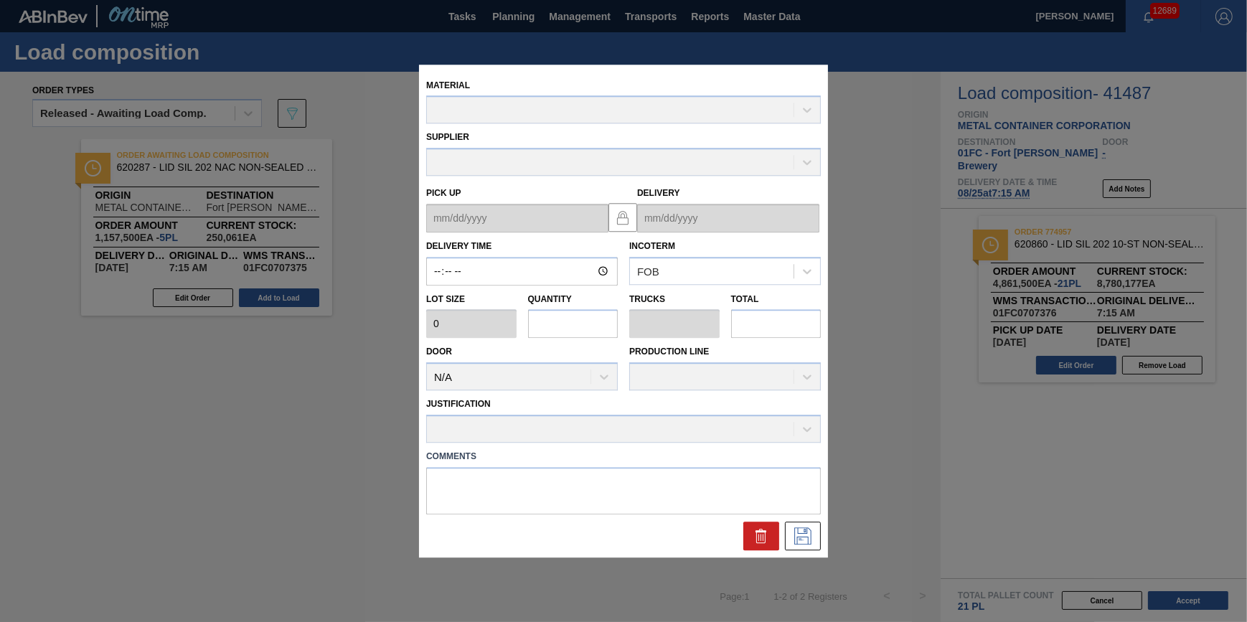
type input "07:15:00"
type input "231,500"
type input "5"
type input "0.156"
type input "1,157,500"
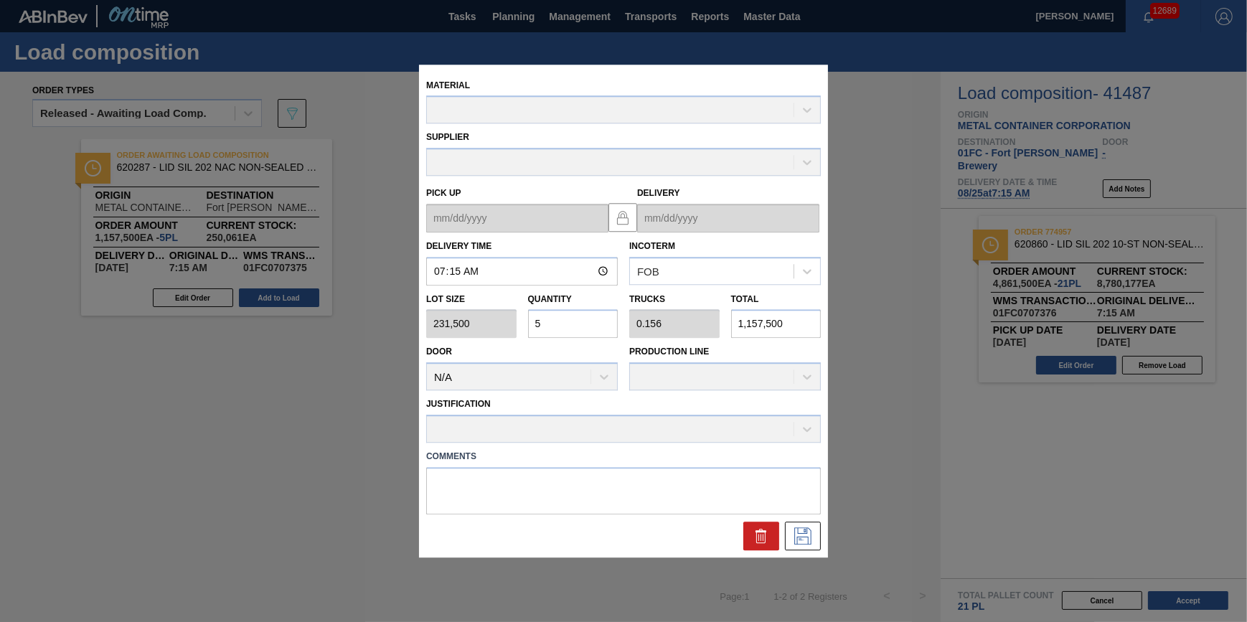
type up "08/23/2025"
type input "08/25/2025"
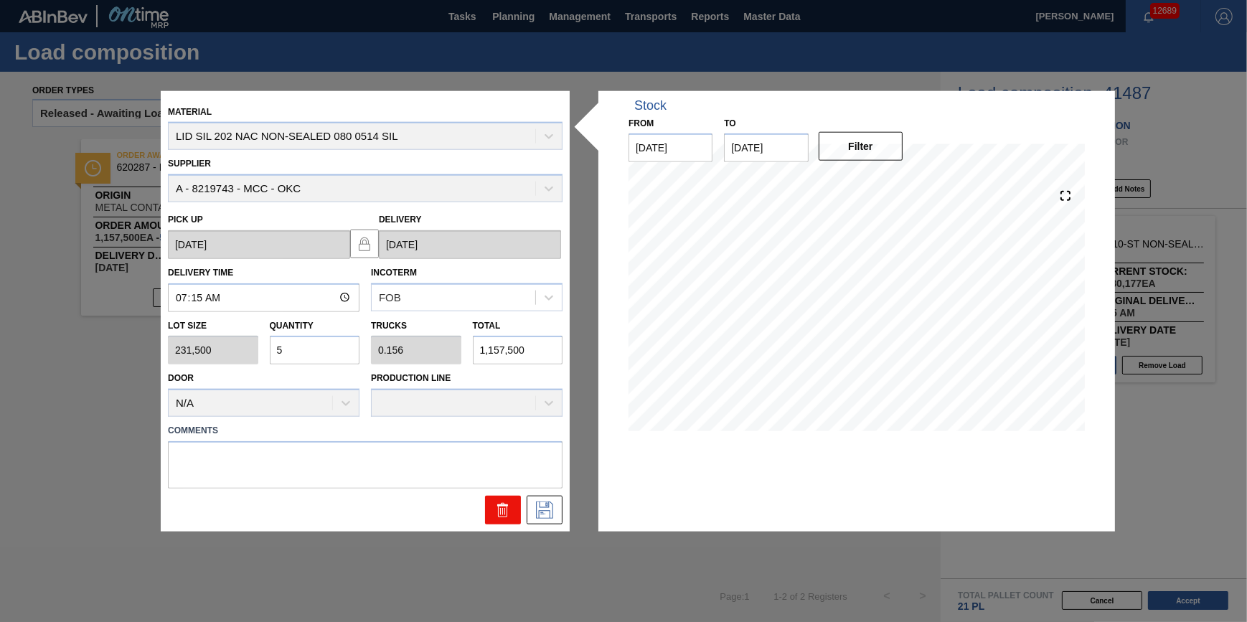
click at [510, 503] on icon at bounding box center [502, 509] width 17 height 17
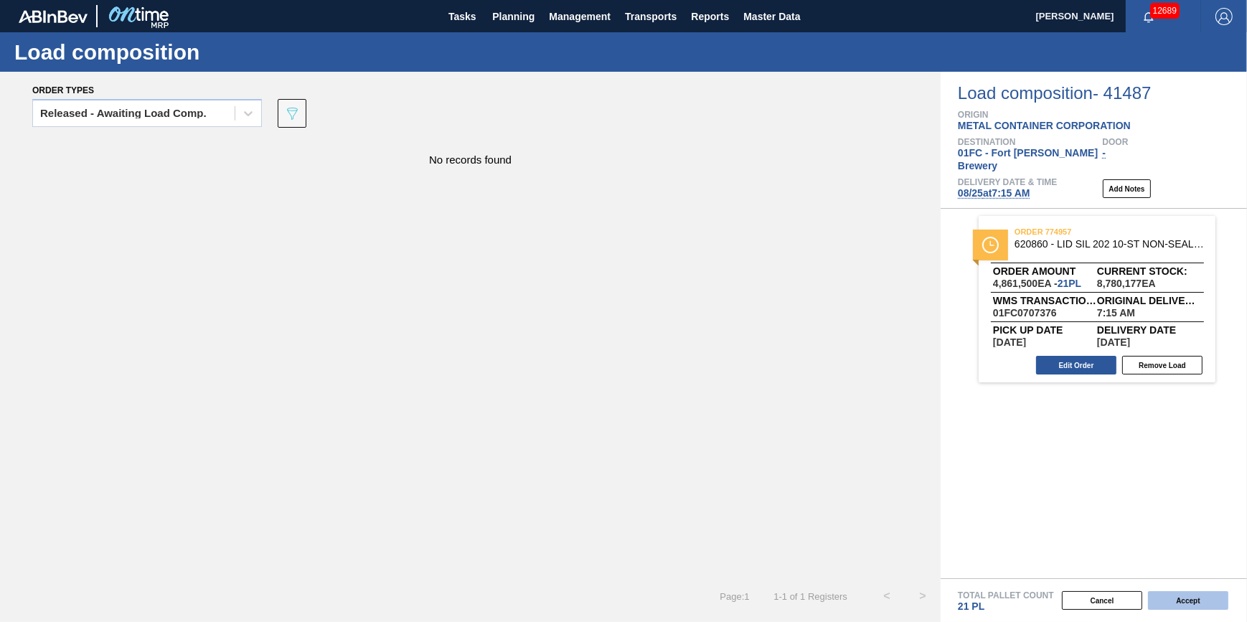
click at [1172, 595] on button "Accept" at bounding box center [1188, 600] width 80 height 19
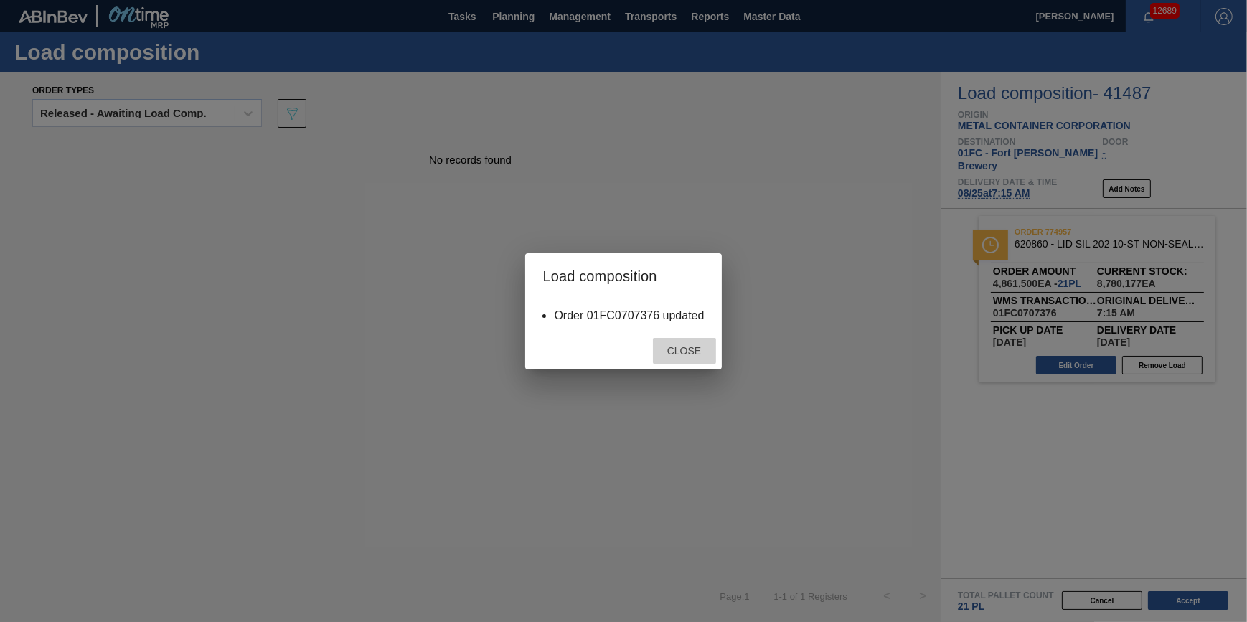
click at [674, 352] on span "Close" at bounding box center [684, 350] width 57 height 11
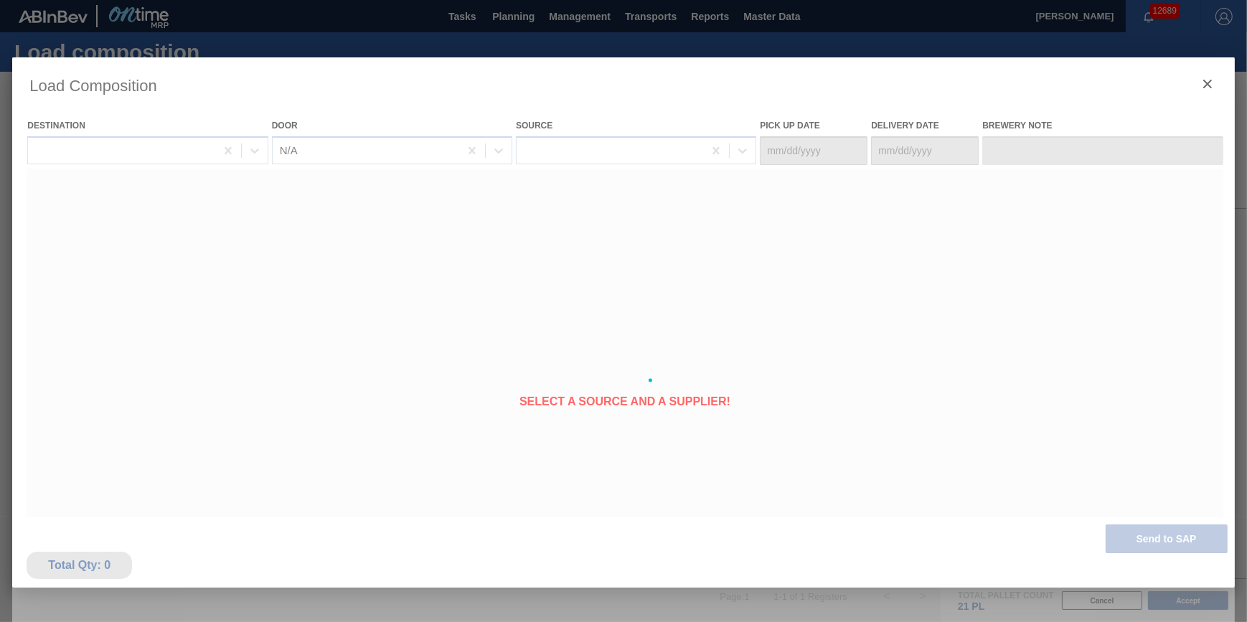
type Date "08/23/2025"
type Date "08/25/2025"
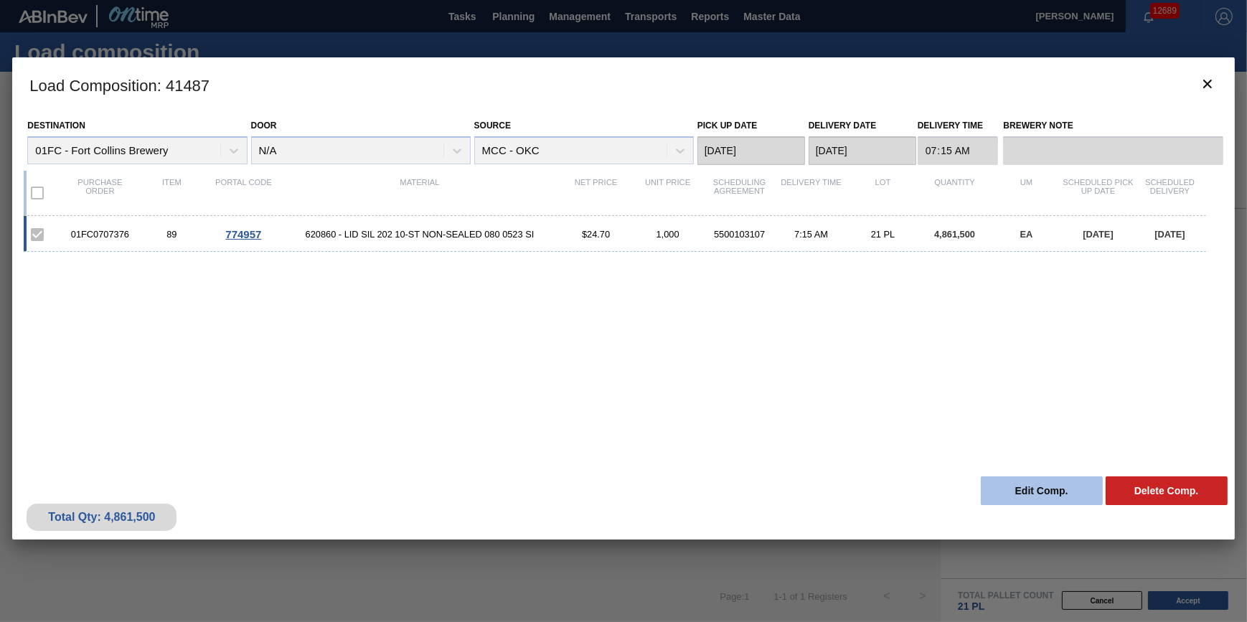
click at [1016, 489] on button "Edit Comp." at bounding box center [1042, 490] width 122 height 29
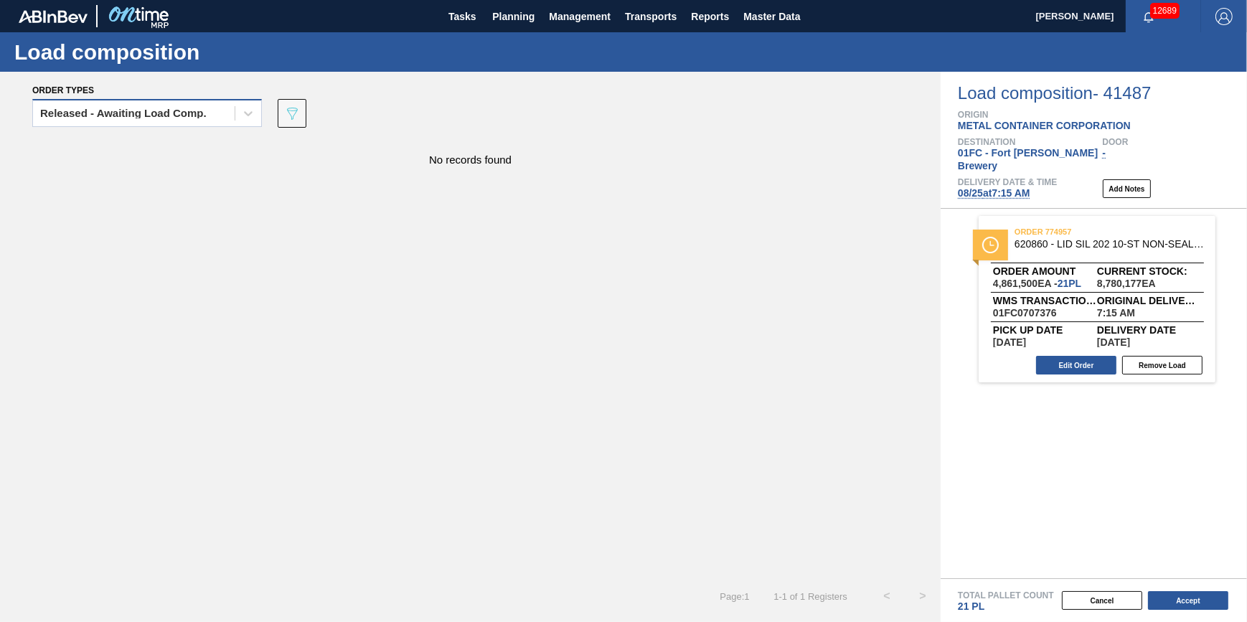
click at [173, 123] on div "Released - Awaiting Load Comp." at bounding box center [134, 113] width 202 height 21
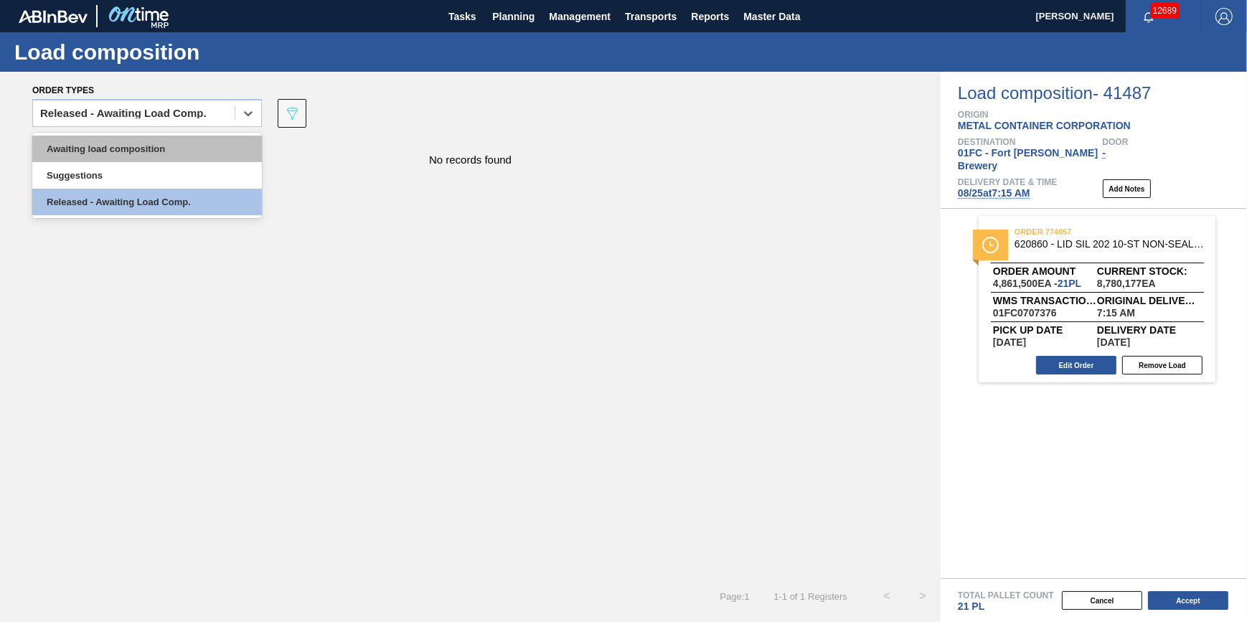
click at [165, 141] on div "Awaiting load composition" at bounding box center [147, 149] width 230 height 27
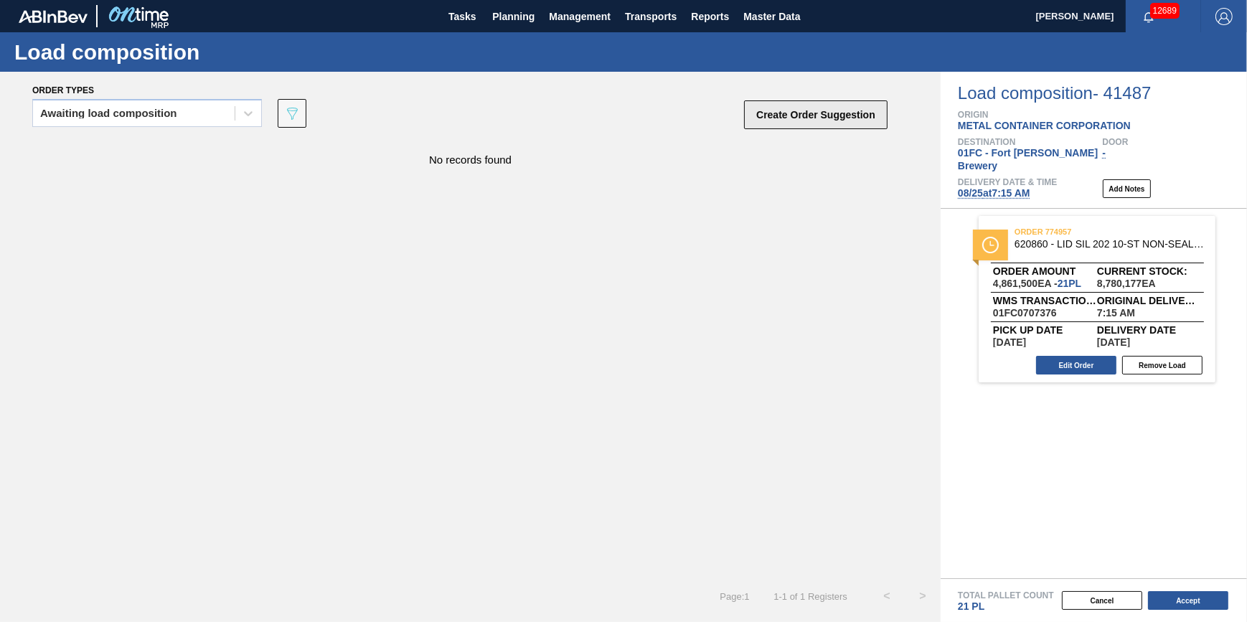
click at [755, 117] on button "Create Order Suggestion" at bounding box center [815, 114] width 143 height 29
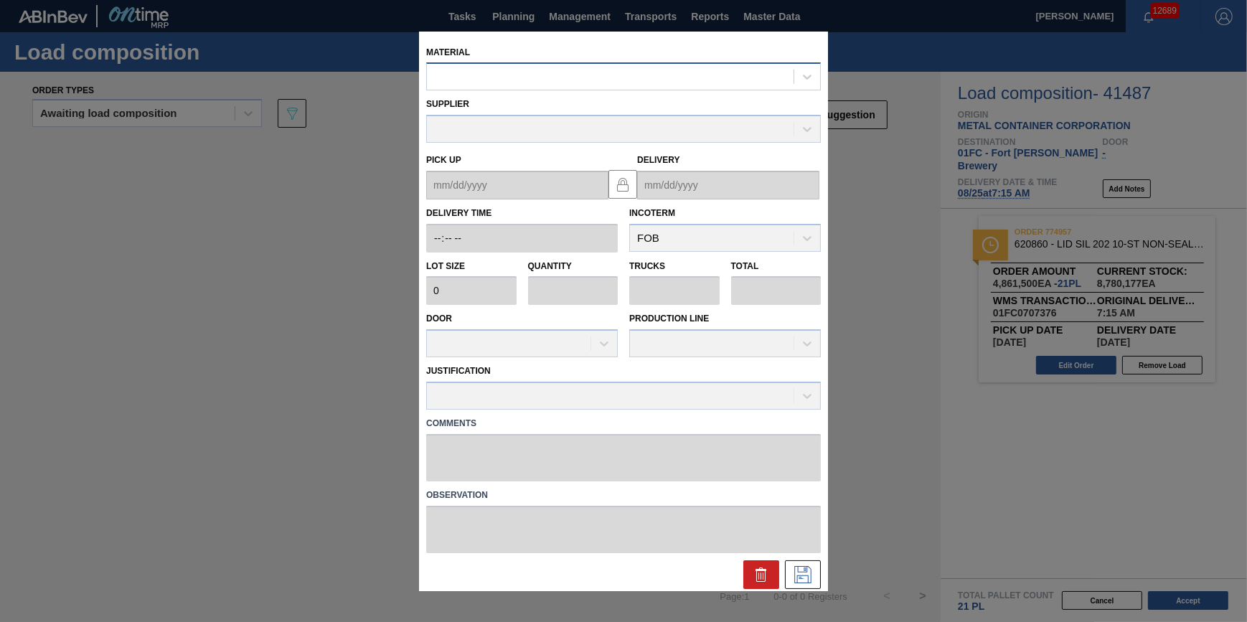
click at [628, 68] on div at bounding box center [610, 77] width 367 height 21
type input "620287"
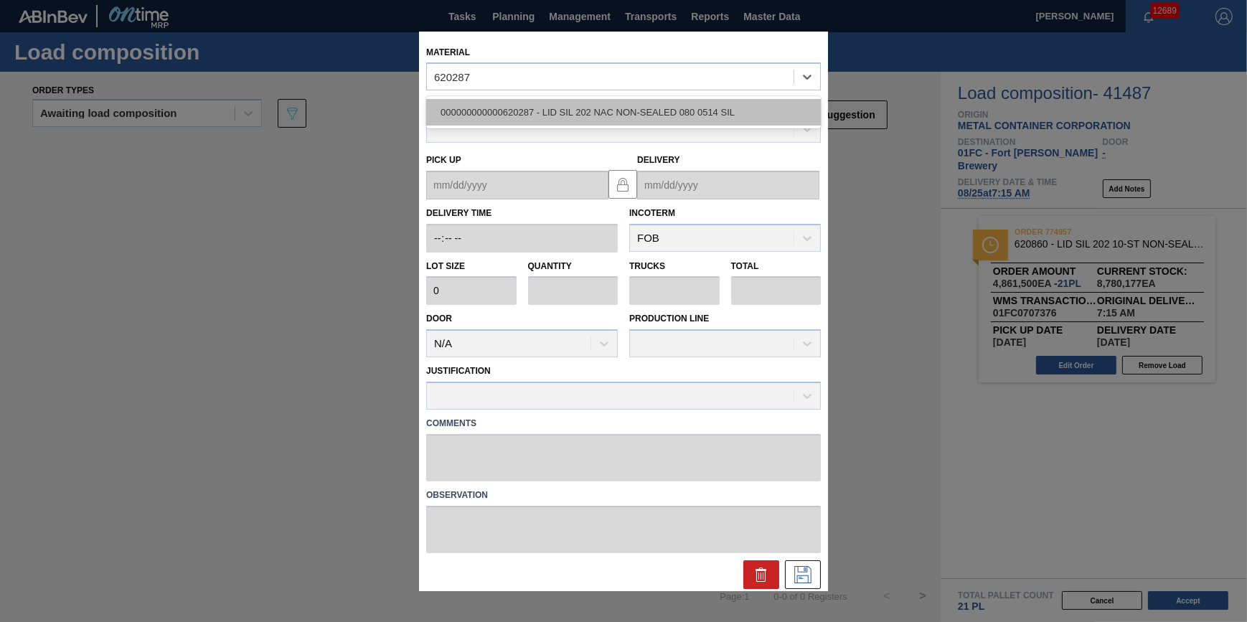
click at [525, 104] on div "000000000000620287 - LID SIL 202 NAC NON-SEALED 080 0514 SIL" at bounding box center [623, 112] width 395 height 27
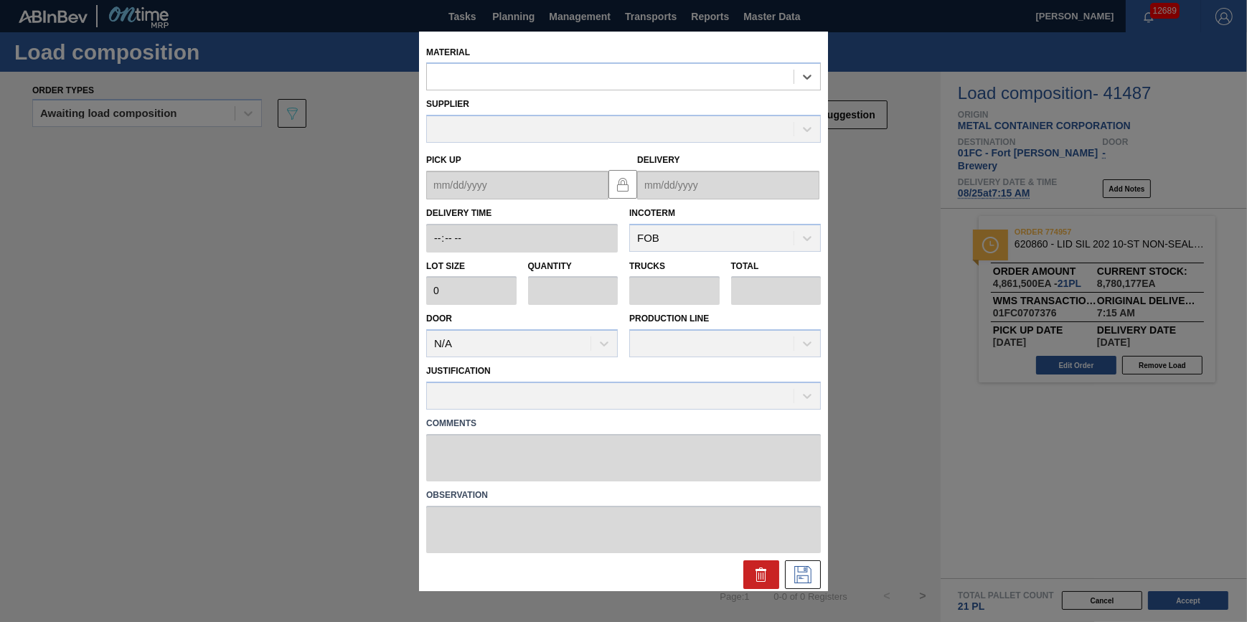
type input "231,500"
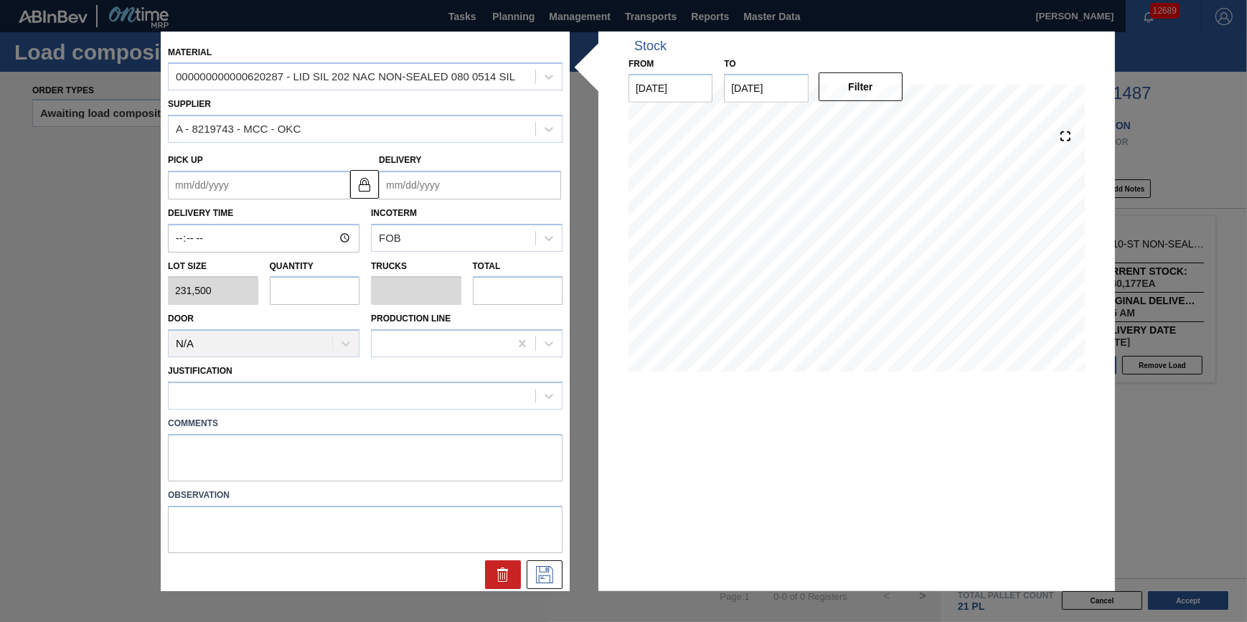
click at [320, 280] on input "text" at bounding box center [315, 290] width 90 height 29
type input "6"
type input "0.188"
type input "1,389,000"
type input "0"
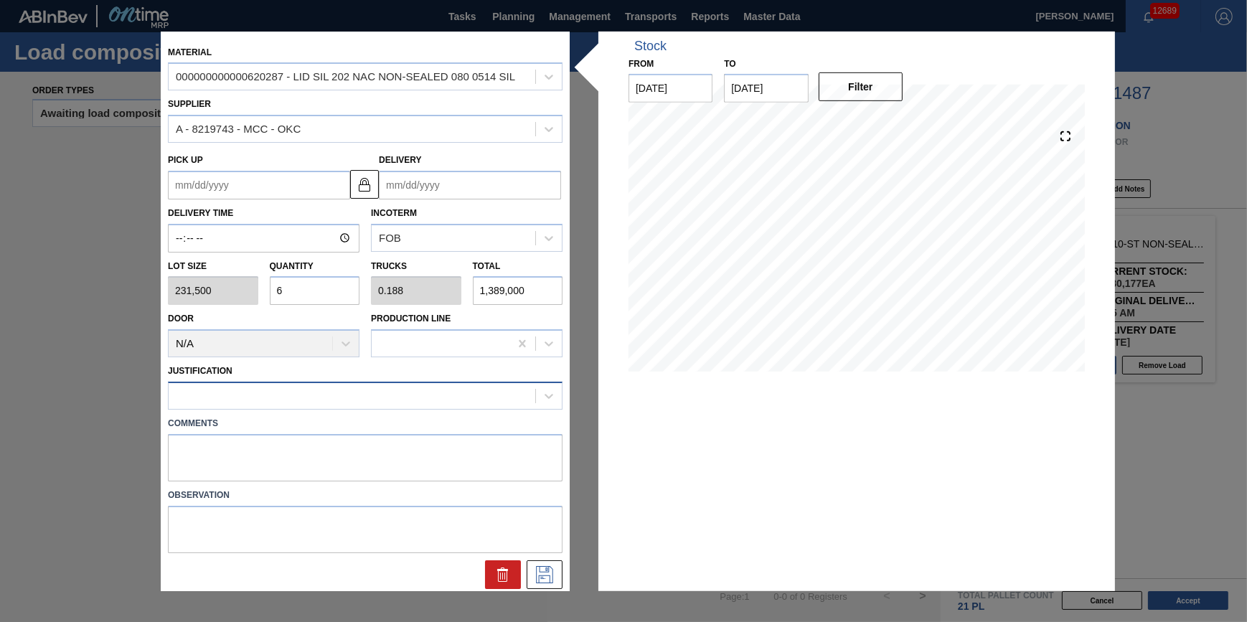
type input "0"
type input "1"
type input "0.031"
type input "231,500"
type input "11"
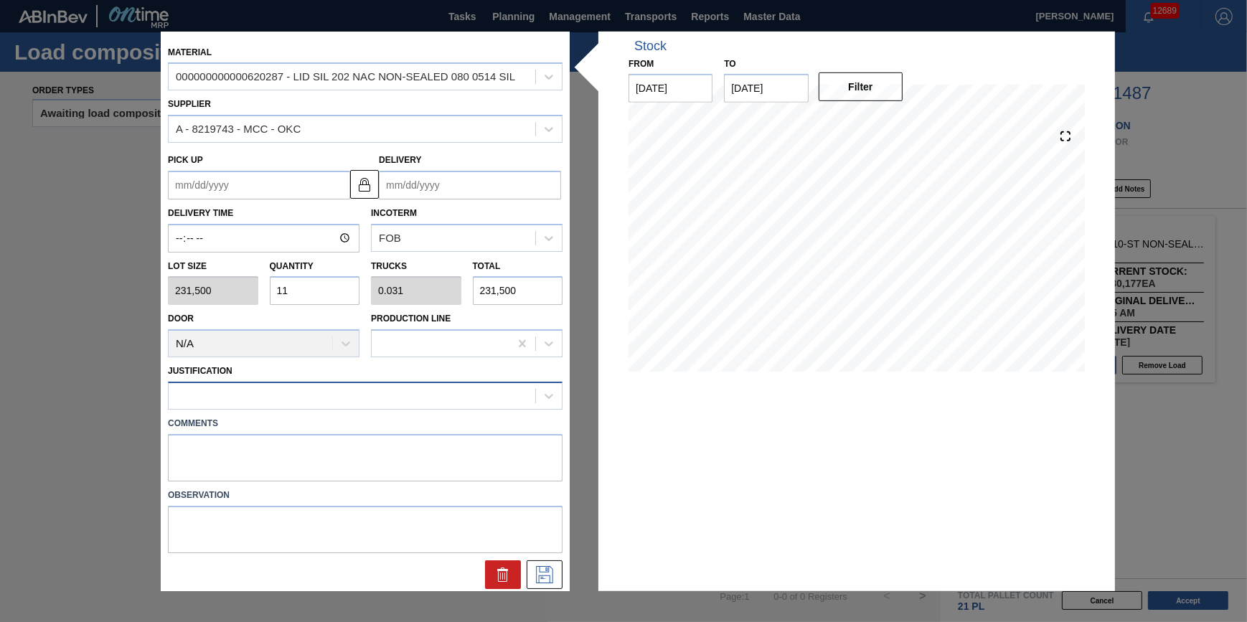
type input "0.344"
type input "2,546,500"
type input "11"
click at [341, 392] on div at bounding box center [352, 395] width 367 height 21
type input "other"
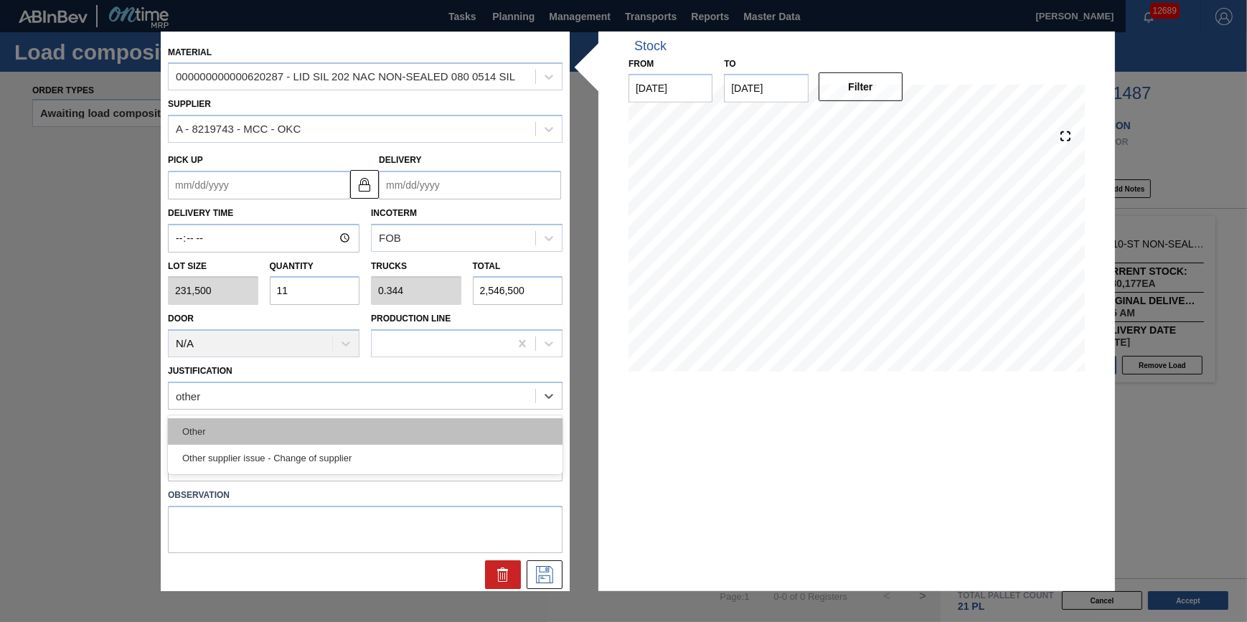
click at [308, 430] on div "Other" at bounding box center [365, 431] width 395 height 27
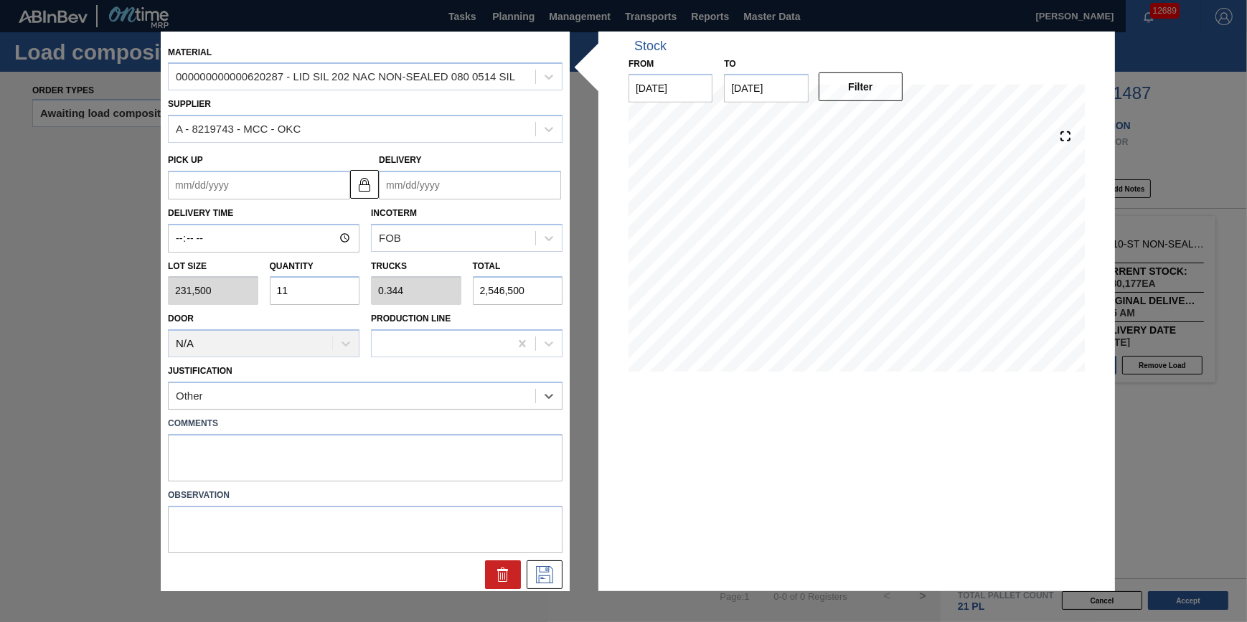
click at [474, 182] on input "Delivery" at bounding box center [470, 185] width 182 height 29
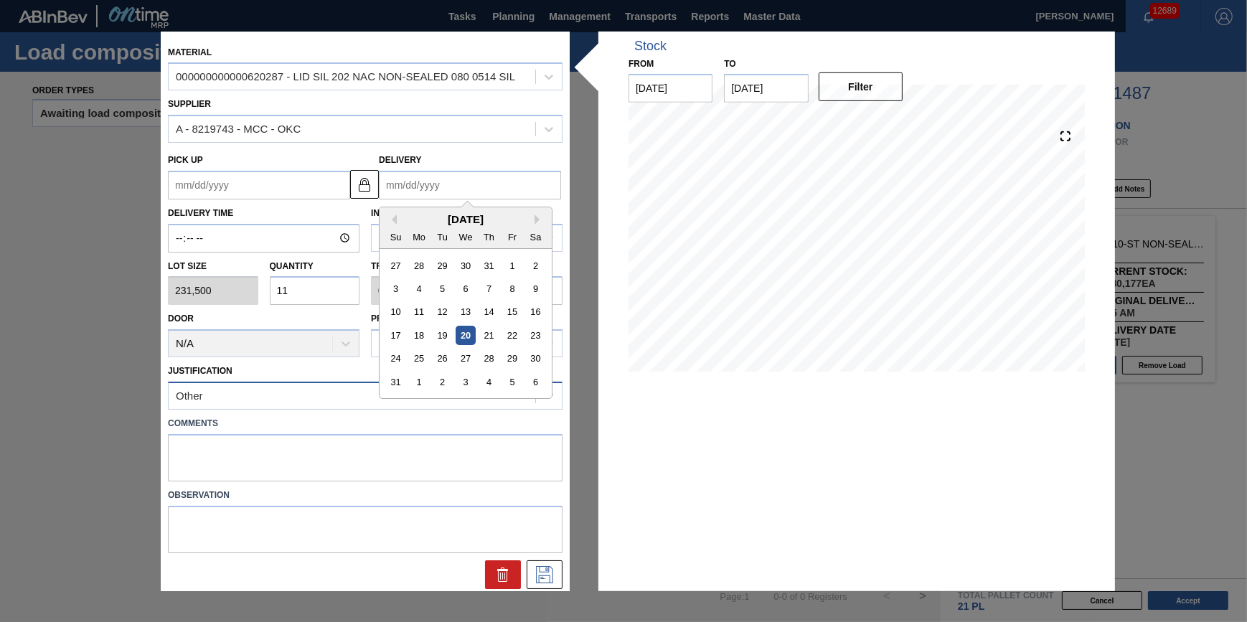
click at [534, 382] on div "6" at bounding box center [535, 381] width 19 height 19
type up "[DATE]"
type input "[DATE]"
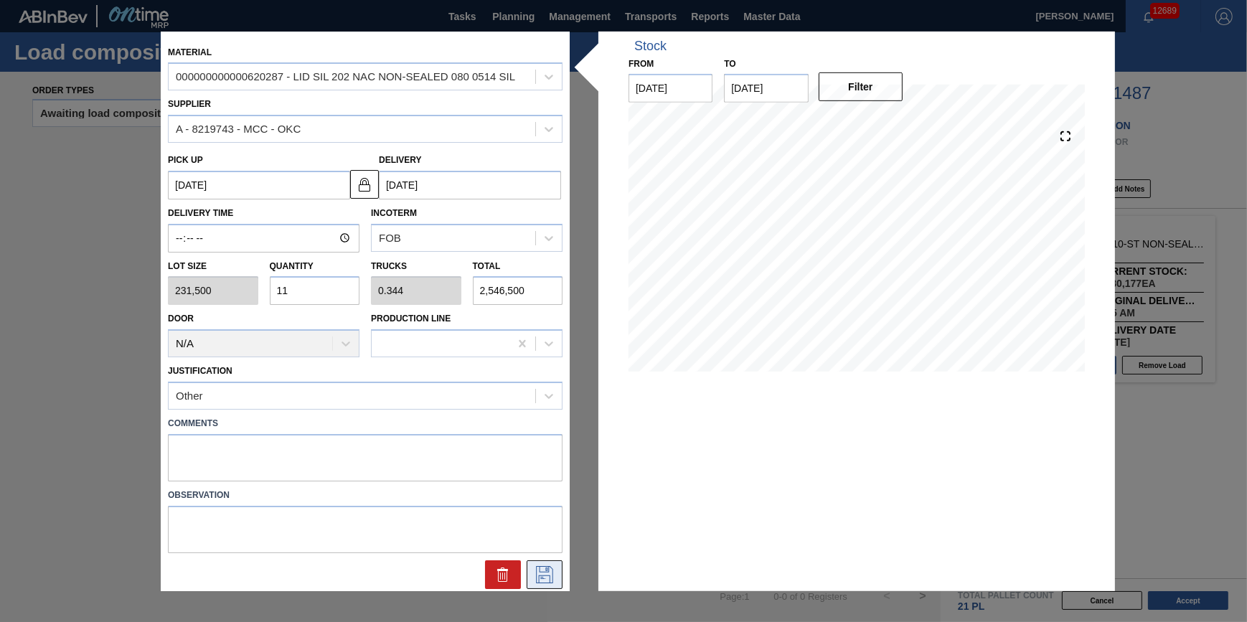
click at [544, 562] on button at bounding box center [545, 574] width 36 height 29
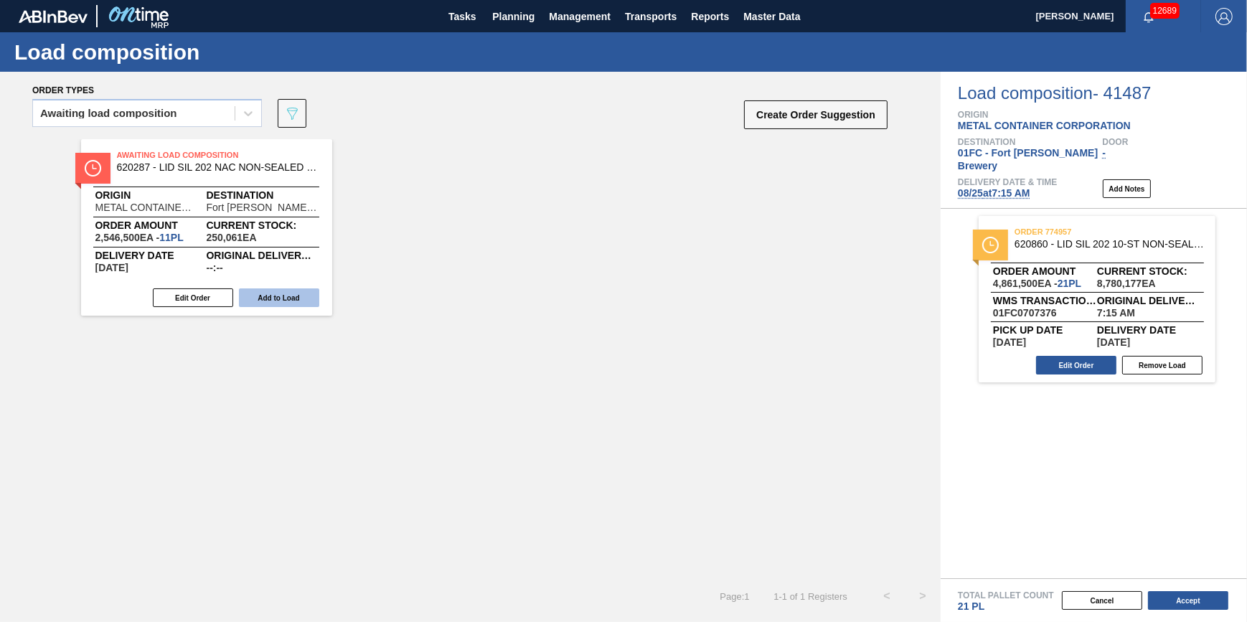
click at [268, 298] on button "Add to Load" at bounding box center [279, 297] width 80 height 19
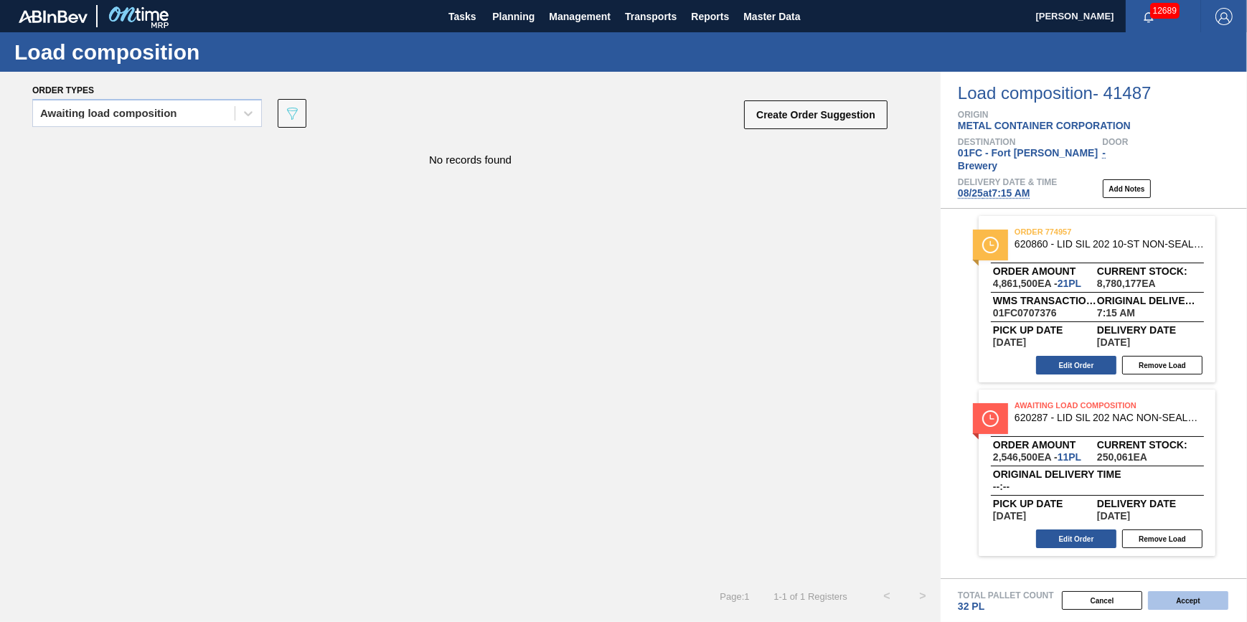
click at [1204, 605] on button "Accept" at bounding box center [1188, 600] width 80 height 19
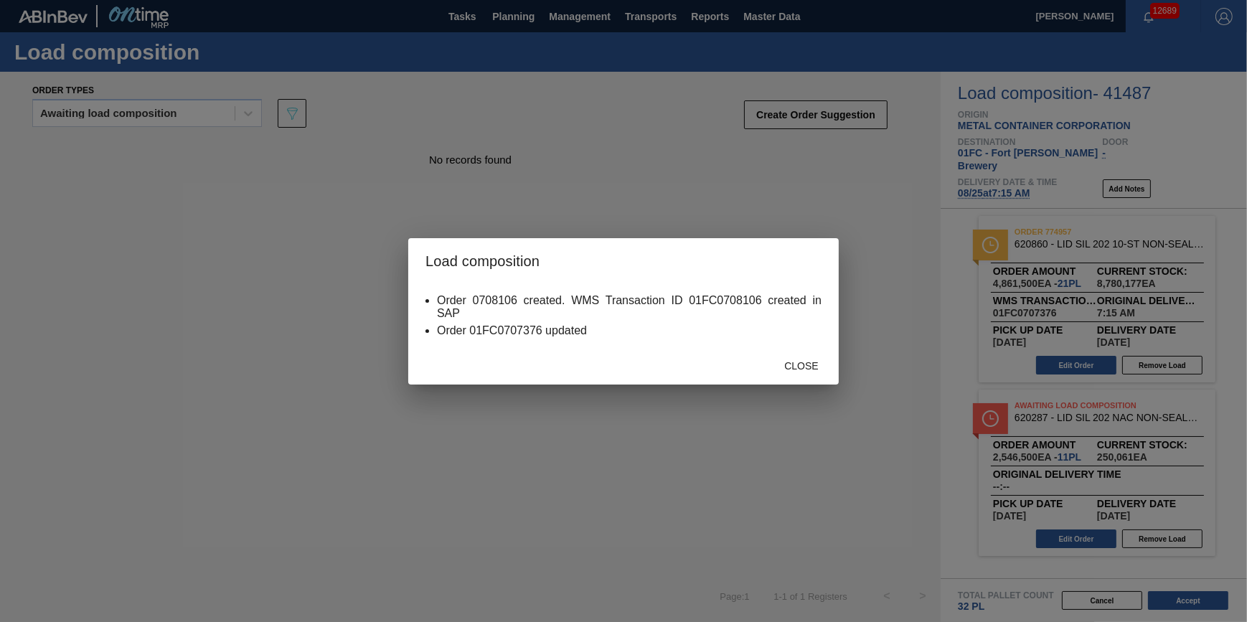
click at [823, 358] on div "Close" at bounding box center [801, 366] width 63 height 27
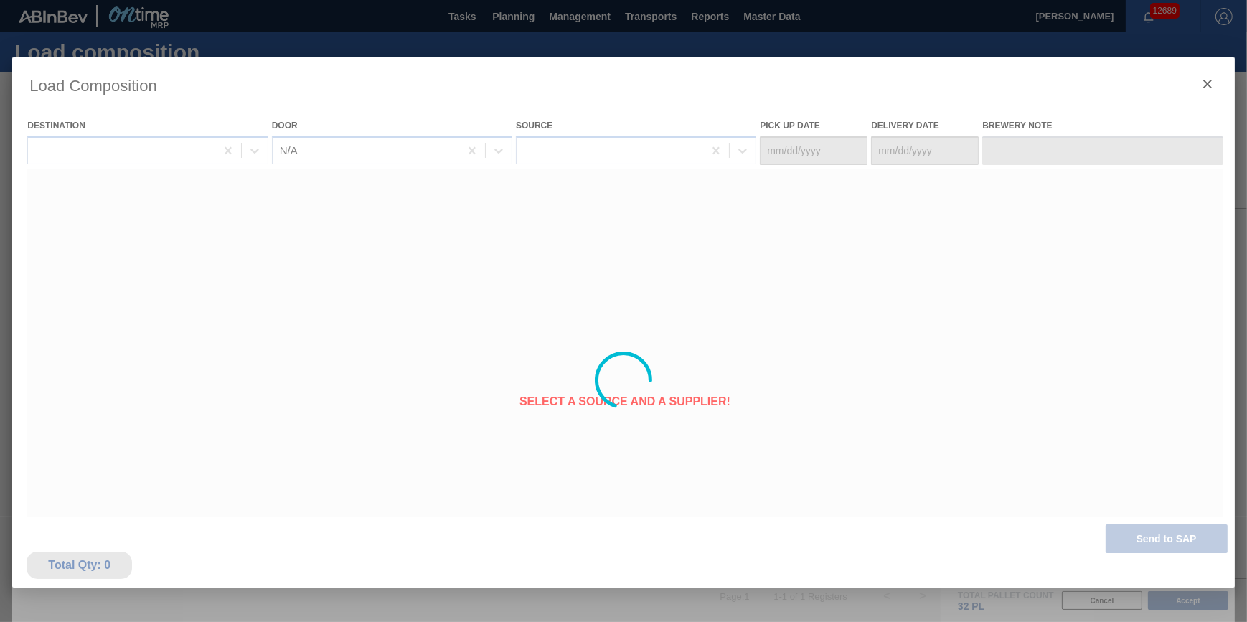
type Date "08/23/2025"
type Date "08/25/2025"
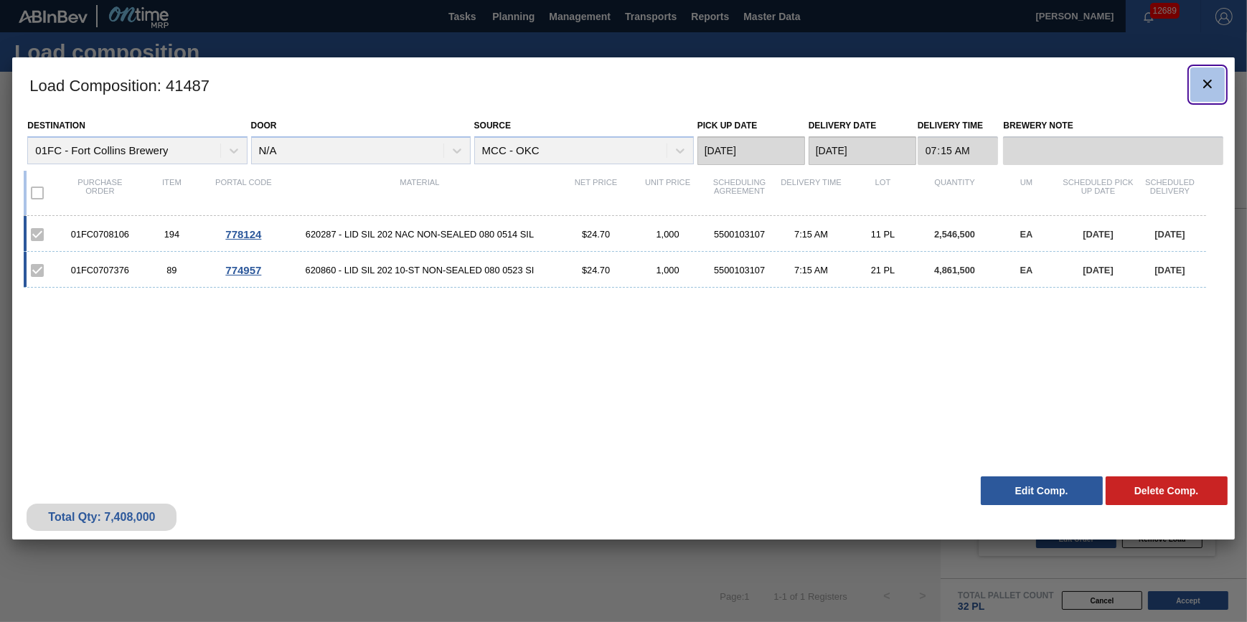
click at [1204, 85] on icon "botão de ícone" at bounding box center [1207, 83] width 17 height 17
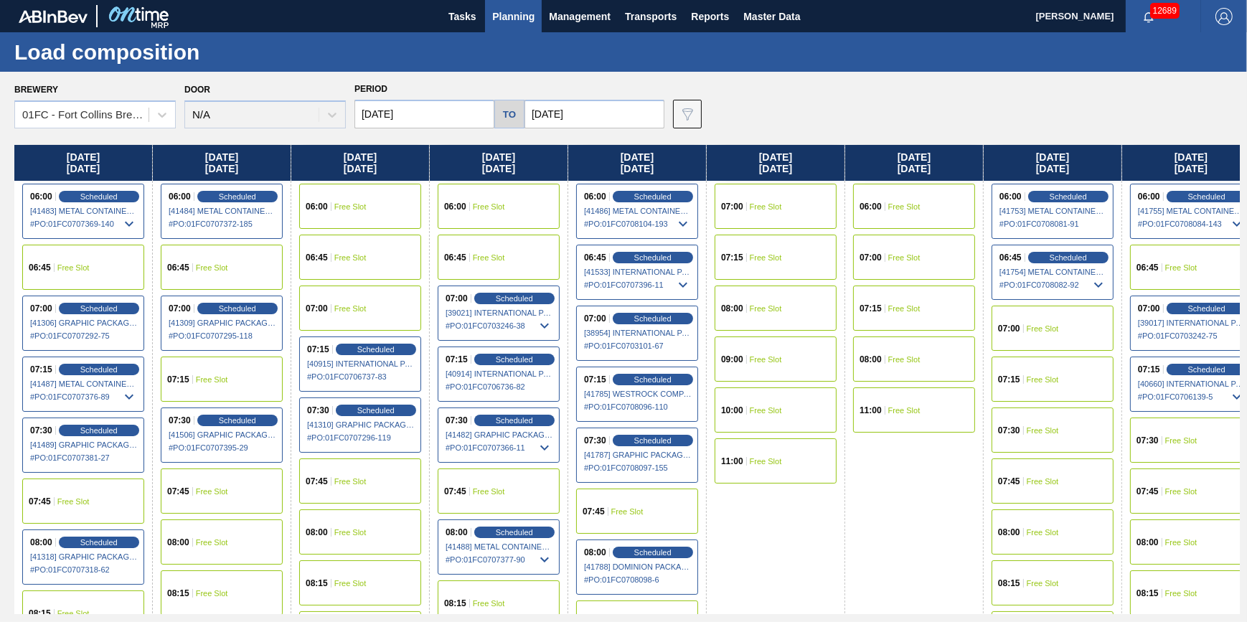
click at [521, 19] on span "Planning" at bounding box center [513, 16] width 42 height 17
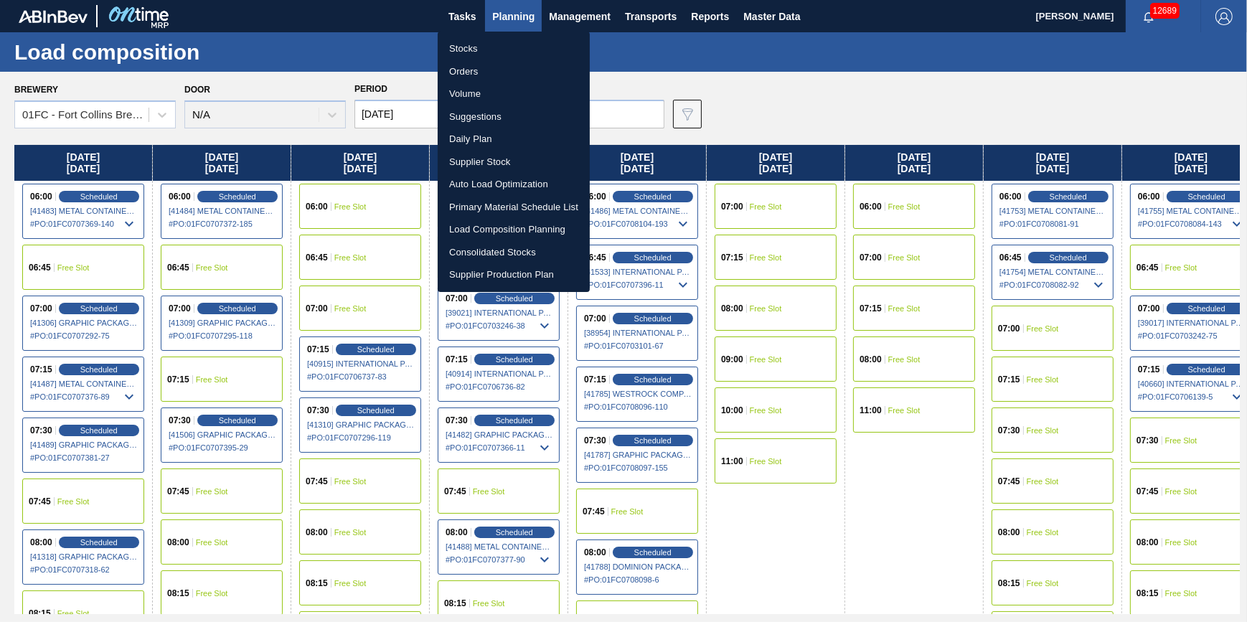
click at [514, 42] on li "Stocks" at bounding box center [514, 48] width 152 height 23
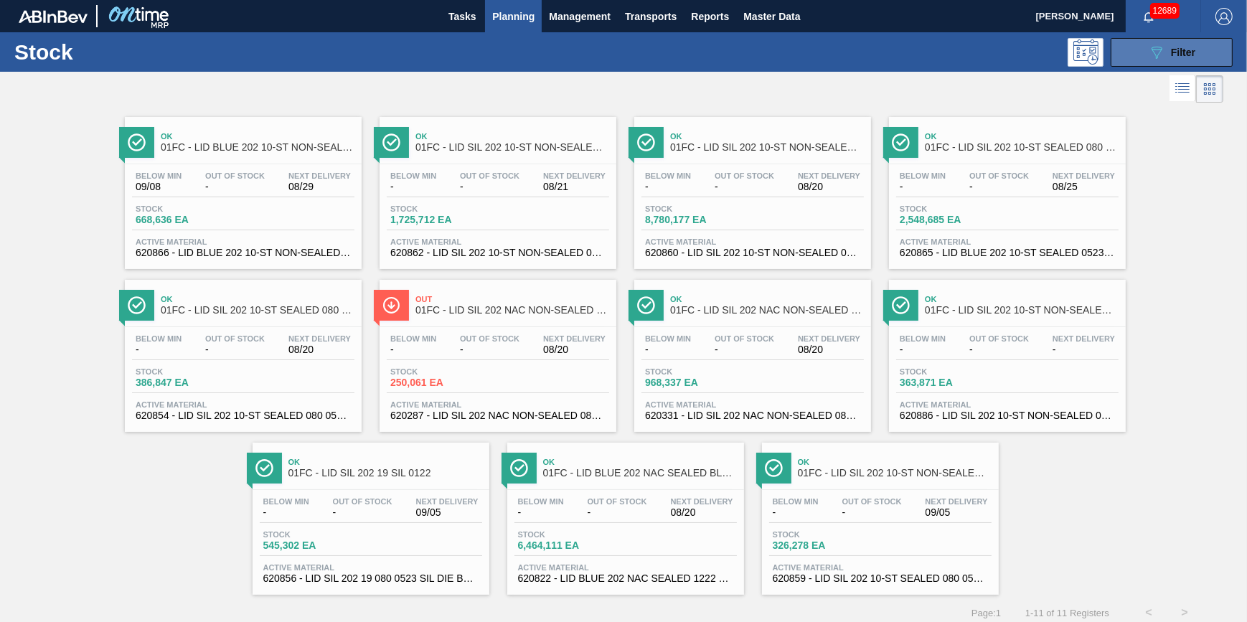
click at [1156, 60] on icon "089F7B8B-B2A5-4AFE-B5C0-19BA573D28AC" at bounding box center [1156, 52] width 17 height 17
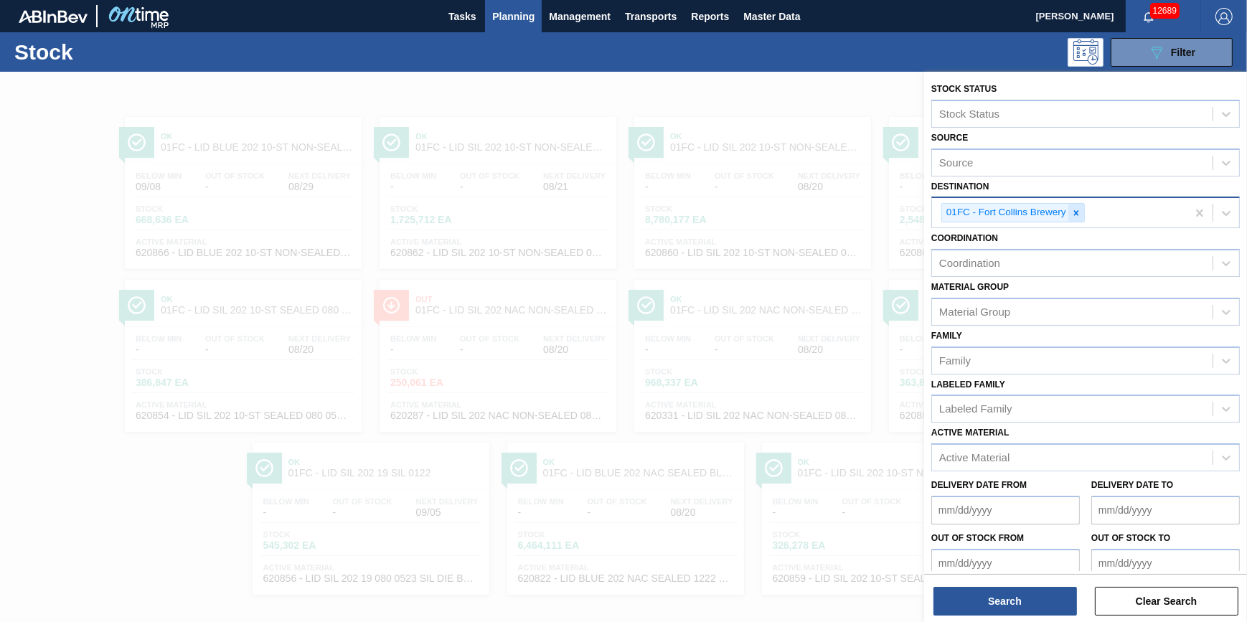
click at [1079, 212] on icon at bounding box center [1076, 213] width 10 height 10
click at [1077, 213] on div "Destination" at bounding box center [1072, 211] width 280 height 21
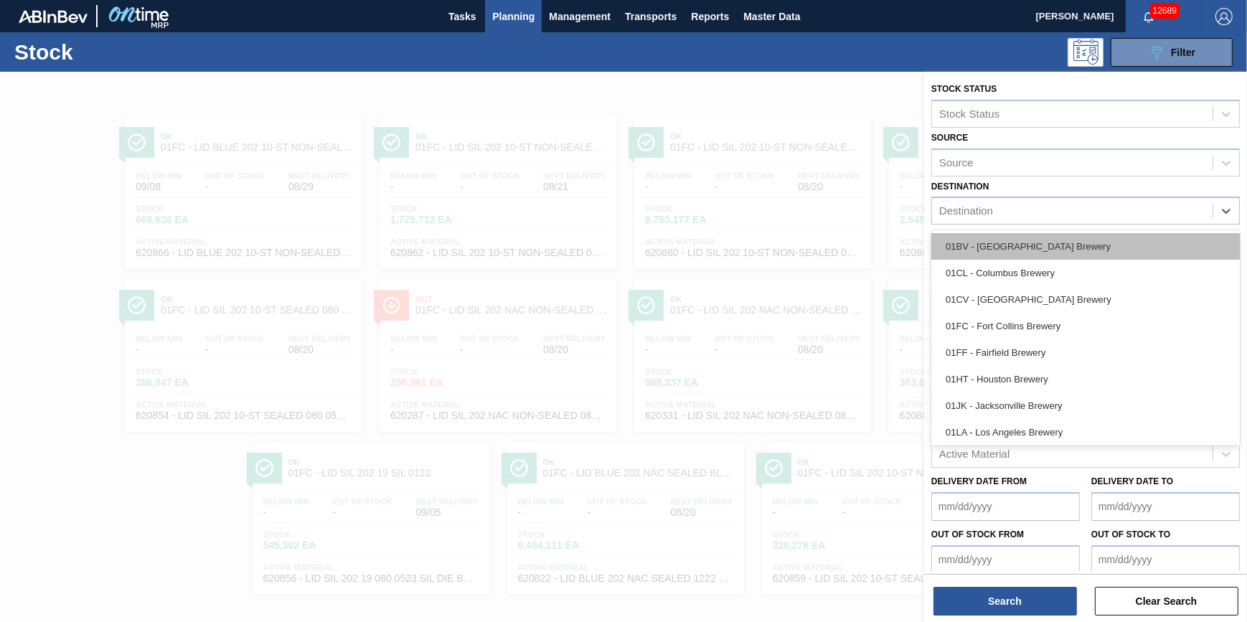
click at [1074, 237] on div "01BV - Baldwinsville Brewery" at bounding box center [1085, 246] width 308 height 27
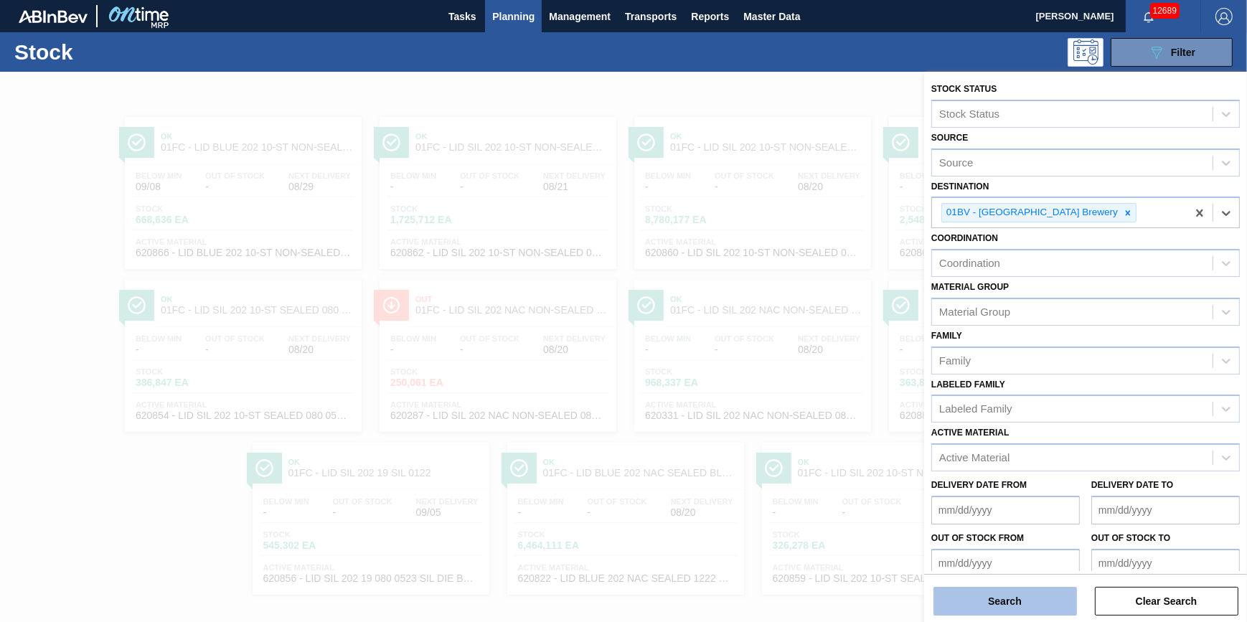
click at [1039, 600] on button "Search" at bounding box center [1004, 601] width 143 height 29
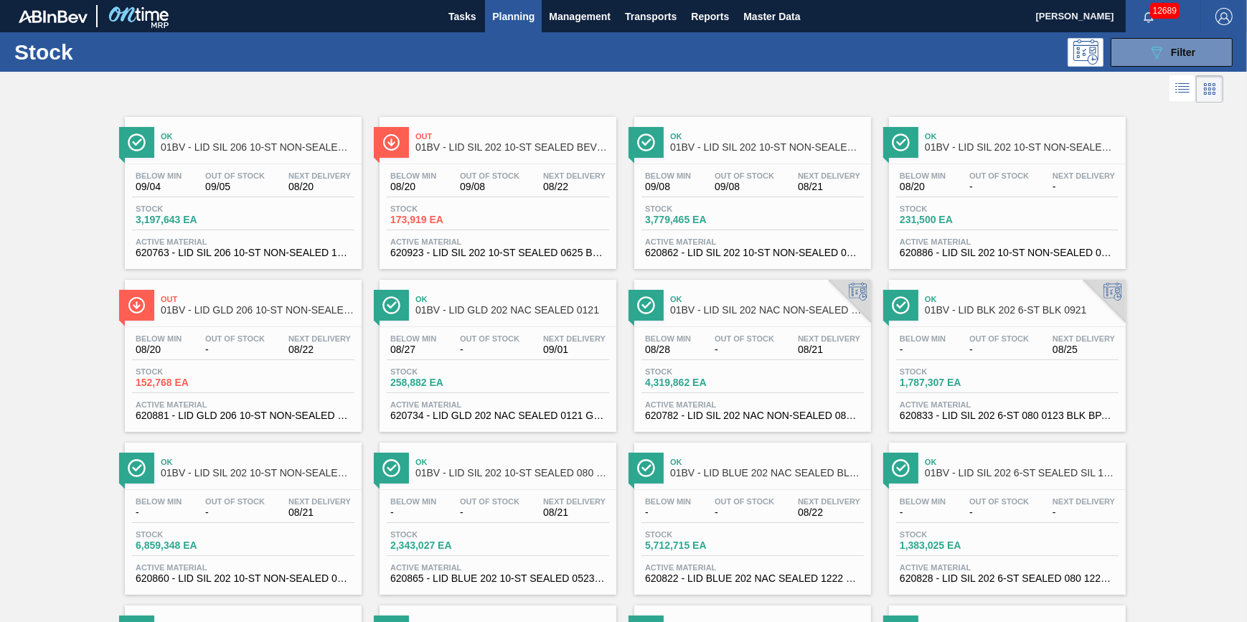
click at [527, 203] on div "Below Min 08/20 Out Of Stock 09/08 Next Delivery 08/22 Stock 173,919 EA Active …" at bounding box center [497, 213] width 237 height 98
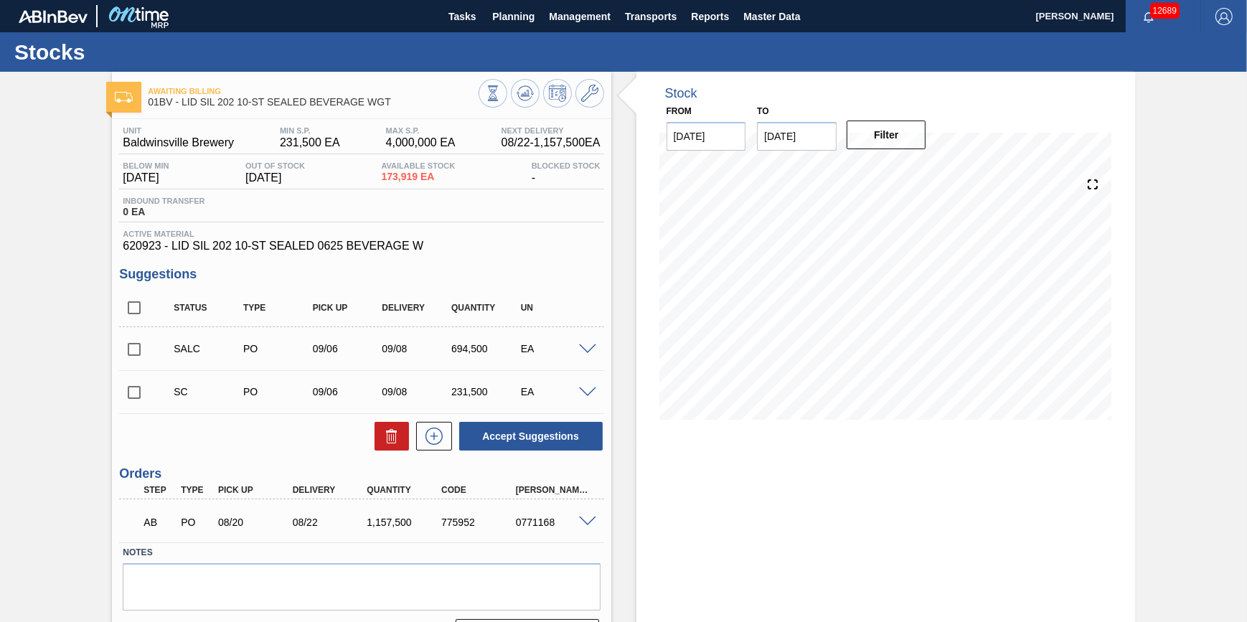
click at [141, 360] on input "checkbox" at bounding box center [134, 349] width 30 height 30
checkbox input "true"
click at [138, 393] on input "checkbox" at bounding box center [134, 392] width 30 height 30
checkbox input "true"
click at [376, 438] on button at bounding box center [391, 436] width 34 height 29
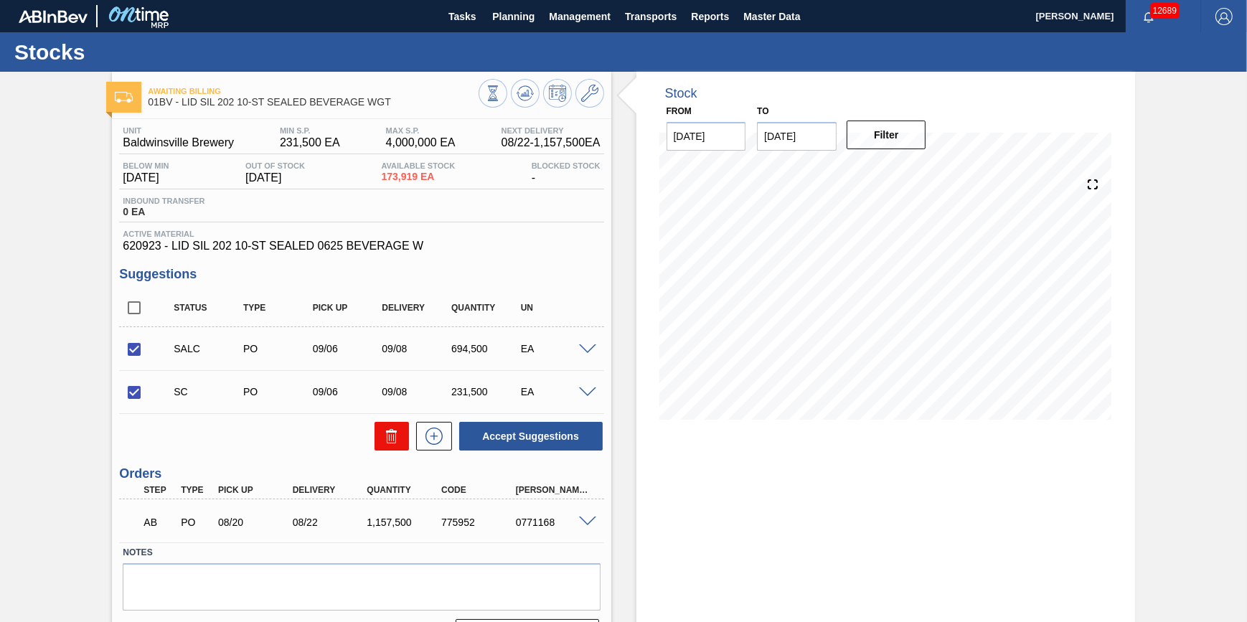
checkbox input "false"
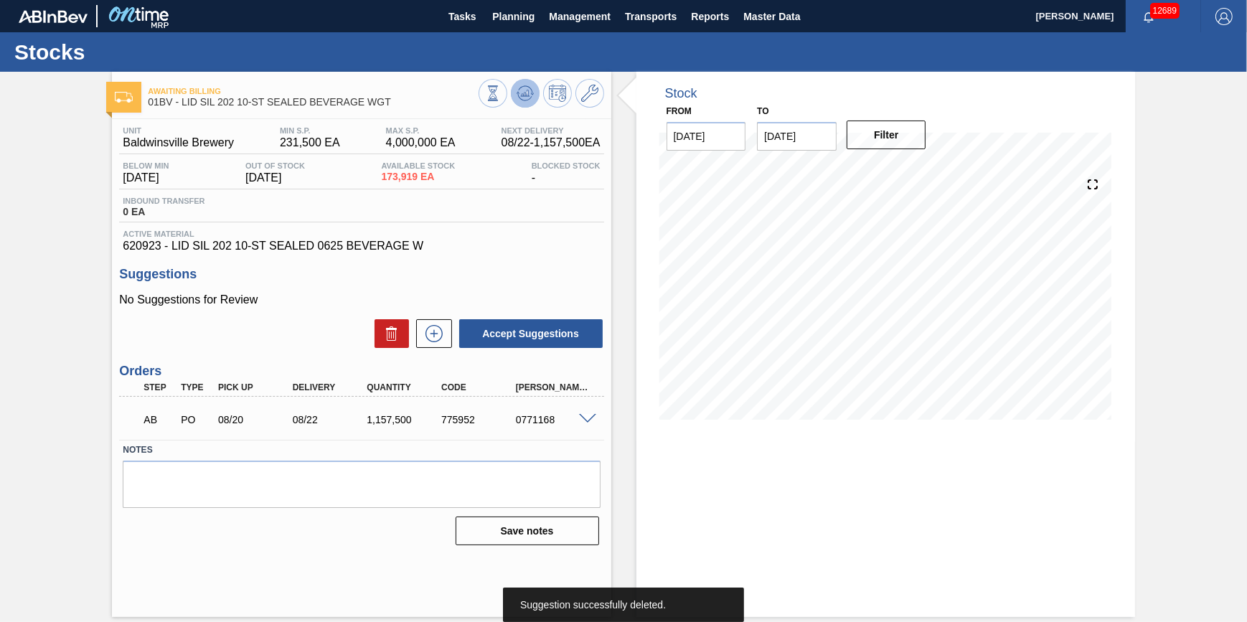
click at [501, 88] on icon at bounding box center [493, 93] width 16 height 16
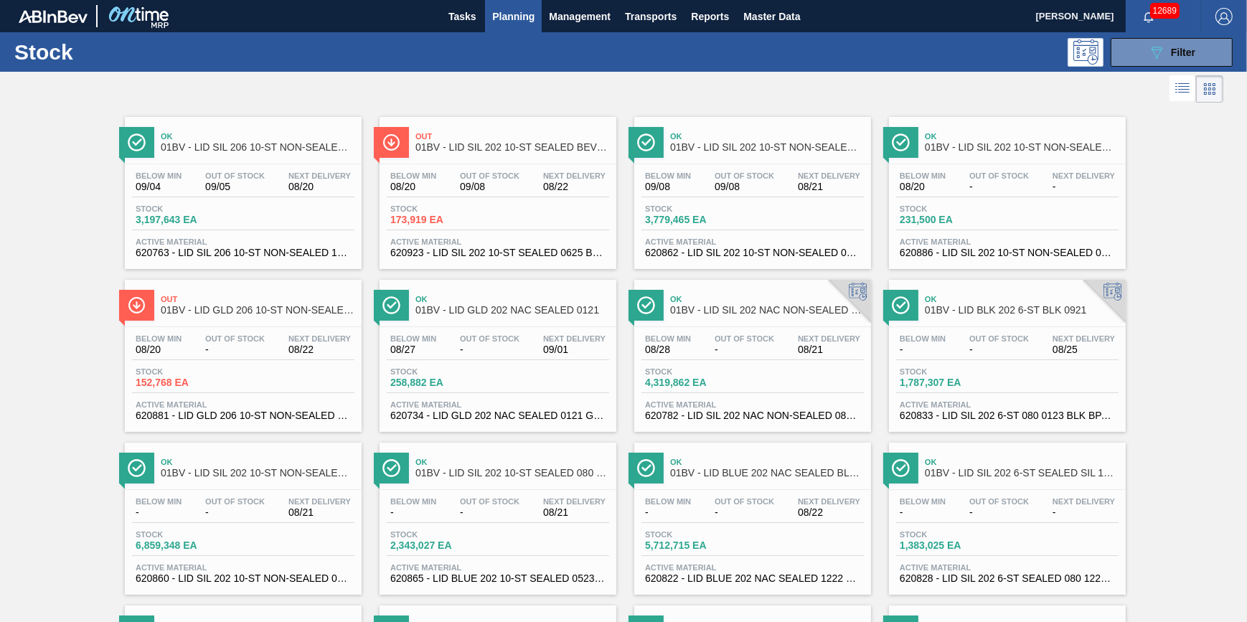
click at [760, 209] on div "Stock 3,779,465 EA" at bounding box center [752, 217] width 222 height 26
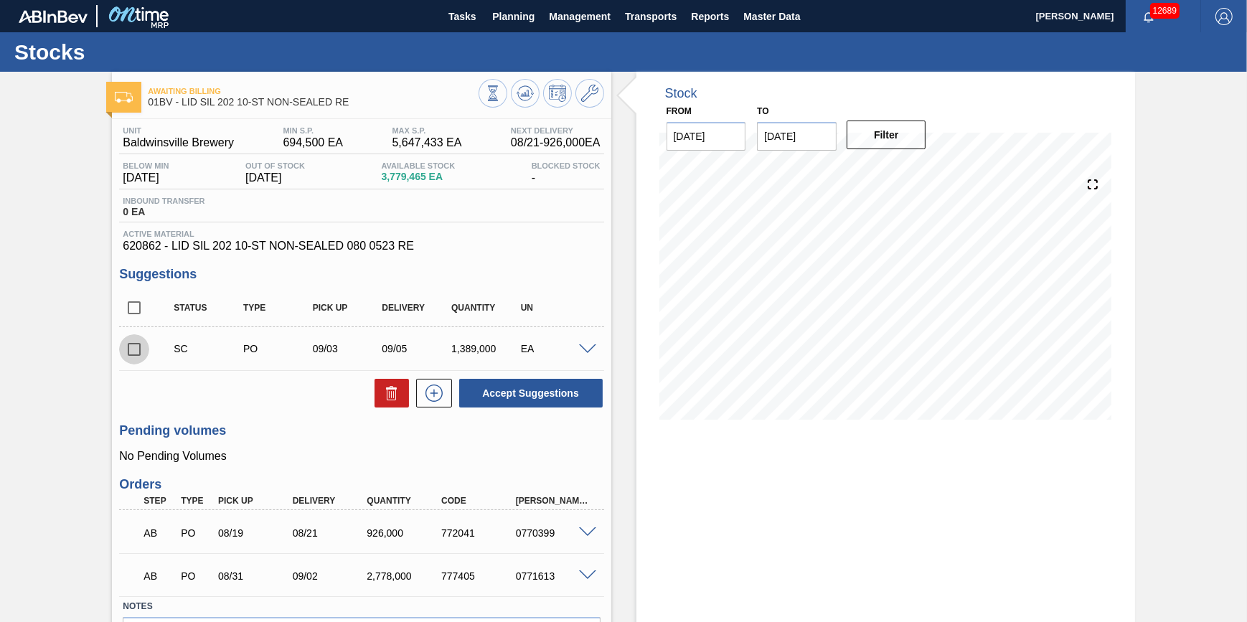
click at [143, 354] on input "checkbox" at bounding box center [134, 349] width 30 height 30
click at [387, 399] on icon at bounding box center [391, 392] width 17 height 17
checkbox input "false"
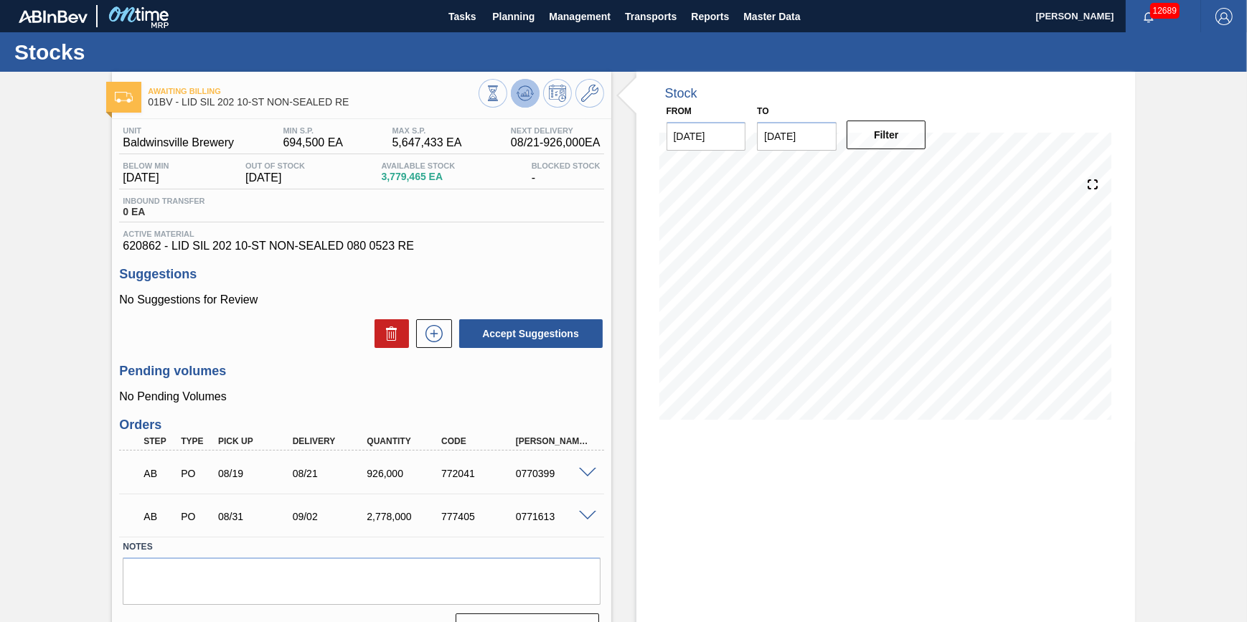
click at [512, 85] on button at bounding box center [525, 93] width 29 height 29
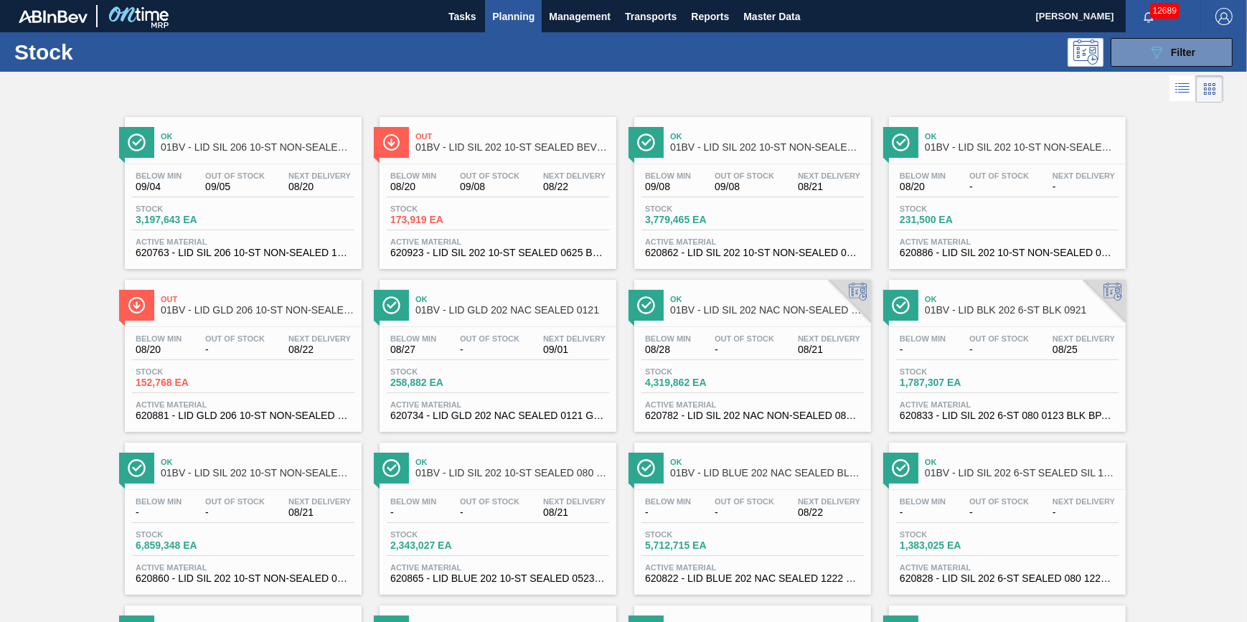
click at [286, 194] on div "Below Min 09/04 Out Of Stock 09/05 Next Delivery 08/20" at bounding box center [243, 184] width 222 height 26
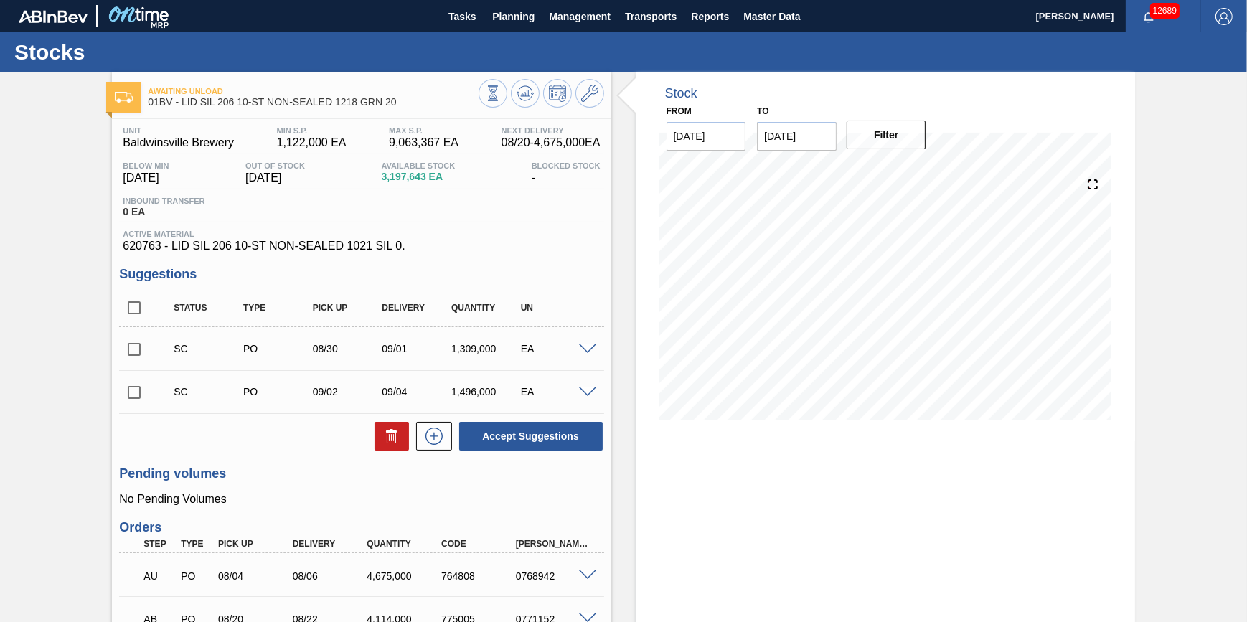
click at [825, 143] on input "10/04/2025" at bounding box center [797, 136] width 80 height 29
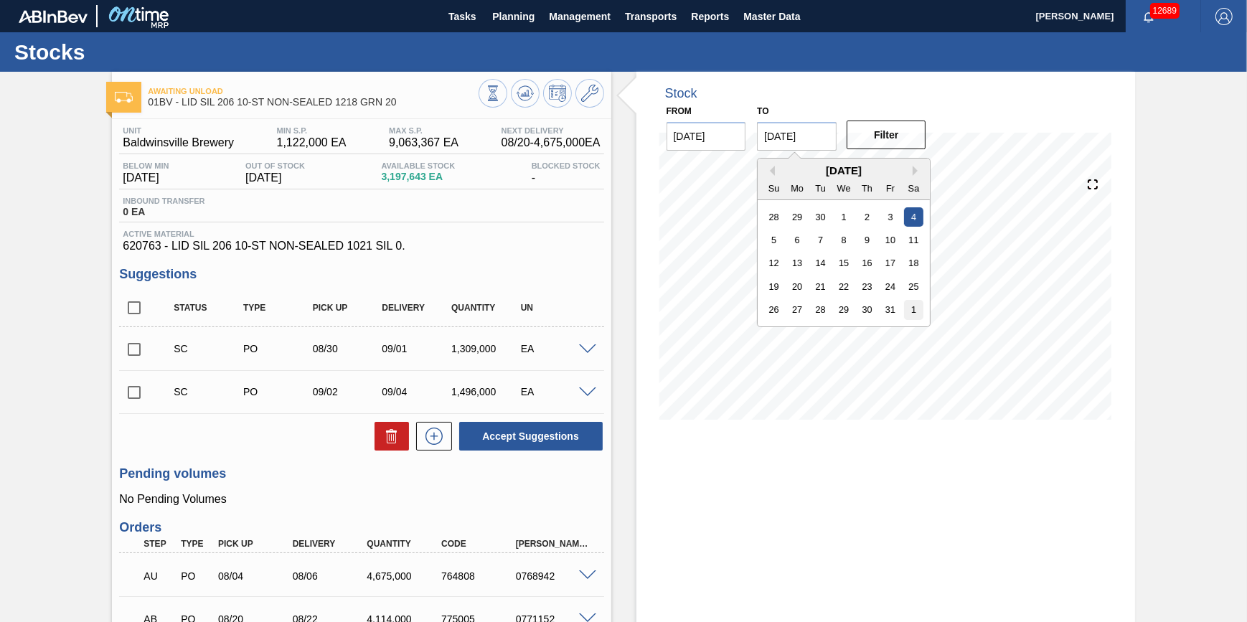
click at [912, 312] on div "1" at bounding box center [913, 309] width 19 height 19
type input "11/01/2025"
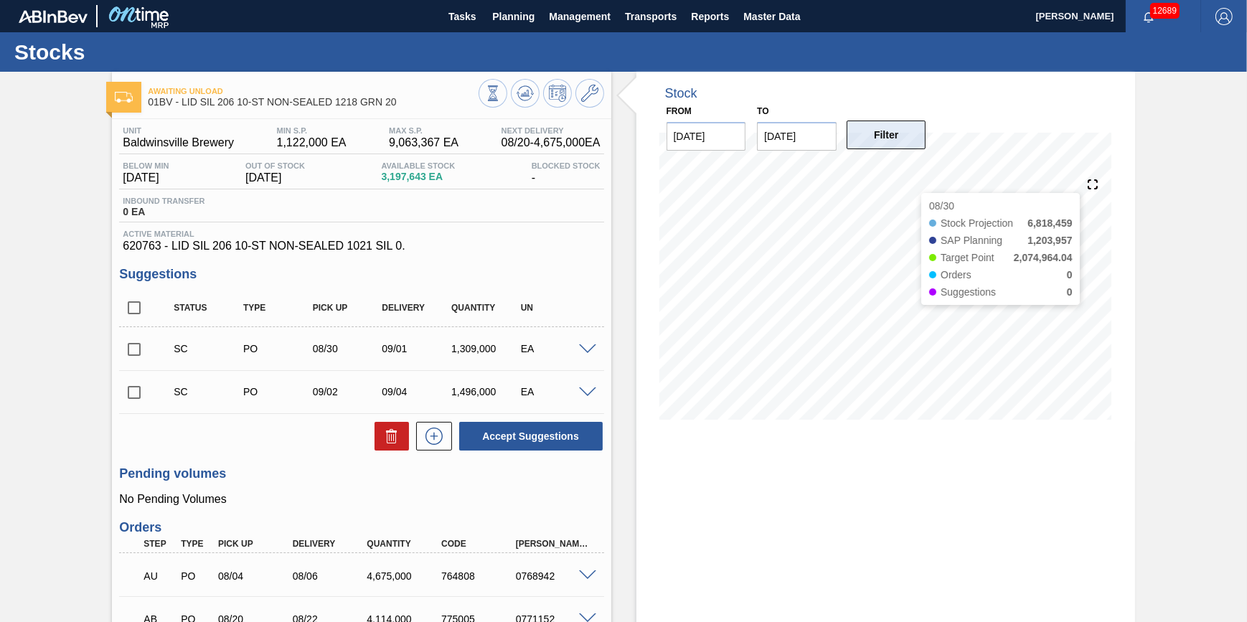
click at [897, 139] on button "Filter" at bounding box center [886, 135] width 80 height 29
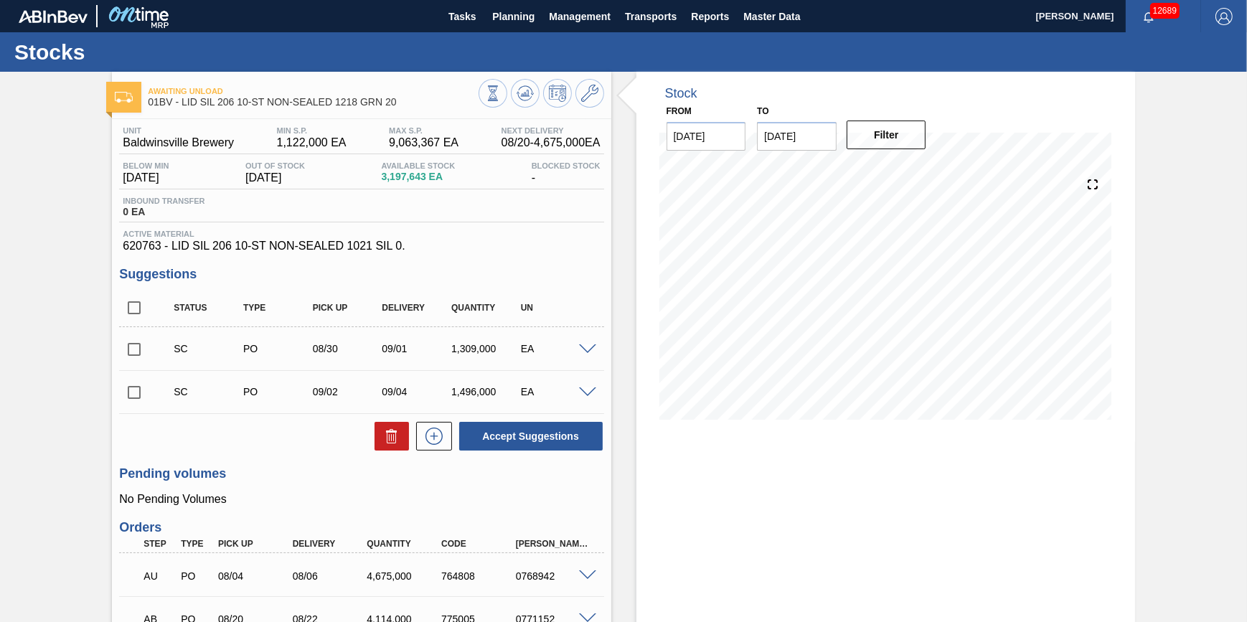
click at [138, 348] on input "checkbox" at bounding box center [134, 349] width 30 height 30
click at [395, 444] on icon at bounding box center [391, 436] width 17 height 17
checkbox input "false"
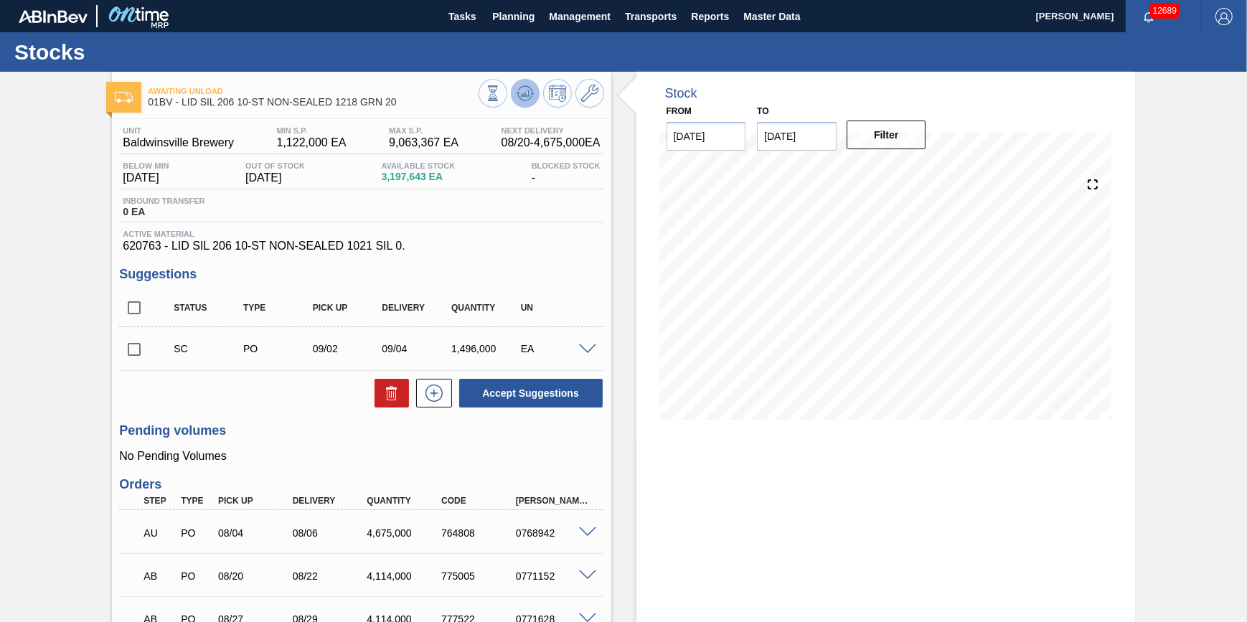
click at [501, 100] on icon at bounding box center [493, 93] width 16 height 16
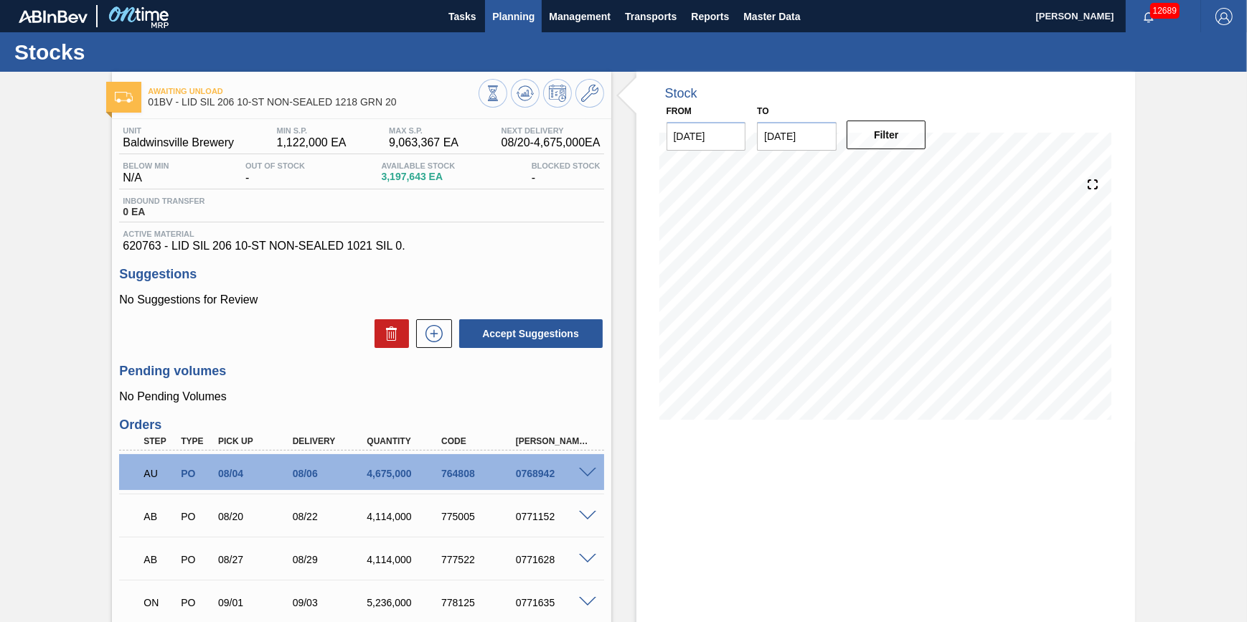
click at [501, 19] on span "Planning" at bounding box center [513, 16] width 42 height 17
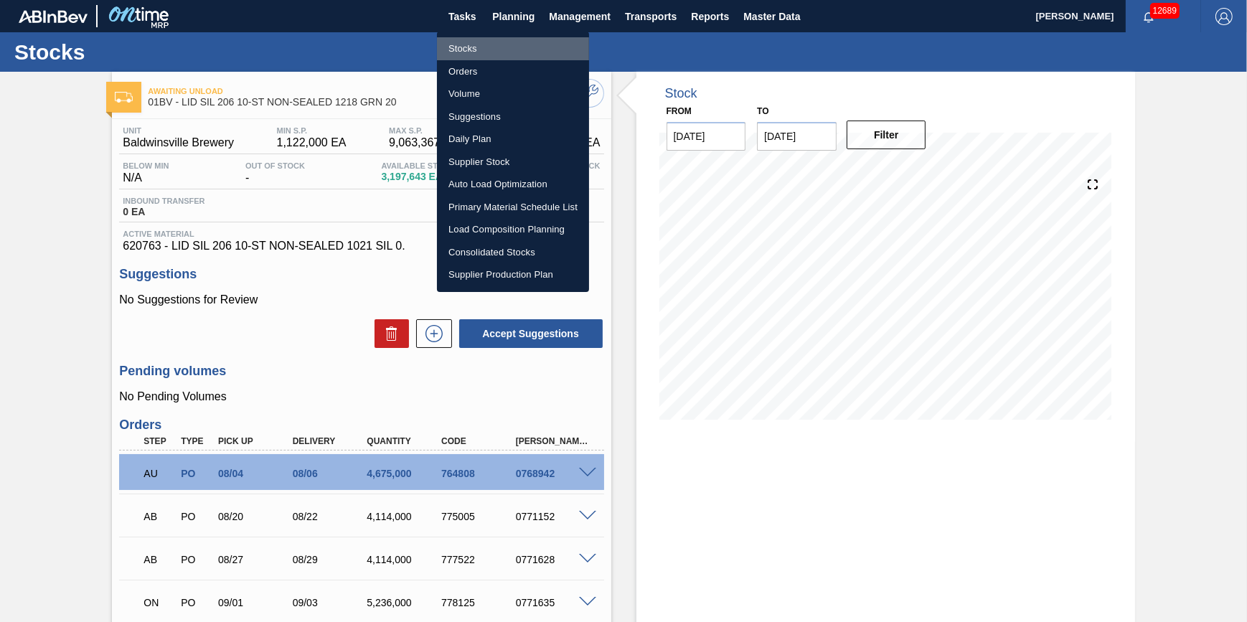
click at [494, 47] on li "Stocks" at bounding box center [513, 48] width 152 height 23
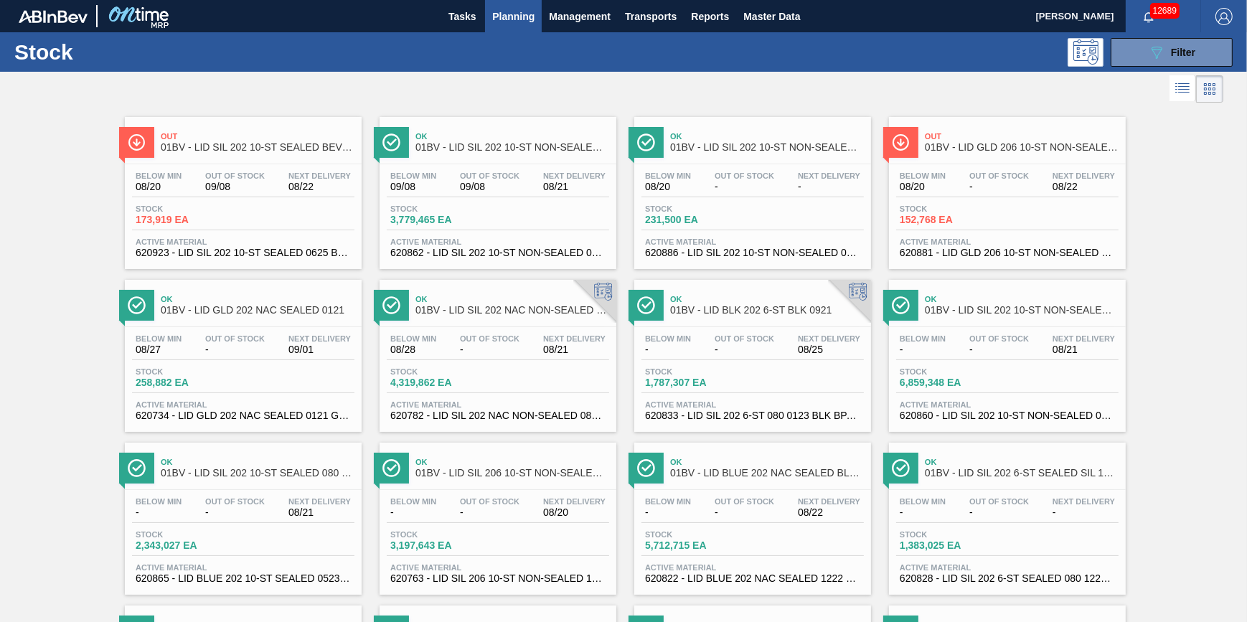
click at [527, 23] on span "Planning" at bounding box center [513, 16] width 42 height 17
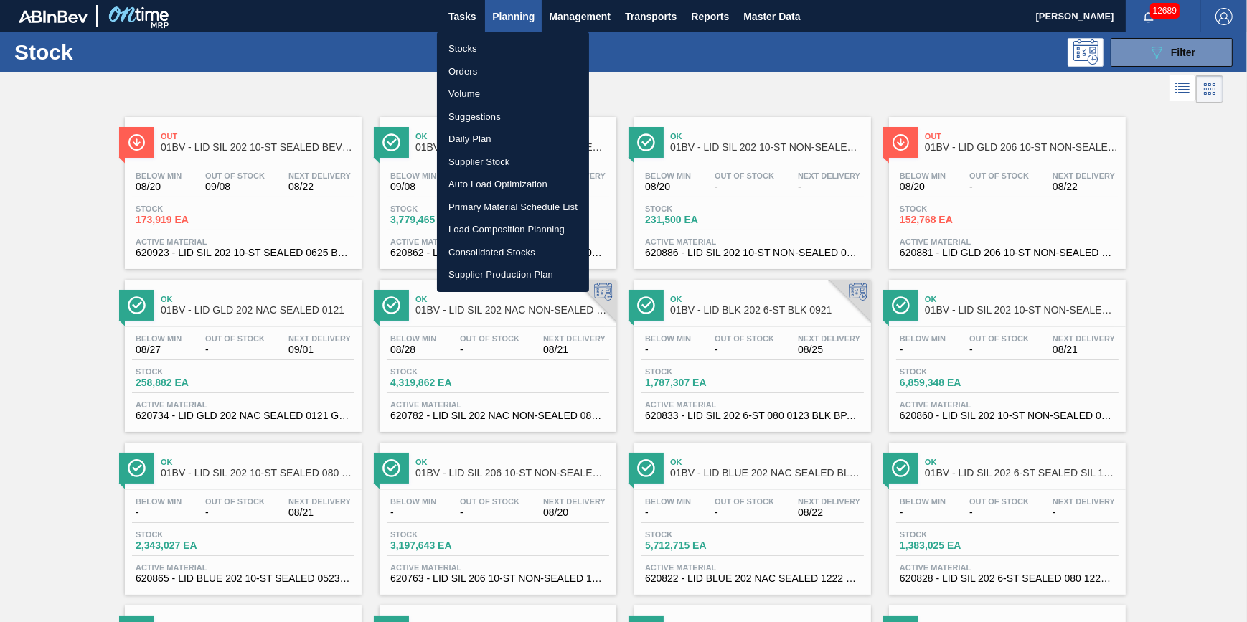
click at [1146, 70] on div at bounding box center [623, 311] width 1247 height 622
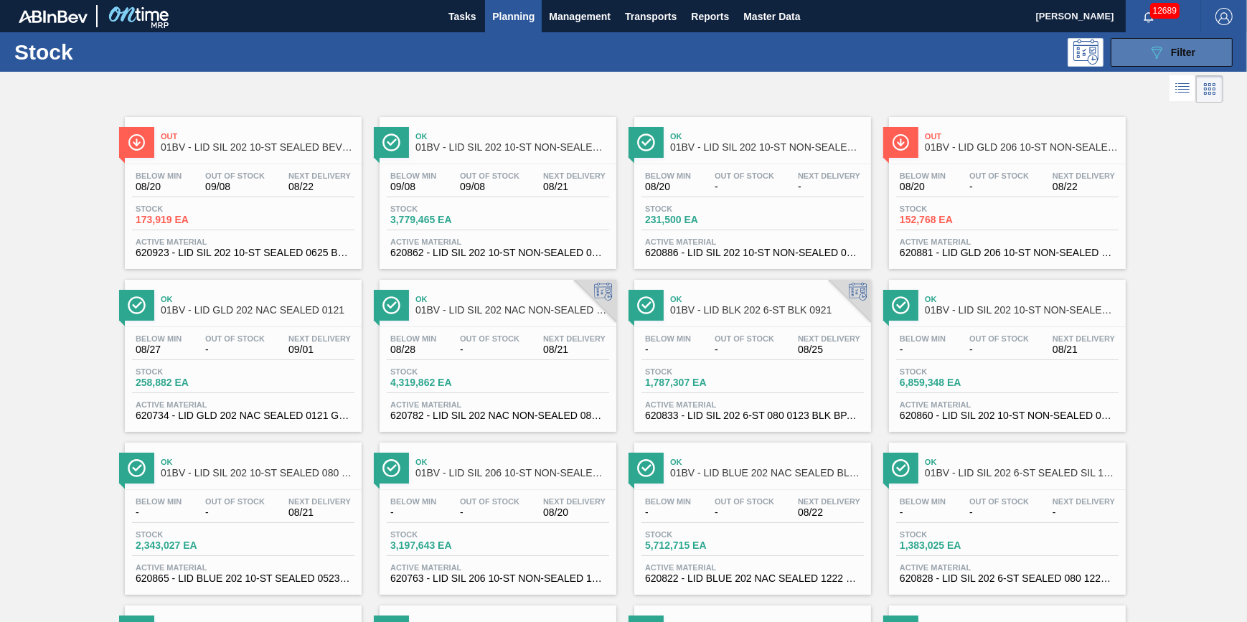
click at [1148, 60] on button "089F7B8B-B2A5-4AFE-B5C0-19BA573D28AC Filter" at bounding box center [1171, 52] width 122 height 29
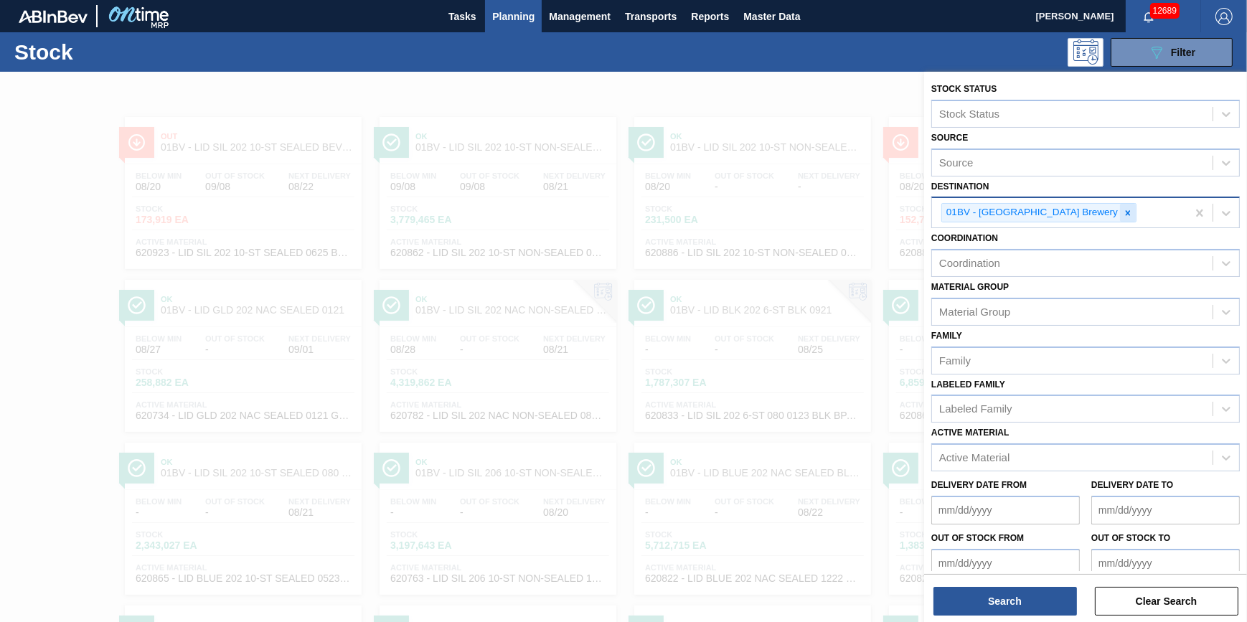
click at [1120, 220] on div at bounding box center [1128, 213] width 16 height 18
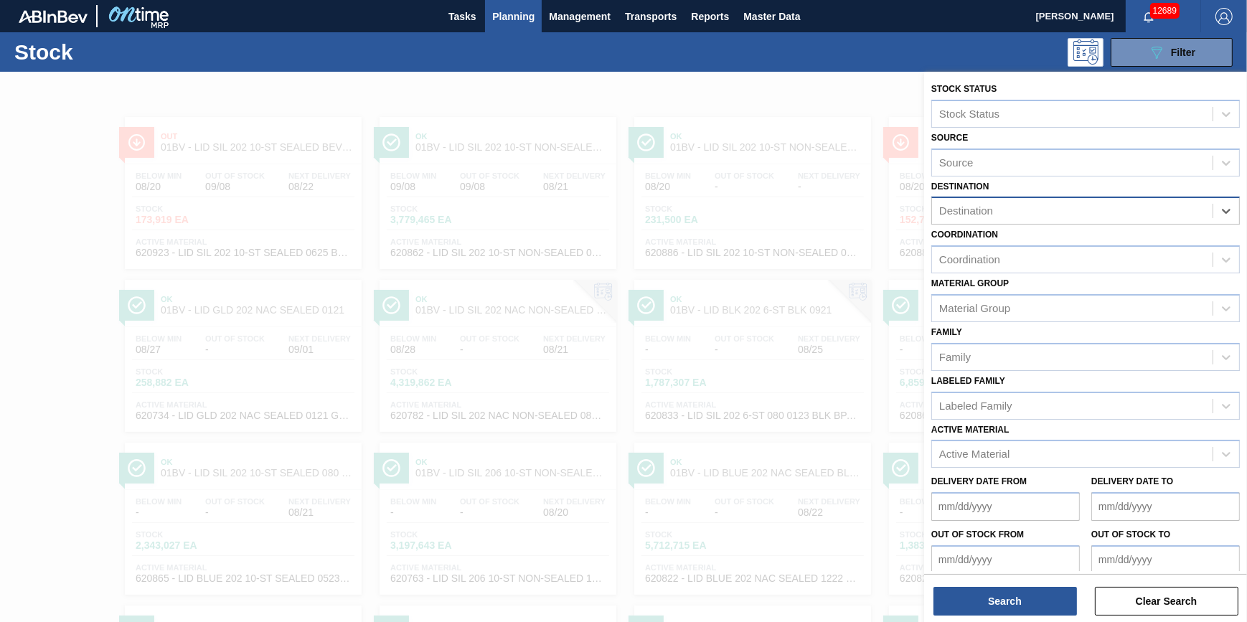
click at [1083, 216] on div "Destination" at bounding box center [1072, 211] width 280 height 21
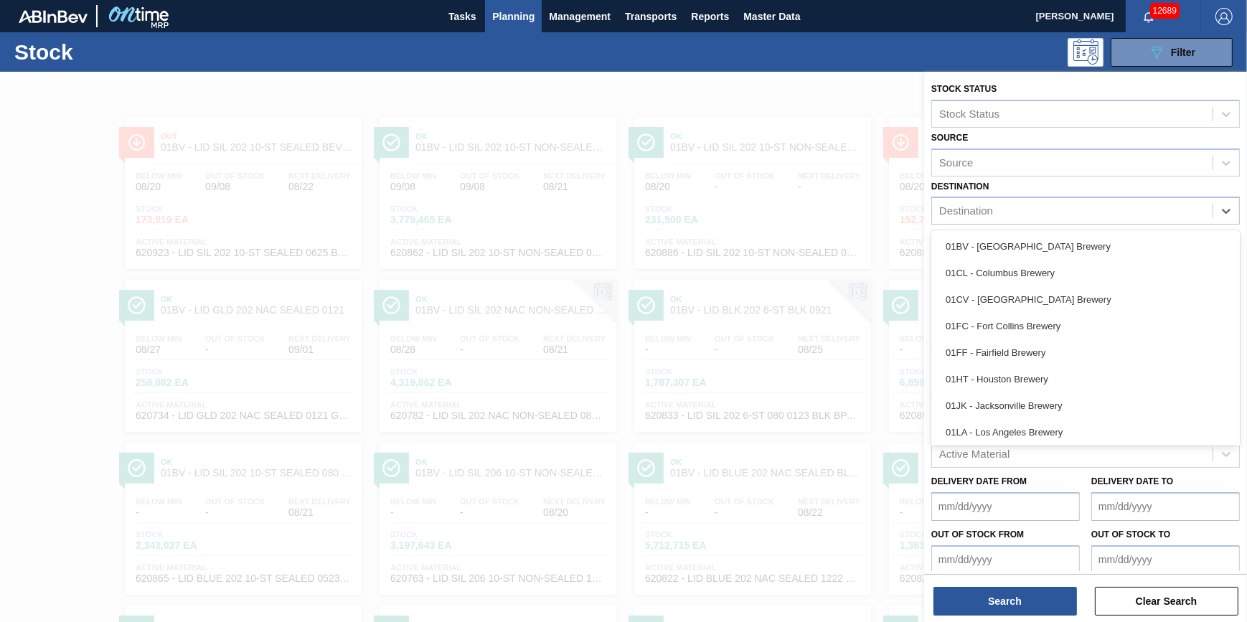
drag, startPoint x: 1076, startPoint y: 265, endPoint x: 1057, endPoint y: 265, distance: 18.7
click at [1076, 266] on div "01CL - Columbus Brewery" at bounding box center [1085, 273] width 308 height 27
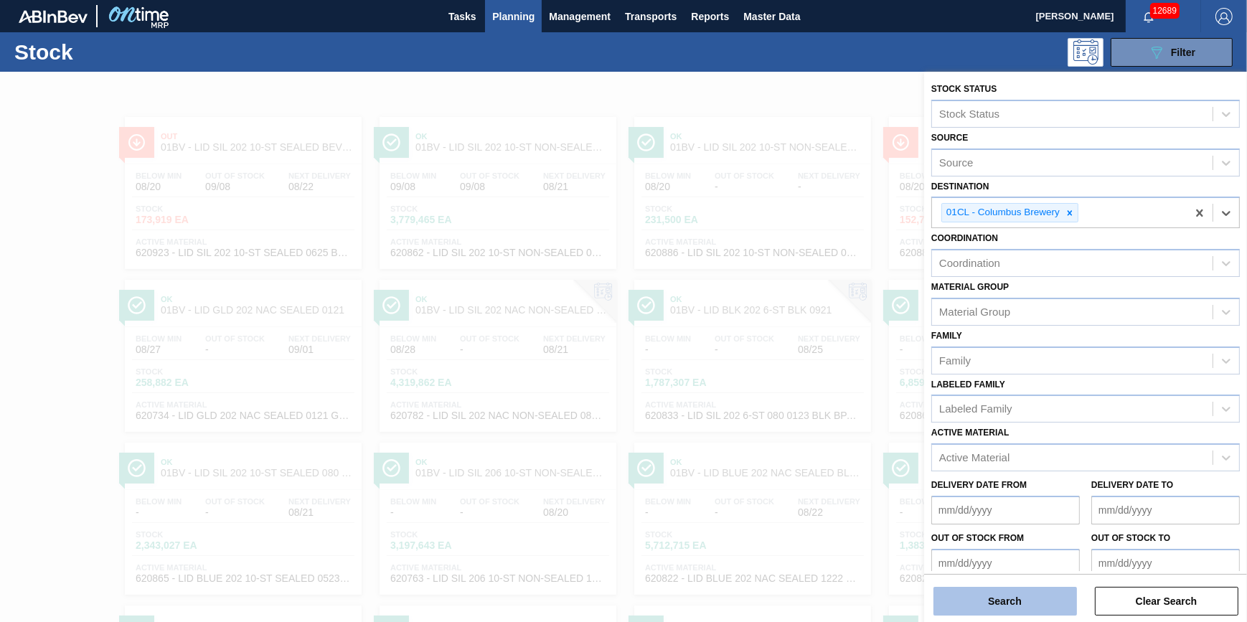
click at [992, 594] on button "Search" at bounding box center [1004, 601] width 143 height 29
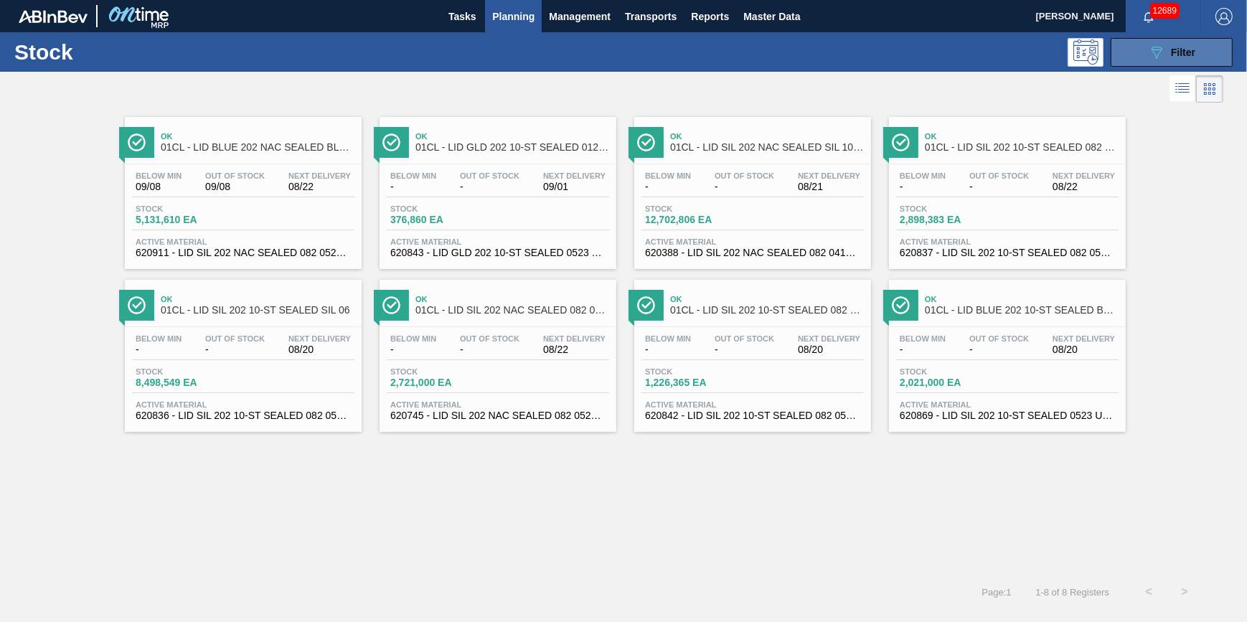
click at [1145, 65] on button "089F7B8B-B2A5-4AFE-B5C0-19BA573D28AC Filter" at bounding box center [1171, 52] width 122 height 29
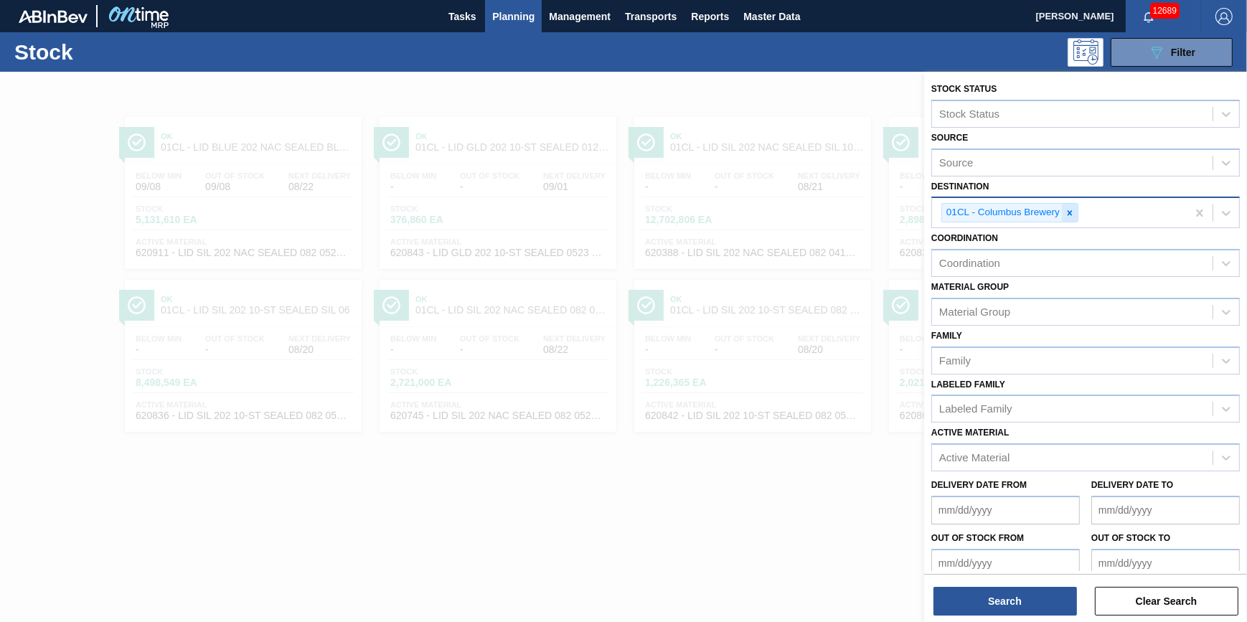
click at [1069, 214] on icon at bounding box center [1070, 213] width 10 height 10
click at [1069, 214] on div "Destination" at bounding box center [1072, 211] width 280 height 21
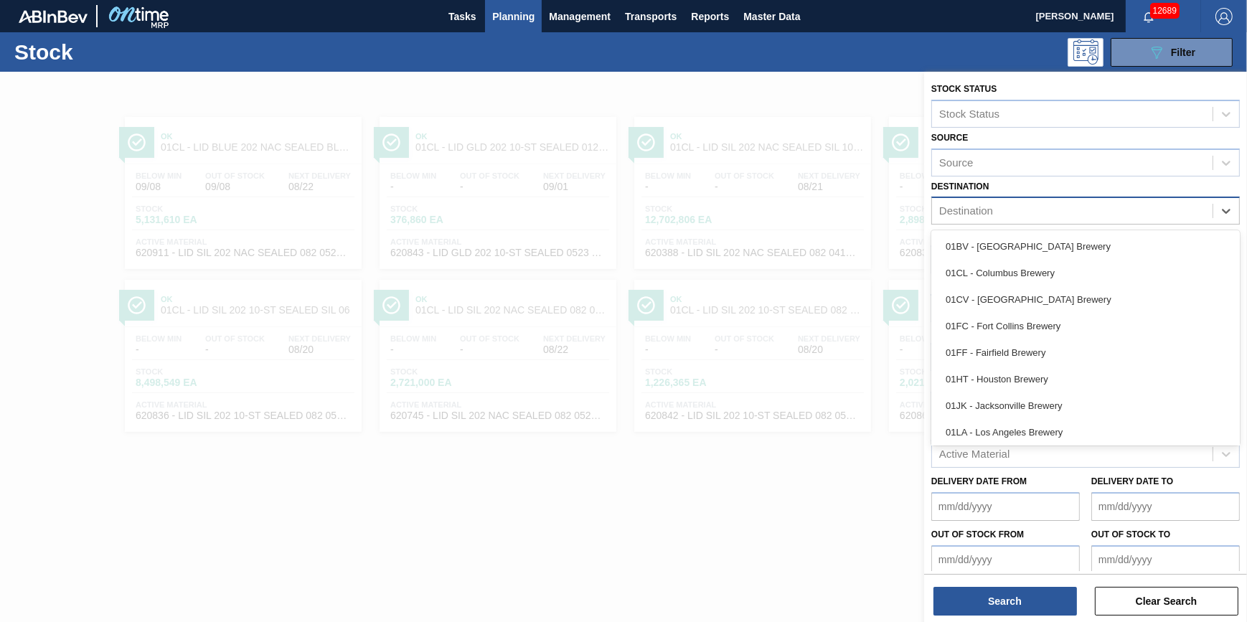
drag, startPoint x: 1054, startPoint y: 303, endPoint x: 1054, endPoint y: 316, distance: 12.9
click at [1054, 302] on div "01CV - Cartersville Brewery" at bounding box center [1085, 299] width 308 height 27
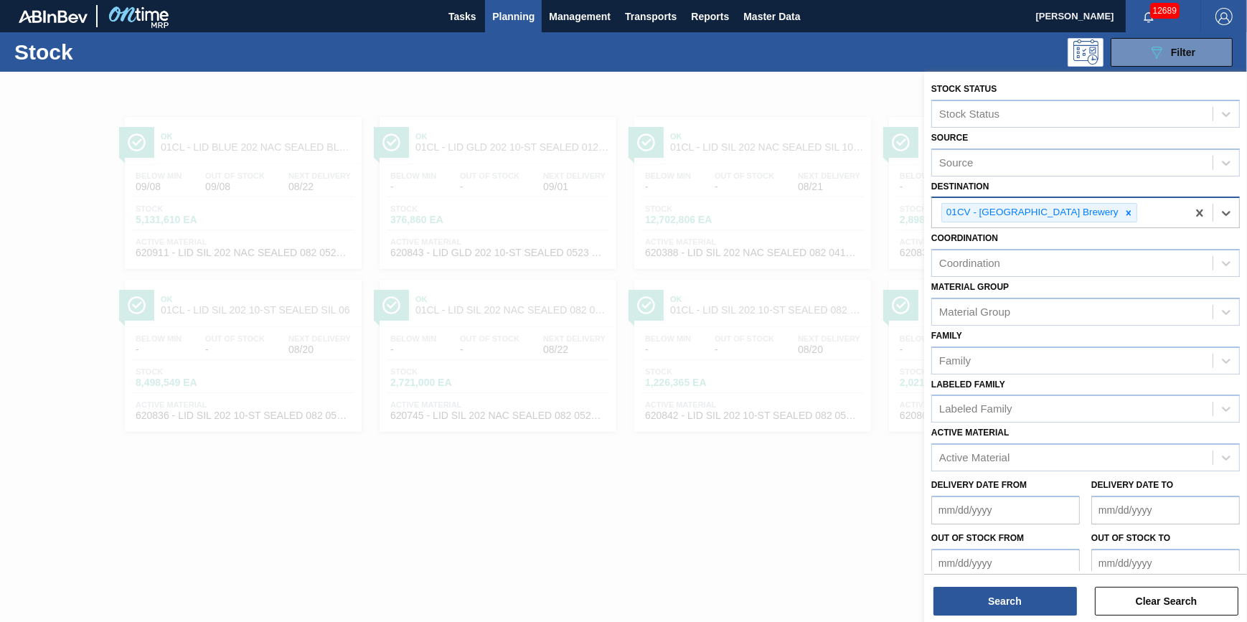
click at [1022, 584] on div "Search Clear Search" at bounding box center [1085, 594] width 323 height 40
click at [1019, 598] on button "Search" at bounding box center [1004, 601] width 143 height 29
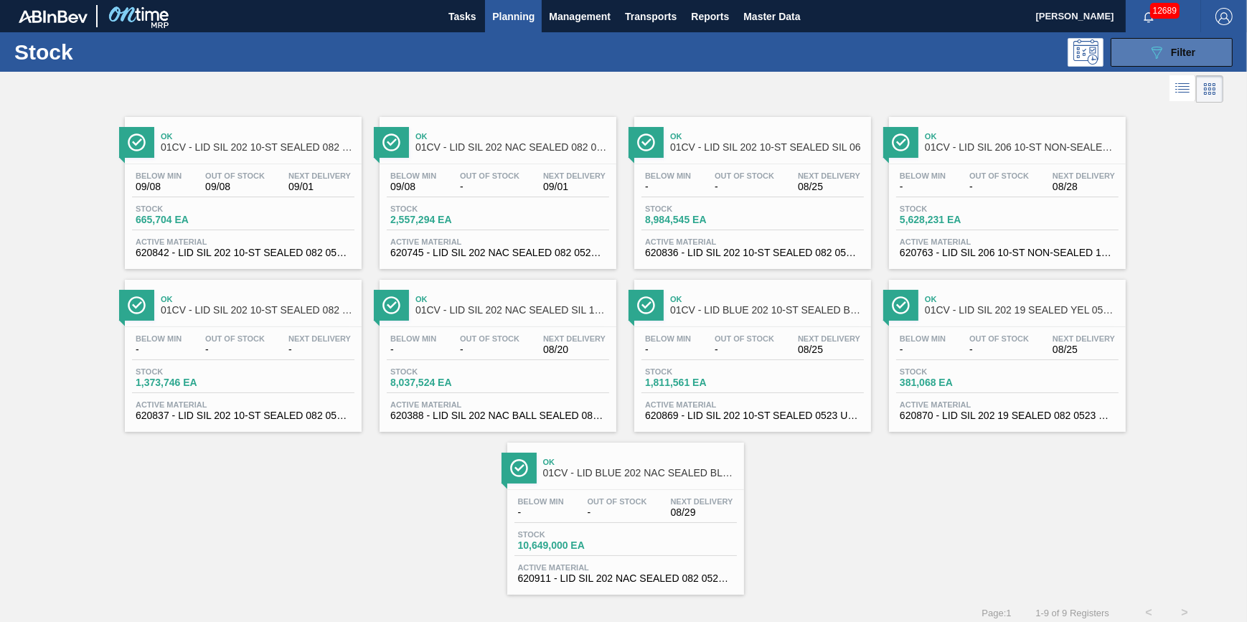
click at [1144, 52] on button "089F7B8B-B2A5-4AFE-B5C0-19BA573D28AC Filter" at bounding box center [1171, 52] width 122 height 29
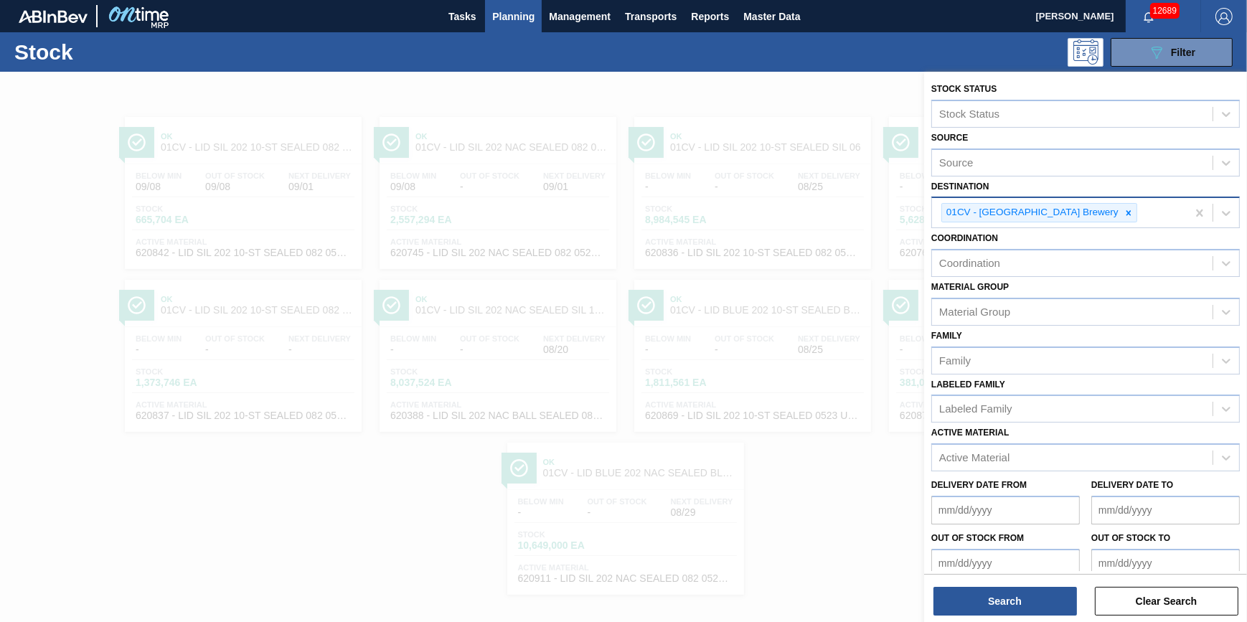
click at [1083, 213] on div "01CV - Cartersville Brewery" at bounding box center [1039, 212] width 196 height 19
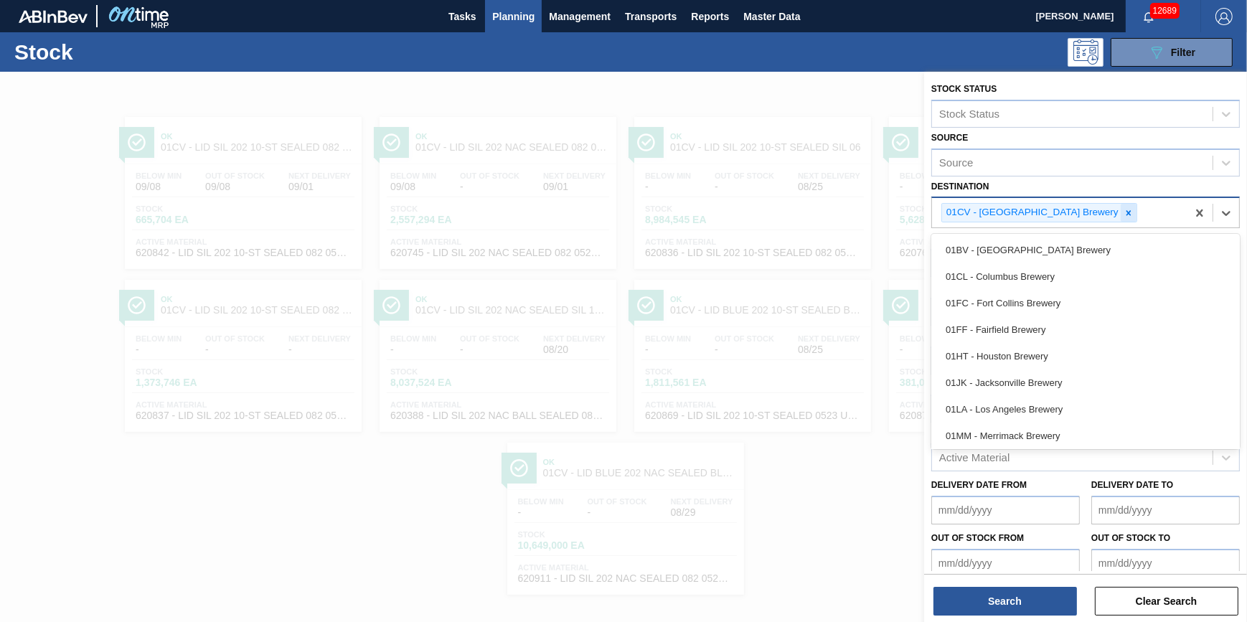
click at [1126, 213] on icon at bounding box center [1128, 212] width 5 height 5
click at [1076, 213] on div "Destination" at bounding box center [1072, 211] width 280 height 21
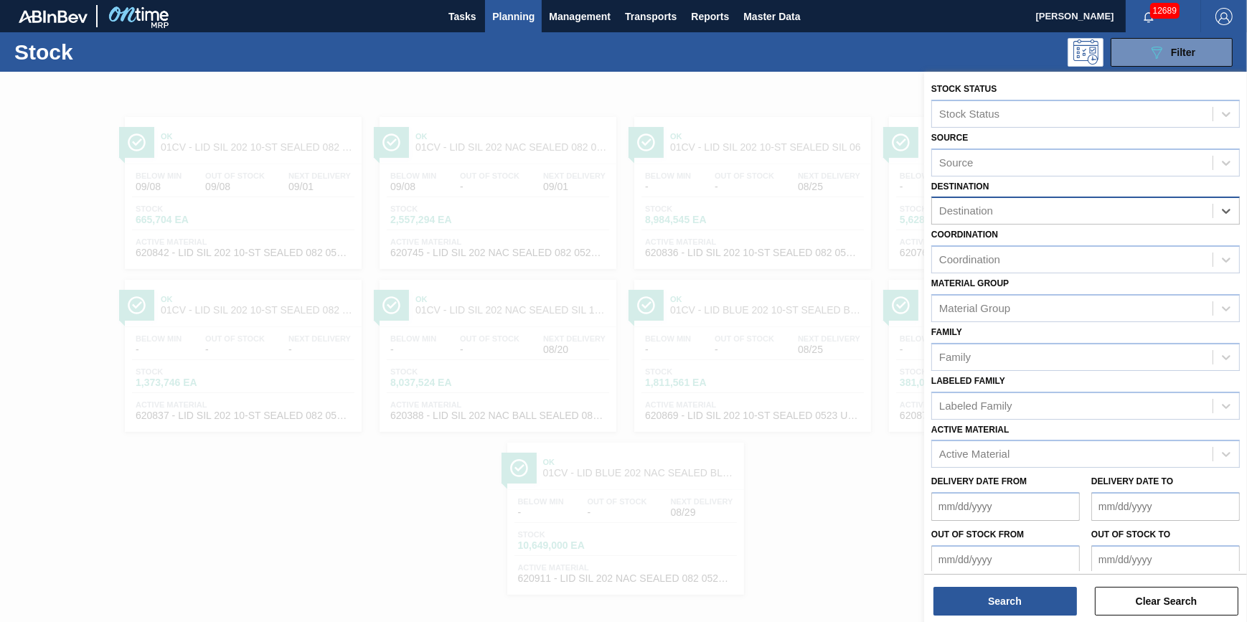
click at [1077, 213] on div "Destination" at bounding box center [1072, 211] width 280 height 21
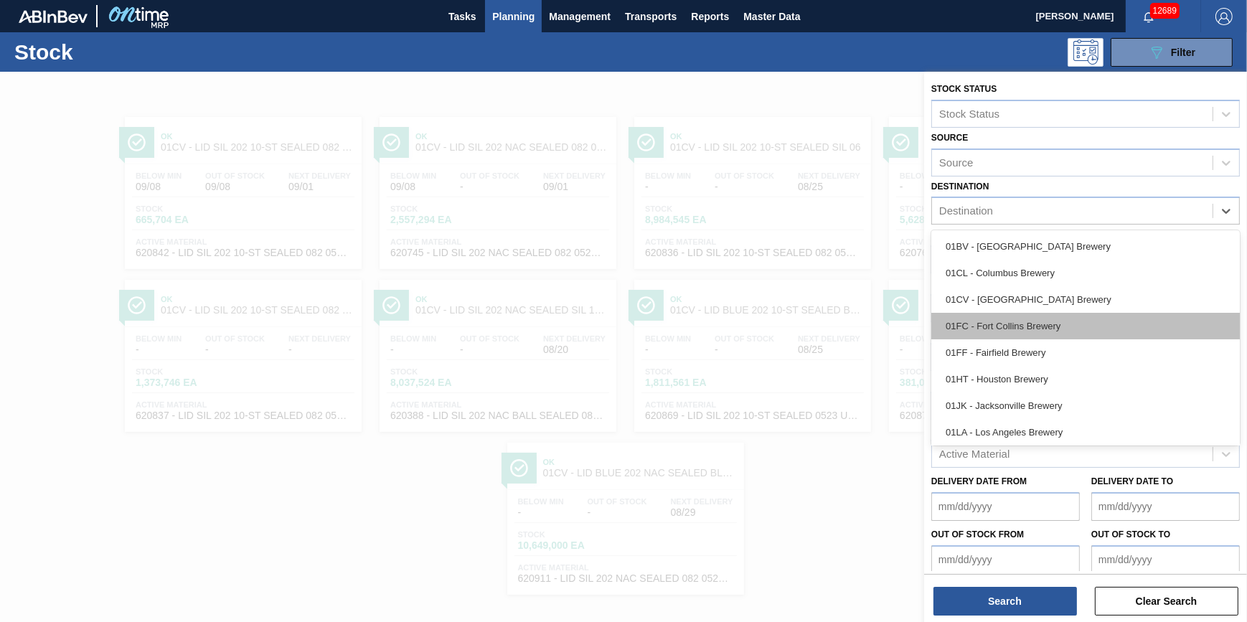
click at [1075, 331] on div "01FC - Fort Collins Brewery" at bounding box center [1085, 326] width 308 height 27
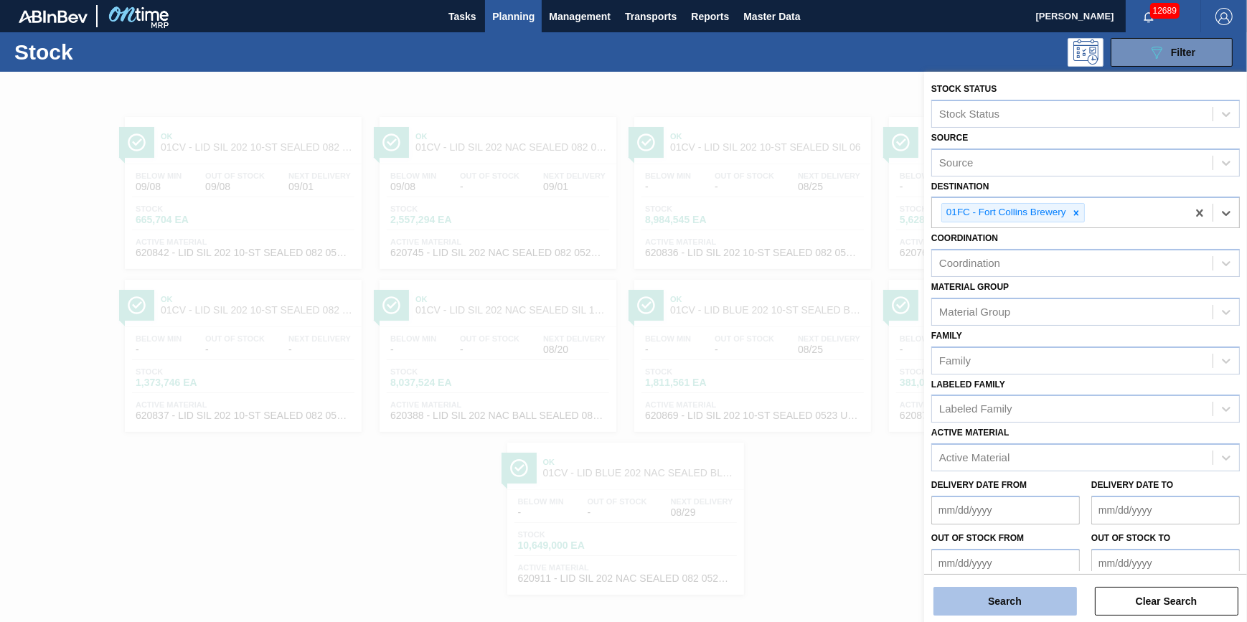
click at [1018, 595] on button "Search" at bounding box center [1004, 601] width 143 height 29
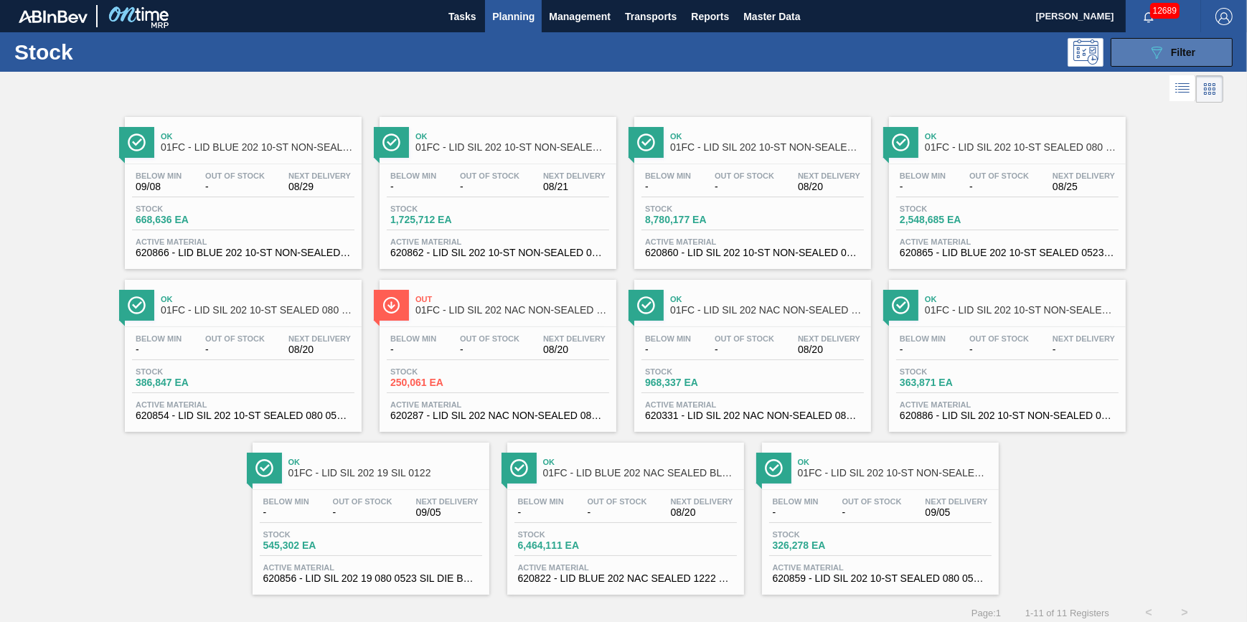
click at [1151, 58] on icon "089F7B8B-B2A5-4AFE-B5C0-19BA573D28AC" at bounding box center [1156, 52] width 17 height 17
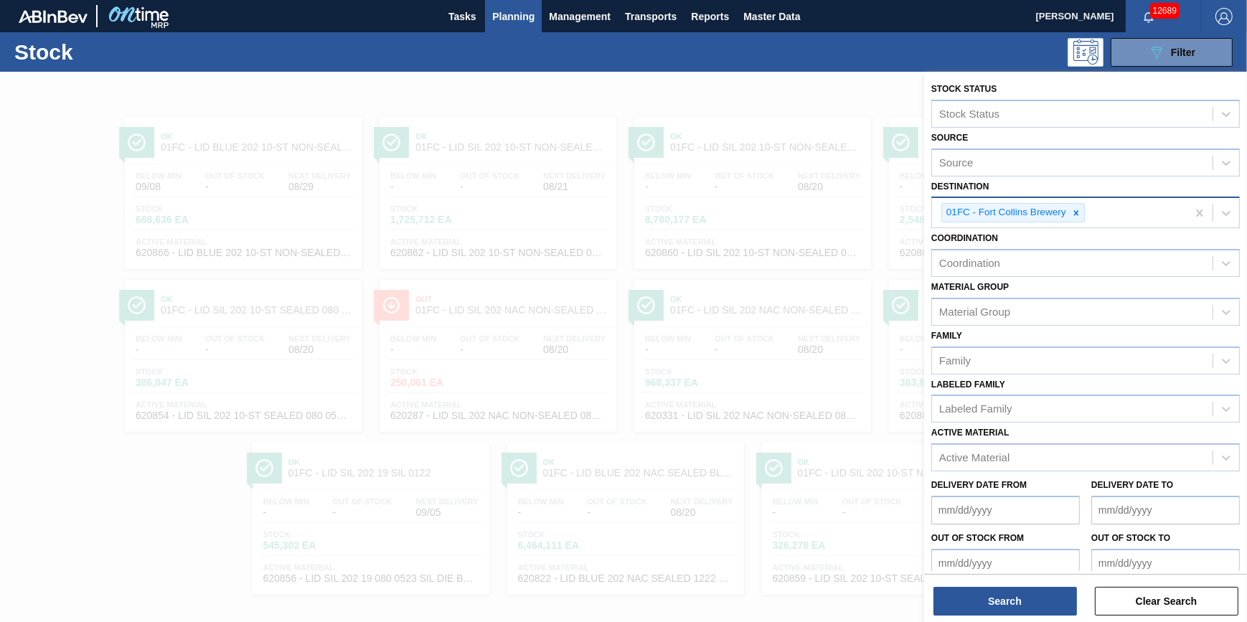
click at [1069, 225] on div "01FC - Fort Collins Brewery" at bounding box center [1059, 212] width 255 height 29
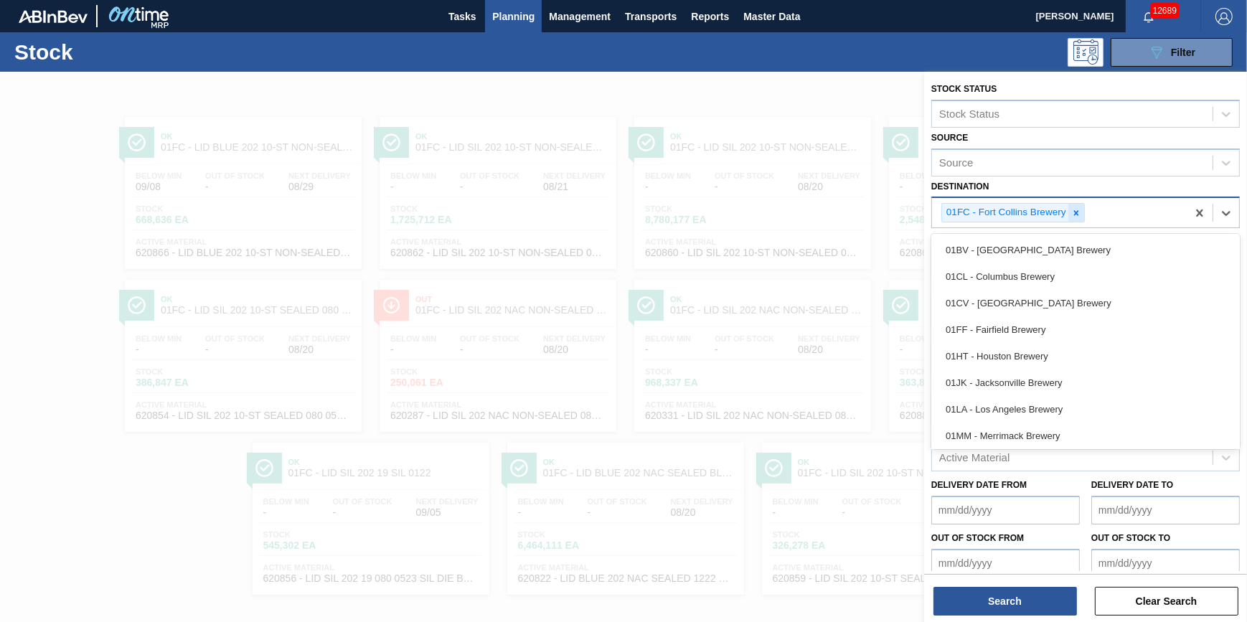
click at [1071, 210] on icon at bounding box center [1076, 213] width 10 height 10
click at [1071, 210] on div "Destination" at bounding box center [1072, 211] width 280 height 21
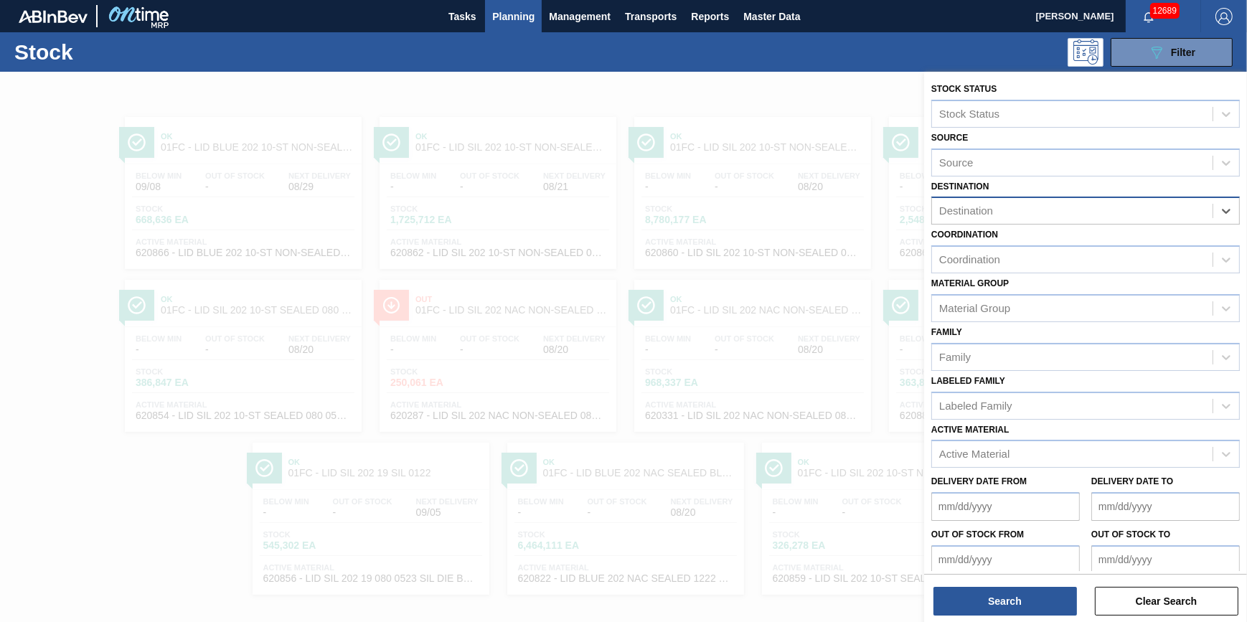
click at [1071, 210] on div "Destination" at bounding box center [1072, 211] width 280 height 21
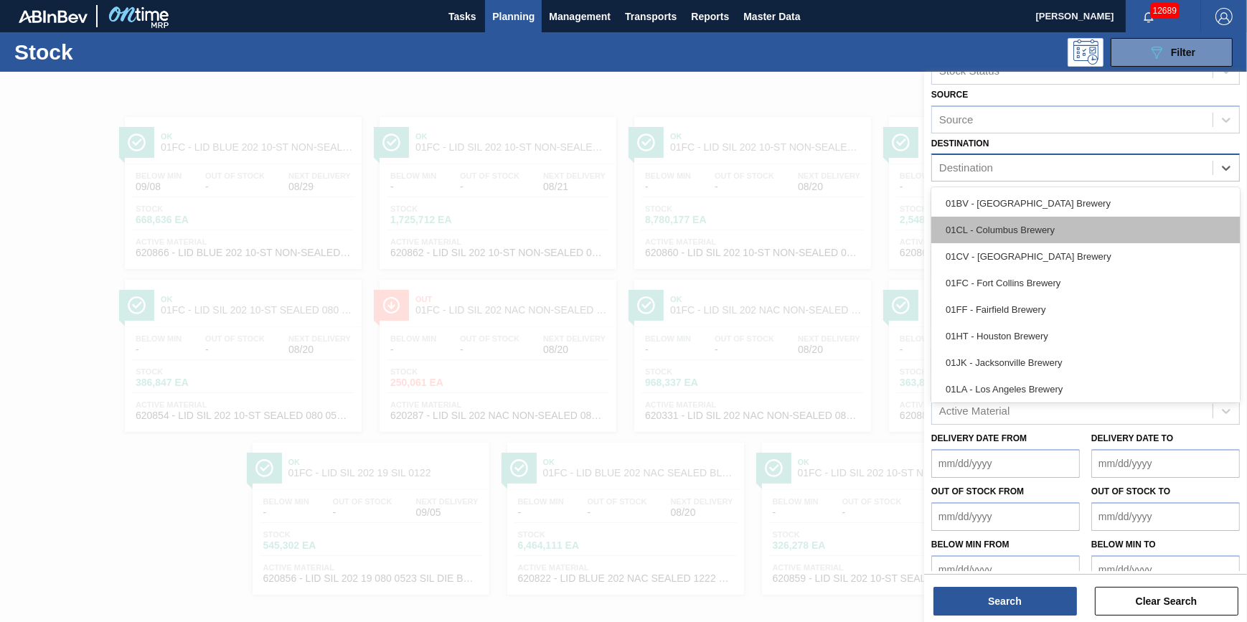
scroll to position [61, 0]
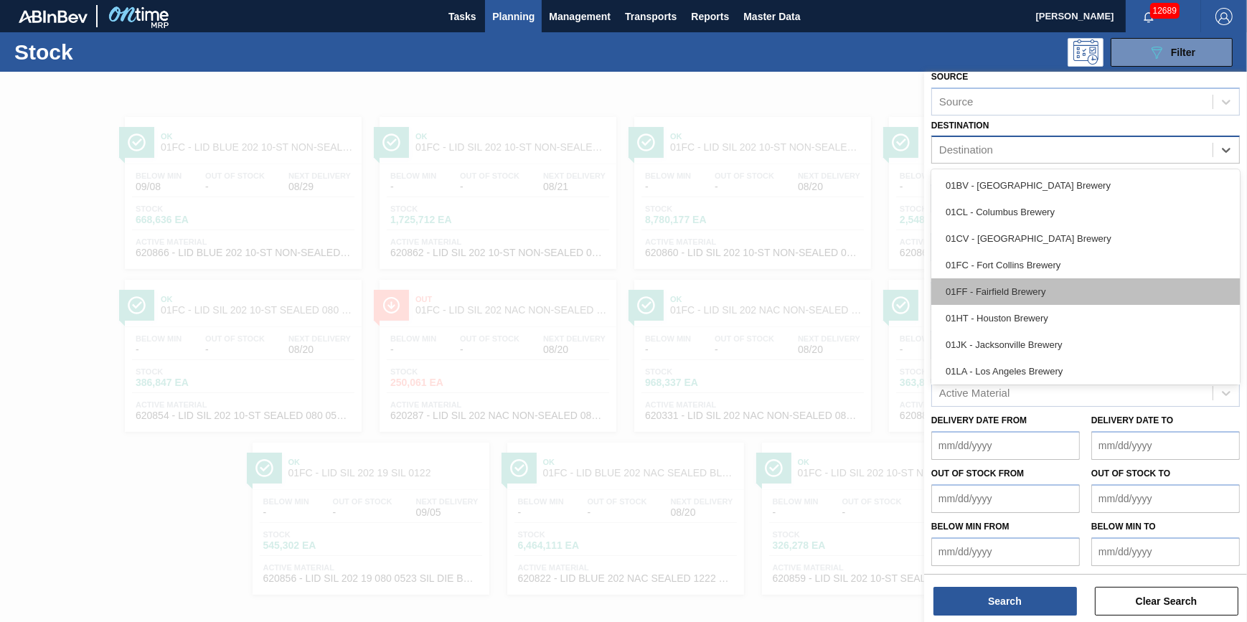
click at [1070, 289] on div "01FF - Fairfield Brewery" at bounding box center [1085, 291] width 308 height 27
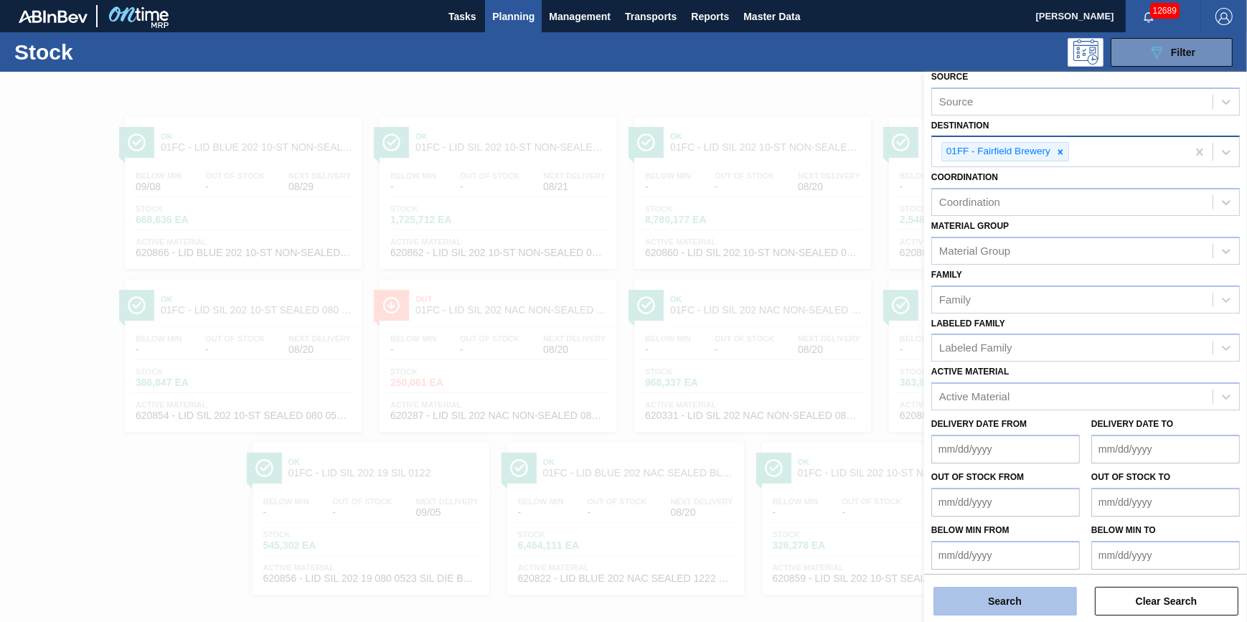
click at [1055, 598] on button "Search" at bounding box center [1004, 601] width 143 height 29
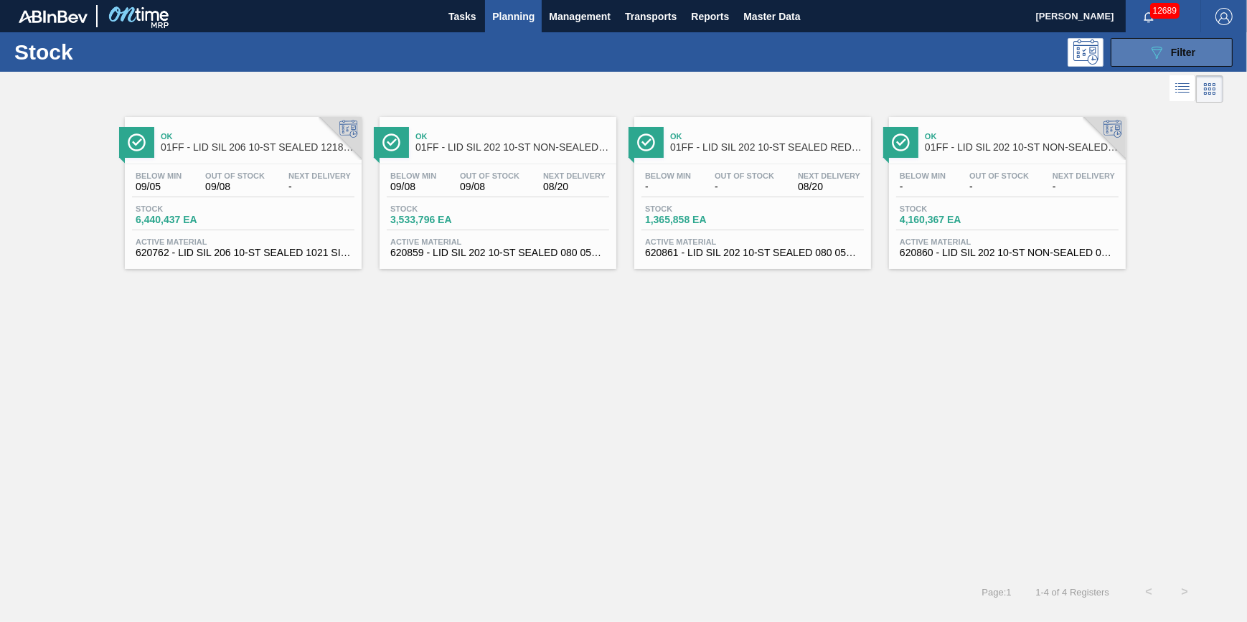
click at [1196, 56] on button "089F7B8B-B2A5-4AFE-B5C0-19BA573D28AC Filter" at bounding box center [1171, 52] width 122 height 29
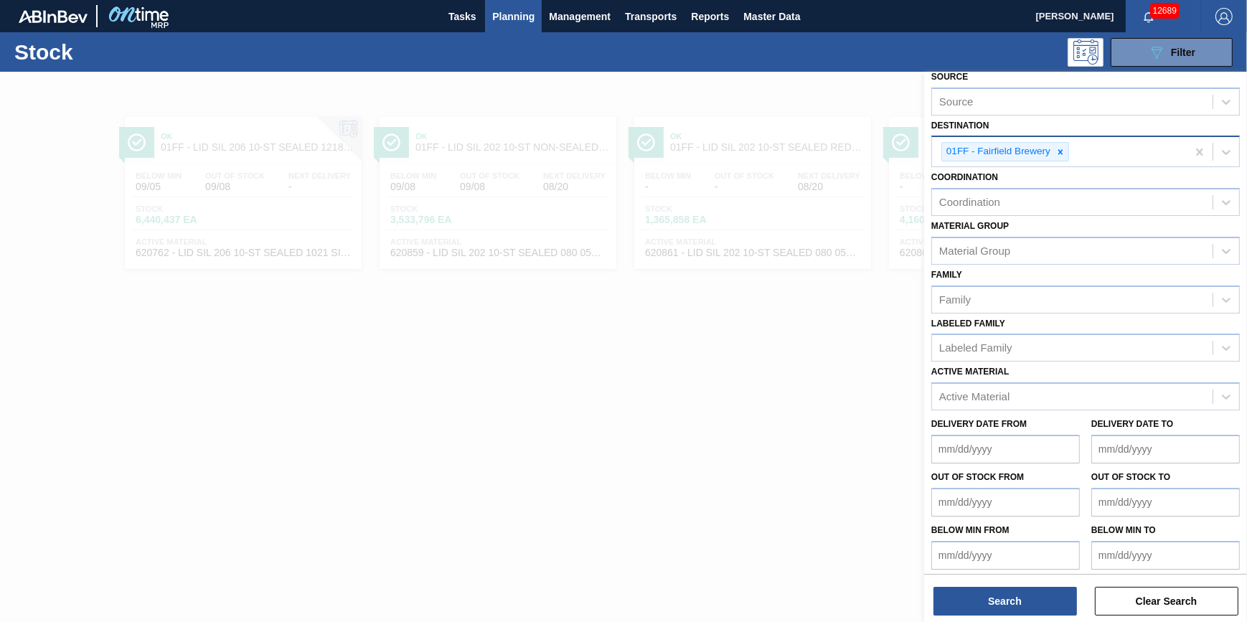
click at [1050, 151] on div "01FF - Fairfield Brewery" at bounding box center [997, 152] width 110 height 18
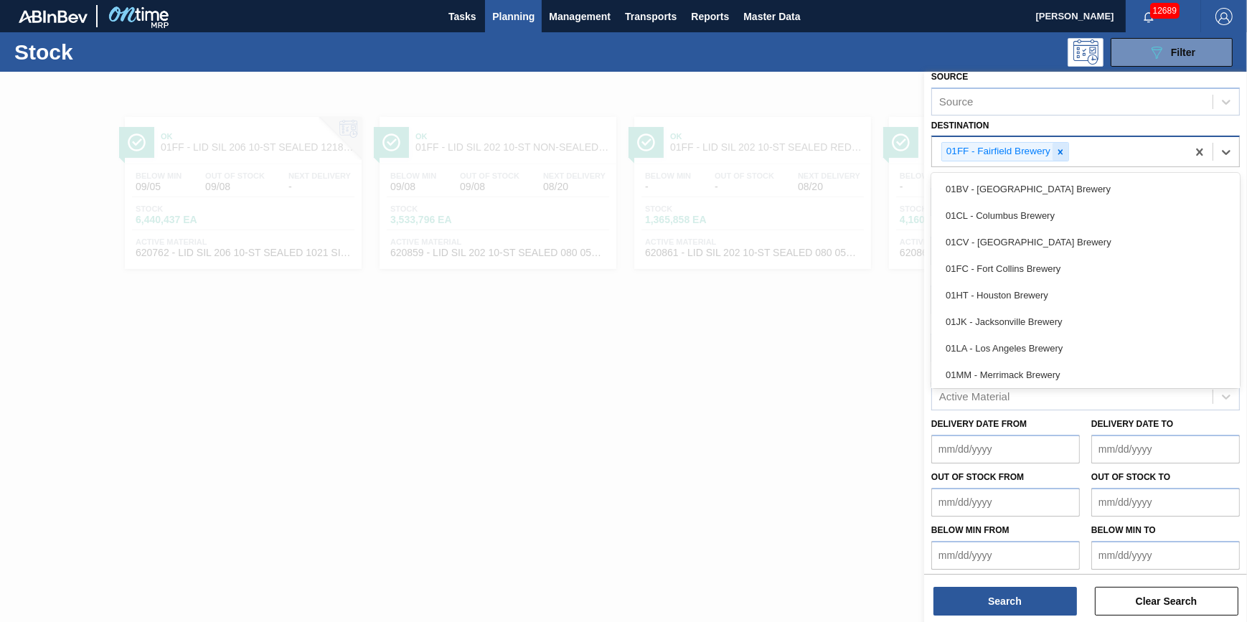
click at [1052, 151] on div at bounding box center [1060, 152] width 16 height 18
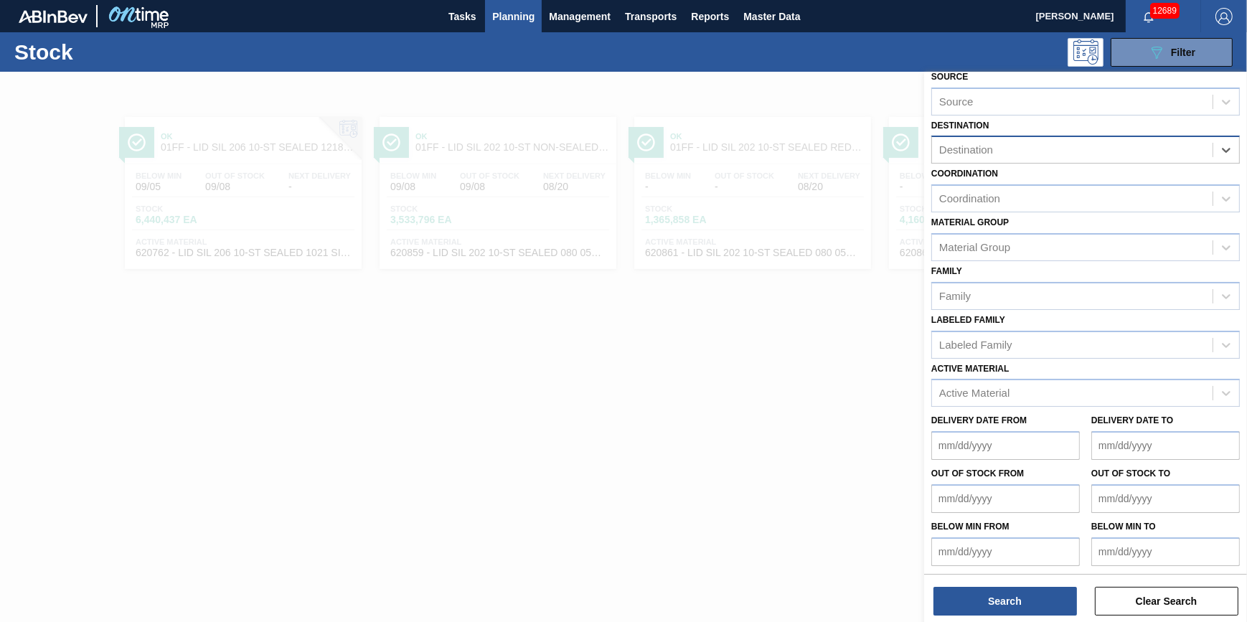
click at [1052, 151] on div "Destination" at bounding box center [1072, 150] width 280 height 21
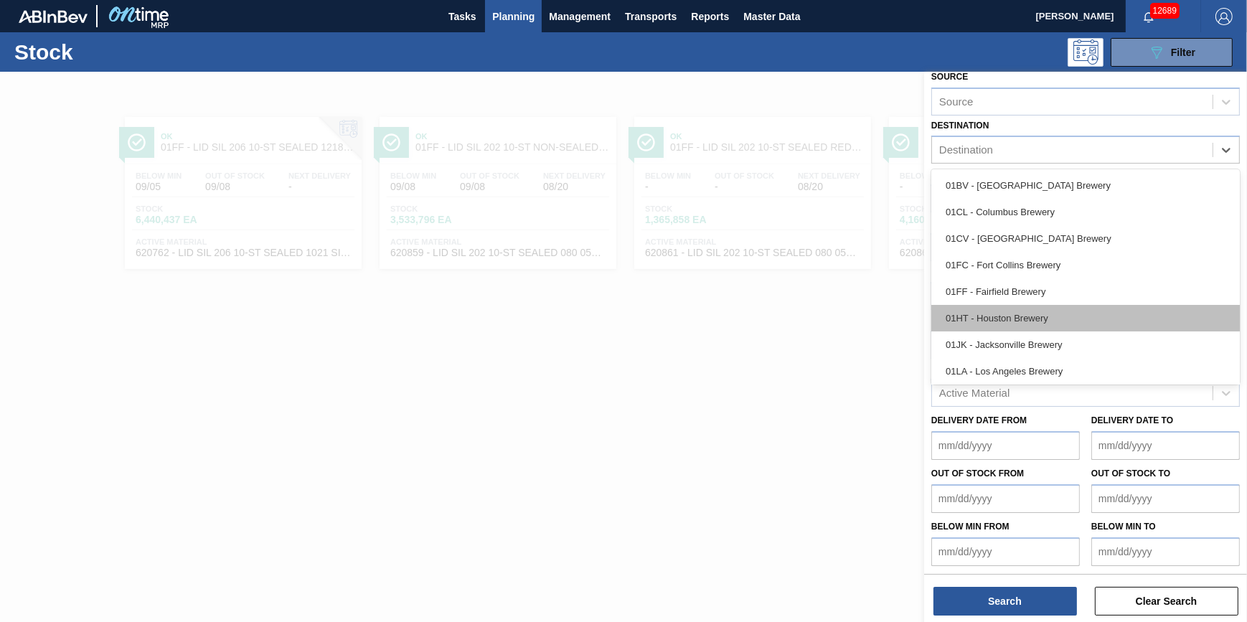
click at [1058, 312] on div "01HT - Houston Brewery" at bounding box center [1085, 318] width 308 height 27
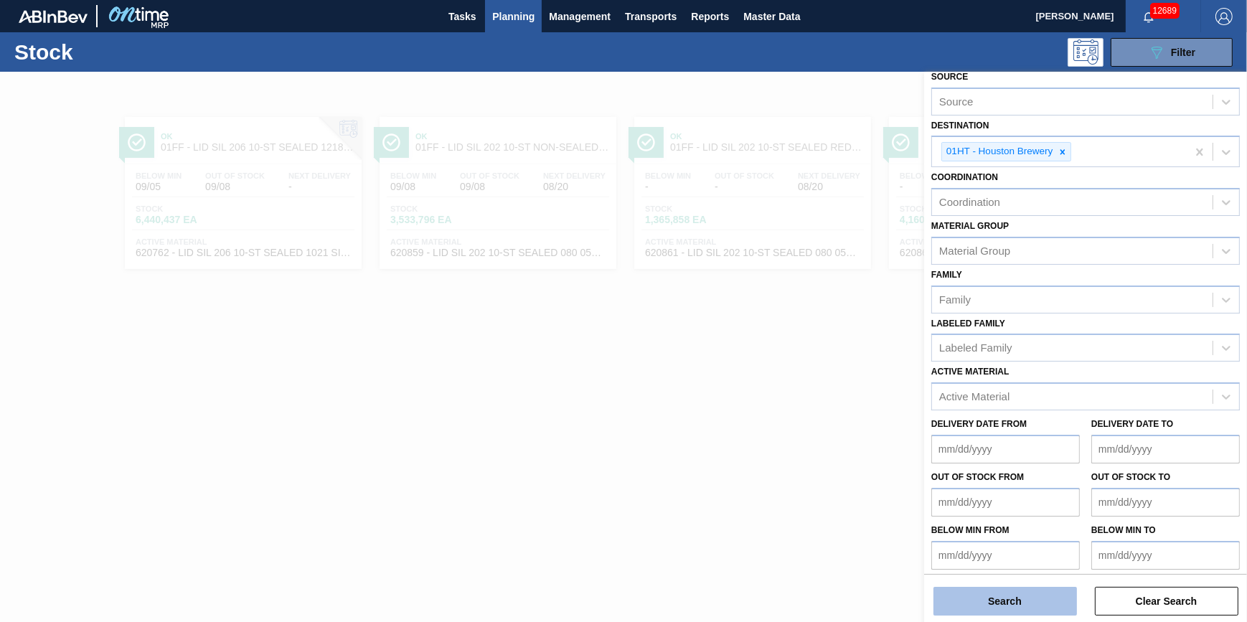
click at [1033, 598] on button "Search" at bounding box center [1004, 601] width 143 height 29
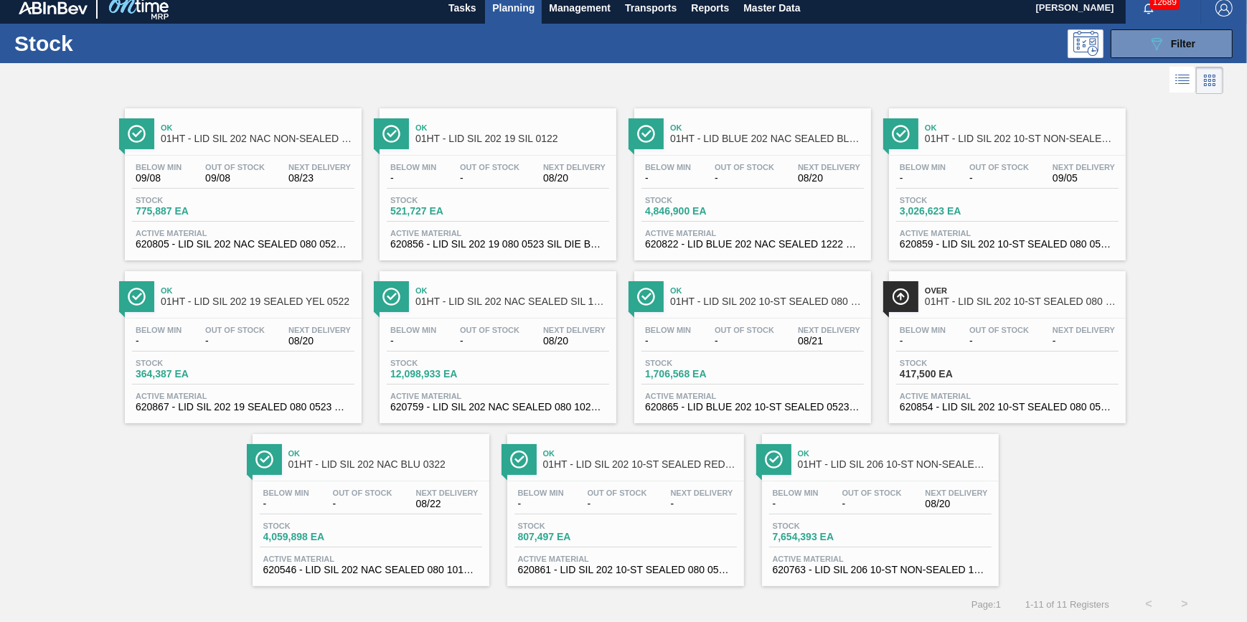
scroll to position [12, 0]
click at [1154, 49] on button "089F7B8B-B2A5-4AFE-B5C0-19BA573D28AC Filter" at bounding box center [1171, 43] width 122 height 29
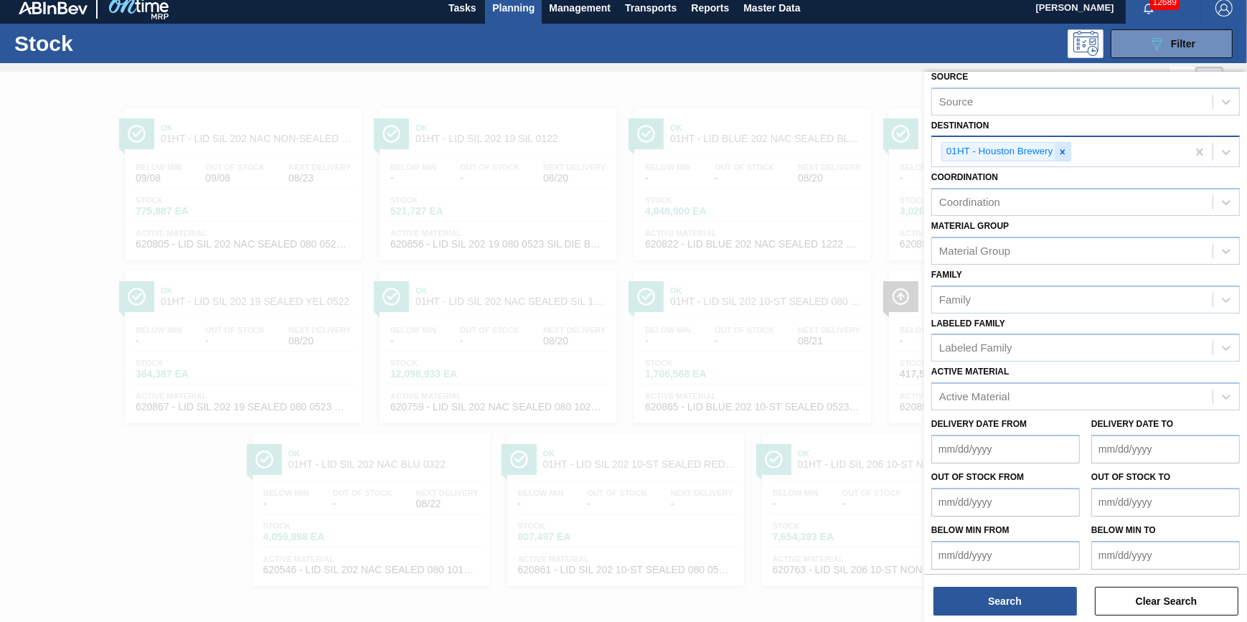
click at [1069, 151] on div at bounding box center [1063, 152] width 16 height 18
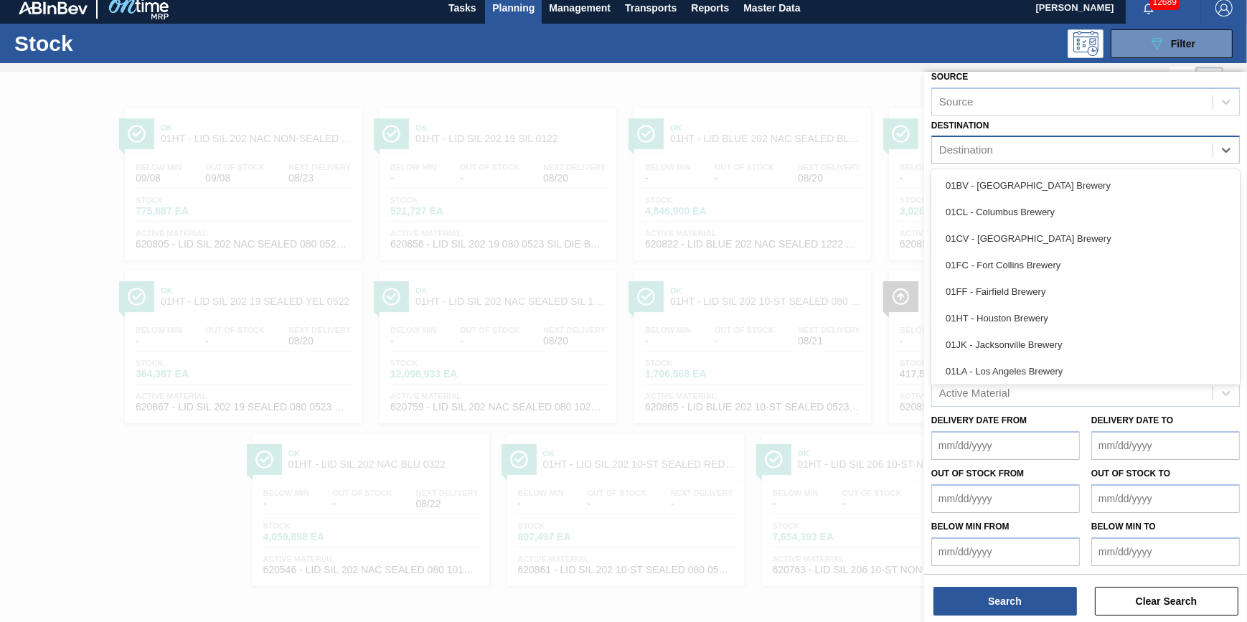
click at [1065, 151] on div "Destination" at bounding box center [1072, 150] width 280 height 21
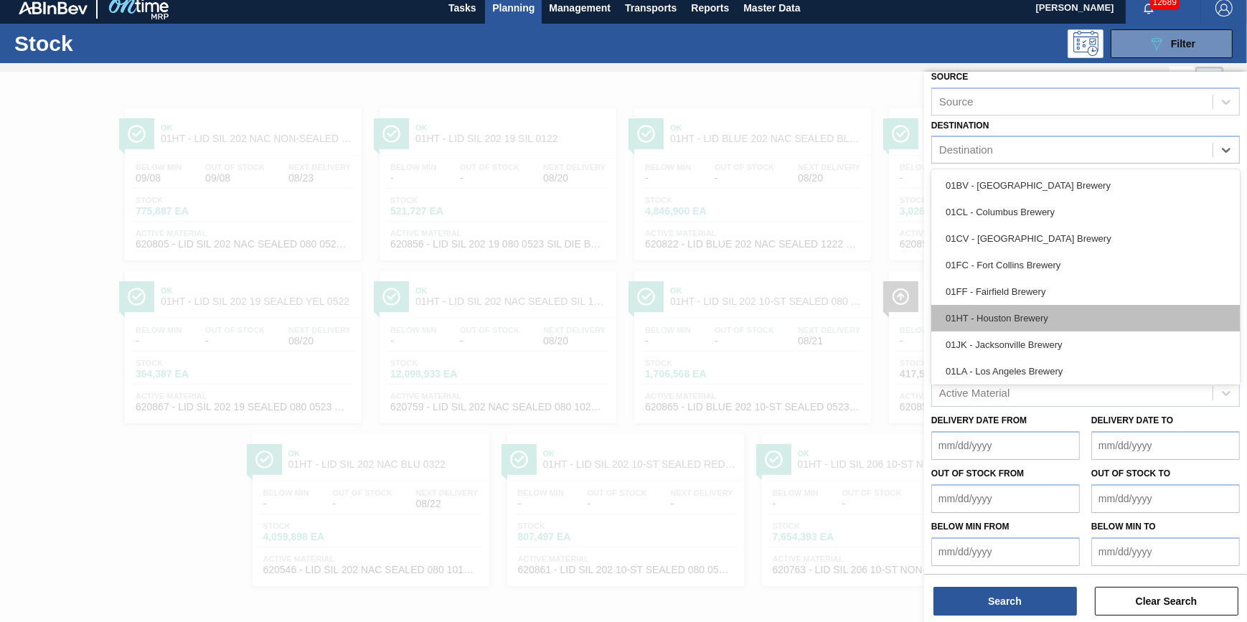
scroll to position [65, 0]
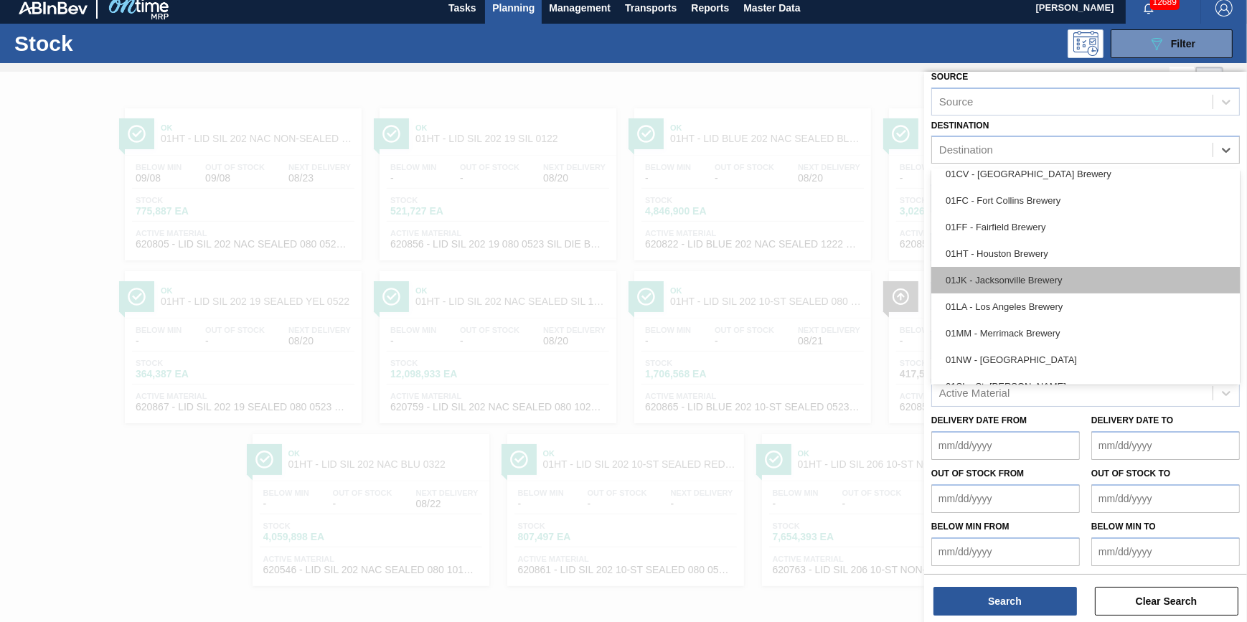
click at [1086, 286] on div "01JK - Jacksonville Brewery" at bounding box center [1085, 280] width 308 height 27
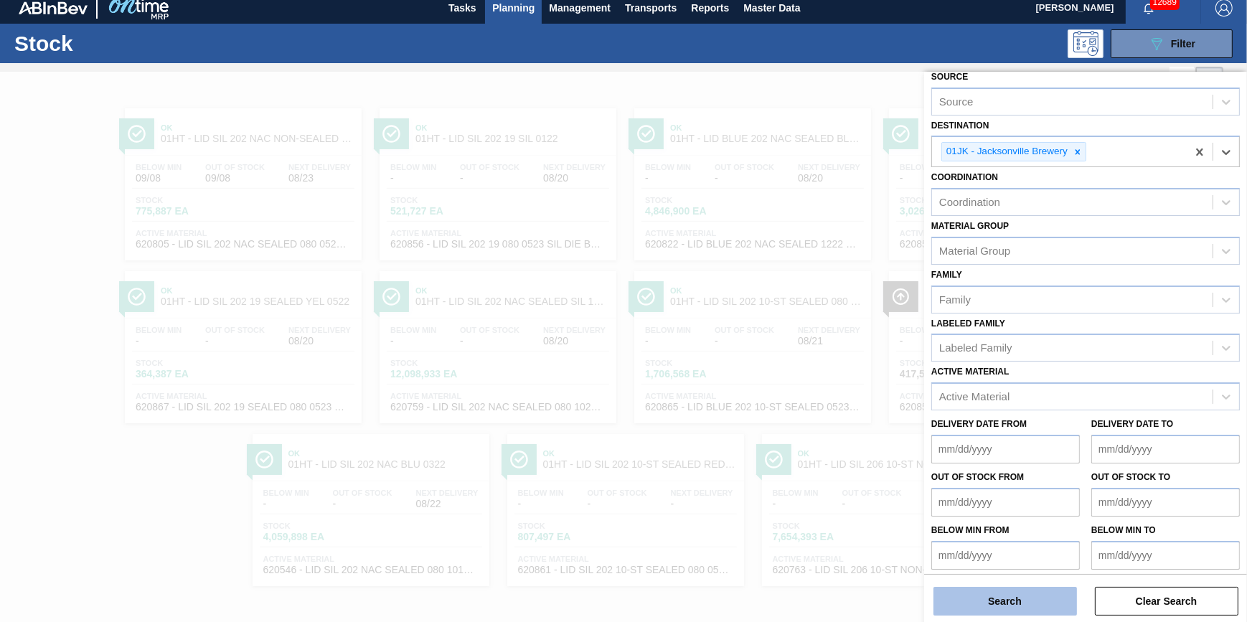
click at [1022, 611] on button "Search" at bounding box center [1004, 601] width 143 height 29
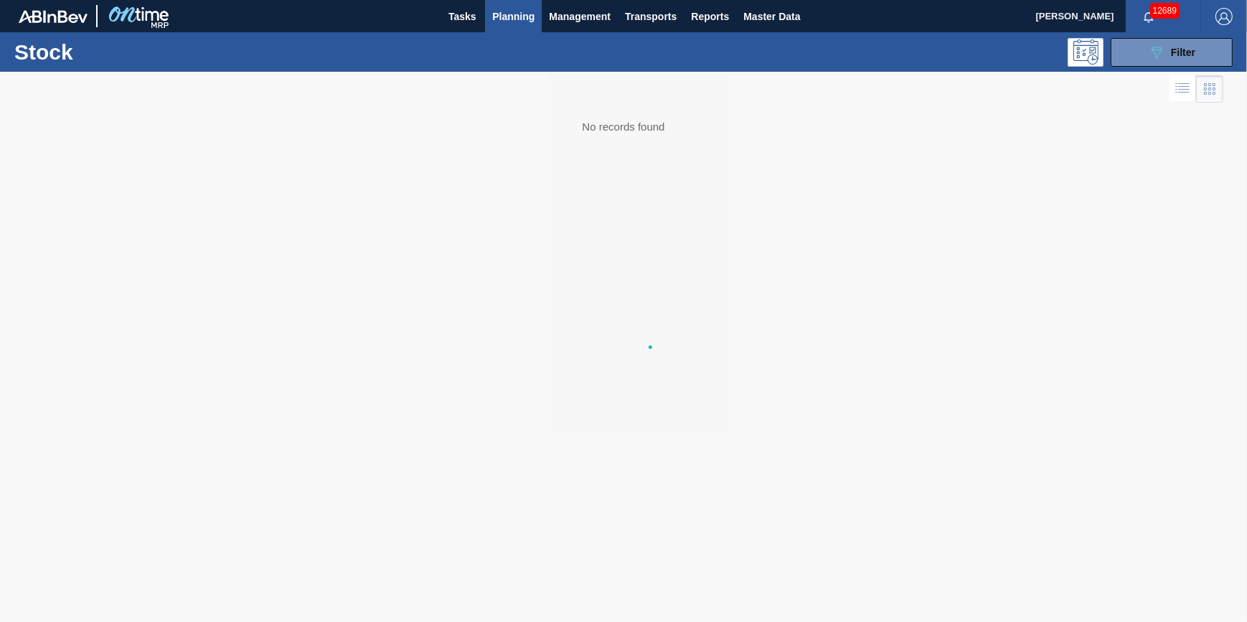
scroll to position [0, 0]
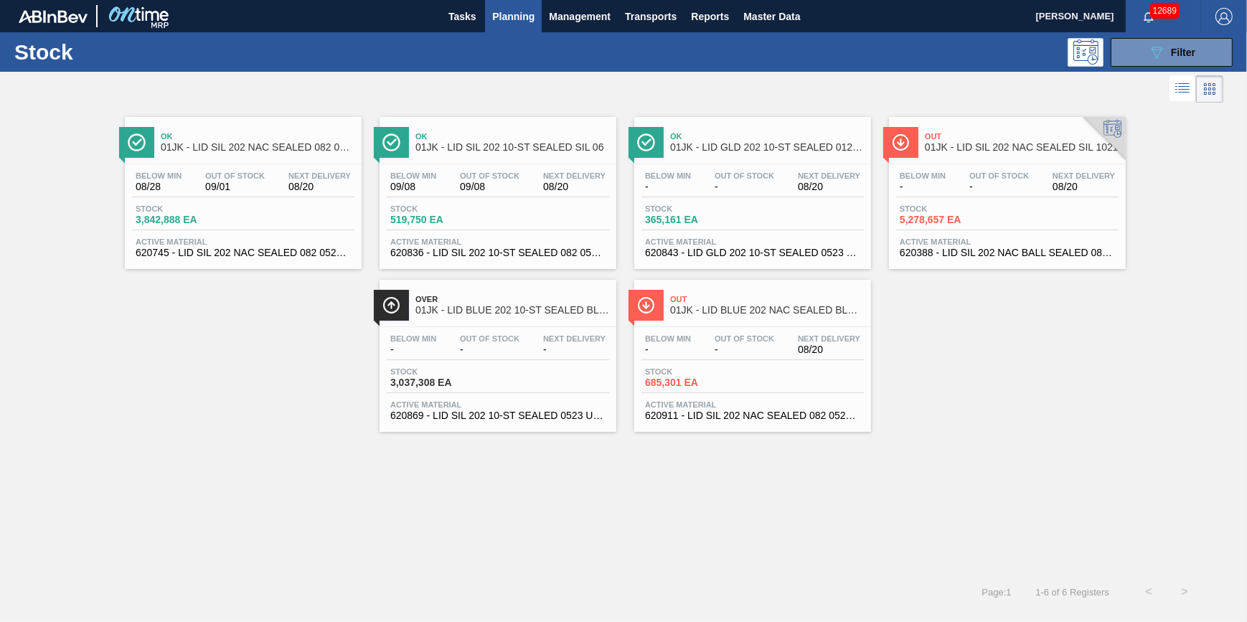
click at [193, 193] on div "Below Min 08/28 Out Of Stock 09/01 Next Delivery 08/20" at bounding box center [243, 184] width 222 height 26
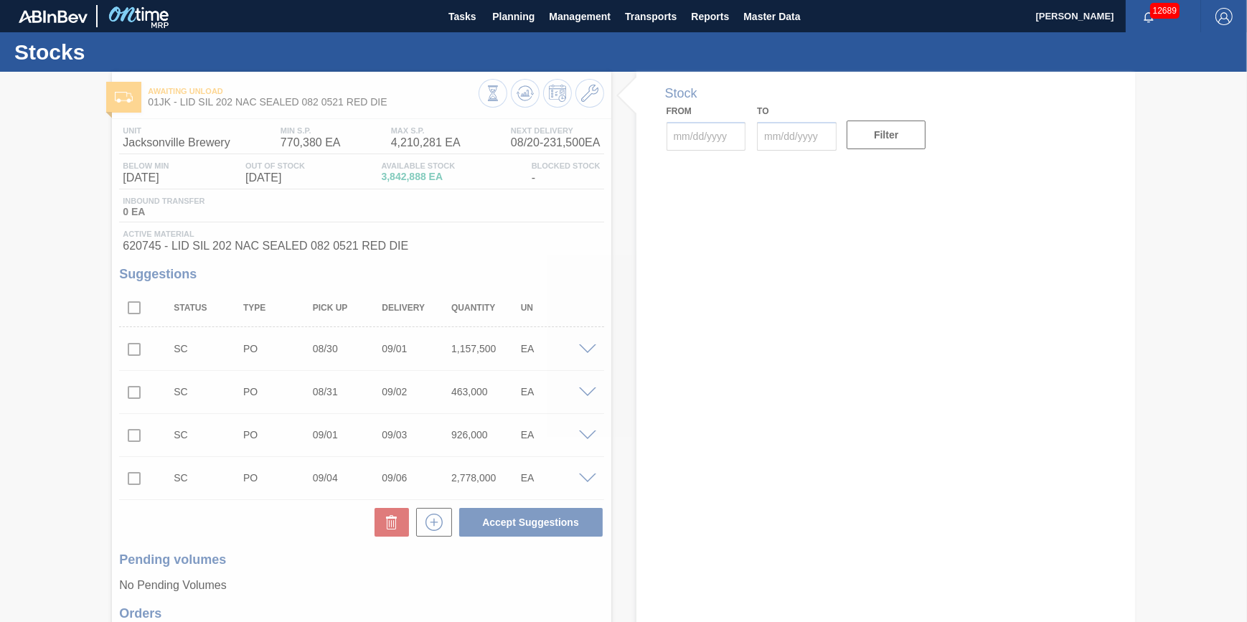
type input "08/20/2025"
type input "11/01/2025"
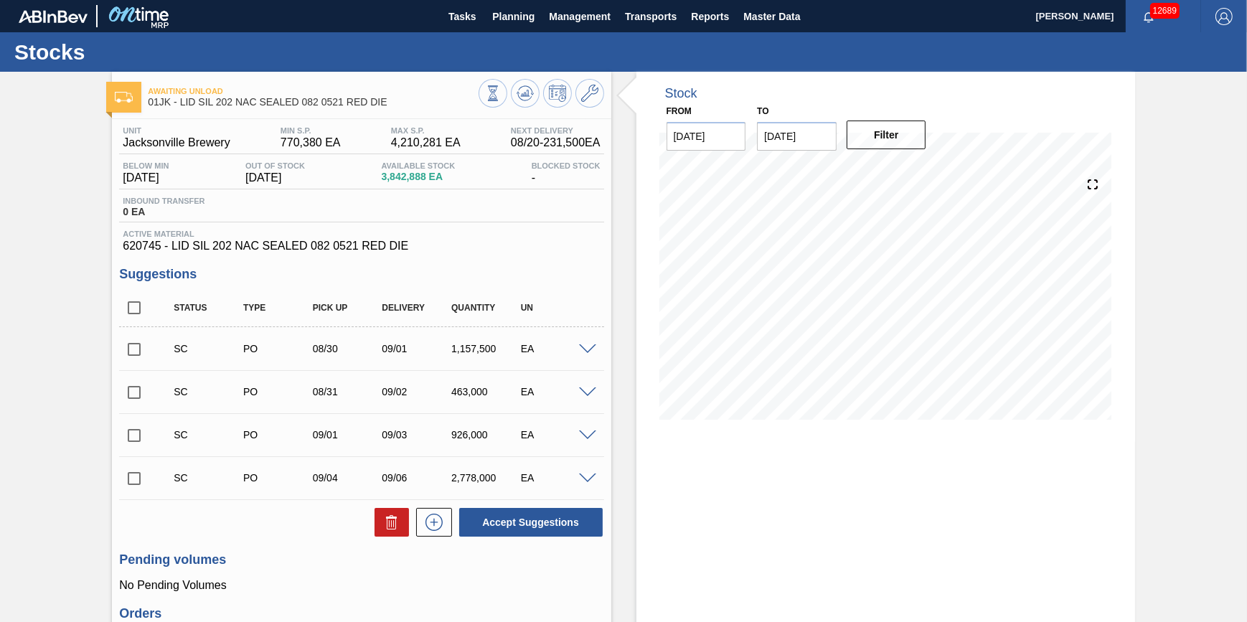
drag, startPoint x: 135, startPoint y: 484, endPoint x: 176, endPoint y: 482, distance: 41.7
click at [139, 483] on input "checkbox" at bounding box center [134, 478] width 30 height 30
click at [522, 518] on button "Accept Suggestions" at bounding box center [530, 522] width 143 height 29
checkbox input "false"
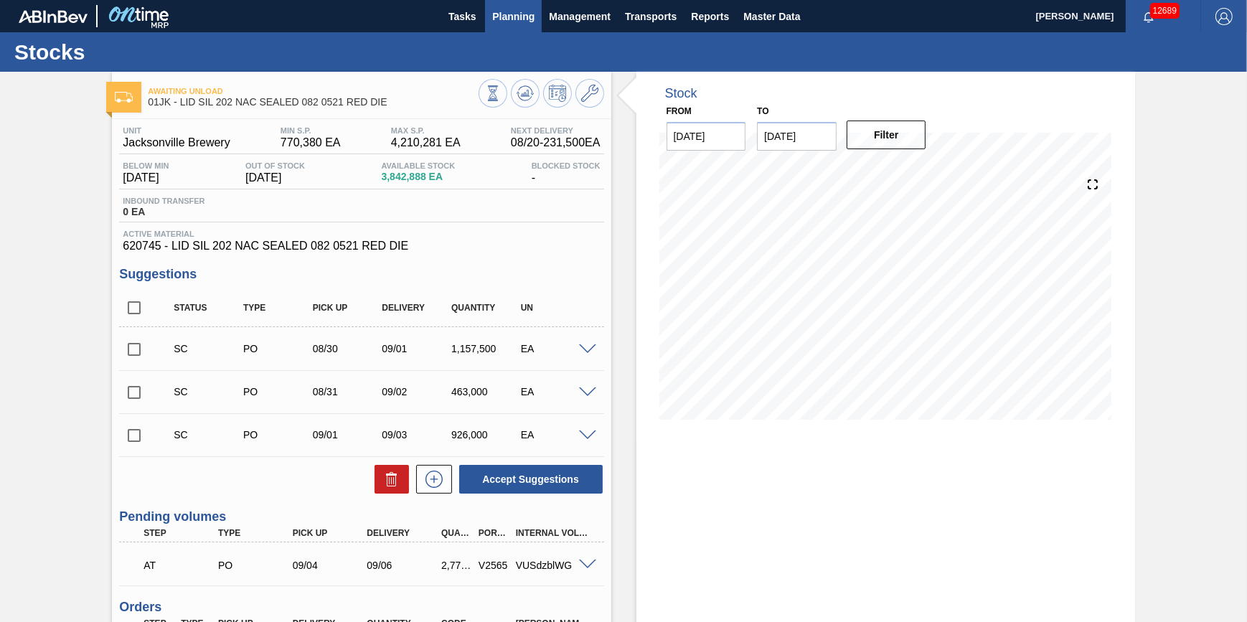
click at [507, 16] on span "Planning" at bounding box center [513, 16] width 42 height 17
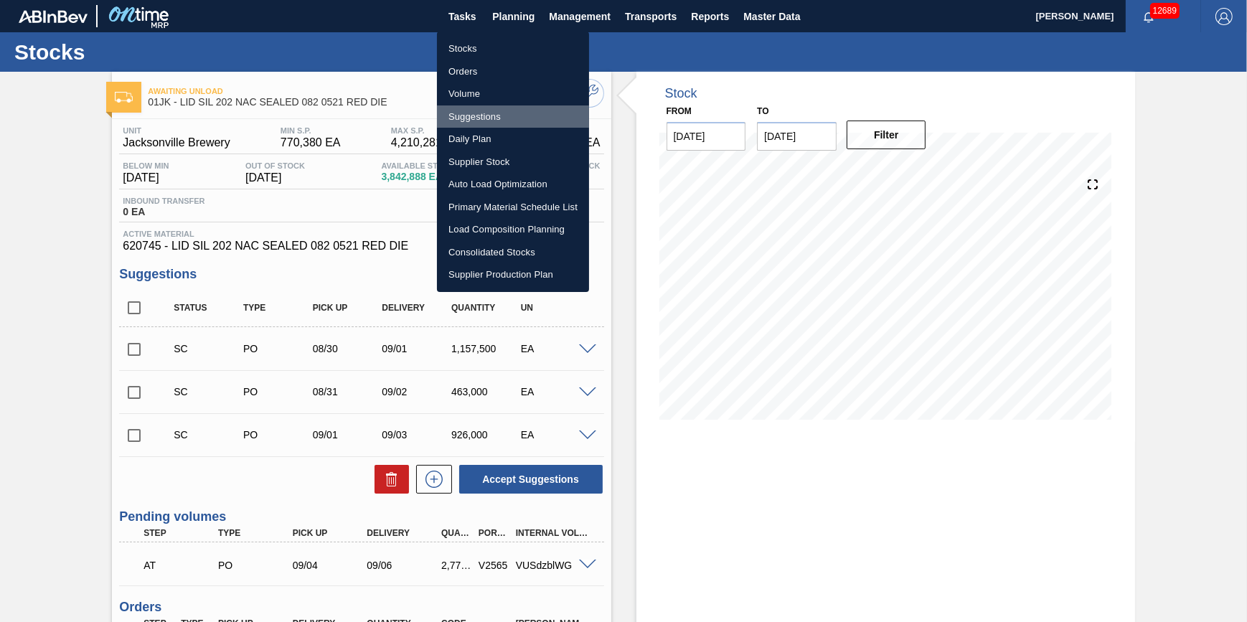
click at [502, 113] on li "Suggestions" at bounding box center [513, 116] width 152 height 23
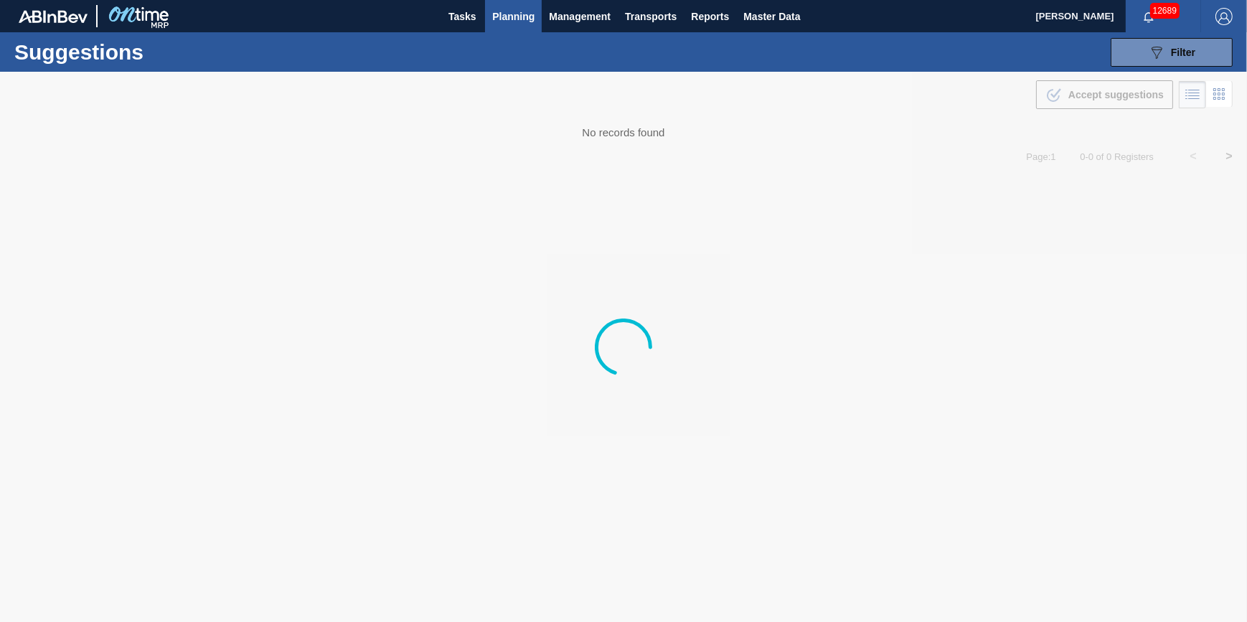
type from "08/20/2025"
type to "09/30/2025"
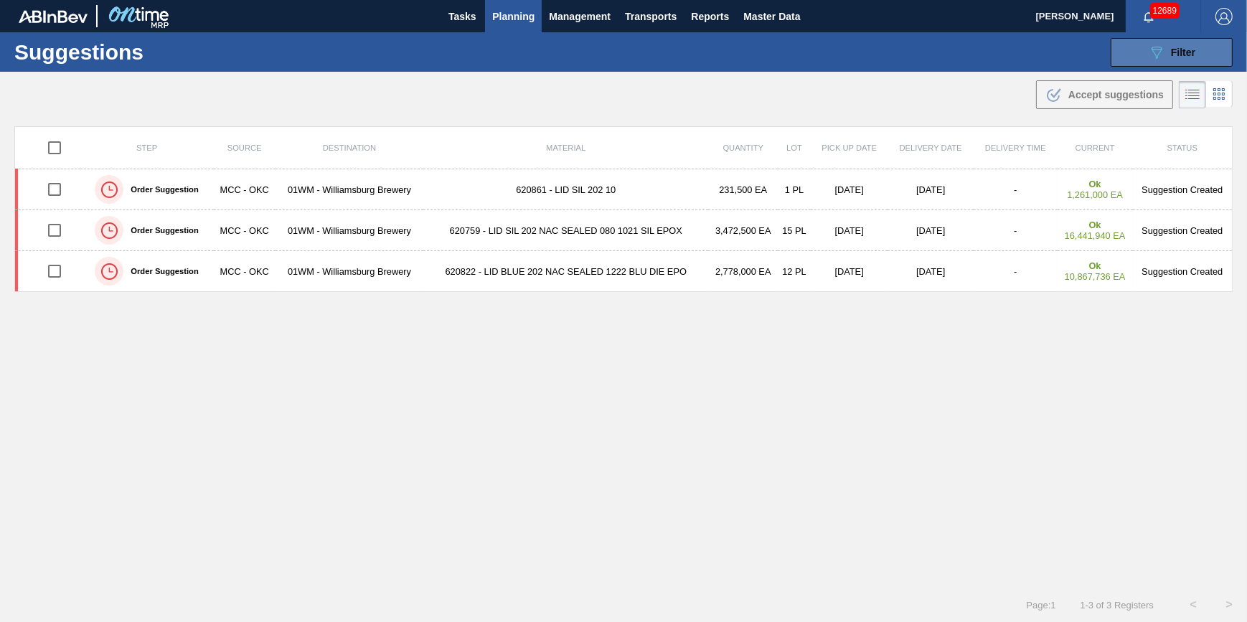
click at [1166, 61] on button "089F7B8B-B2A5-4AFE-B5C0-19BA573D28AC Filter" at bounding box center [1171, 52] width 122 height 29
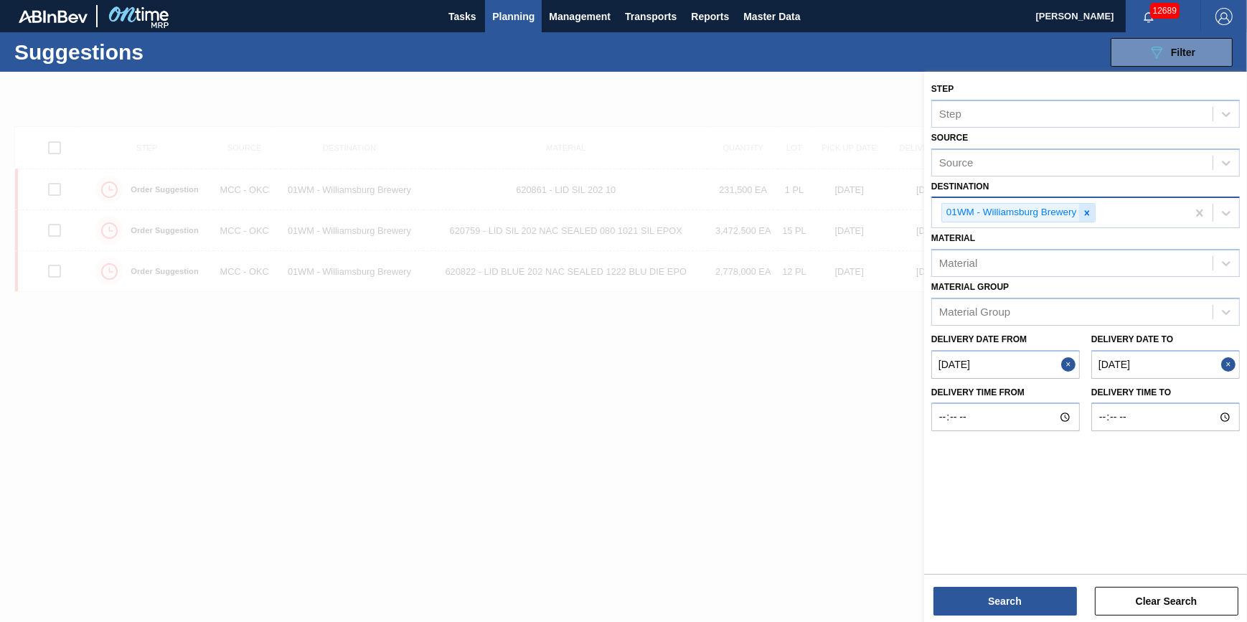
click at [1088, 218] on div at bounding box center [1087, 213] width 16 height 18
click at [1088, 218] on div "01WM - Williamsburg Brewery" at bounding box center [1059, 212] width 255 height 29
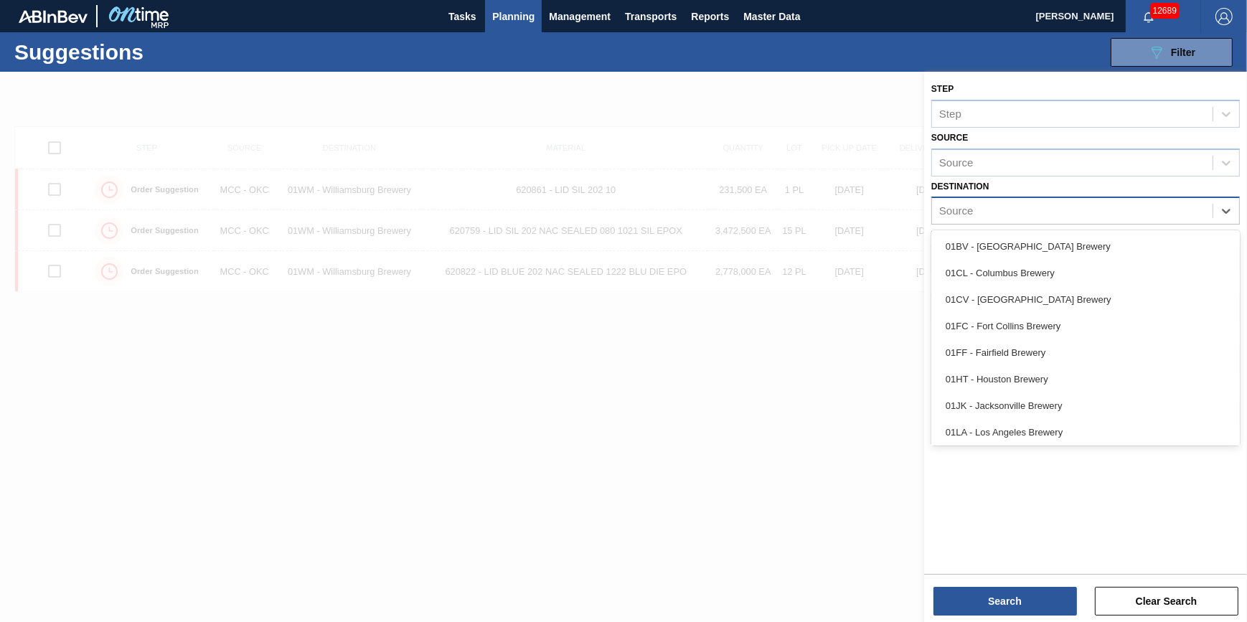
click at [1061, 400] on div "01JK - Jacksonville Brewery" at bounding box center [1085, 405] width 308 height 27
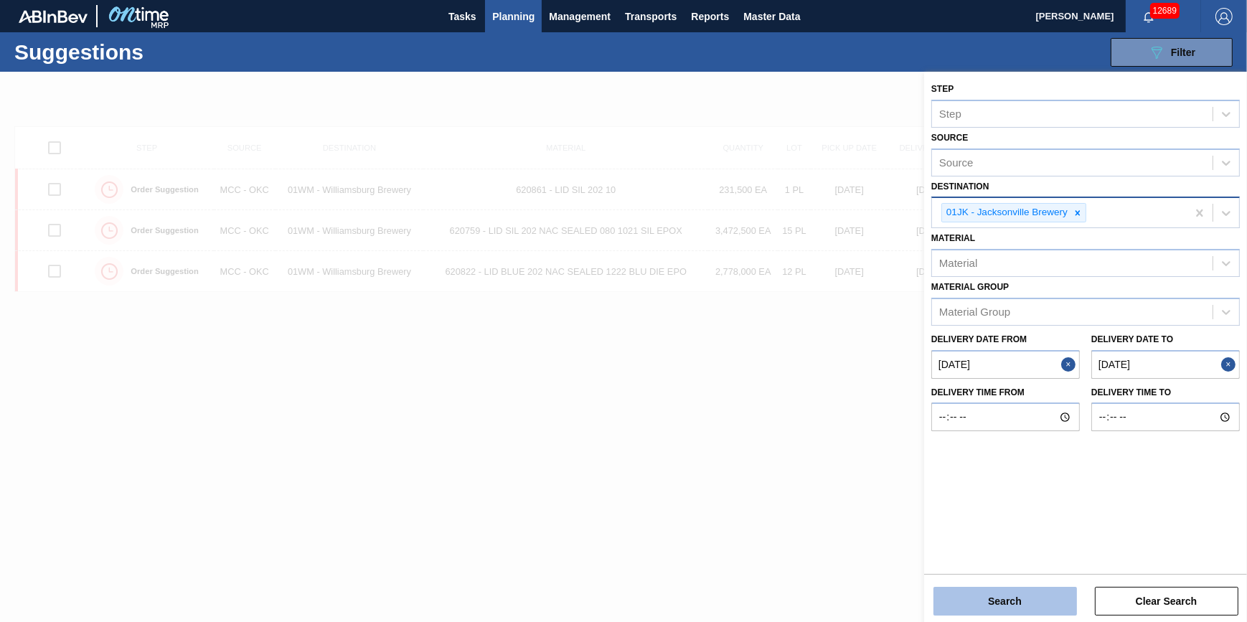
click at [1011, 595] on button "Search" at bounding box center [1004, 601] width 143 height 29
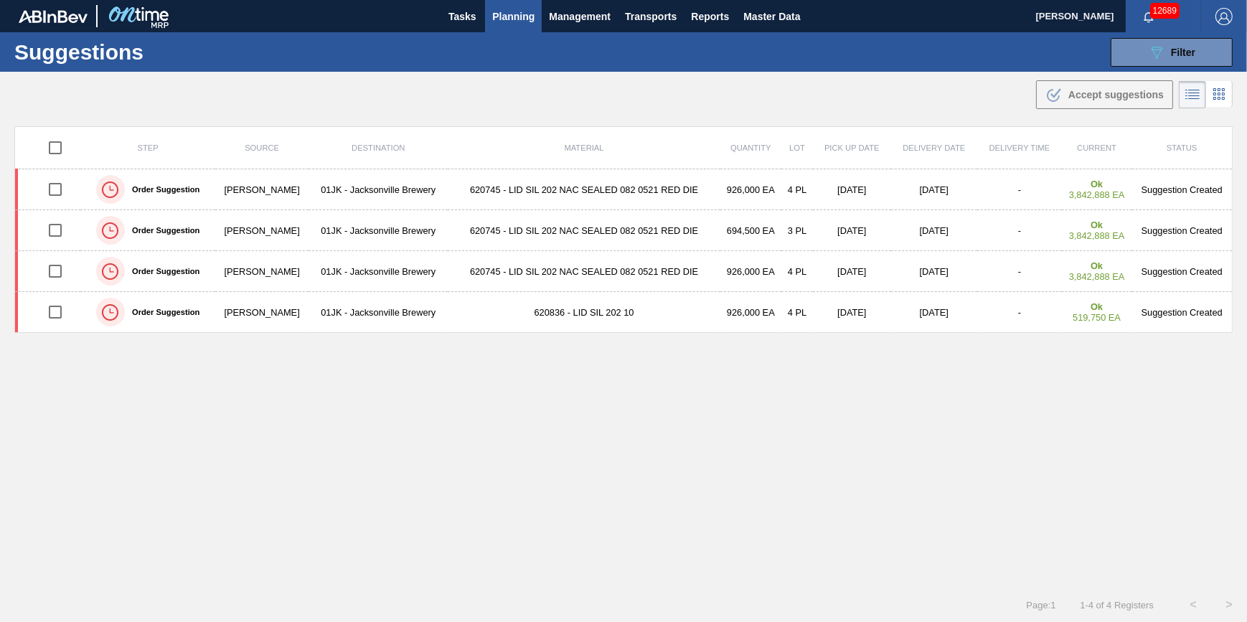
click at [50, 143] on input "checkbox" at bounding box center [55, 148] width 30 height 30
checkbox input "true"
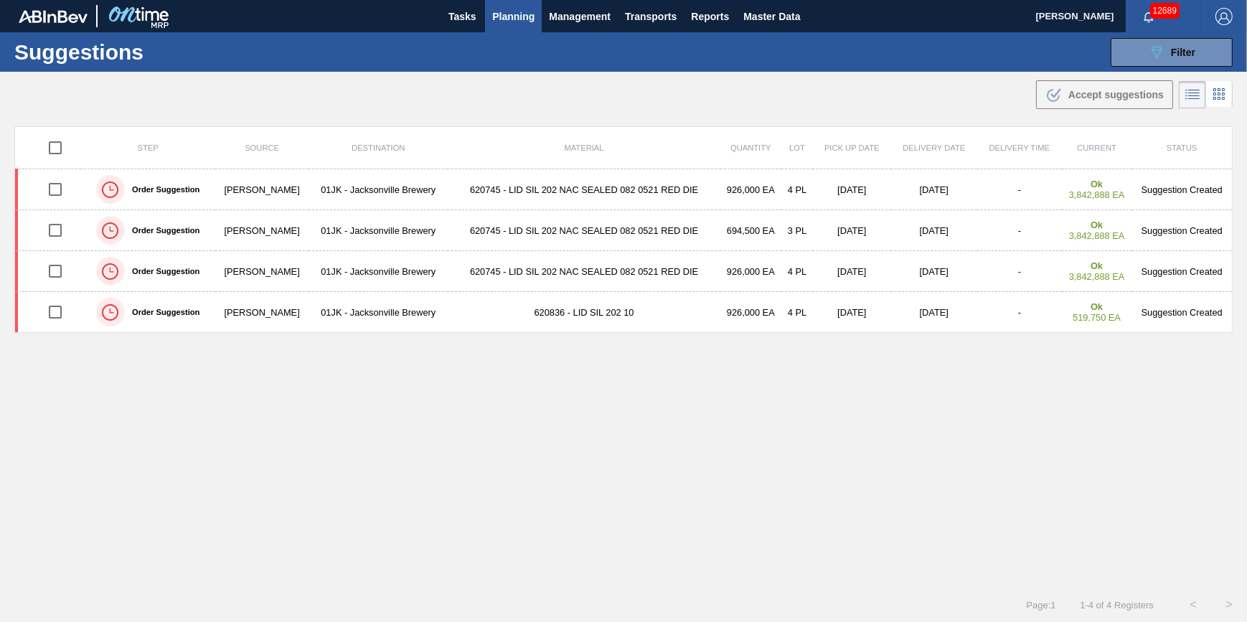
checkbox input "true"
click at [1096, 101] on div ".b{fill:var(--color-action-default)} Accept suggestions" at bounding box center [1104, 94] width 118 height 17
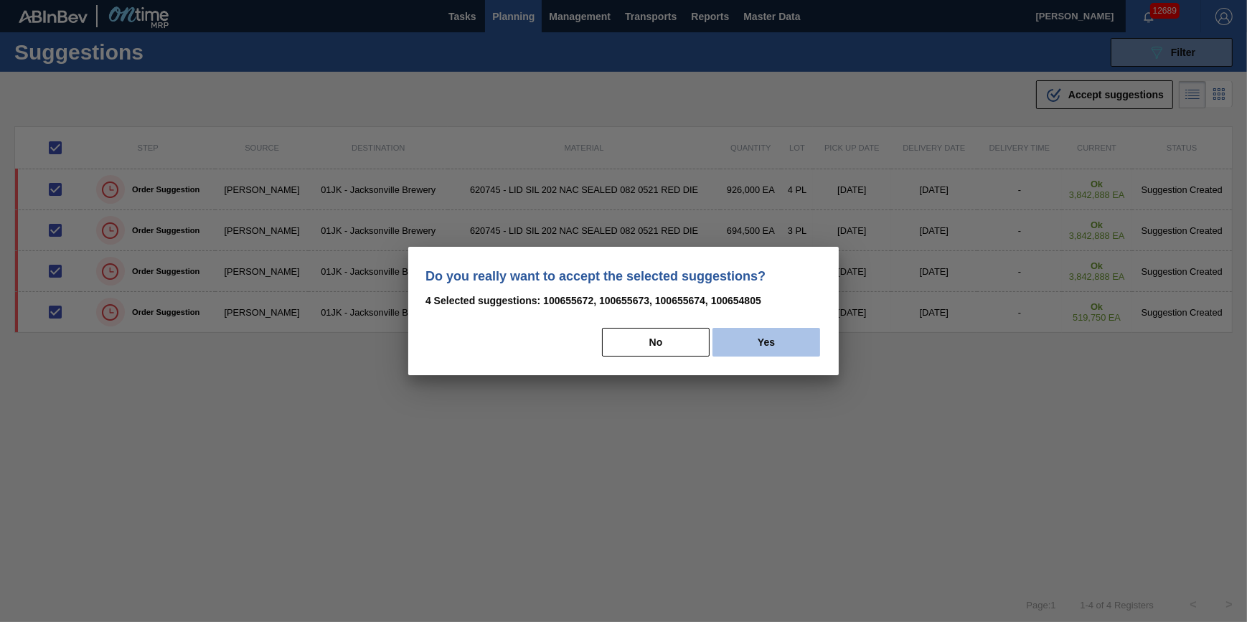
click at [775, 342] on button "Yes" at bounding box center [766, 342] width 108 height 29
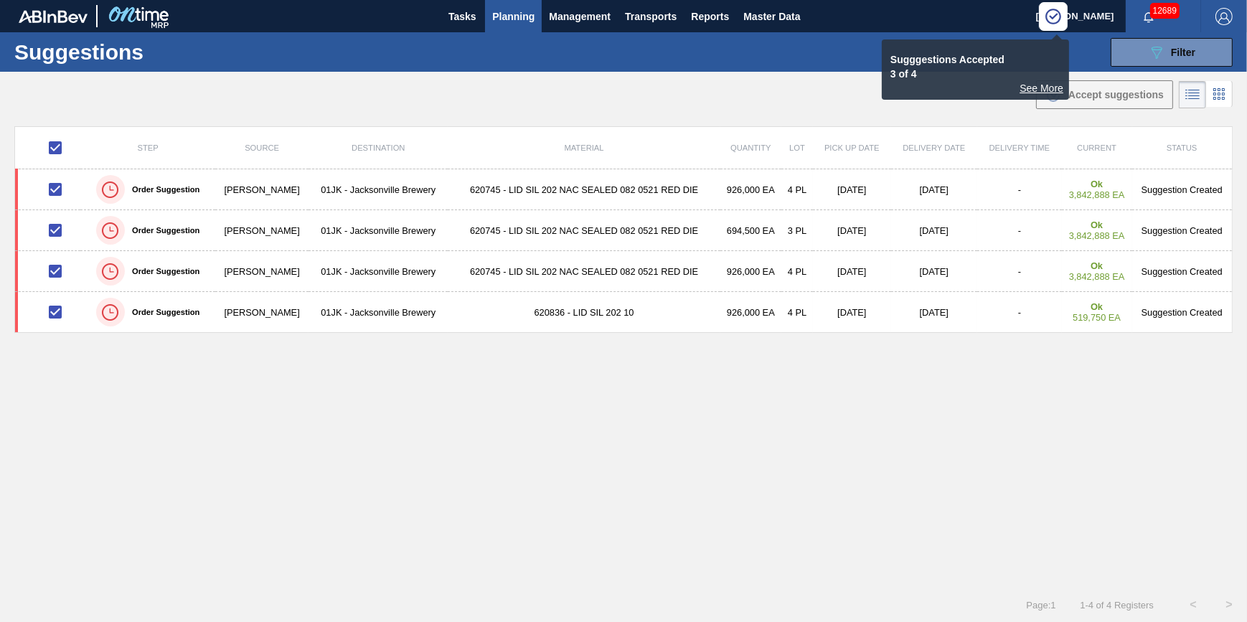
click at [833, 450] on div "Step Source Destination Material Quantity Lot Pick up Date Delivery Date Delive…" at bounding box center [623, 343] width 1218 height 435
click at [656, 9] on span "Transports" at bounding box center [651, 16] width 52 height 17
click at [652, 76] on li "[GEOGRAPHIC_DATA]" at bounding box center [660, 71] width 121 height 23
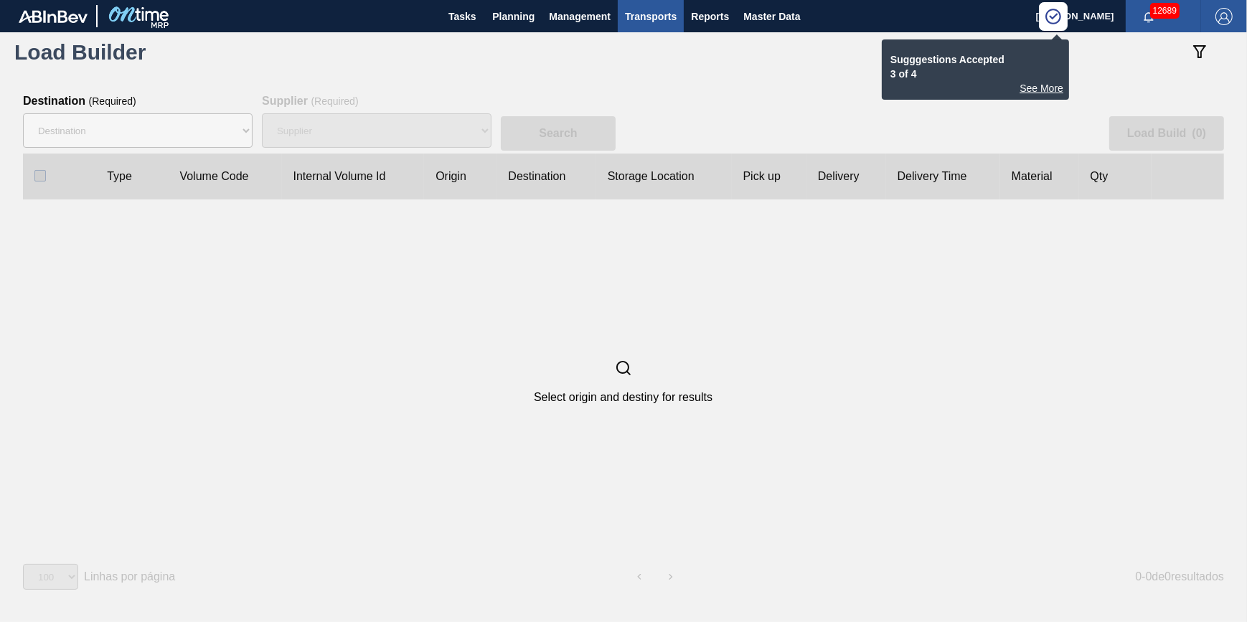
click at [179, 149] on div "Destination 01BV - Baldwinsville Brewery 01CL - Columbus Brewery 01CV - Carters…" at bounding box center [138, 131] width 230 height 46
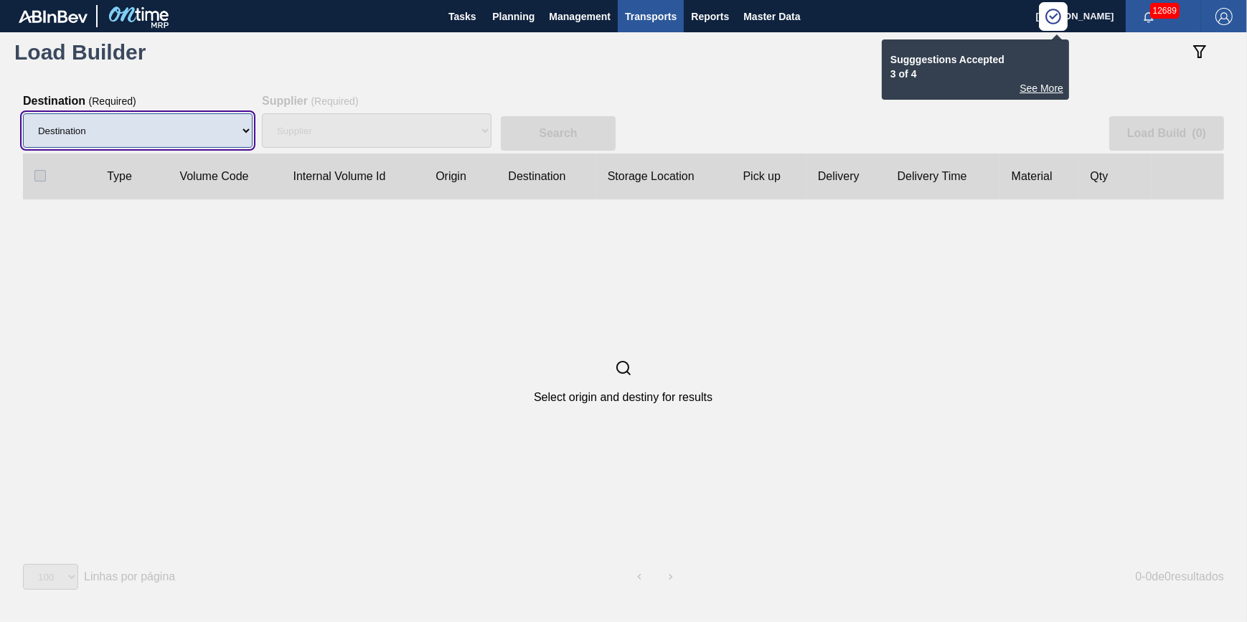
click at [193, 125] on select "Destination 01BV - Baldwinsville Brewery 01CL - Columbus Brewery 01CV - Carters…" at bounding box center [138, 130] width 230 height 34
select select "10"
click at [23, 114] on select "Destination 01BV - Baldwinsville Brewery 01CL - Columbus Brewery 01CV - Carters…" at bounding box center [138, 130] width 230 height 34
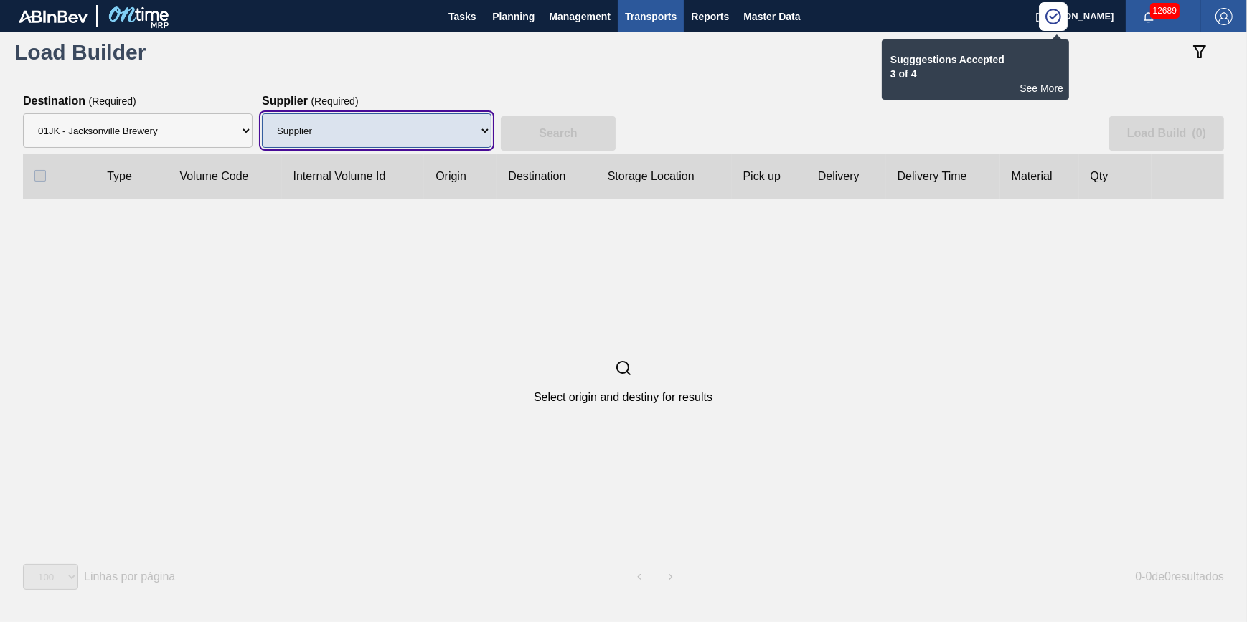
click at [363, 124] on select "Supplier 8221649 - BALL METAL CONTAINER GROUP 8342641 - BALL METAL CONTAINER GR…" at bounding box center [377, 130] width 230 height 34
select select "47"
click at [262, 114] on select "Supplier 8221649 - BALL METAL CONTAINER GROUP 8342641 - BALL METAL CONTAINER GR…" at bounding box center [377, 130] width 230 height 34
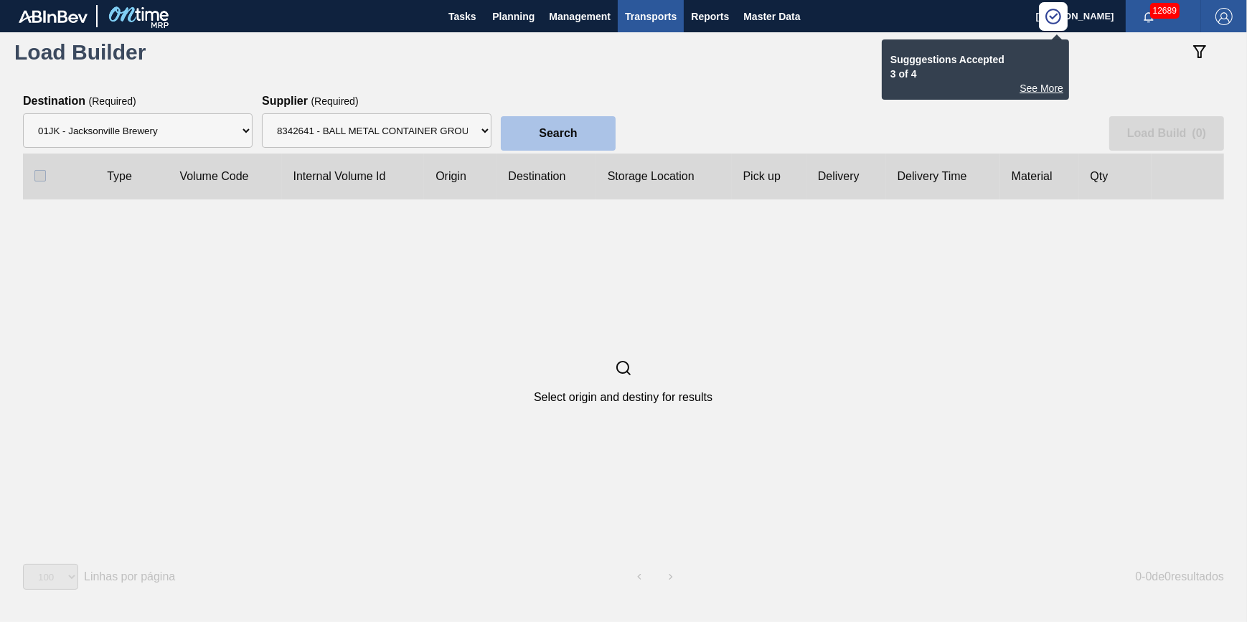
click at [538, 141] on button "Search" at bounding box center [558, 133] width 115 height 34
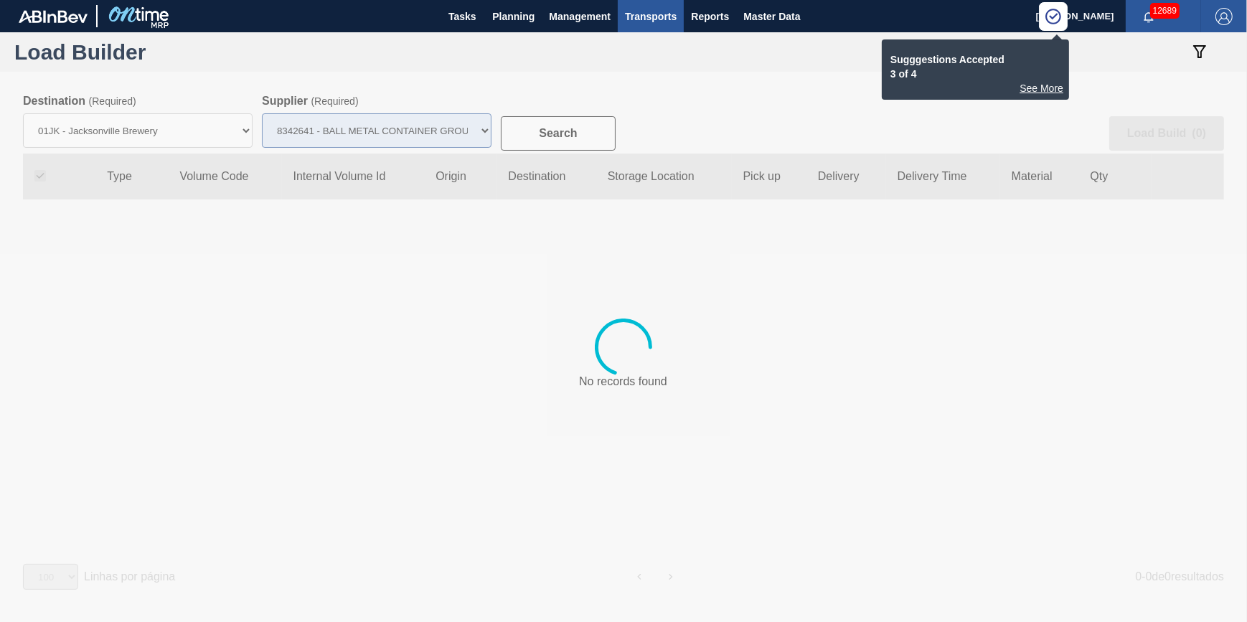
checkbox input "true"
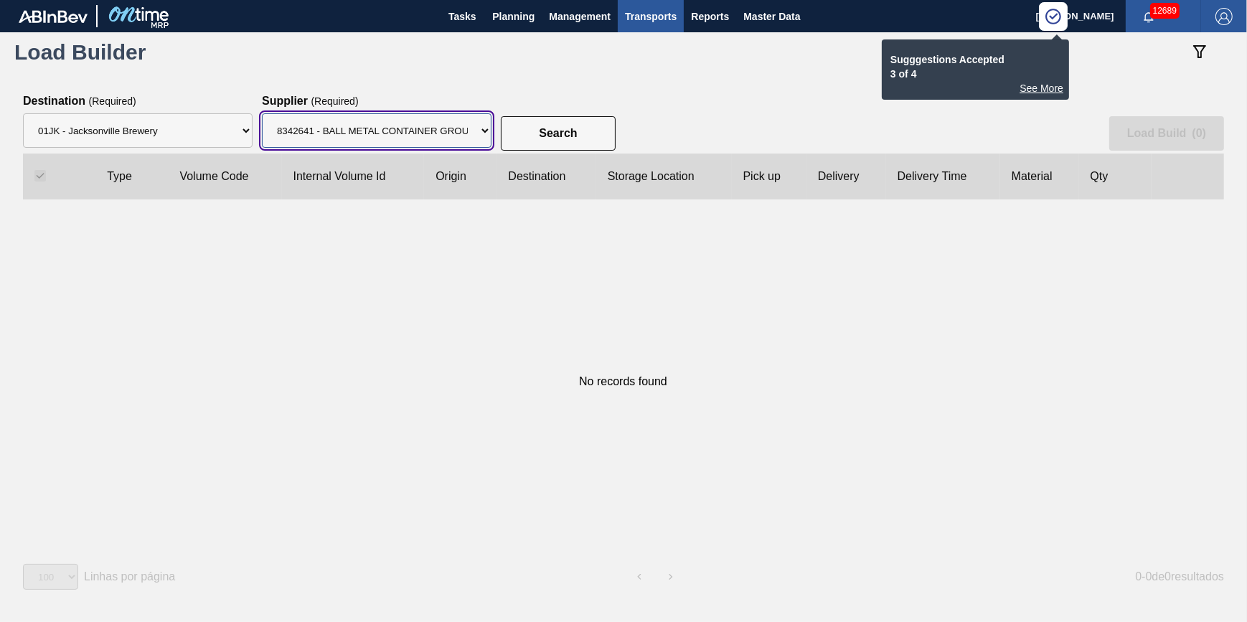
drag, startPoint x: 450, startPoint y: 128, endPoint x: 442, endPoint y: 151, distance: 24.5
click at [450, 128] on select "Supplier 8221649 - BALL METAL CONTAINER GROUP 8342641 - BALL METAL CONTAINER GR…" at bounding box center [377, 130] width 230 height 34
select select "15"
click at [262, 114] on select "Supplier 8221649 - BALL METAL CONTAINER GROUP 8342641 - BALL METAL CONTAINER GR…" at bounding box center [377, 130] width 230 height 34
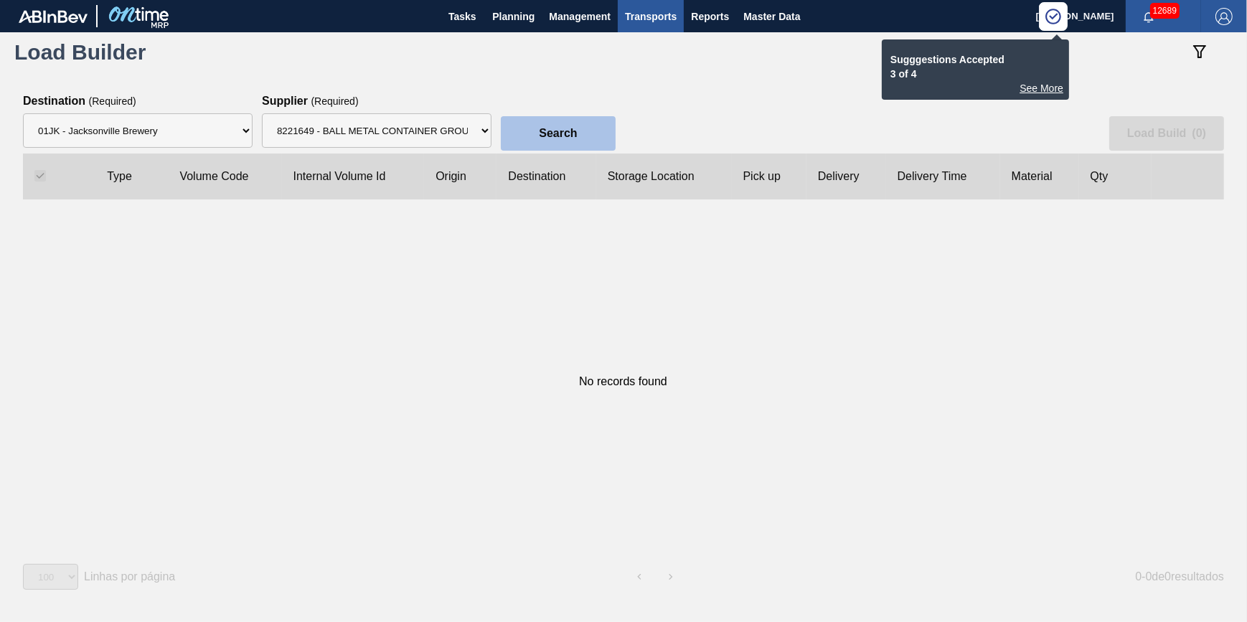
click at [608, 128] on button "Search" at bounding box center [558, 133] width 115 height 34
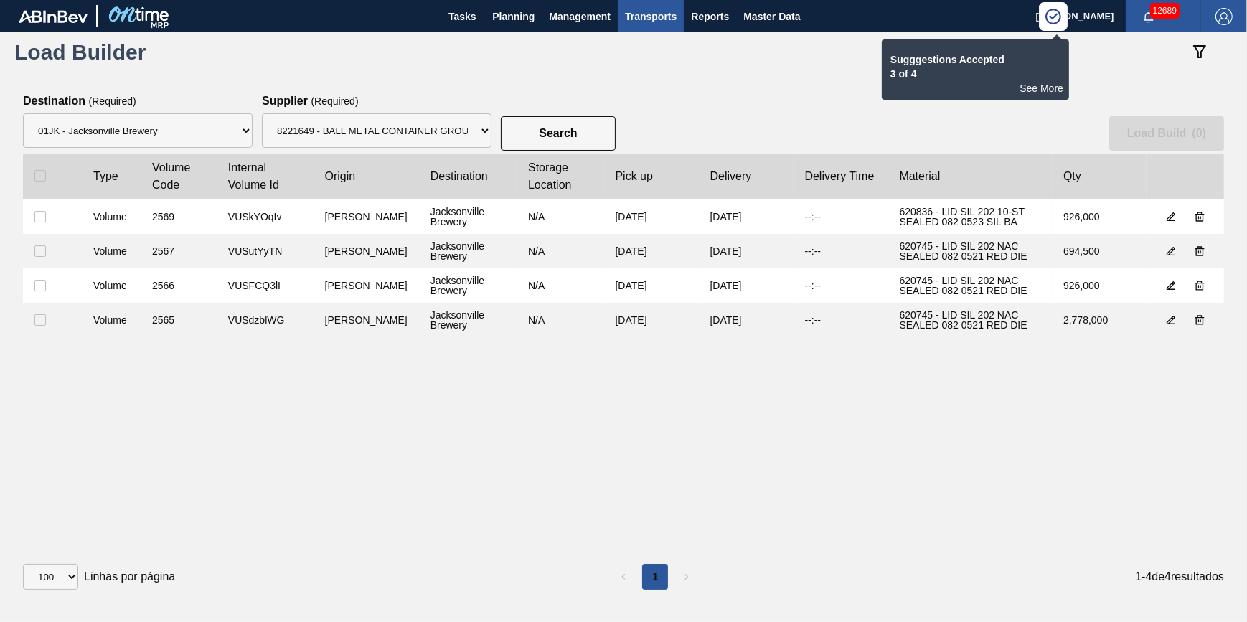
click at [60, 174] on div at bounding box center [52, 175] width 36 height 11
click at [59, 174] on div at bounding box center [52, 175] width 36 height 11
click at [39, 179] on input "checkbox" at bounding box center [39, 175] width 11 height 11
checkbox input "true"
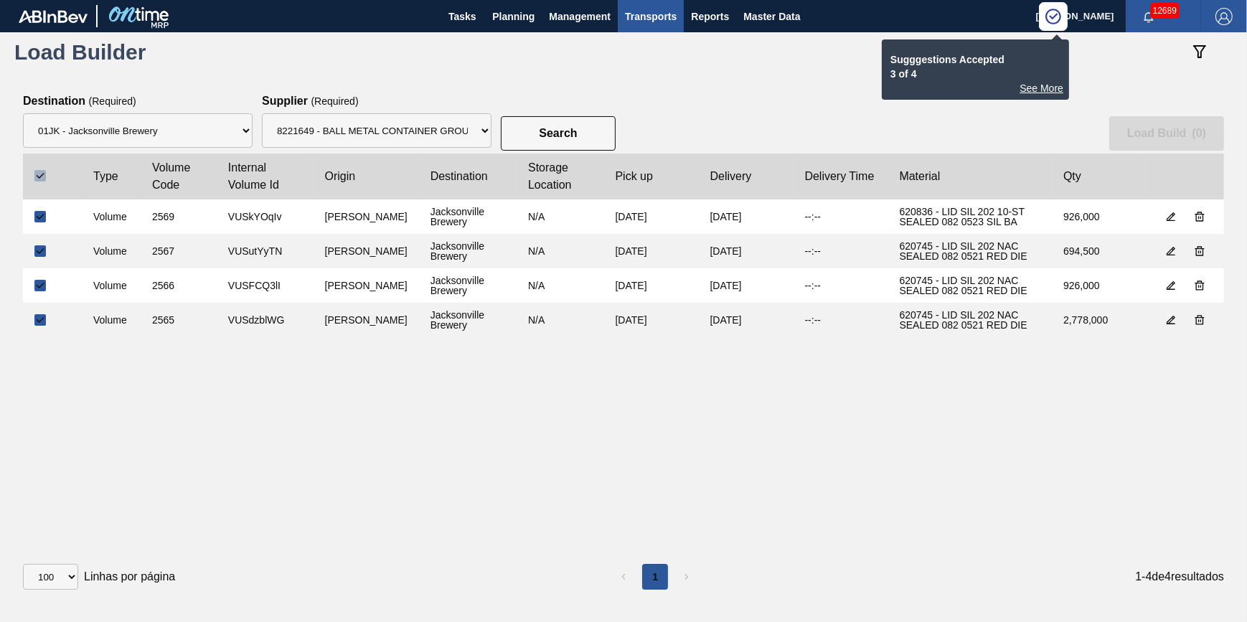
checkbox input "true"
click at [0, 0] on slot "Load Build ( 4 )" at bounding box center [0, 0] width 0 height 0
select select "Undefined"
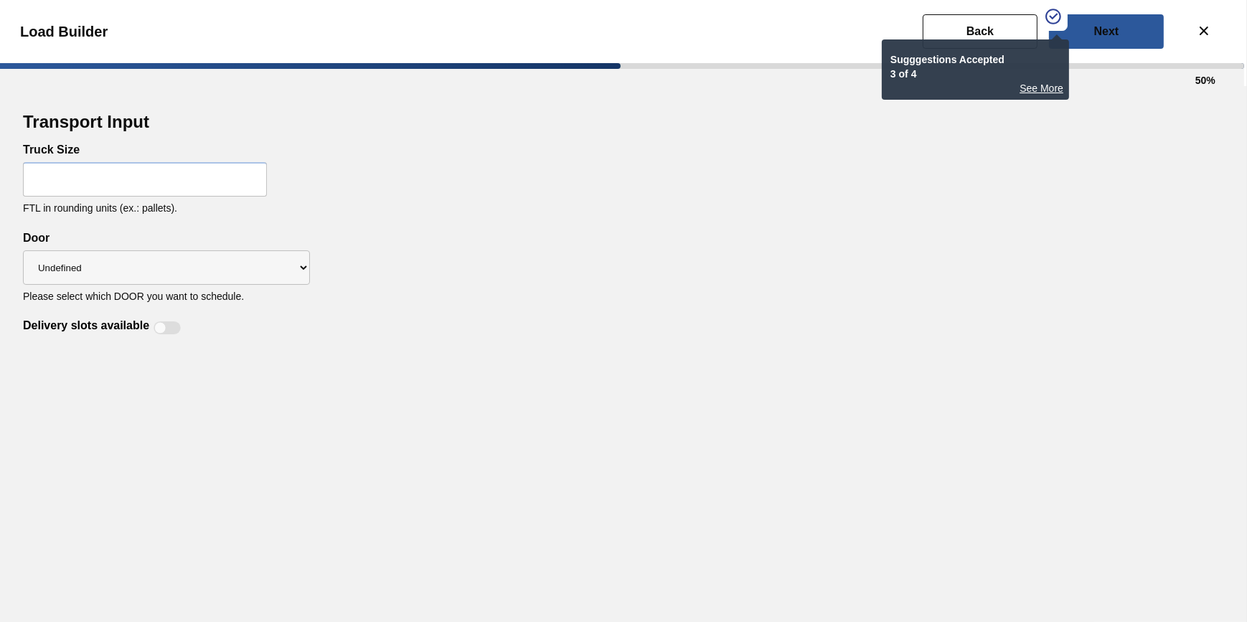
click at [194, 171] on input "text" at bounding box center [145, 179] width 244 height 34
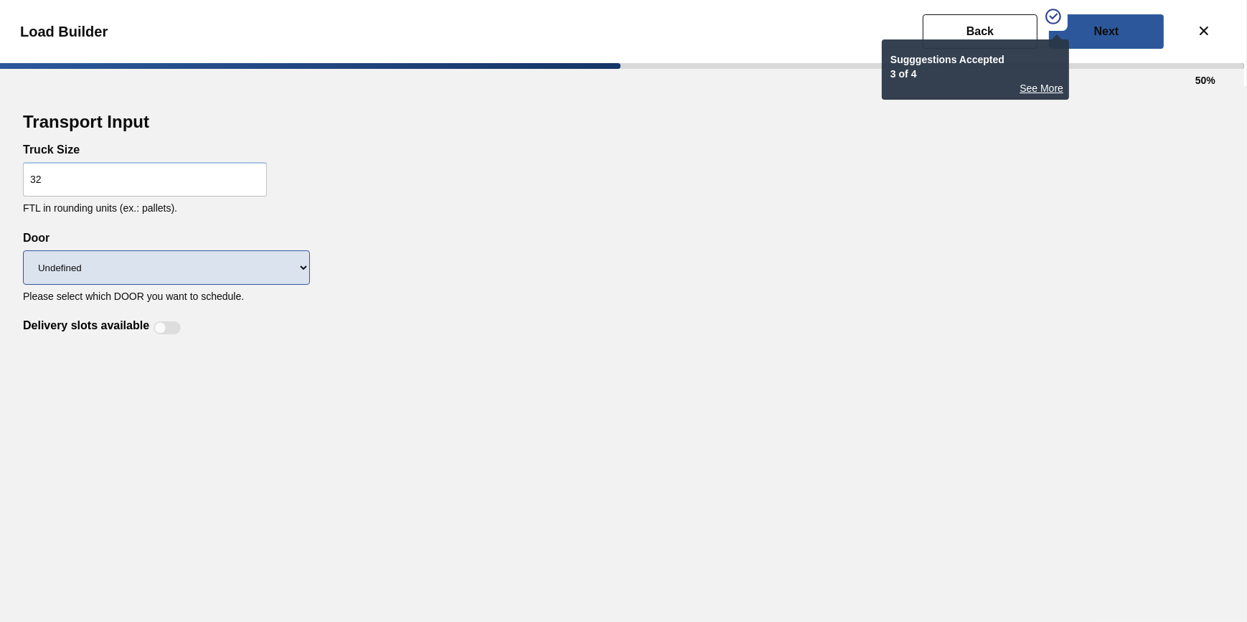
type input "32"
click at [225, 275] on select "Undefined WR LIDS" at bounding box center [166, 267] width 287 height 34
select select "LIDS"
click at [23, 252] on select "Undefined WR LIDS" at bounding box center [166, 267] width 287 height 34
click at [171, 331] on div at bounding box center [167, 327] width 27 height 13
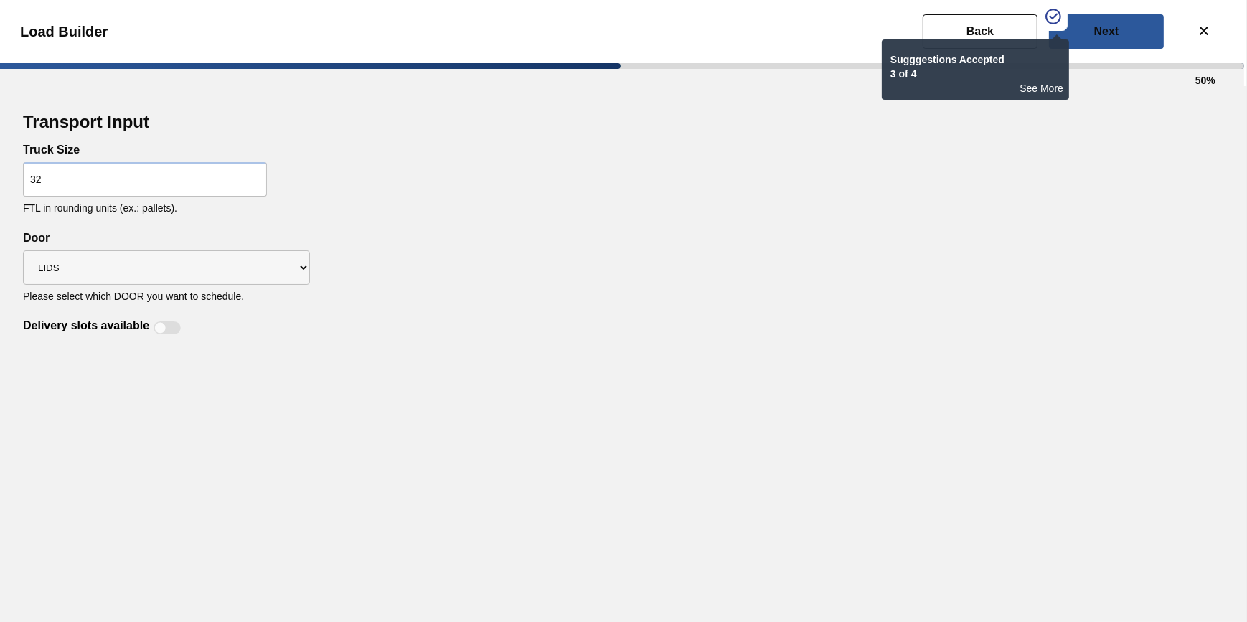
checkbox input "true"
click at [1138, 29] on button "Next" at bounding box center [1106, 31] width 115 height 34
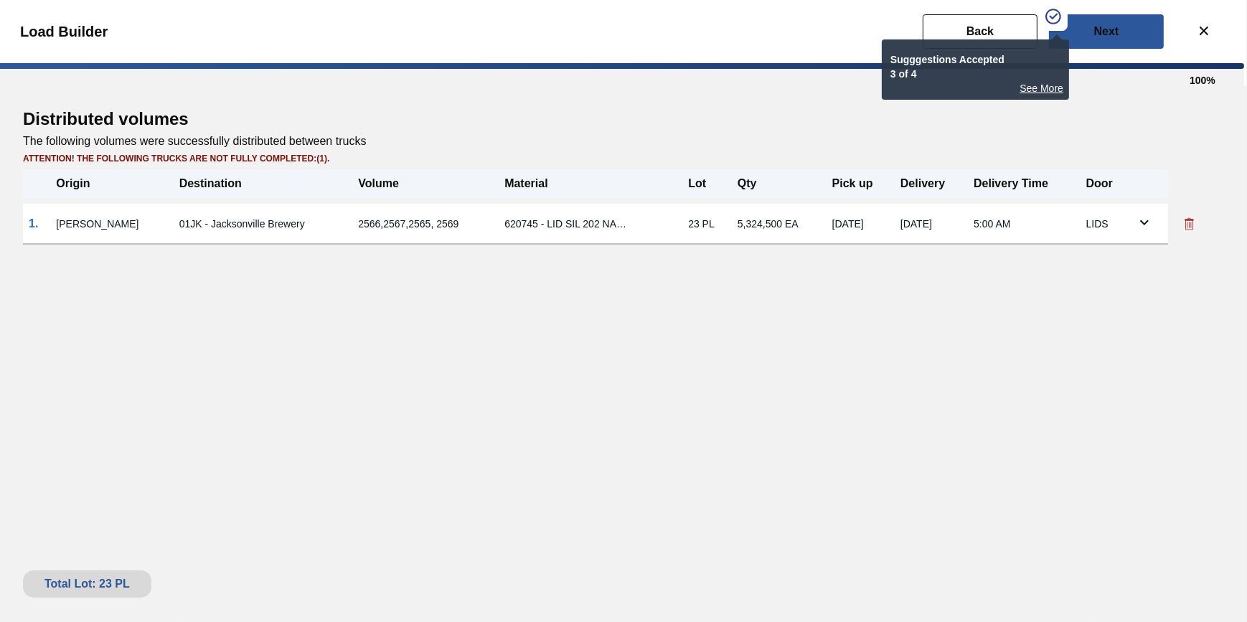
click at [935, 316] on div "Distributed volumes The following volumes were successfully distributed between…" at bounding box center [623, 354] width 1247 height 536
click at [1031, 91] on div "See More" at bounding box center [975, 87] width 176 height 11
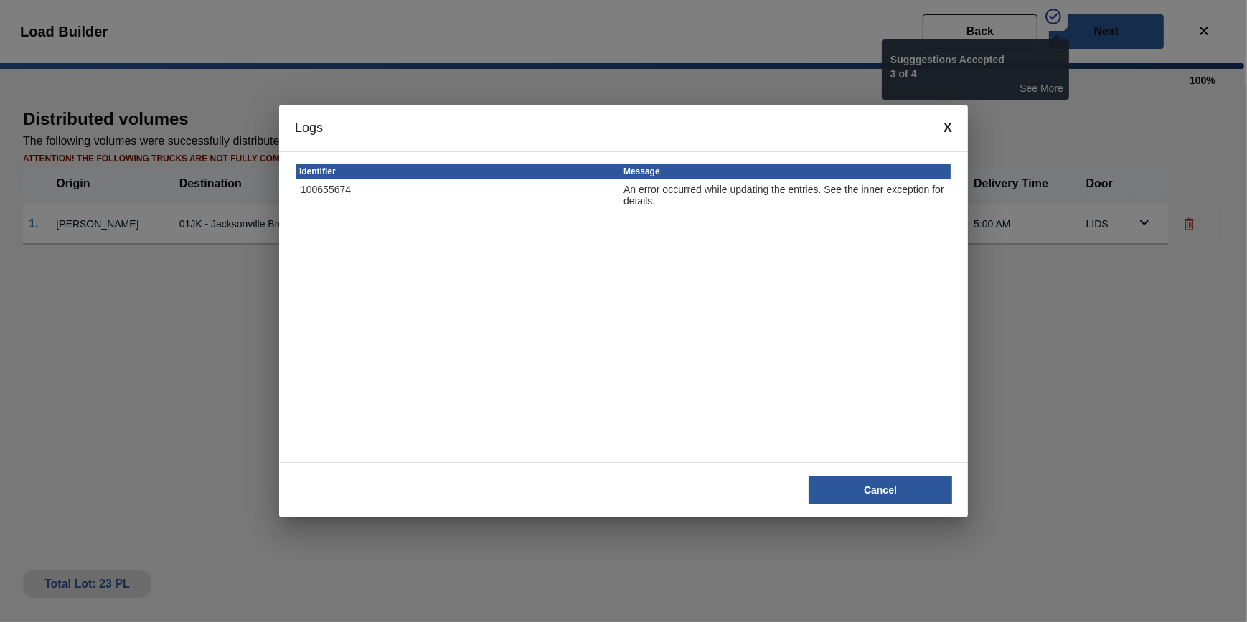
click at [934, 129] on div "Logs" at bounding box center [623, 128] width 689 height 47
click at [948, 128] on span at bounding box center [947, 128] width 9 height 15
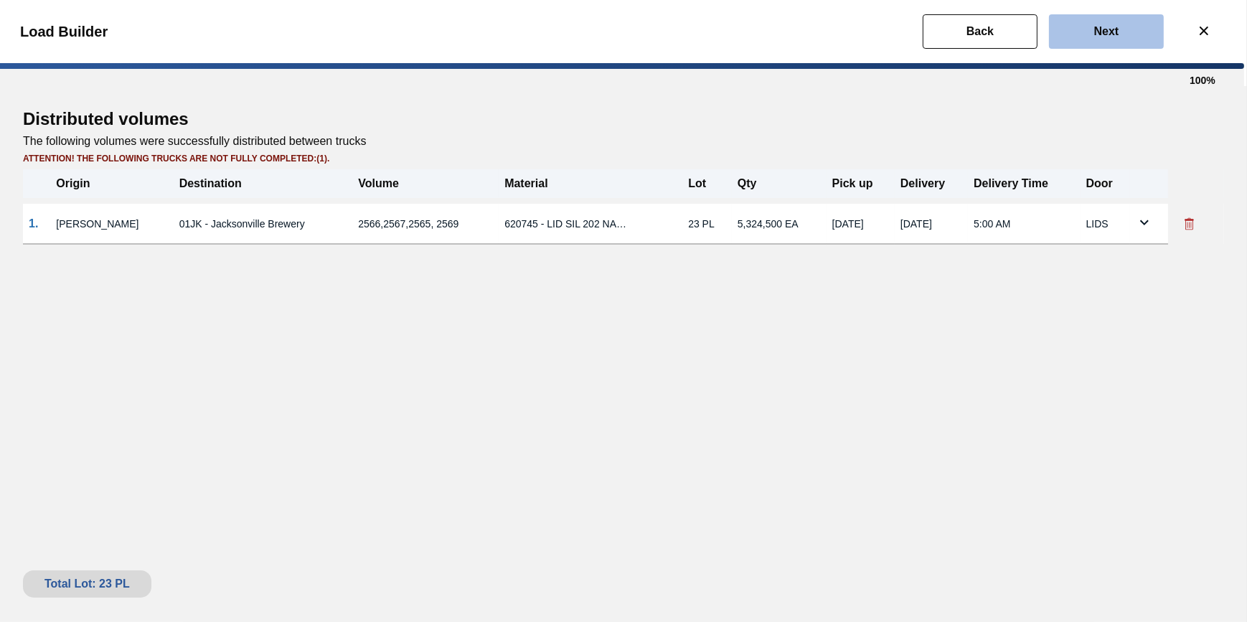
click at [1133, 32] on button "Next" at bounding box center [1106, 31] width 115 height 34
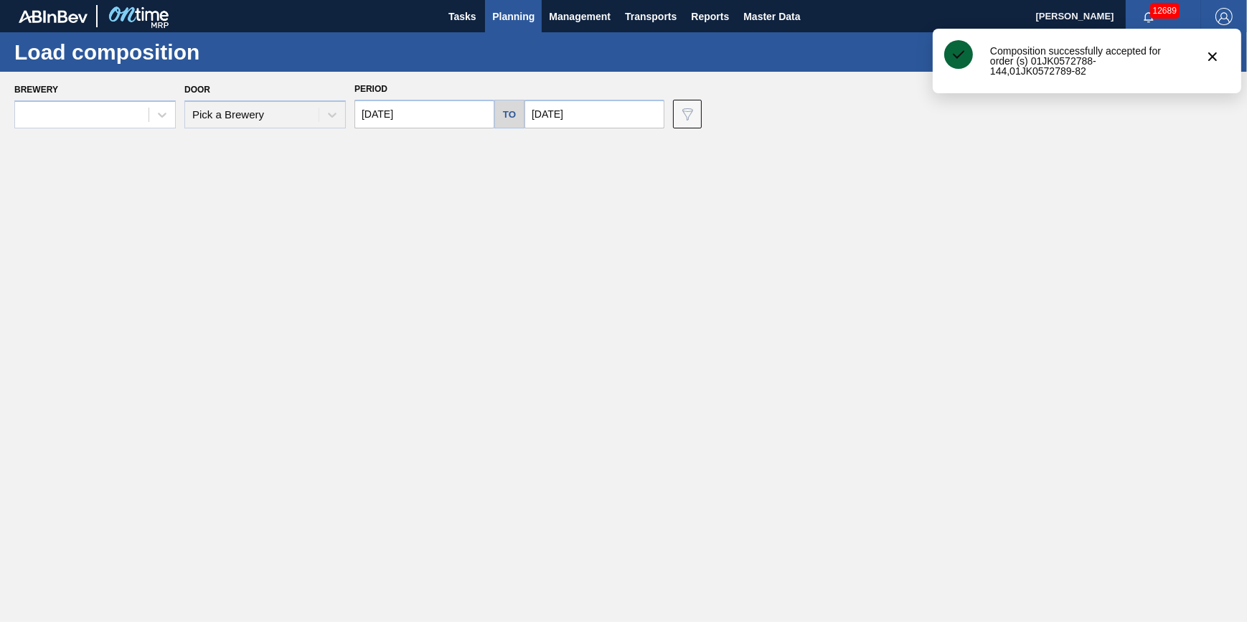
type input "[DATE]"
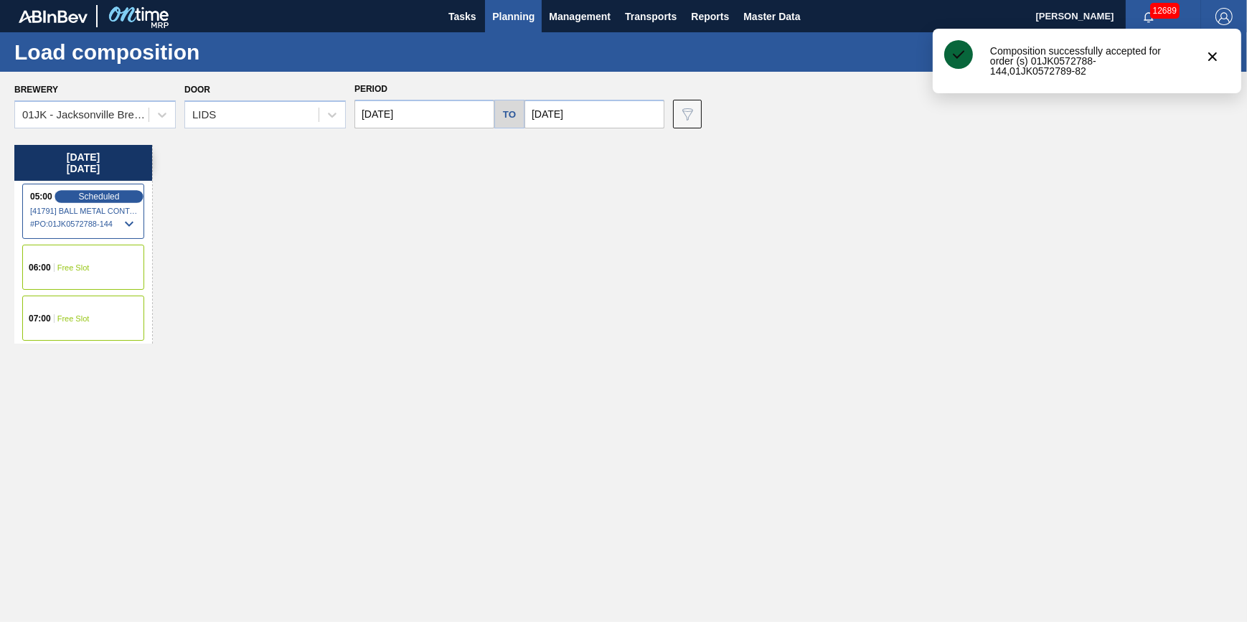
click at [105, 199] on span "Scheduled" at bounding box center [98, 196] width 41 height 9
click at [136, 224] on icon at bounding box center [129, 223] width 17 height 17
click at [124, 0] on body "Tasks Planning Management Transports Reports Master Data Jack Schuld 12689 Mark…" at bounding box center [623, 0] width 1247 height 0
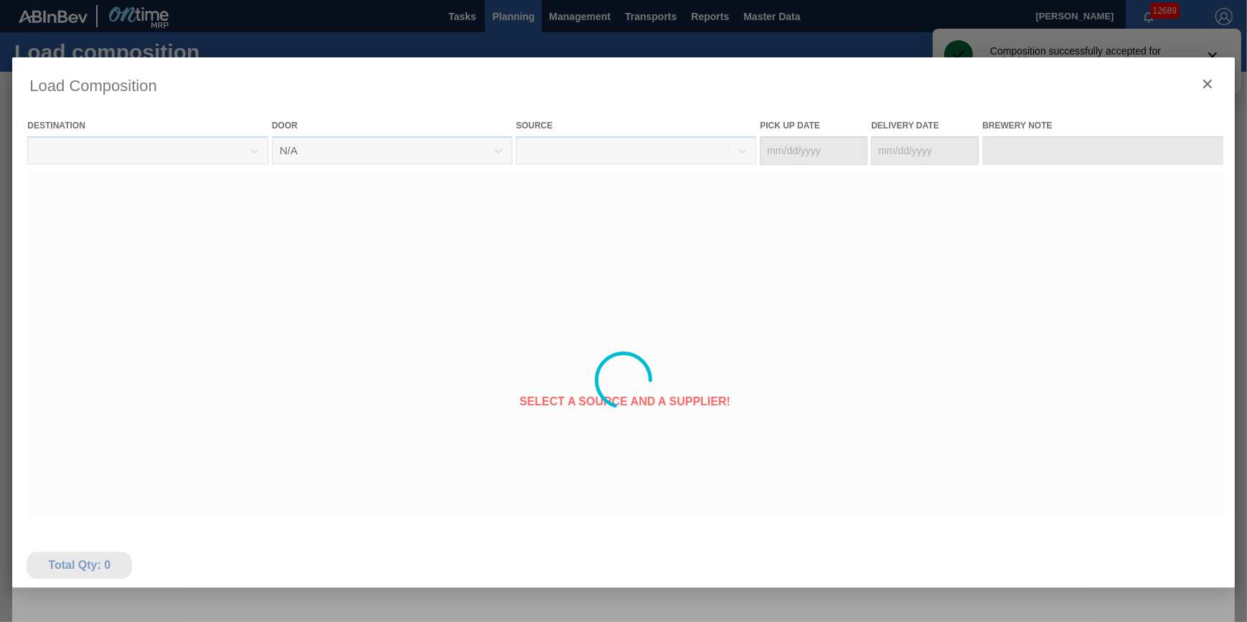
type Date "08/30/2025"
type Date "[DATE]"
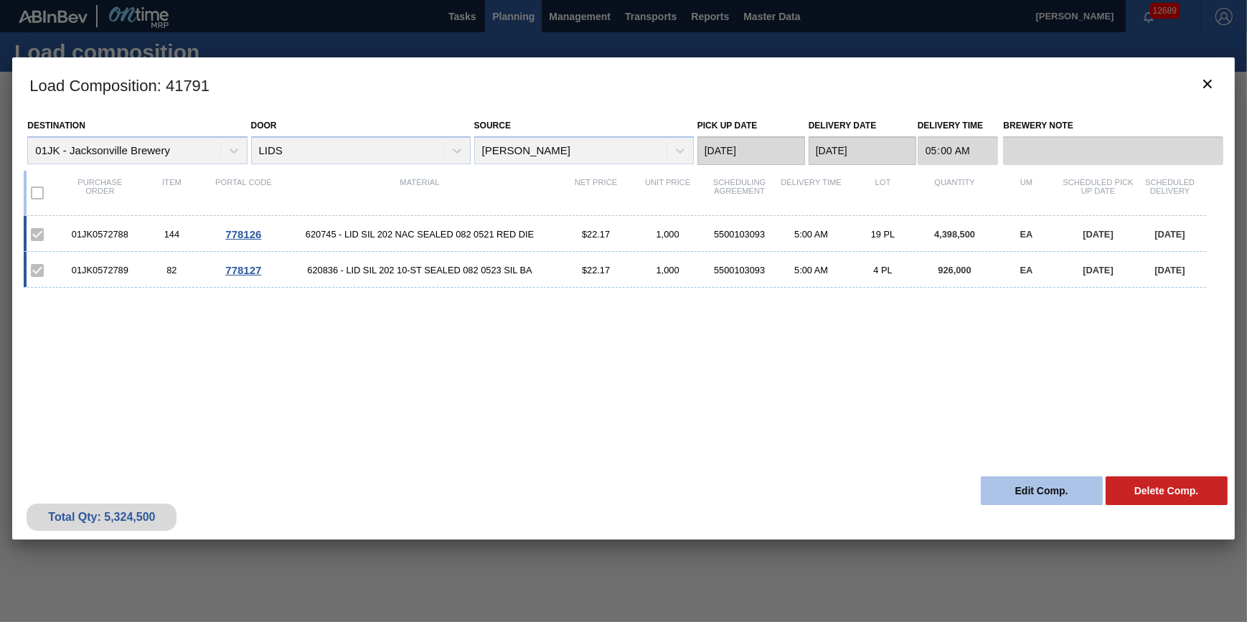
click at [1047, 490] on button "Edit Comp." at bounding box center [1042, 490] width 122 height 29
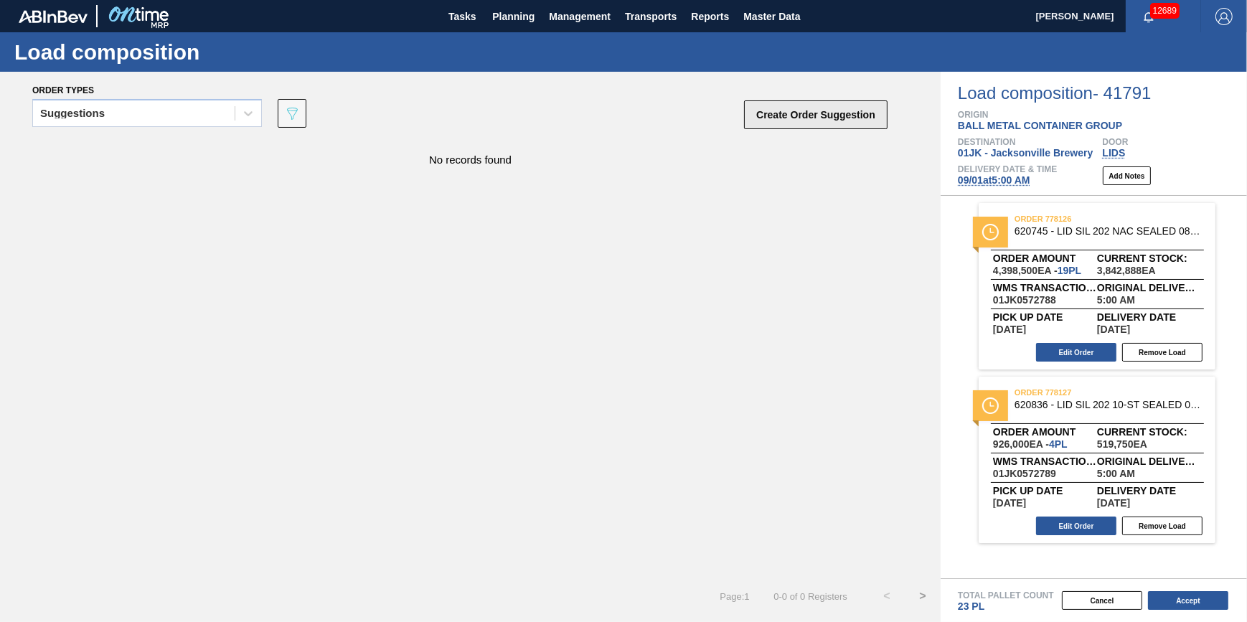
click at [770, 117] on button "Create Order Suggestion" at bounding box center [815, 114] width 143 height 29
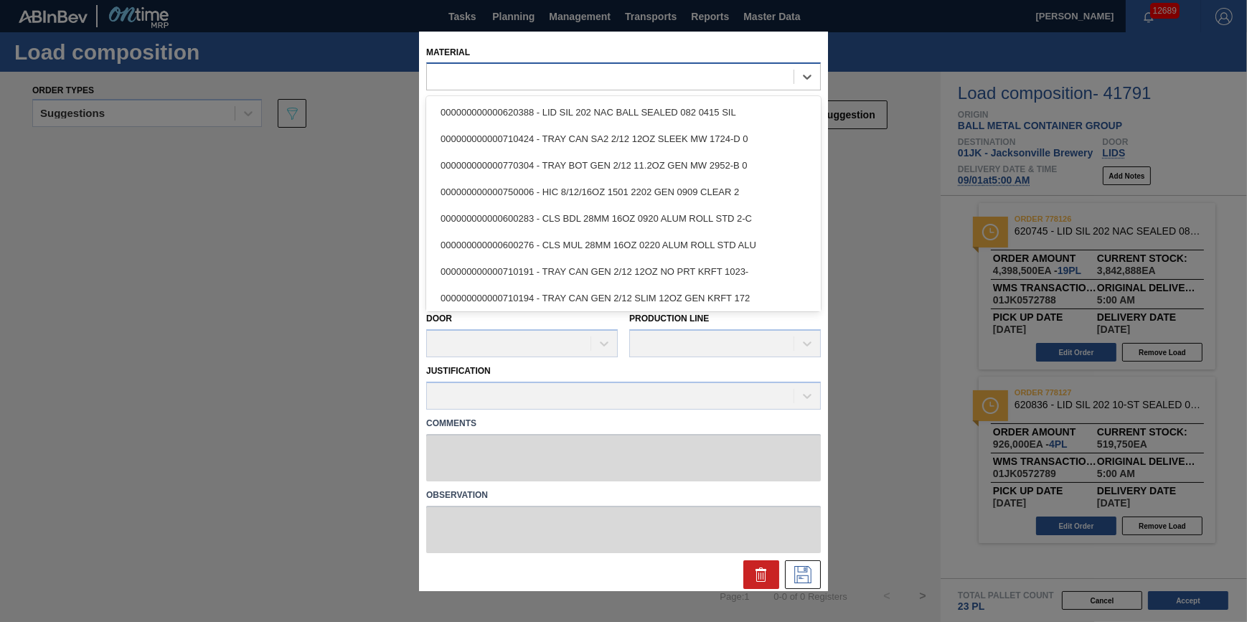
click at [645, 72] on div at bounding box center [610, 77] width 367 height 21
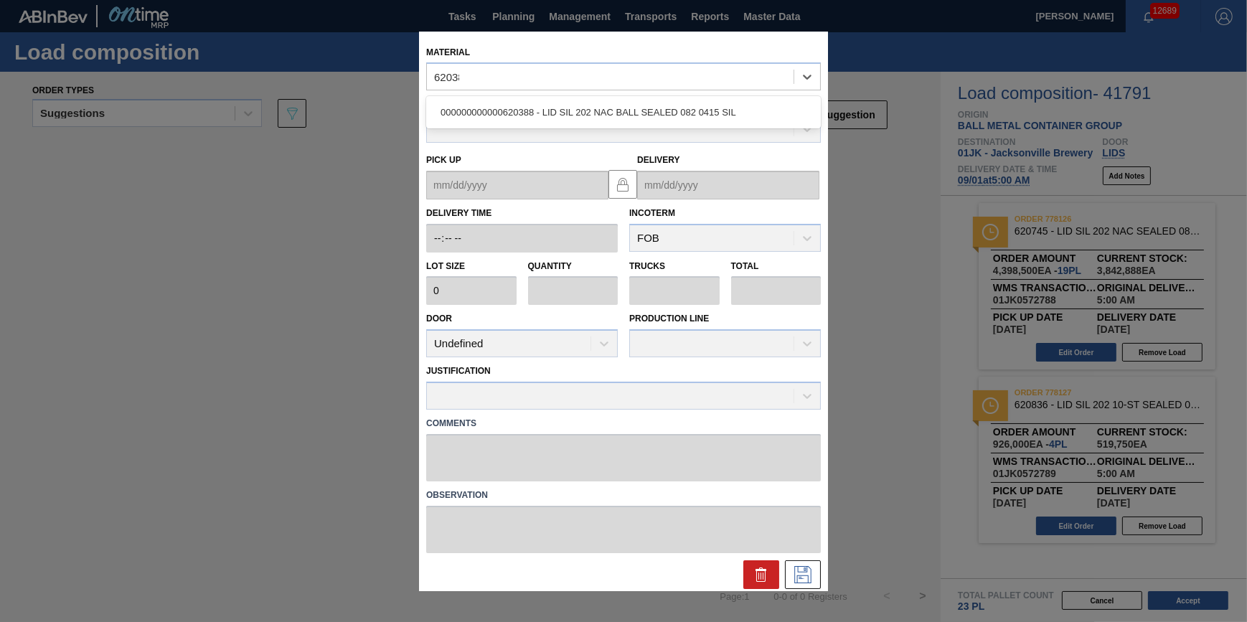
type input "620388"
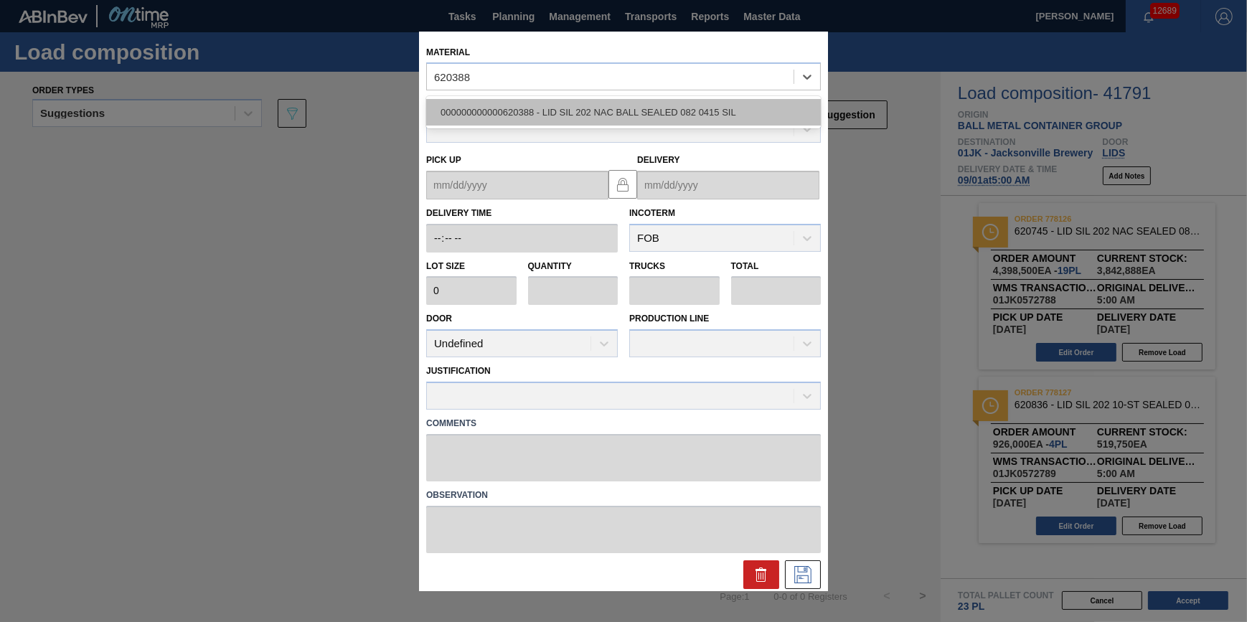
click at [603, 111] on div "000000000000620388 - LID SIL 202 NAC BALL SEALED 082 0415 SIL" at bounding box center [623, 112] width 395 height 27
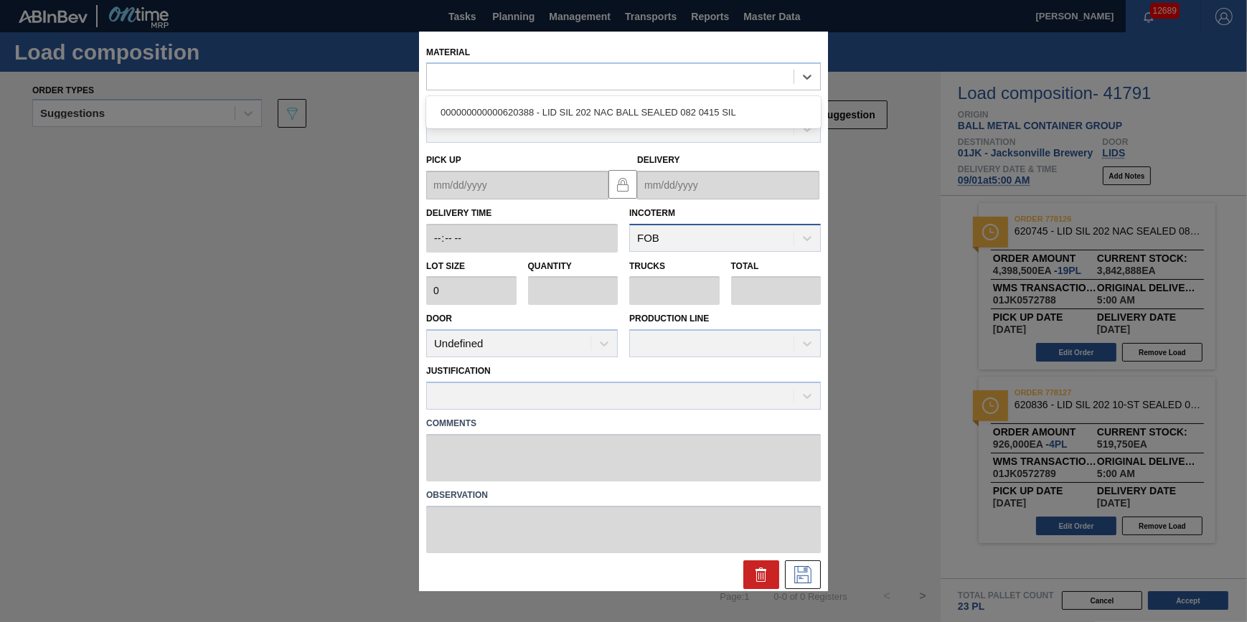
type input "231,500"
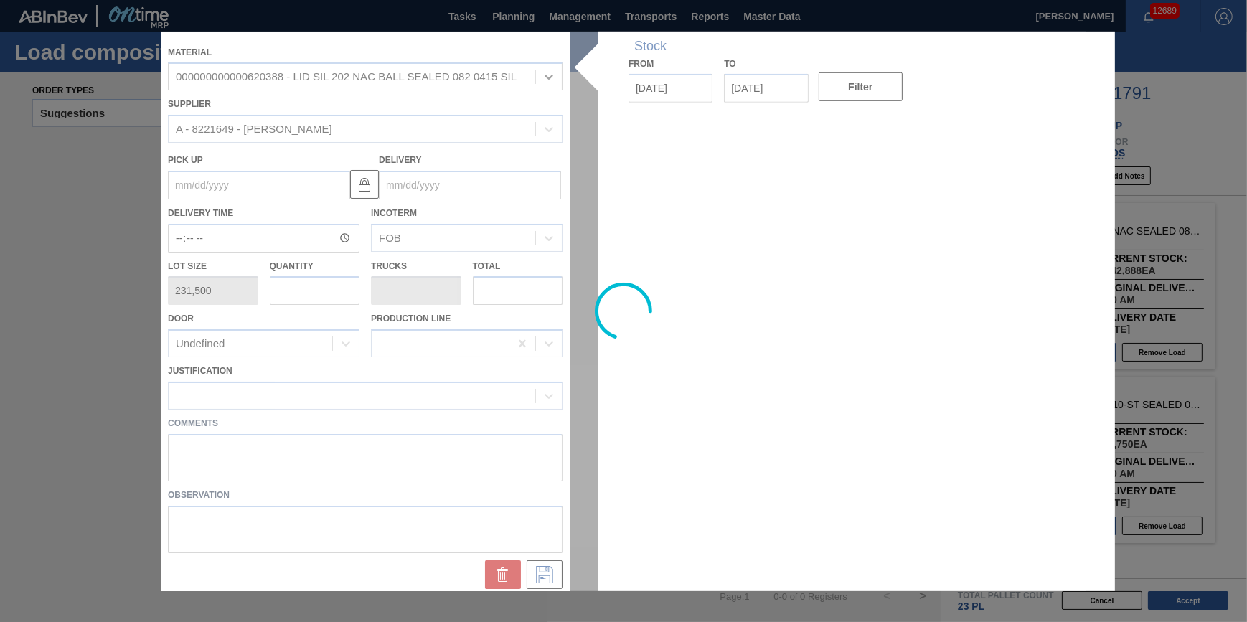
click at [308, 301] on div at bounding box center [623, 311] width 925 height 560
click at [308, 298] on div at bounding box center [623, 311] width 925 height 560
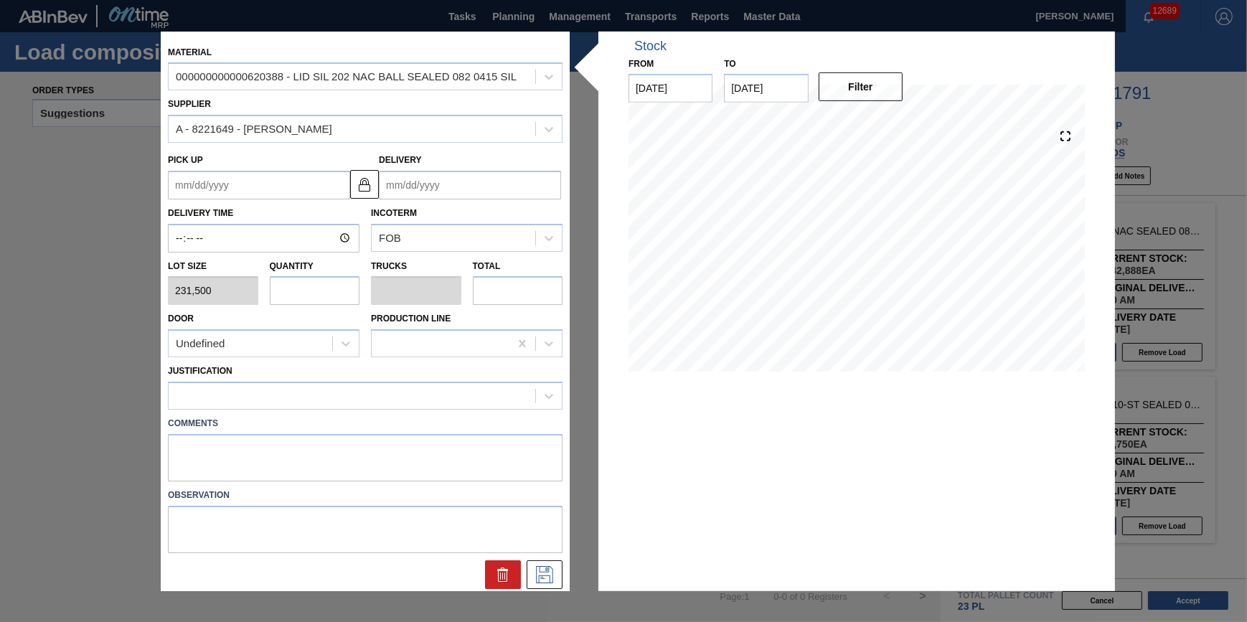
click at [316, 298] on input "text" at bounding box center [315, 290] width 90 height 29
type input "9"
type input "0.281"
type input "2,083,500"
type input "9"
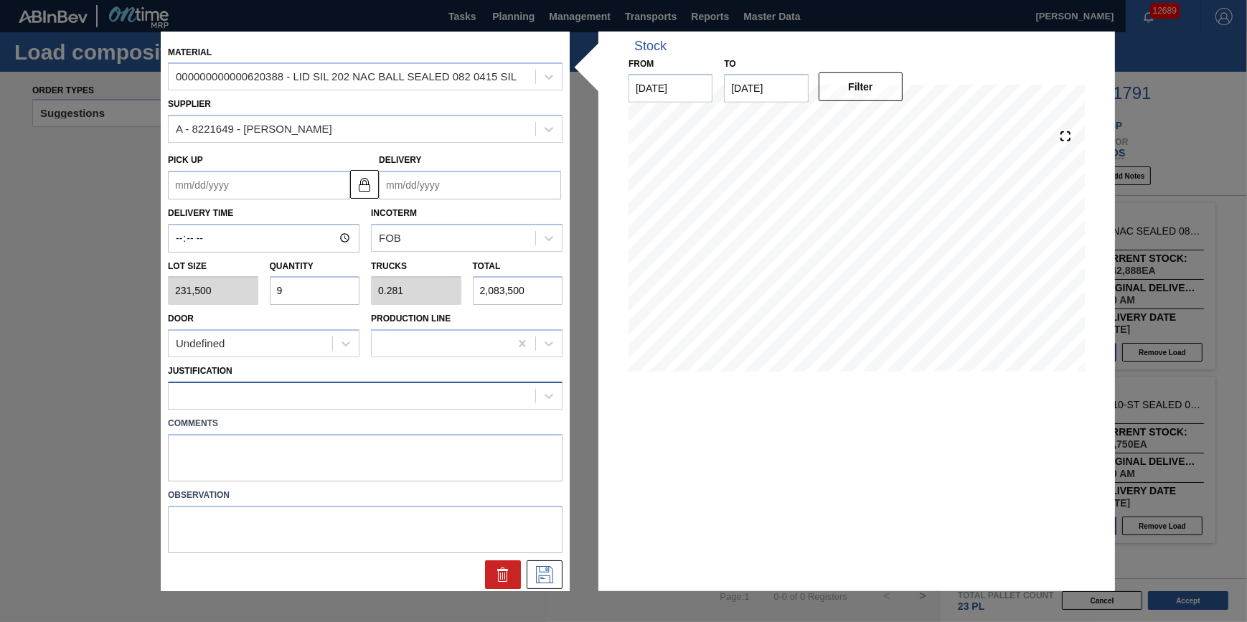
click at [337, 400] on div at bounding box center [352, 395] width 367 height 21
type input "other"
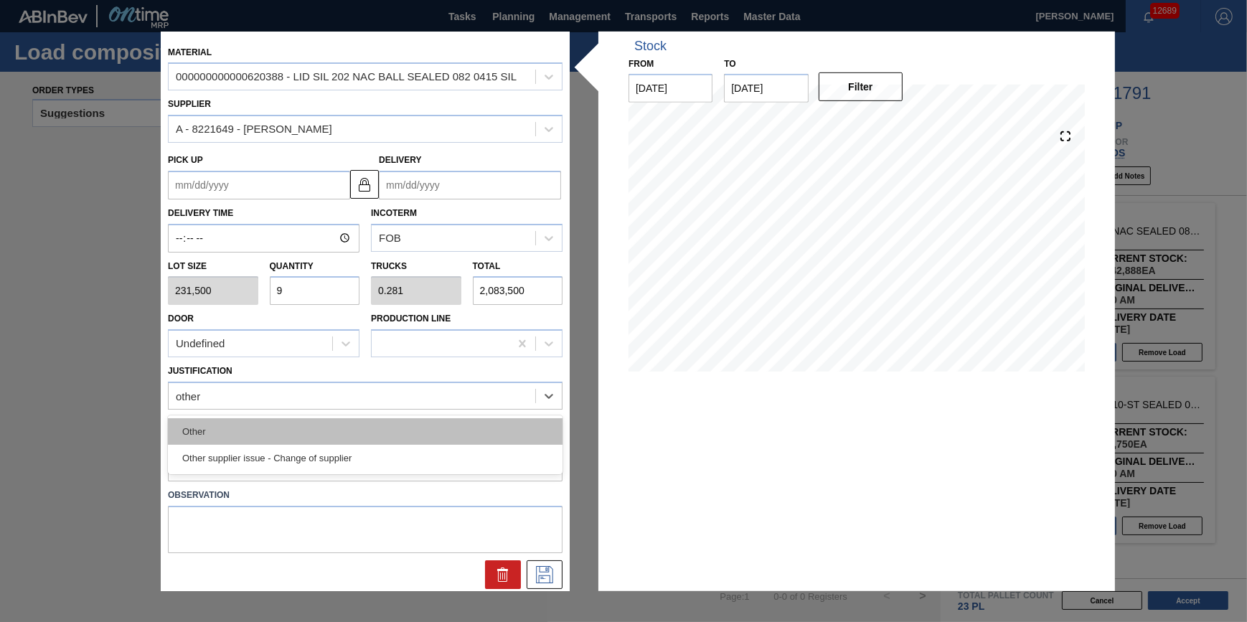
click at [358, 428] on div "Other" at bounding box center [365, 431] width 395 height 27
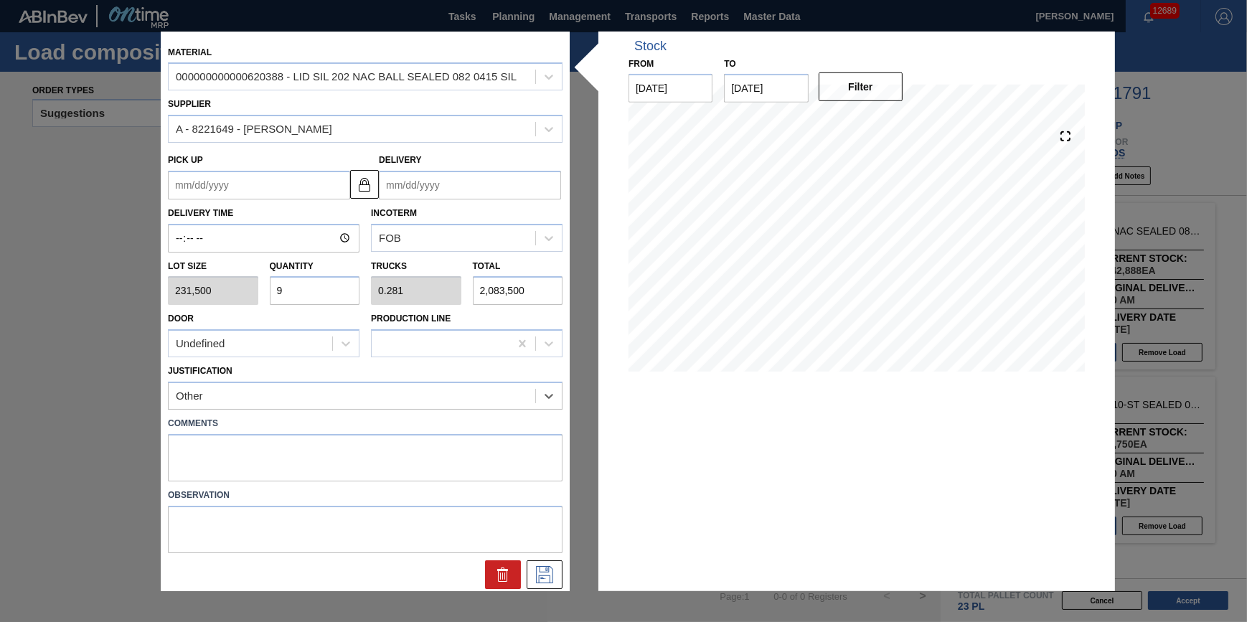
click at [458, 188] on input "Delivery" at bounding box center [470, 185] width 182 height 29
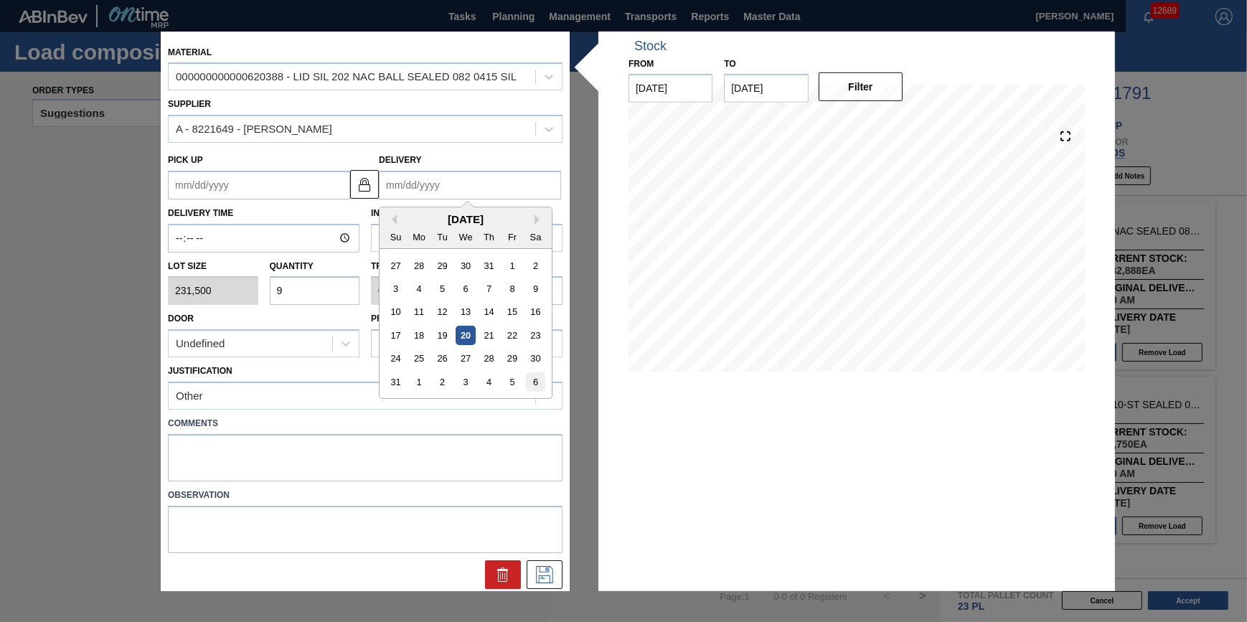
click at [527, 389] on div "6" at bounding box center [535, 381] width 19 height 19
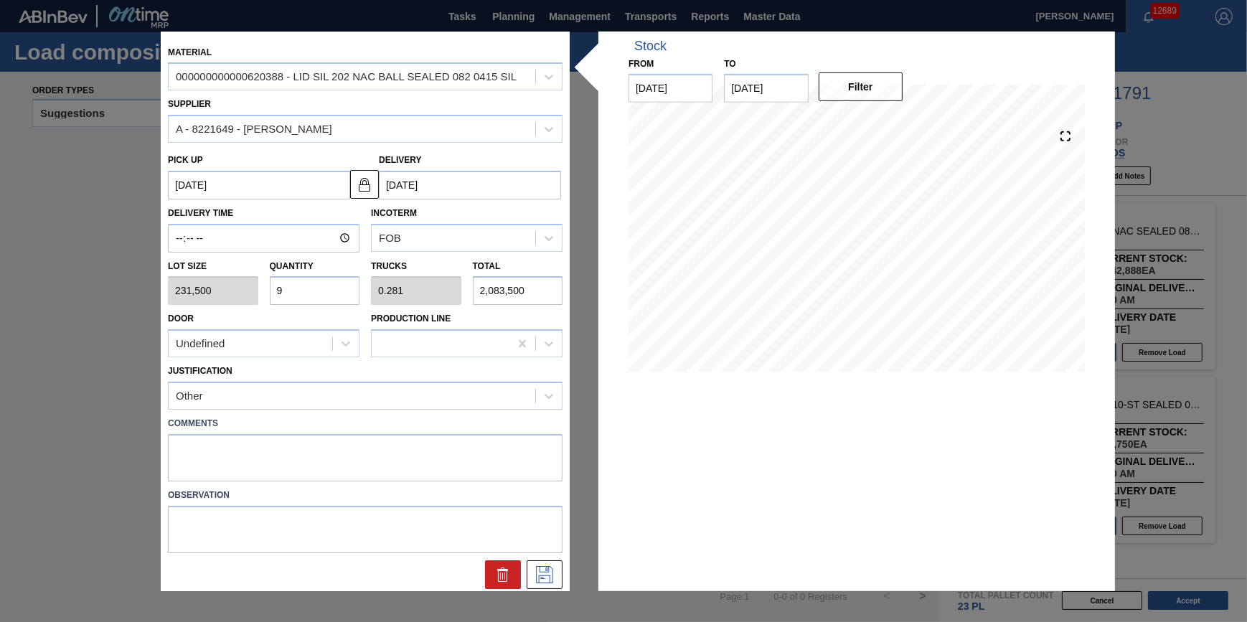
type up "[DATE]"
type input "[DATE]"
click at [552, 582] on button at bounding box center [545, 574] width 36 height 29
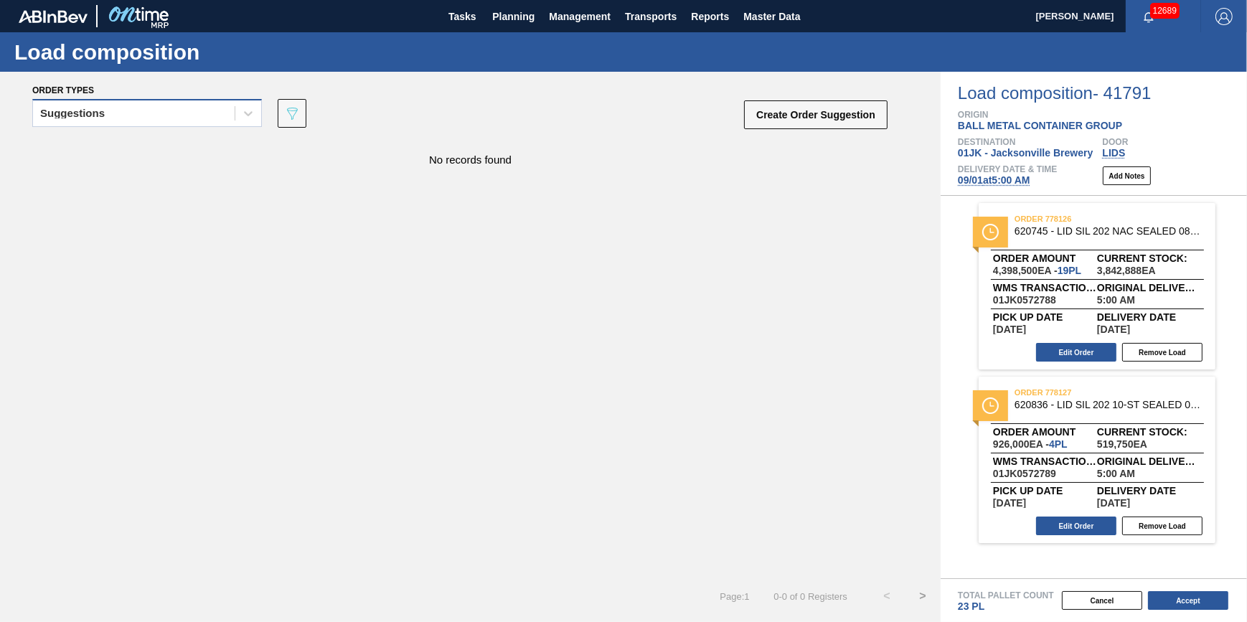
drag, startPoint x: 240, startPoint y: 143, endPoint x: 222, endPoint y: 118, distance: 30.7
click at [240, 142] on div "No records found" at bounding box center [470, 152] width 940 height 27
click at [222, 118] on div "Suggestions" at bounding box center [134, 113] width 202 height 21
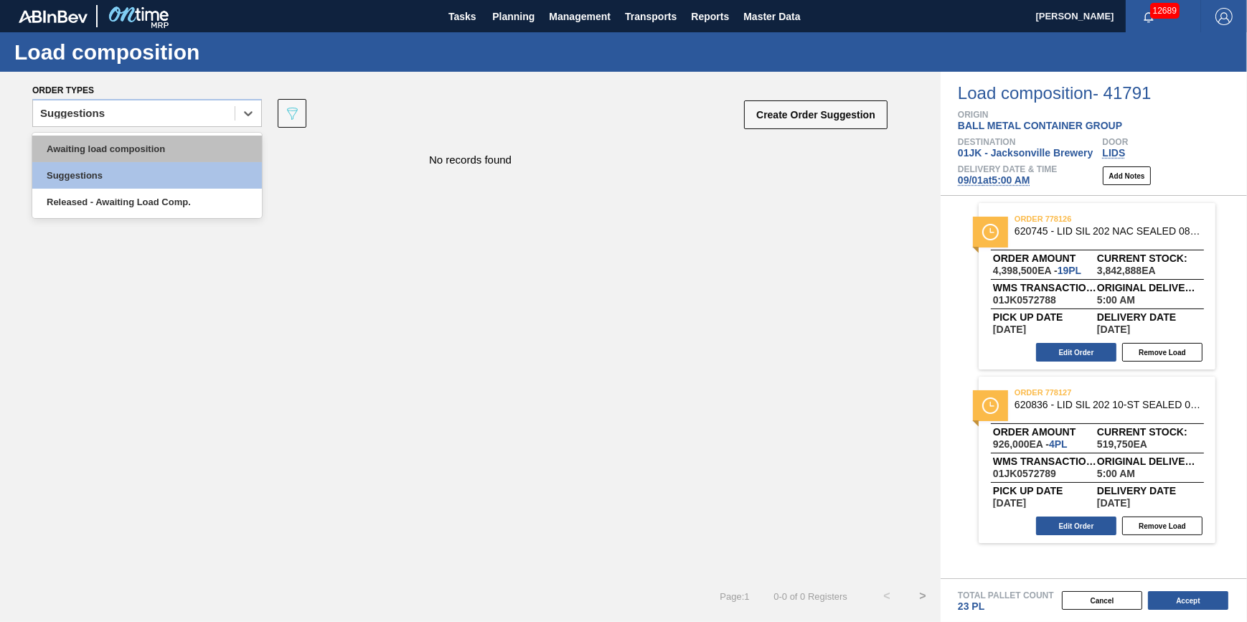
click at [212, 143] on div "Awaiting load composition" at bounding box center [147, 149] width 230 height 27
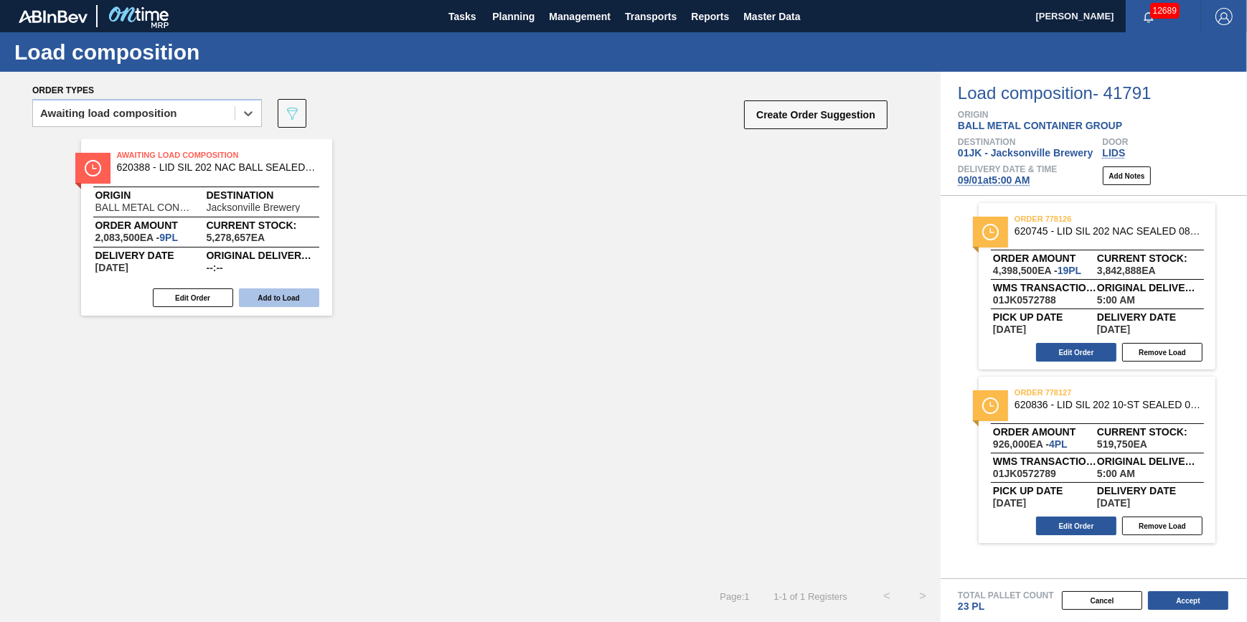
click at [300, 296] on button "Add to Load" at bounding box center [279, 297] width 80 height 19
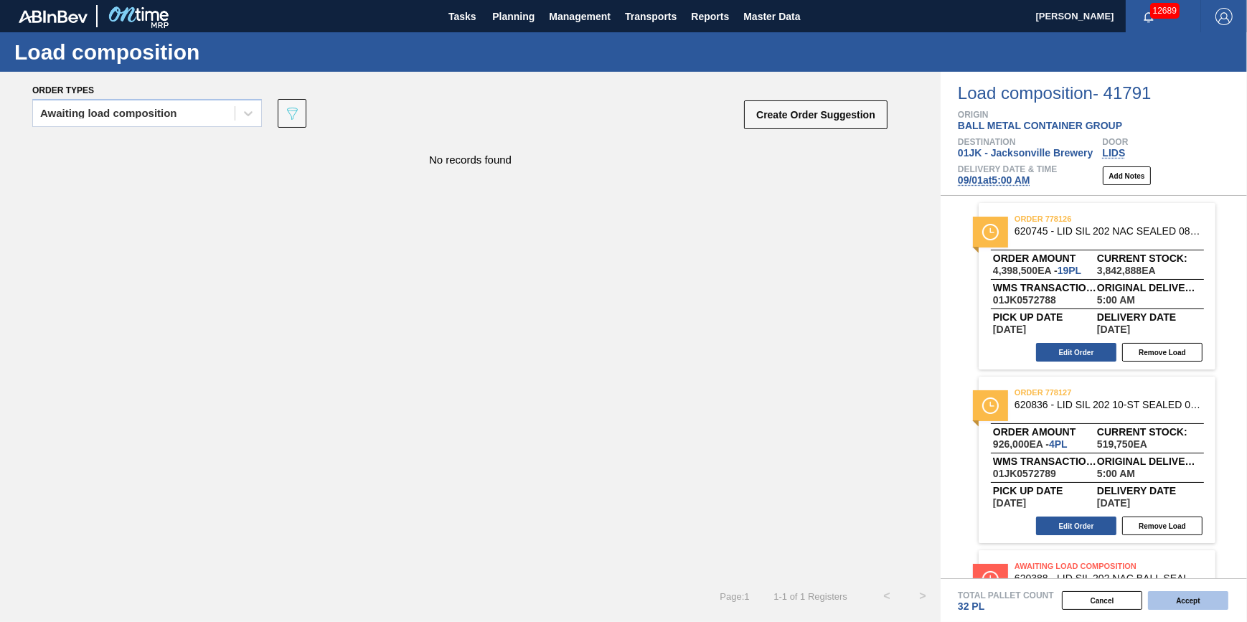
click at [1159, 592] on button "Accept" at bounding box center [1188, 600] width 80 height 19
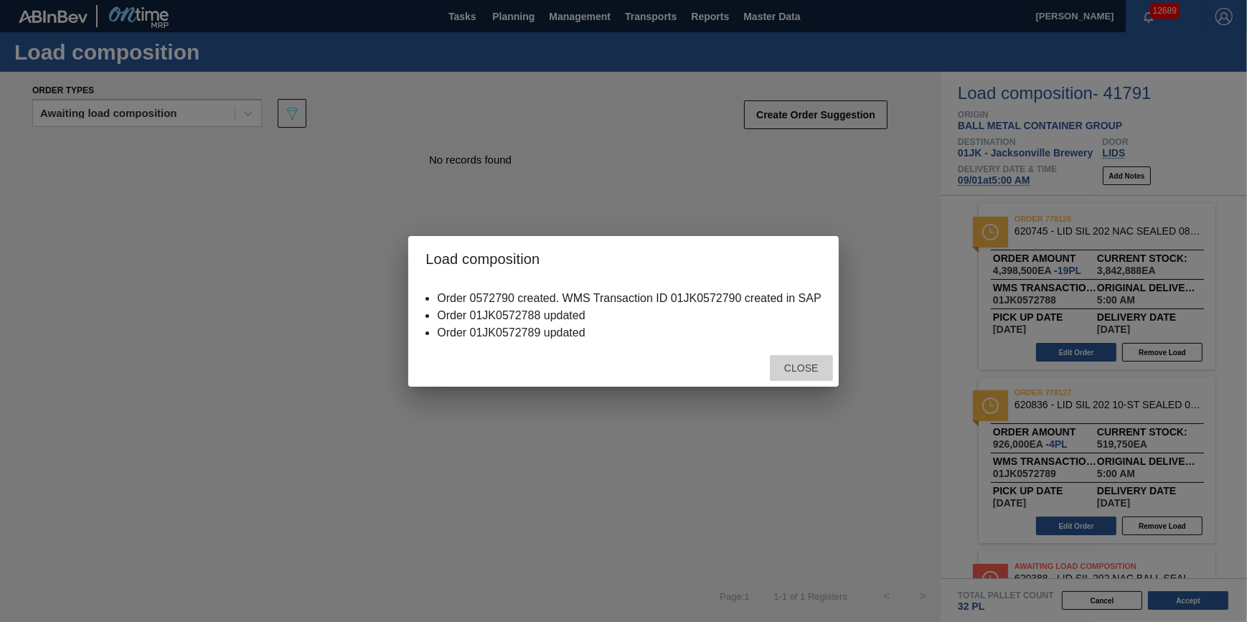
click at [804, 380] on div "Close" at bounding box center [801, 368] width 63 height 27
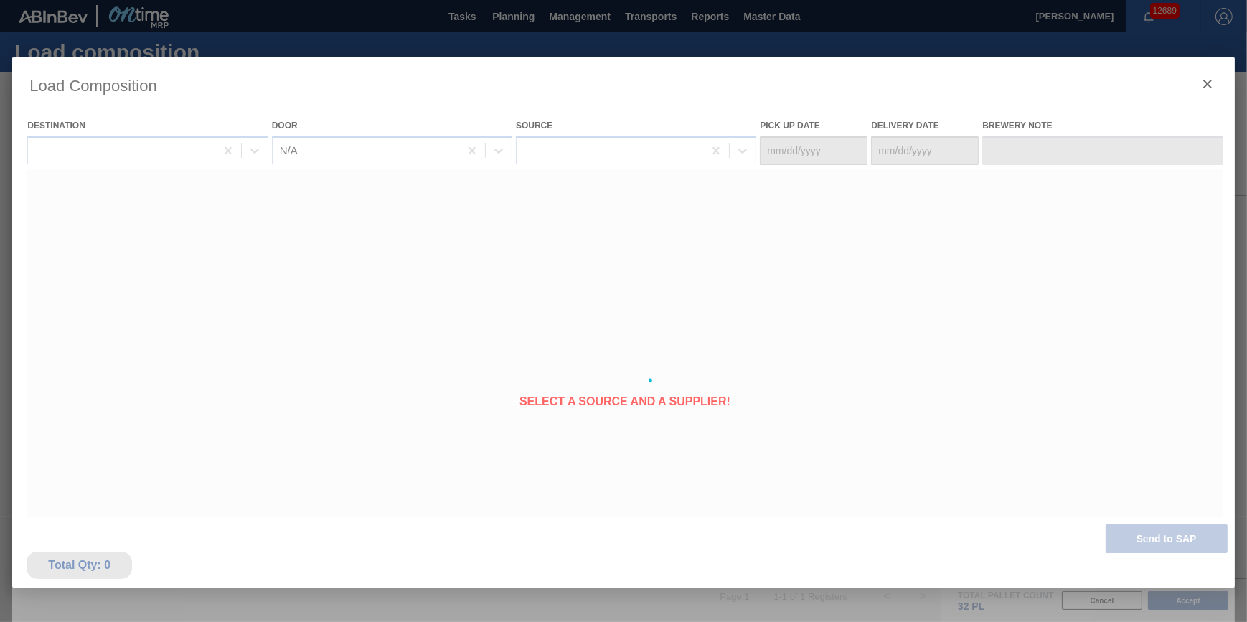
type Date "08/30/2025"
type Date "[DATE]"
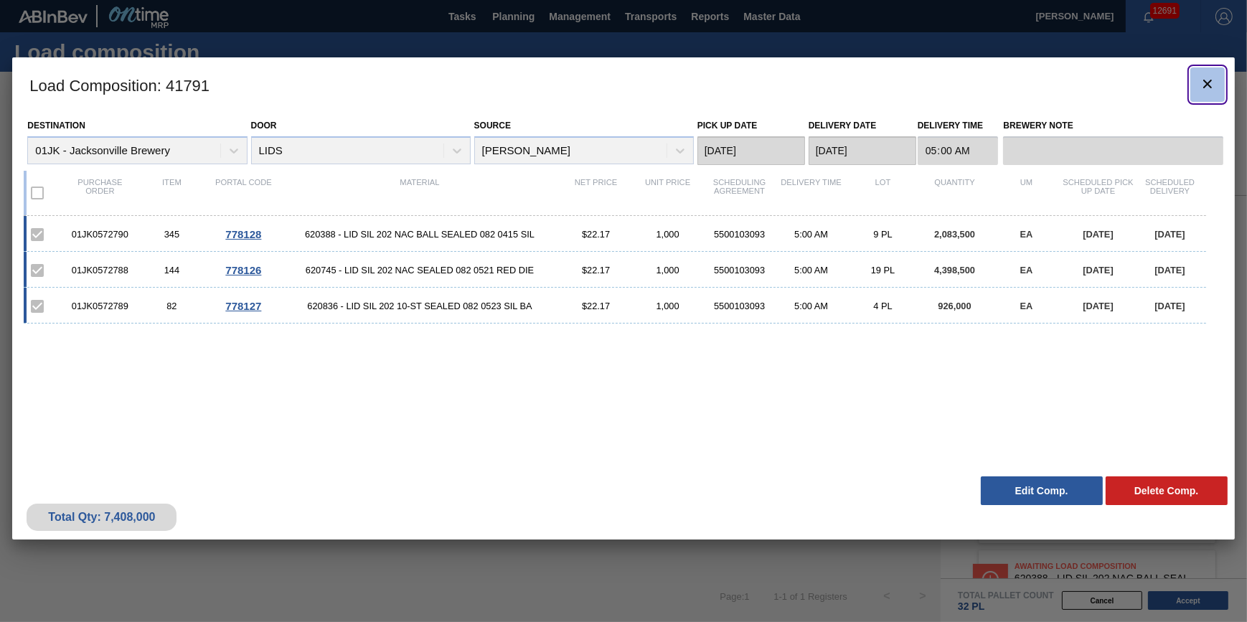
click at [1200, 82] on icon "botão de ícone" at bounding box center [1207, 83] width 17 height 17
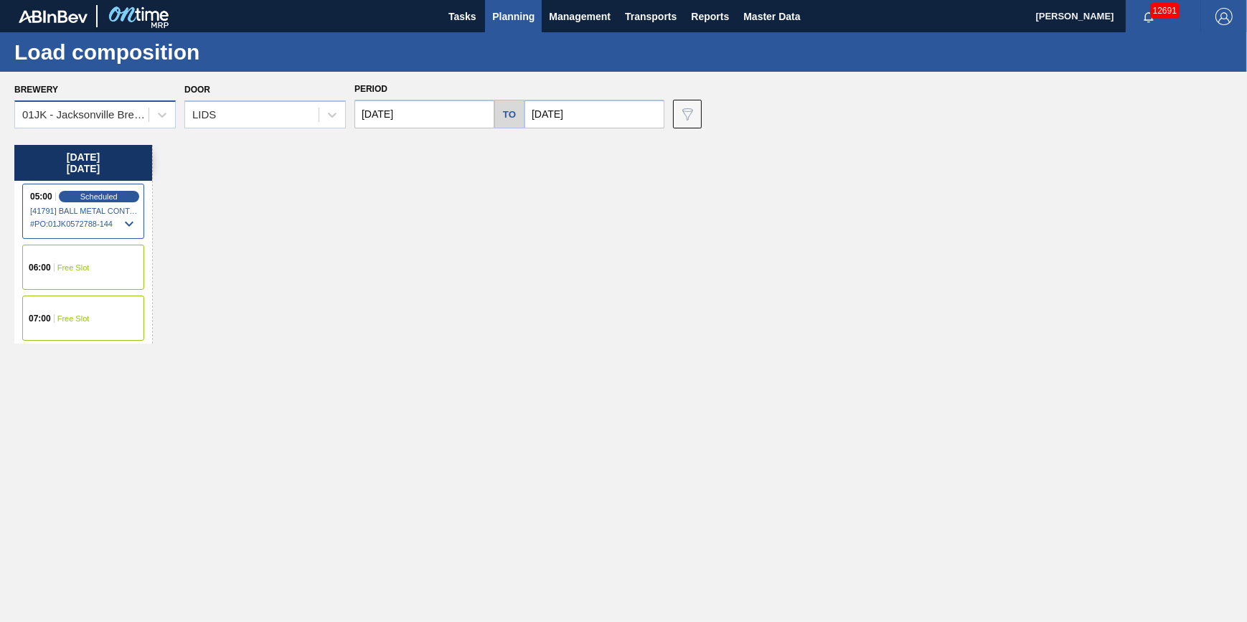
click at [57, 117] on div "01JK - Jacksonville Brewery" at bounding box center [86, 115] width 128 height 12
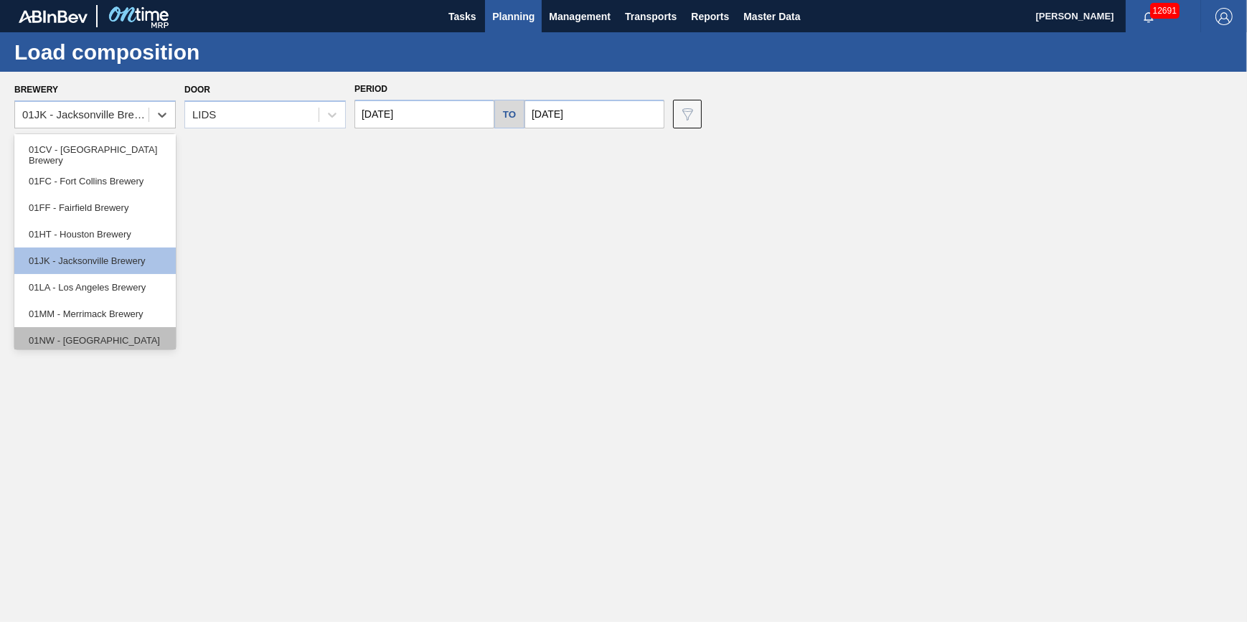
scroll to position [108, 0]
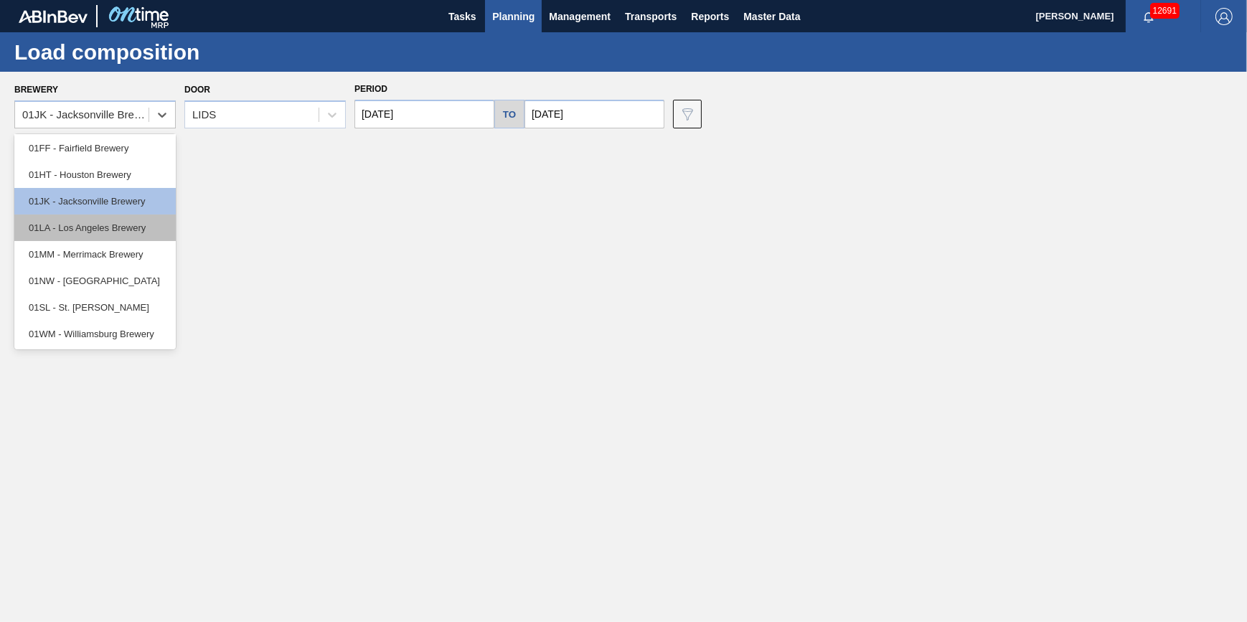
click at [133, 231] on div "01LA - Los Angeles Brewery" at bounding box center [94, 227] width 161 height 27
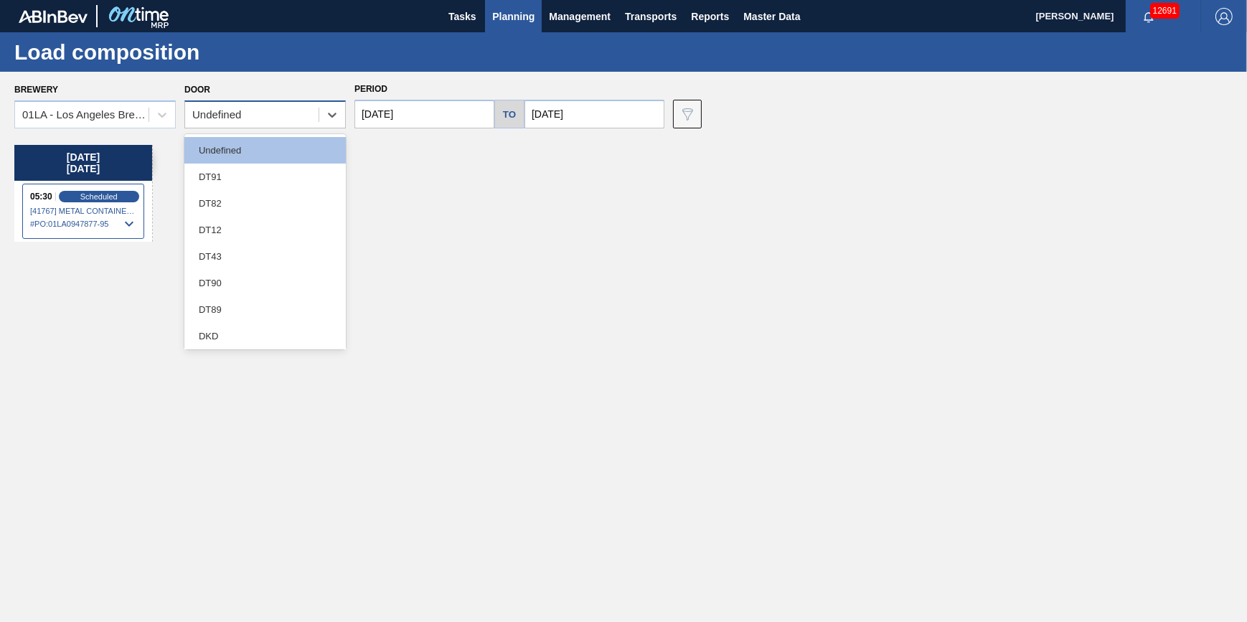
click at [250, 118] on div "Undefined" at bounding box center [251, 115] width 133 height 21
click at [251, 259] on div "DT43" at bounding box center [264, 256] width 161 height 27
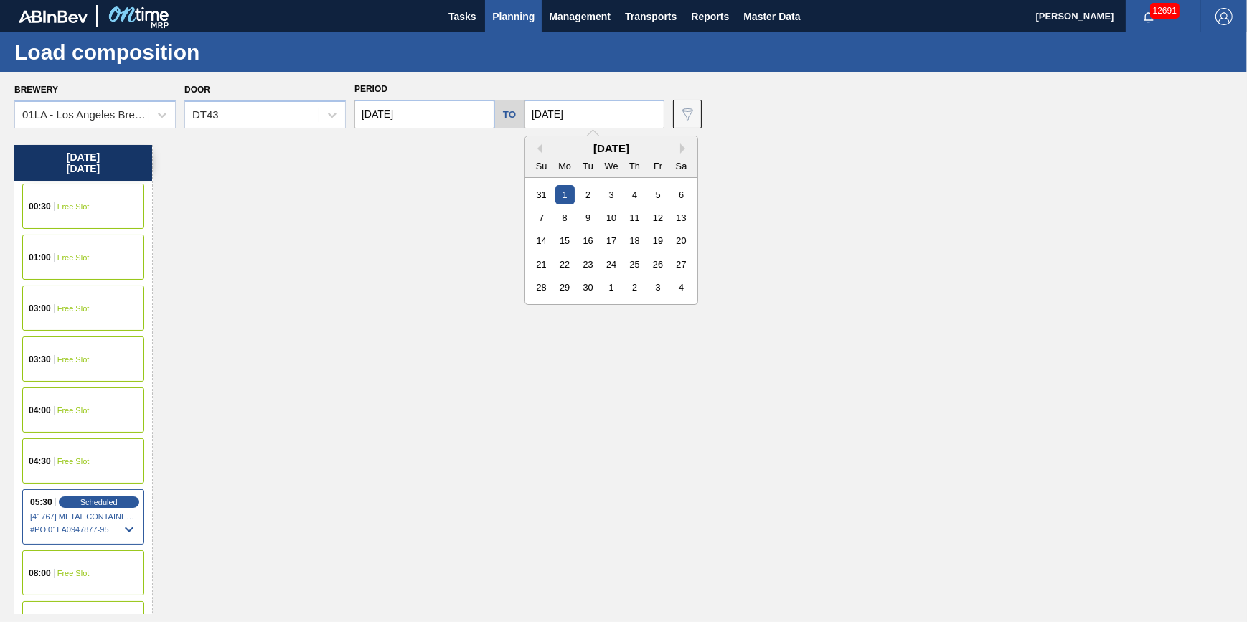
click at [556, 118] on input "[DATE]" at bounding box center [594, 114] width 140 height 29
click at [562, 225] on div "8" at bounding box center [564, 217] width 19 height 19
type input "[DATE]"
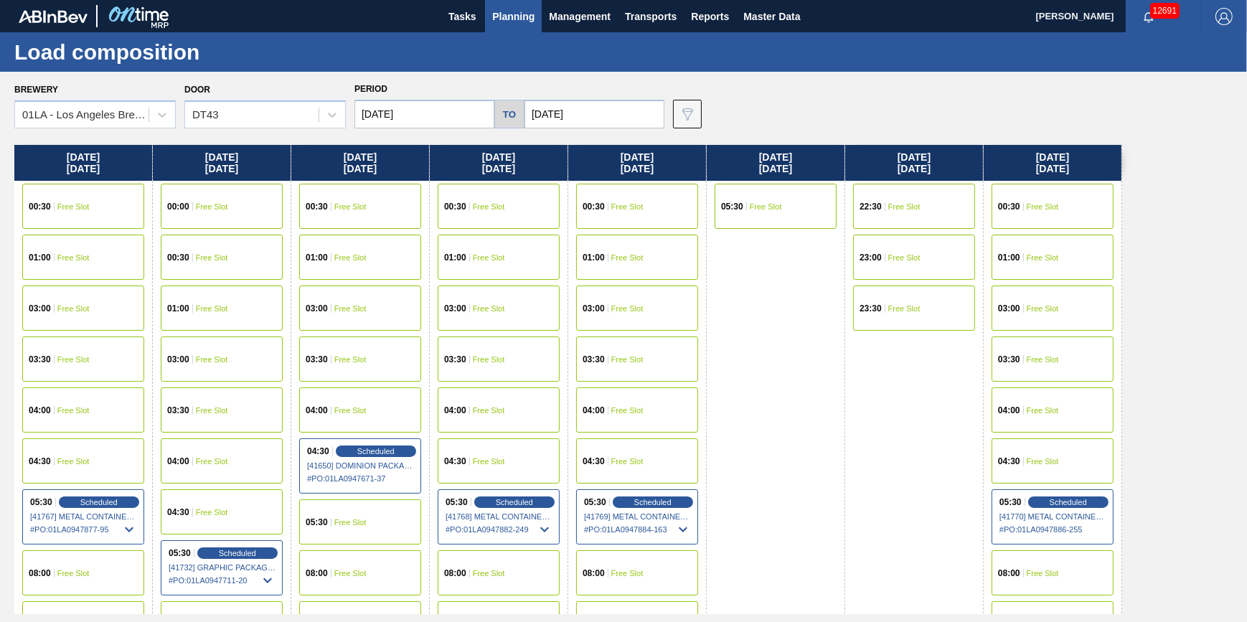
click at [1037, 460] on span "Free Slot" at bounding box center [1043, 461] width 32 height 9
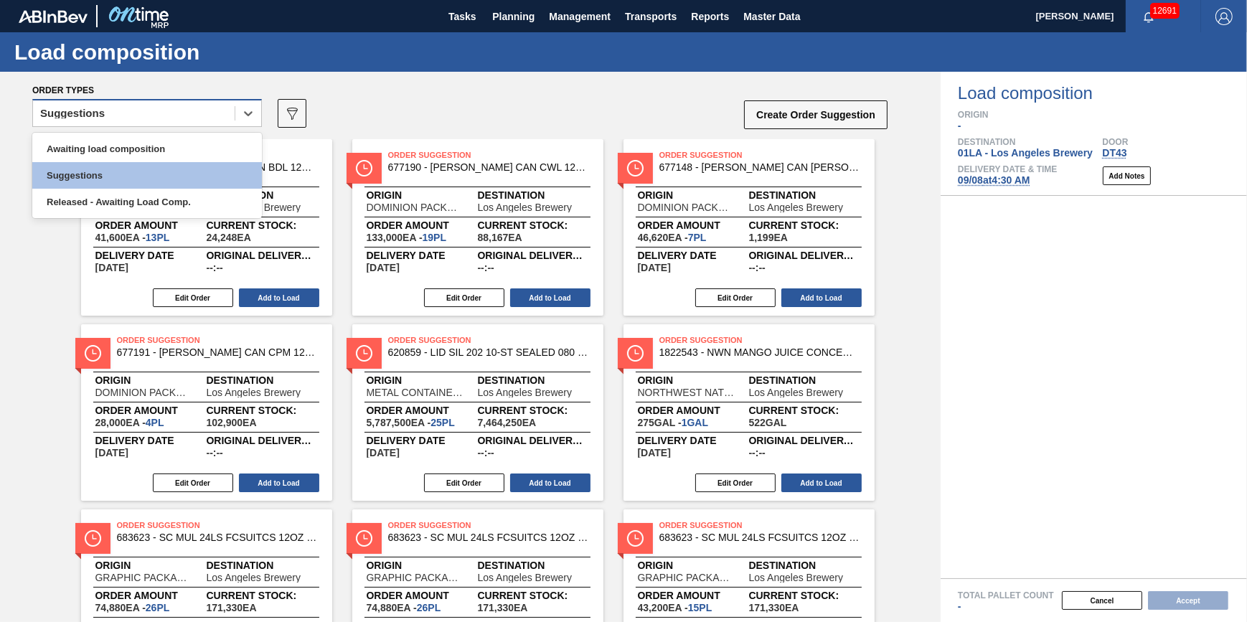
click at [205, 107] on div "Suggestions" at bounding box center [134, 113] width 202 height 21
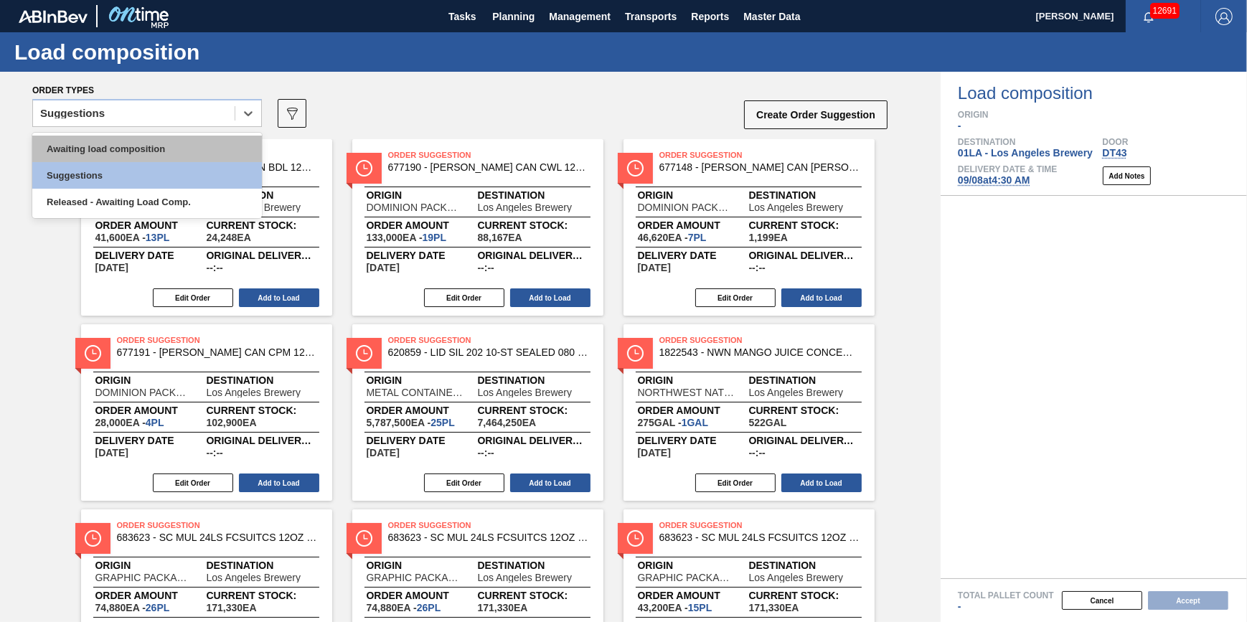
click at [197, 151] on div "Awaiting load composition" at bounding box center [147, 149] width 230 height 27
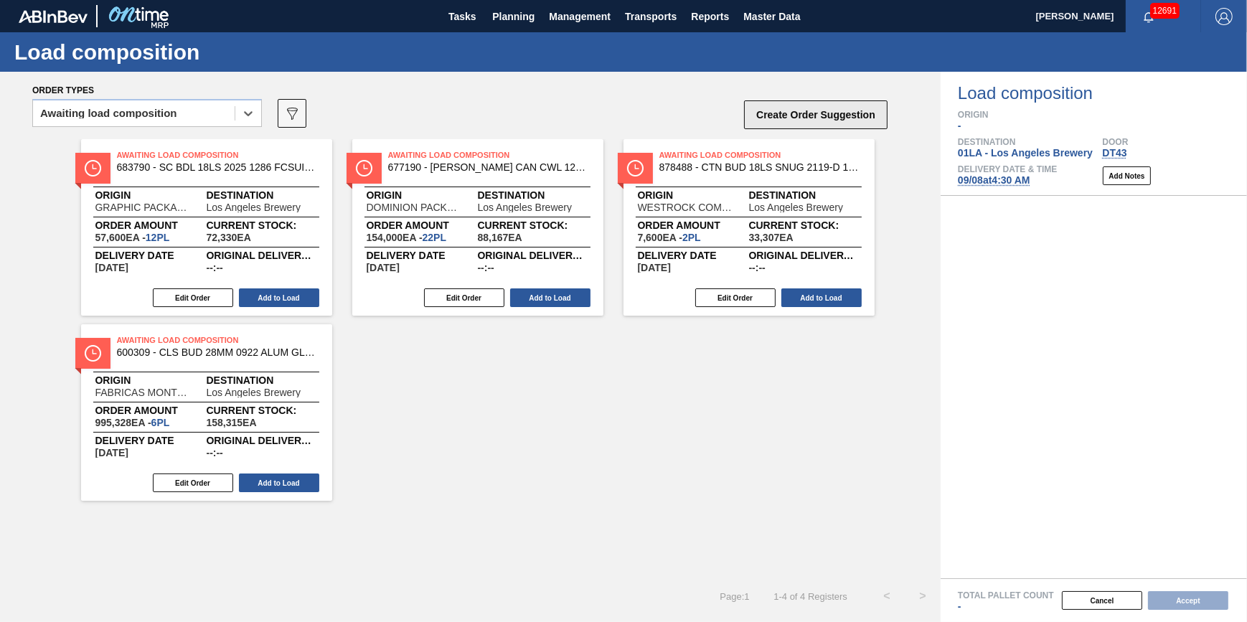
click at [823, 110] on button "Create Order Suggestion" at bounding box center [815, 114] width 143 height 29
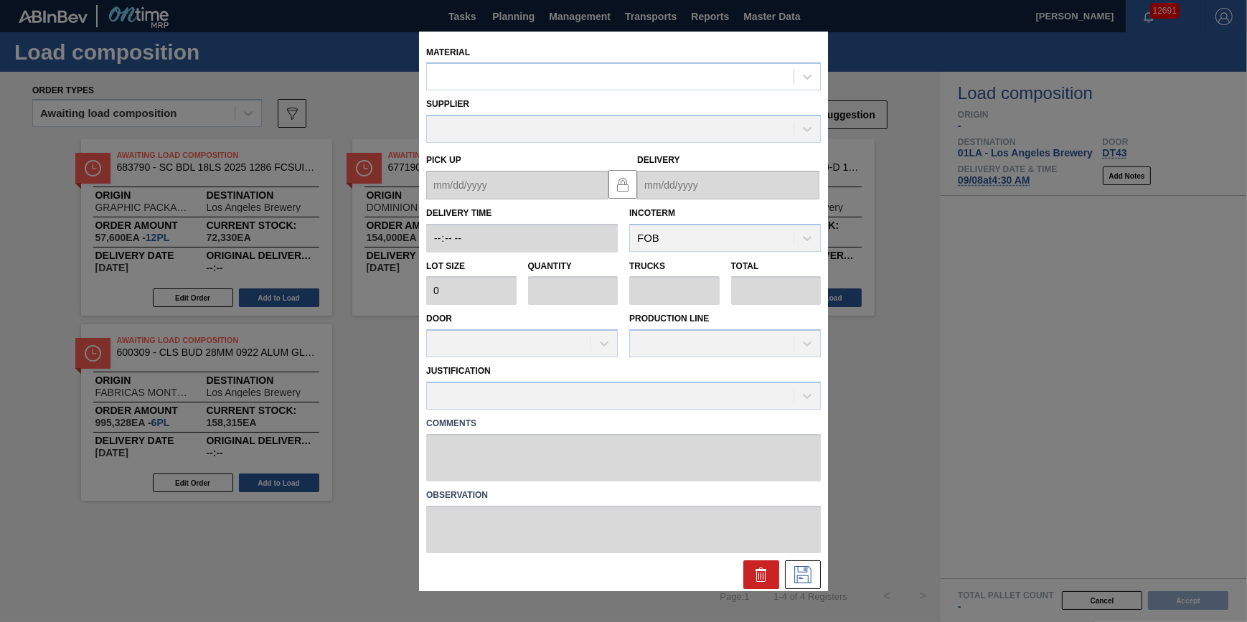
click at [535, 60] on div "Material" at bounding box center [623, 66] width 395 height 49
click at [548, 78] on div at bounding box center [610, 77] width 367 height 21
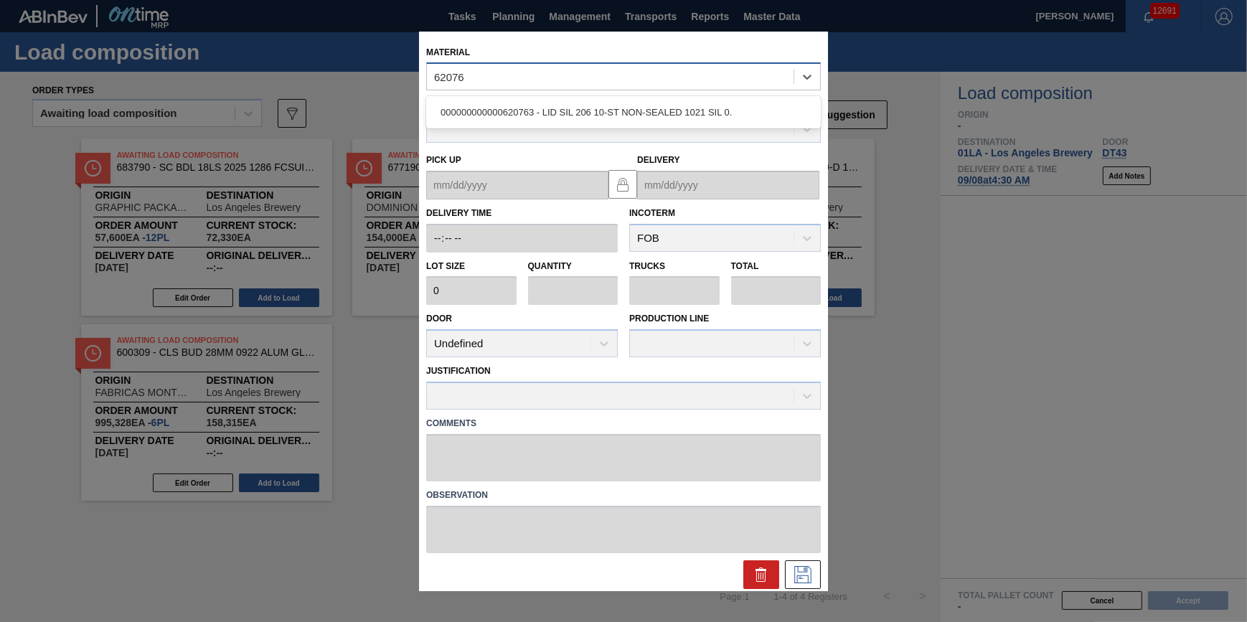
type input "620763"
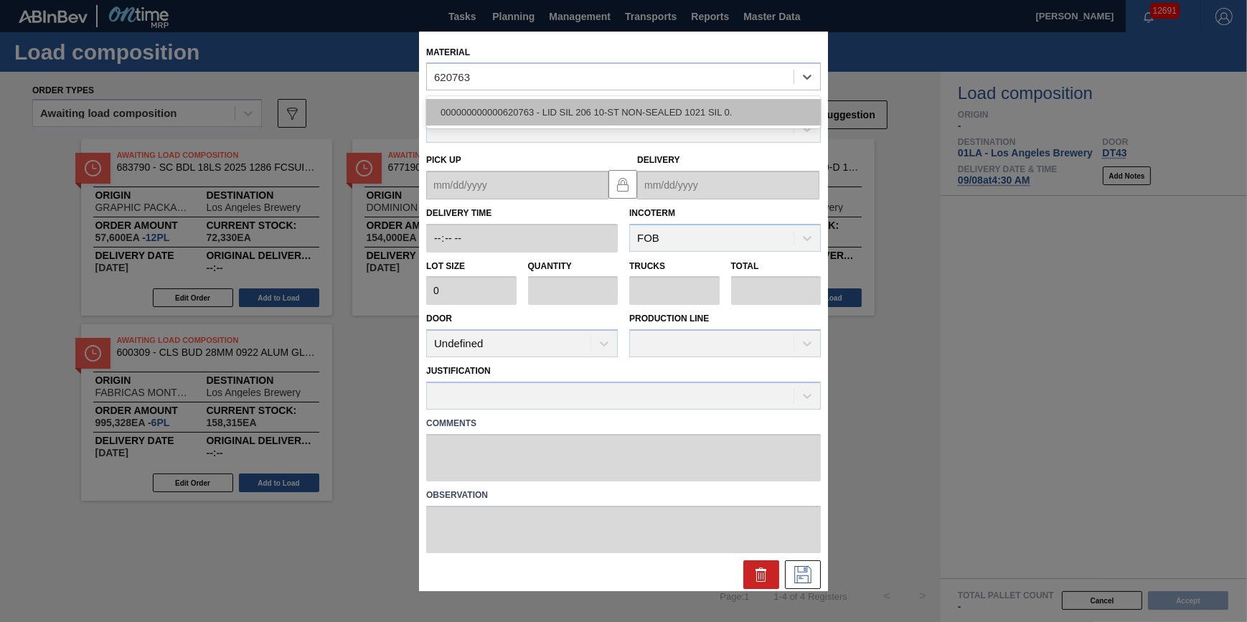
click at [572, 108] on div "000000000000620763 - LID SIL 206 10-ST NON-SEALED 1021 SIL 0." at bounding box center [623, 112] width 395 height 27
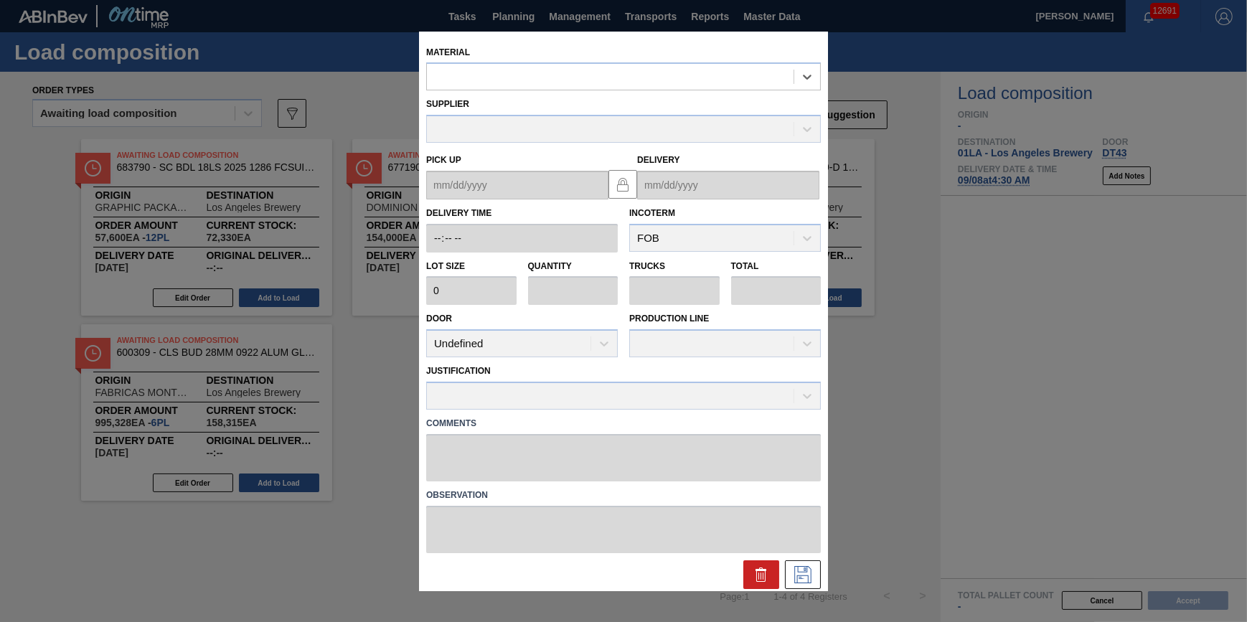
type input "187,000"
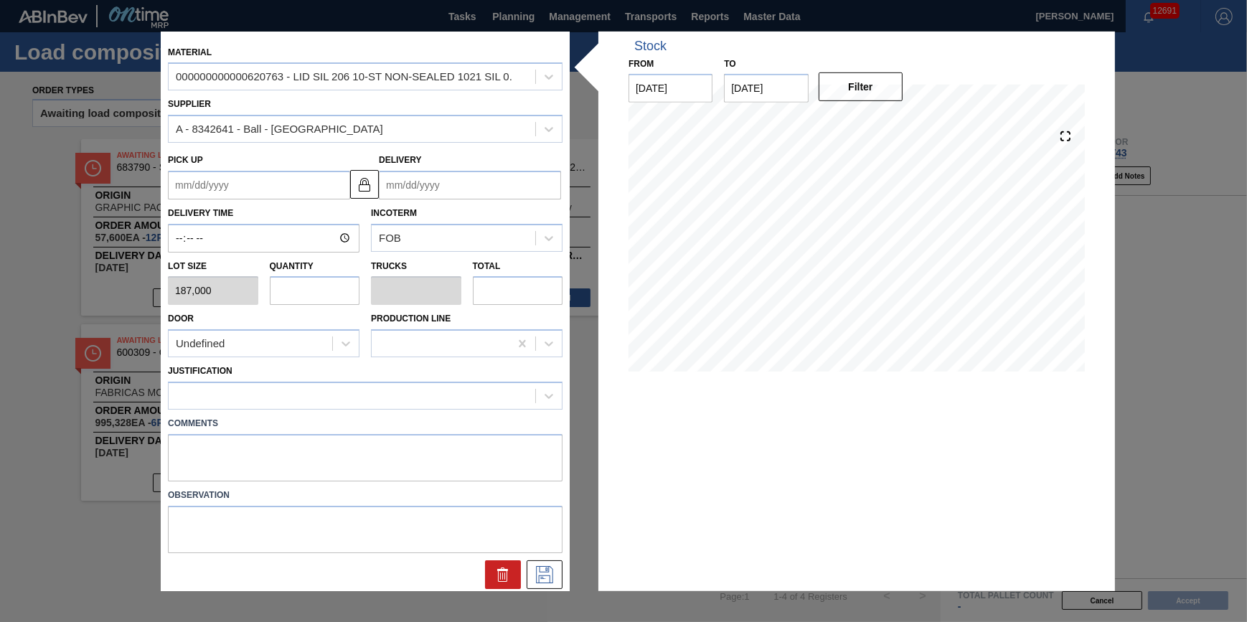
click at [294, 298] on input "text" at bounding box center [315, 290] width 90 height 29
type input "2"
type input "0.071"
type input "374,000"
type input "28"
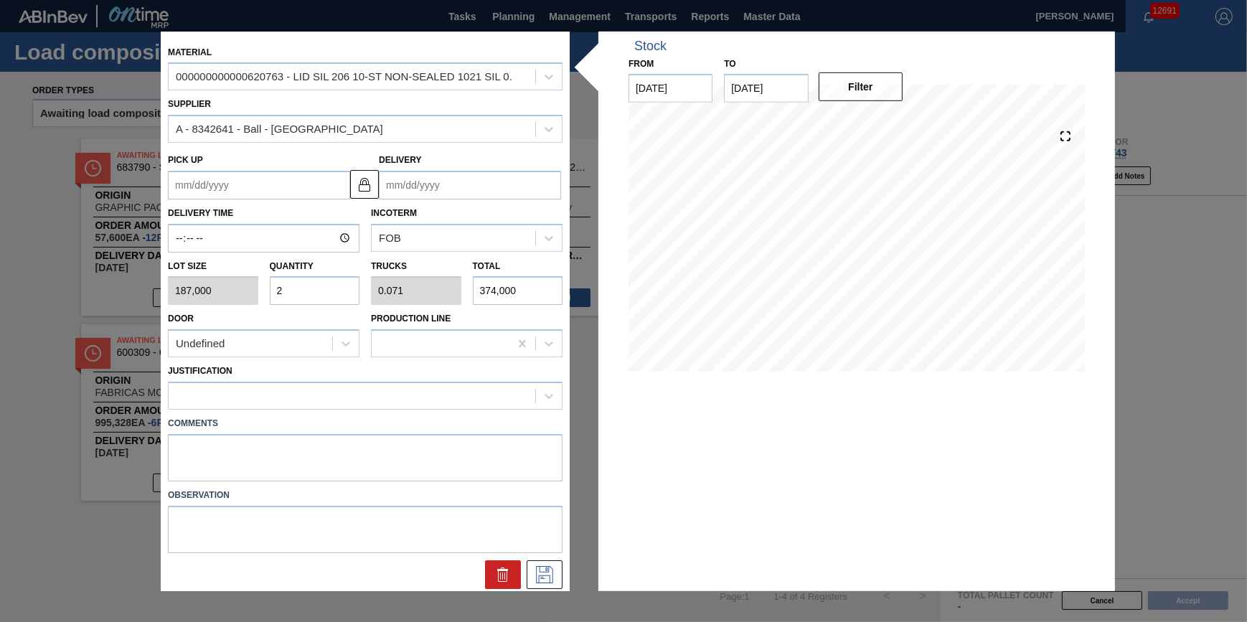
type input "1"
type input "5,236,000"
type input "28"
click at [308, 393] on div at bounding box center [352, 395] width 367 height 21
type input "other"
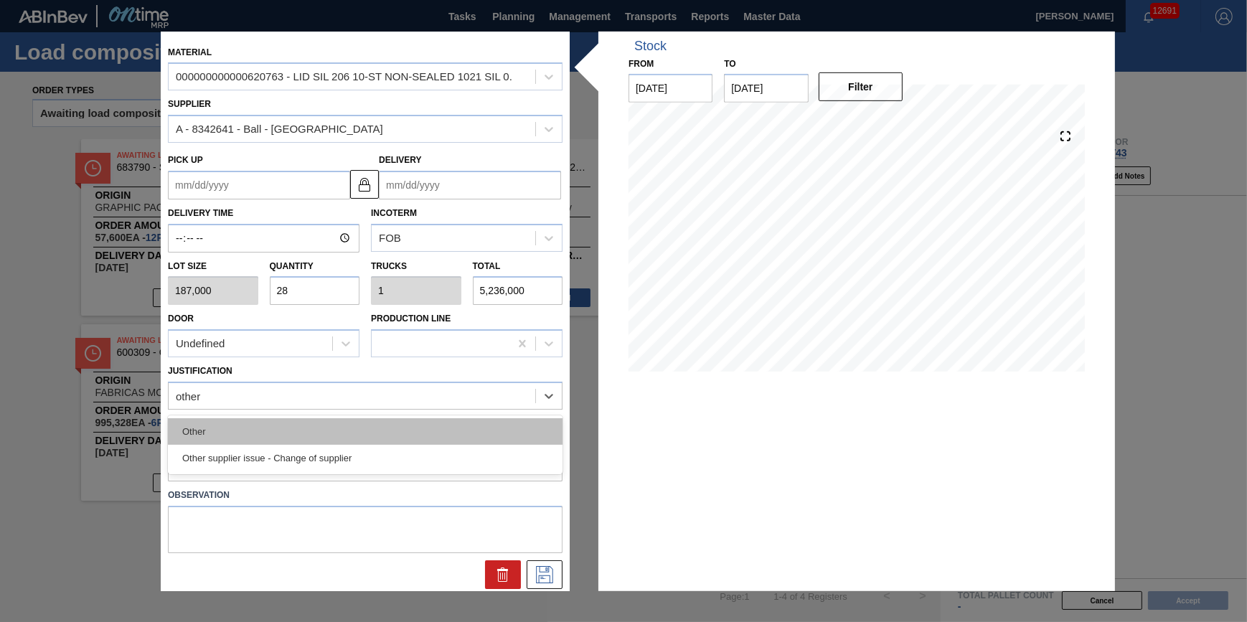
click at [313, 427] on div "Other" at bounding box center [365, 431] width 395 height 27
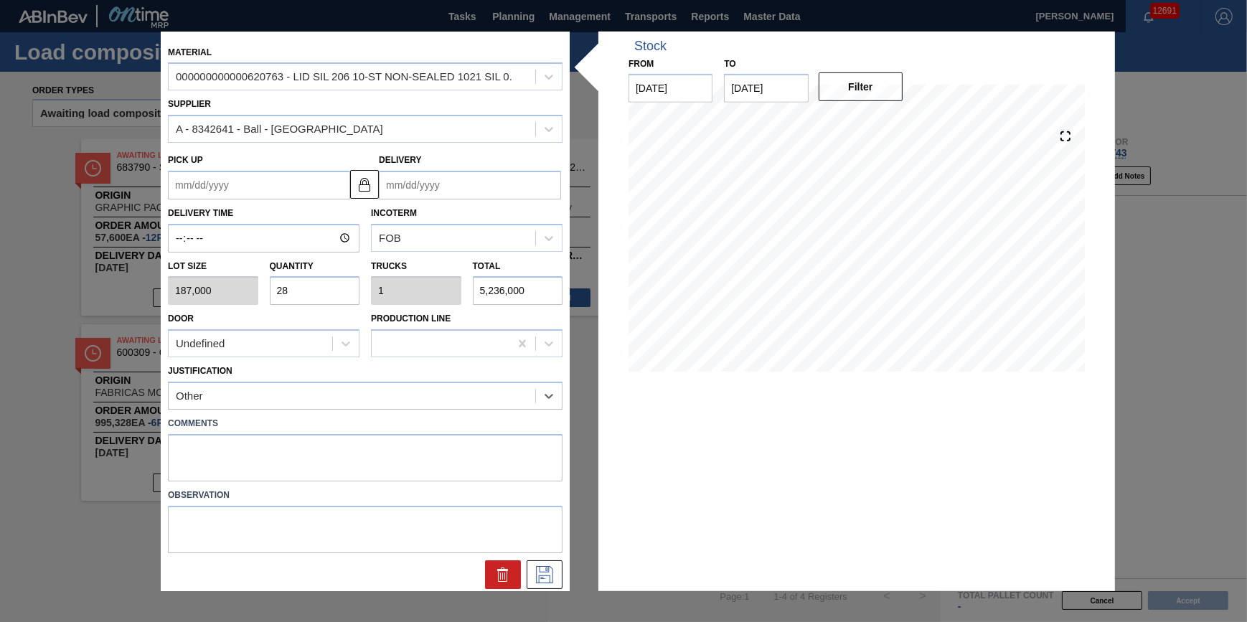
click at [484, 171] on input "Delivery" at bounding box center [470, 185] width 182 height 29
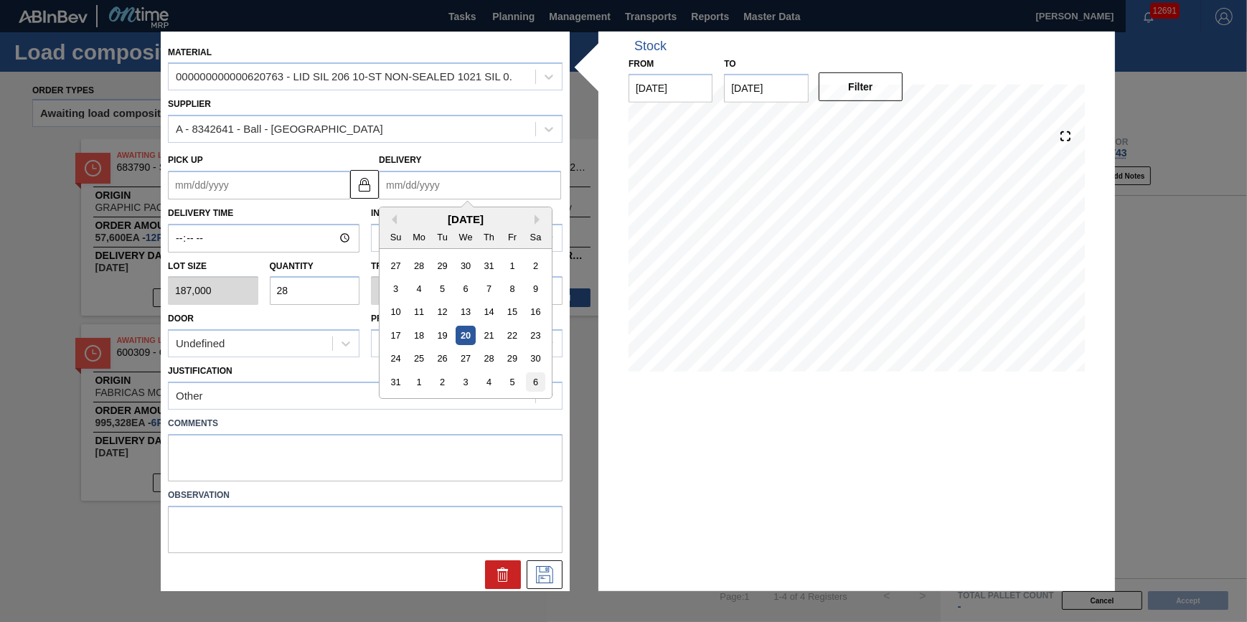
click at [526, 378] on div "6" at bounding box center [535, 381] width 19 height 19
type up "[DATE]"
type input "[DATE]"
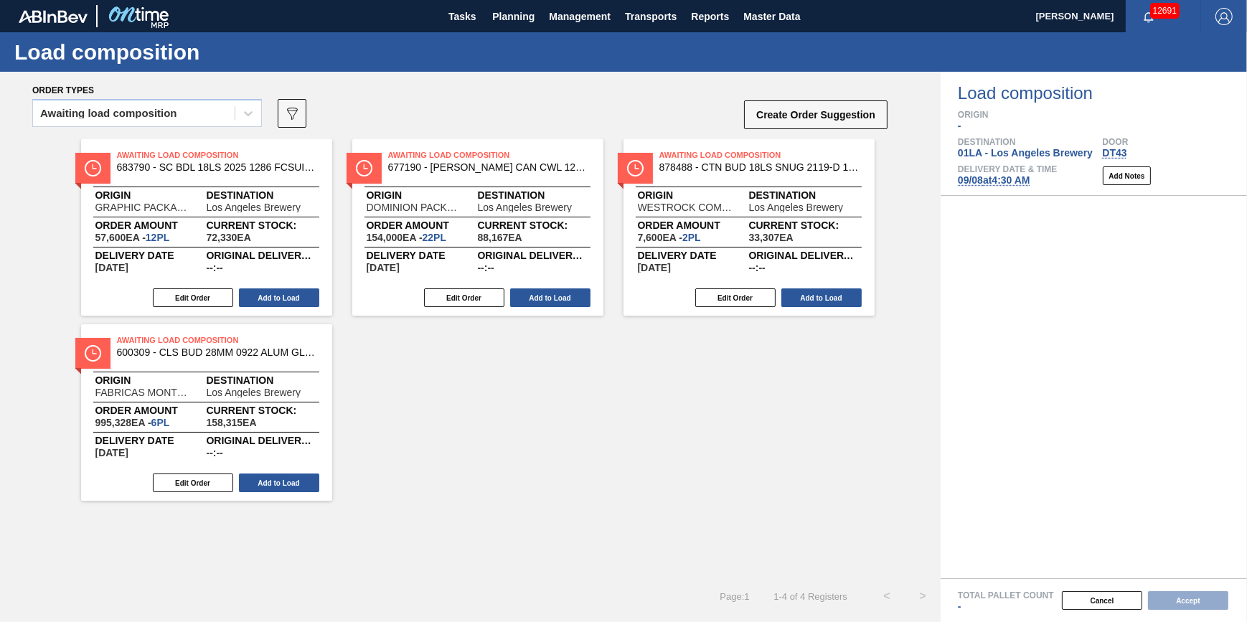
click at [235, 131] on div "Awaiting load composition" at bounding box center [147, 117] width 230 height 37
click at [215, 115] on div "Awaiting load composition" at bounding box center [134, 113] width 202 height 21
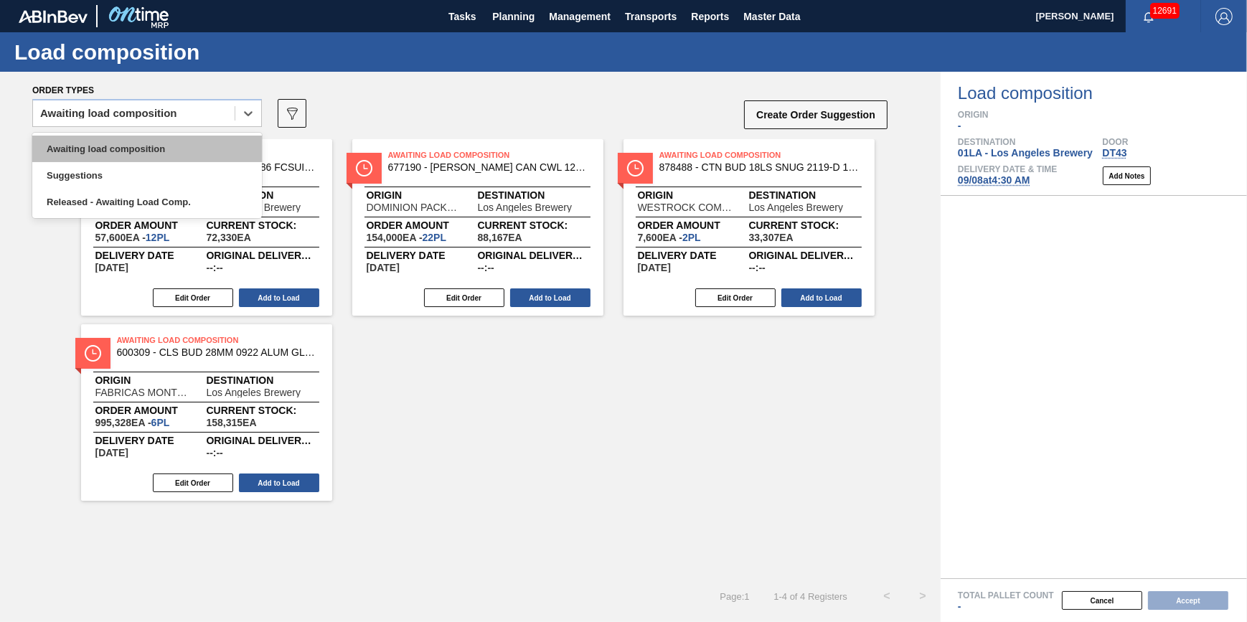
click at [209, 147] on div "Awaiting load composition" at bounding box center [147, 149] width 230 height 27
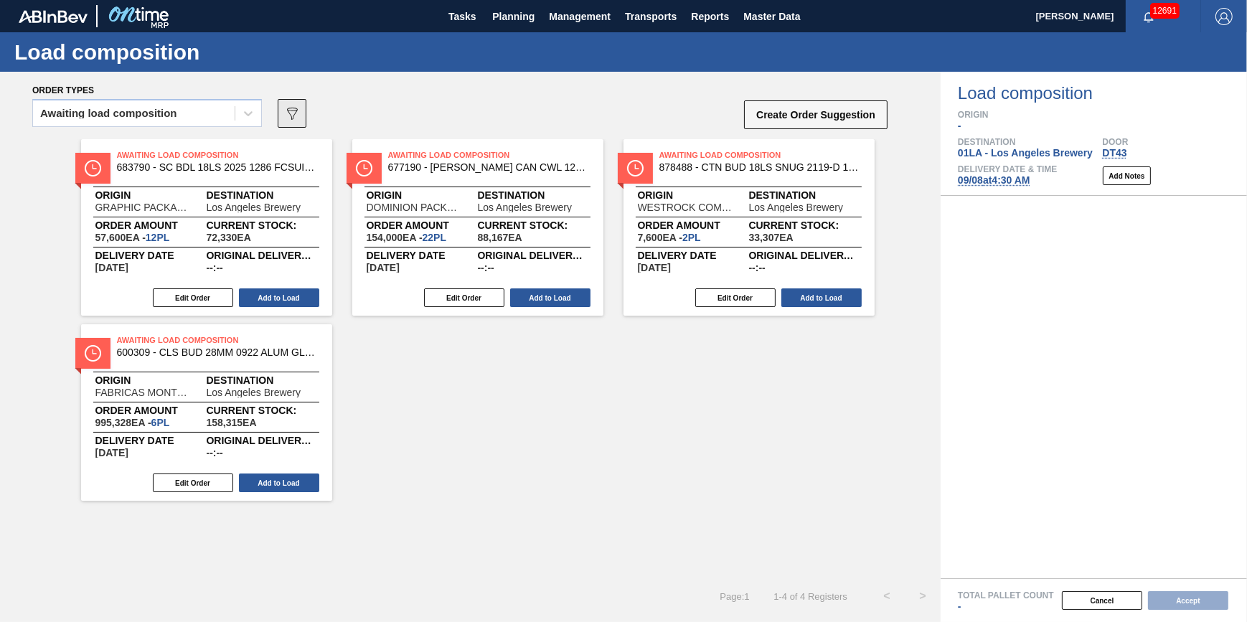
click at [293, 115] on icon "089F7B8B-B2A5-4AFE-B5C0-19BA573D28AC" at bounding box center [291, 113] width 17 height 17
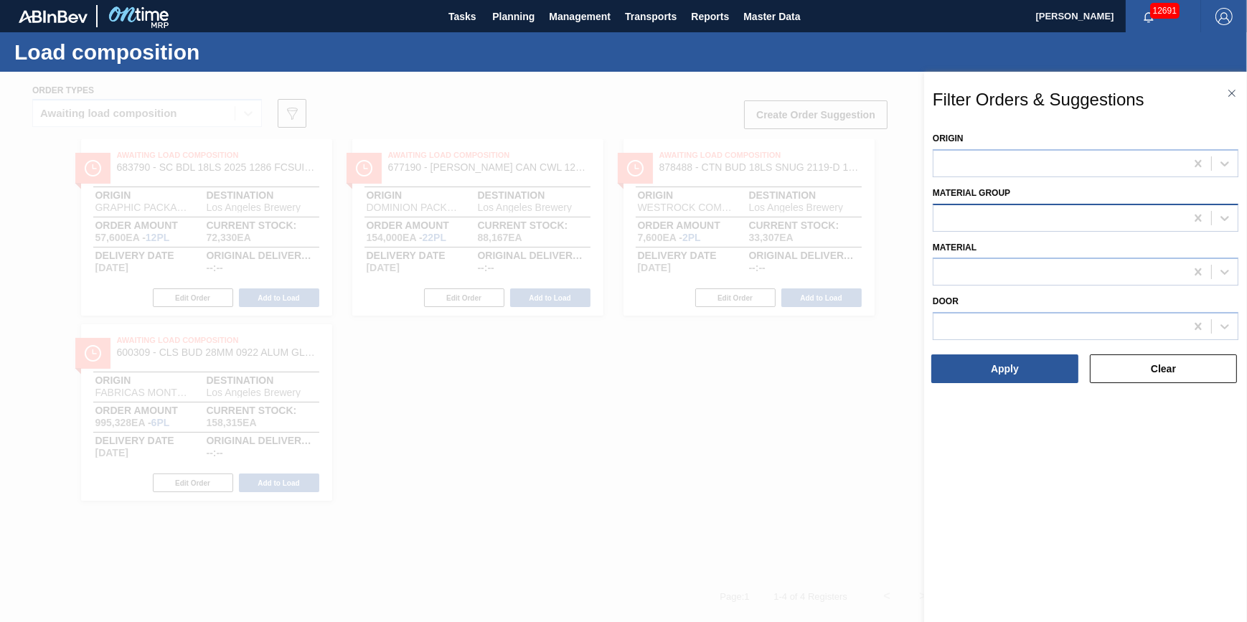
click at [1020, 204] on div at bounding box center [1086, 218] width 306 height 28
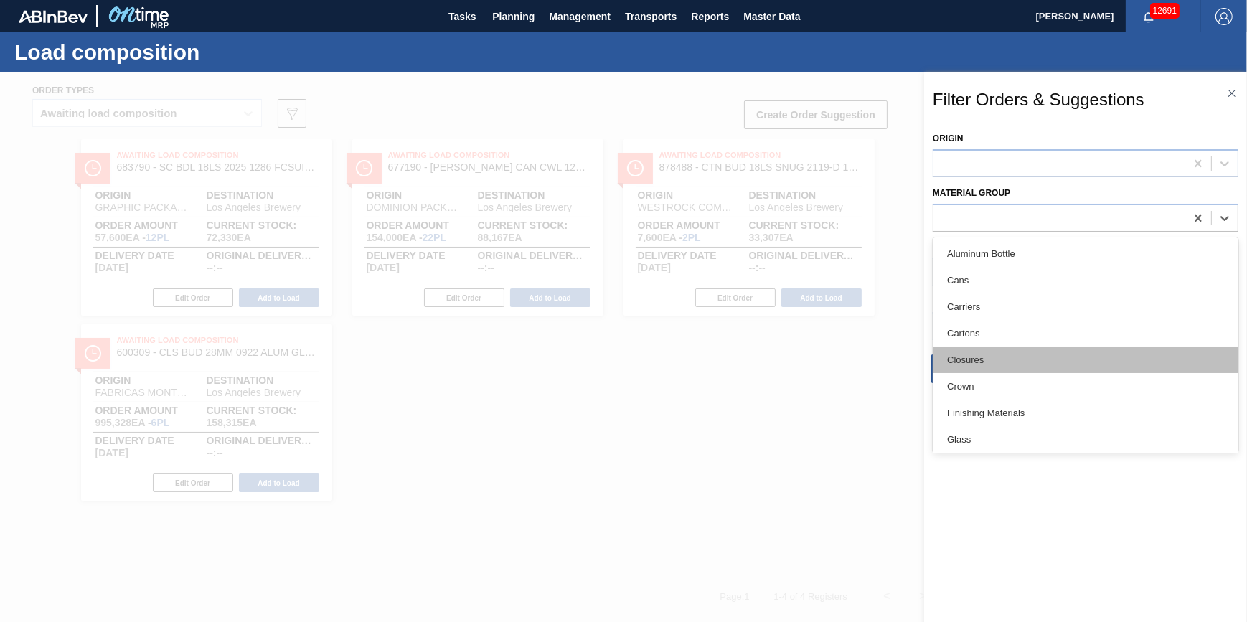
scroll to position [130, 0]
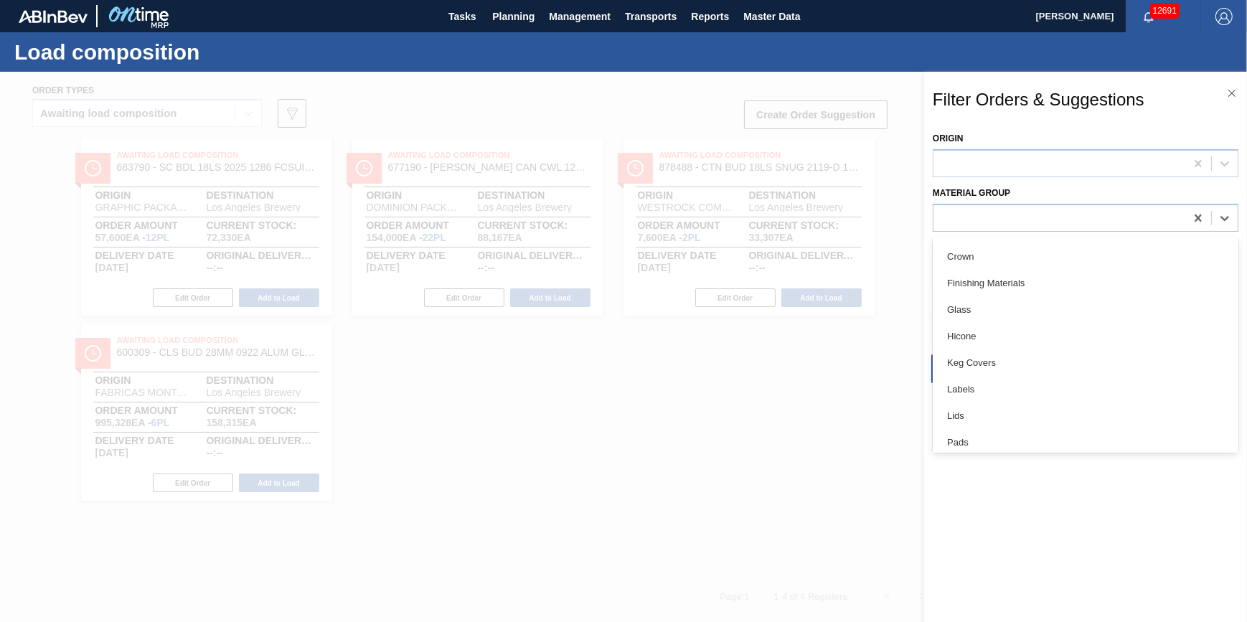
click at [1020, 410] on div "Lids" at bounding box center [1086, 415] width 306 height 27
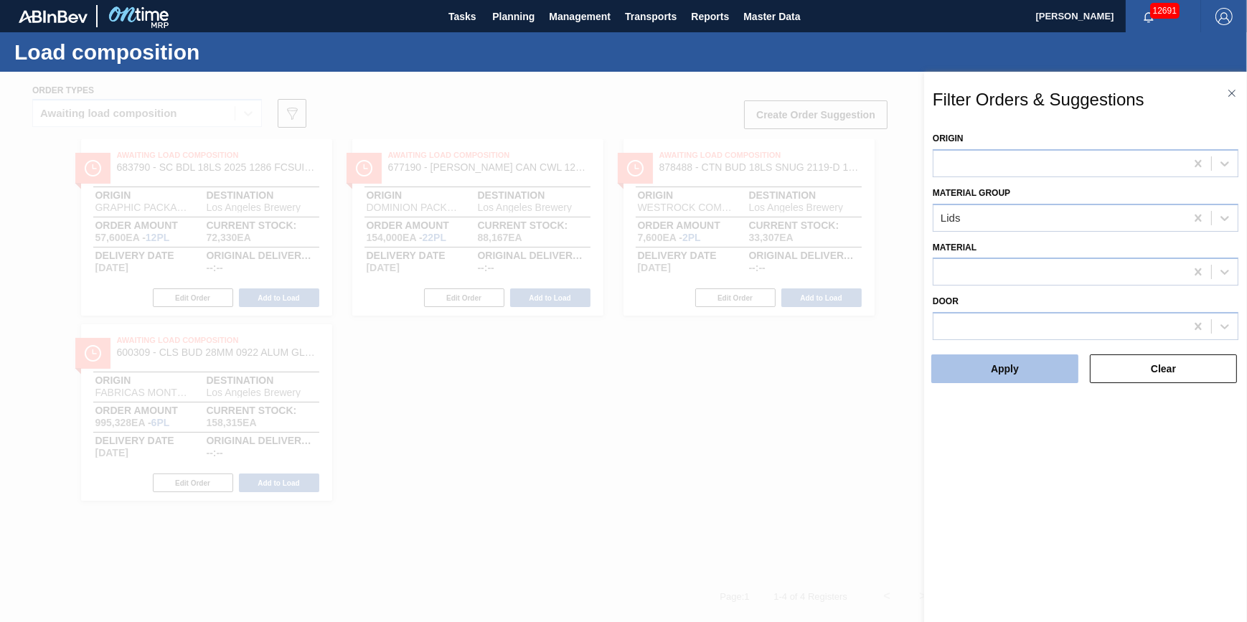
click at [1006, 374] on button "Apply" at bounding box center [1004, 368] width 147 height 29
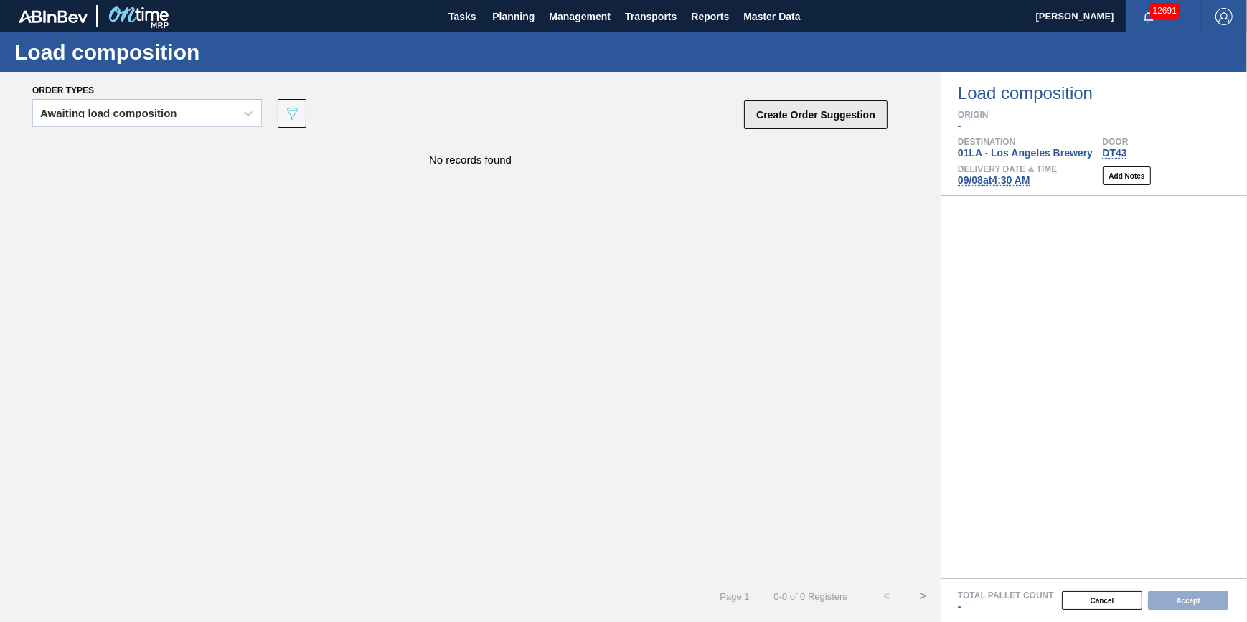
click at [807, 120] on button "Create Order Suggestion" at bounding box center [815, 114] width 143 height 29
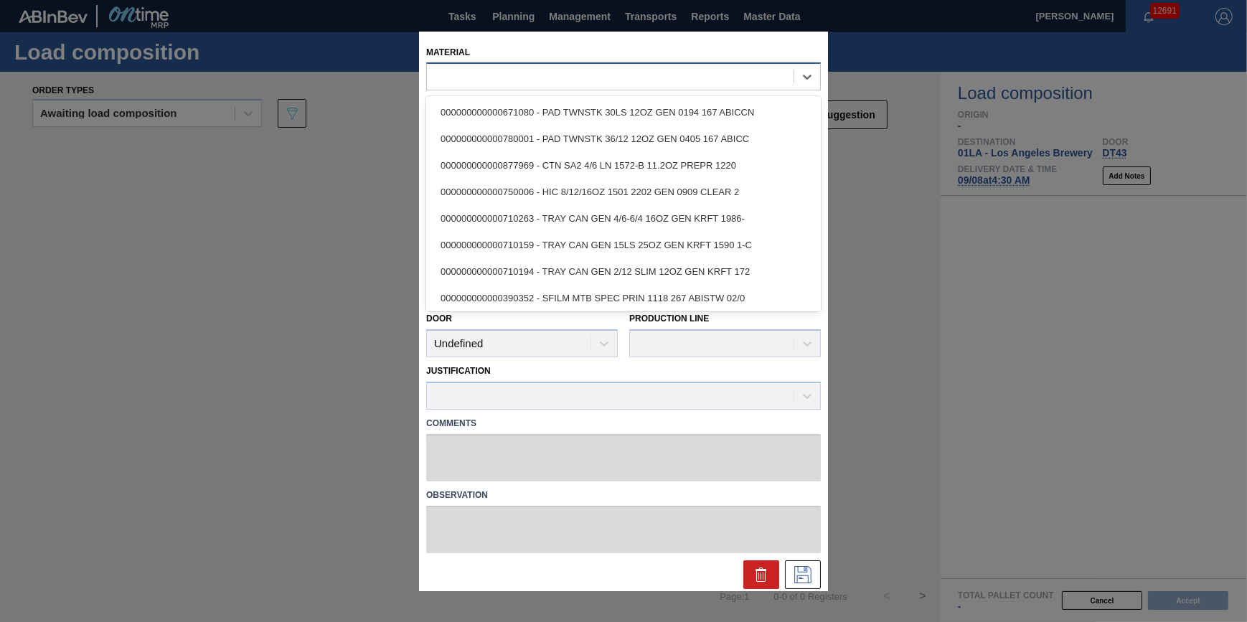
click at [643, 67] on div at bounding box center [610, 77] width 367 height 21
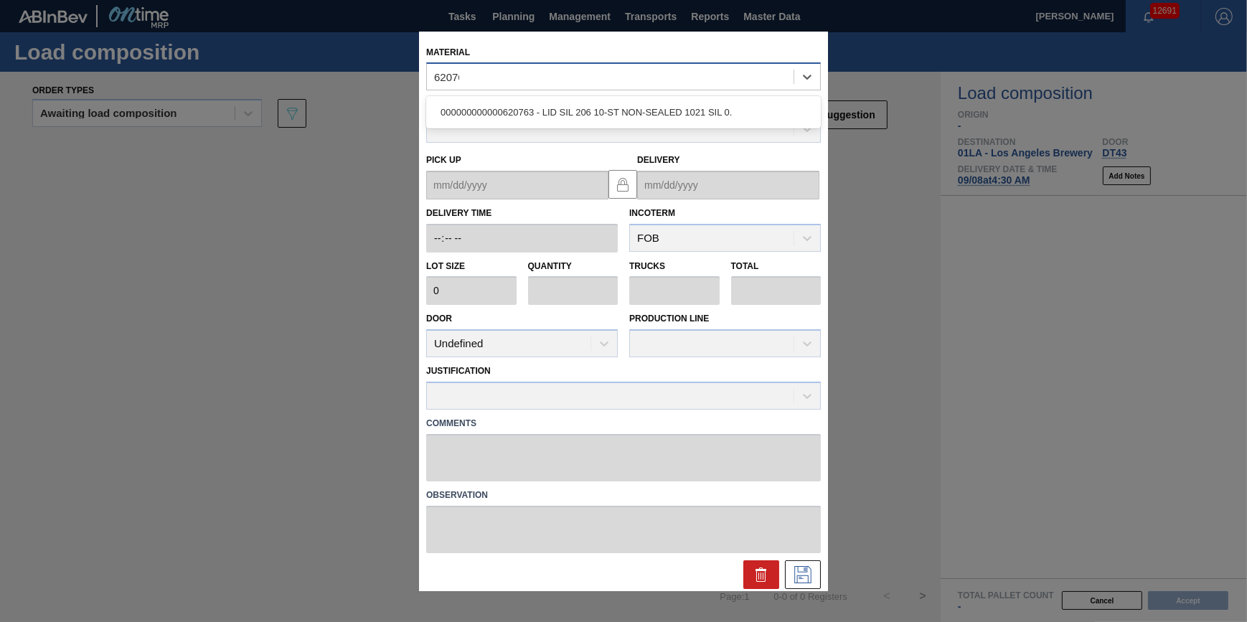
type input "620763"
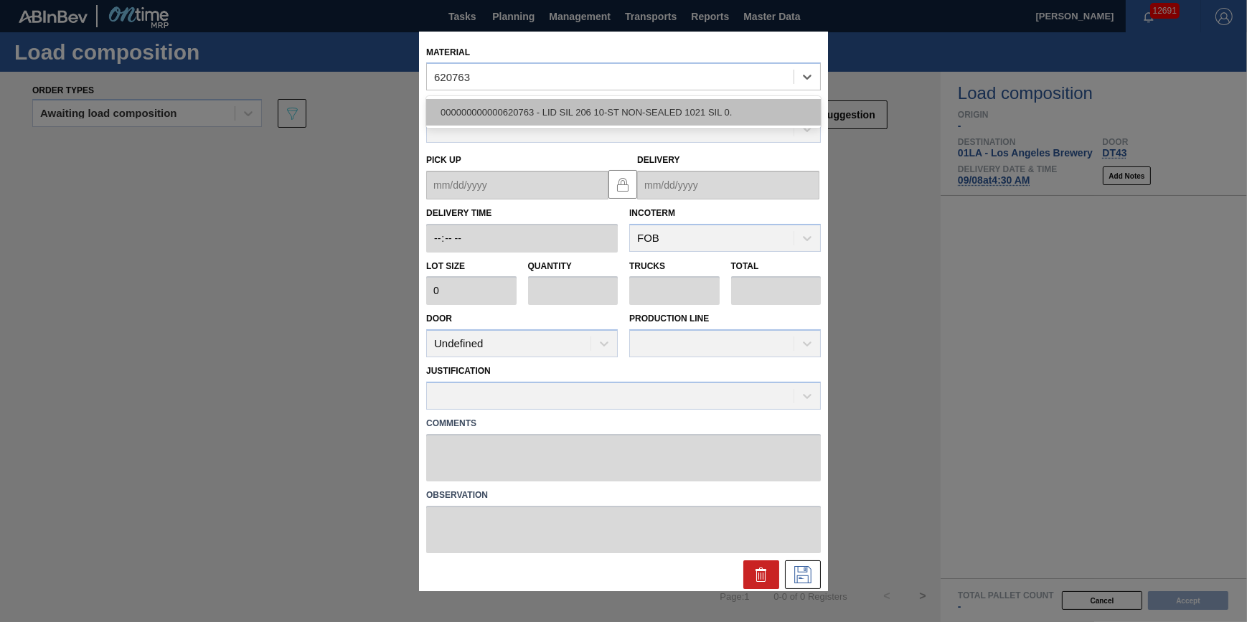
click at [639, 113] on div "000000000000620763 - LID SIL 206 10-ST NON-SEALED 1021 SIL 0." at bounding box center [623, 112] width 395 height 27
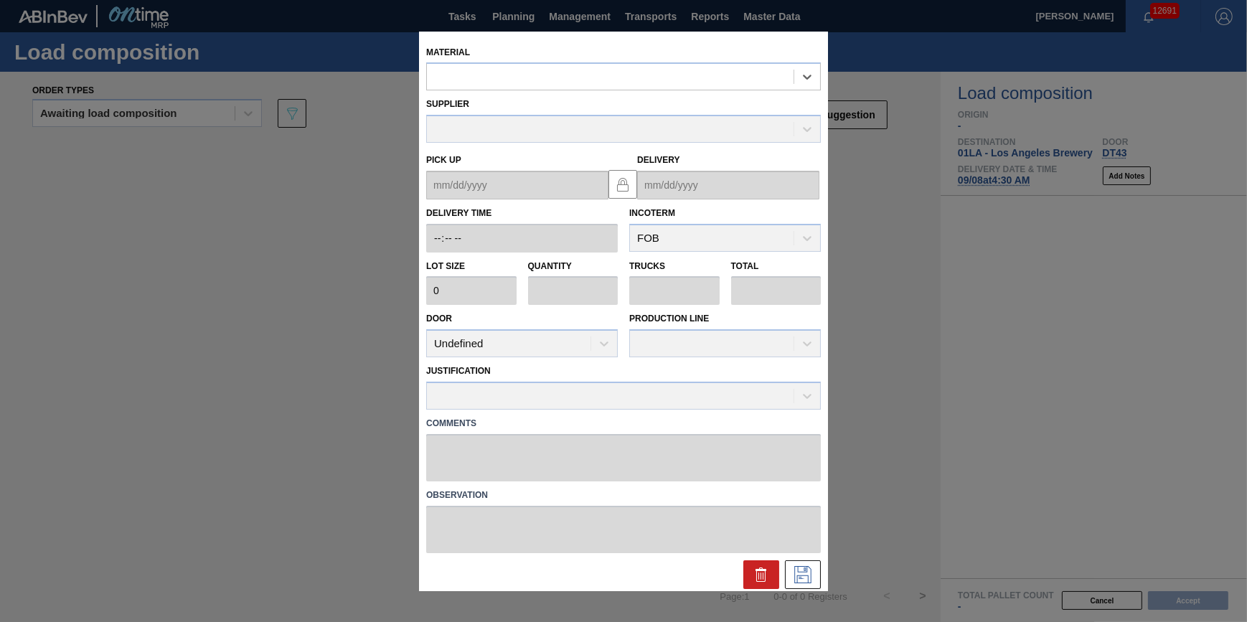
type input "187,000"
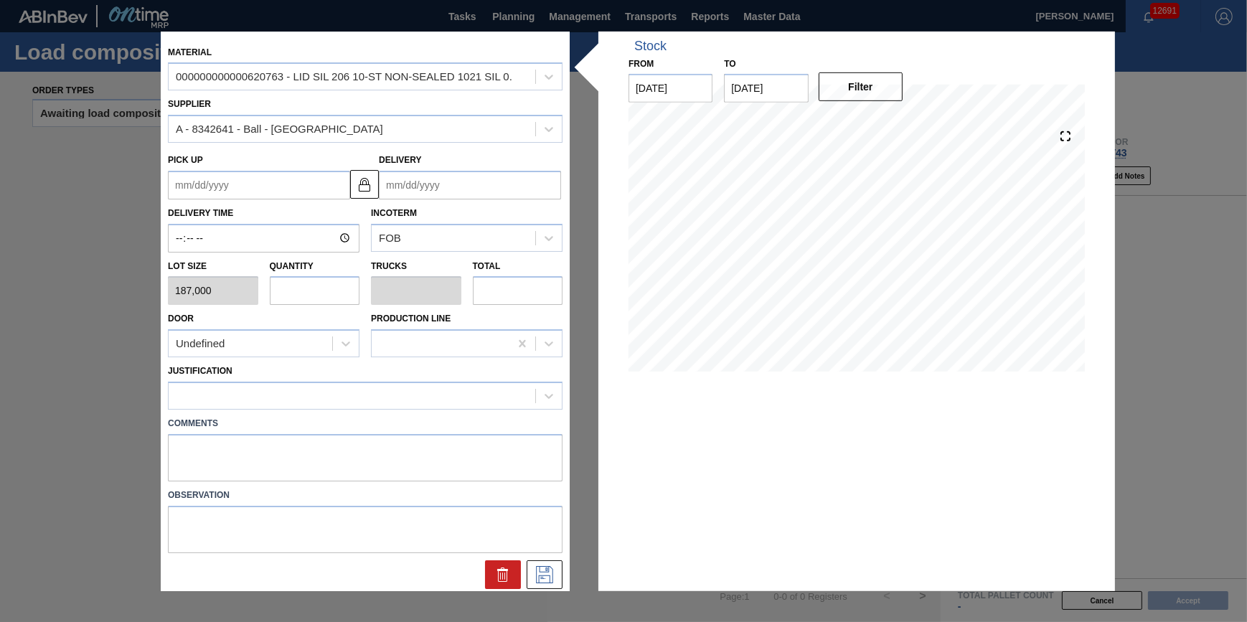
click at [326, 289] on input "text" at bounding box center [315, 290] width 90 height 29
type input "2"
type input "0.071"
type input "374,000"
type input "28"
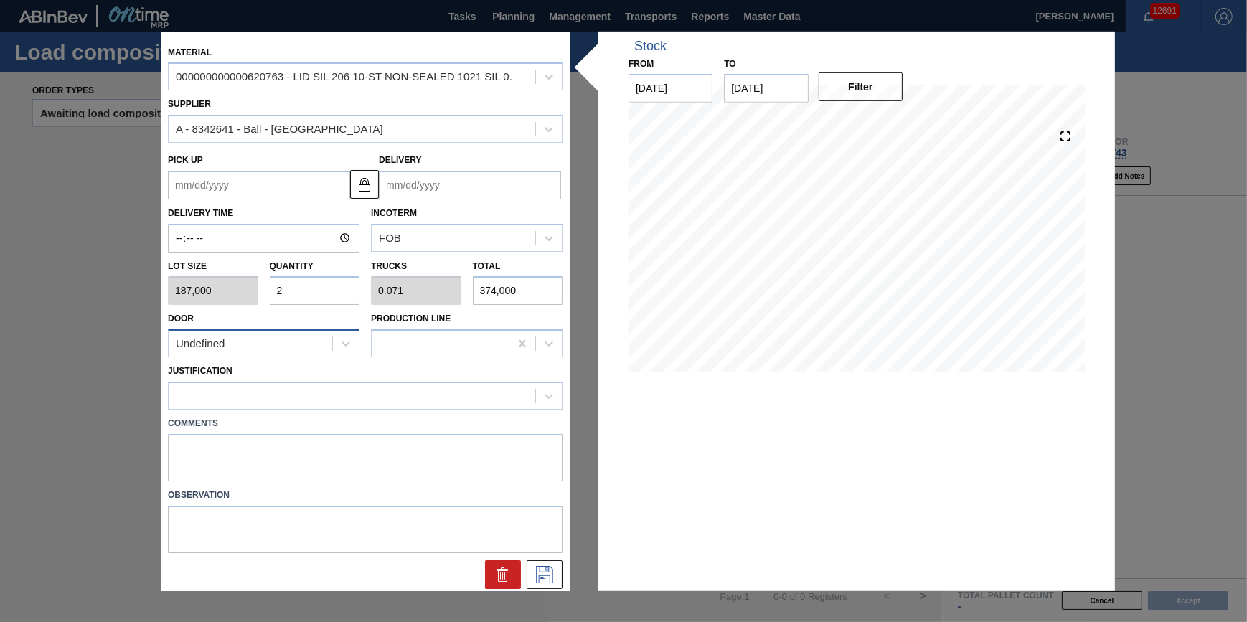
type input "1"
type input "5,236,000"
type input "28"
click at [311, 383] on div at bounding box center [365, 396] width 395 height 28
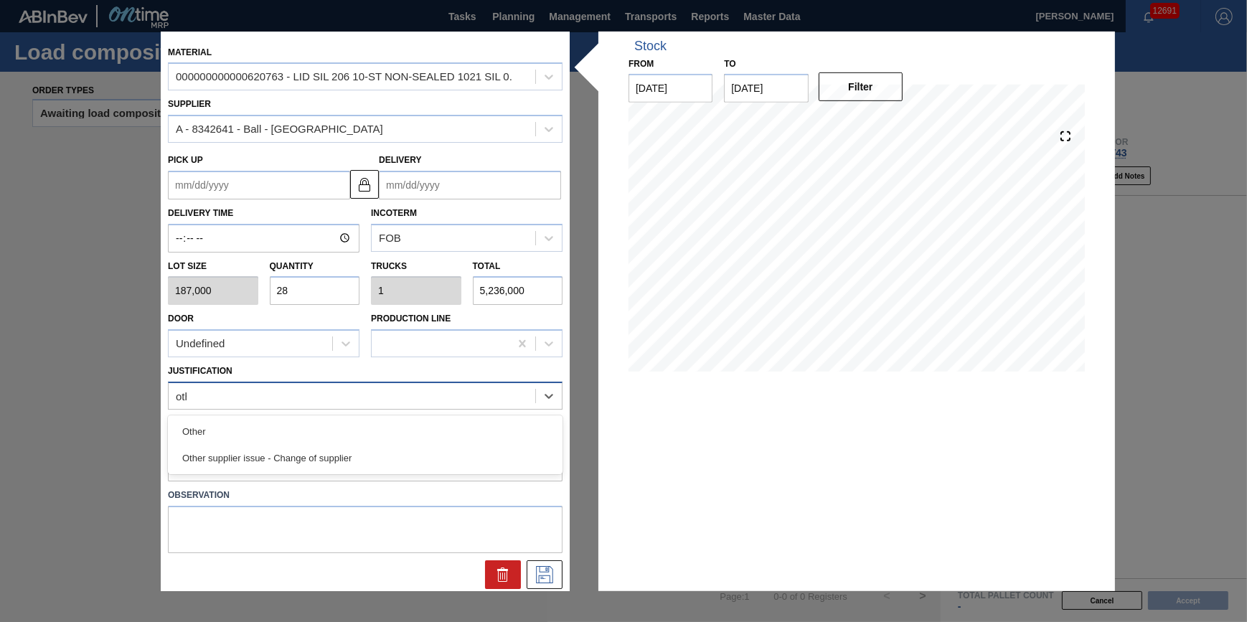
type input "other"
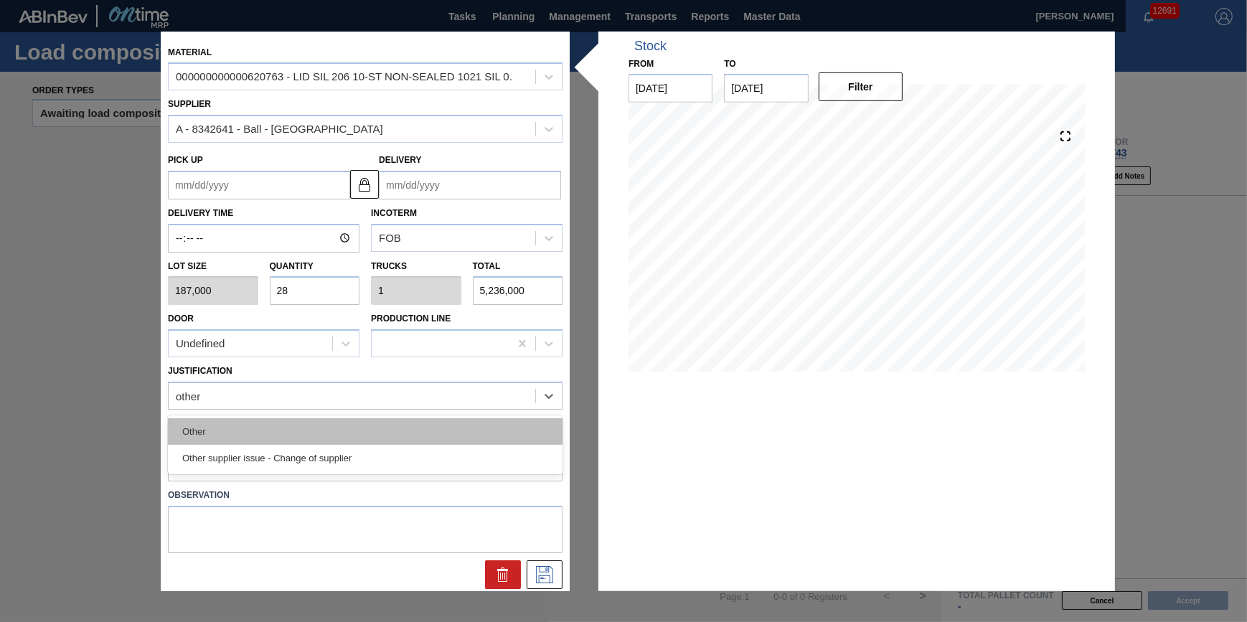
click at [319, 423] on div "Other" at bounding box center [365, 431] width 395 height 27
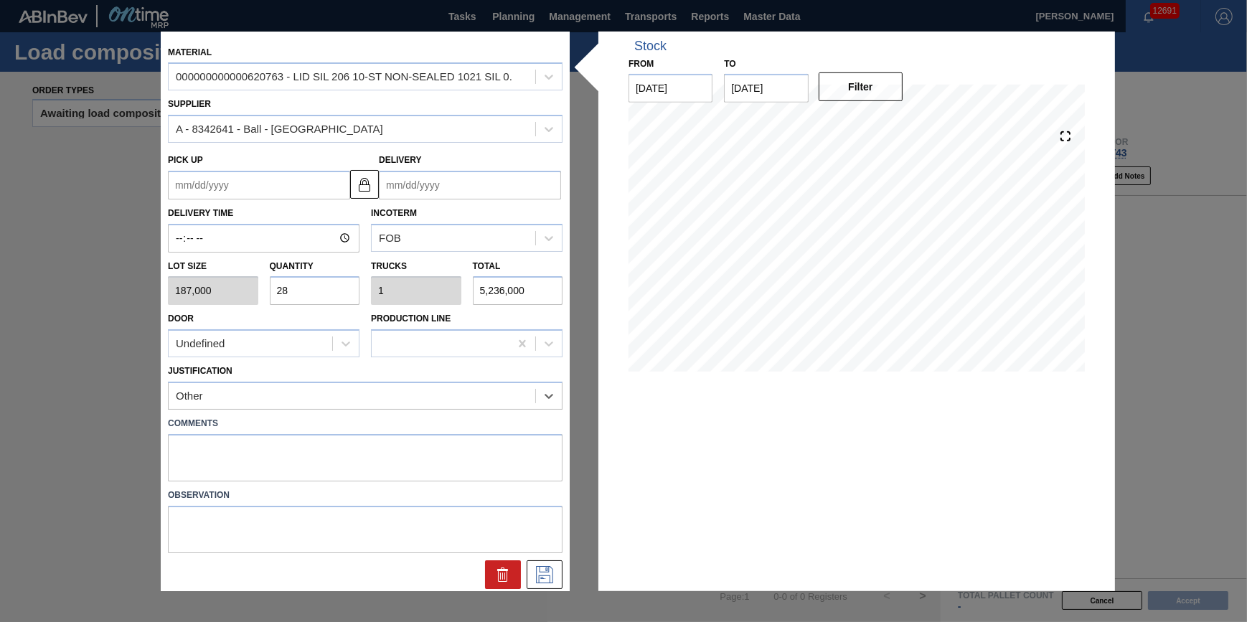
click at [449, 180] on input "Delivery" at bounding box center [470, 185] width 182 height 29
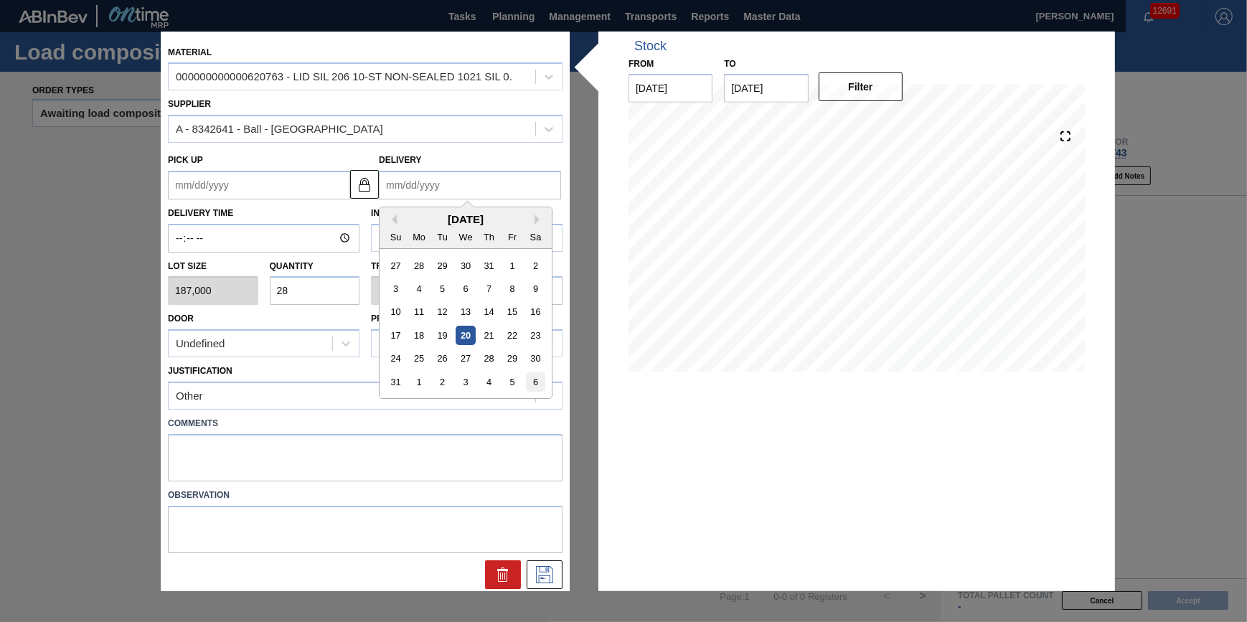
click at [535, 389] on div "6" at bounding box center [535, 381] width 19 height 19
type up "[DATE]"
type input "[DATE]"
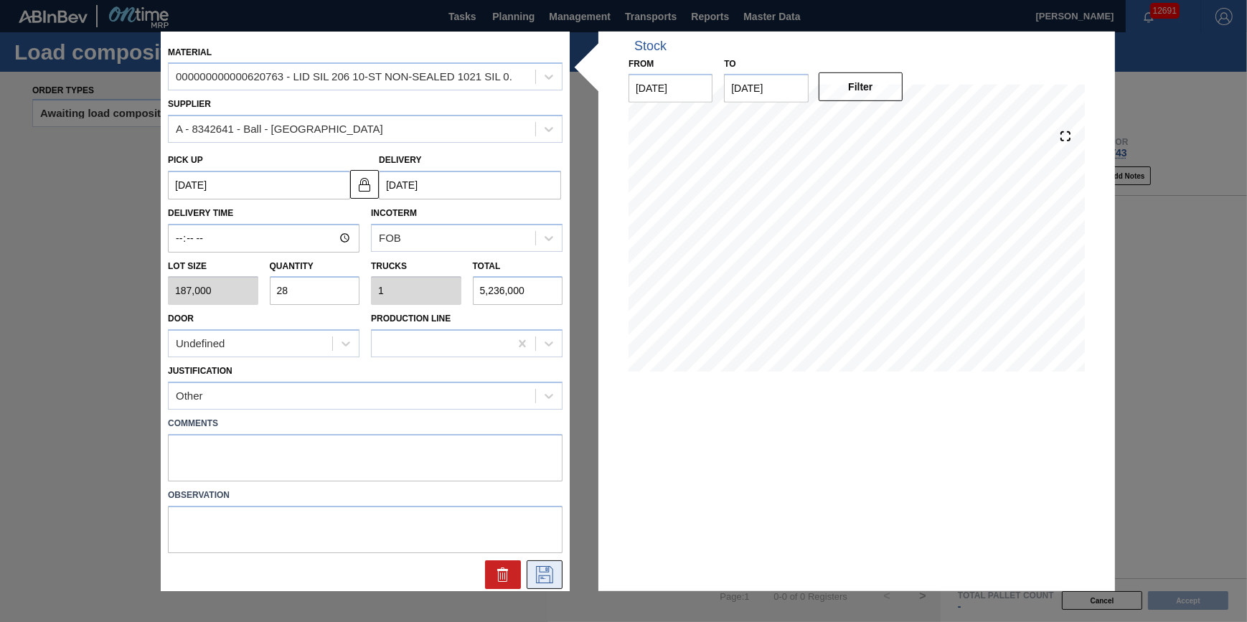
click at [551, 572] on icon at bounding box center [544, 574] width 23 height 17
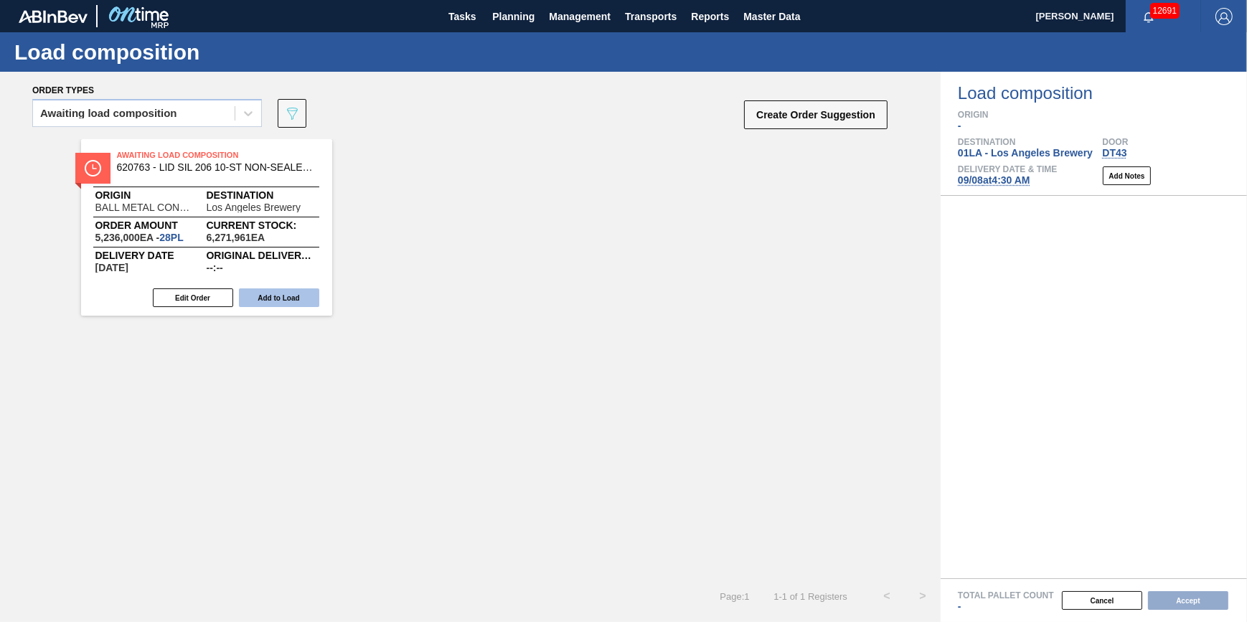
click at [301, 306] on button "Add to Load" at bounding box center [279, 297] width 80 height 19
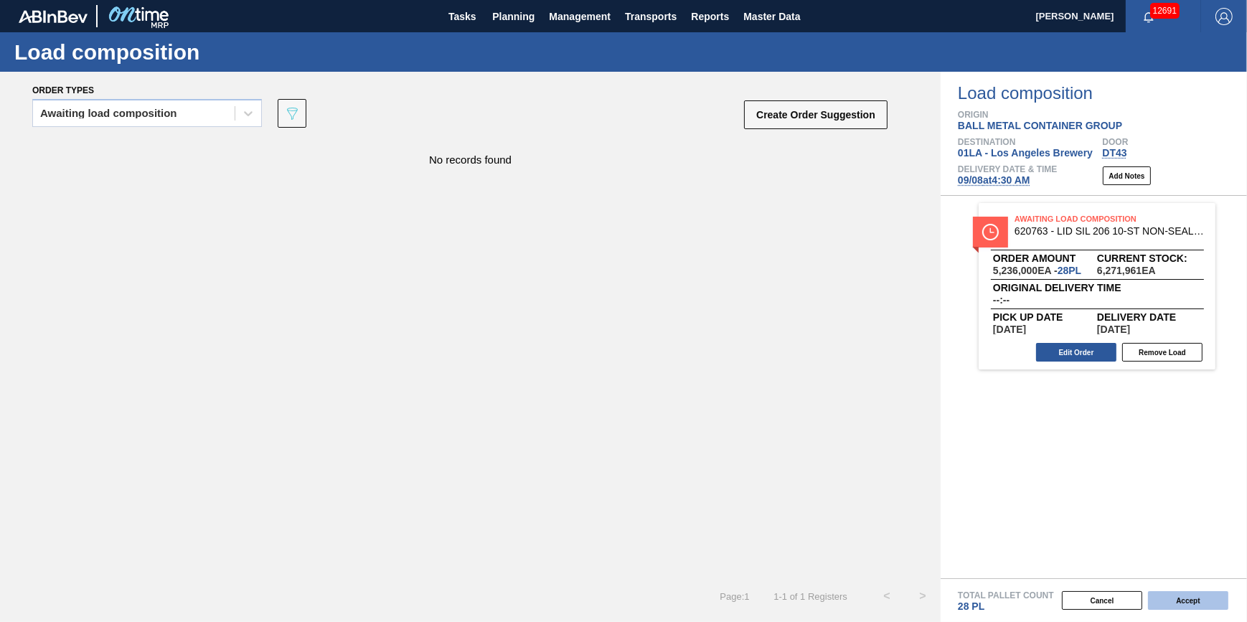
click at [1162, 595] on button "Accept" at bounding box center [1188, 600] width 80 height 19
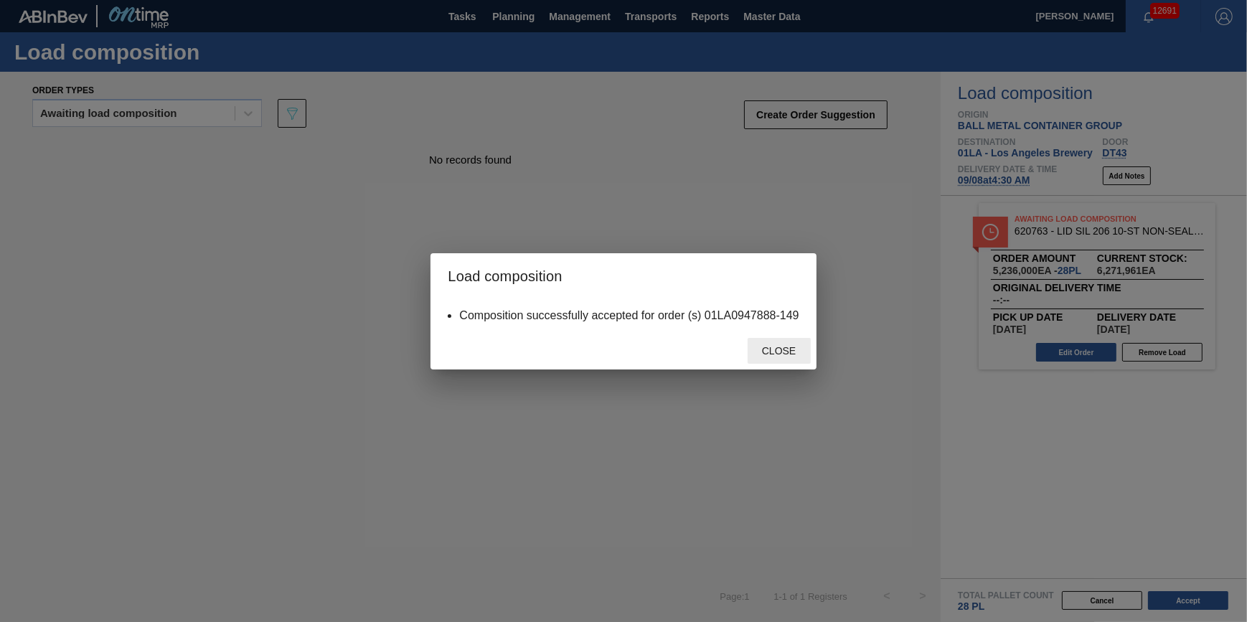
click at [755, 356] on span "Close" at bounding box center [778, 350] width 57 height 11
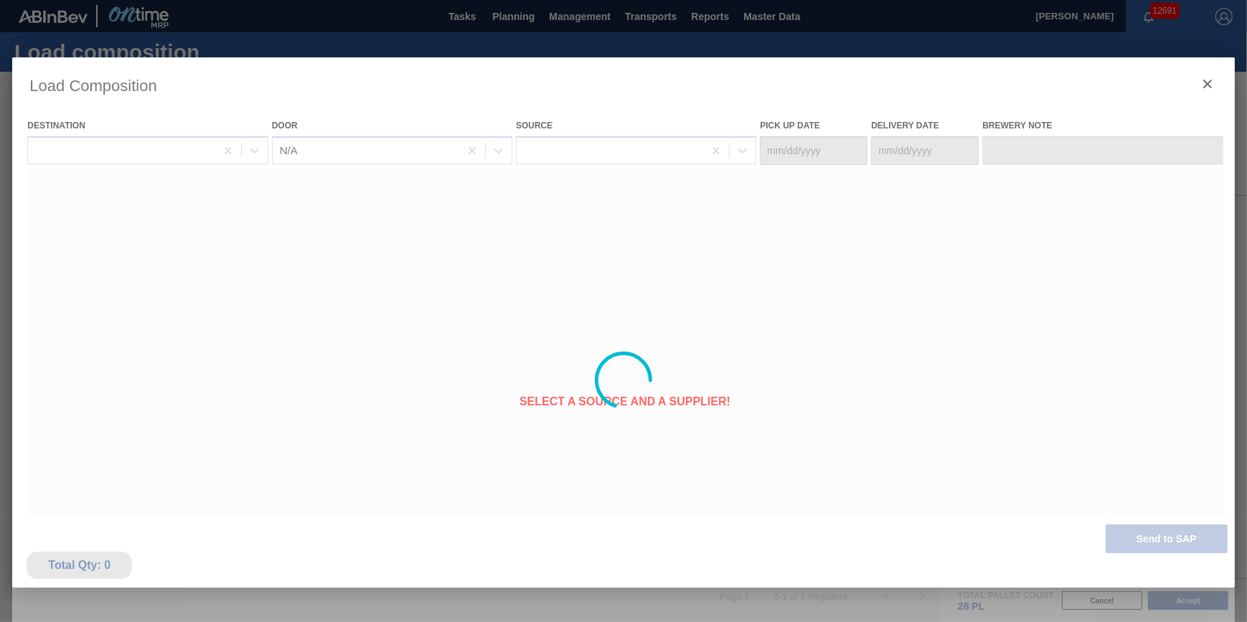
type Date "[DATE]"
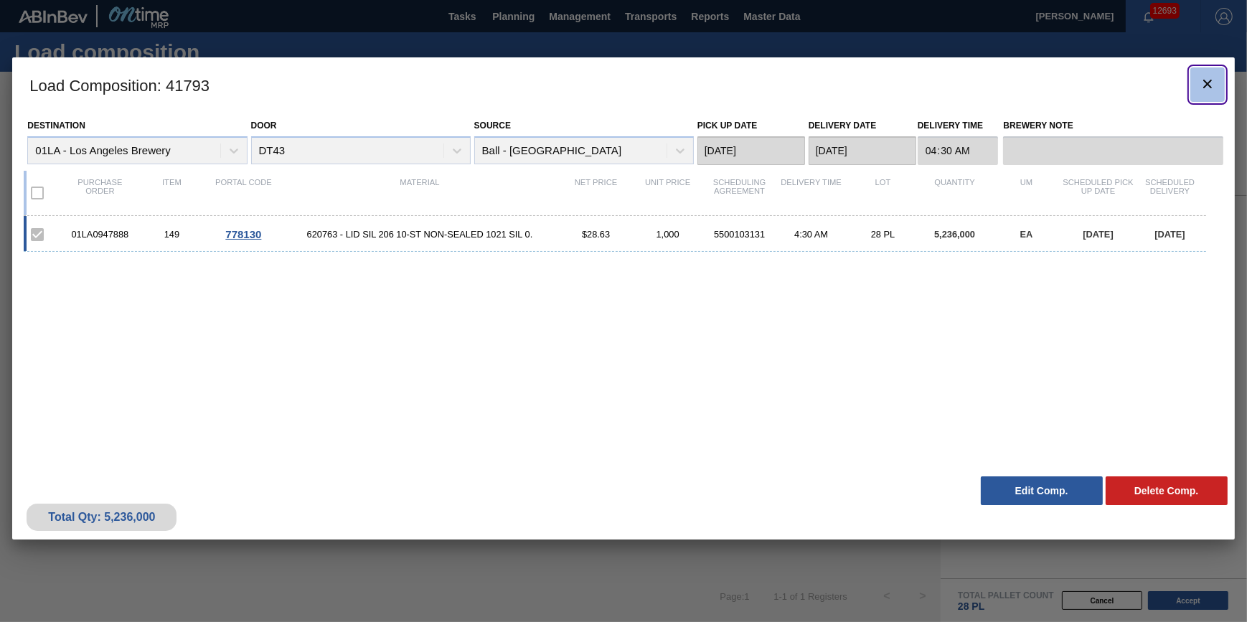
click at [1220, 76] on button "botão de ícone" at bounding box center [1207, 84] width 34 height 34
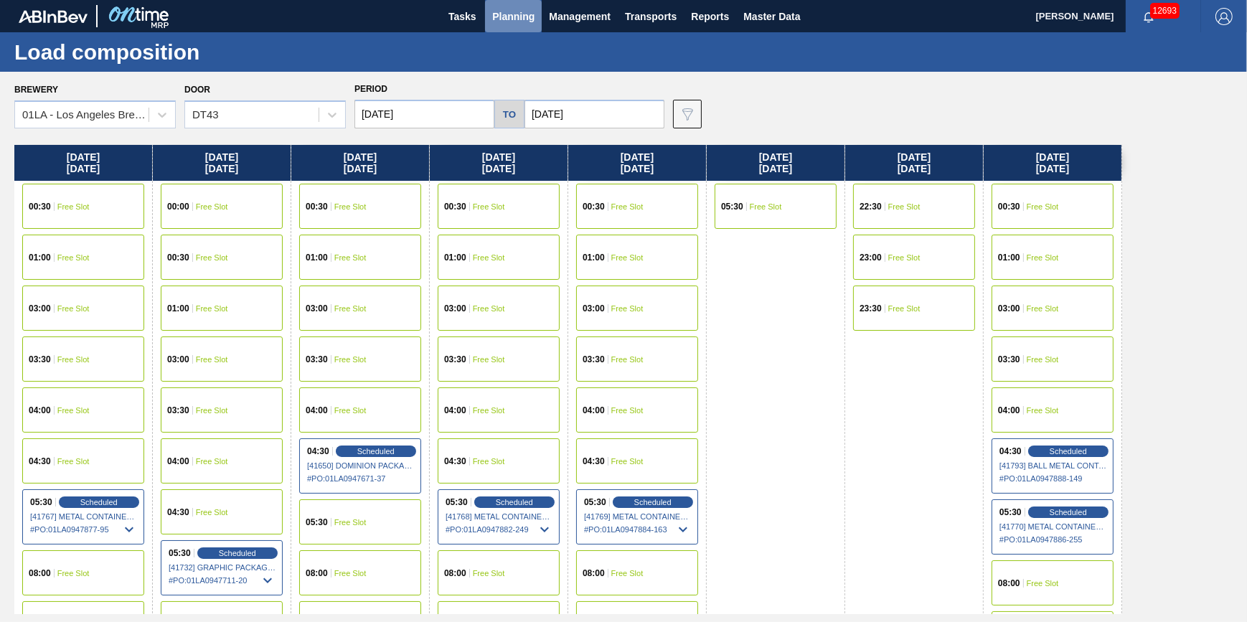
click at [508, 14] on span "Planning" at bounding box center [513, 16] width 42 height 17
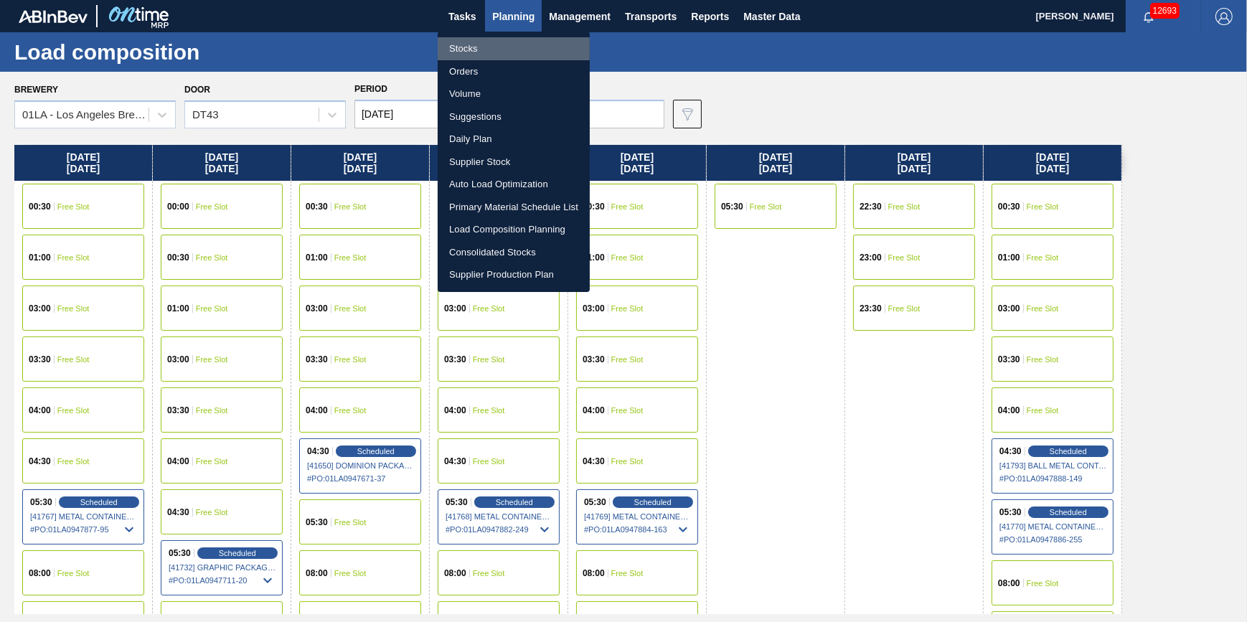
click at [506, 37] on li "Stocks" at bounding box center [514, 48] width 152 height 23
